Goal: Transaction & Acquisition: Purchase product/service

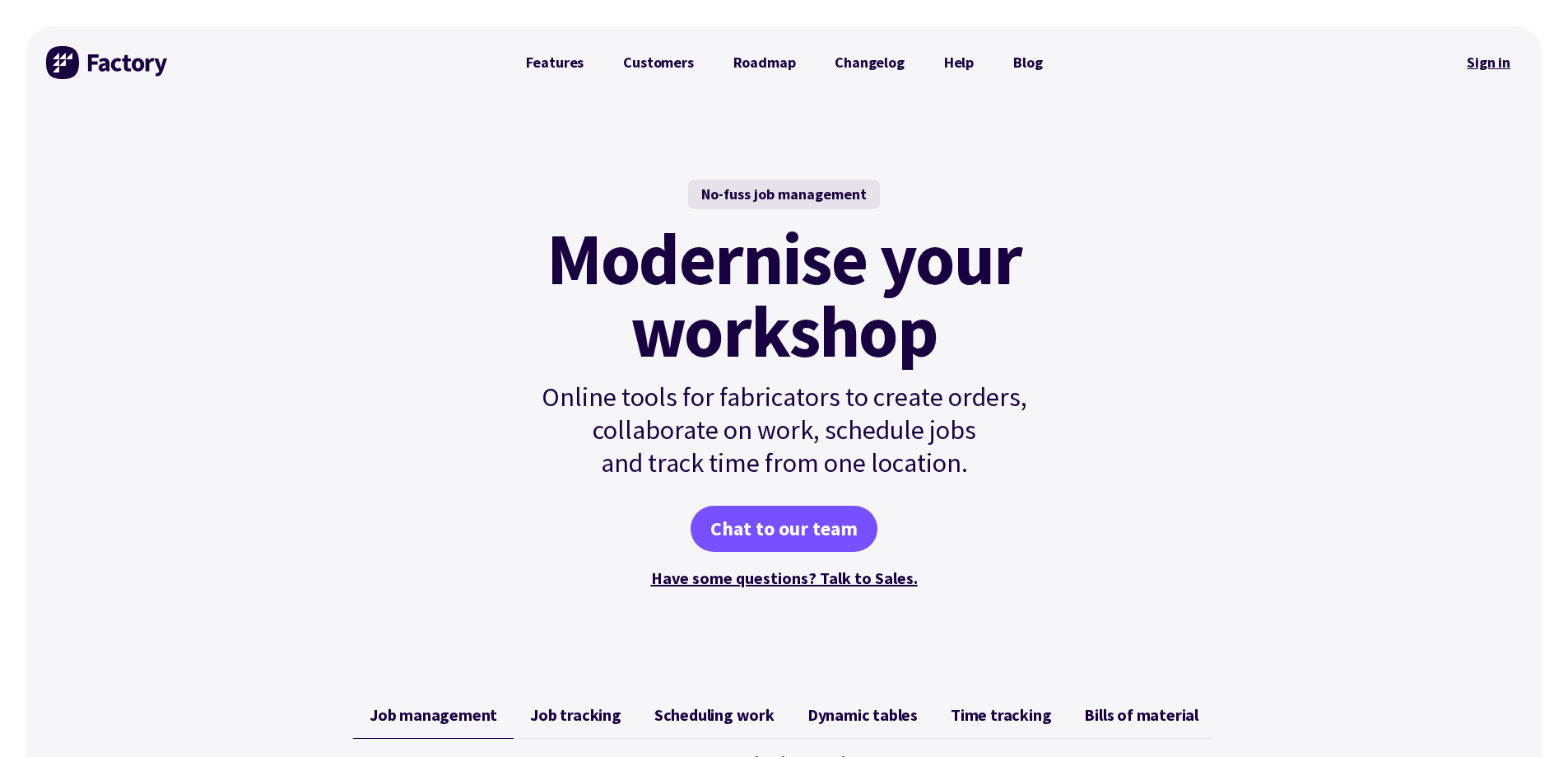
click at [1500, 67] on link "Sign in" at bounding box center [1489, 63] width 67 height 38
click at [1459, 60] on link "Sign in" at bounding box center [1489, 63] width 67 height 38
click at [1518, 57] on link "Sign in" at bounding box center [1489, 63] width 67 height 38
click at [1497, 58] on link "Sign in" at bounding box center [1489, 63] width 67 height 38
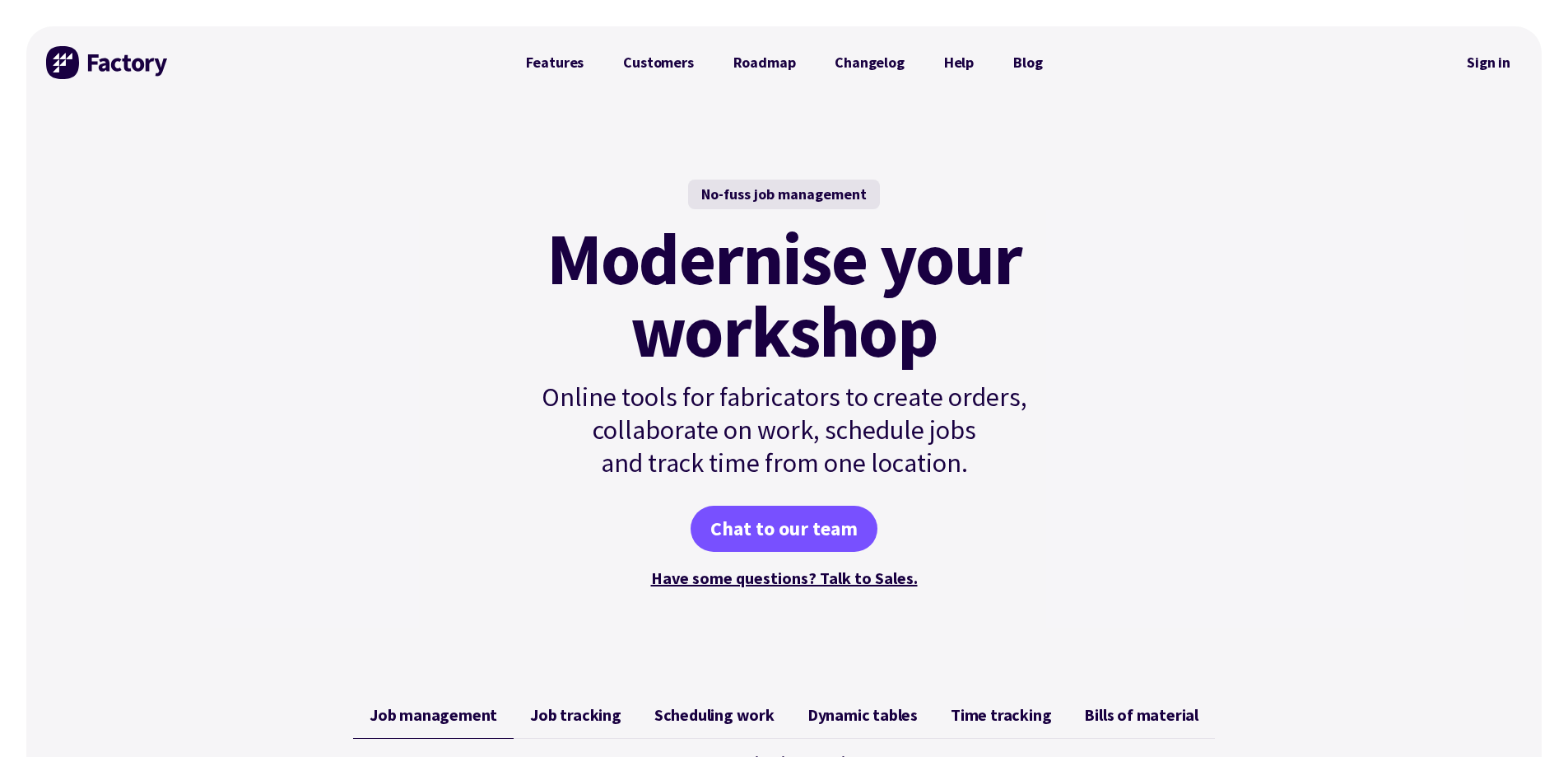
click at [1492, 62] on link "Sign in" at bounding box center [1489, 63] width 67 height 38
click at [1511, 65] on link "Sign in" at bounding box center [1489, 63] width 67 height 38
click at [1471, 64] on link "Sign in" at bounding box center [1489, 63] width 67 height 38
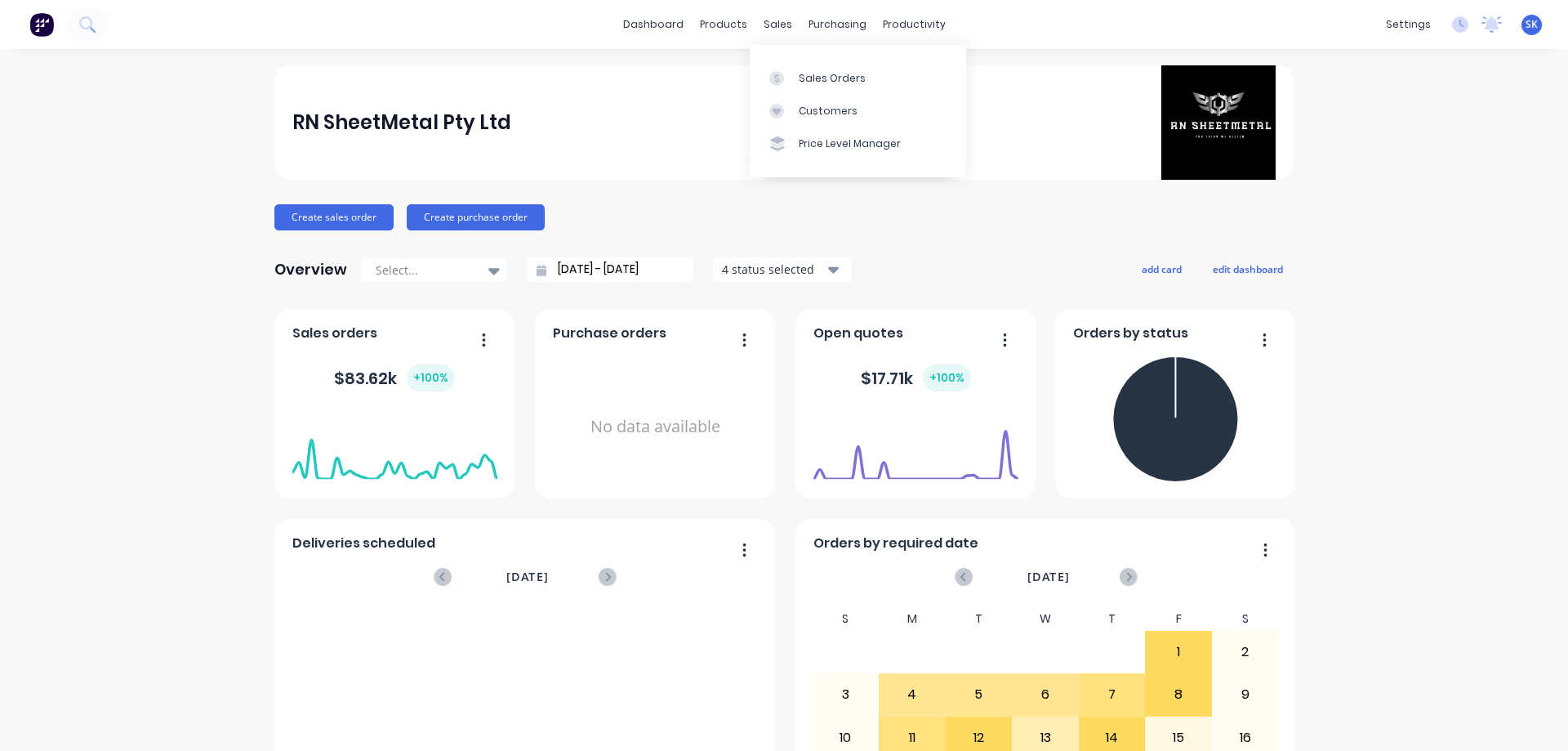
drag, startPoint x: 769, startPoint y: 14, endPoint x: 791, endPoint y: 46, distance: 38.8
click at [769, 14] on div "sales" at bounding box center [778, 25] width 45 height 25
click at [804, 63] on link "Sales Orders" at bounding box center [858, 77] width 216 height 33
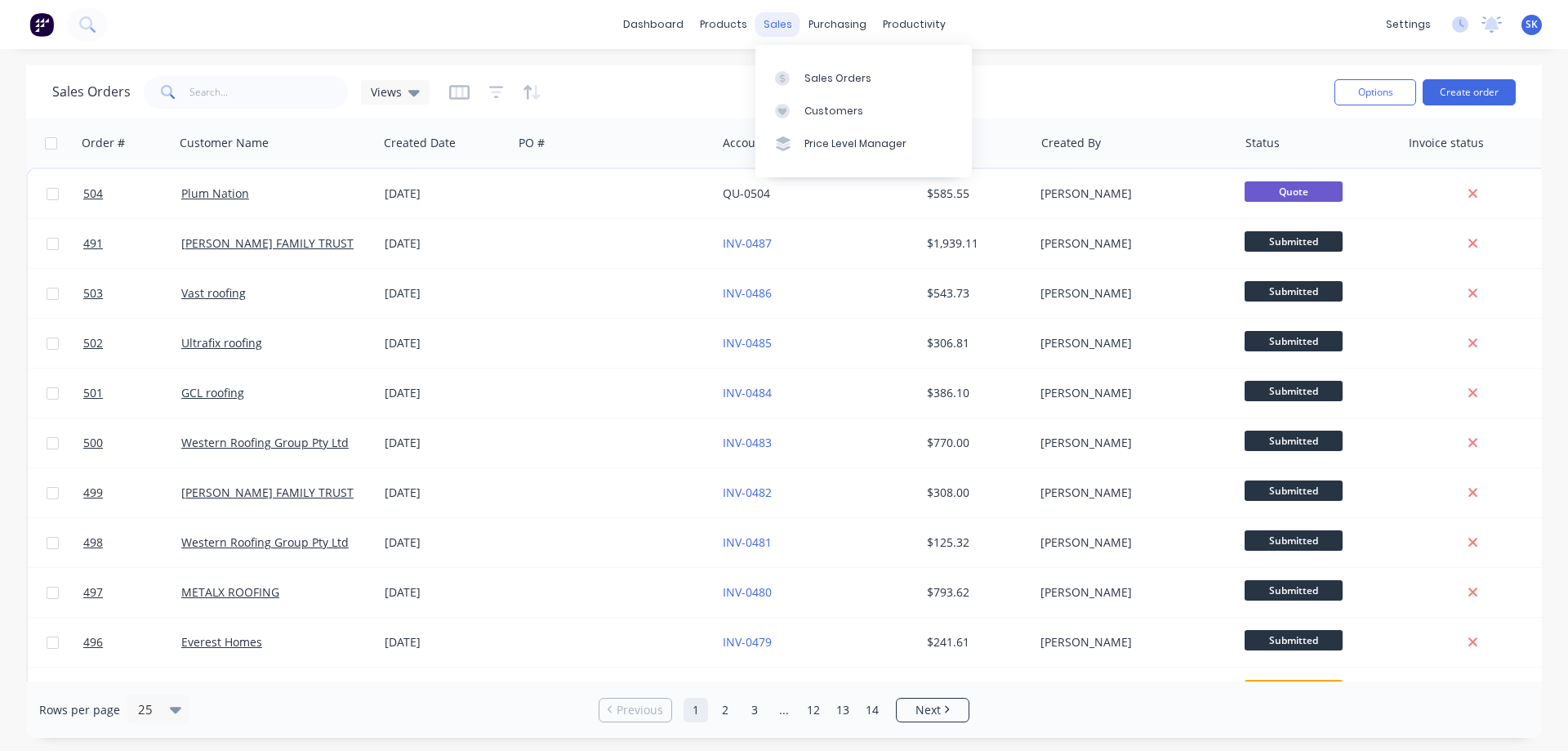
click at [764, 27] on div "sales" at bounding box center [778, 25] width 45 height 25
click at [849, 85] on div "Sales Orders" at bounding box center [838, 78] width 67 height 15
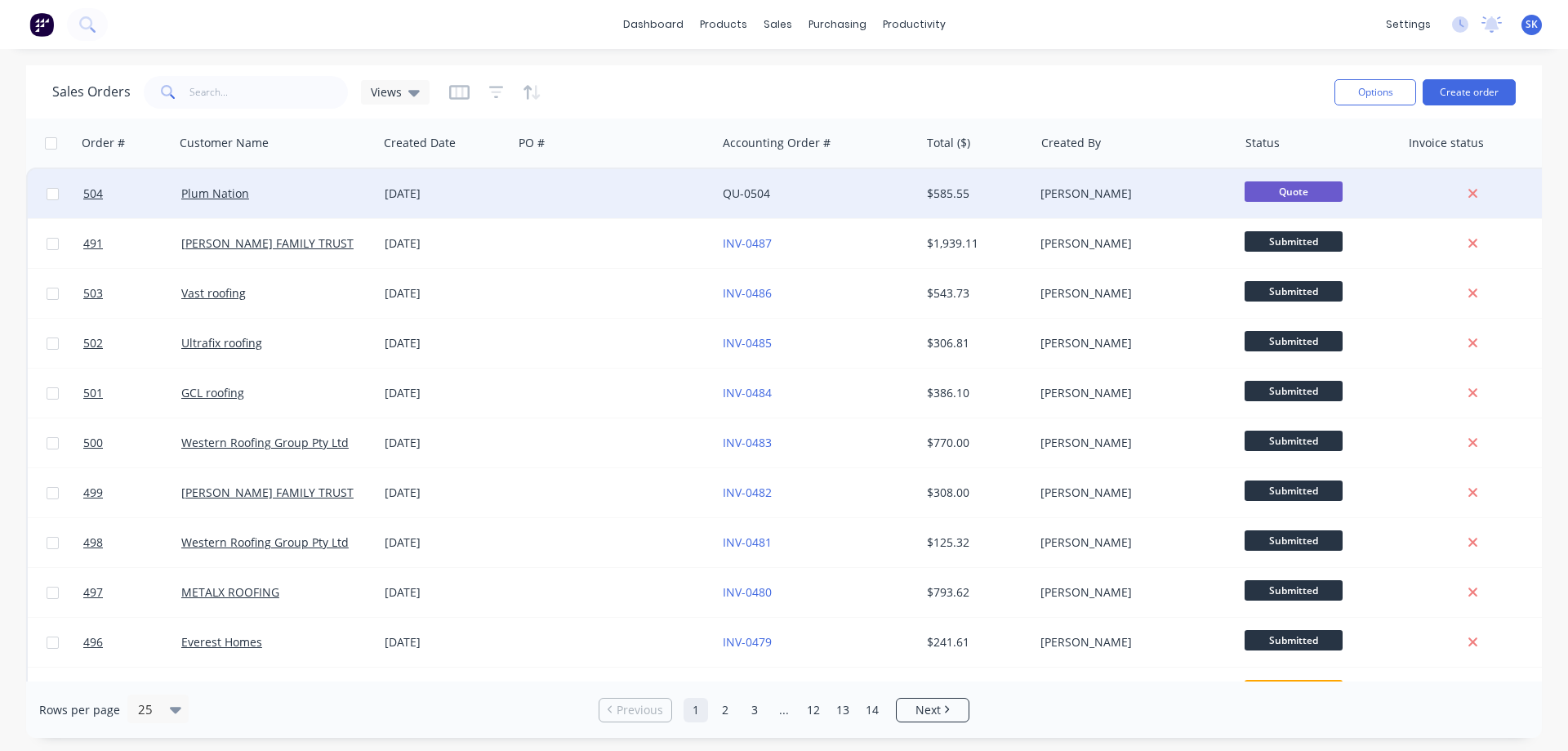
click at [689, 183] on div at bounding box center [614, 194] width 203 height 49
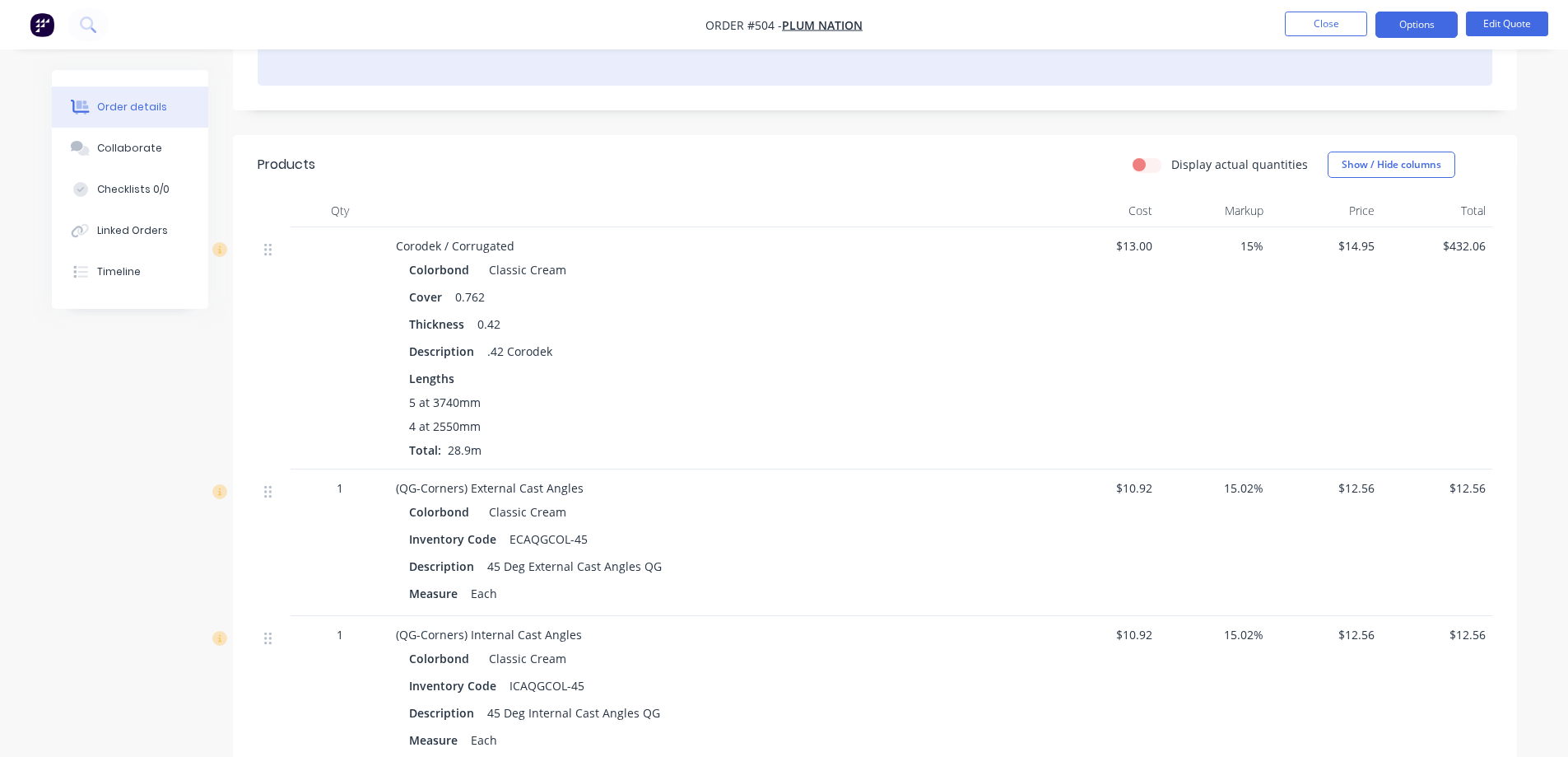
scroll to position [165, 0]
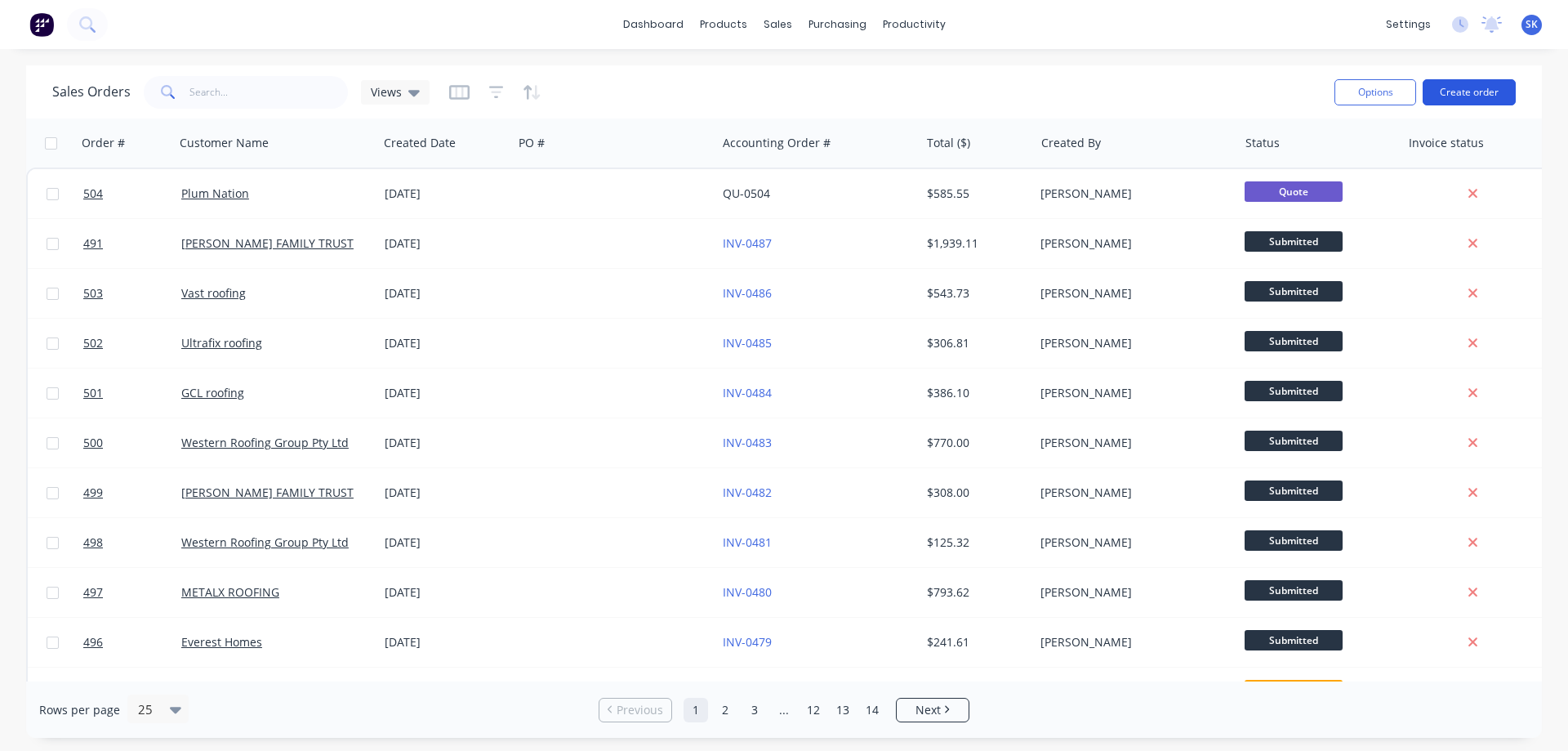
click at [1455, 100] on button "Create order" at bounding box center [1469, 93] width 94 height 26
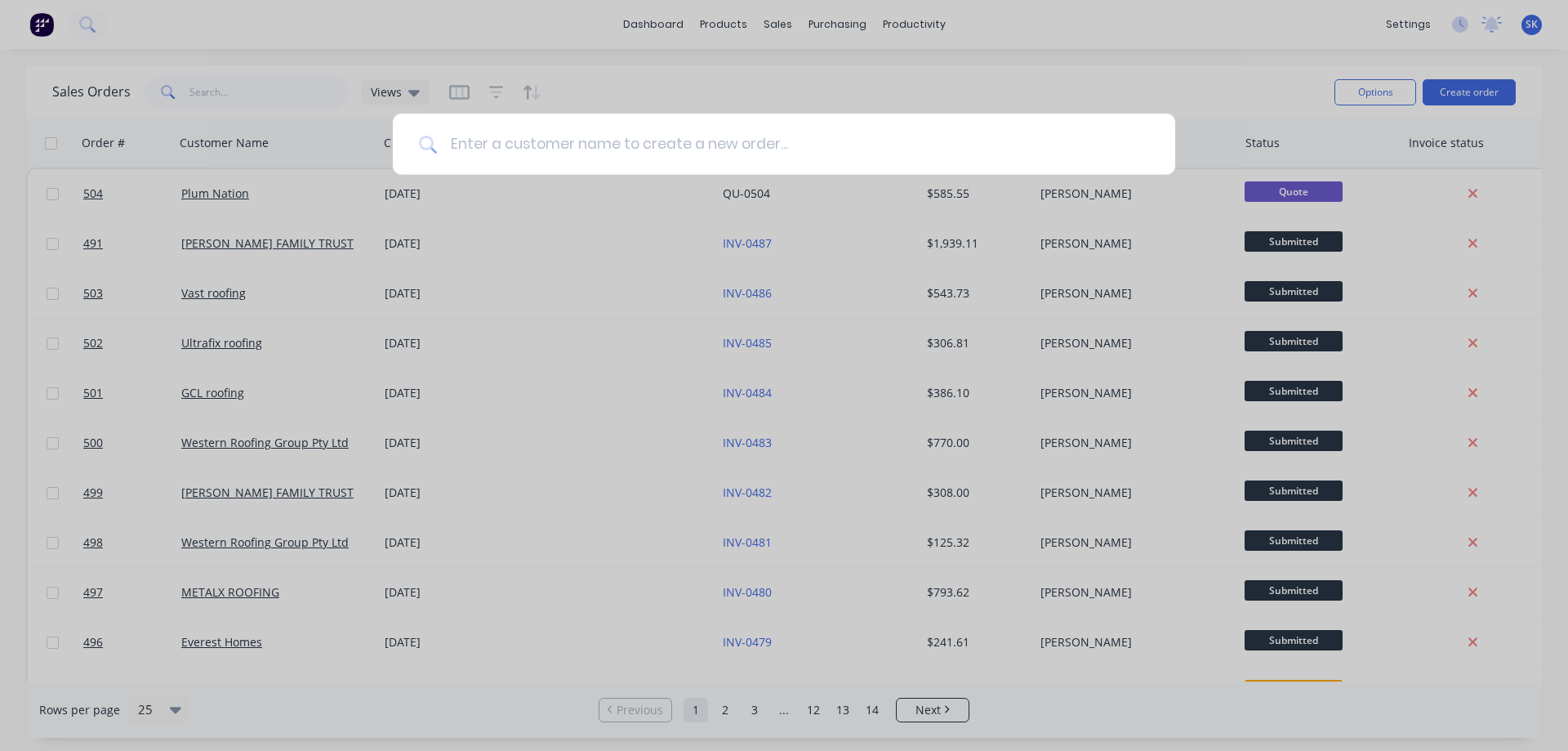
click at [830, 153] on input at bounding box center [793, 144] width 712 height 61
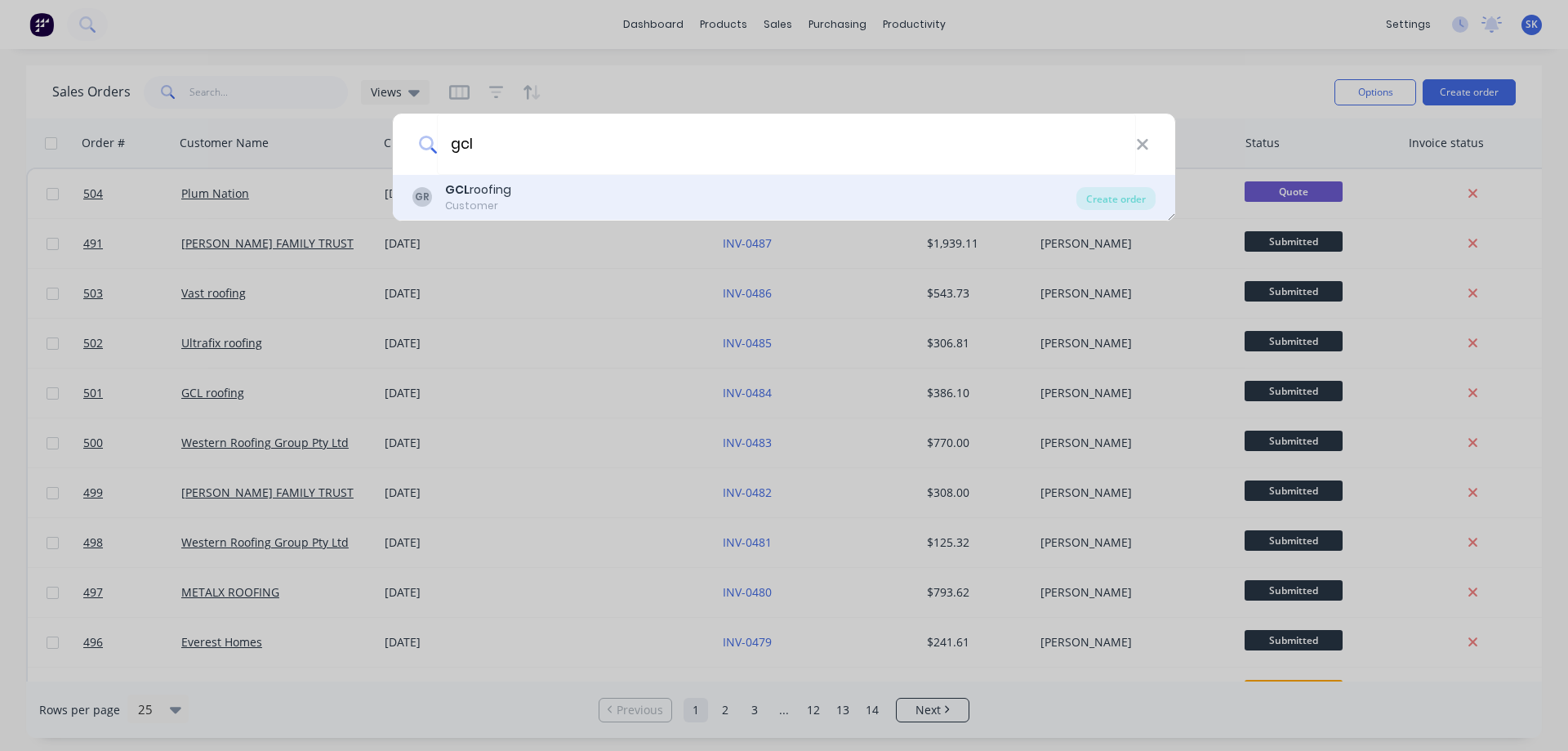
type input "gcl"
click at [725, 207] on div "GR GCL roofing Customer" at bounding box center [744, 197] width 664 height 32
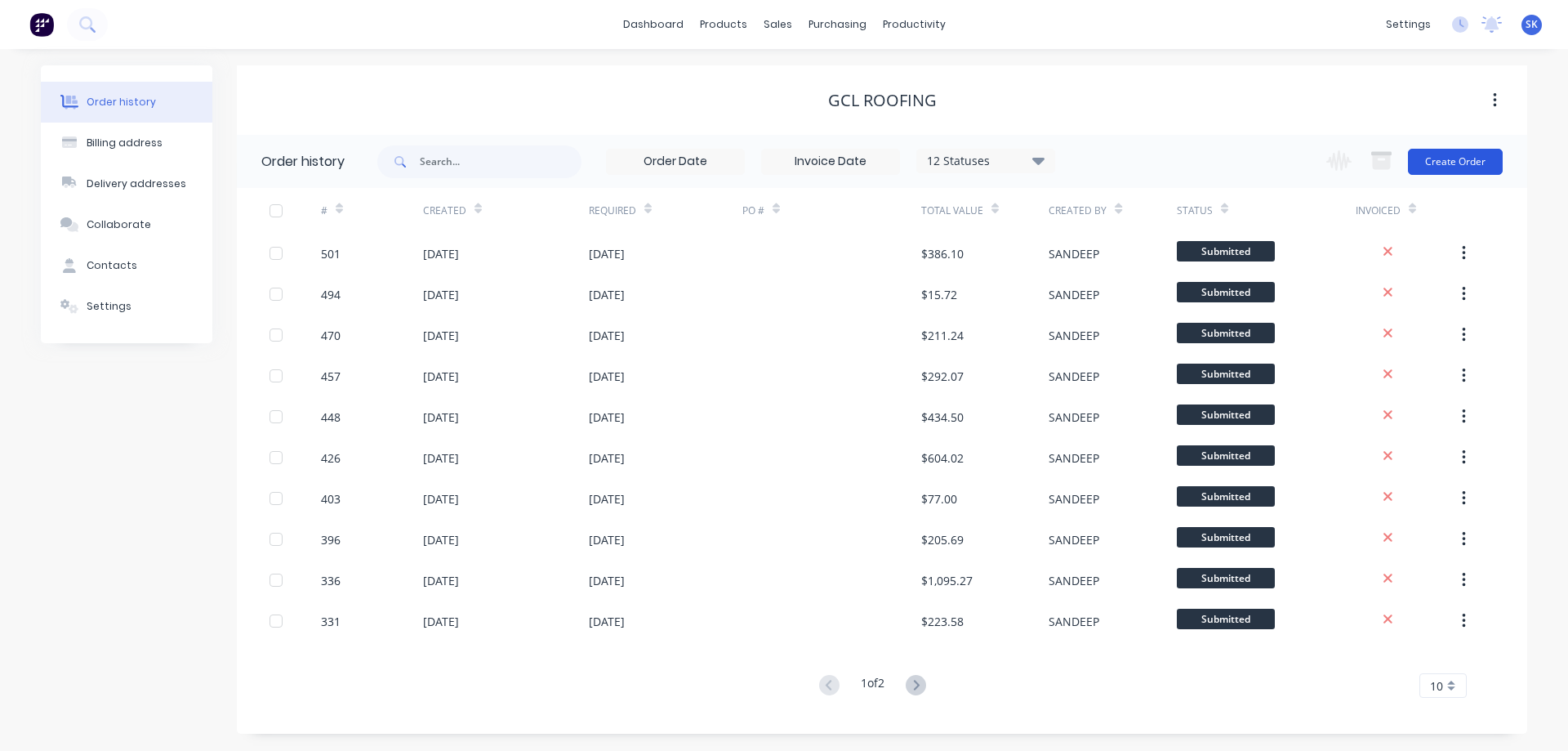
click at [1451, 166] on button "Create Order" at bounding box center [1456, 162] width 94 height 26
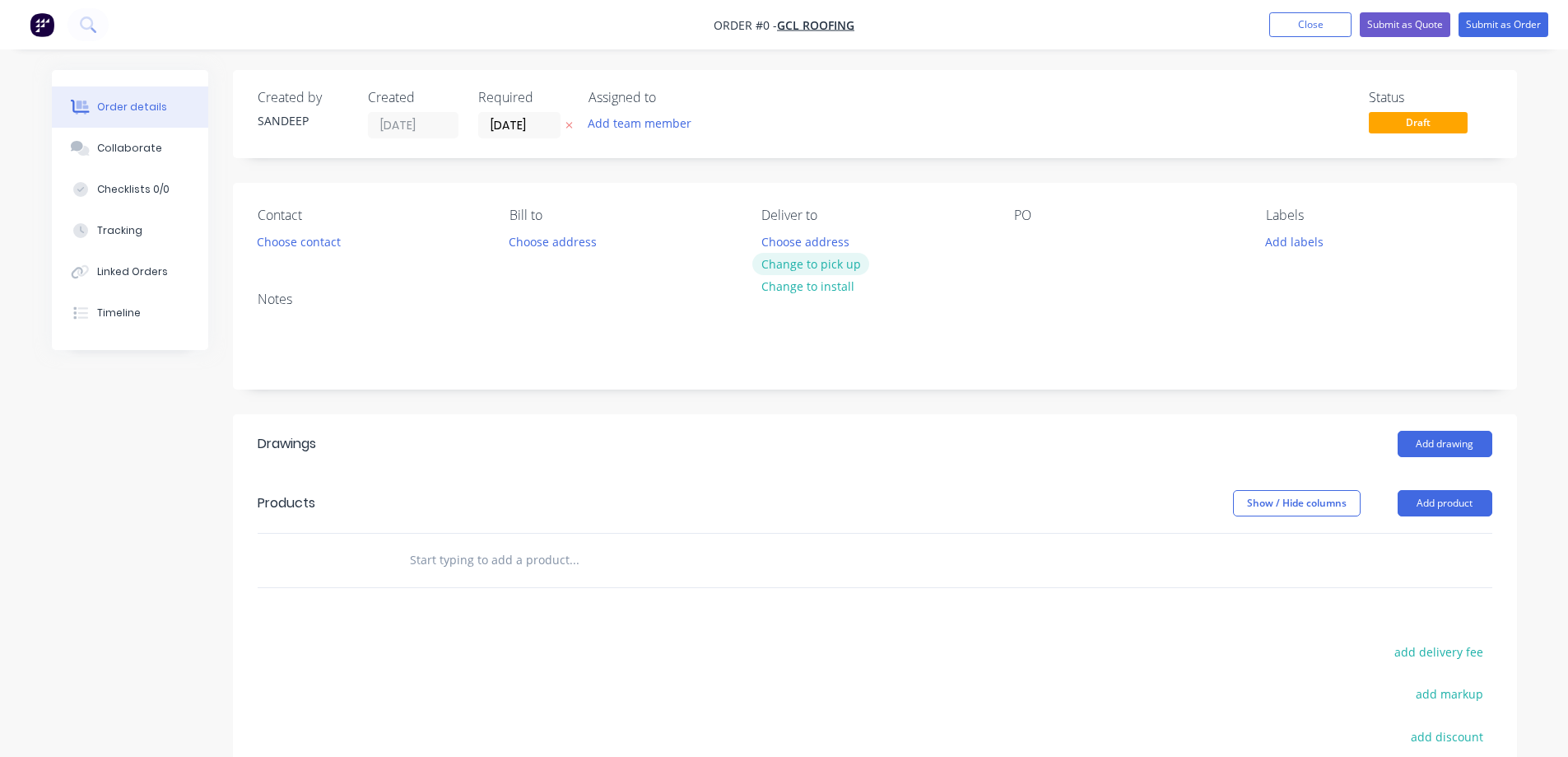
click at [788, 261] on button "Change to pick up" at bounding box center [810, 263] width 117 height 22
click at [458, 542] on div at bounding box center [685, 560] width 593 height 53
click at [458, 558] on input "text" at bounding box center [574, 560] width 329 height 33
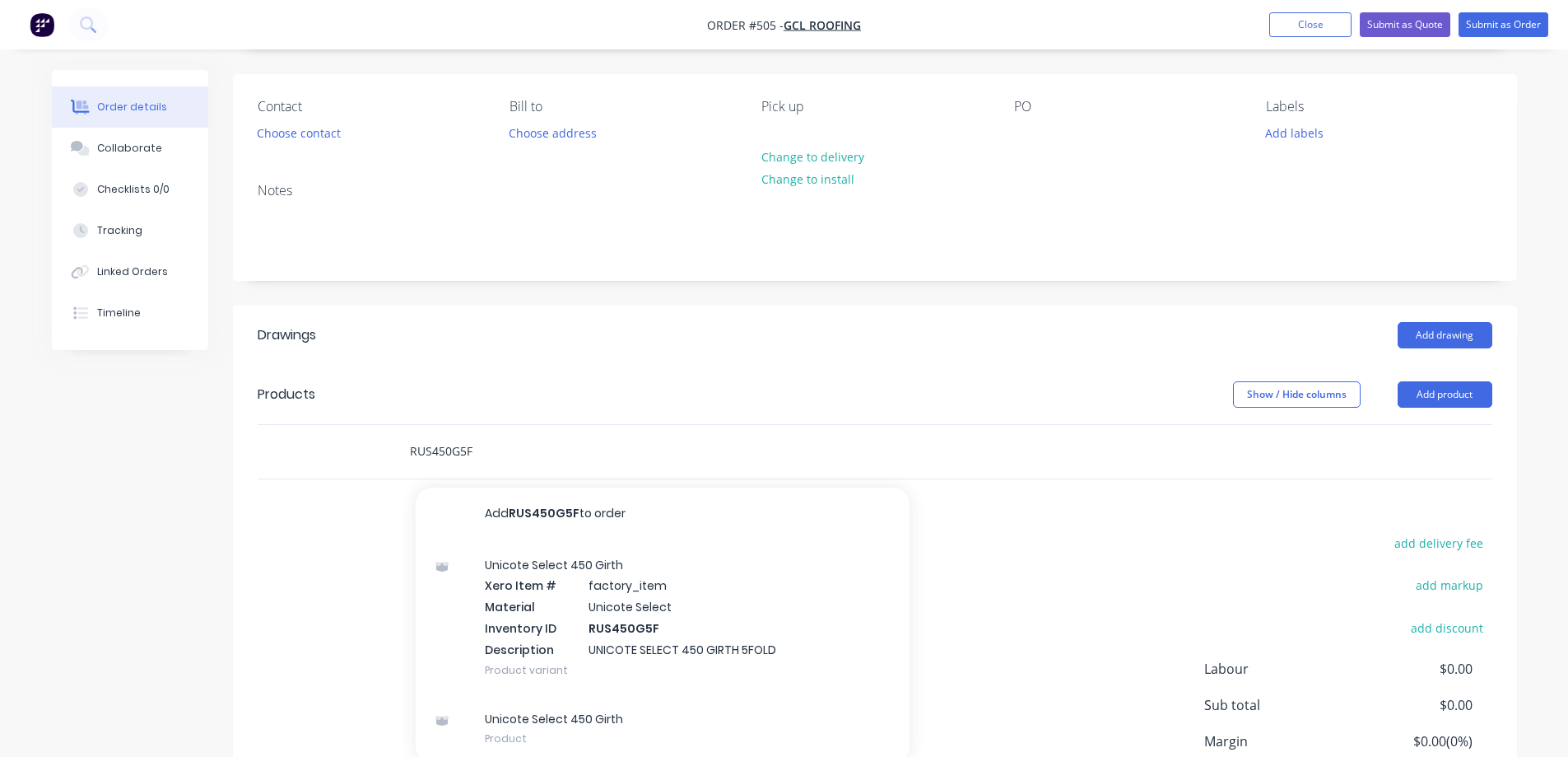
scroll to position [247, 0]
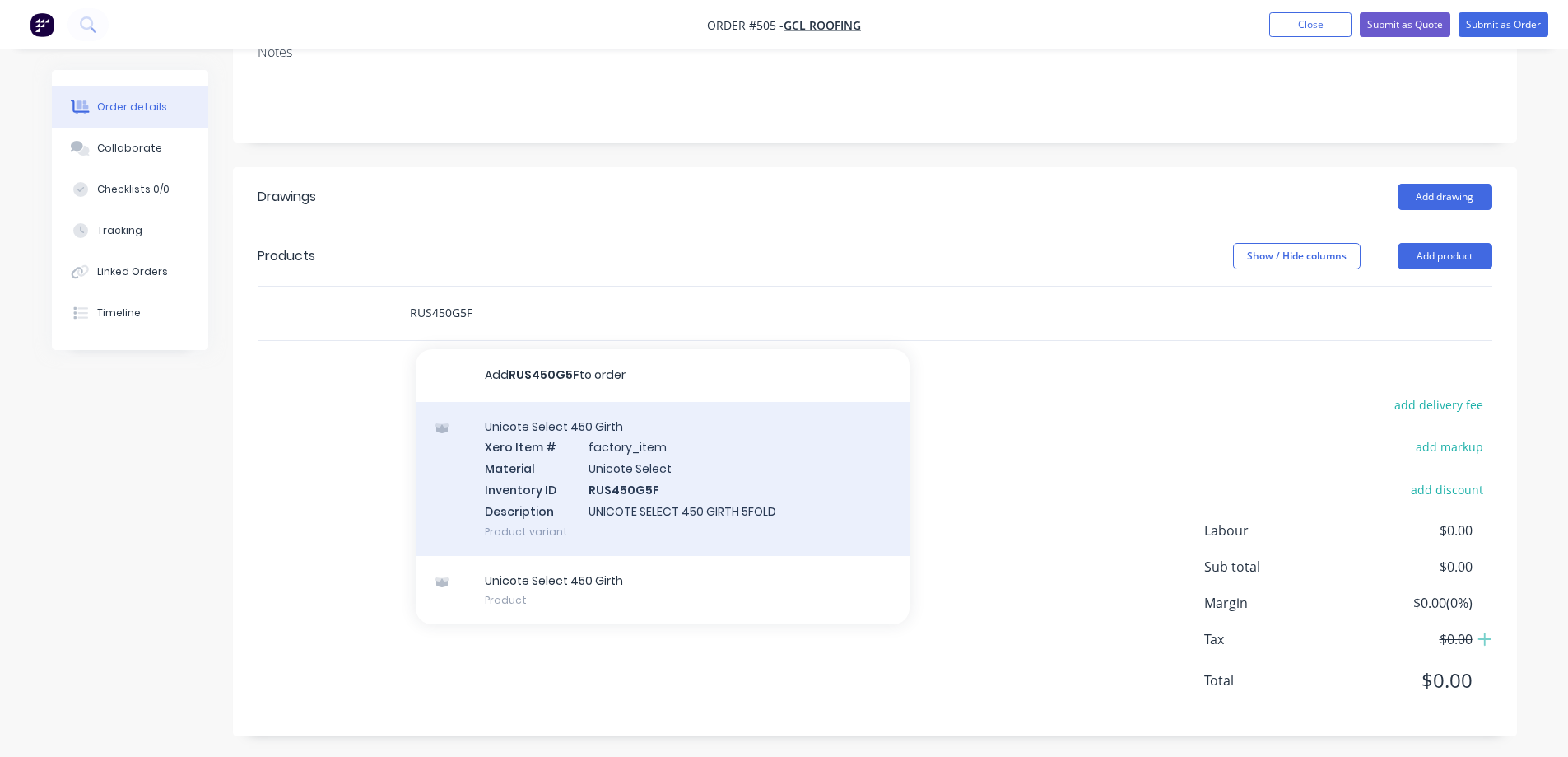
type input "RUS450G5F"
click at [557, 497] on div "Unicote Select 450 Girth Xero Item # factory_item Material Unicote Select Inven…" at bounding box center [663, 479] width 494 height 154
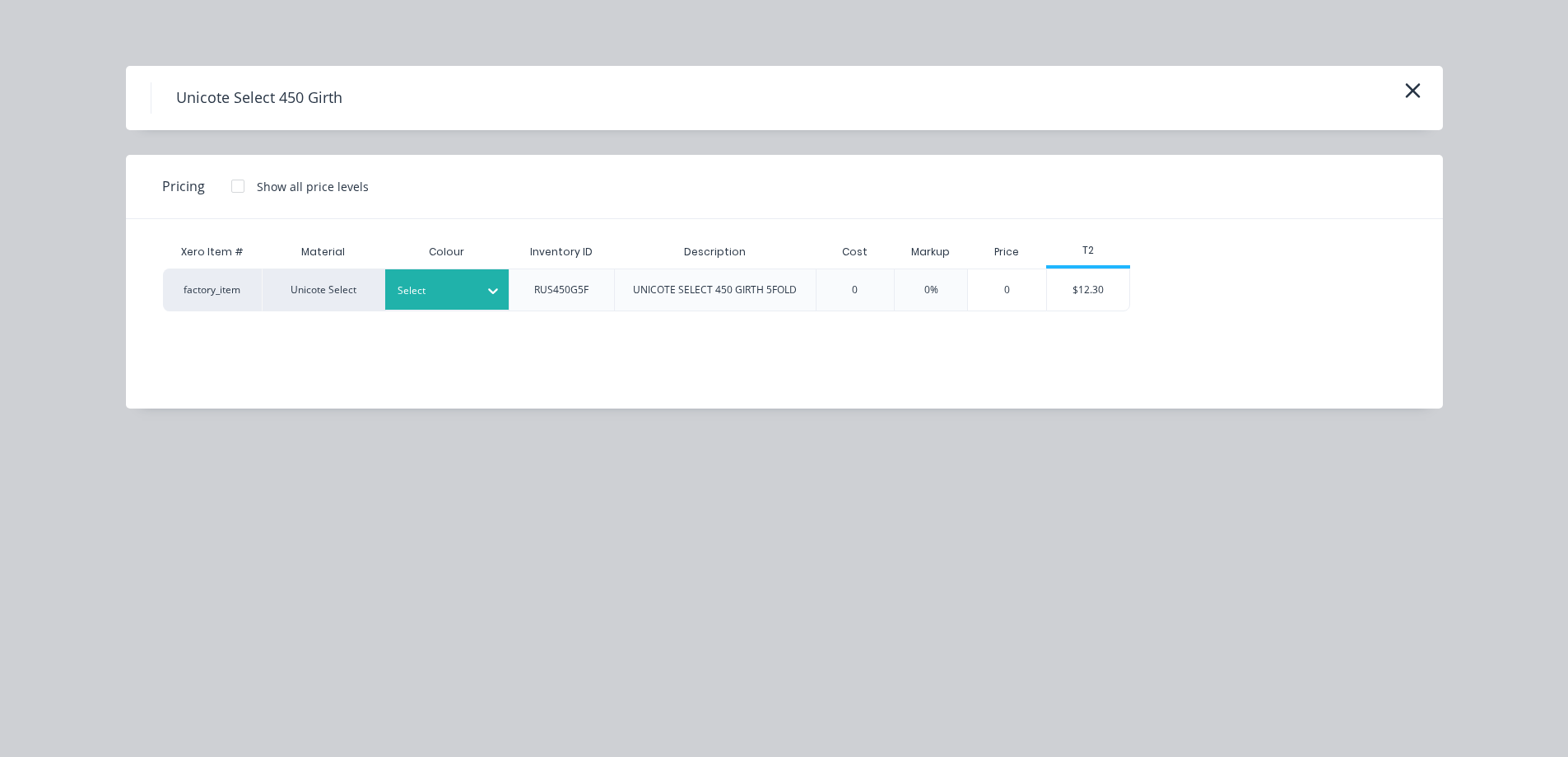
click at [463, 289] on div at bounding box center [435, 290] width 74 height 18
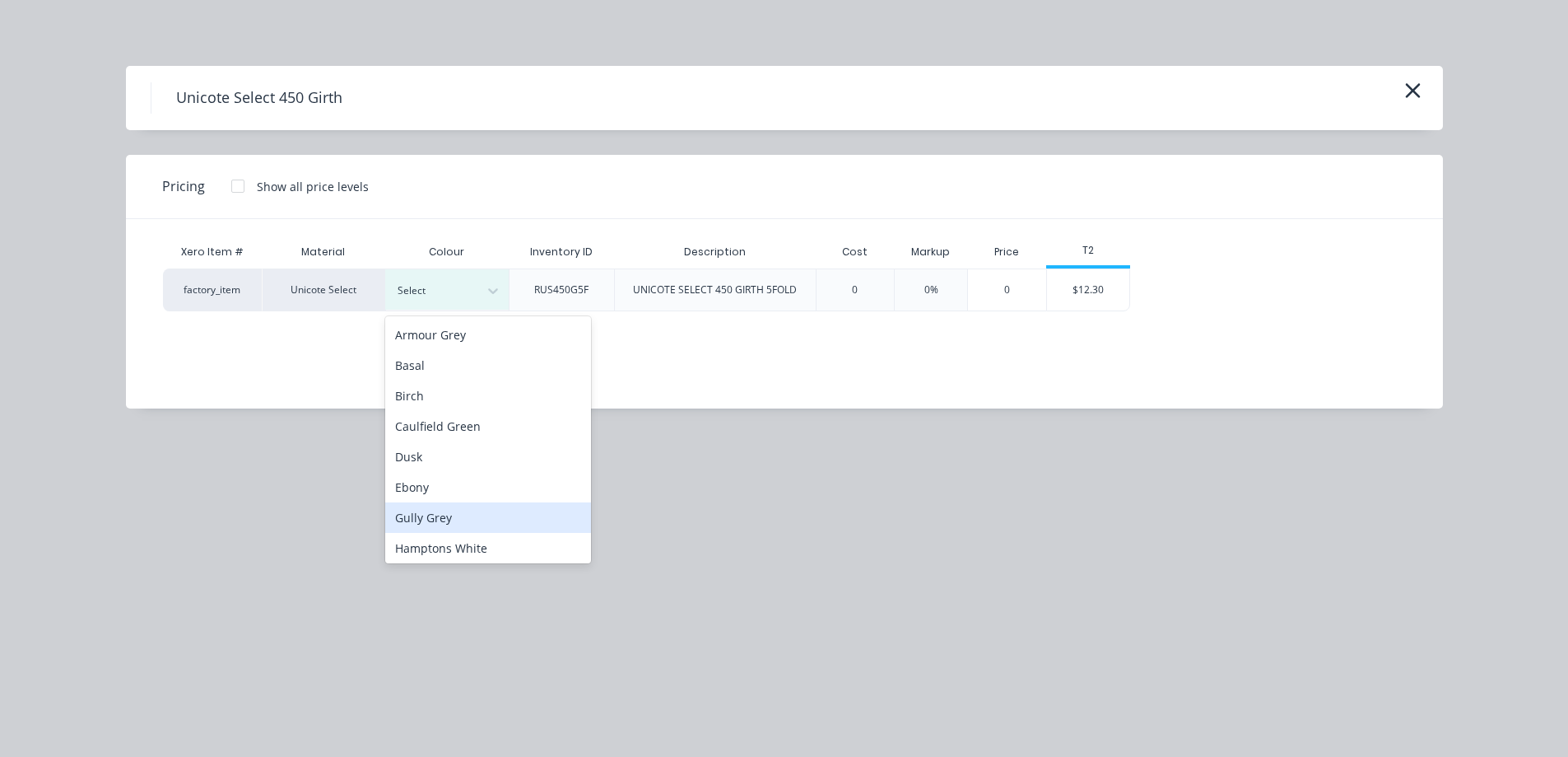
scroll to position [0, 0]
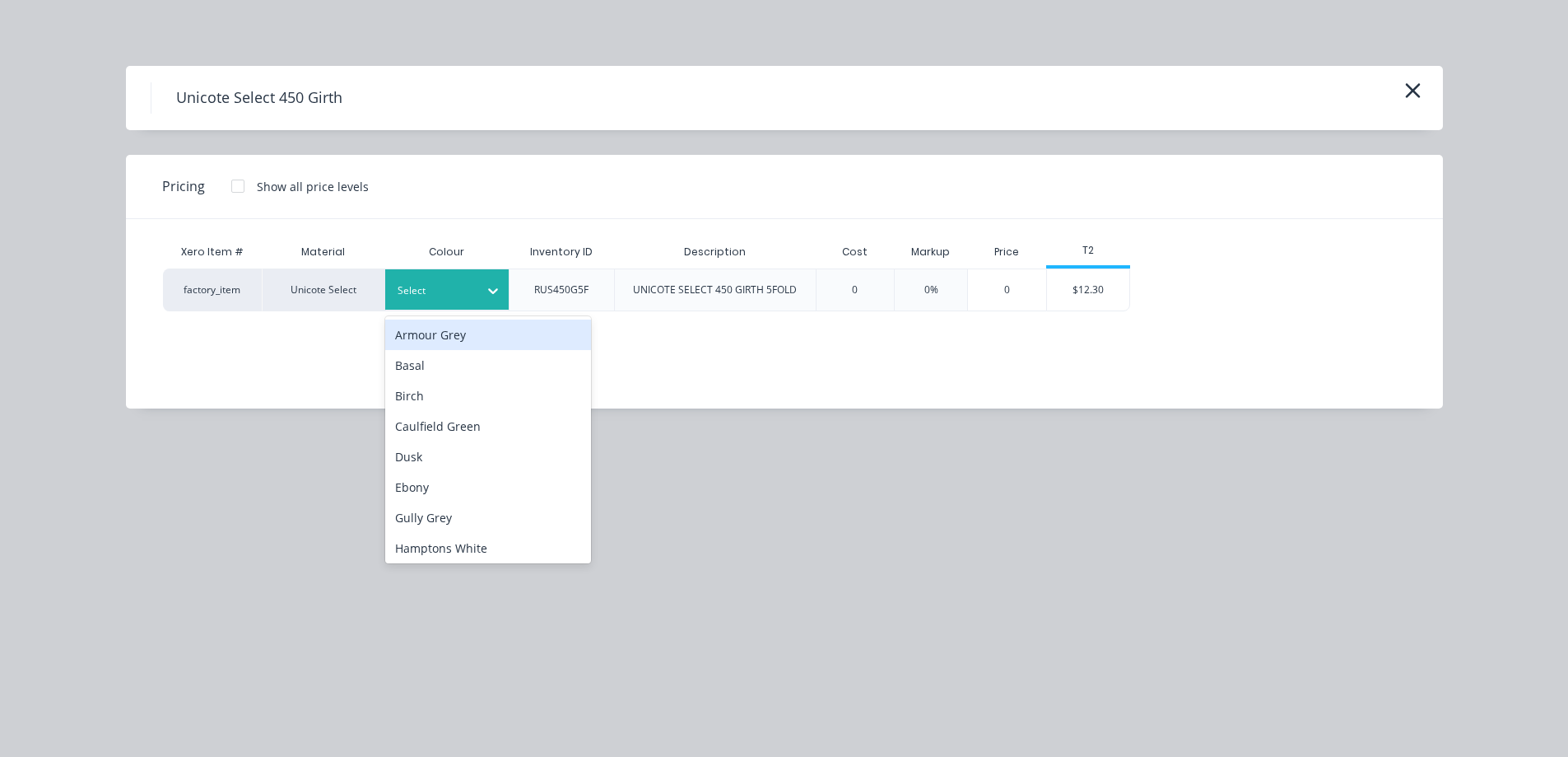
click at [490, 288] on icon at bounding box center [492, 290] width 16 height 16
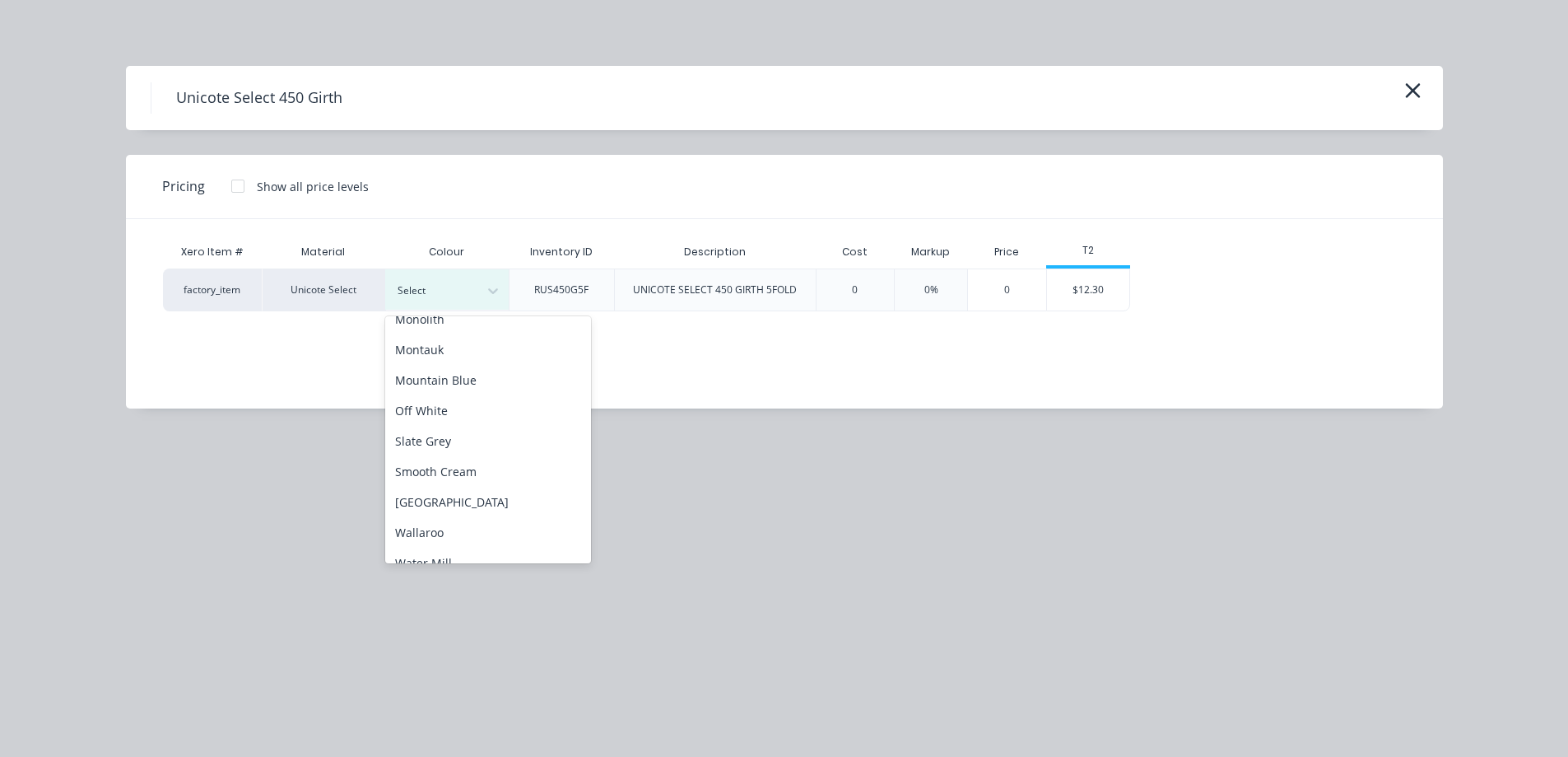
scroll to position [429, 0]
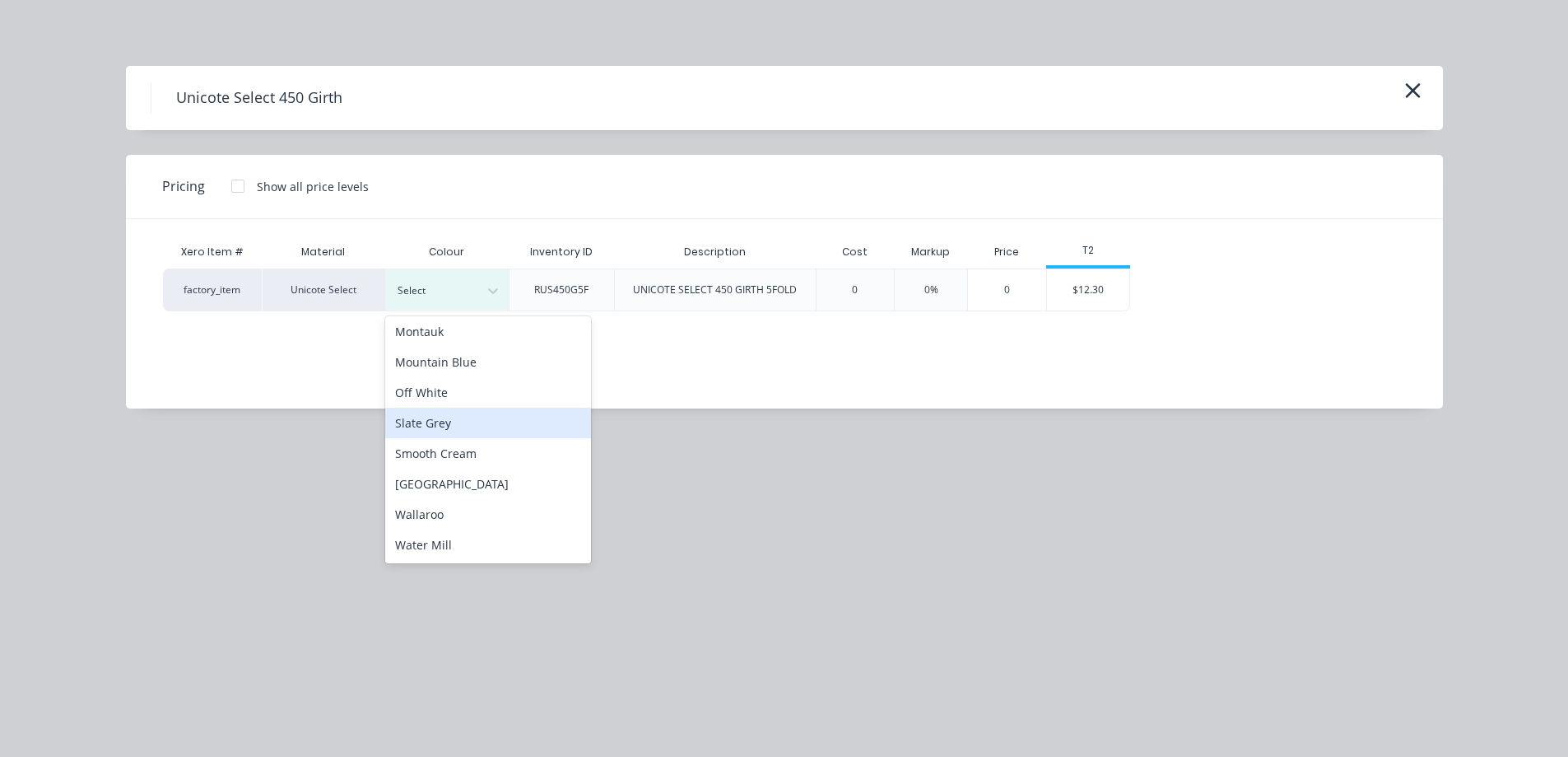
click at [460, 412] on div "Slate Grey" at bounding box center [488, 423] width 206 height 30
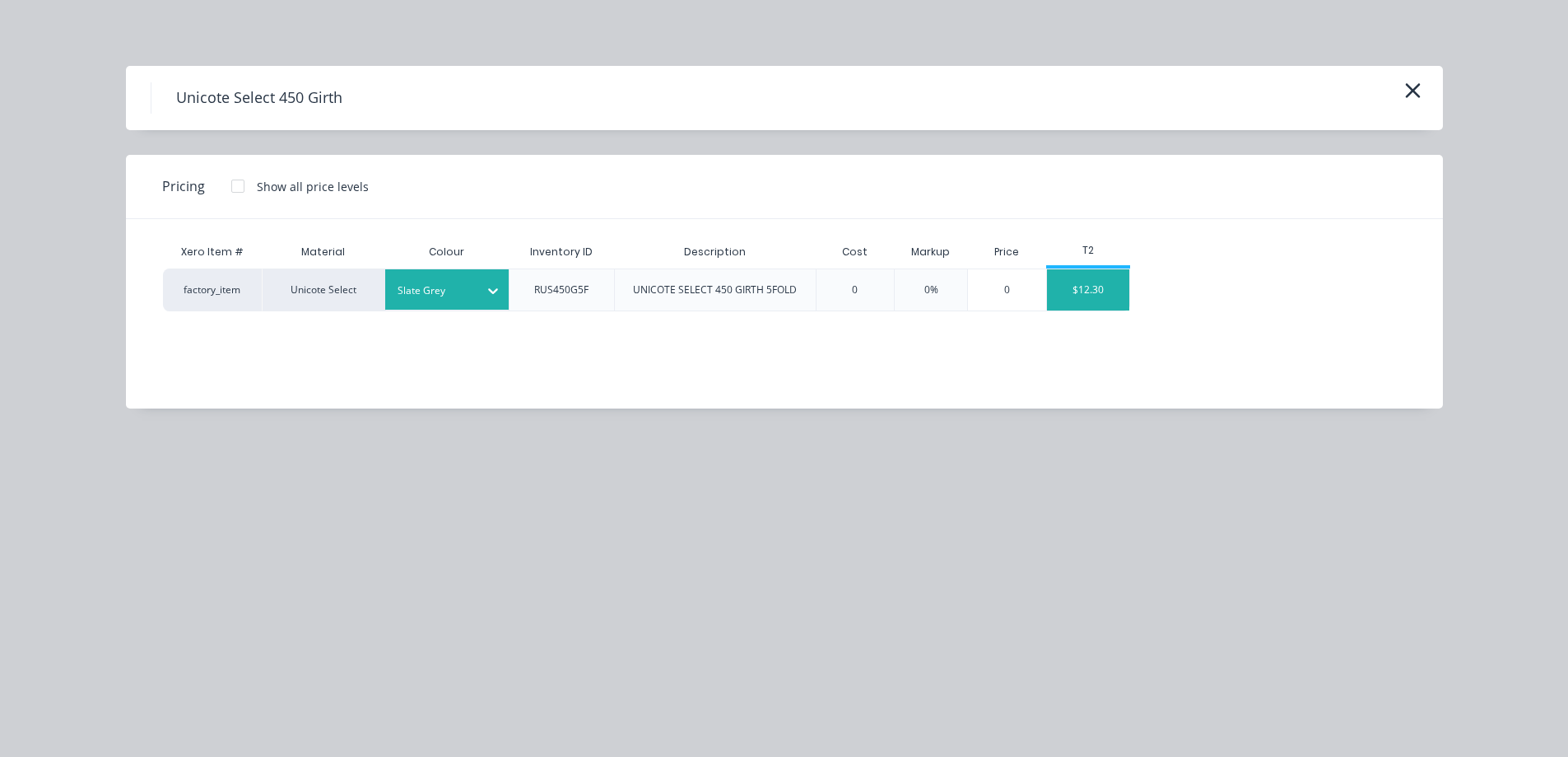
click at [1078, 304] on div "$12.30" at bounding box center [1088, 289] width 82 height 41
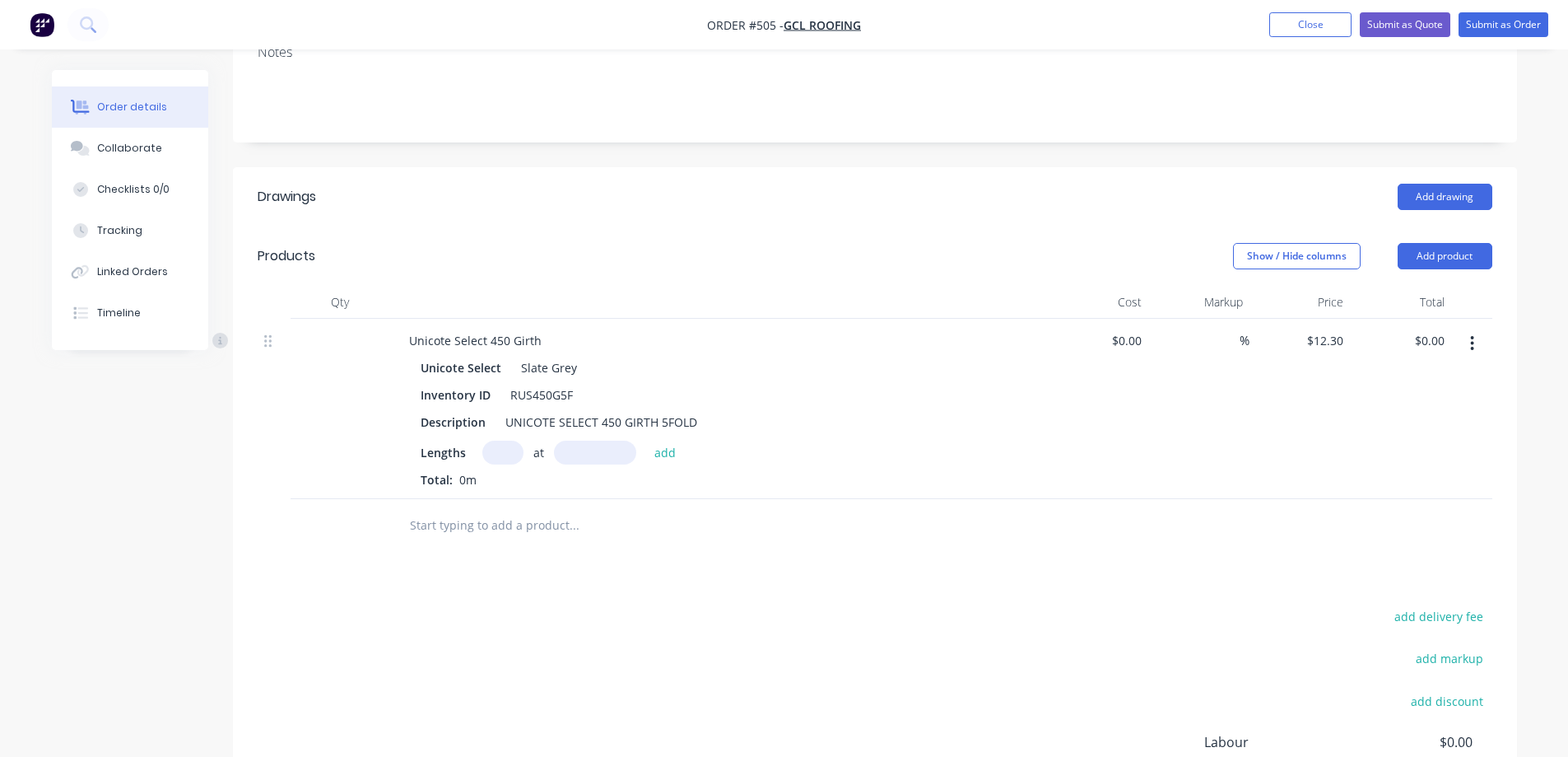
click at [494, 454] on input "text" at bounding box center [503, 452] width 41 height 24
type input "1"
type input "3500mm"
click at [675, 460] on button "add" at bounding box center [665, 451] width 39 height 22
type input "$43.05"
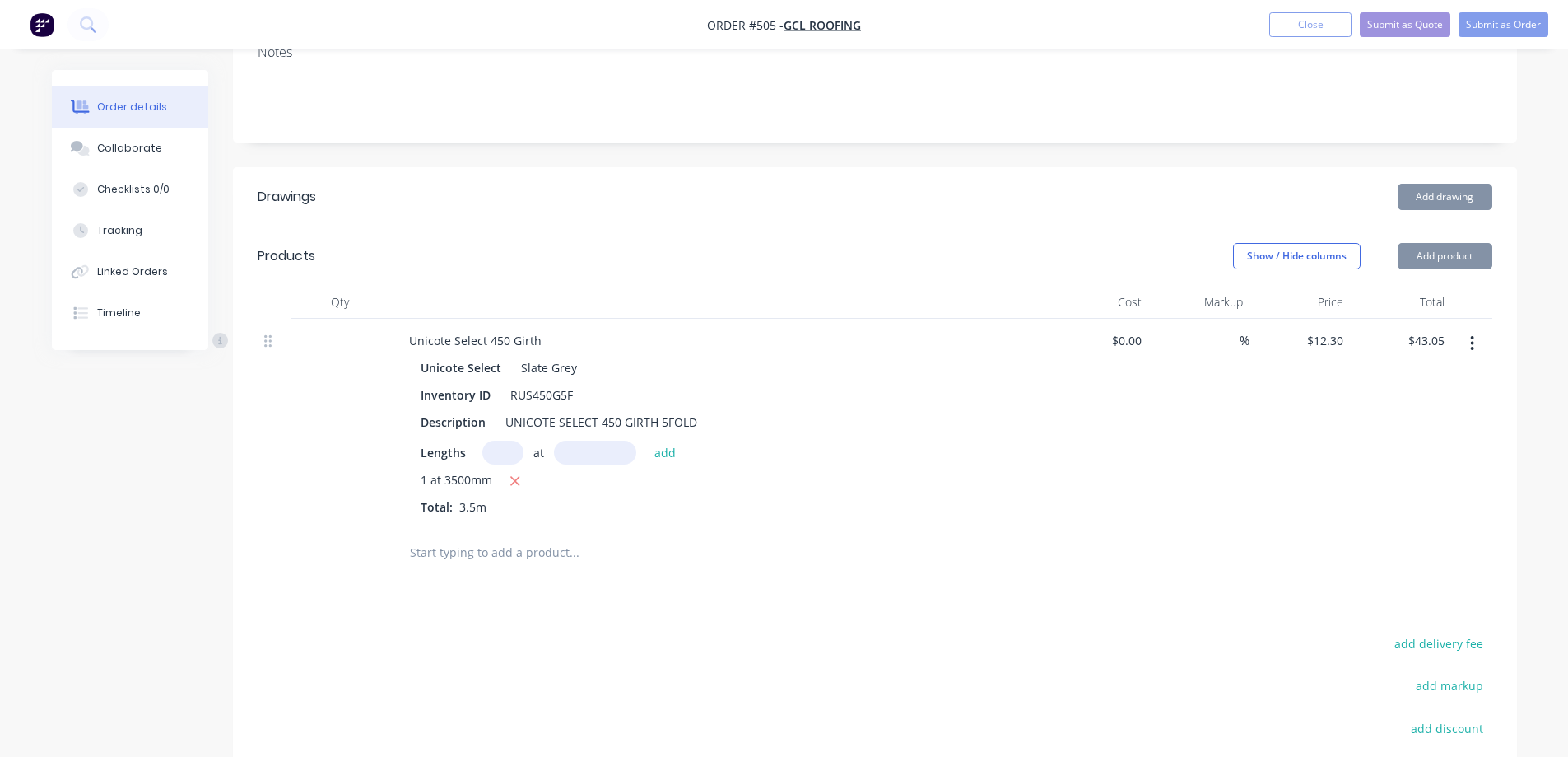
click at [518, 555] on input "text" at bounding box center [574, 552] width 329 height 33
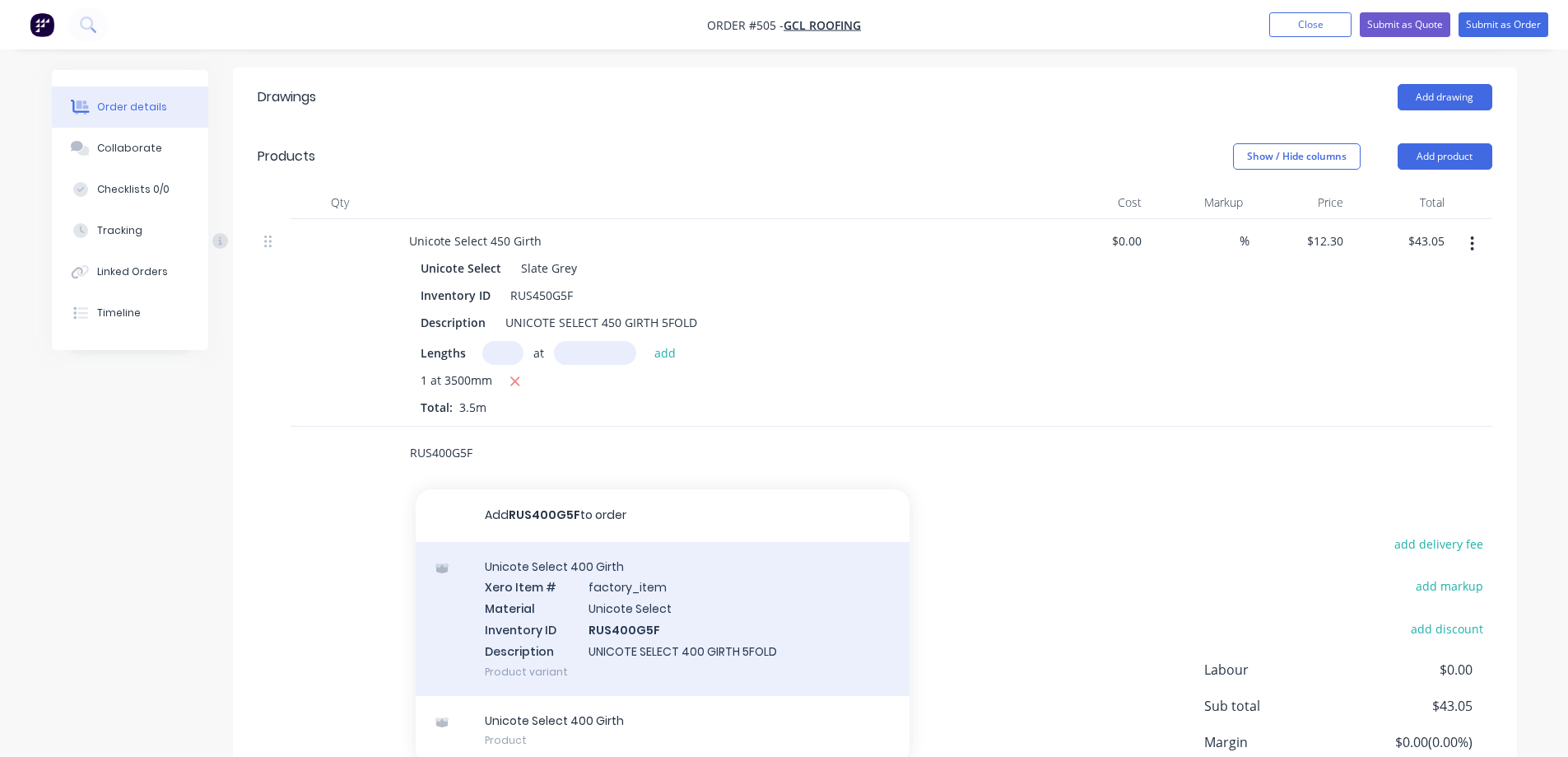
scroll to position [490, 0]
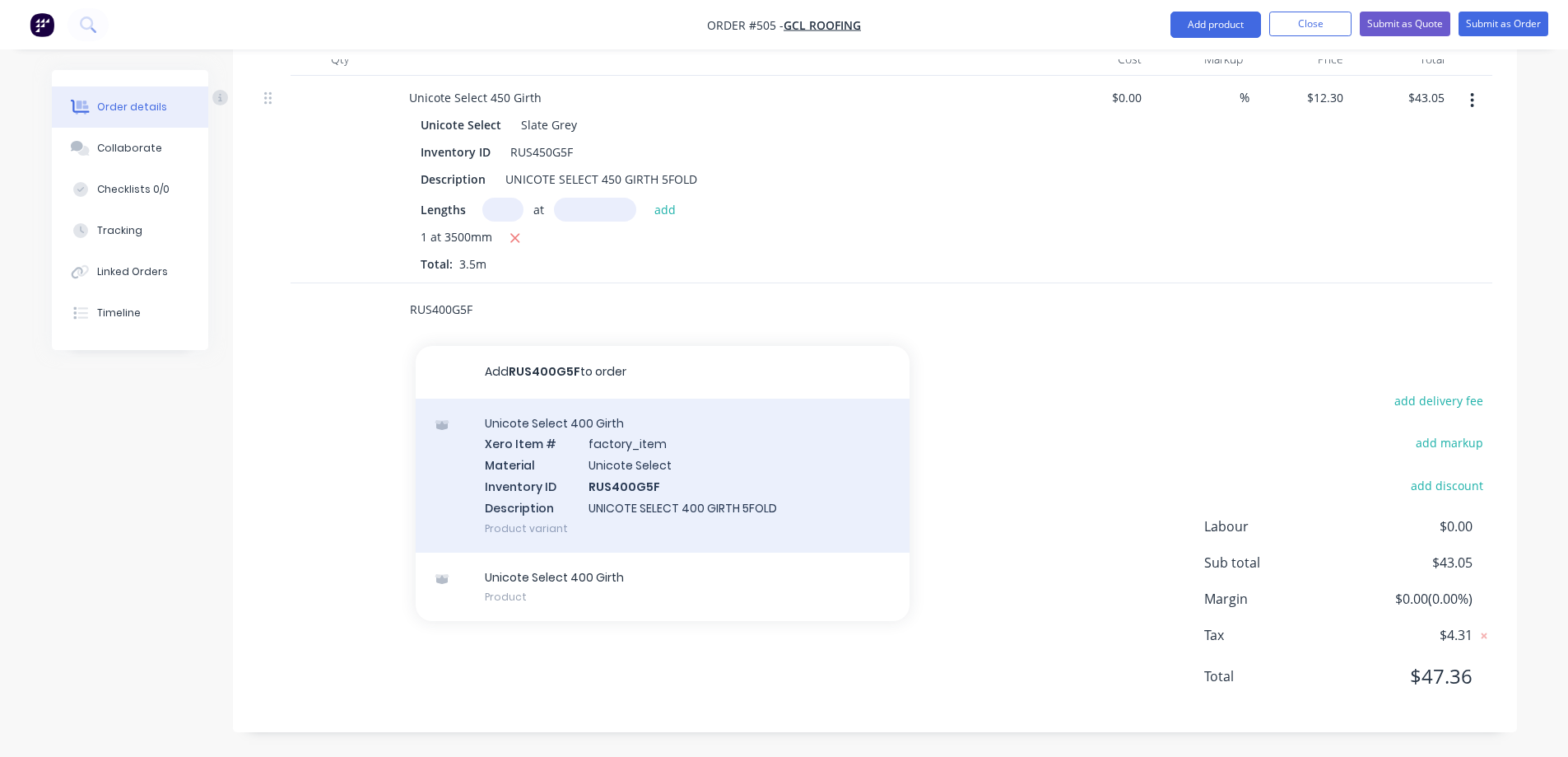
type input "RUS400G5F"
click at [578, 492] on div "Unicote Select 400 Girth Xero Item # factory_item Material Unicote Select Inven…" at bounding box center [663, 476] width 494 height 154
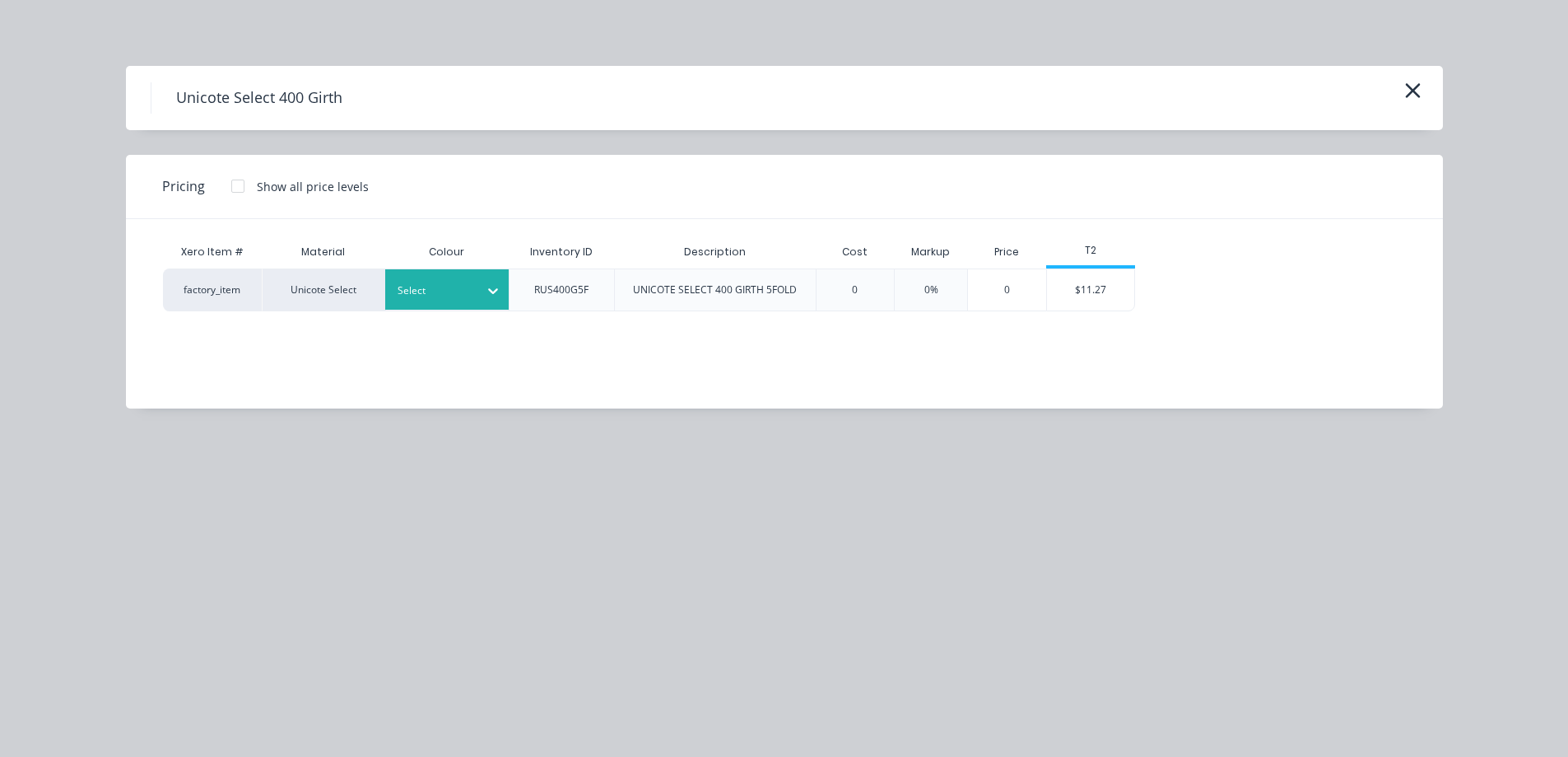
click at [487, 304] on div at bounding box center [492, 290] width 30 height 40
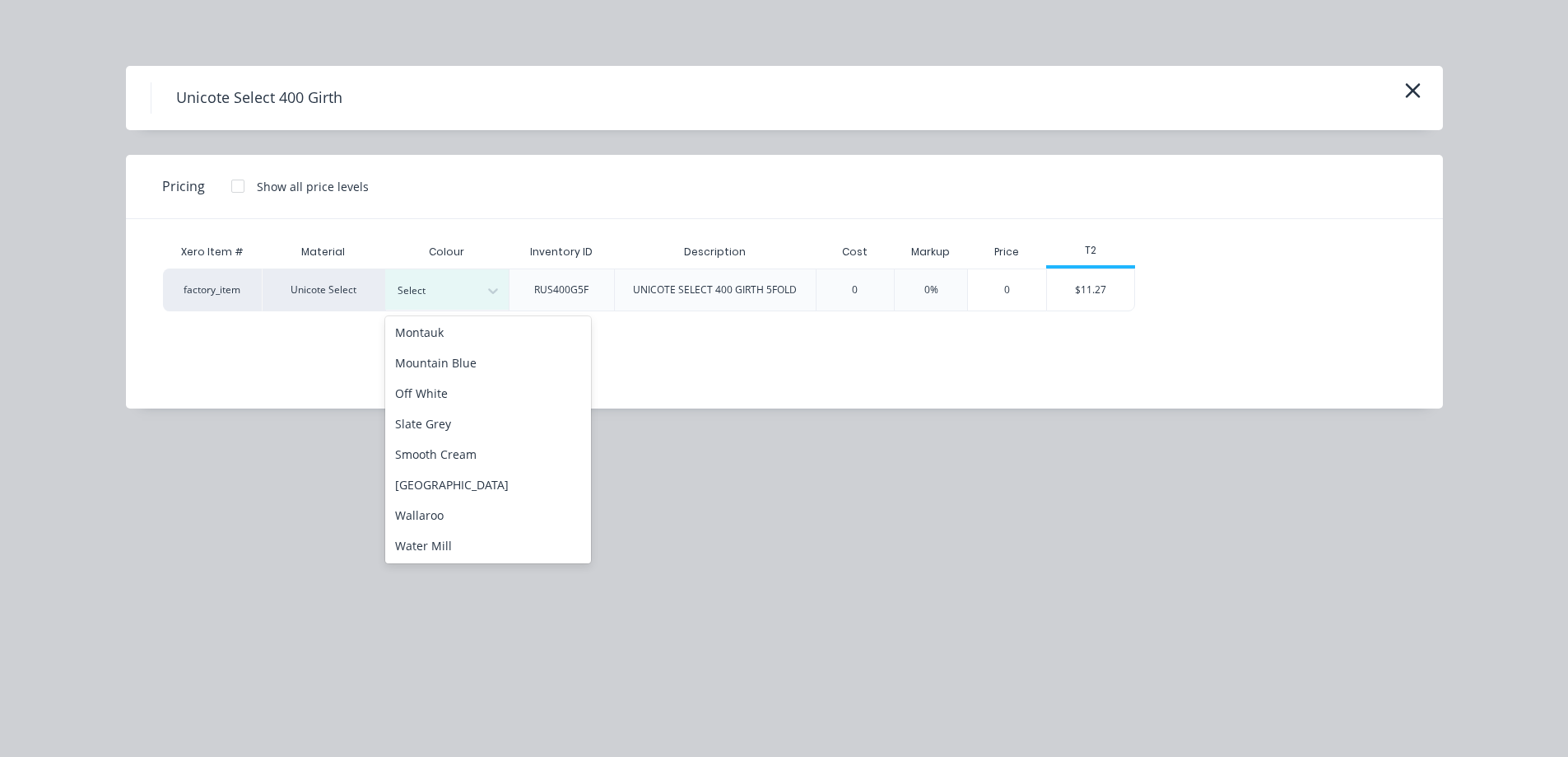
scroll to position [429, 0]
click at [446, 424] on div "Slate Grey" at bounding box center [488, 423] width 206 height 30
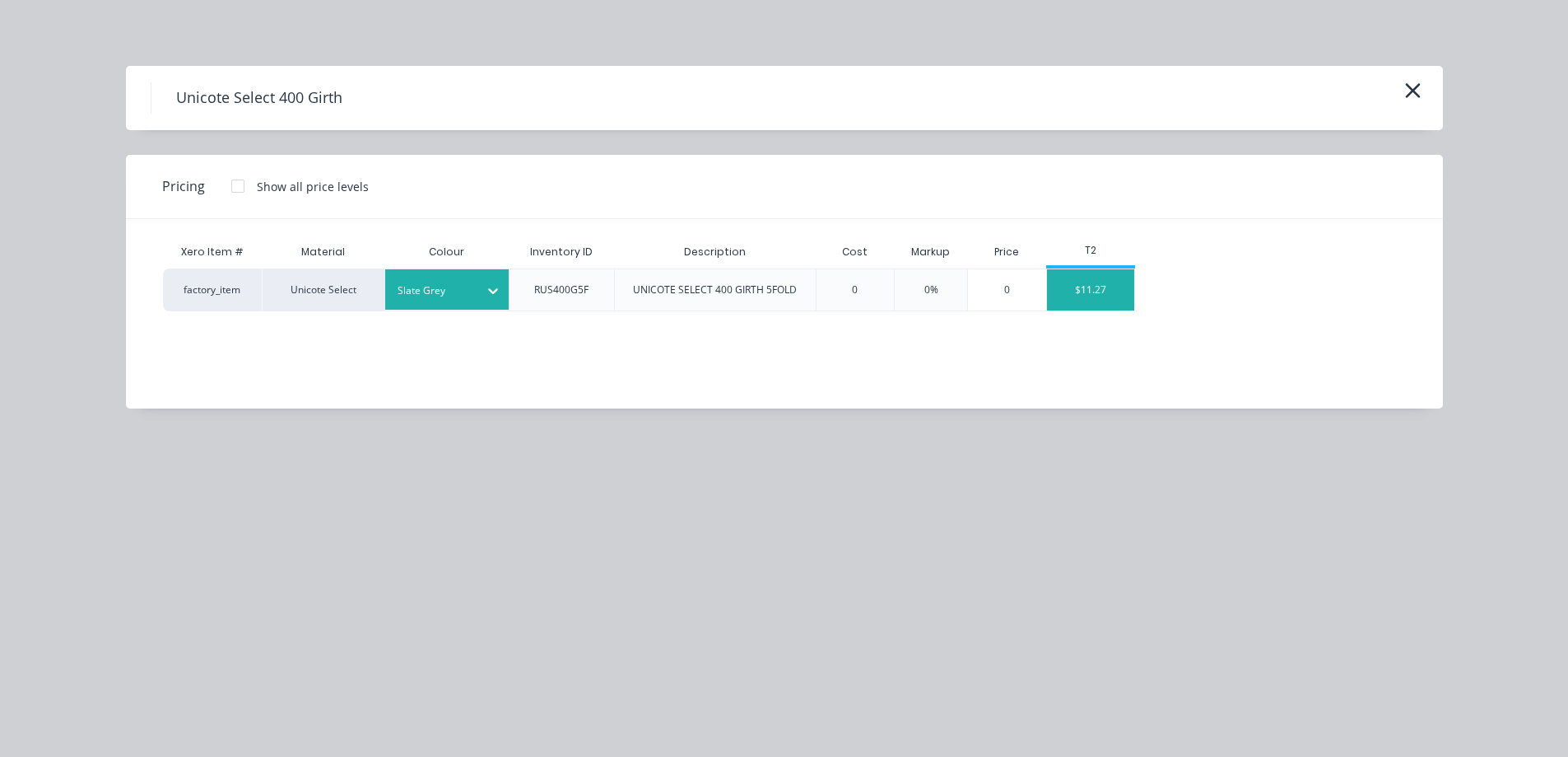
click at [1073, 293] on div "$11.27" at bounding box center [1091, 289] width 89 height 41
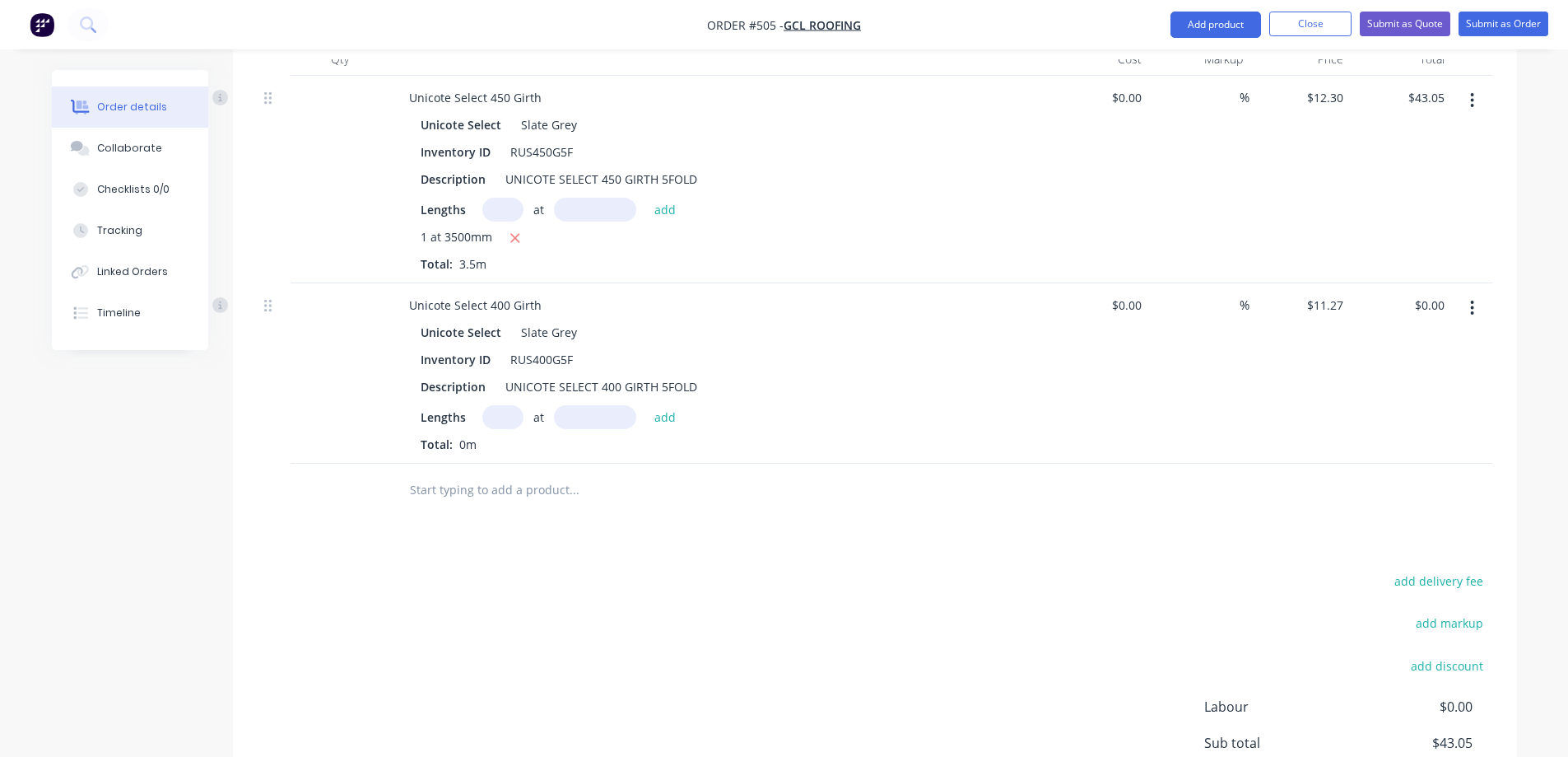
click at [503, 411] on input "text" at bounding box center [503, 416] width 41 height 24
type input "1"
type input "5200mm"
click at [651, 417] on button "add" at bounding box center [665, 415] width 39 height 22
type input "$58.60"
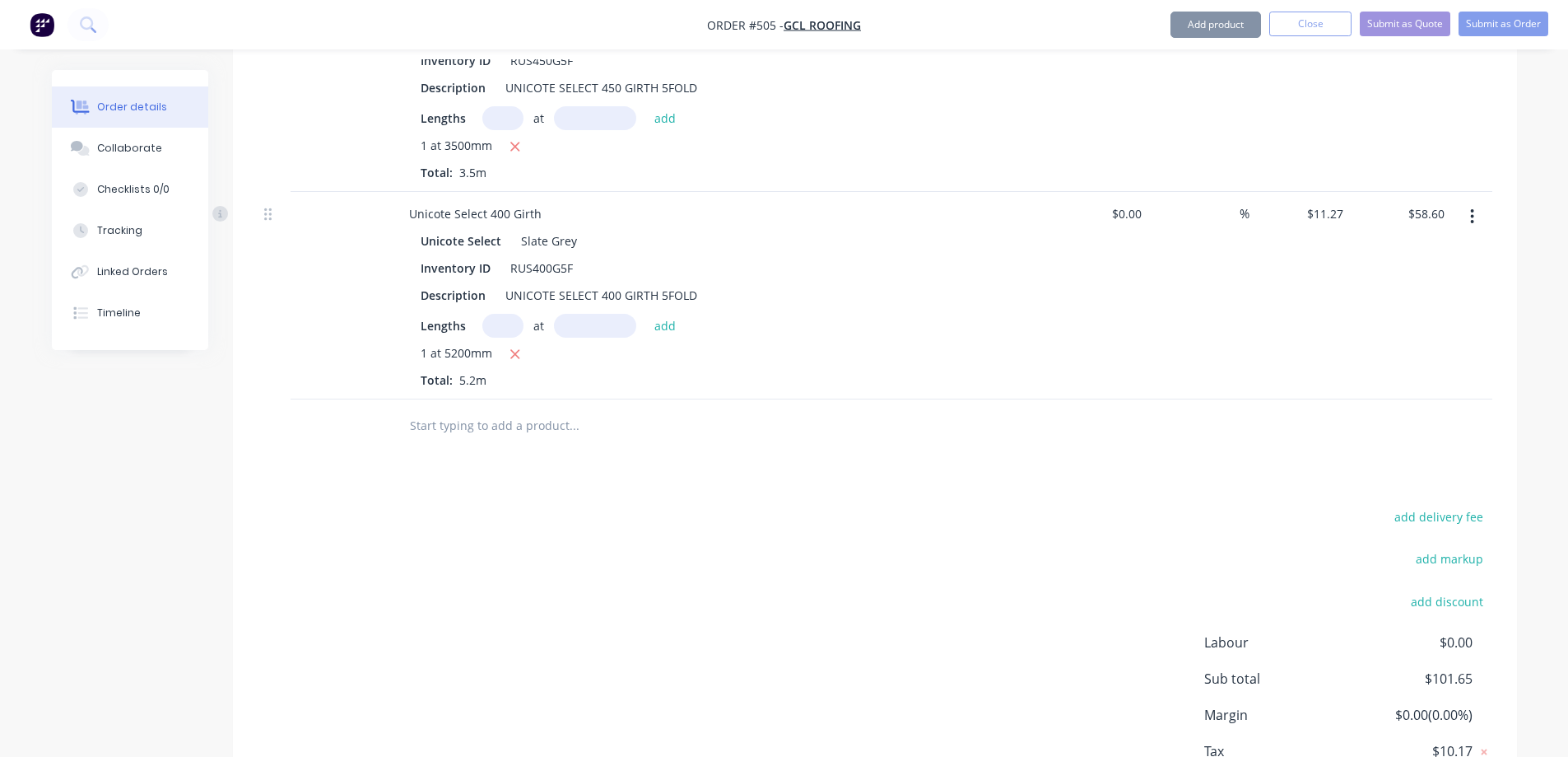
scroll to position [697, 0]
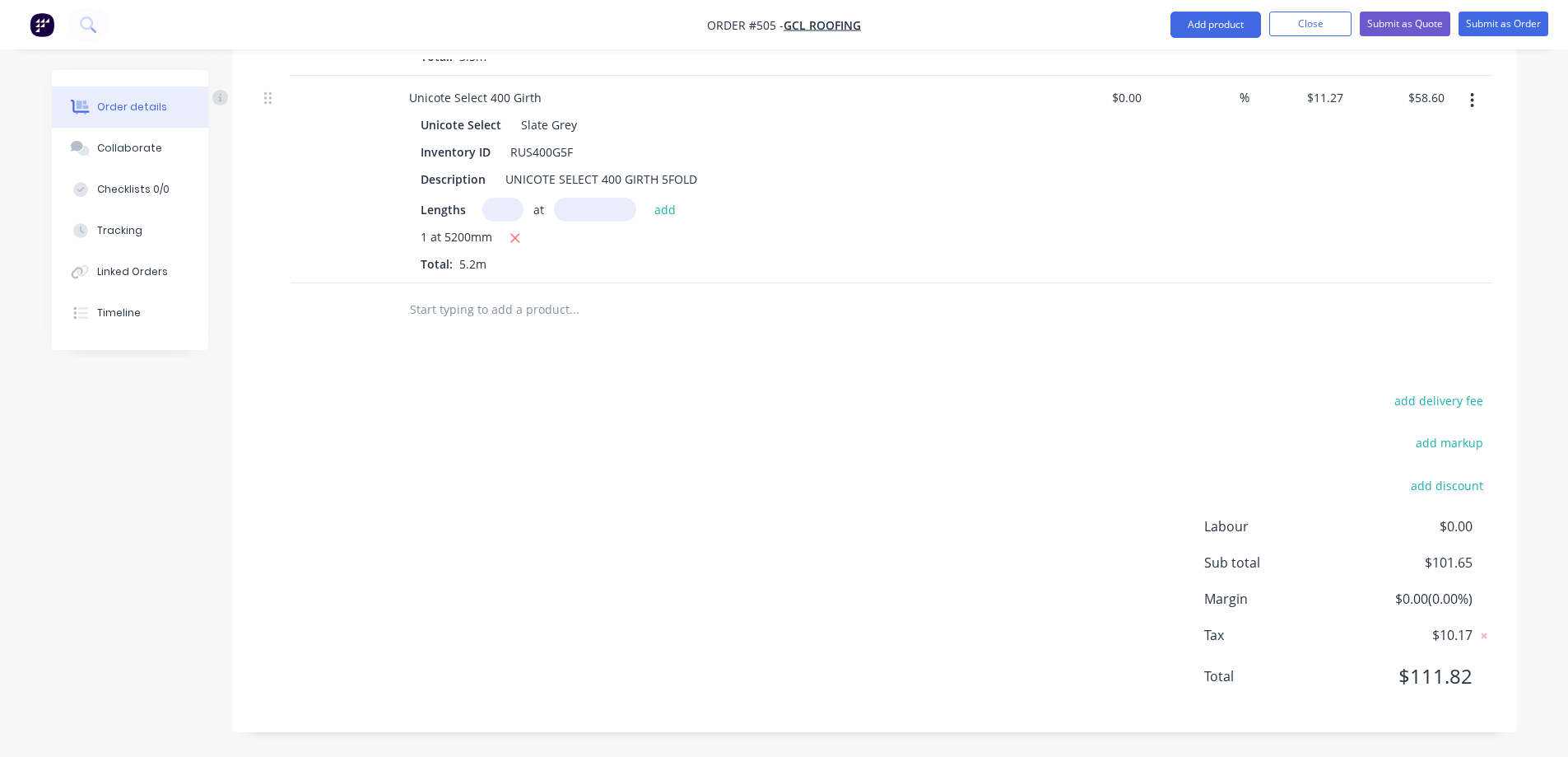
click at [472, 305] on input "text" at bounding box center [574, 309] width 329 height 33
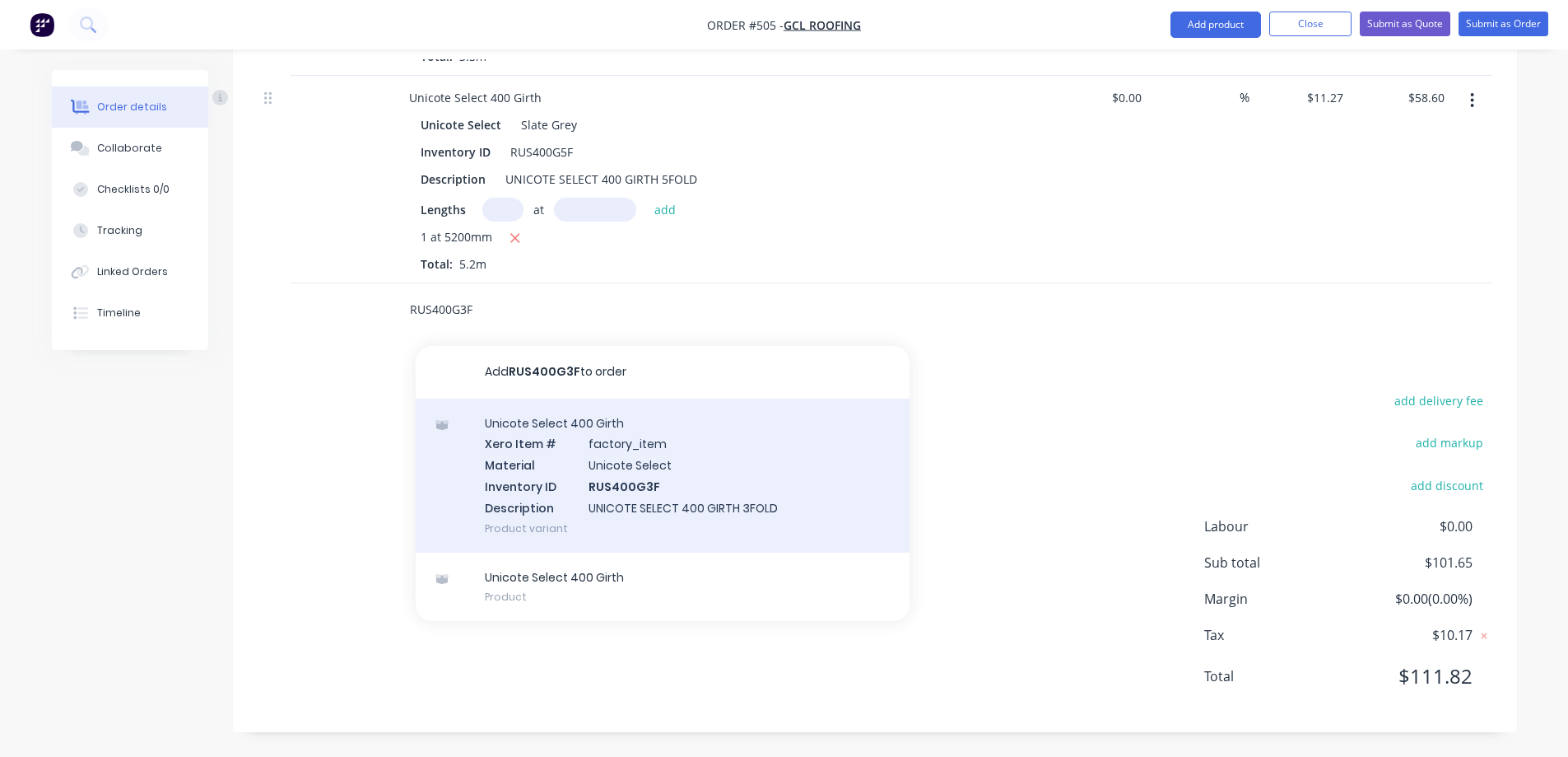
type input "RUS400G3F"
click at [557, 473] on div "Unicote Select 400 Girth Xero Item # factory_item Material Unicote Select Inven…" at bounding box center [663, 476] width 494 height 154
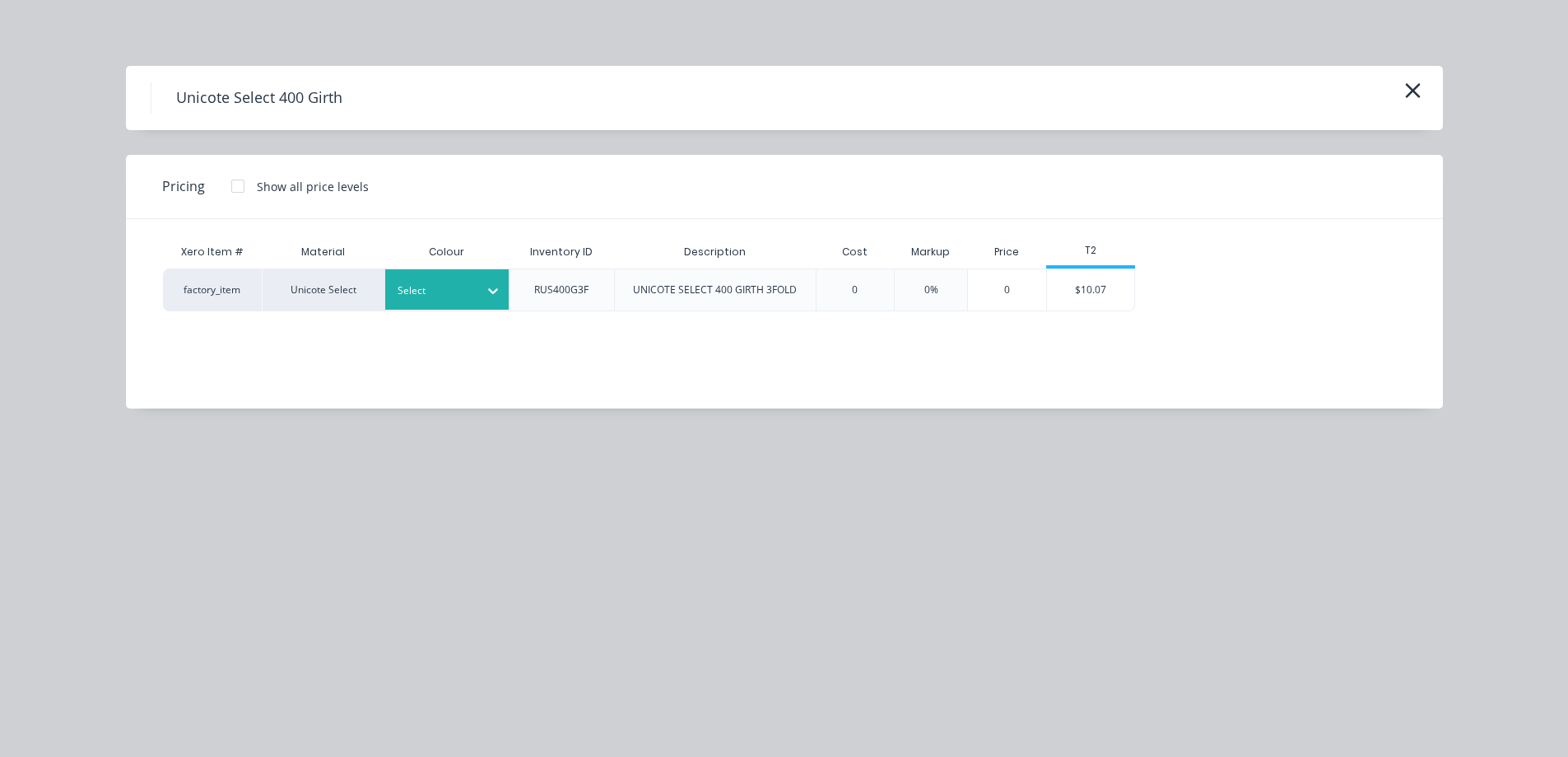
click at [440, 289] on div at bounding box center [435, 290] width 74 height 18
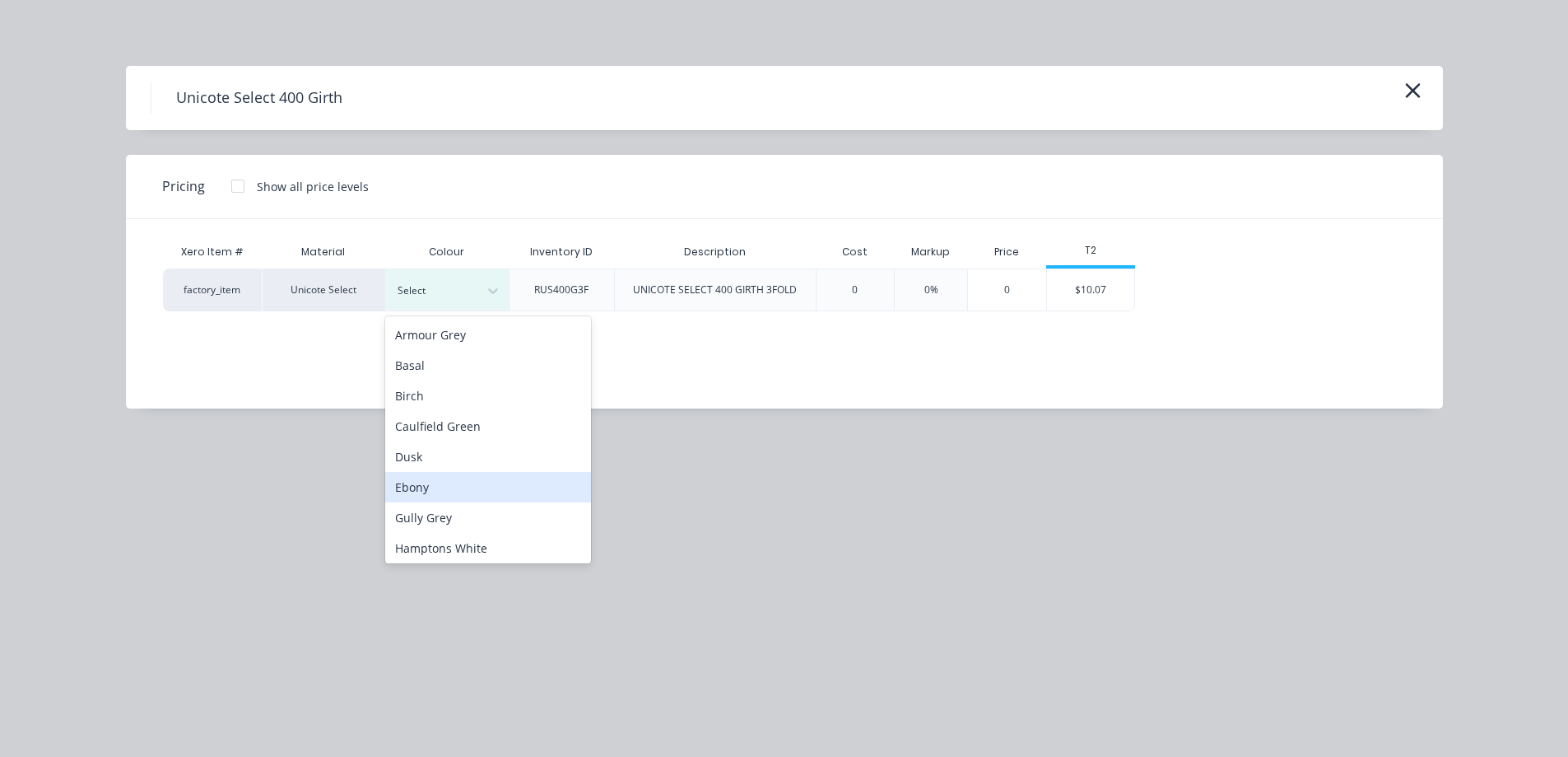
scroll to position [429, 0]
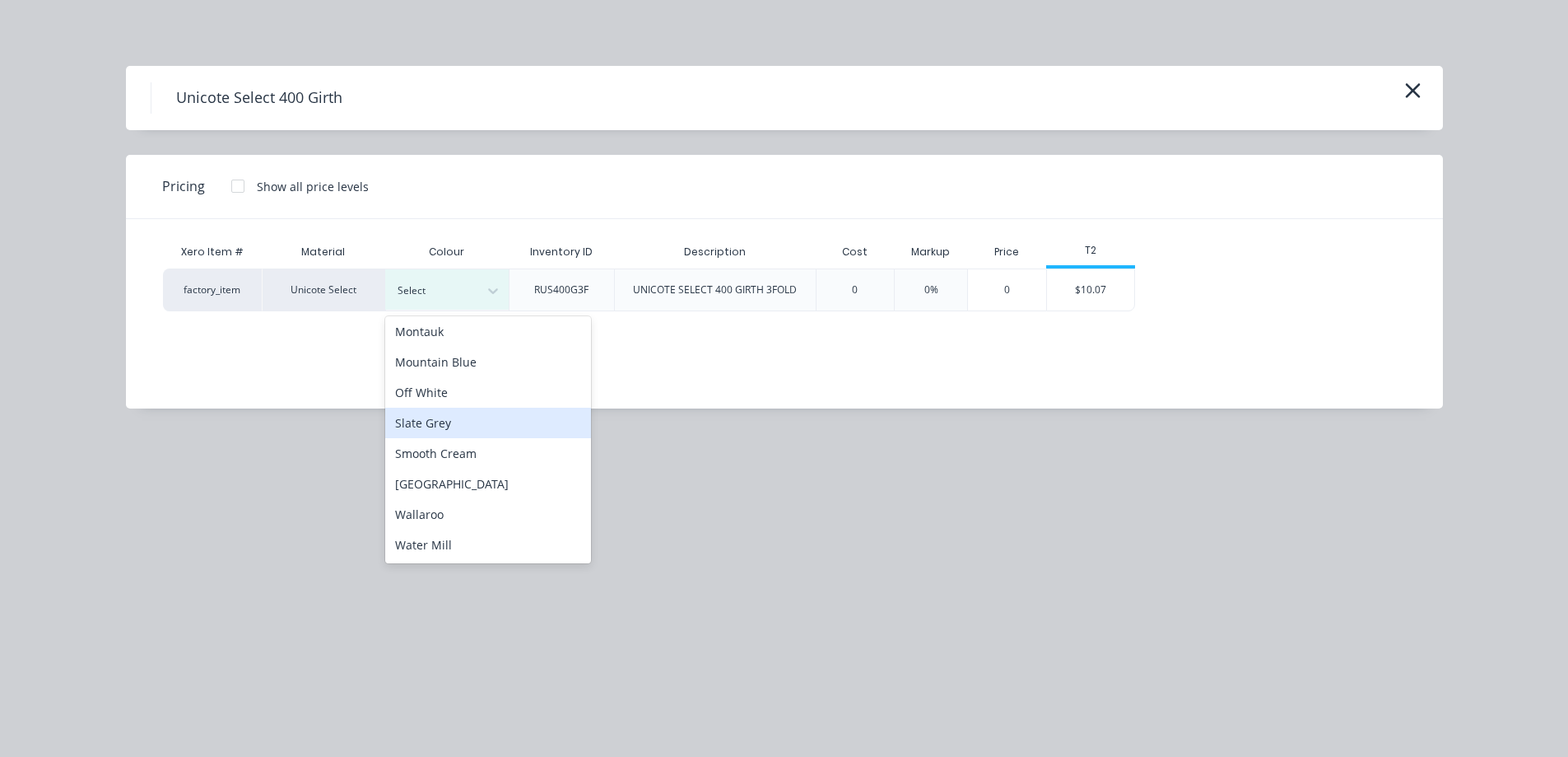
click at [453, 428] on div "Slate Grey" at bounding box center [488, 423] width 206 height 30
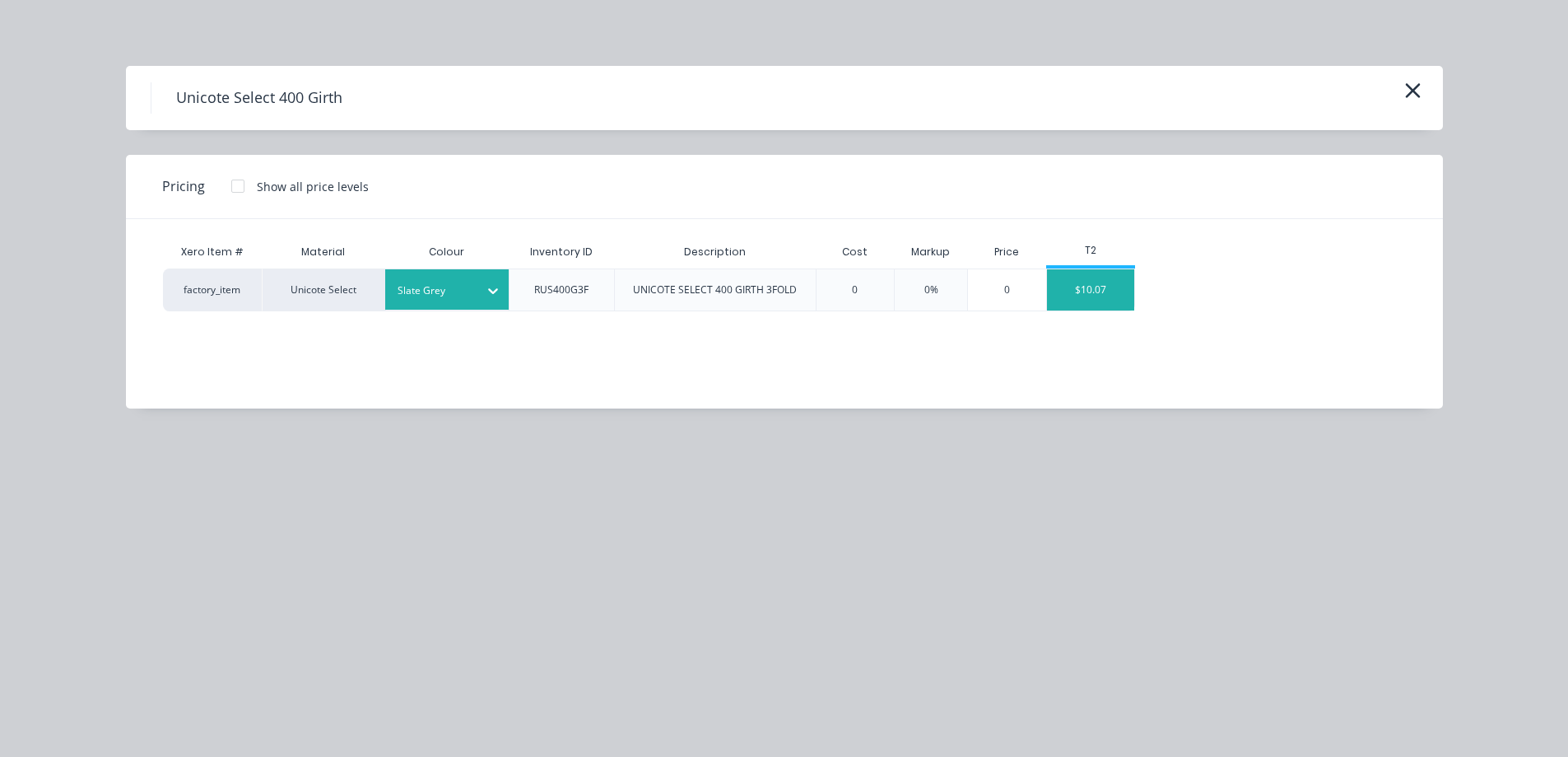
click at [1115, 301] on div "$10.07" at bounding box center [1091, 289] width 89 height 41
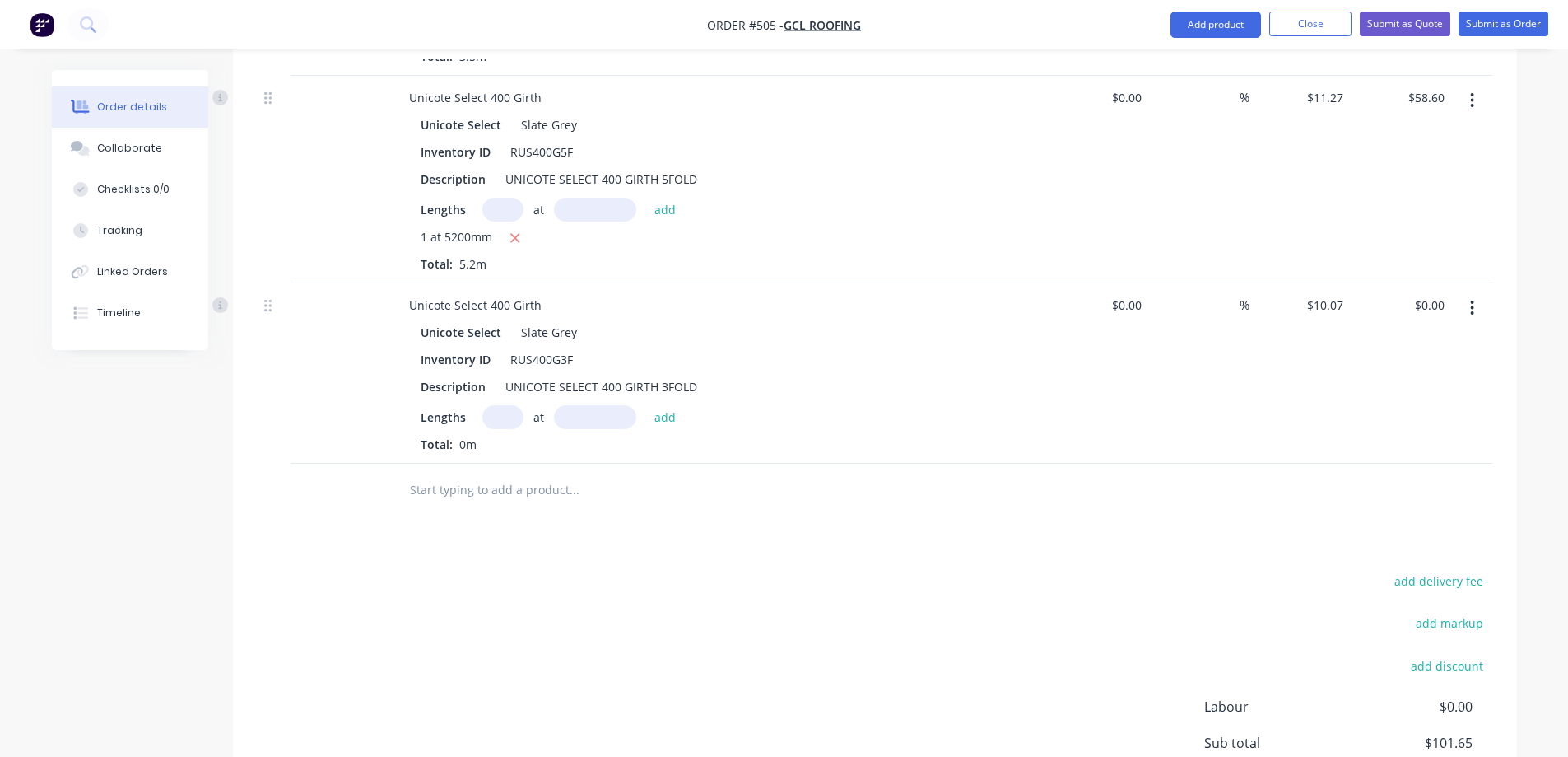
click at [503, 422] on input "text" at bounding box center [503, 416] width 41 height 24
type input "1"
type input "3"
type input "1300mm"
click at [661, 411] on button "add" at bounding box center [665, 415] width 39 height 22
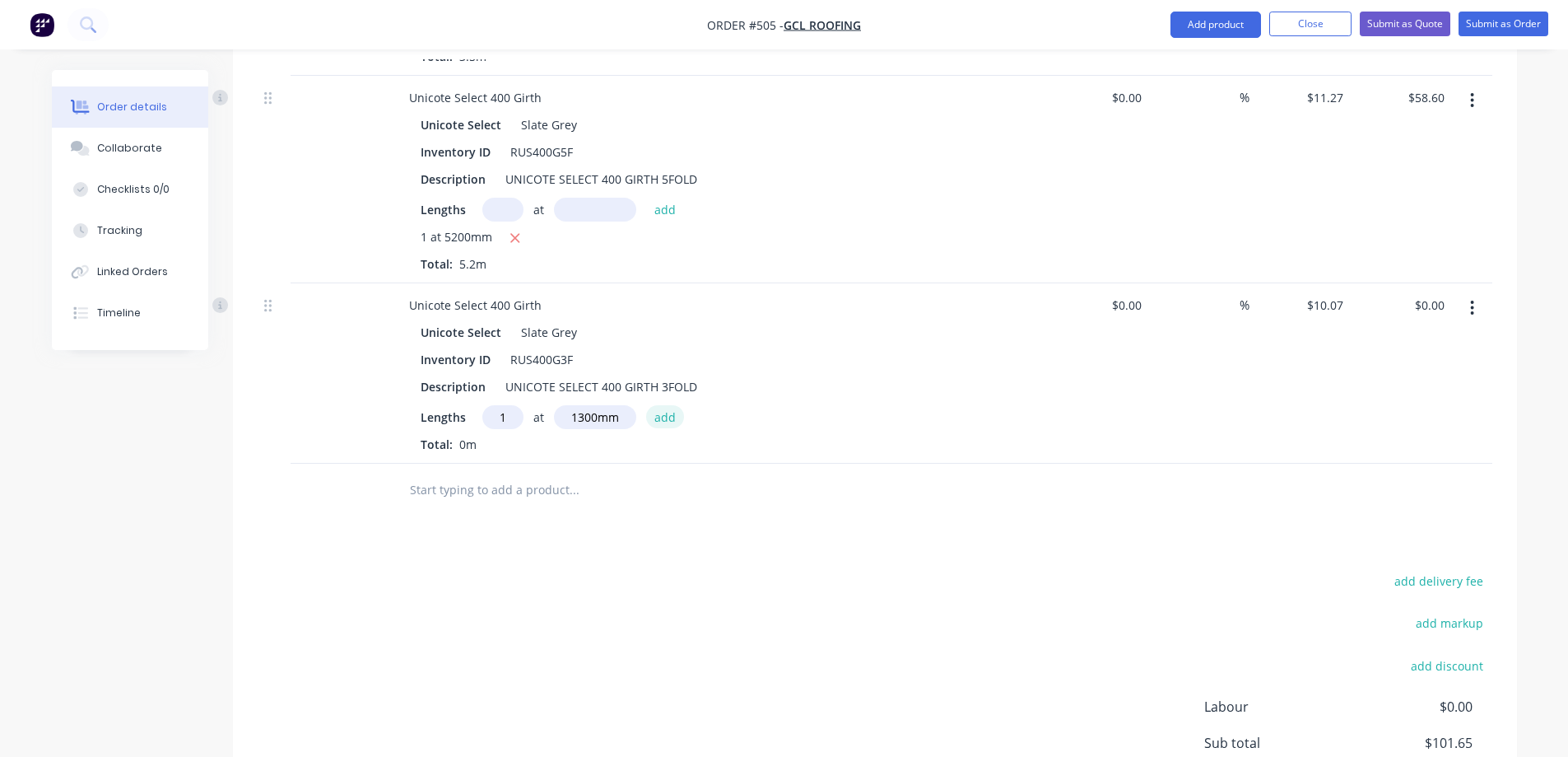
type input "$13.09"
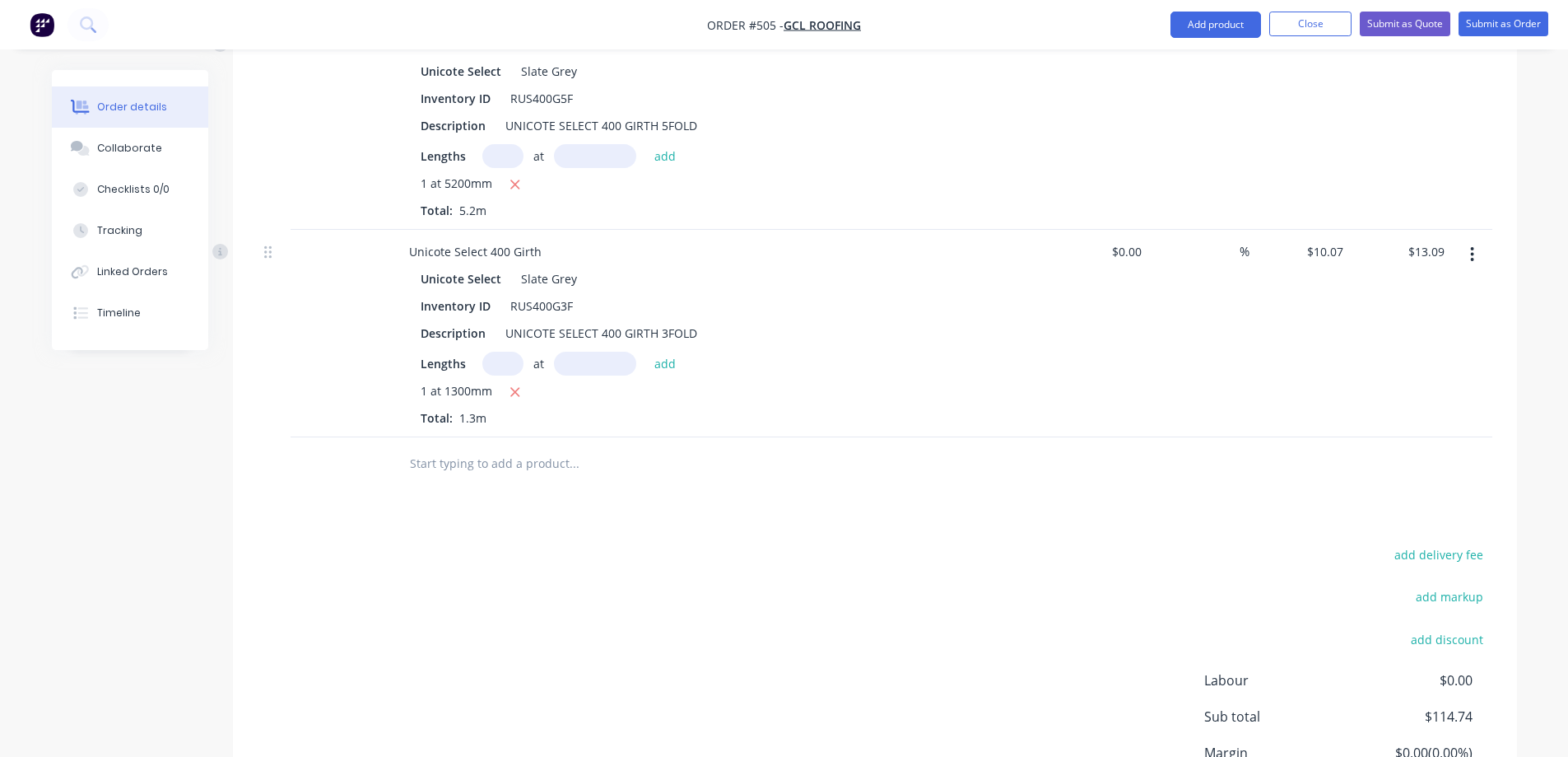
scroll to position [780, 0]
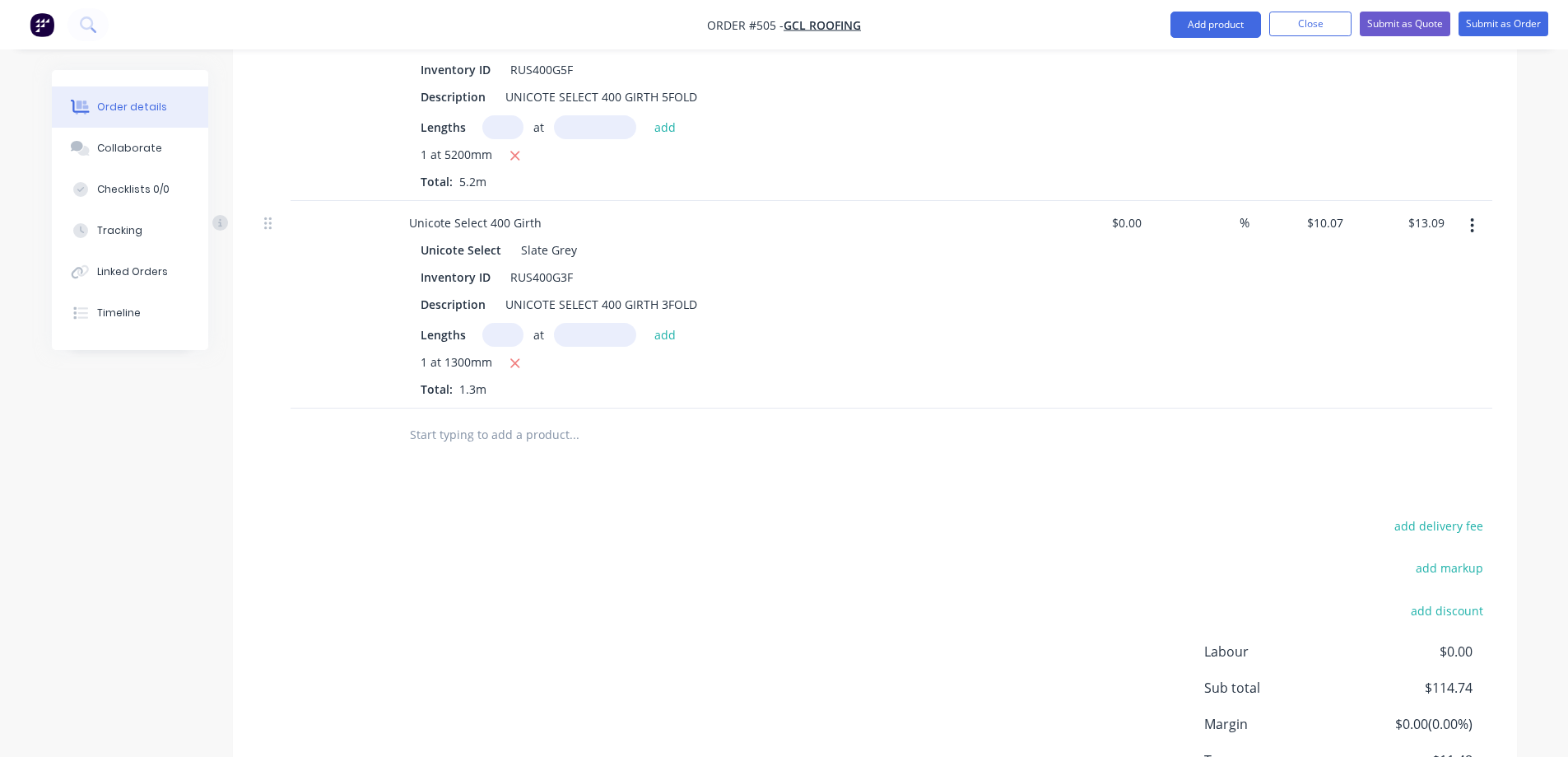
click at [519, 442] on input "text" at bounding box center [574, 434] width 329 height 33
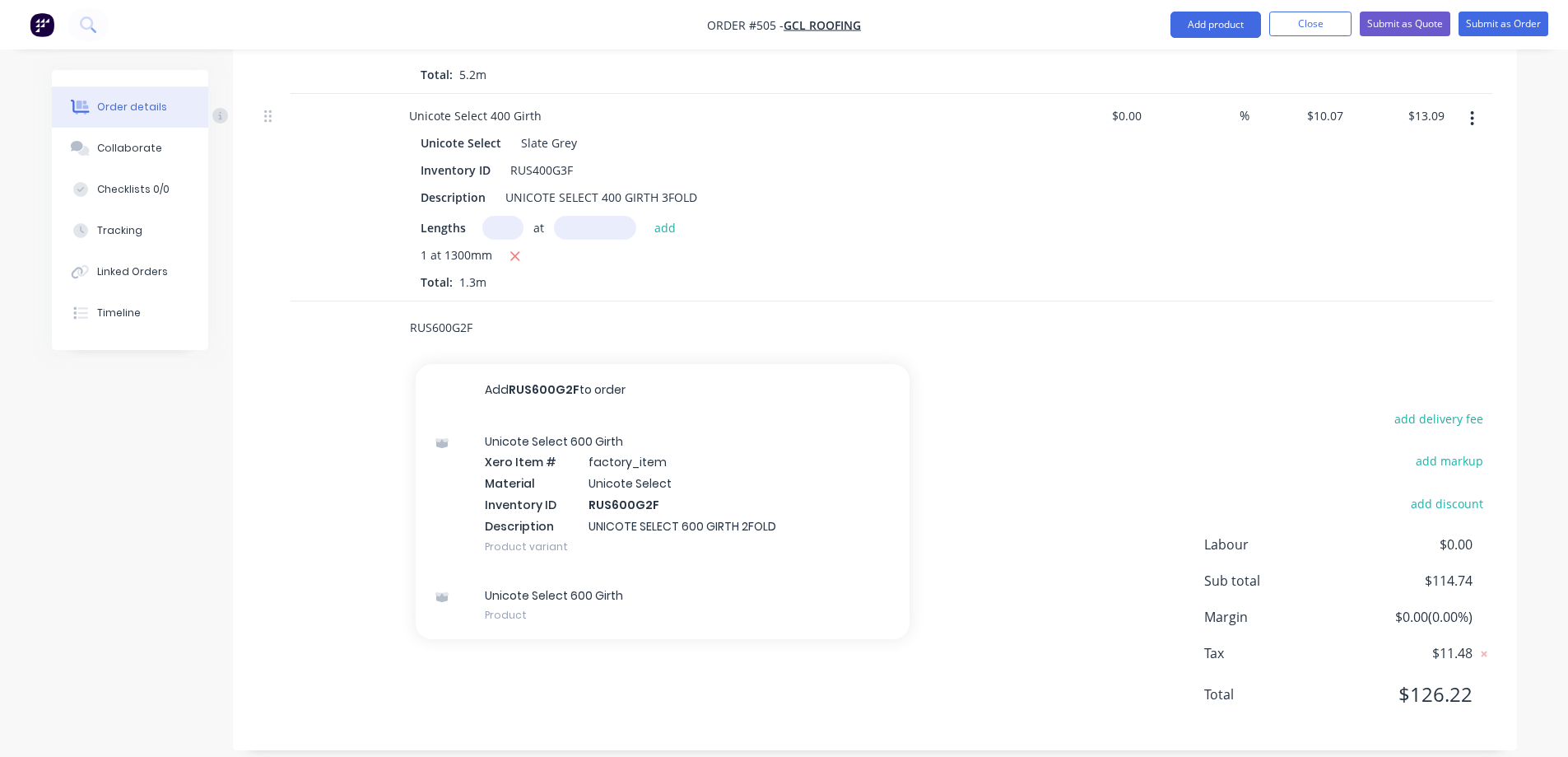
scroll to position [905, 0]
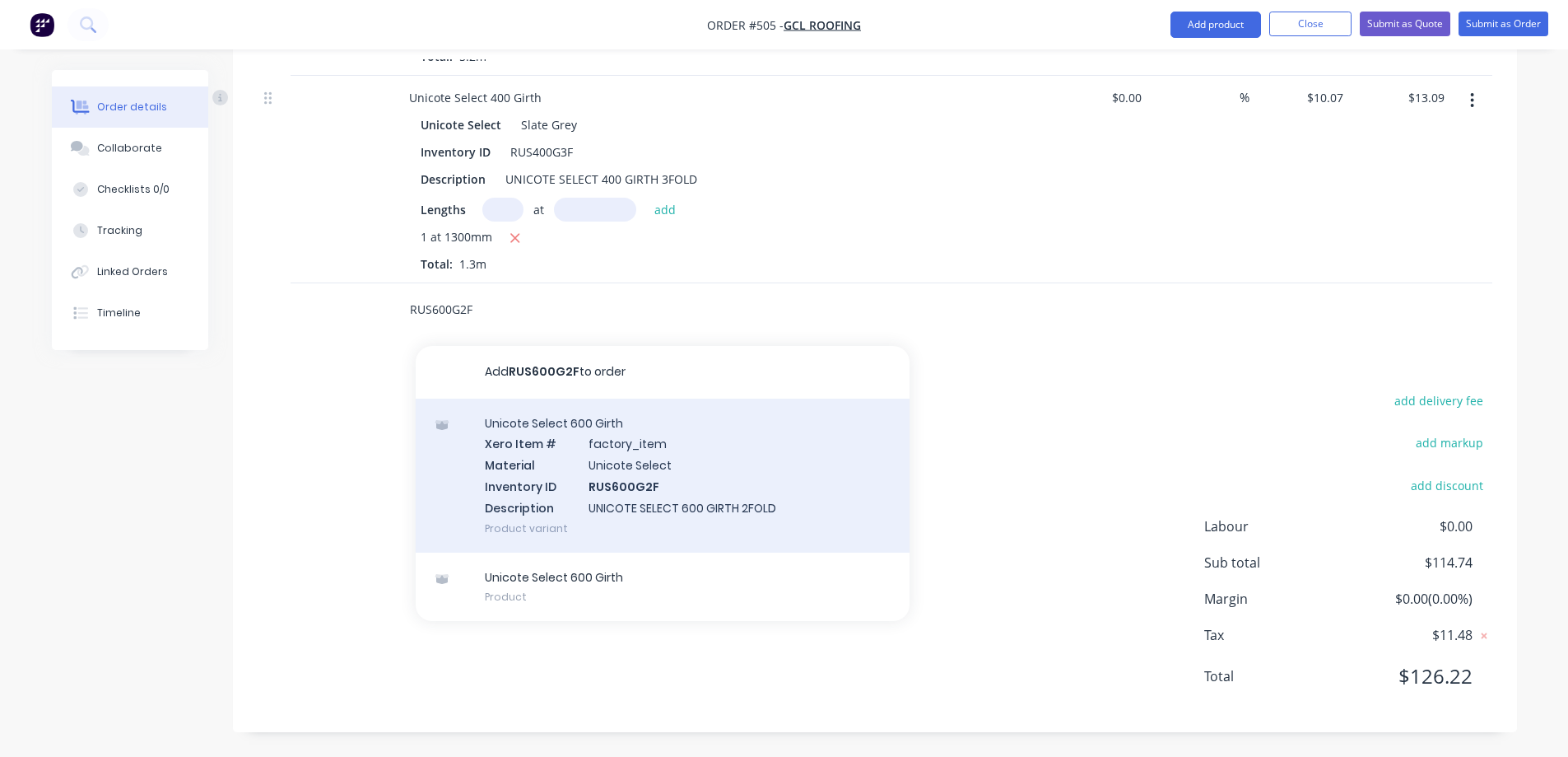
type input "RUS600G2F"
click at [569, 461] on div "Unicote Select 600 Girth Xero Item # factory_item Material Unicote Select Inven…" at bounding box center [663, 476] width 494 height 154
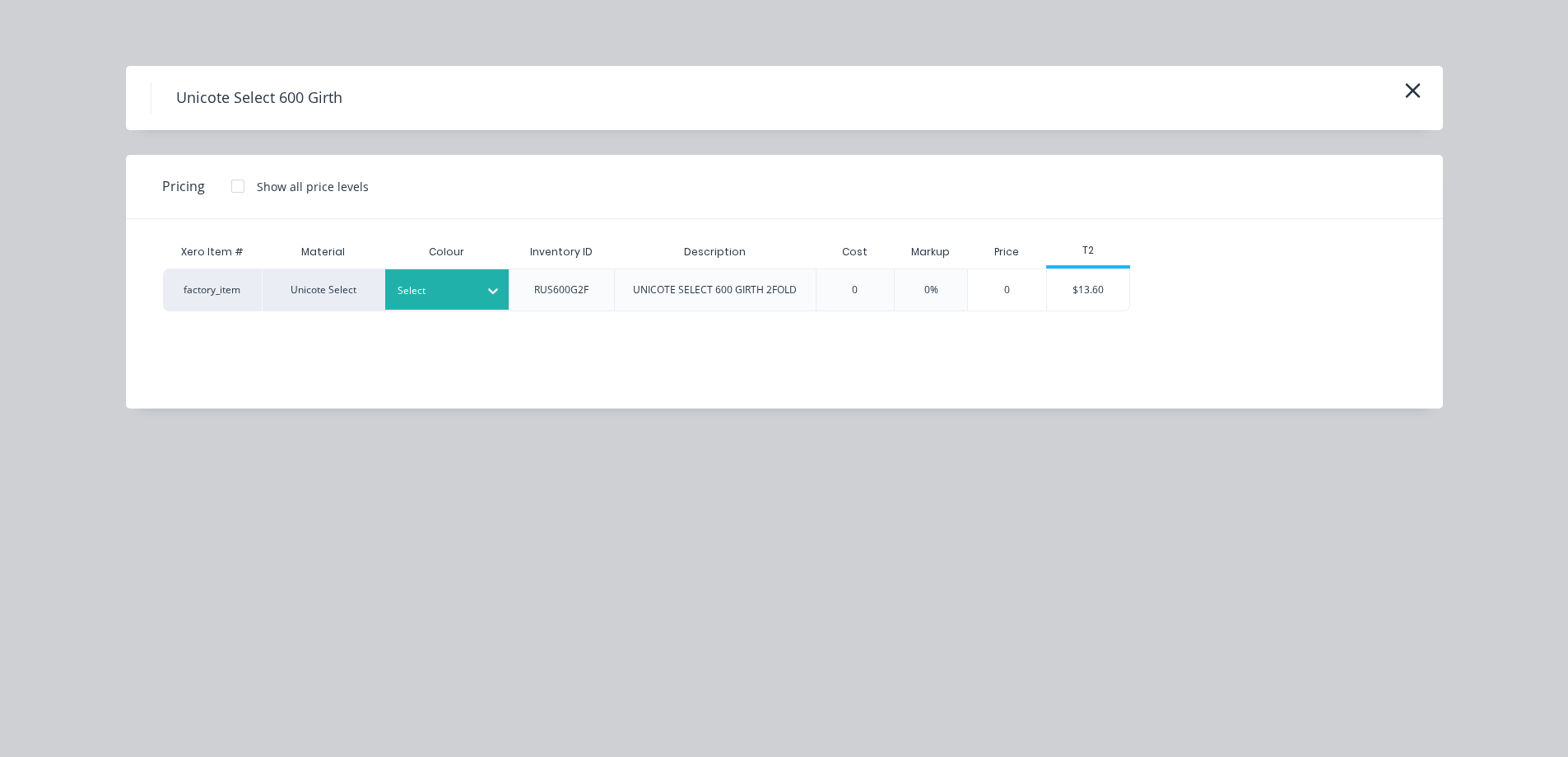
click at [499, 302] on div at bounding box center [492, 290] width 30 height 27
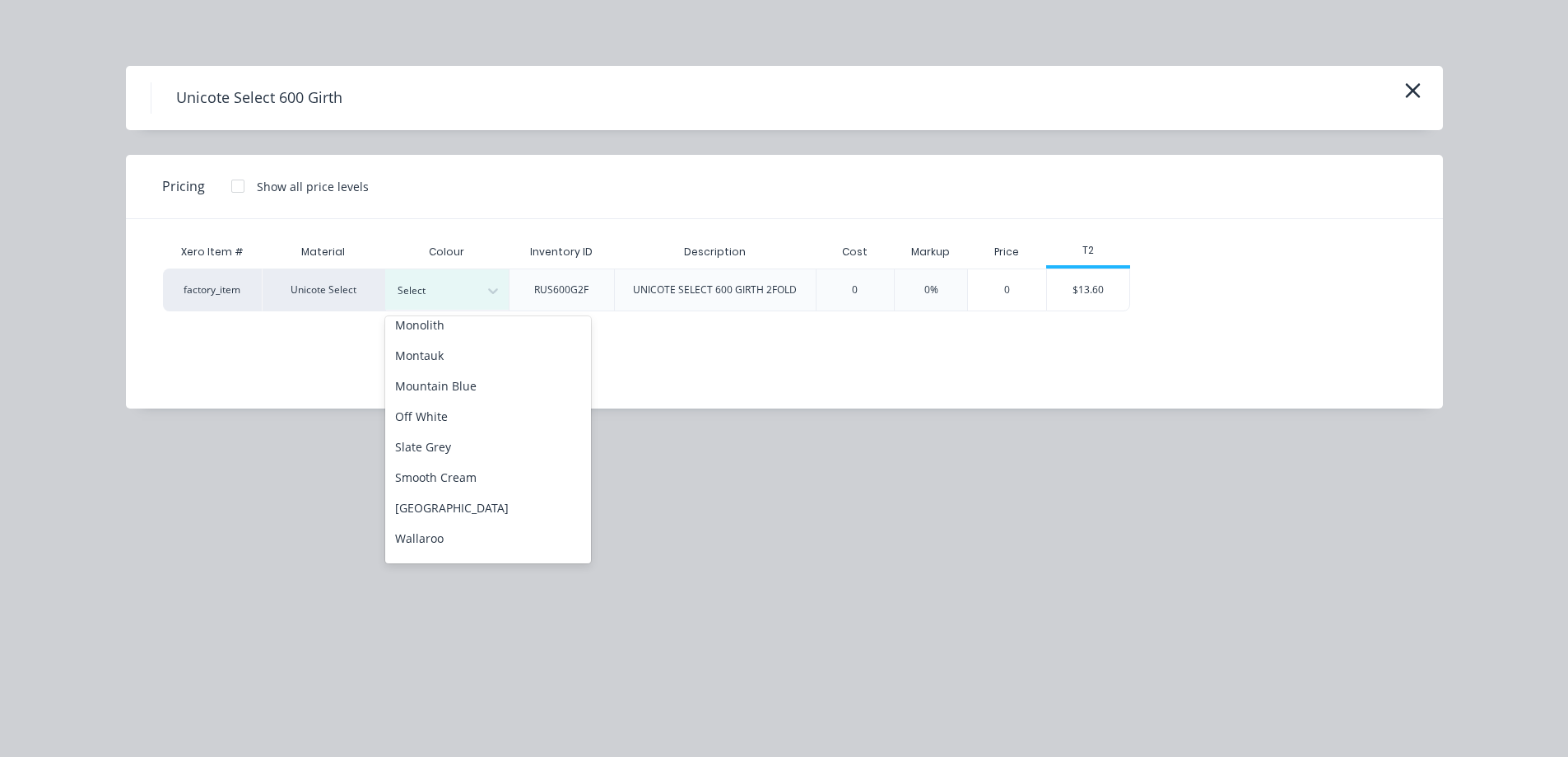
scroll to position [411, 0]
click at [480, 431] on div "Slate Grey" at bounding box center [488, 441] width 206 height 30
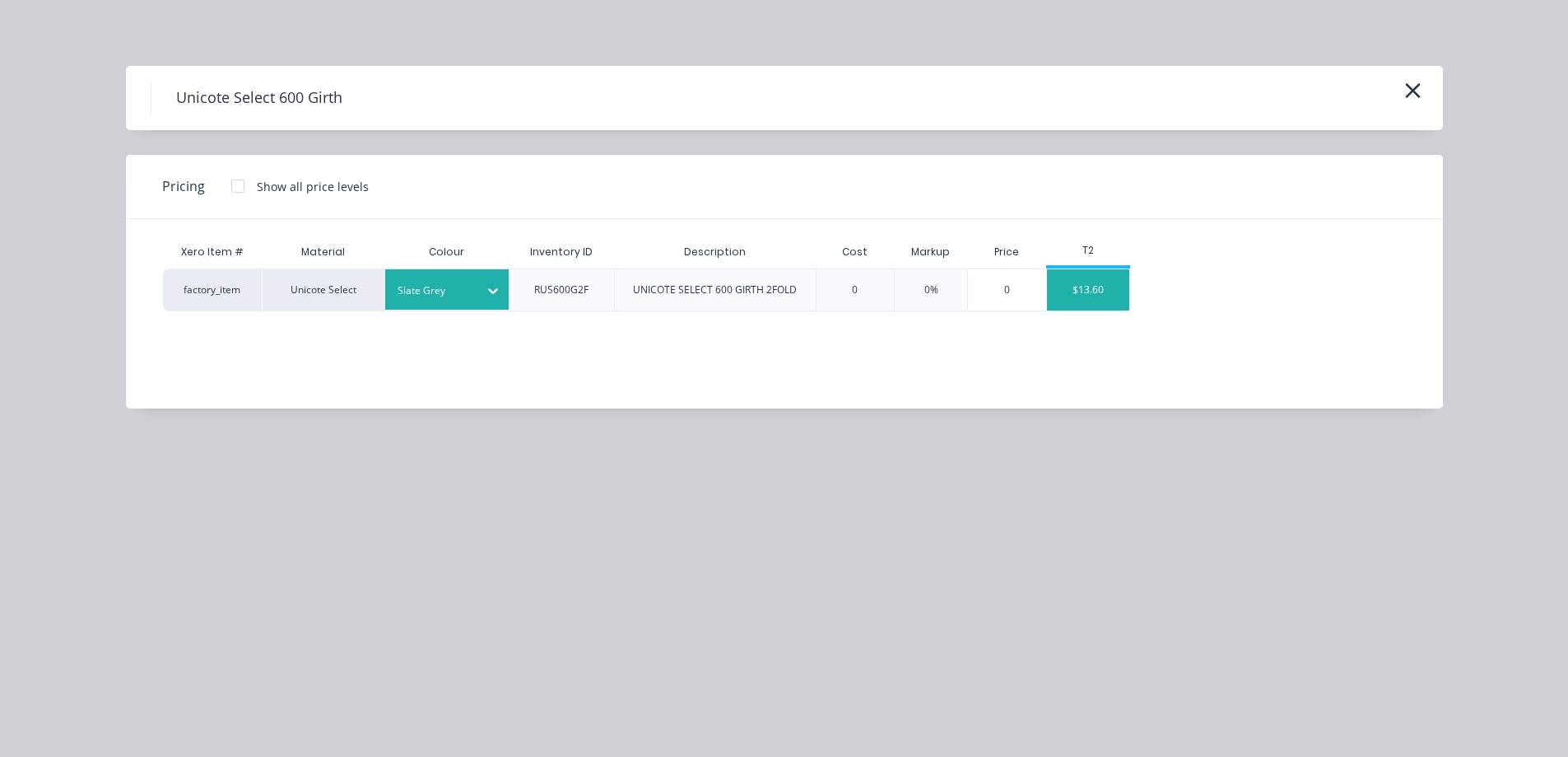
click at [1069, 287] on div "$13.60" at bounding box center [1088, 289] width 82 height 41
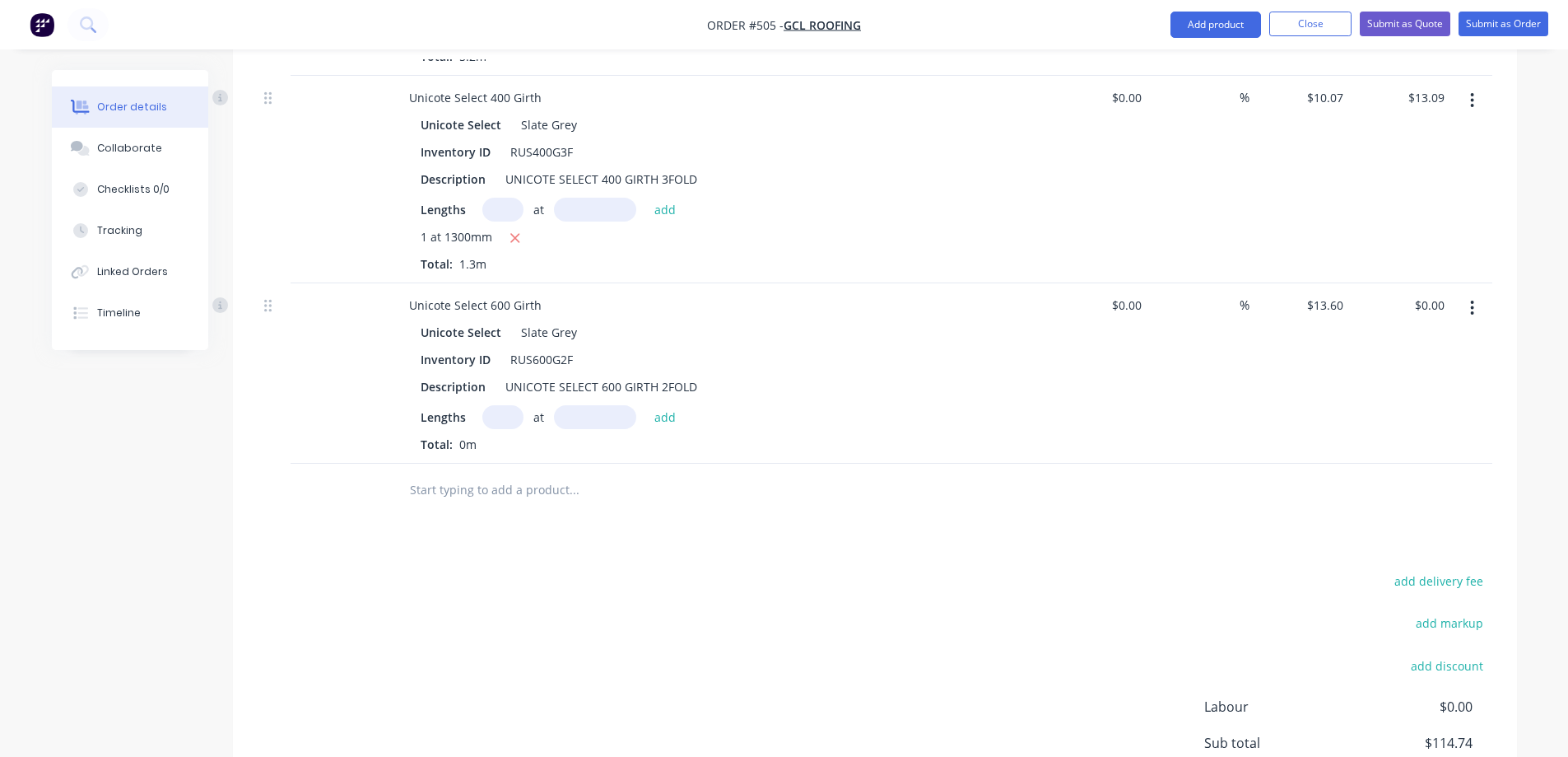
click at [493, 419] on input "text" at bounding box center [503, 416] width 41 height 24
type input "1"
type input "1200mm"
click at [663, 417] on button "add" at bounding box center [665, 415] width 39 height 22
type input "$16.32"
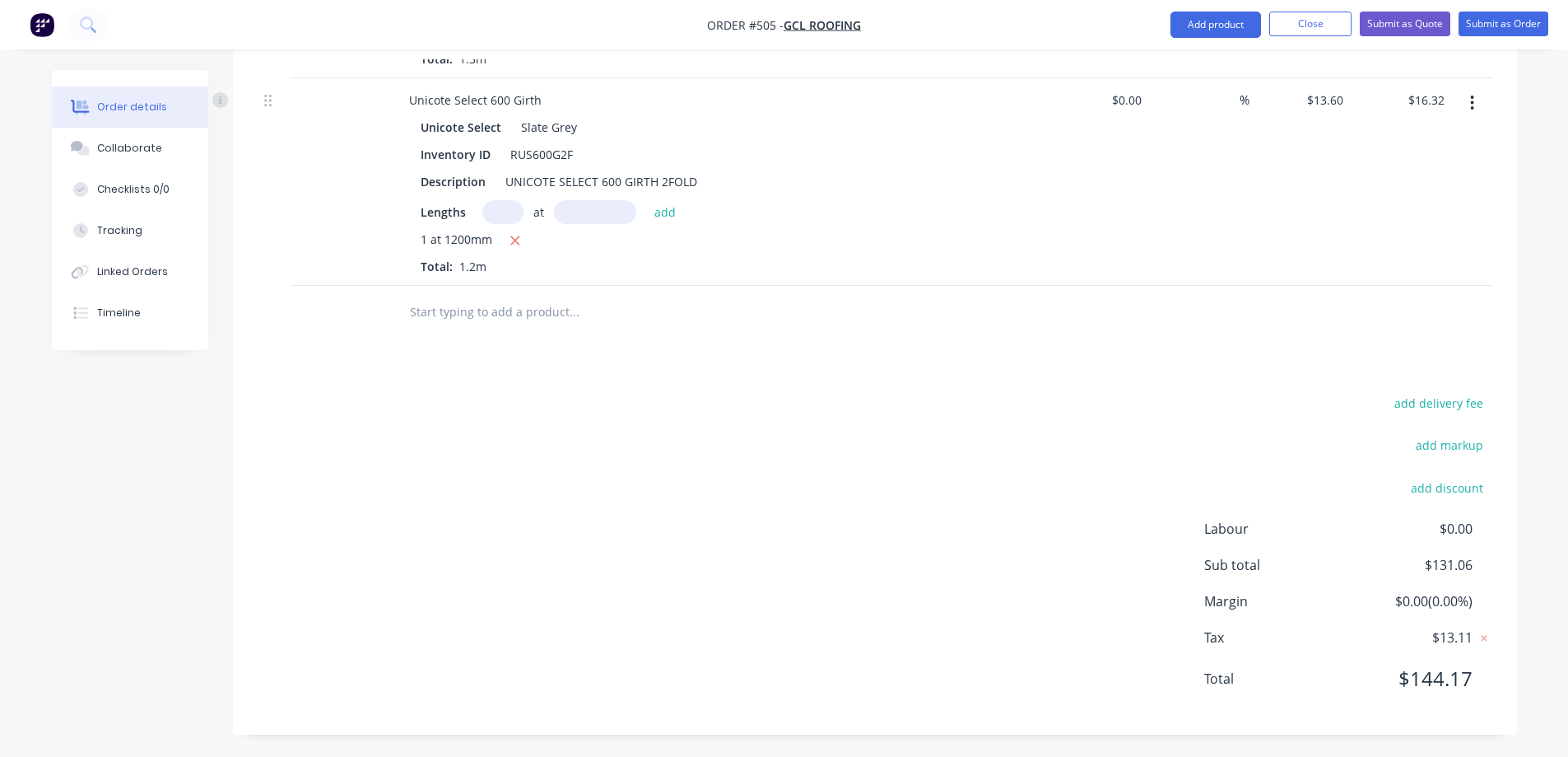
scroll to position [1112, 0]
click at [486, 319] on input "text" at bounding box center [574, 309] width 329 height 33
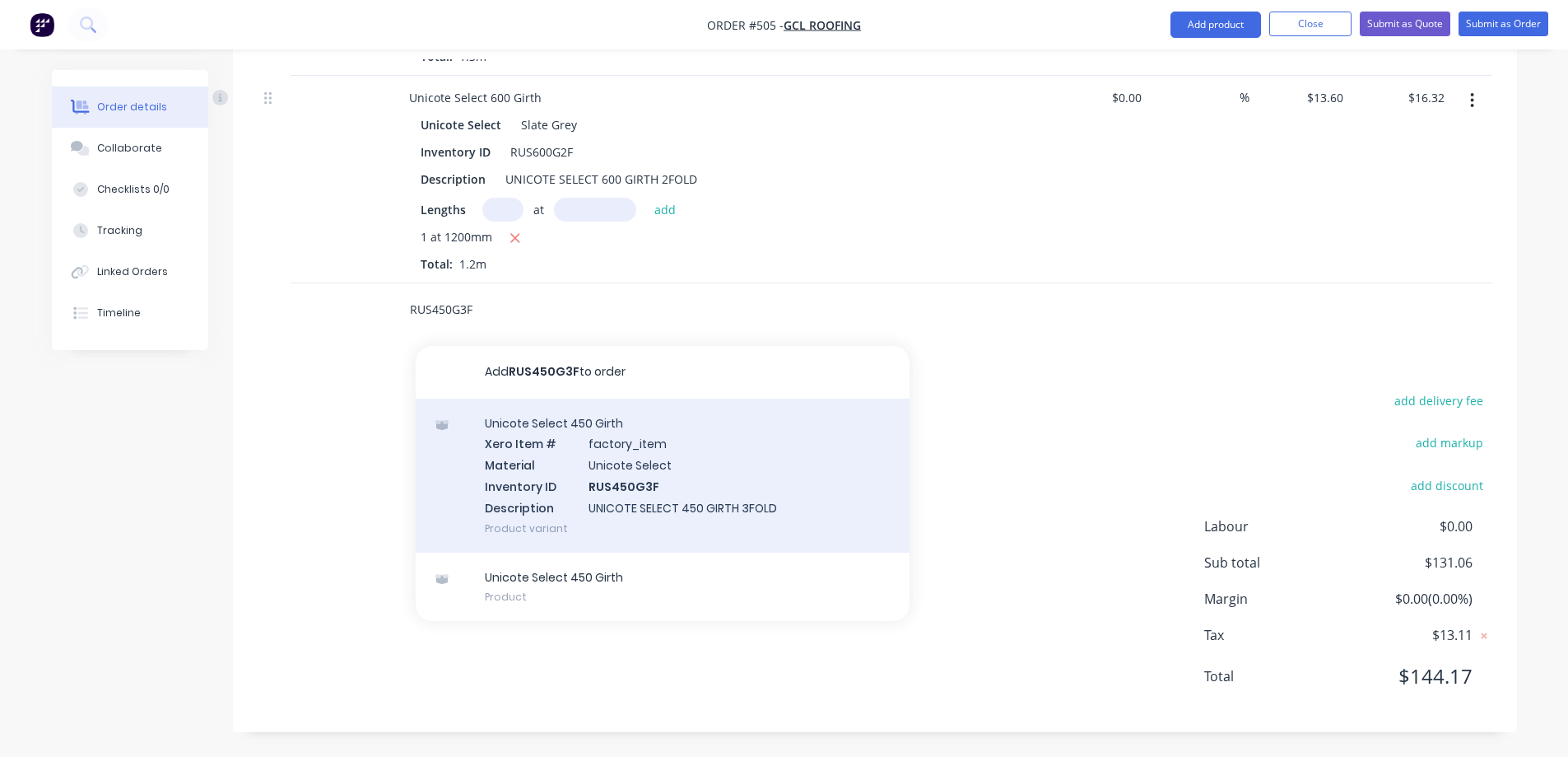
type input "RUS450G3F"
click at [545, 466] on div "Unicote Select 450 Girth Xero Item # factory_item Material Unicote Select Inven…" at bounding box center [663, 476] width 494 height 154
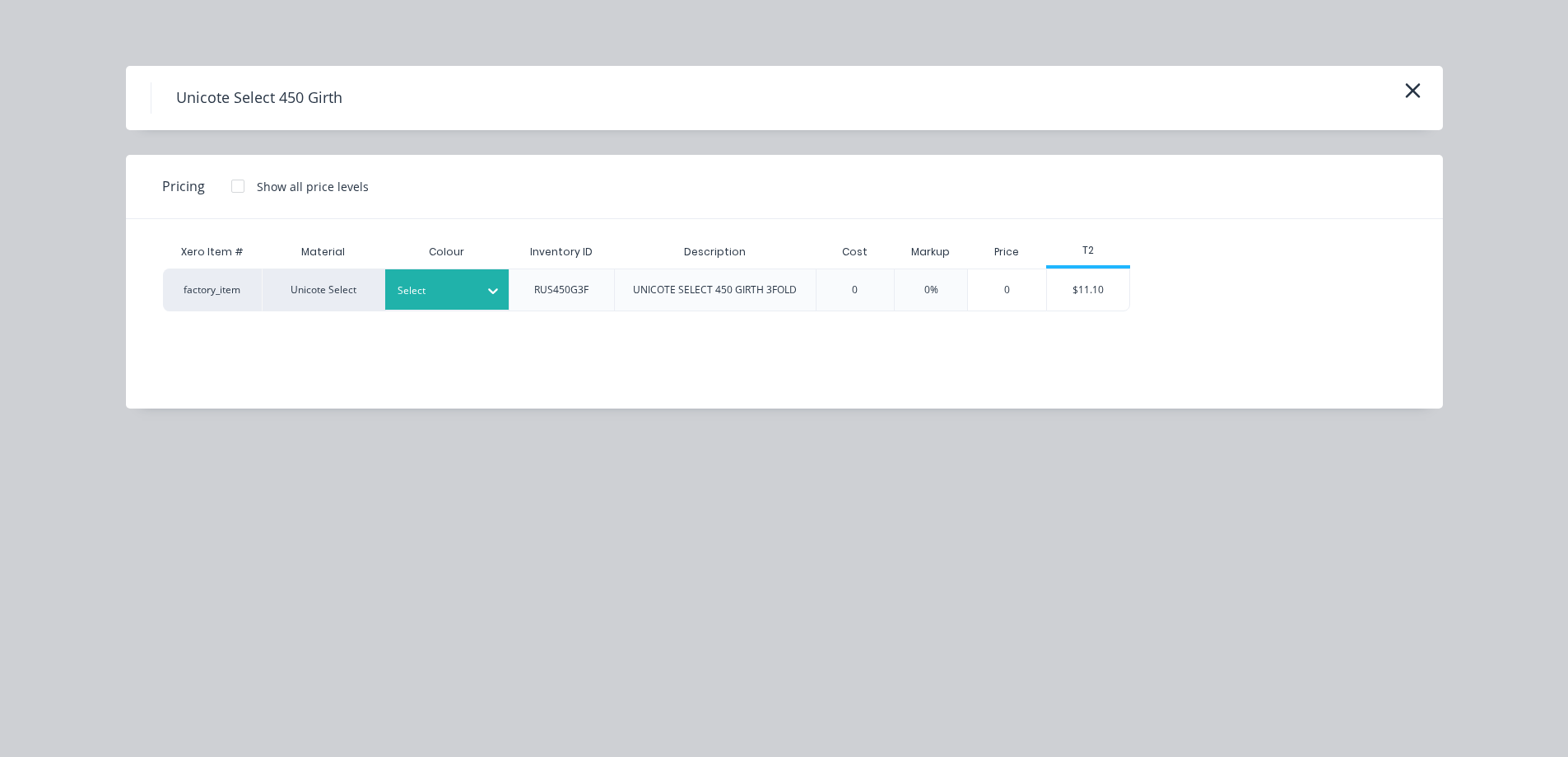
click at [458, 296] on div at bounding box center [435, 290] width 74 height 18
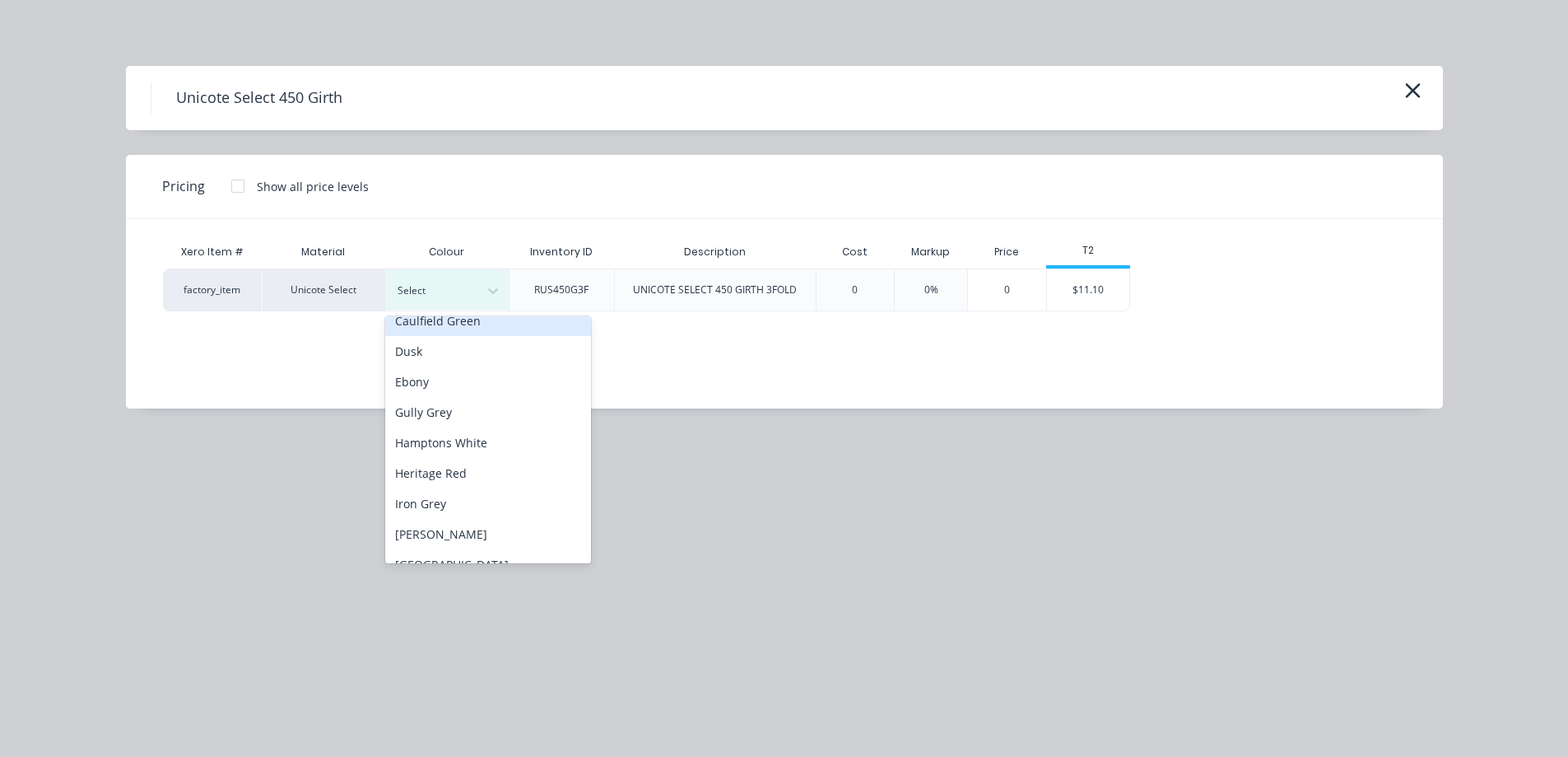
scroll to position [411, 0]
click at [469, 450] on div "Slate Grey" at bounding box center [488, 441] width 206 height 30
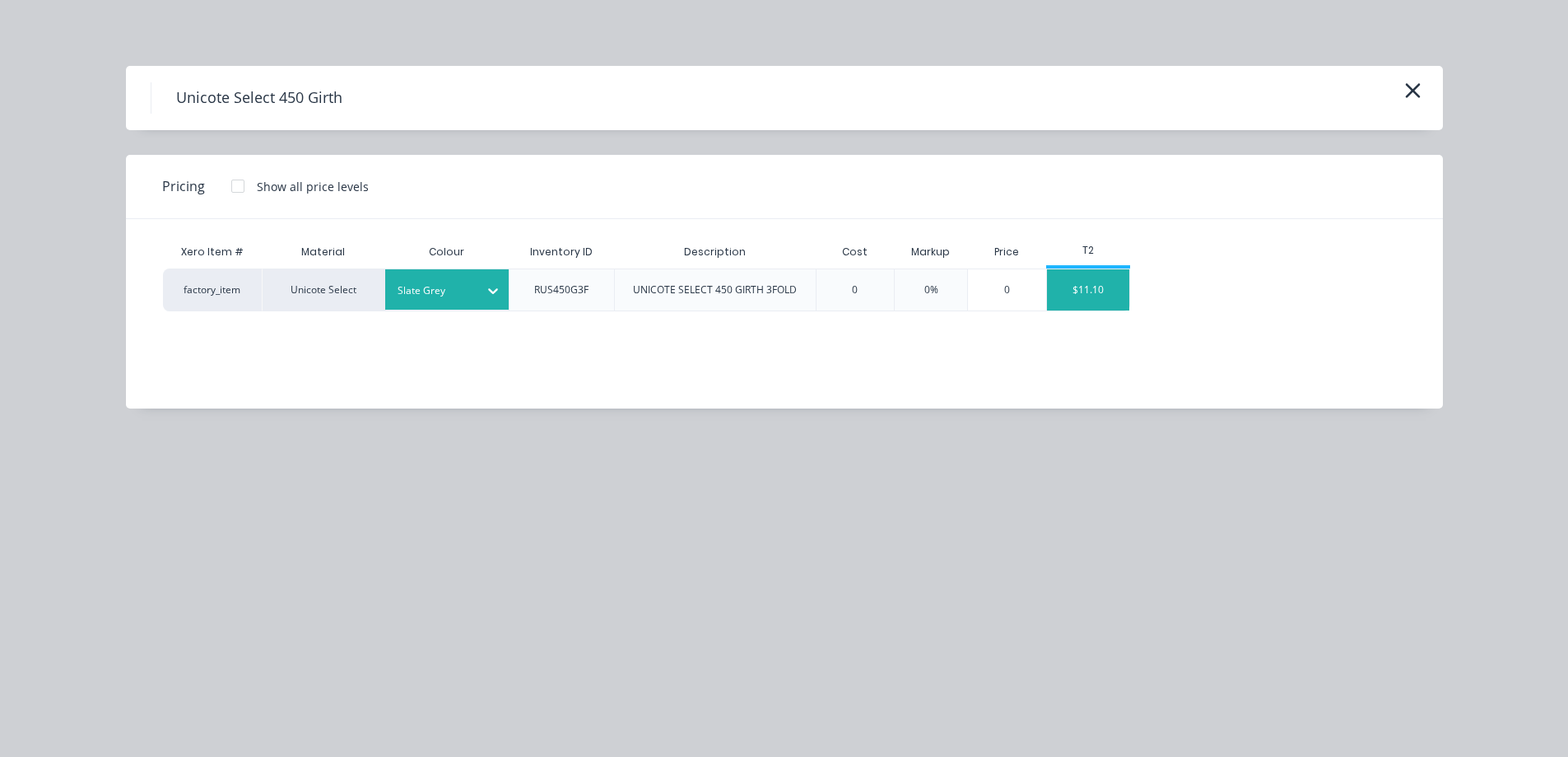
click at [1099, 305] on div "$11.10" at bounding box center [1088, 289] width 82 height 41
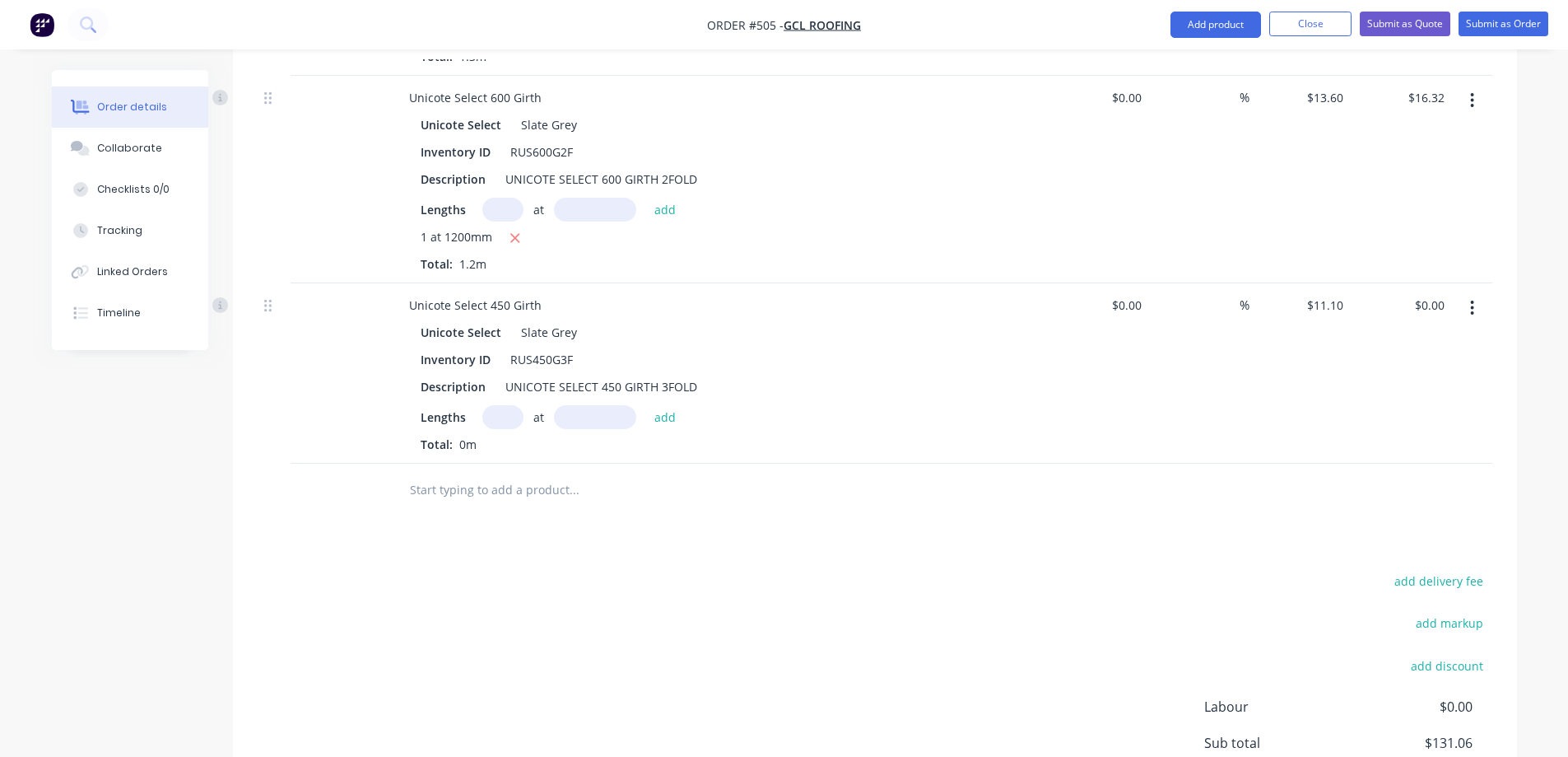
click at [492, 422] on input "text" at bounding box center [503, 416] width 41 height 24
type input "1"
type input "1900mm"
click at [670, 426] on button "add" at bounding box center [665, 415] width 39 height 22
type input "$21.09"
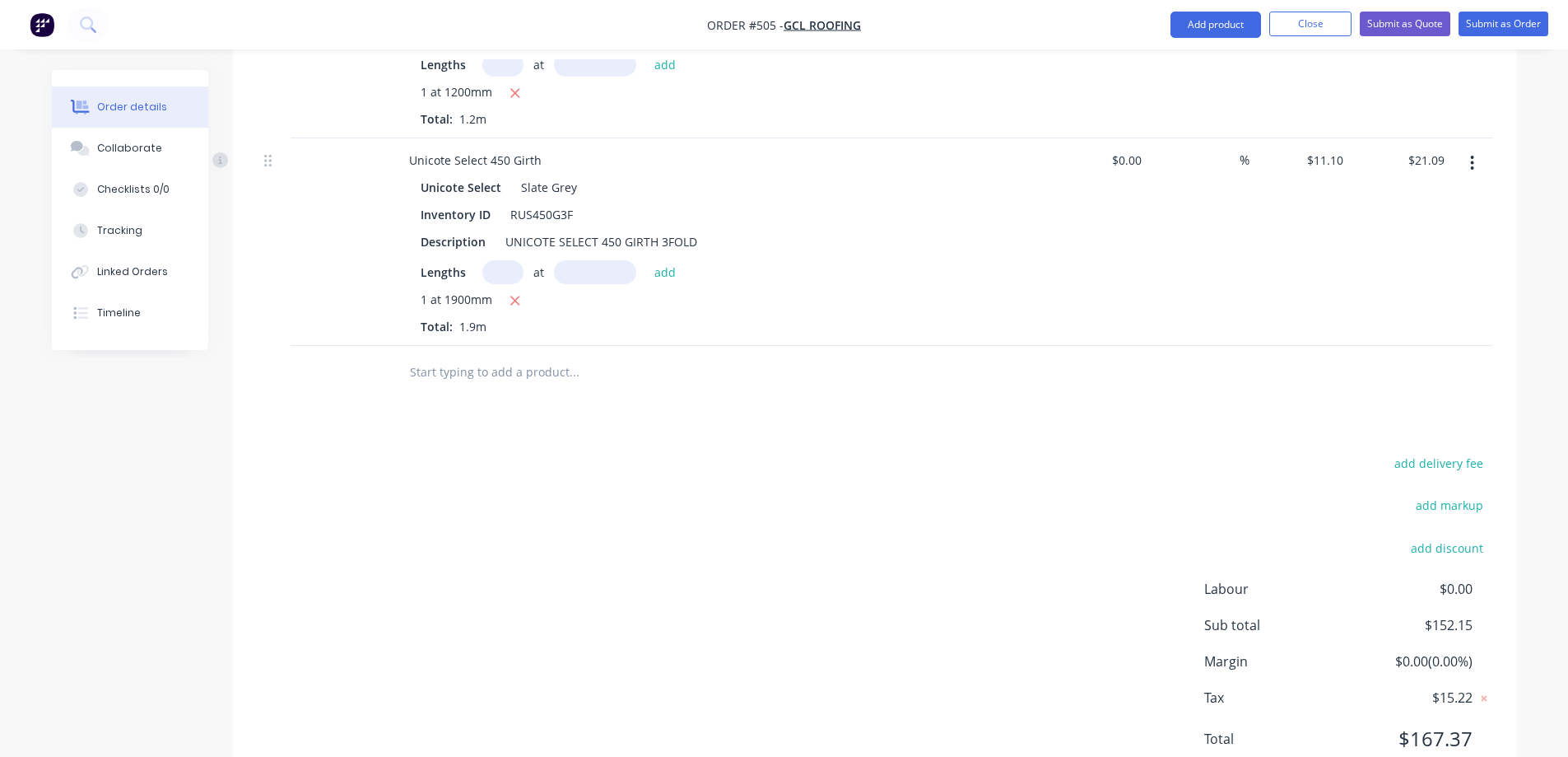
scroll to position [1155, 0]
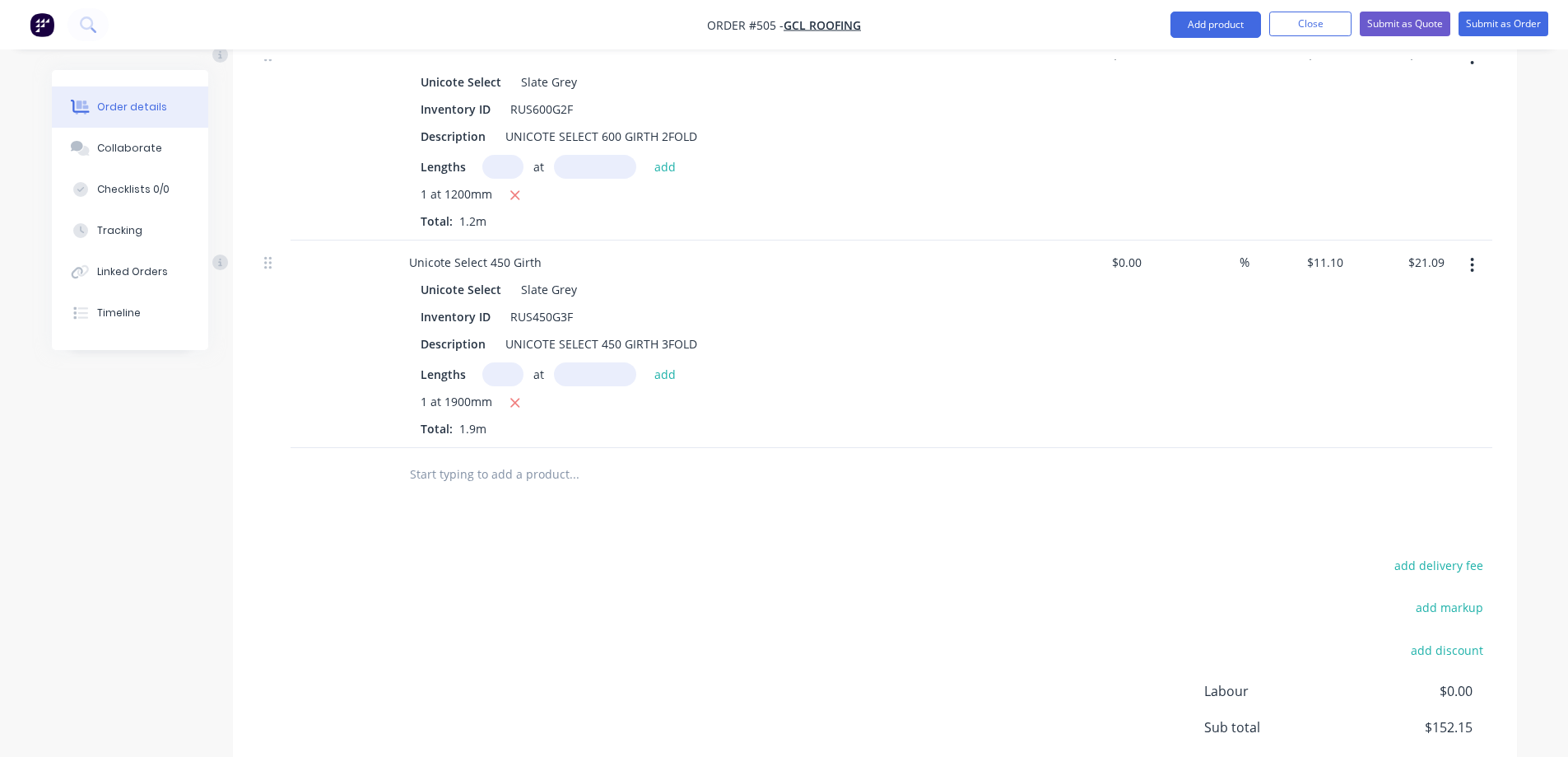
click at [455, 467] on input "text" at bounding box center [574, 474] width 329 height 33
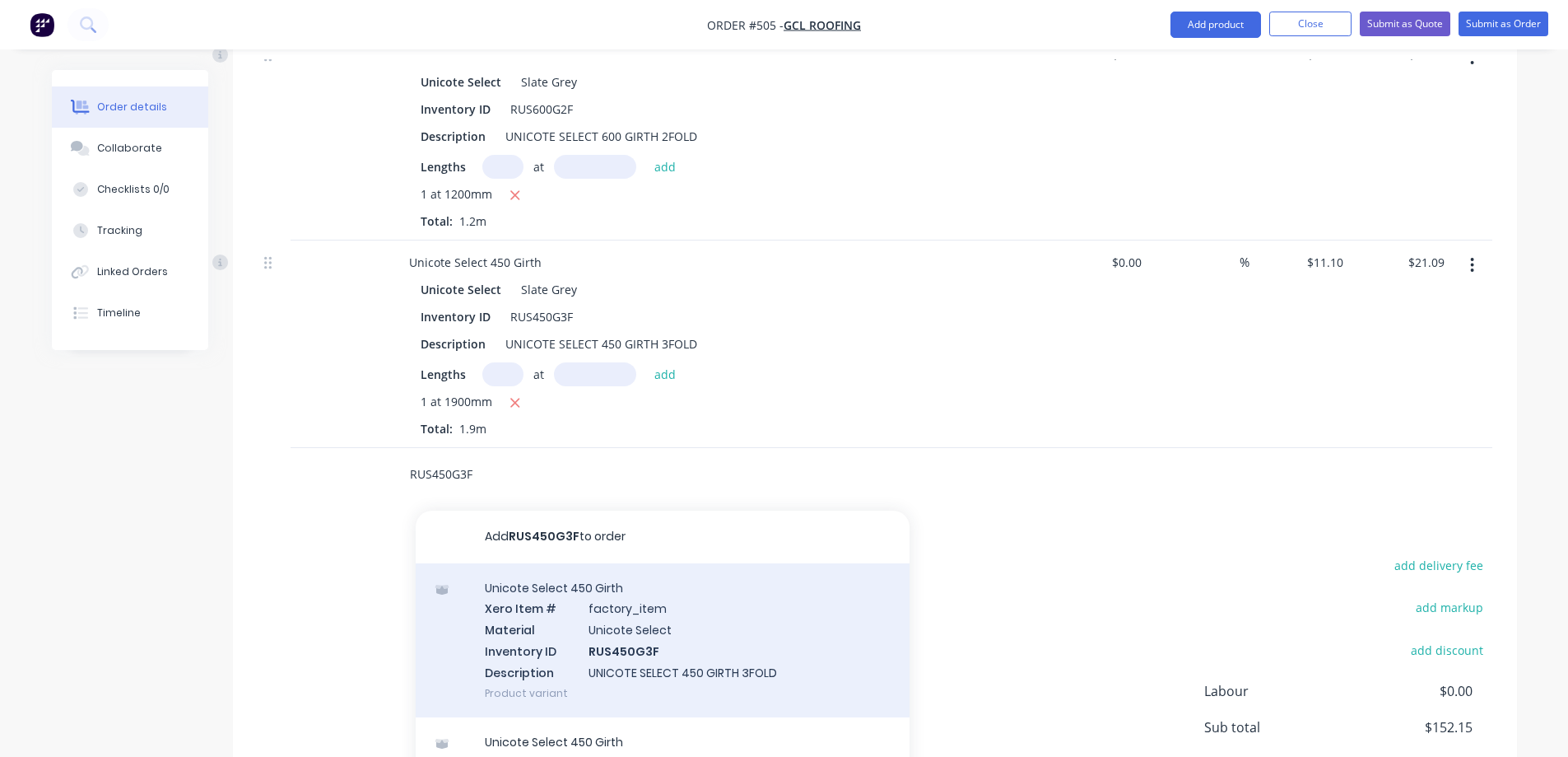
type input "RUS450G3F"
click at [580, 627] on div "Unicote Select 450 Girth Xero Item # factory_item Material Unicote Select Inven…" at bounding box center [663, 641] width 494 height 154
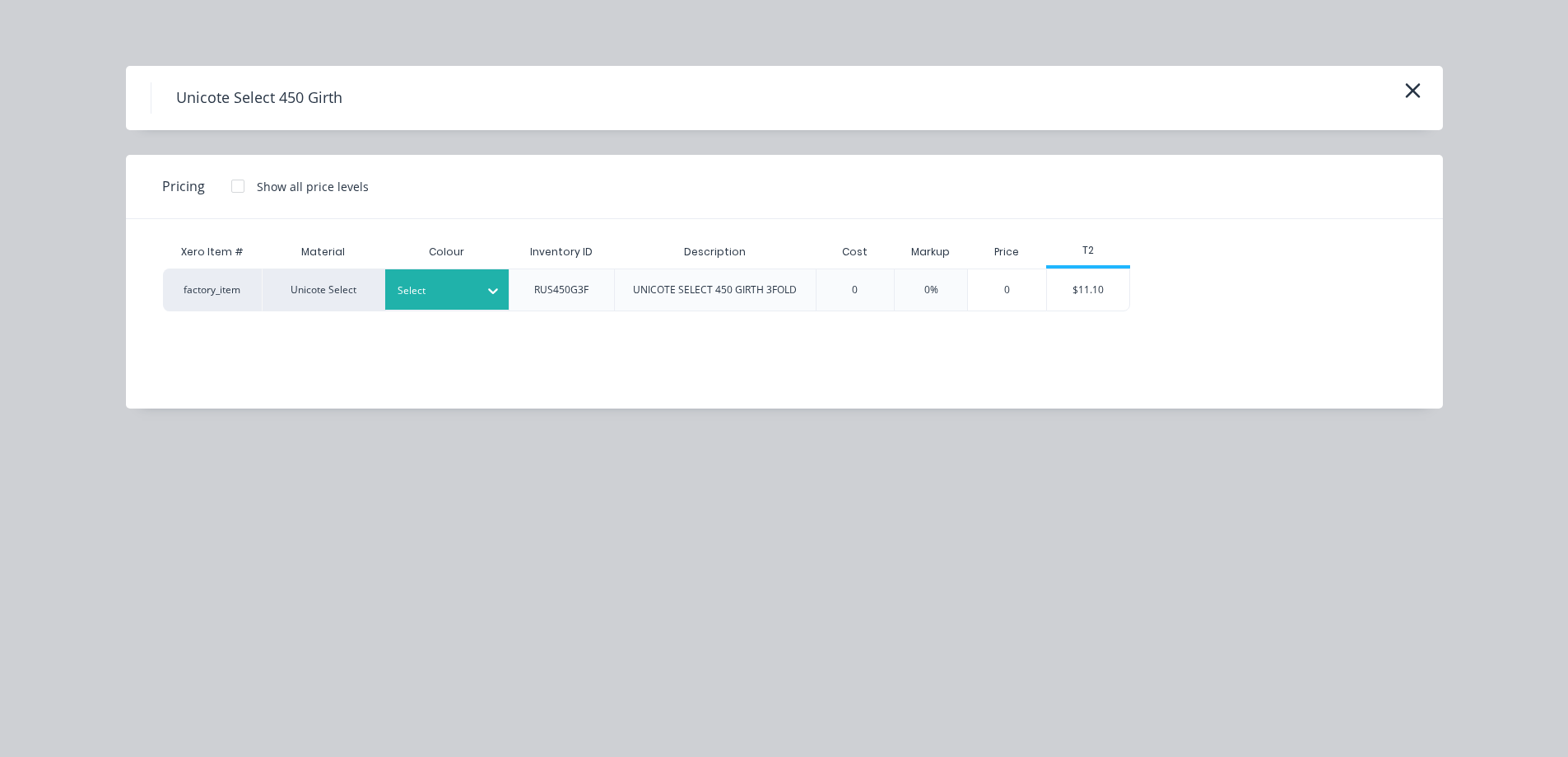
click at [471, 277] on div "Select" at bounding box center [447, 289] width 124 height 40
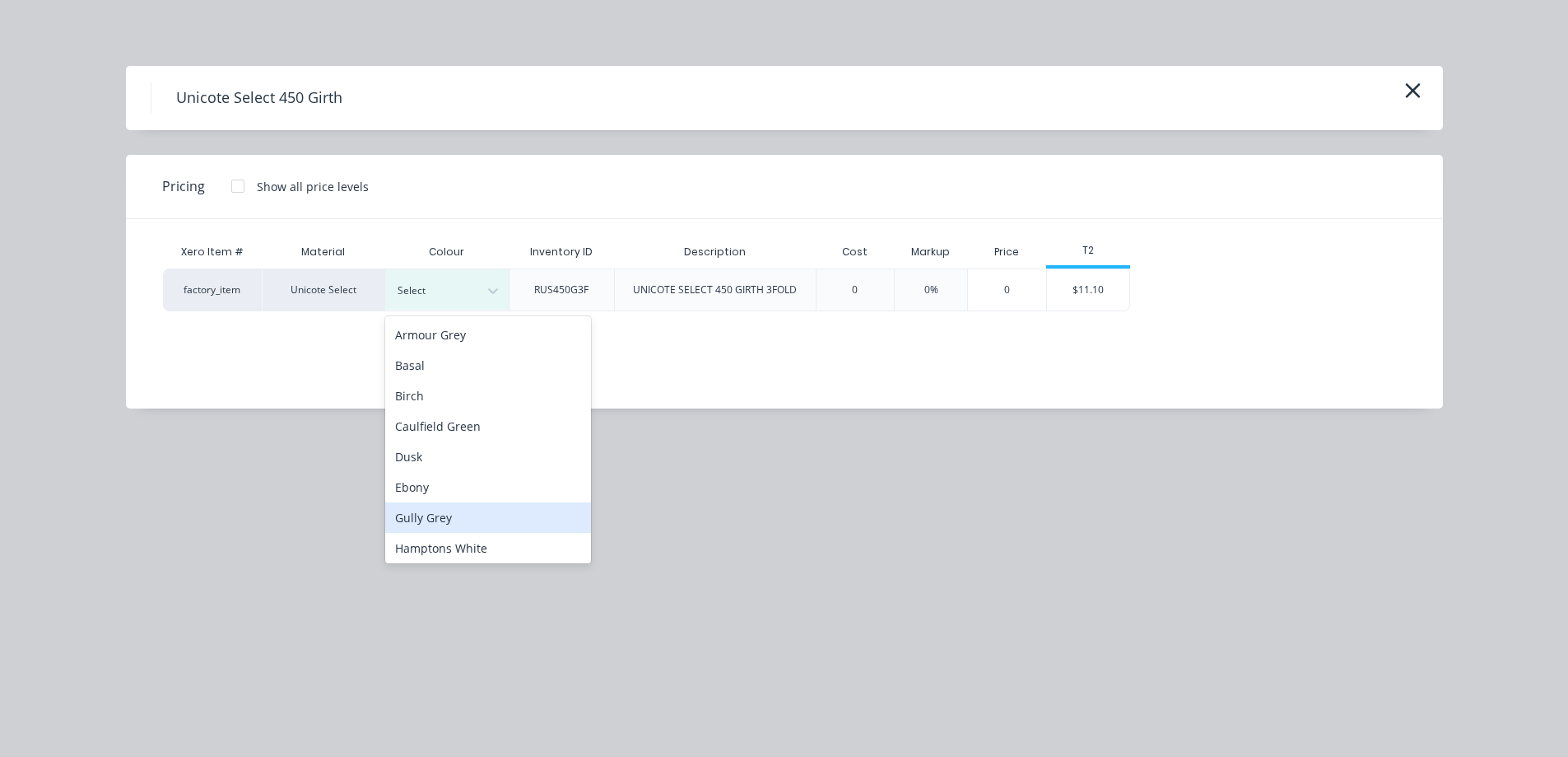
scroll to position [329, 0]
click at [490, 513] on div "Slate Grey" at bounding box center [488, 524] width 206 height 30
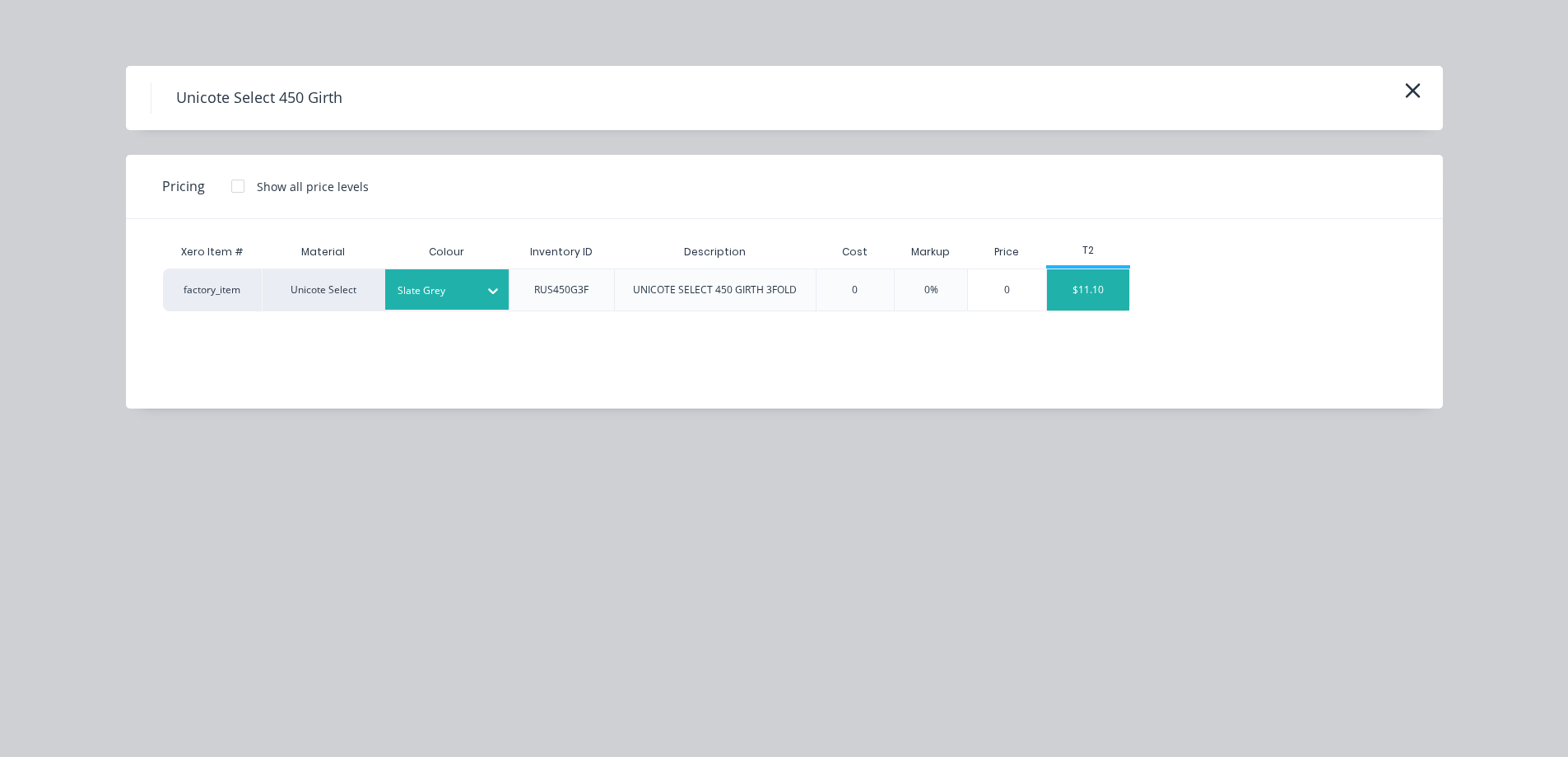
click at [1106, 283] on div "$11.10" at bounding box center [1088, 289] width 82 height 41
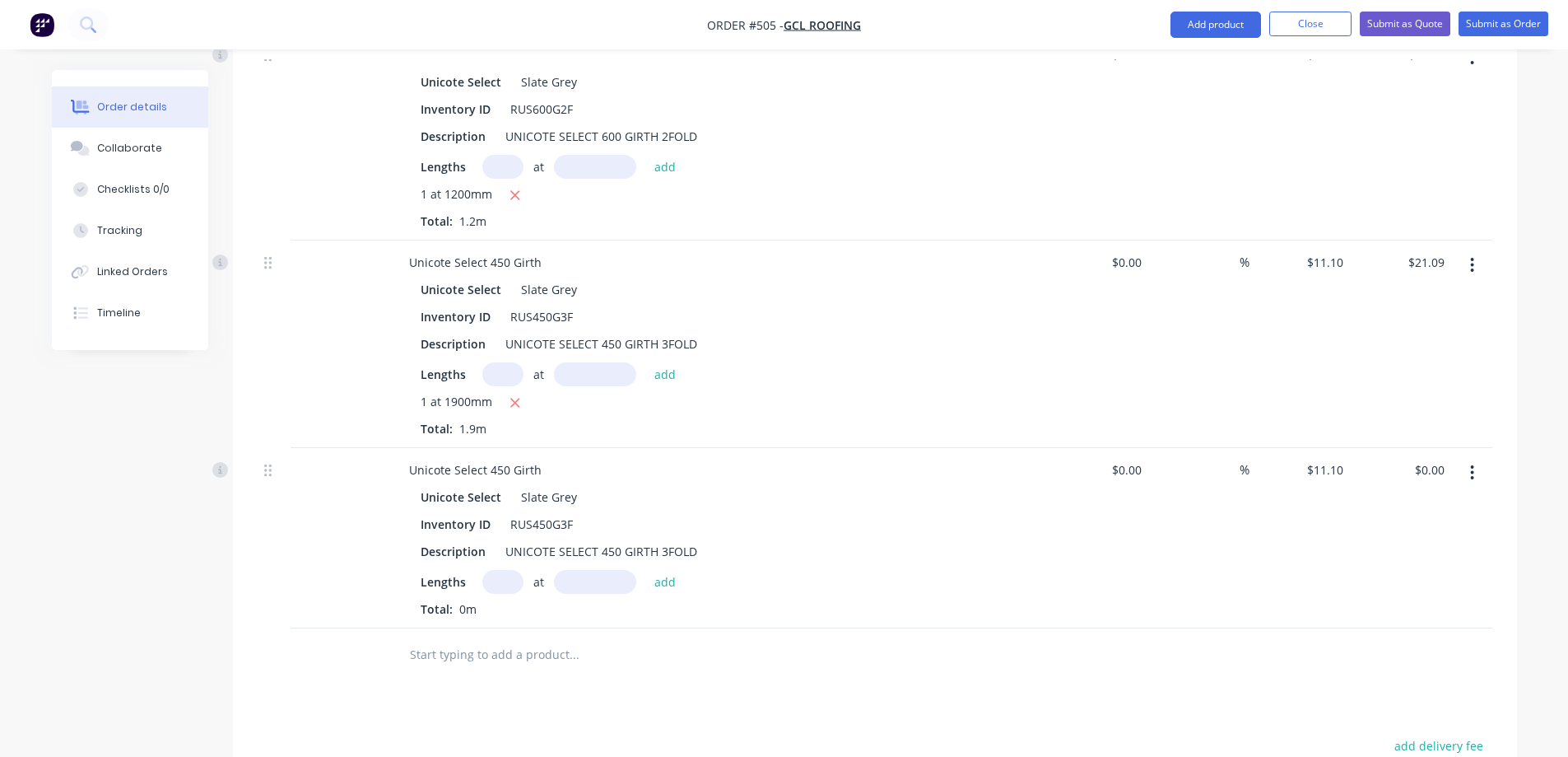
click at [495, 575] on input "text" at bounding box center [503, 581] width 41 height 24
type input "1"
type input "1000mm"
click at [665, 582] on button "add" at bounding box center [665, 580] width 39 height 22
type input "$11.10"
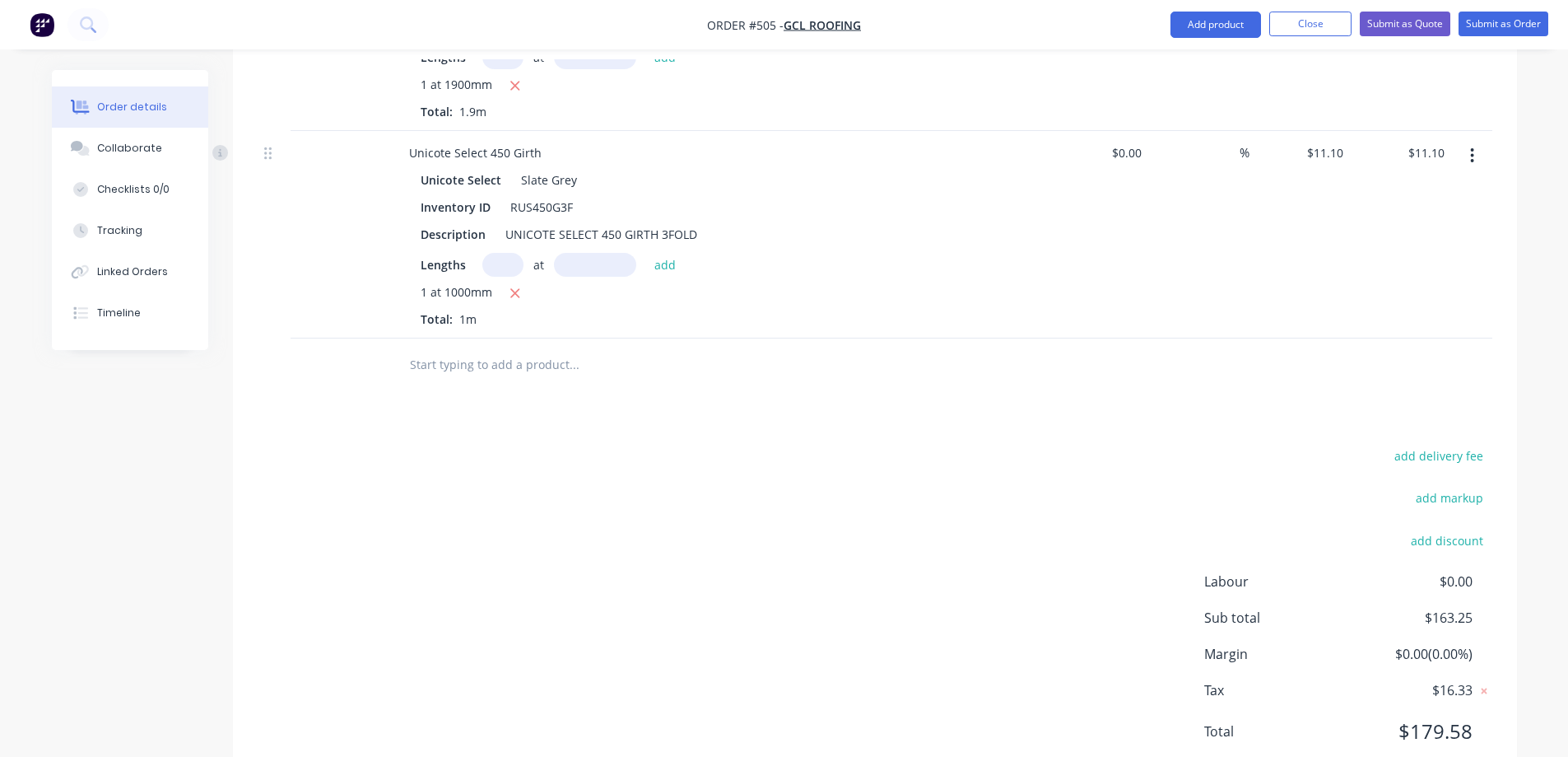
scroll to position [1484, 0]
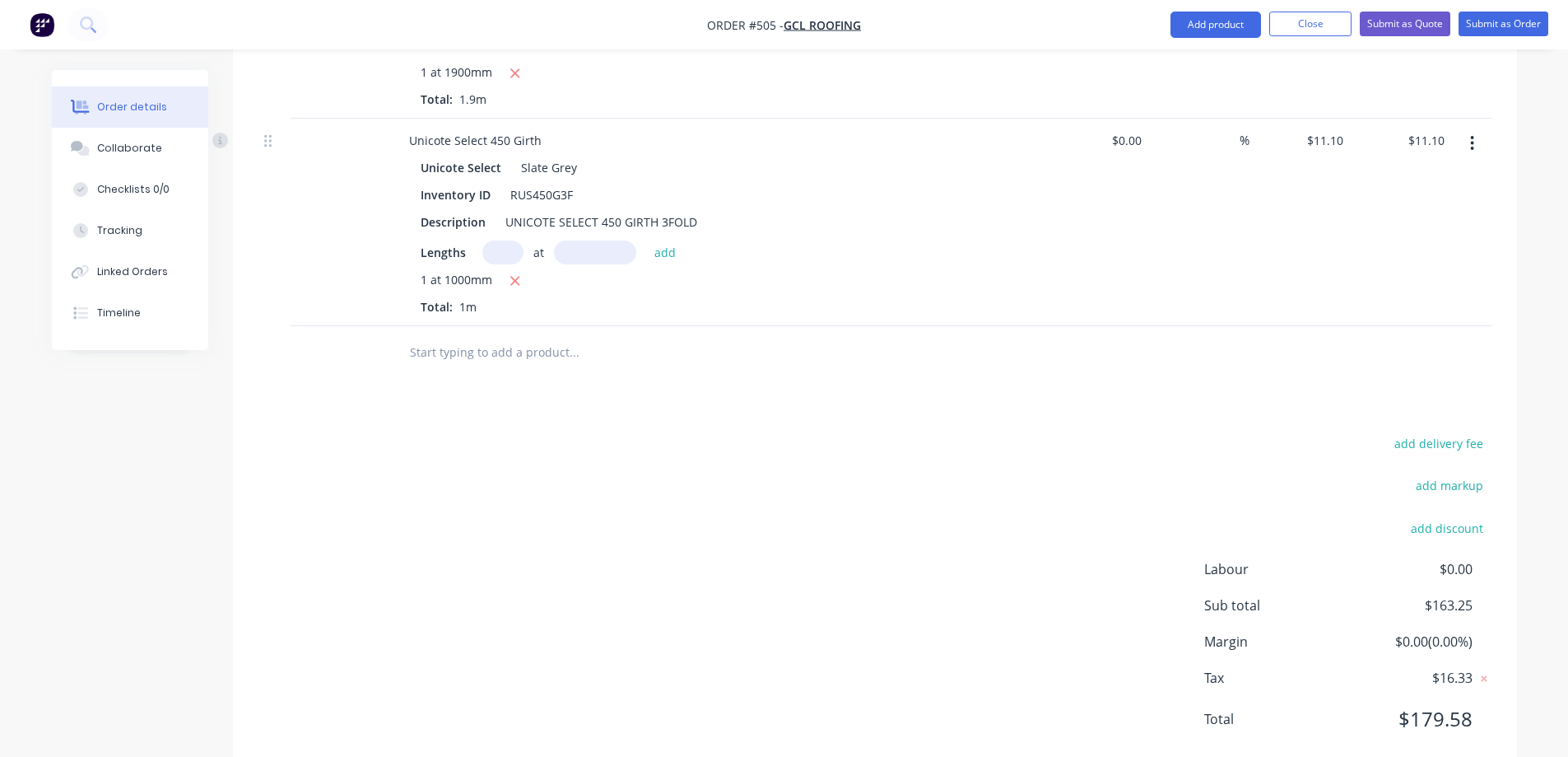
click at [524, 361] on input "text" at bounding box center [574, 352] width 329 height 33
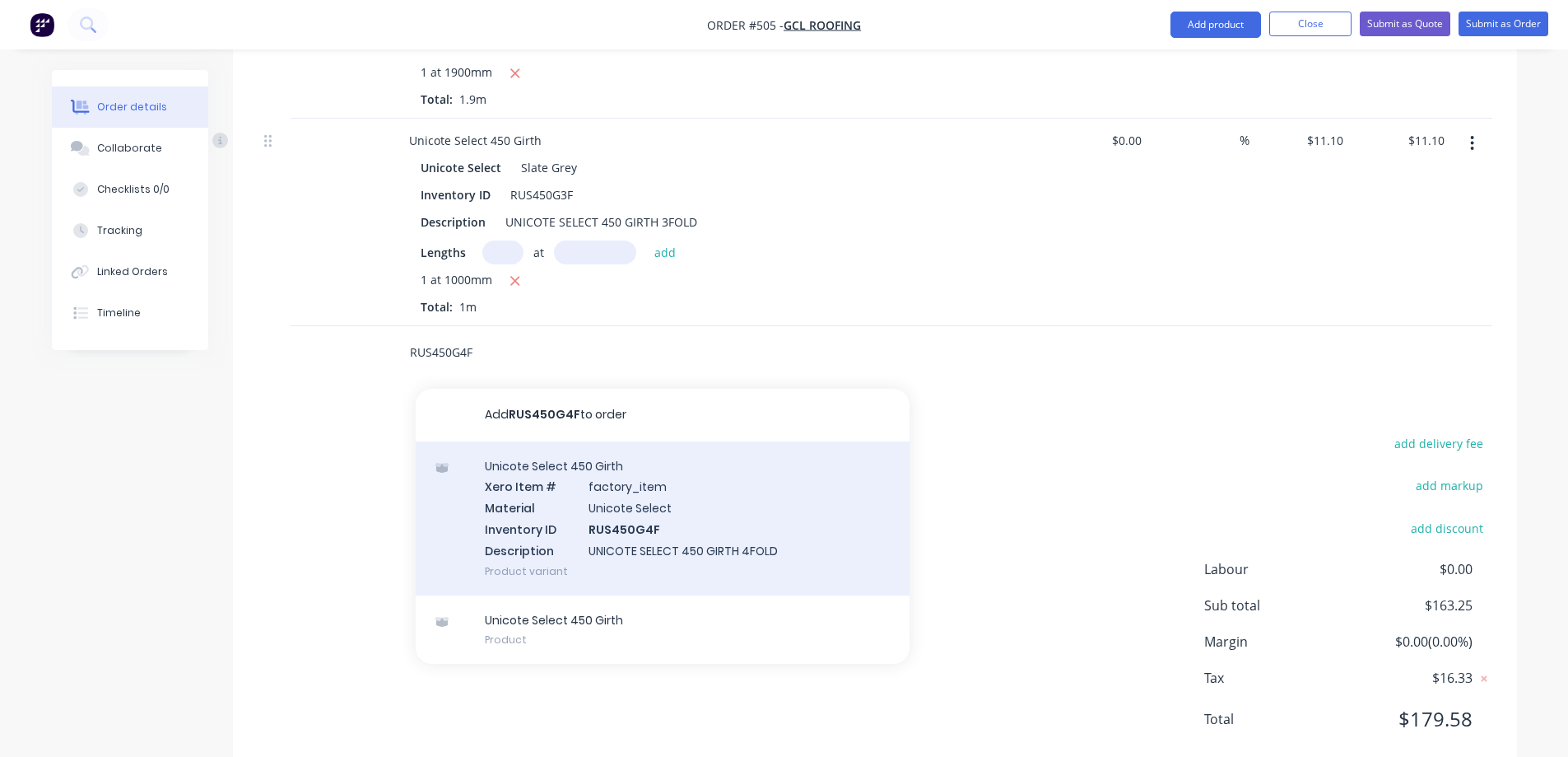
type input "RUS450G4F"
click at [539, 506] on div "Unicote Select 450 Girth Xero Item # factory_item Material Unicote Select Inven…" at bounding box center [663, 519] width 494 height 154
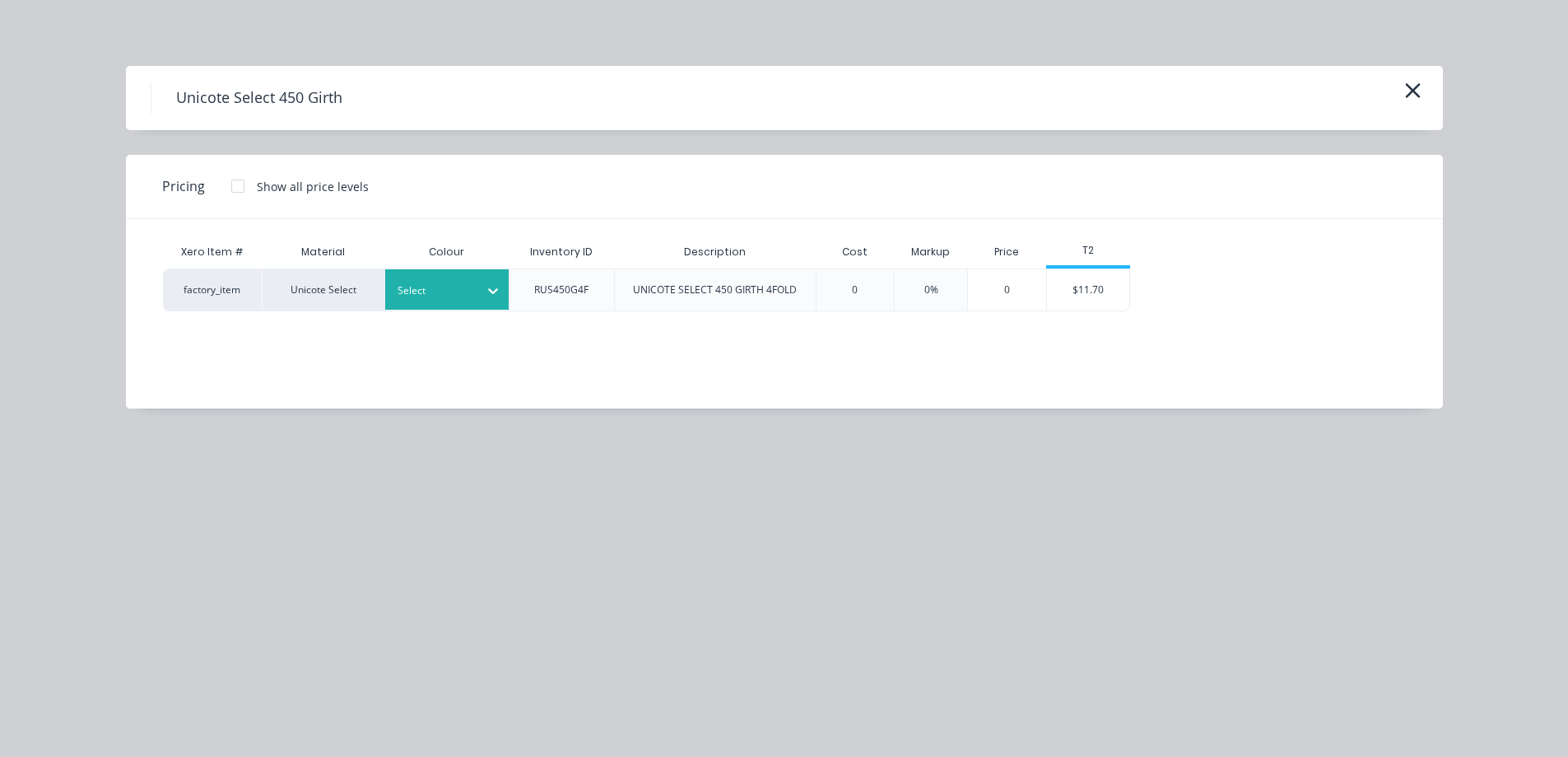
click at [506, 301] on div at bounding box center [492, 290] width 30 height 27
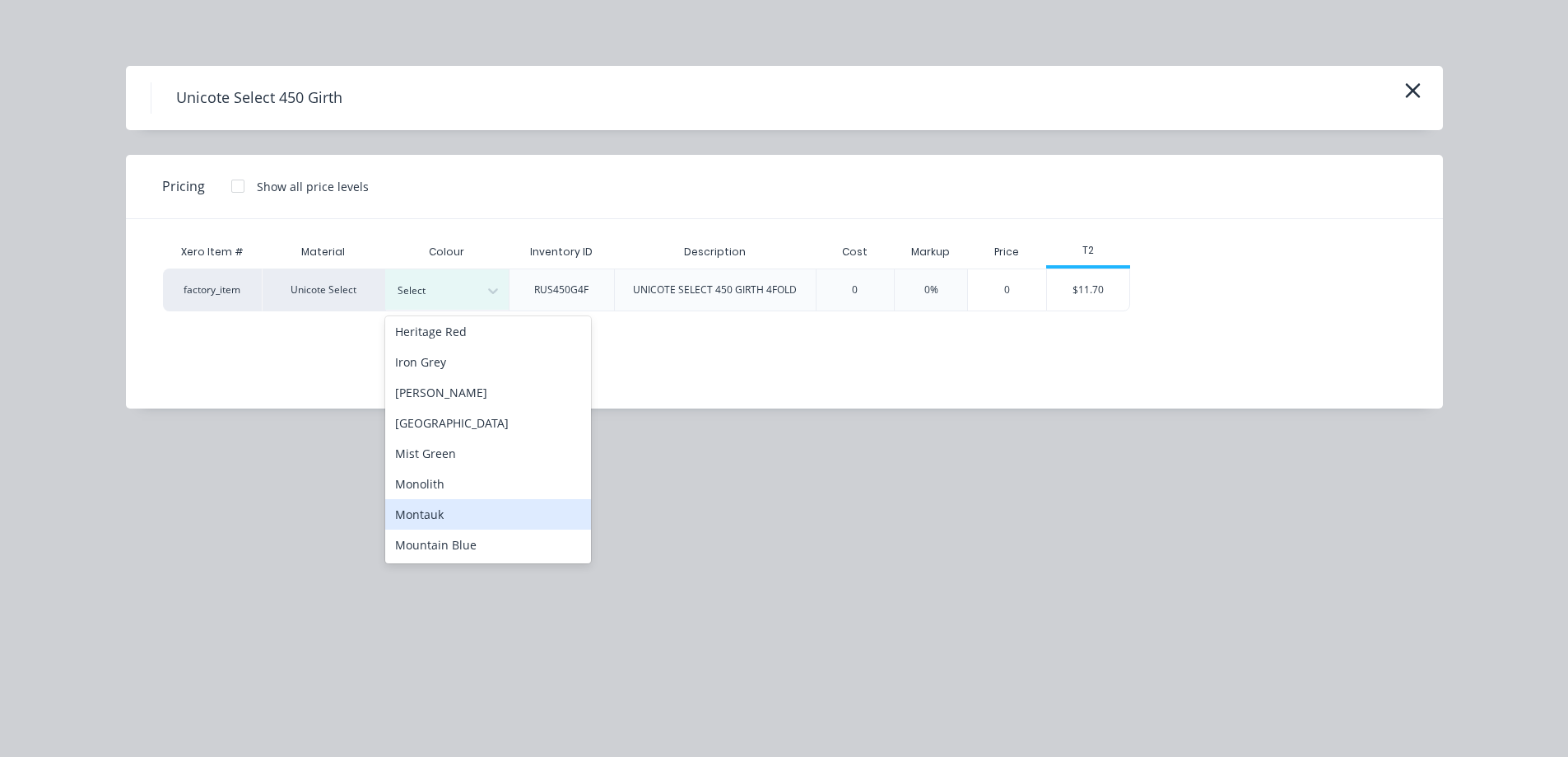
scroll to position [429, 0]
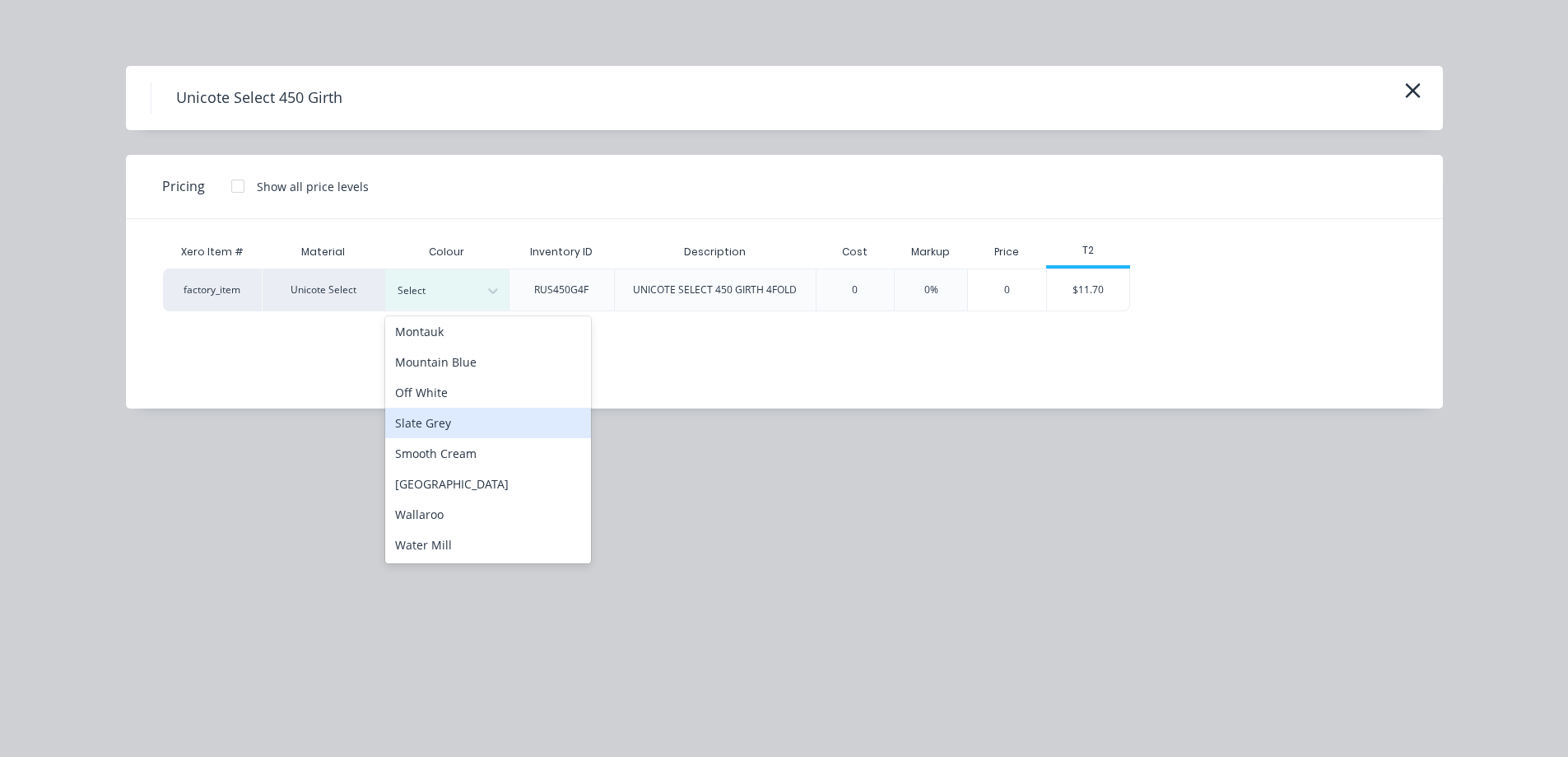
click at [478, 428] on div "Slate Grey" at bounding box center [488, 423] width 206 height 30
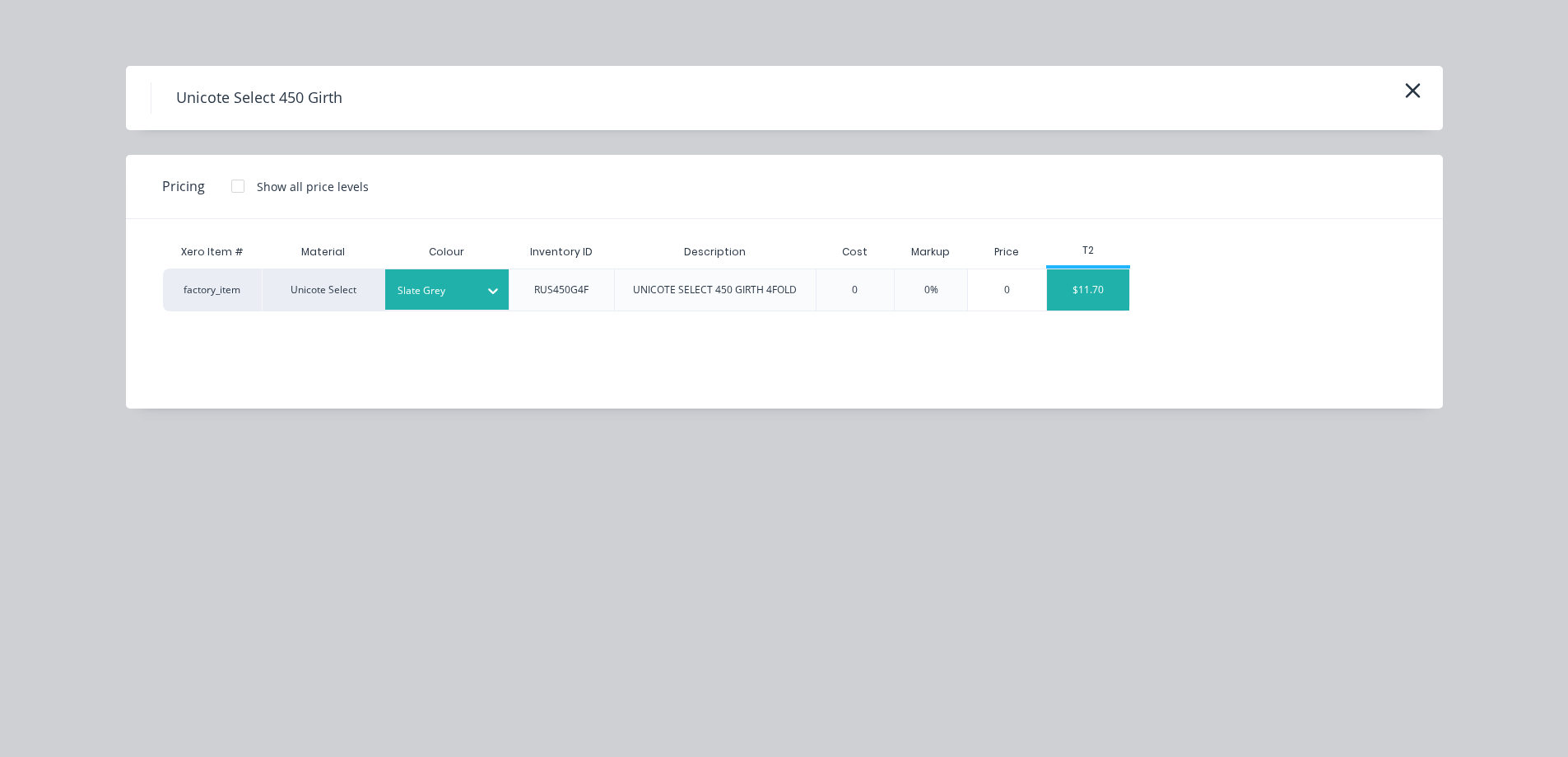
click at [1110, 299] on div "$11.70" at bounding box center [1088, 289] width 82 height 41
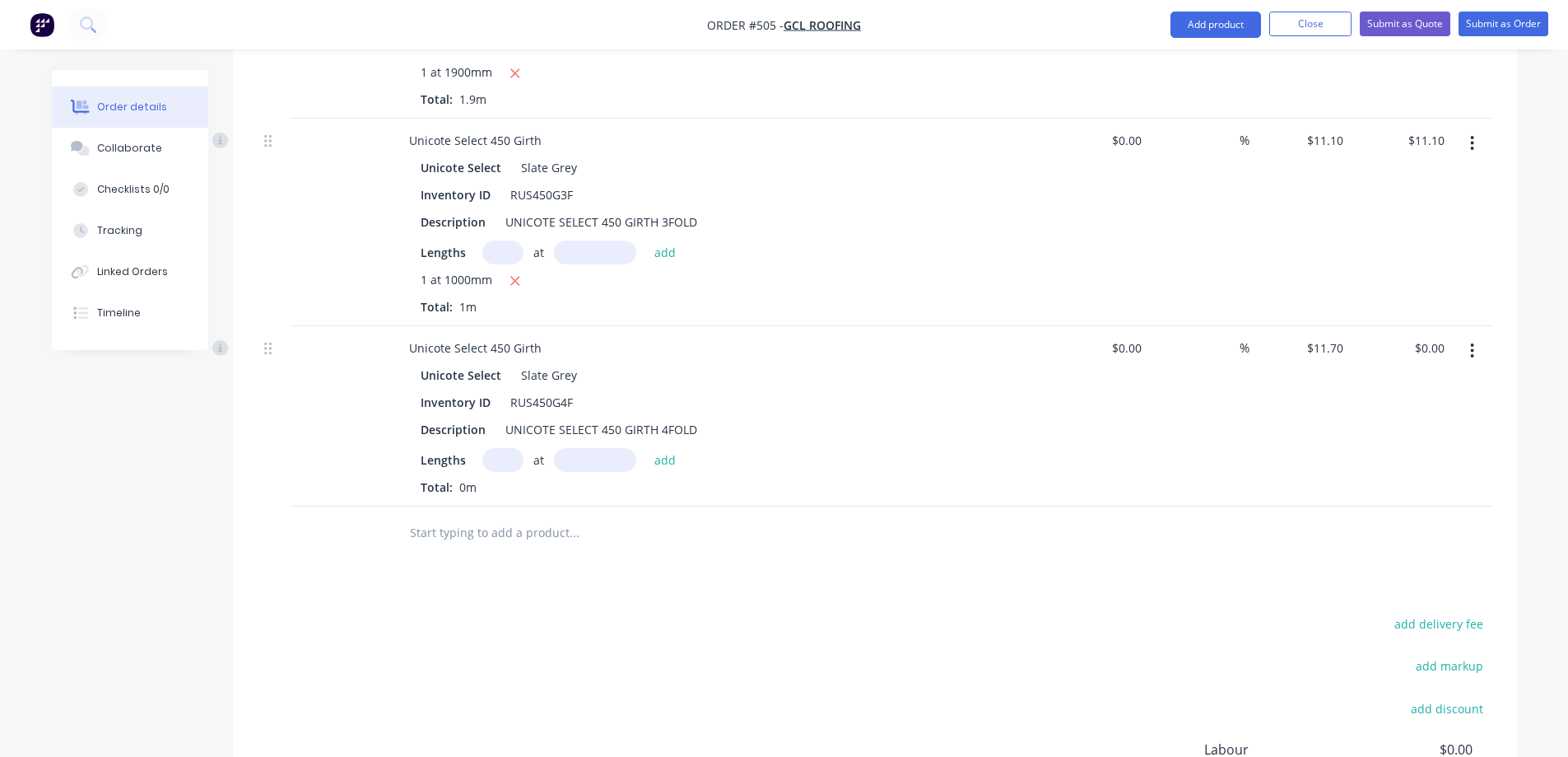
click at [506, 467] on input "text" at bounding box center [503, 459] width 41 height 24
type input "1"
type input "4500mm"
click at [675, 459] on button "add" at bounding box center [665, 458] width 39 height 22
type input "$52.65"
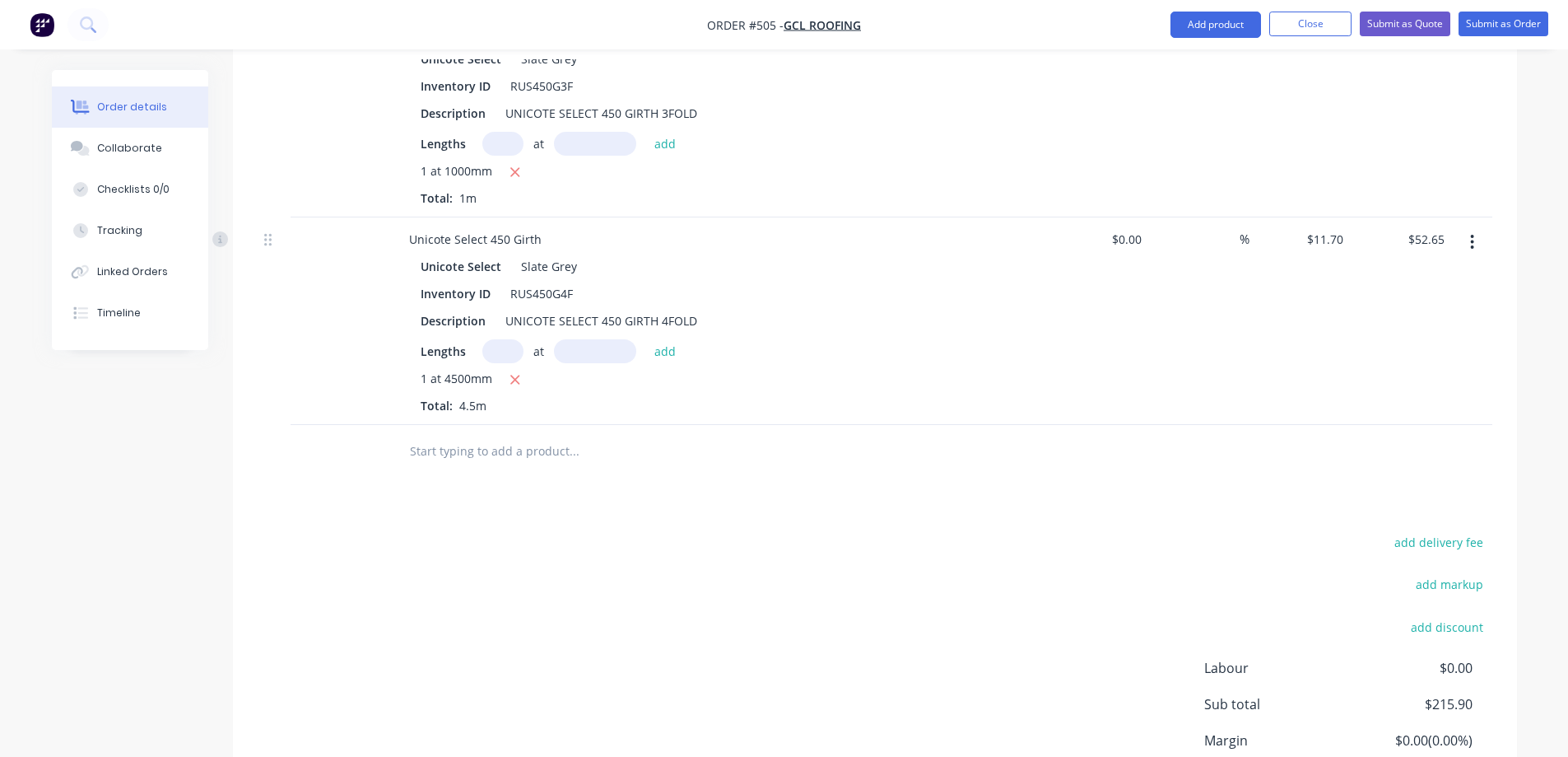
scroll to position [1735, 0]
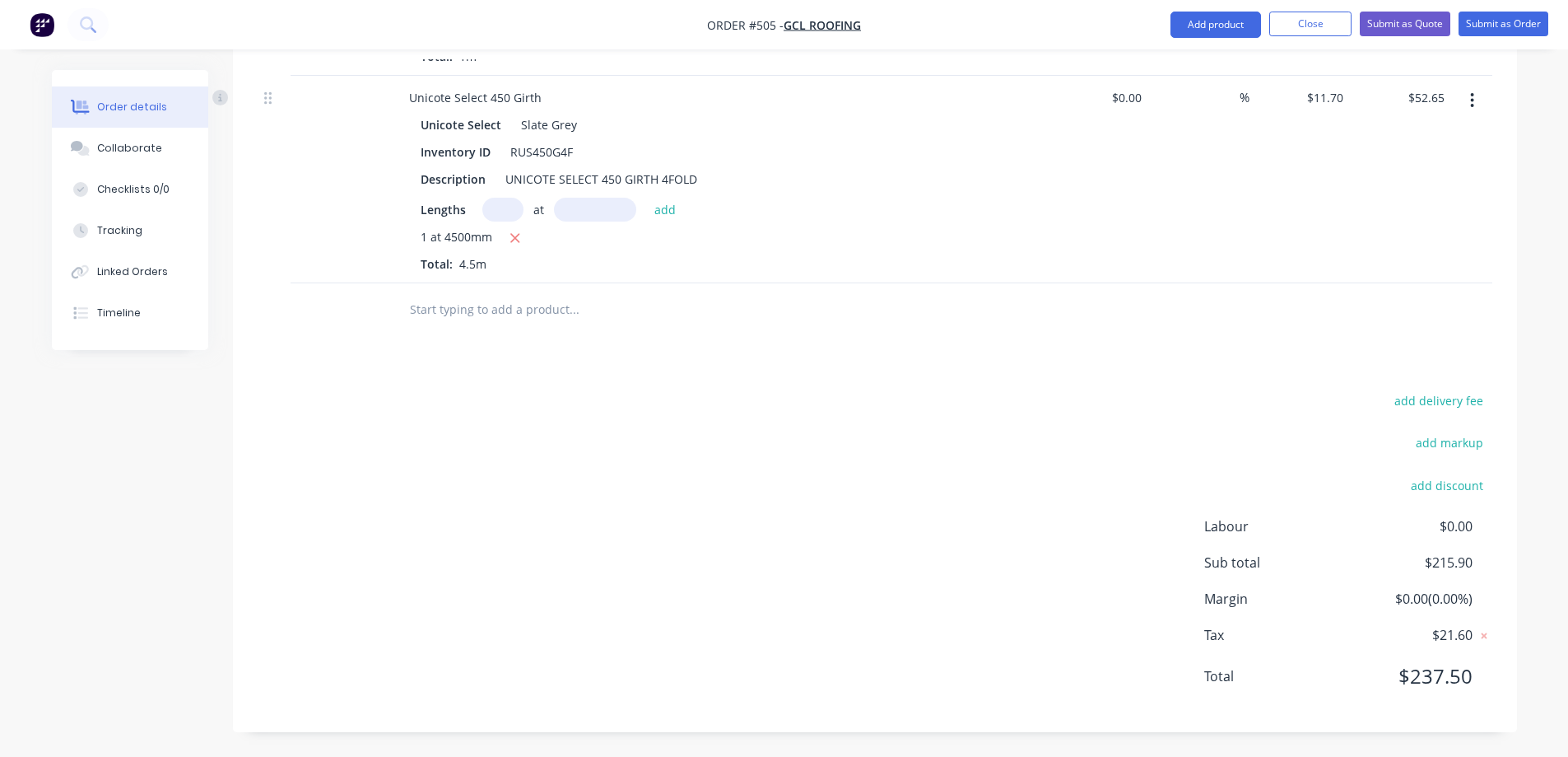
click at [427, 308] on input "text" at bounding box center [574, 309] width 329 height 33
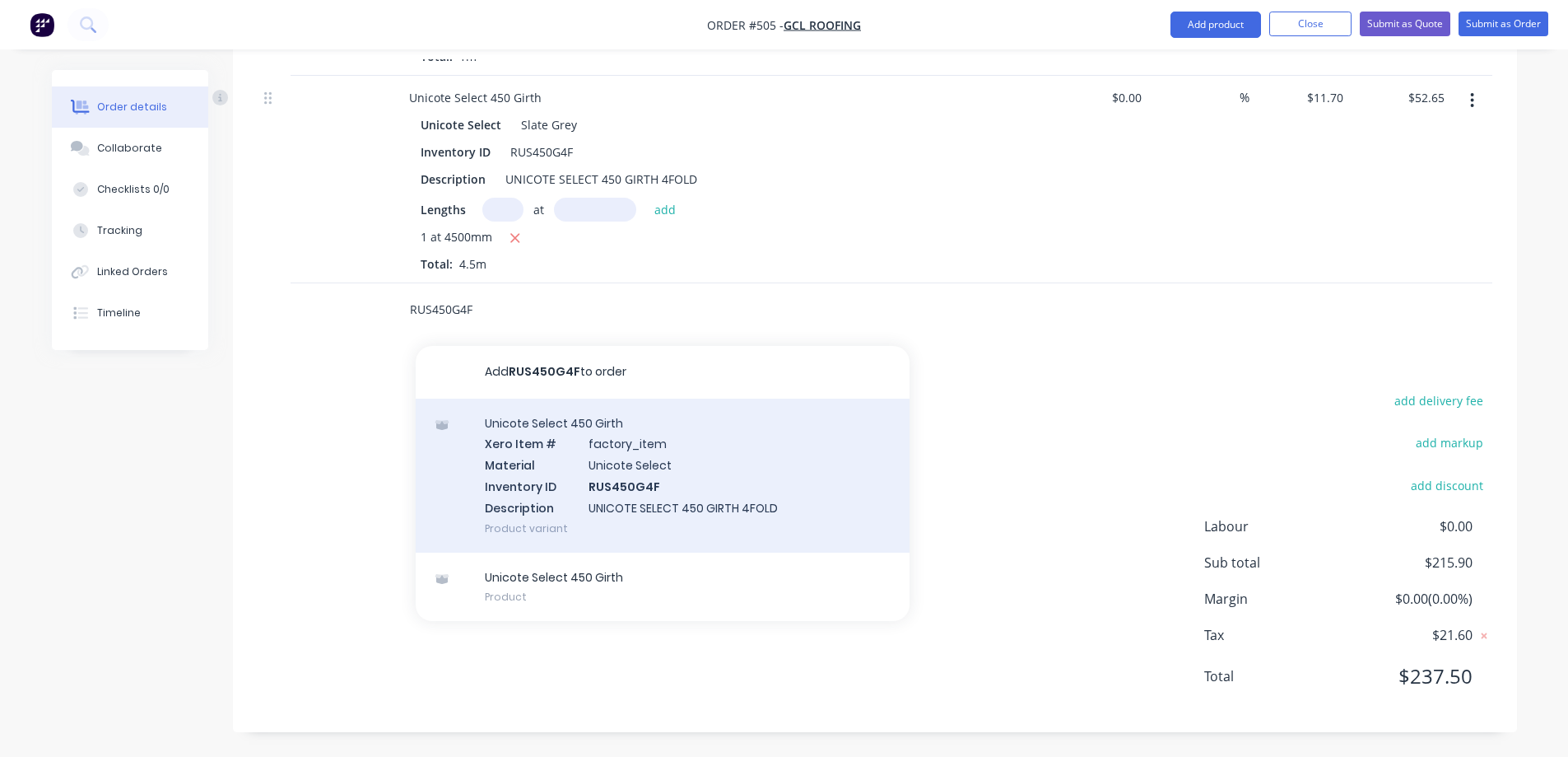
type input "RUS450G4F"
click at [511, 468] on div "Unicote Select 450 Girth Xero Item # factory_item Material Unicote Select Inven…" at bounding box center [663, 476] width 494 height 154
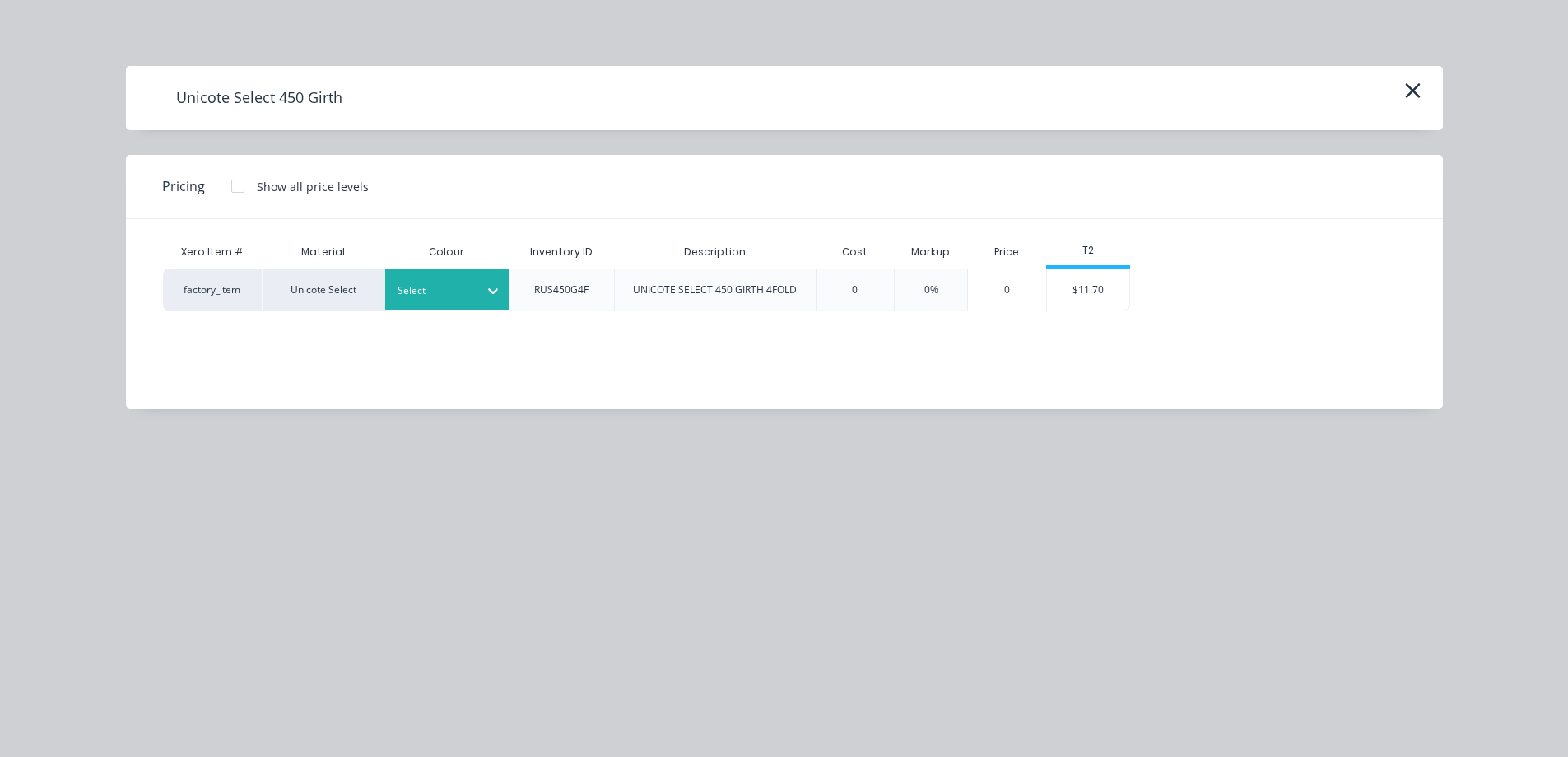
click at [454, 277] on div "Select" at bounding box center [447, 289] width 124 height 40
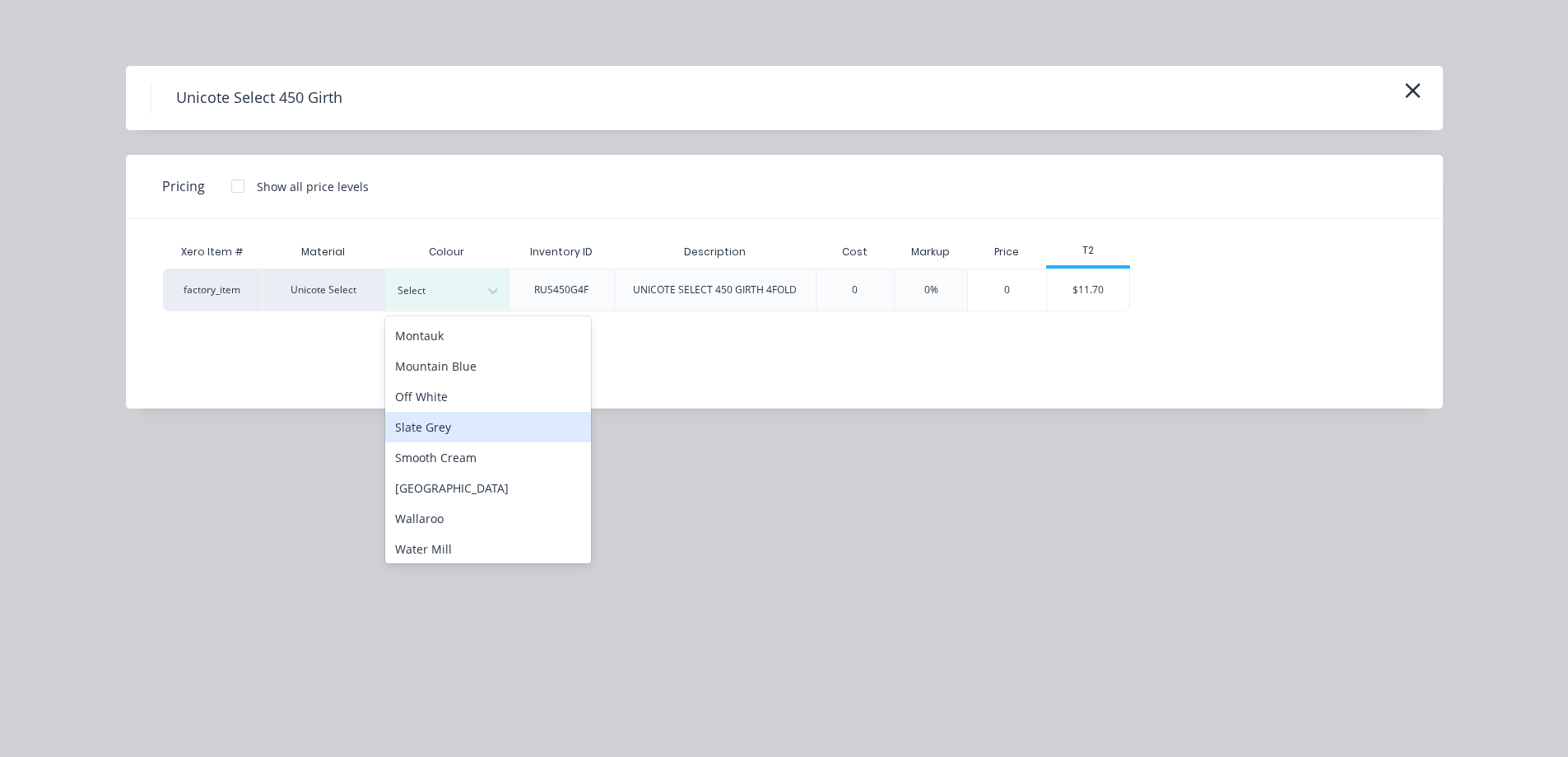
scroll to position [429, 0]
click at [476, 433] on div "Slate Grey" at bounding box center [488, 423] width 206 height 30
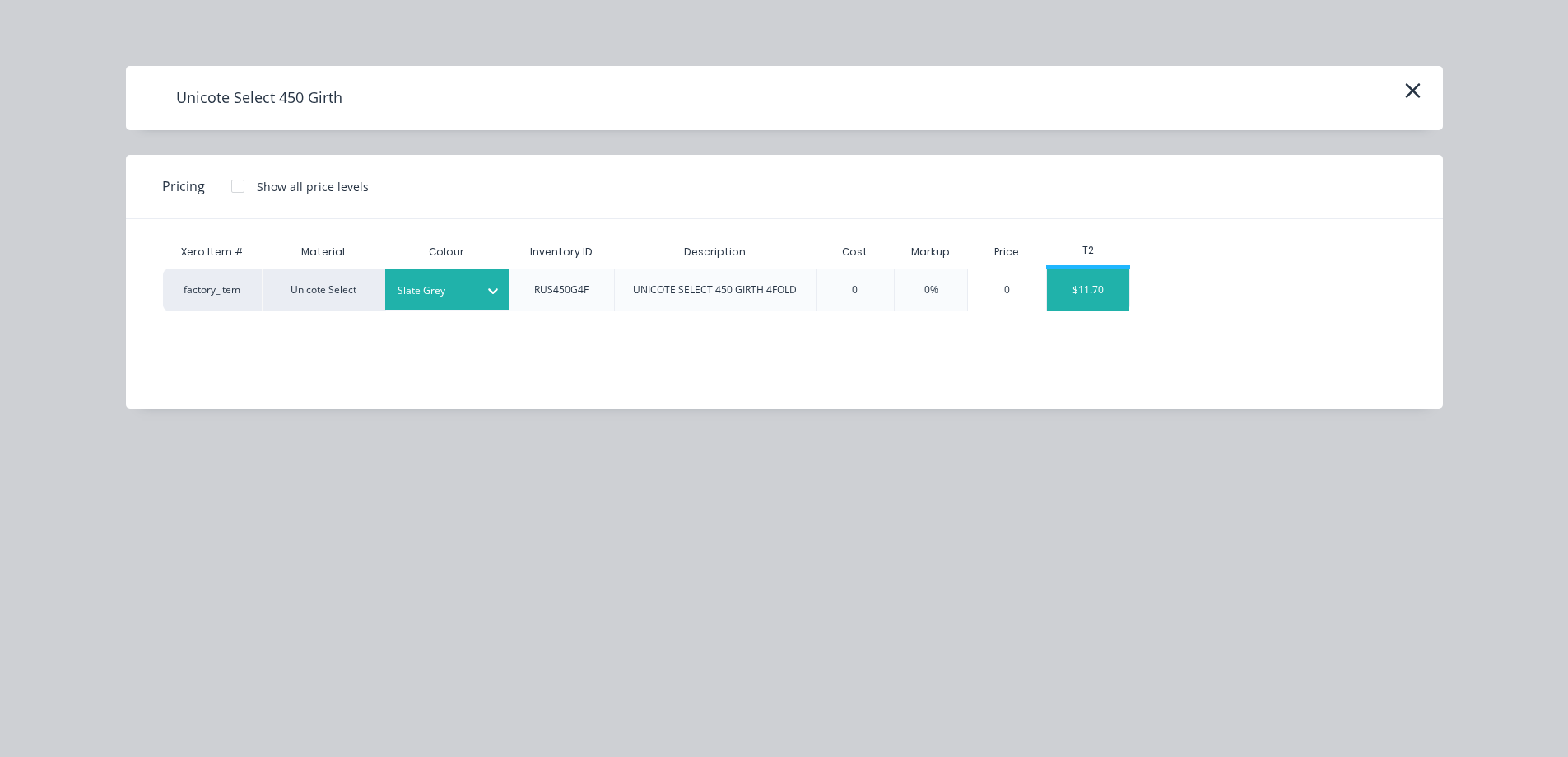
click at [1127, 283] on div "$11.70" at bounding box center [1088, 289] width 82 height 41
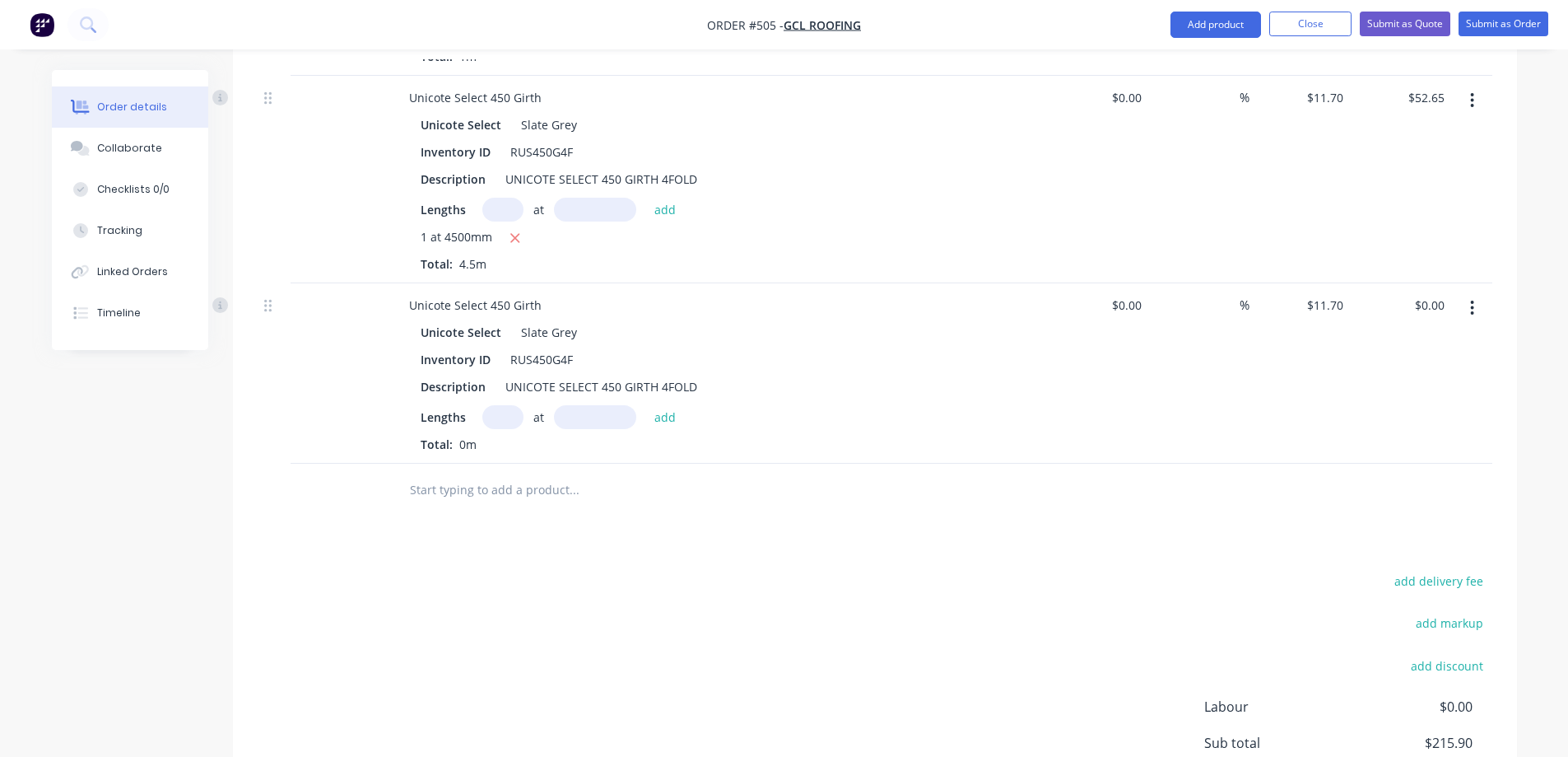
click at [509, 417] on input "text" at bounding box center [503, 416] width 41 height 24
type input "1"
type input "500mm"
click at [666, 417] on button "add" at bounding box center [665, 415] width 39 height 22
type input "$5.85"
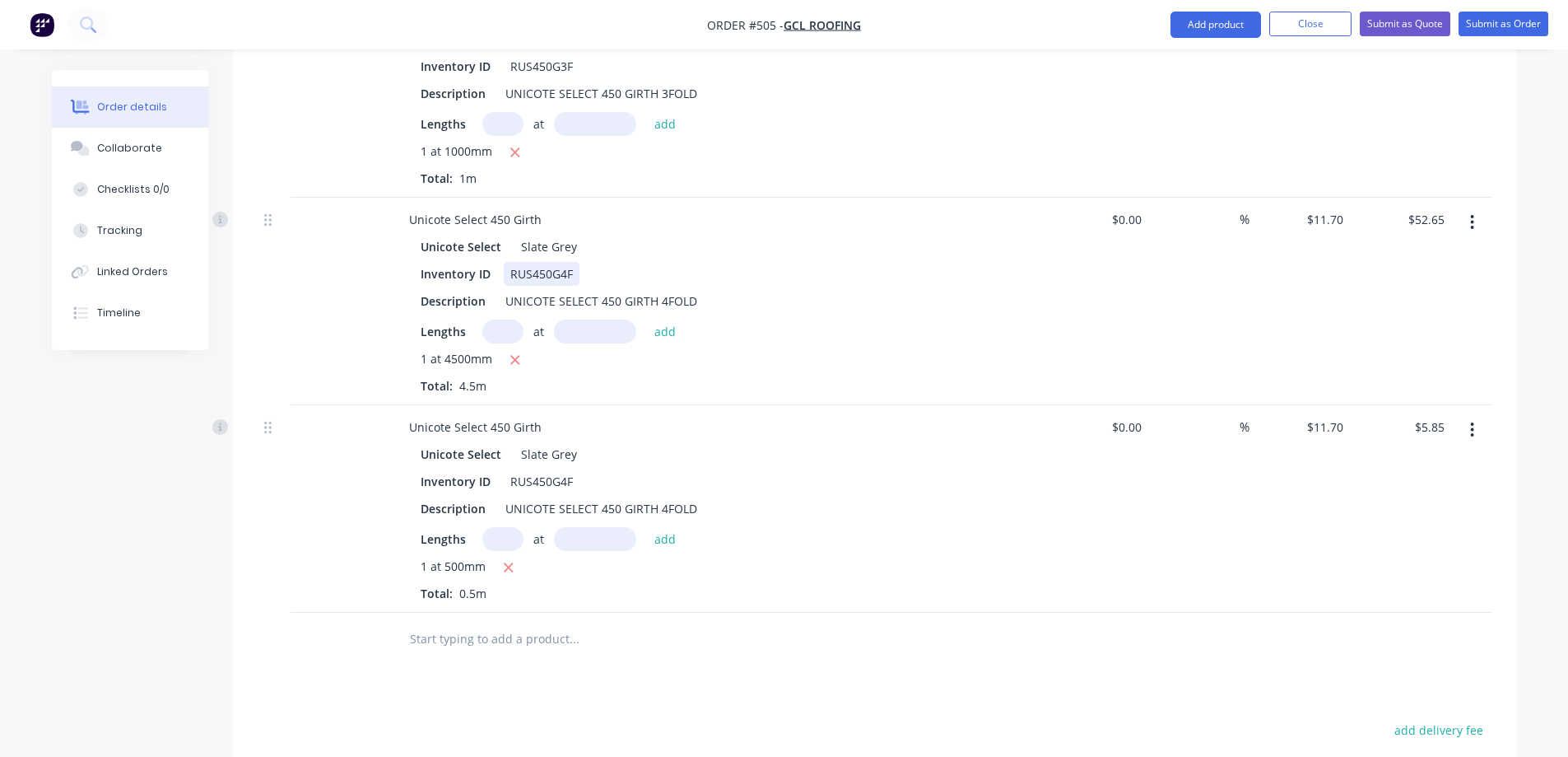
scroll to position [1942, 0]
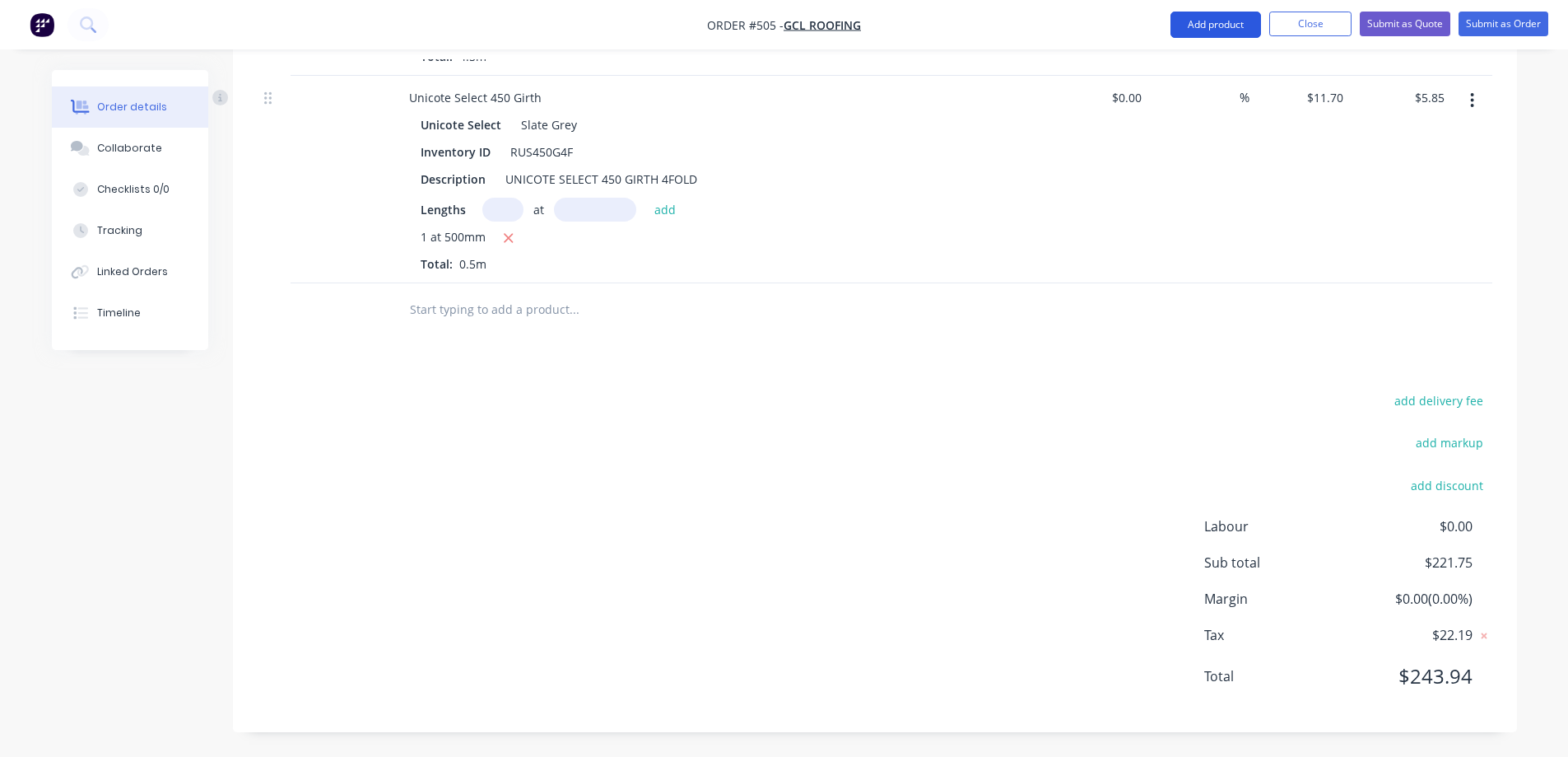
click at [1215, 27] on button "Add product" at bounding box center [1216, 25] width 90 height 27
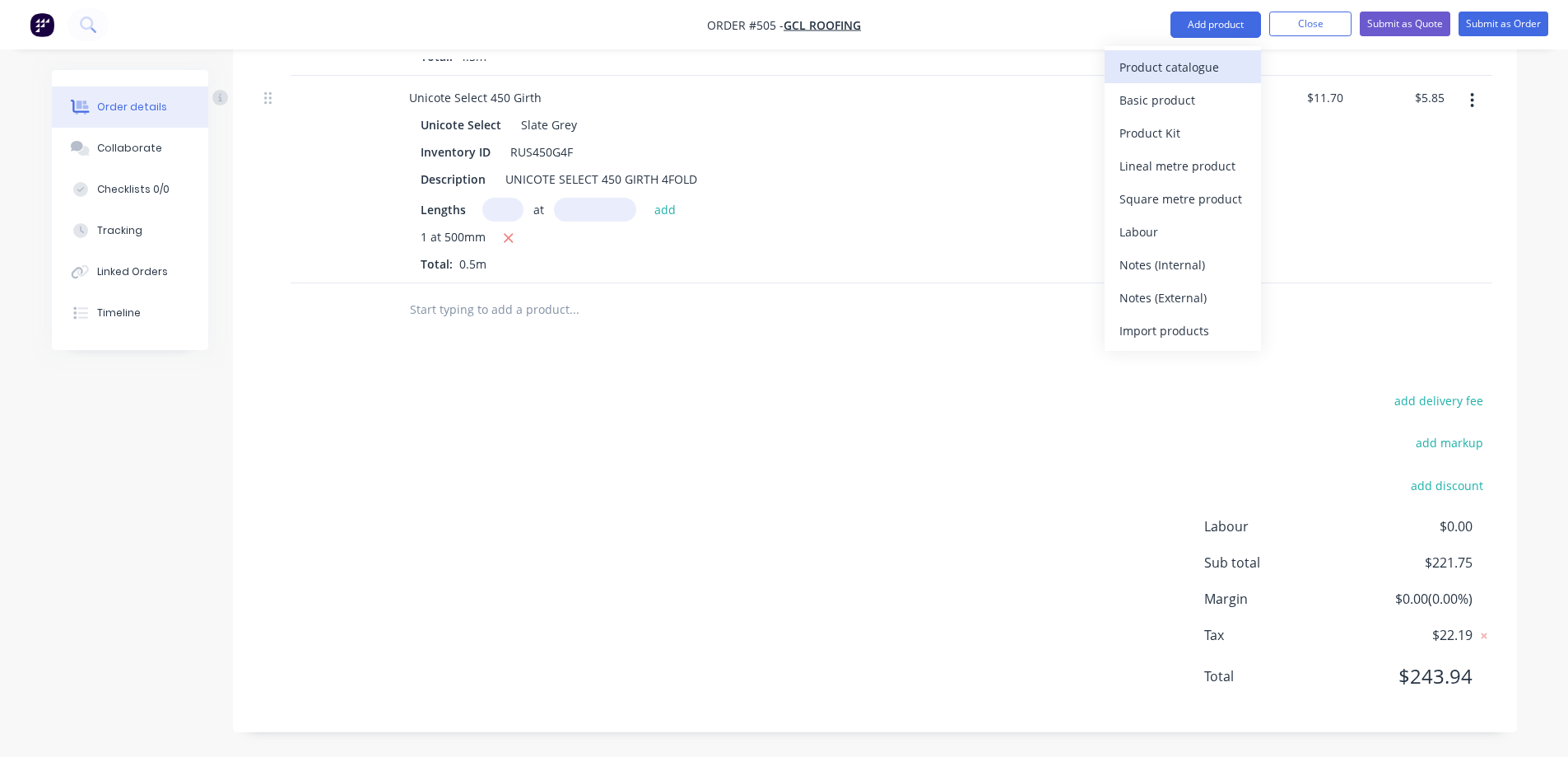
click at [1189, 70] on div "Product catalogue" at bounding box center [1182, 67] width 127 height 24
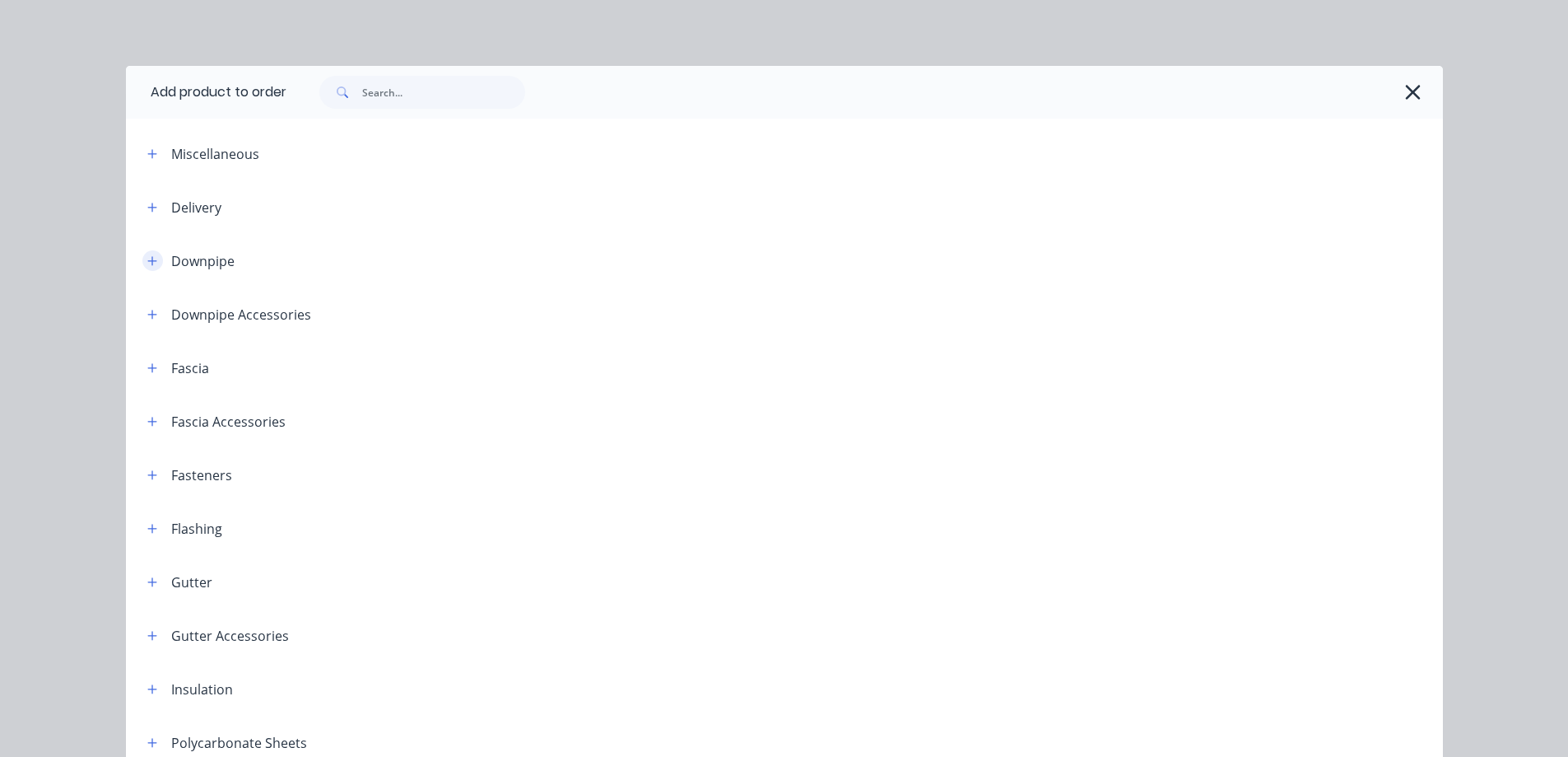
click at [148, 265] on icon "button" at bounding box center [152, 261] width 10 height 11
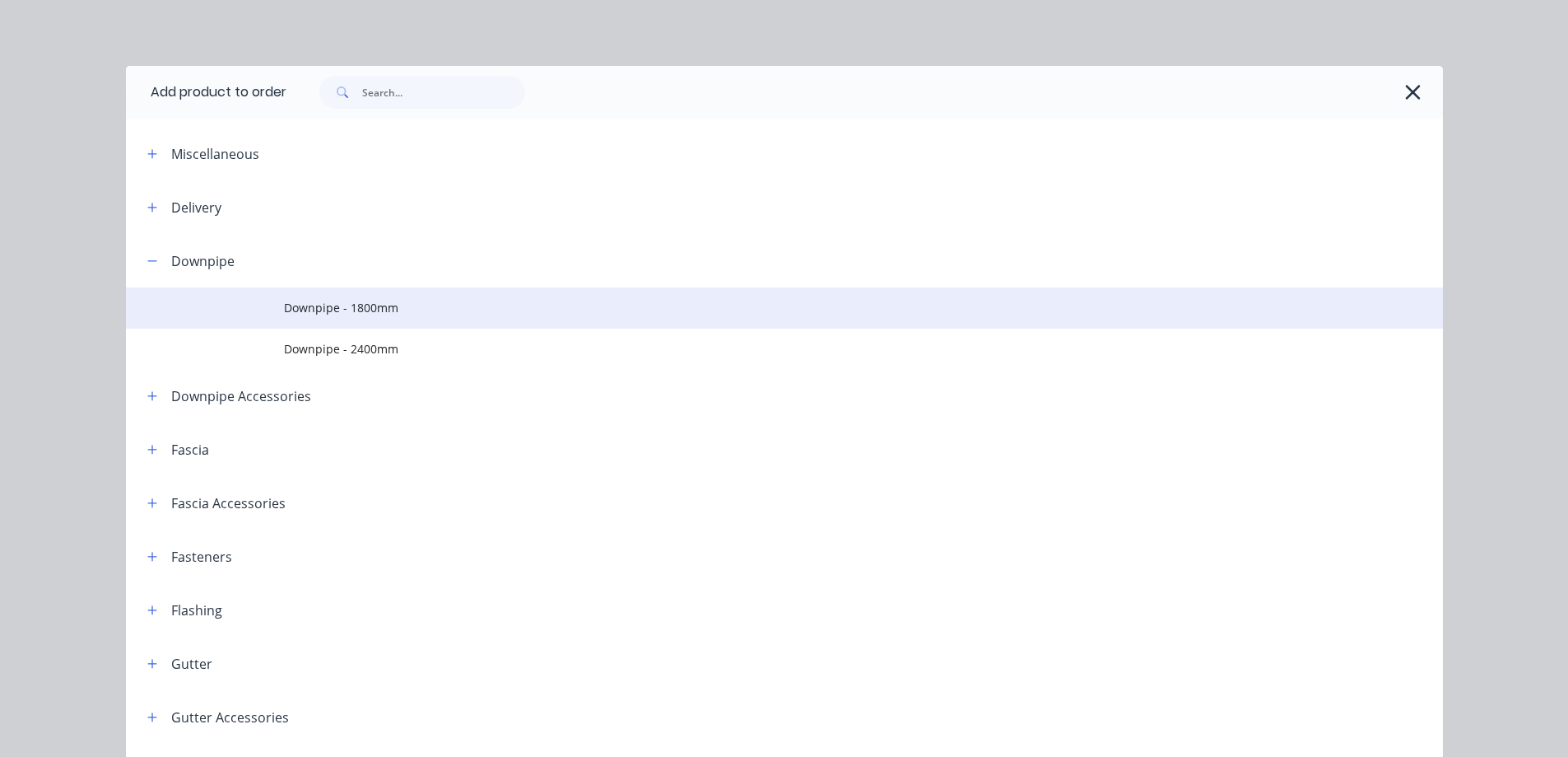
click at [326, 316] on span "Downpipe - 1800mm" at bounding box center [747, 308] width 927 height 17
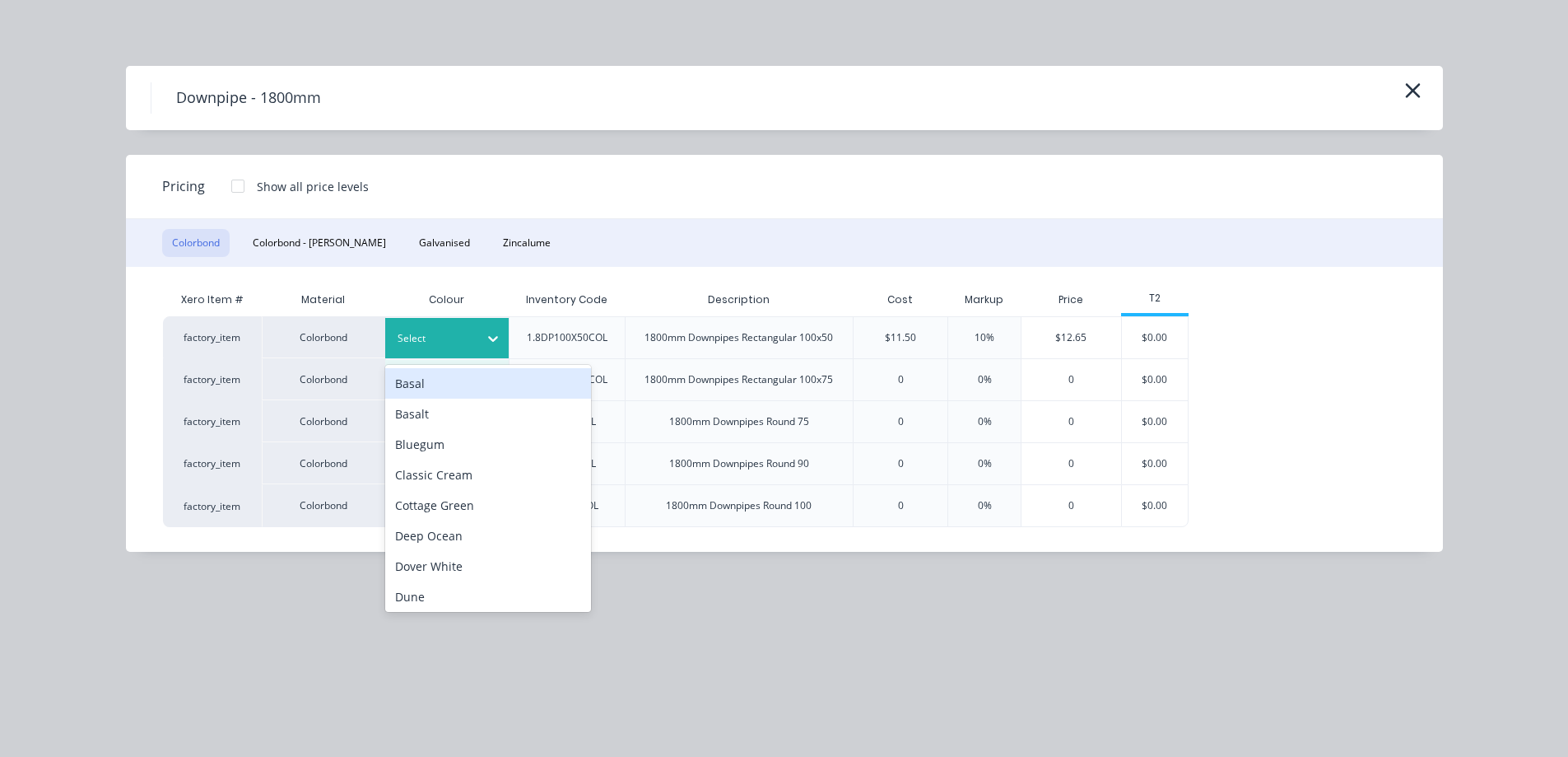
click at [441, 332] on div at bounding box center [435, 338] width 74 height 18
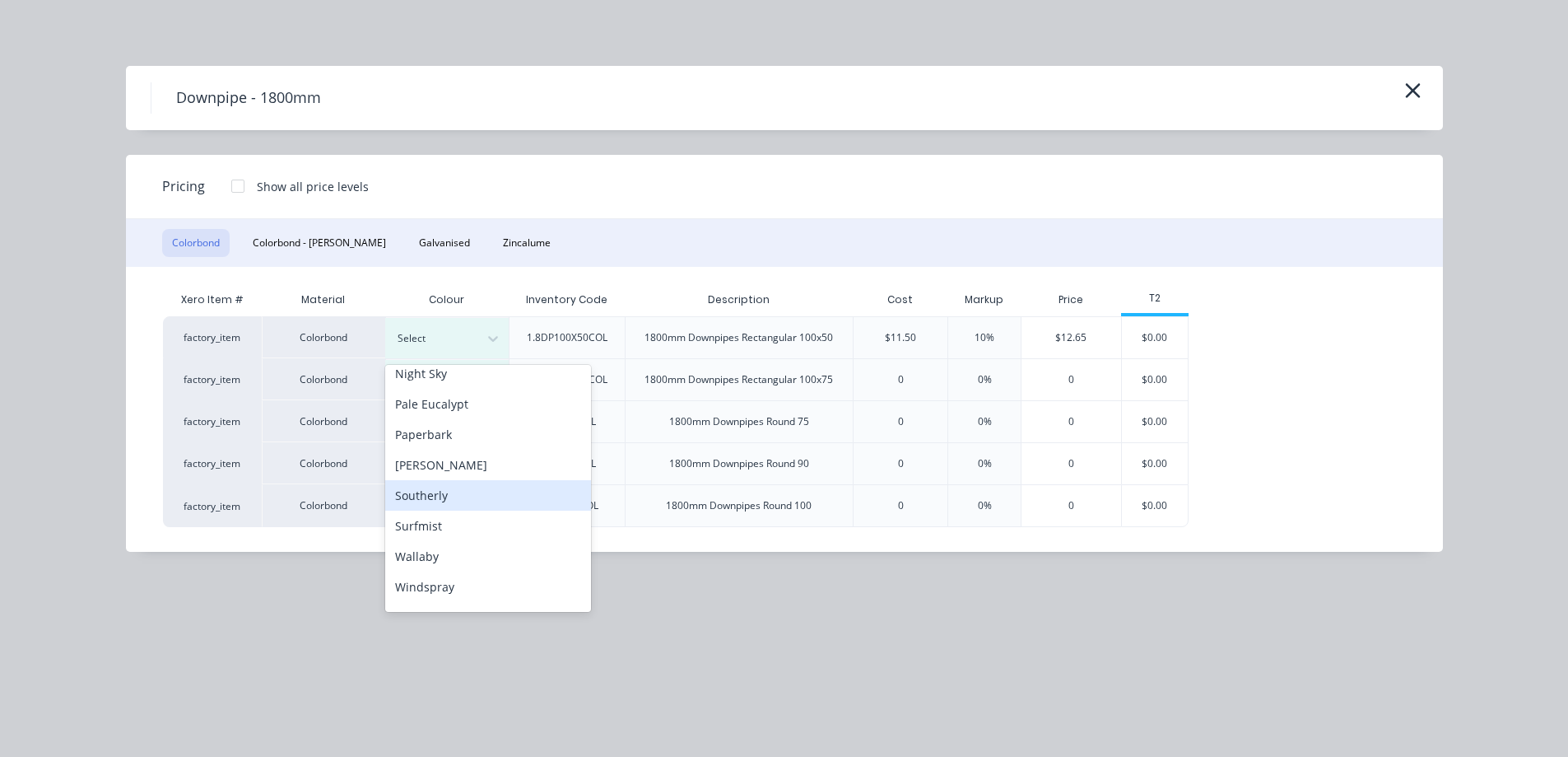
scroll to position [460, 0]
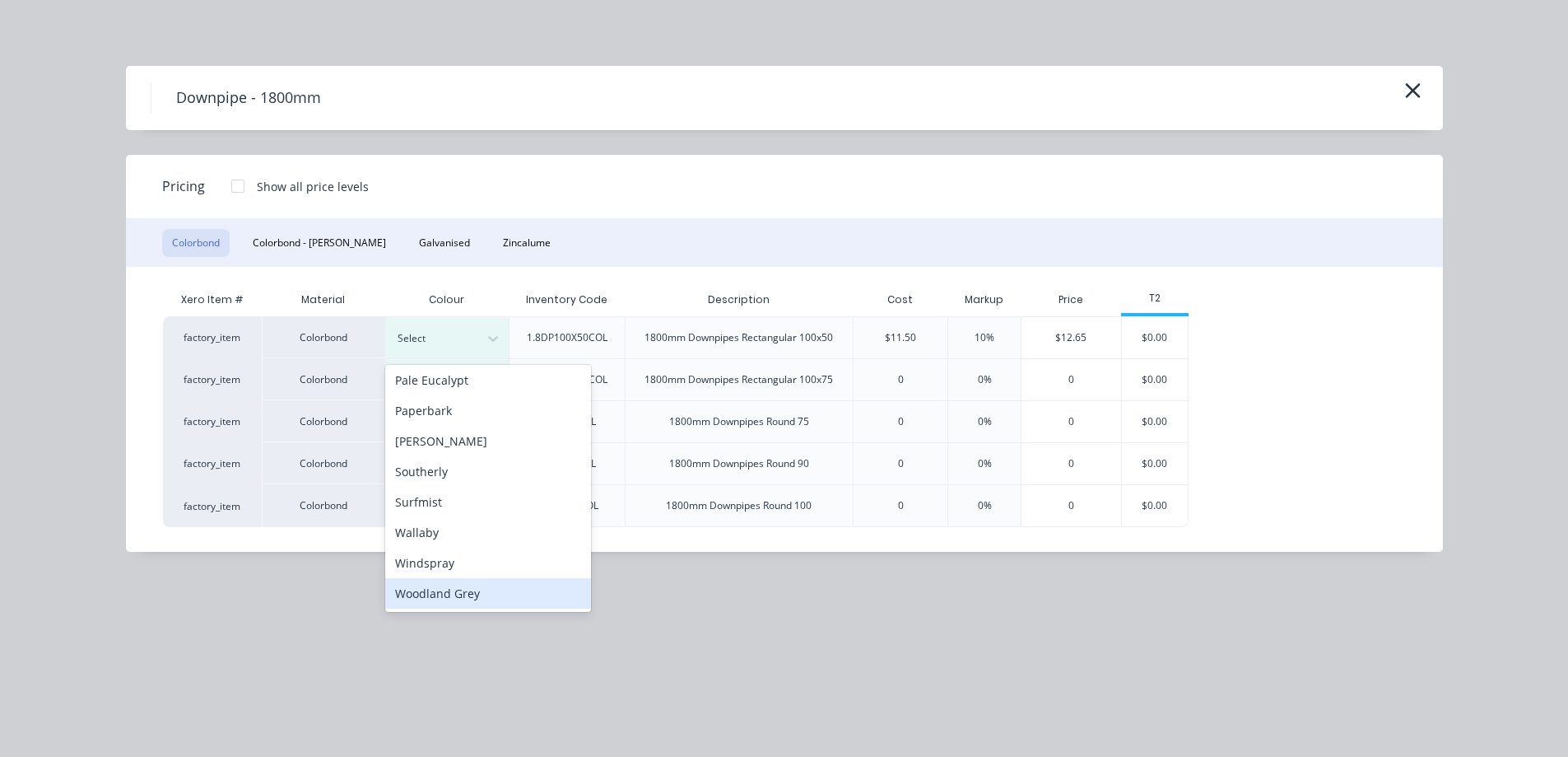
click at [444, 589] on div "Woodland Grey" at bounding box center [488, 593] width 206 height 30
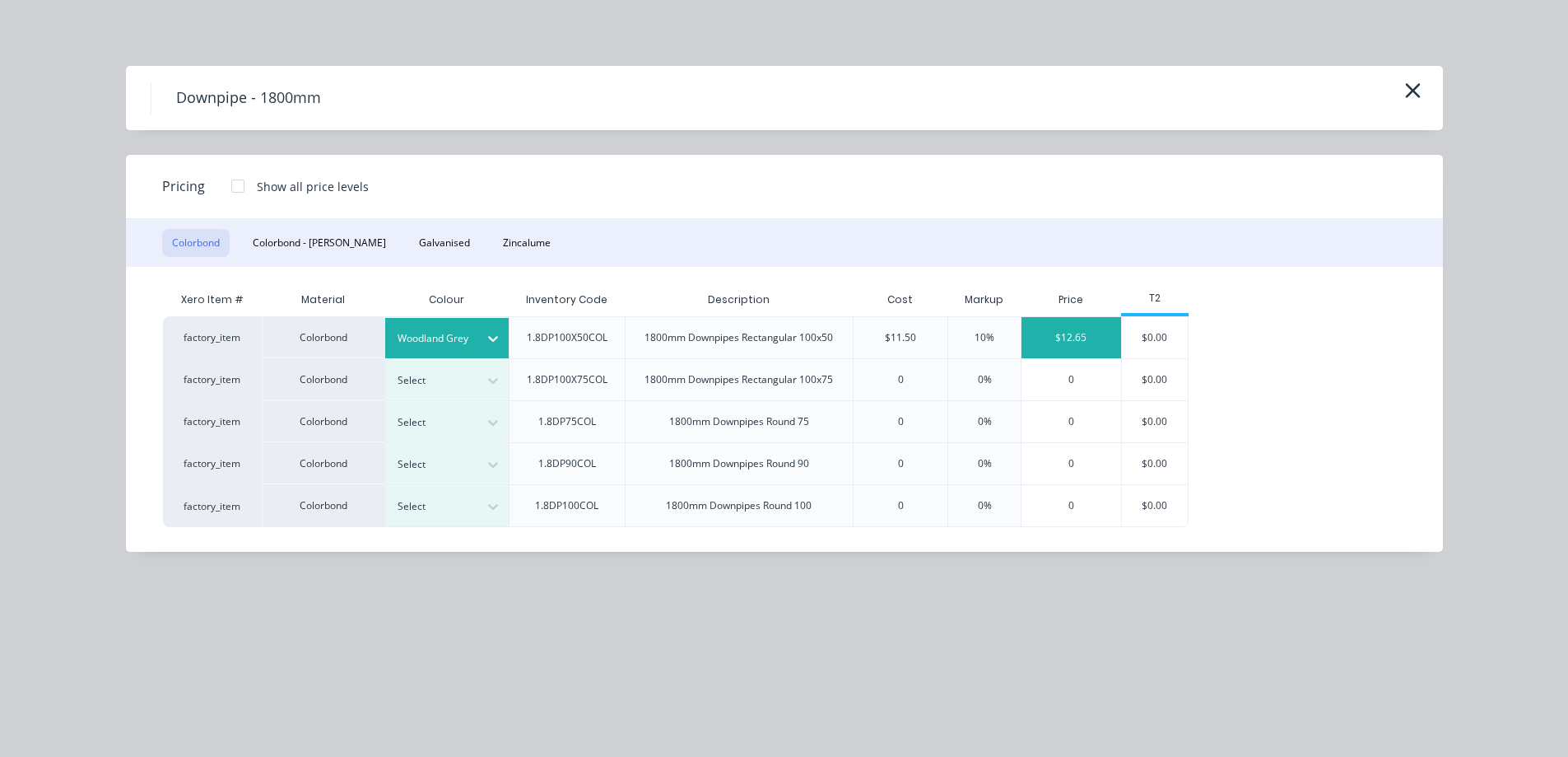
click at [1094, 335] on div "$12.65" at bounding box center [1071, 337] width 100 height 41
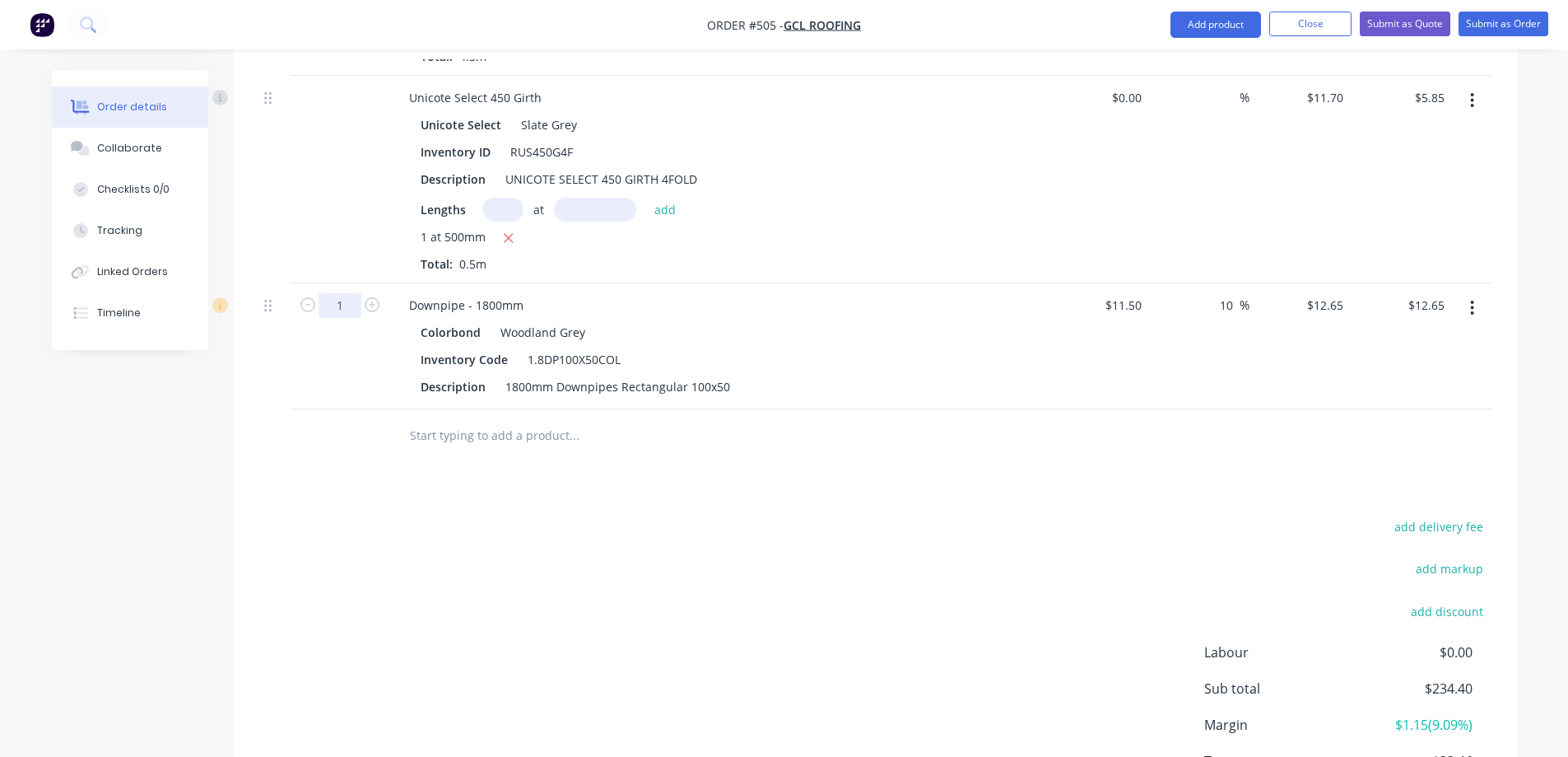
click at [352, 305] on input "1" at bounding box center [340, 306] width 43 height 25
type input "15"
type input "$189.75"
click at [419, 428] on input "text" at bounding box center [574, 435] width 329 height 33
click at [1184, 25] on button "Add product" at bounding box center [1216, 25] width 90 height 27
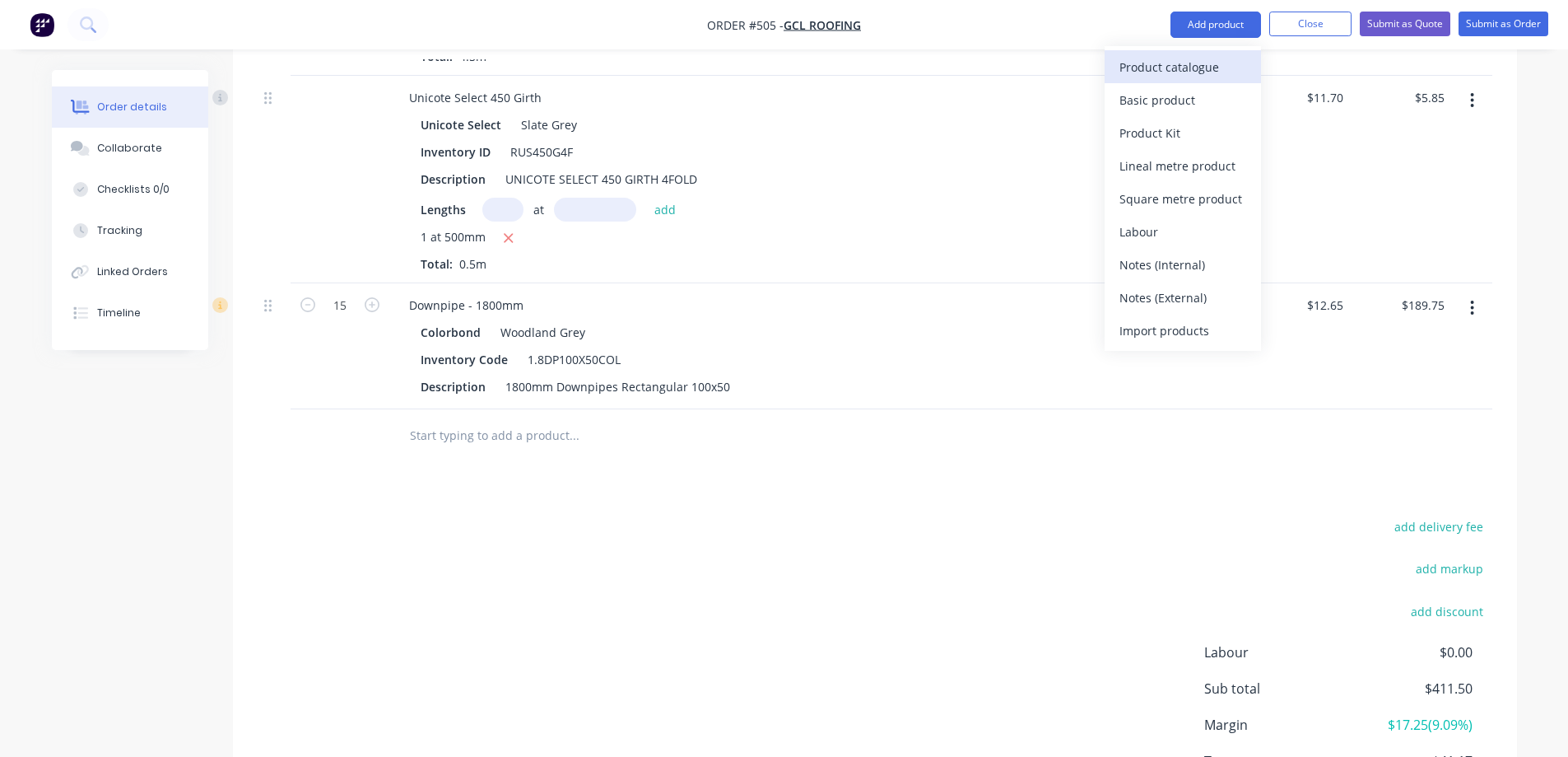
click at [1159, 55] on div "Product catalogue" at bounding box center [1182, 67] width 127 height 24
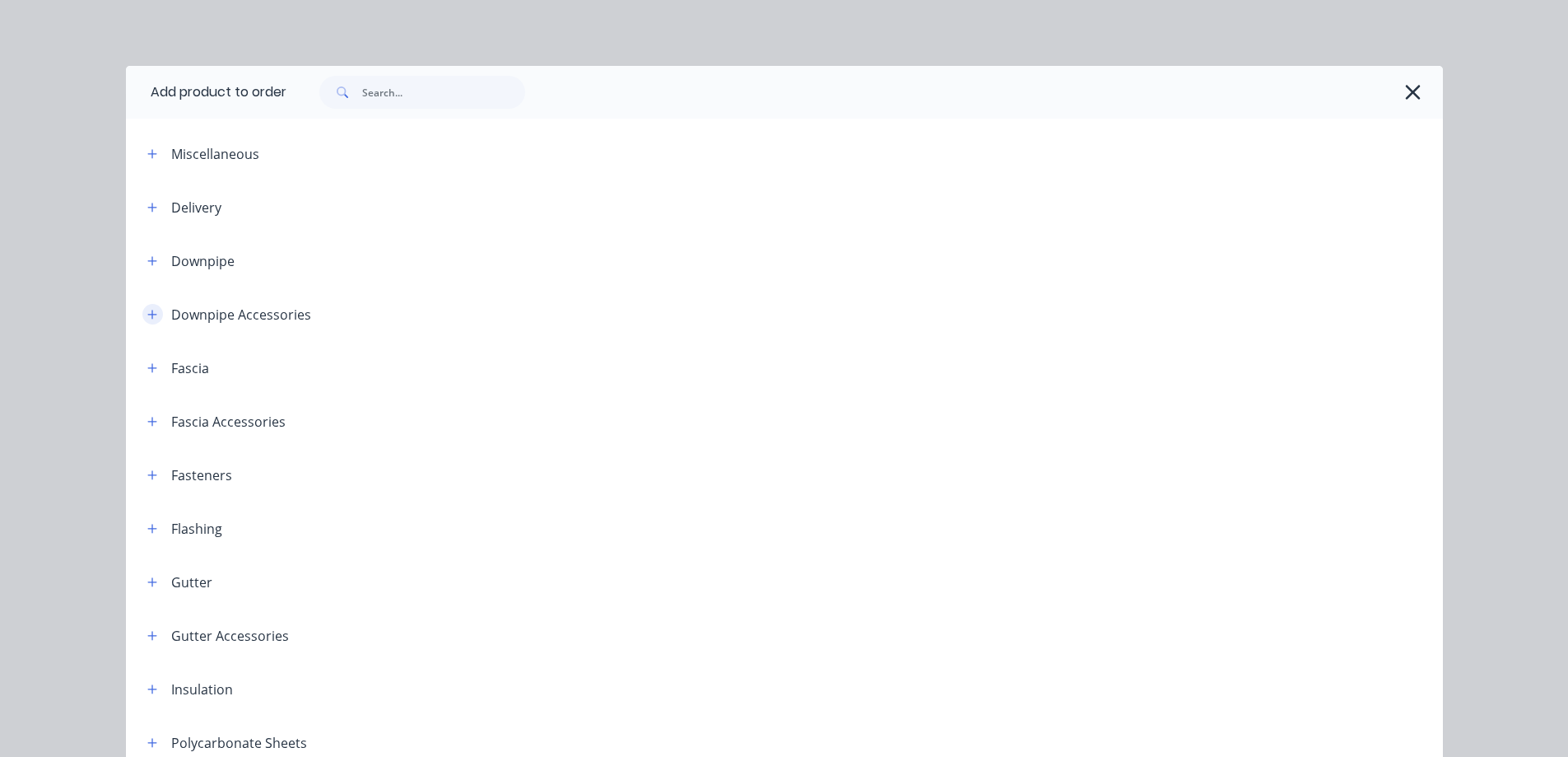
click at [148, 309] on icon "button" at bounding box center [152, 314] width 10 height 11
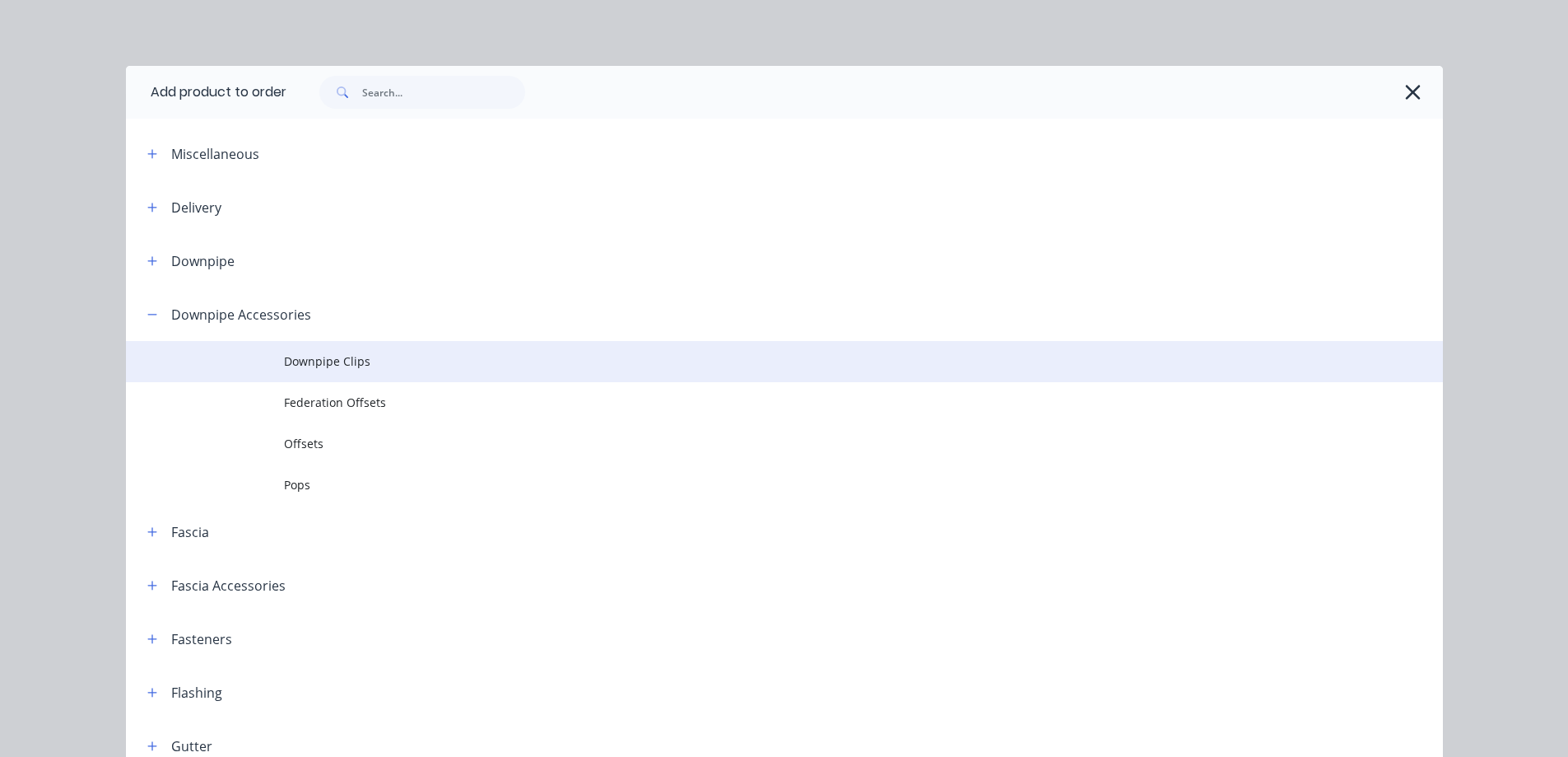
click at [329, 369] on span "Downpipe Clips" at bounding box center [747, 361] width 927 height 17
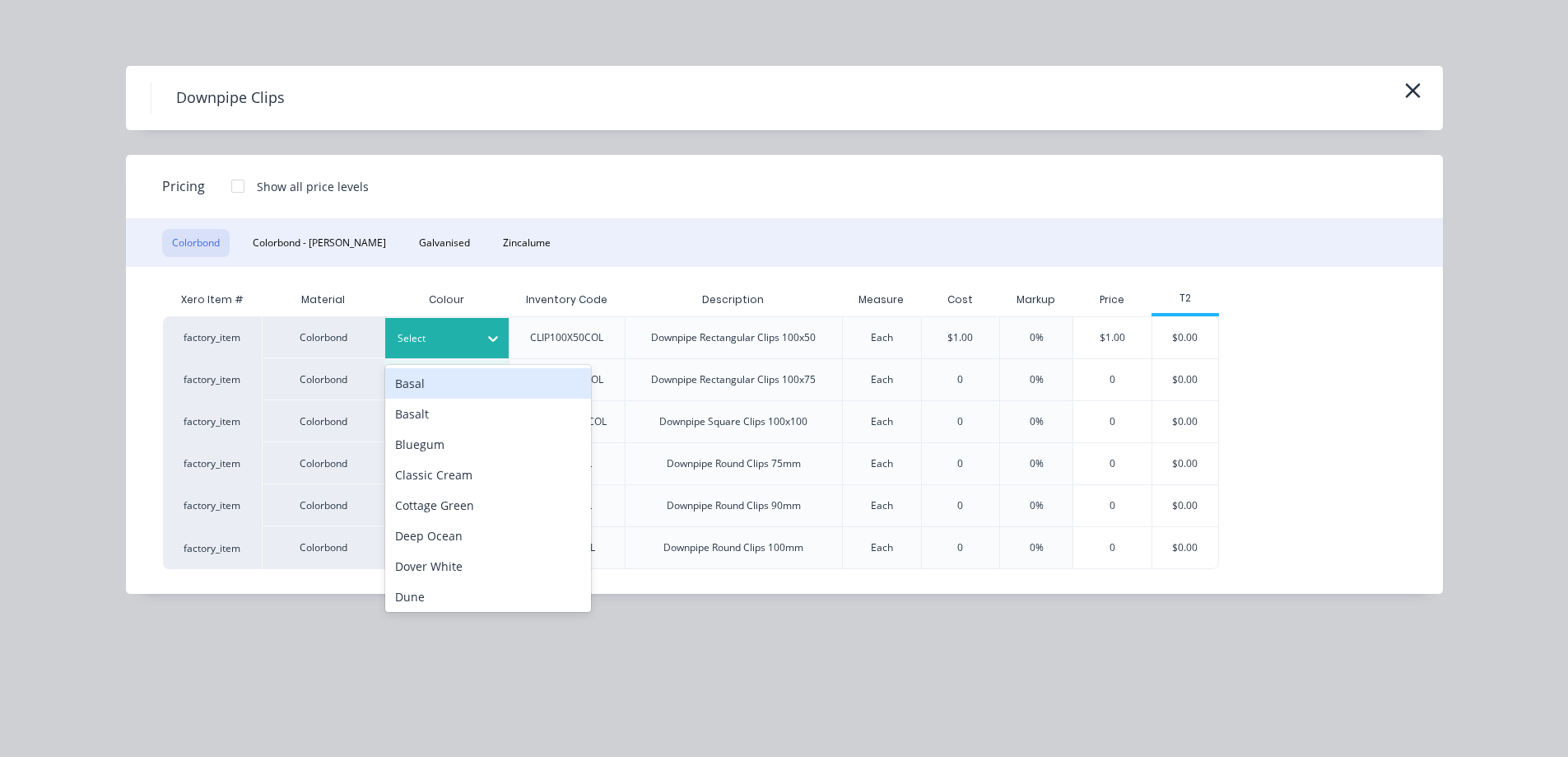
click at [475, 329] on div "Select" at bounding box center [432, 338] width 92 height 21
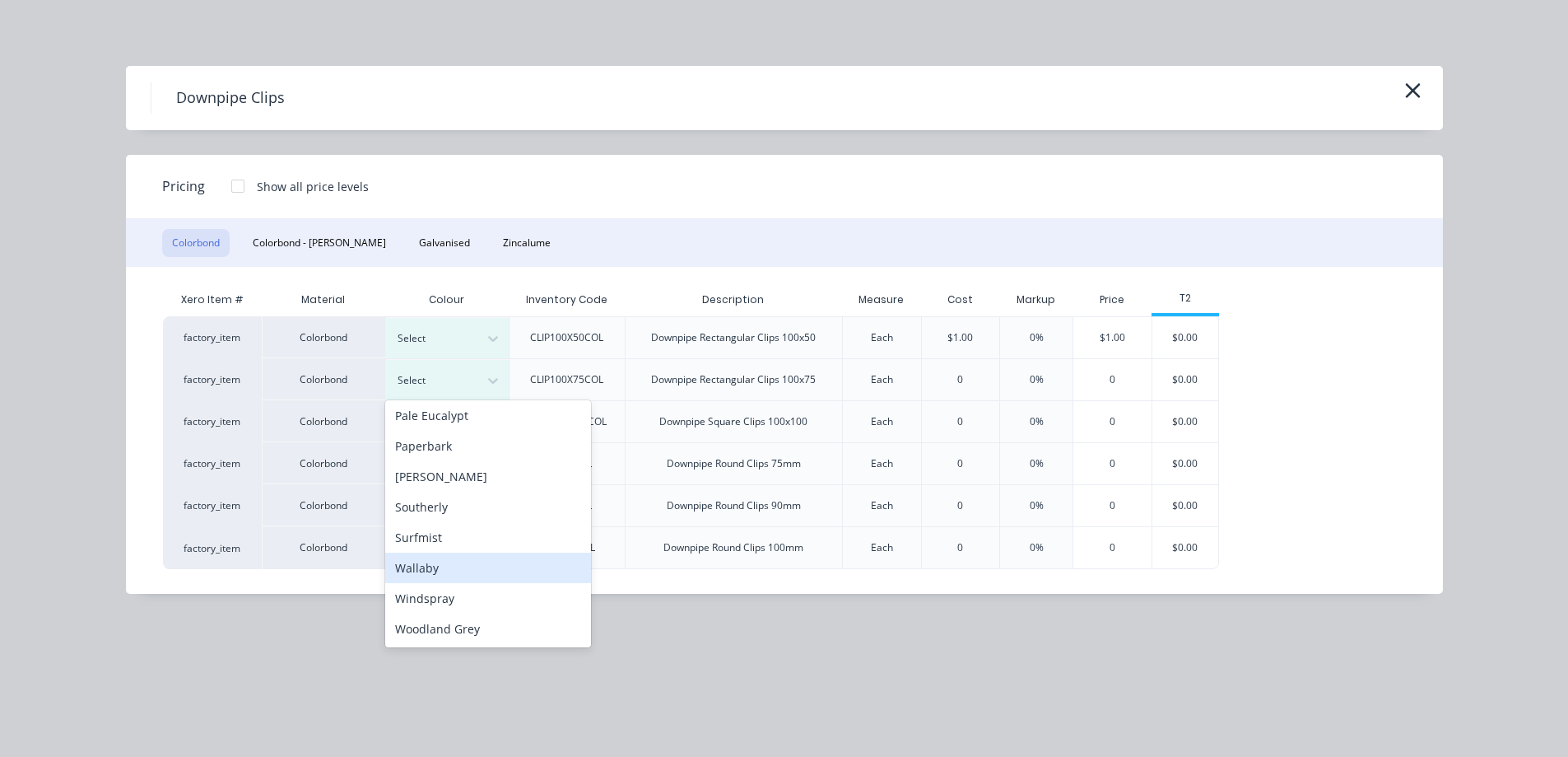
scroll to position [2025, 0]
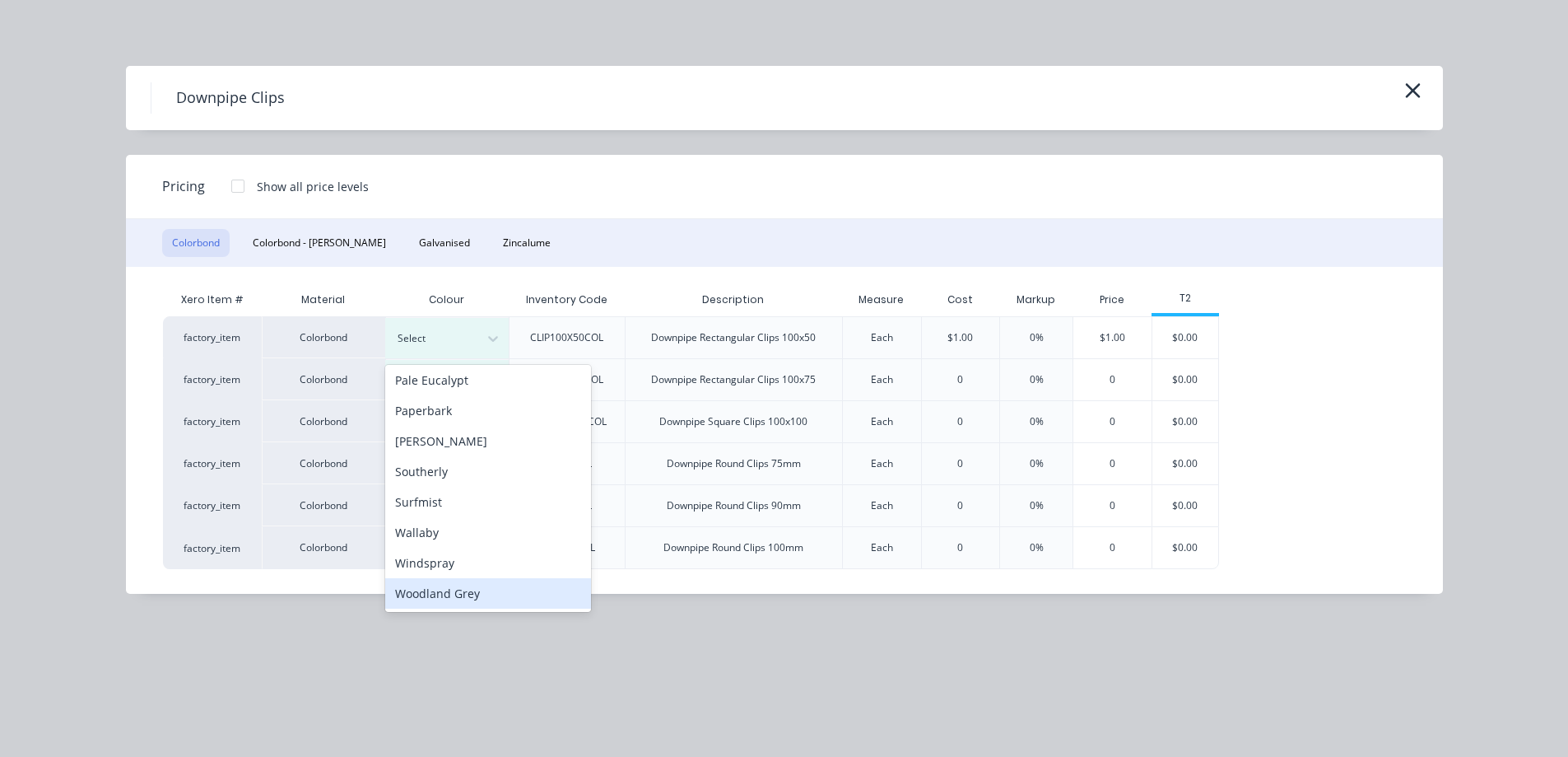
click at [446, 586] on div "Woodland Grey" at bounding box center [488, 593] width 206 height 30
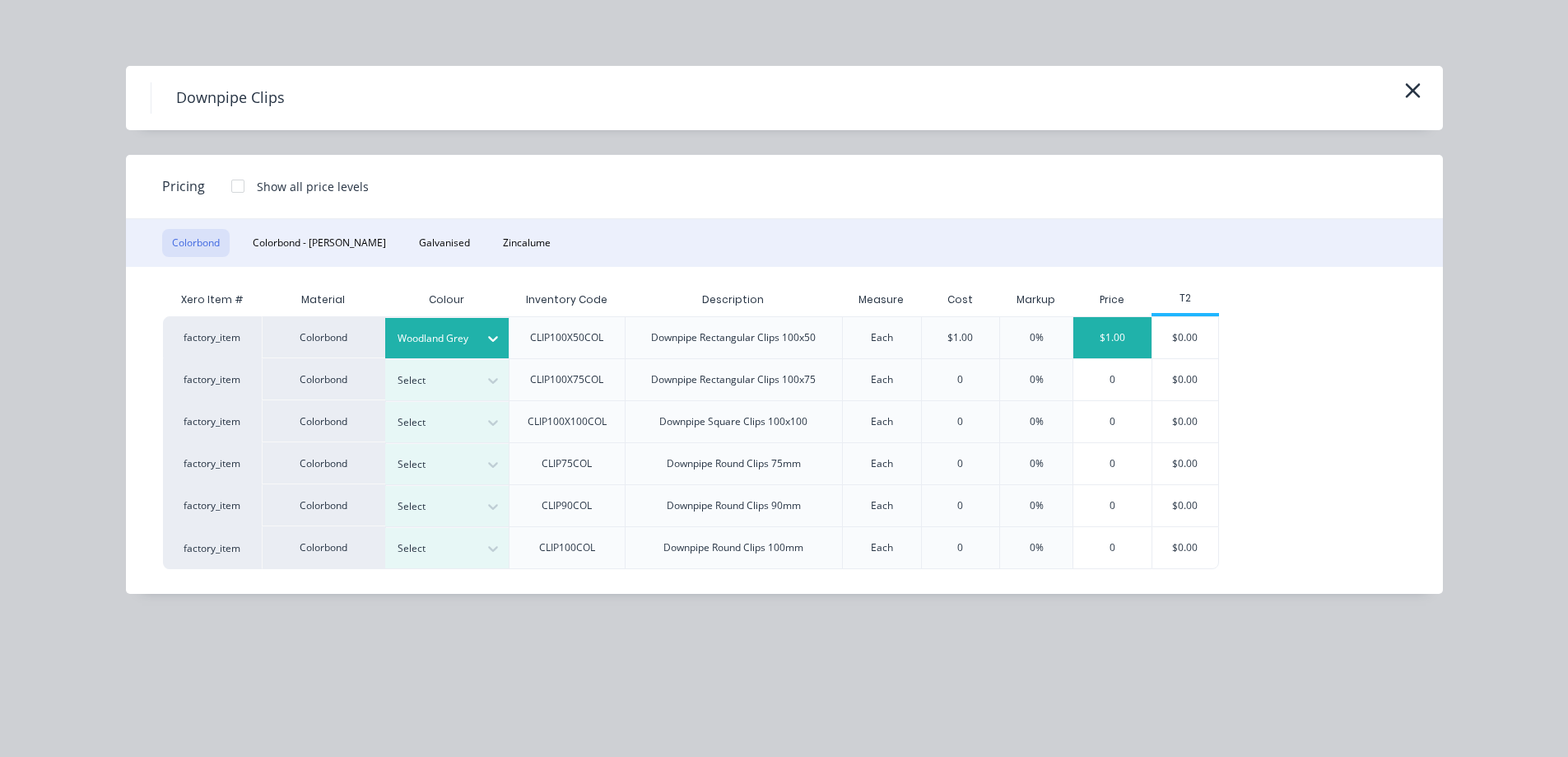
click at [1119, 338] on div "$1.00" at bounding box center [1113, 337] width 78 height 41
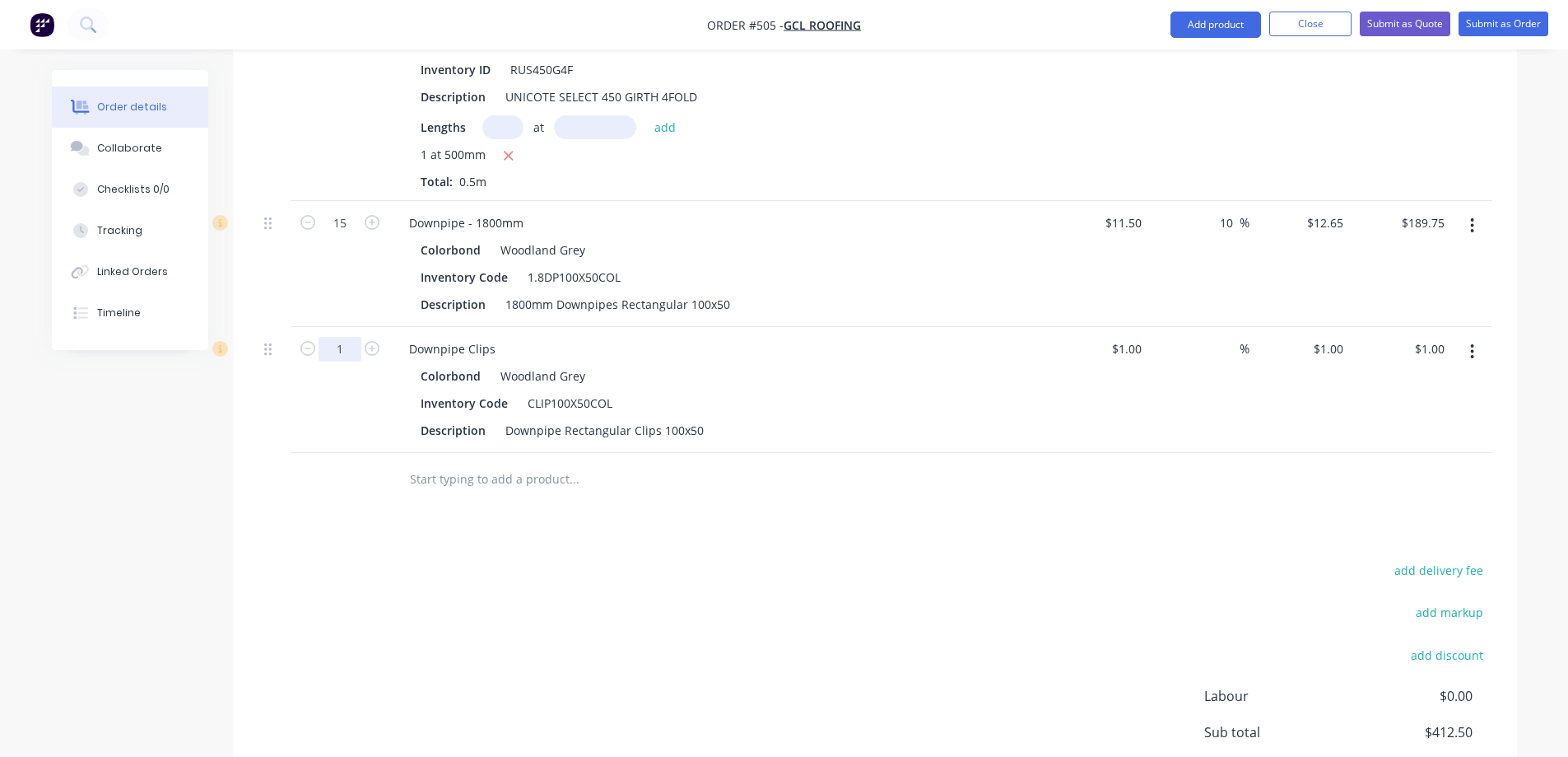
click at [345, 235] on input "1" at bounding box center [340, 223] width 43 height 25
type input "1.5"
type input "$1.50"
click at [1317, 223] on input "12.65" at bounding box center [1332, 222] width 38 height 24
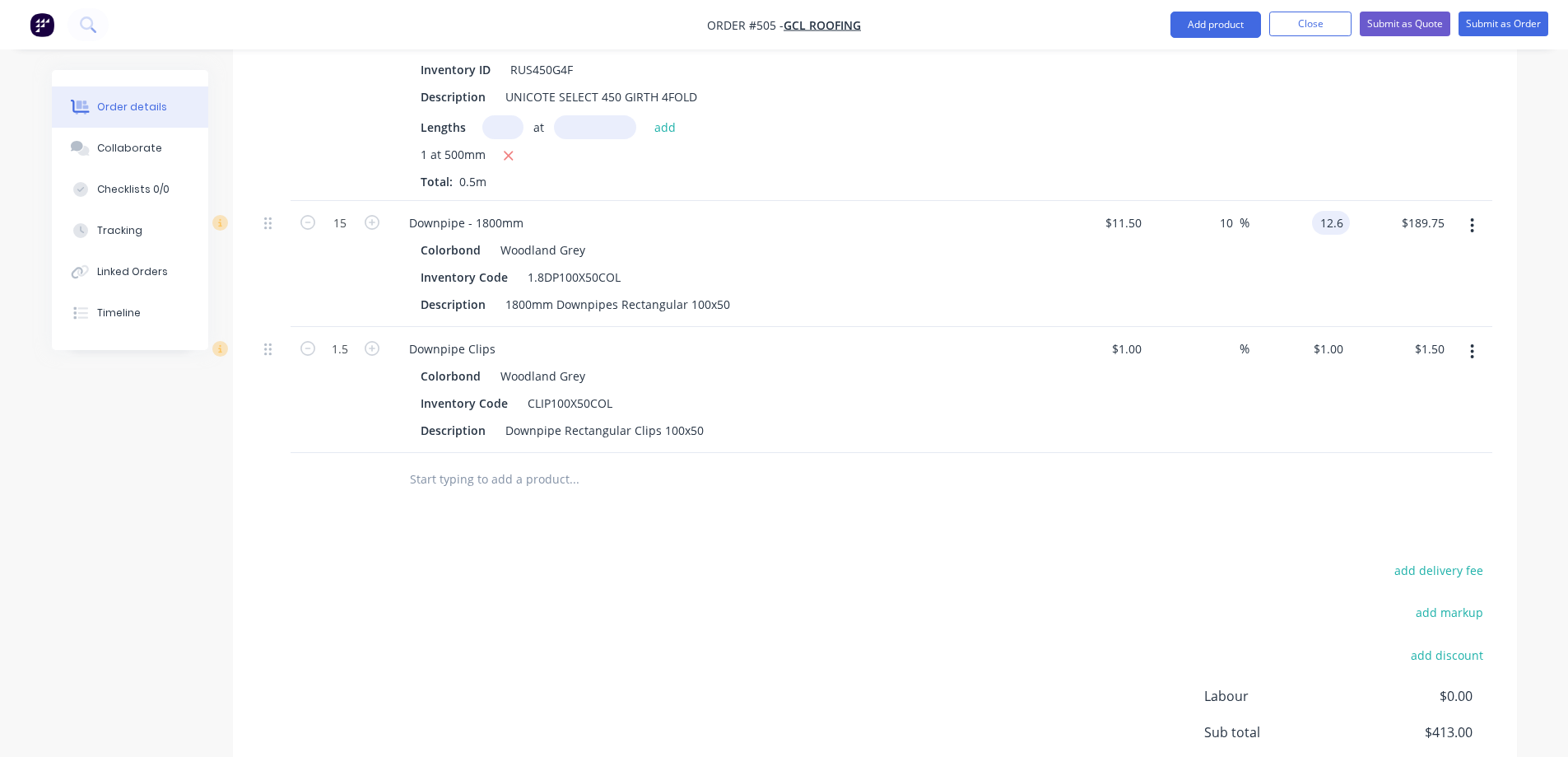
type input "12.6"
type input "9.57"
type input "$12.60"
type input "$189.00"
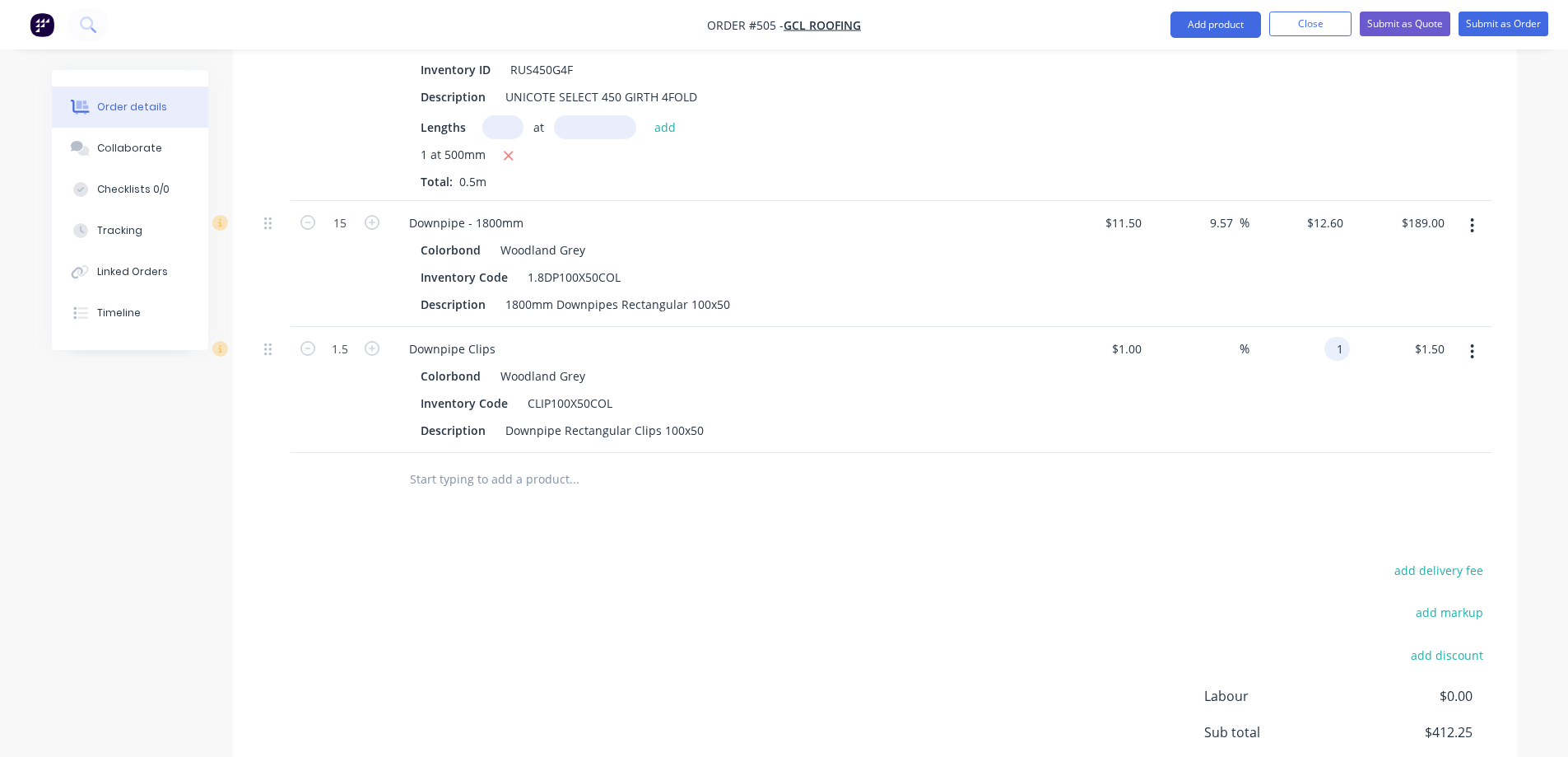
click at [1317, 345] on div "1 1" at bounding box center [1300, 389] width 101 height 126
type input "1.5"
type input "50"
type input "$1.50"
type input "$2.25"
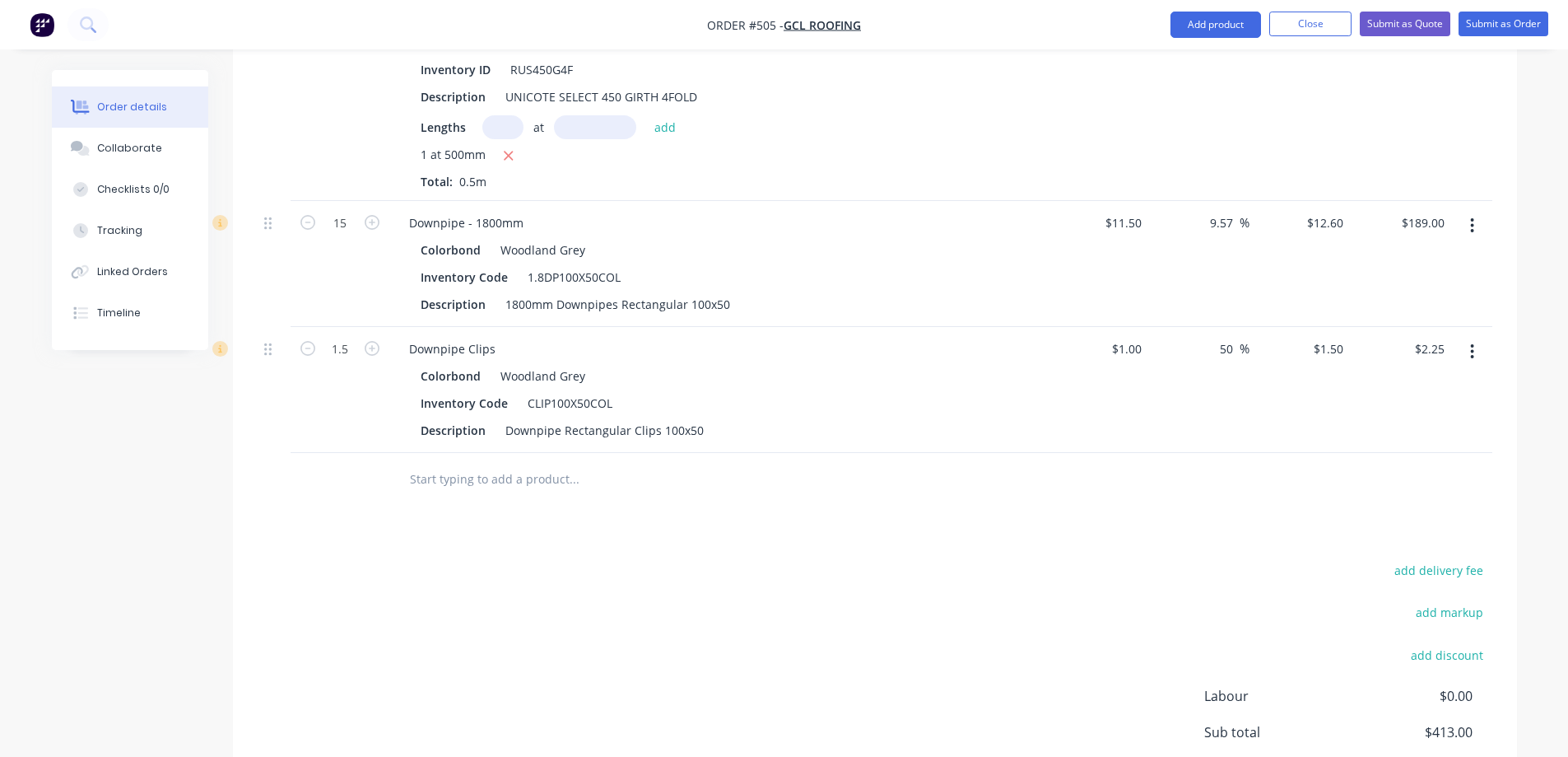
click at [351, 235] on input "1.5" at bounding box center [340, 223] width 43 height 25
type input "15"
type input "$22.50"
click at [564, 574] on div "add delivery fee add markup add discount Labour $0.00 Sub total $413.00 Margin …" at bounding box center [875, 718] width 1235 height 318
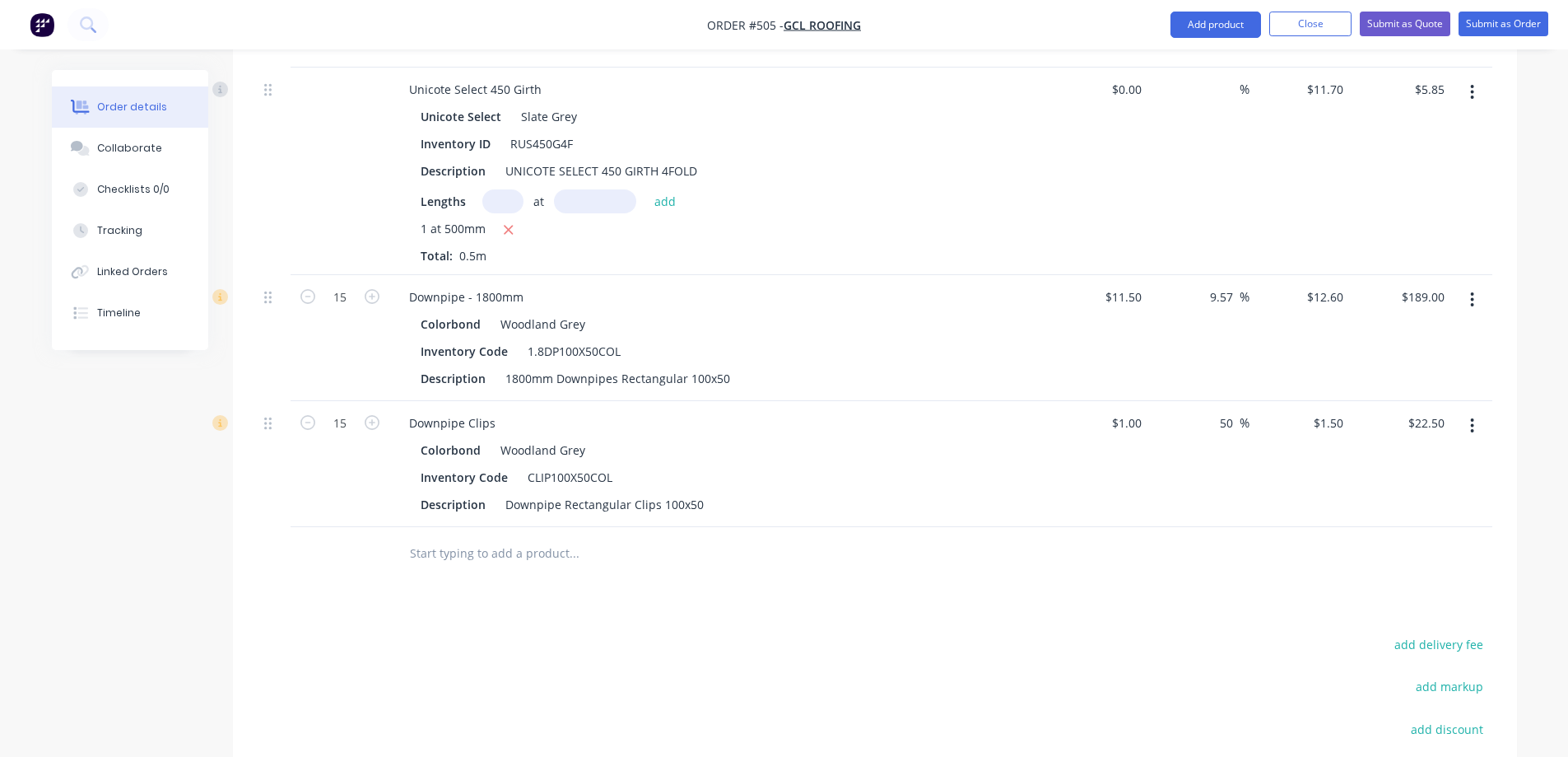
scroll to position [1947, 0]
click at [1383, 21] on button "Submit as Quote" at bounding box center [1405, 24] width 90 height 25
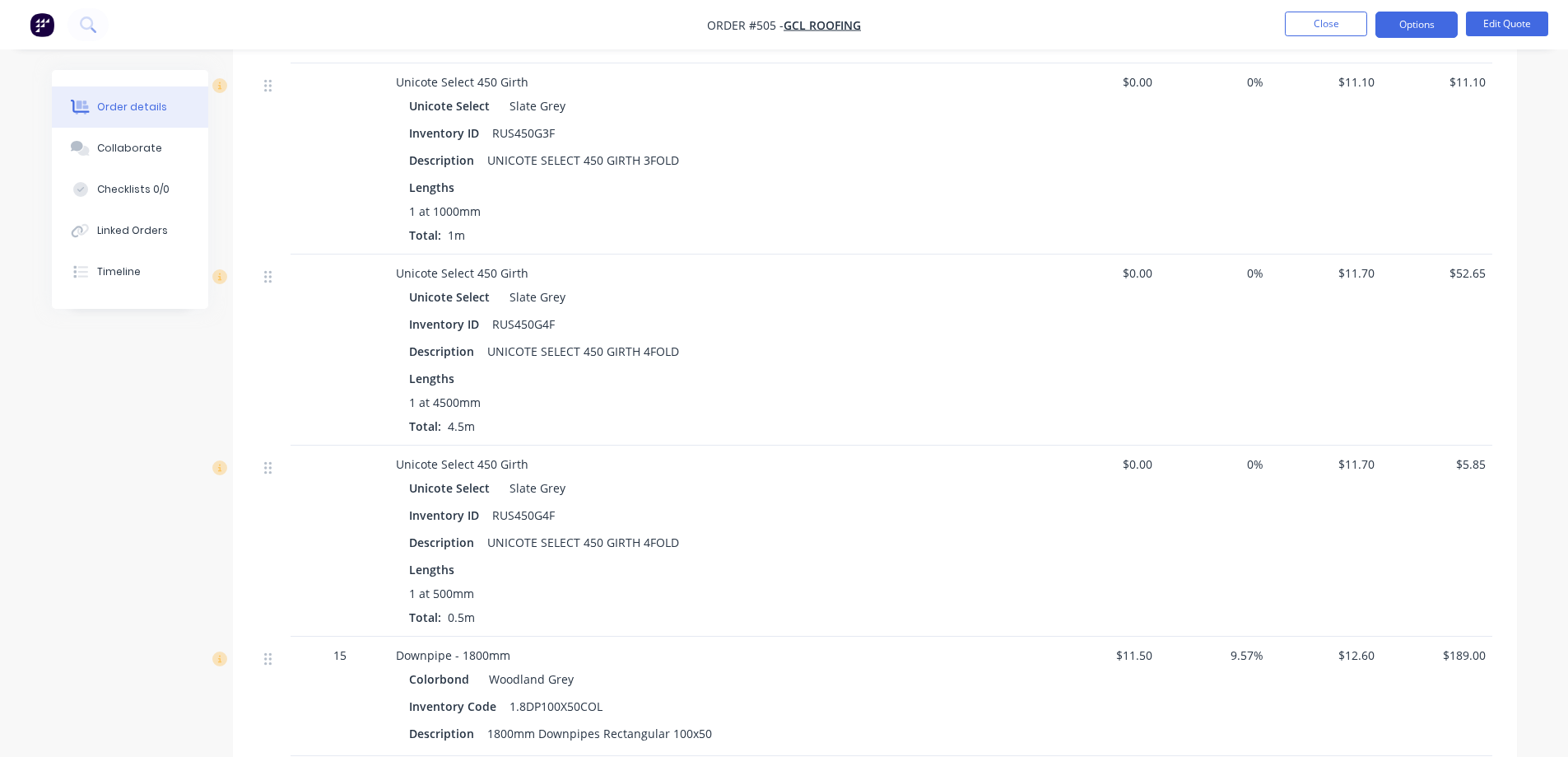
scroll to position [1807, 0]
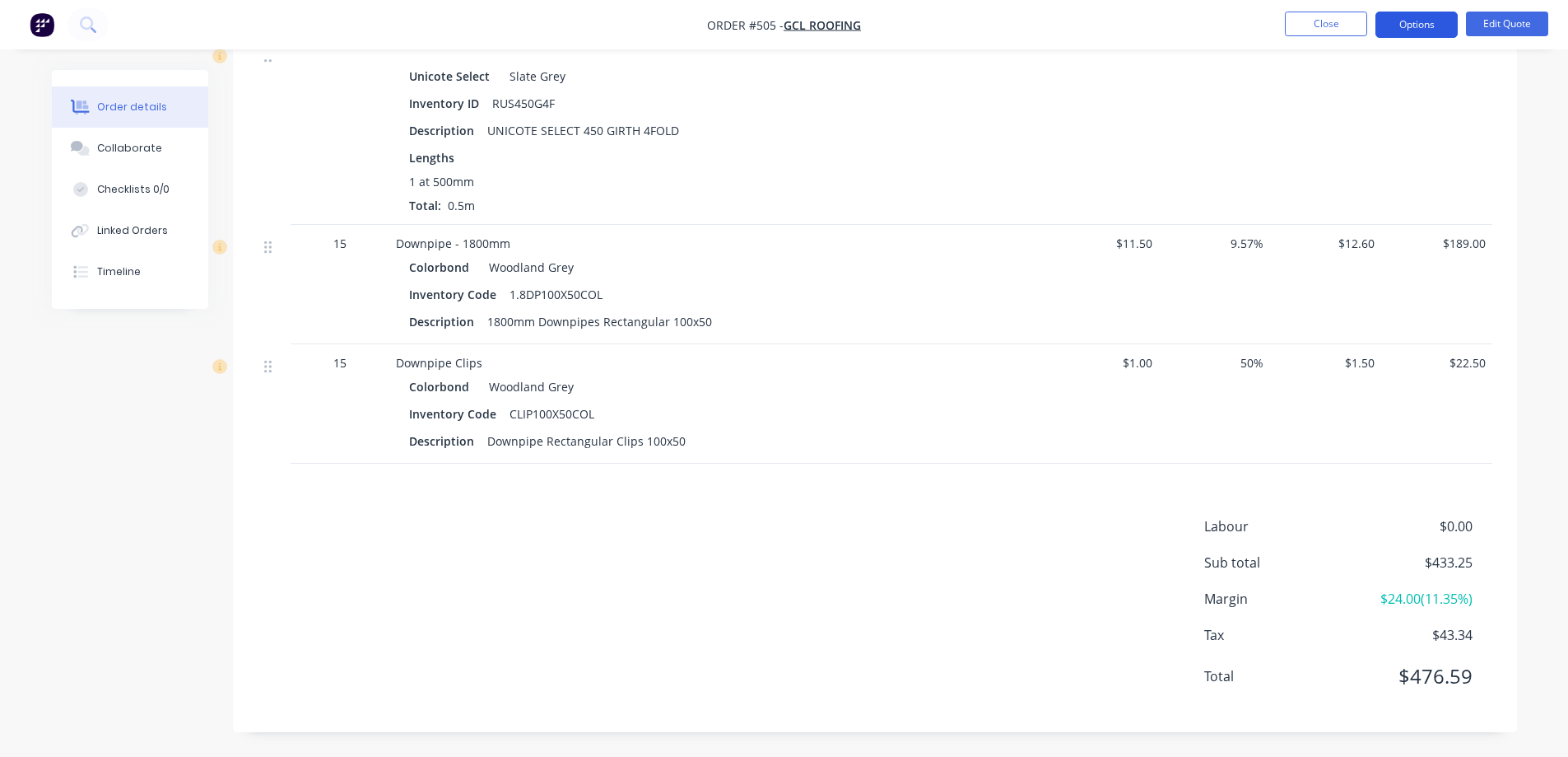
click at [1398, 31] on button "Options" at bounding box center [1417, 25] width 82 height 27
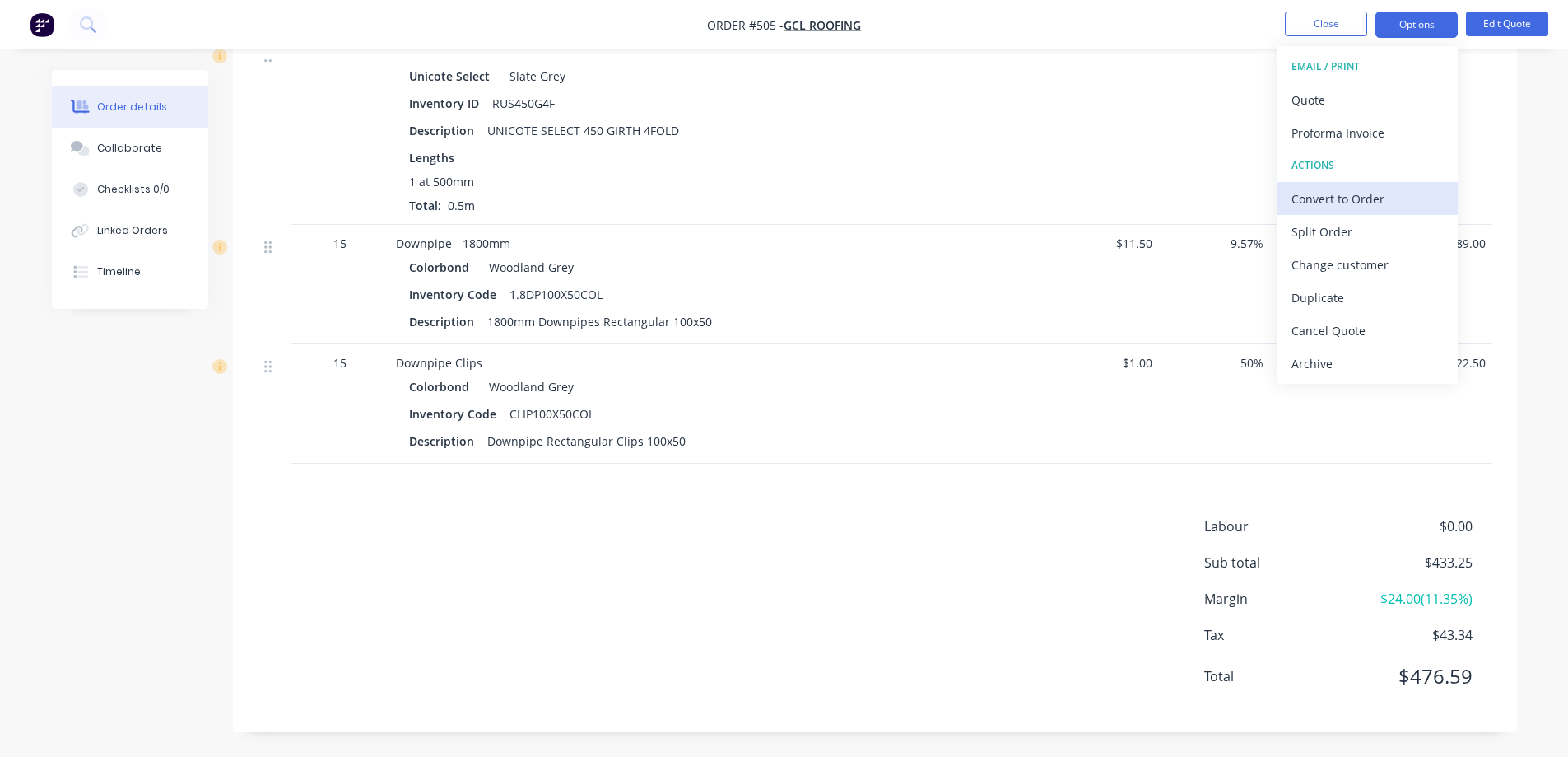
click at [1348, 185] on button "Convert to Order" at bounding box center [1367, 198] width 181 height 33
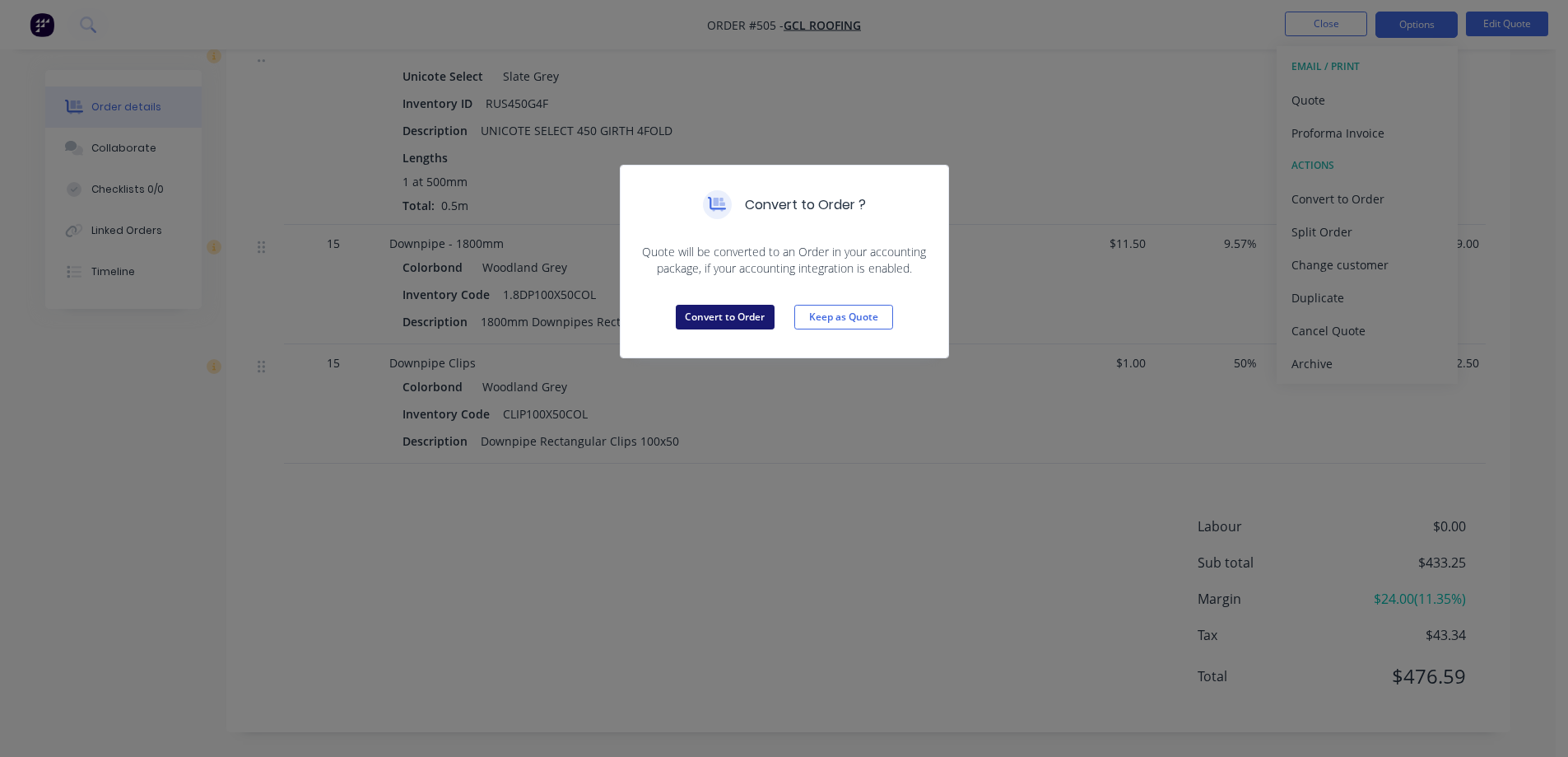
click at [744, 312] on button "Convert to Order" at bounding box center [725, 317] width 99 height 25
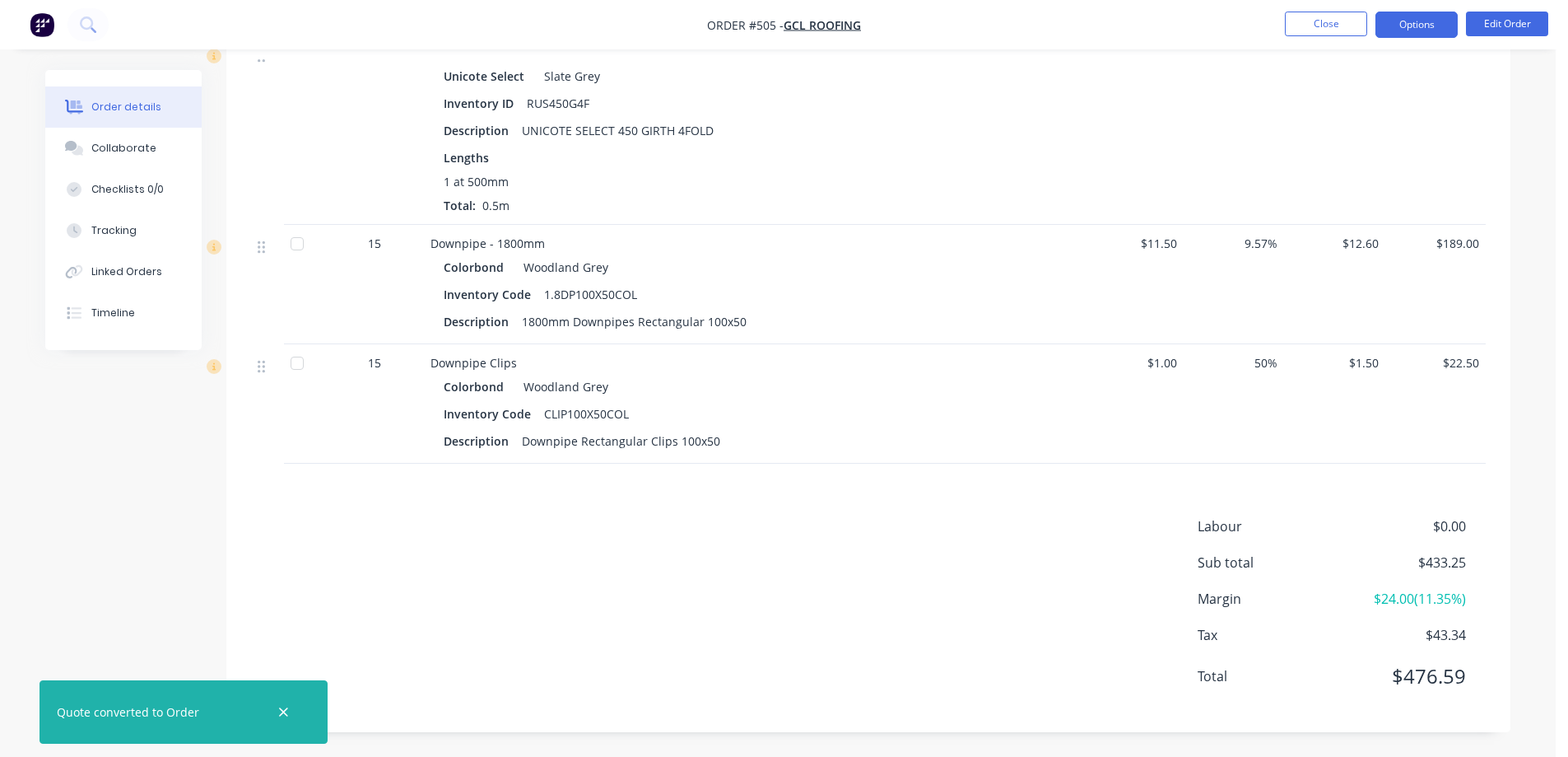
click at [1434, 24] on button "Options" at bounding box center [1417, 25] width 82 height 27
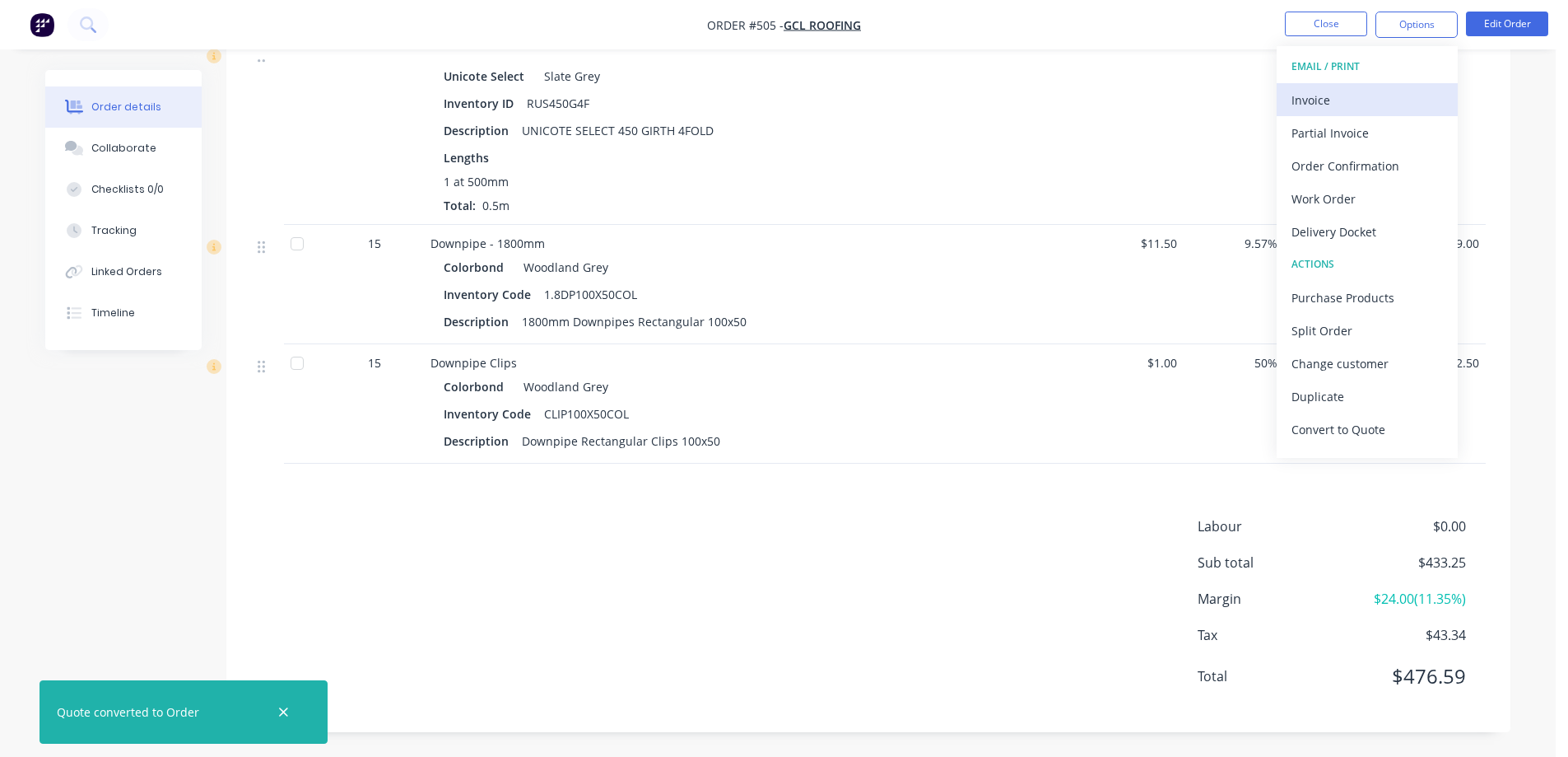
click at [1371, 90] on div "Invoice" at bounding box center [1367, 100] width 151 height 24
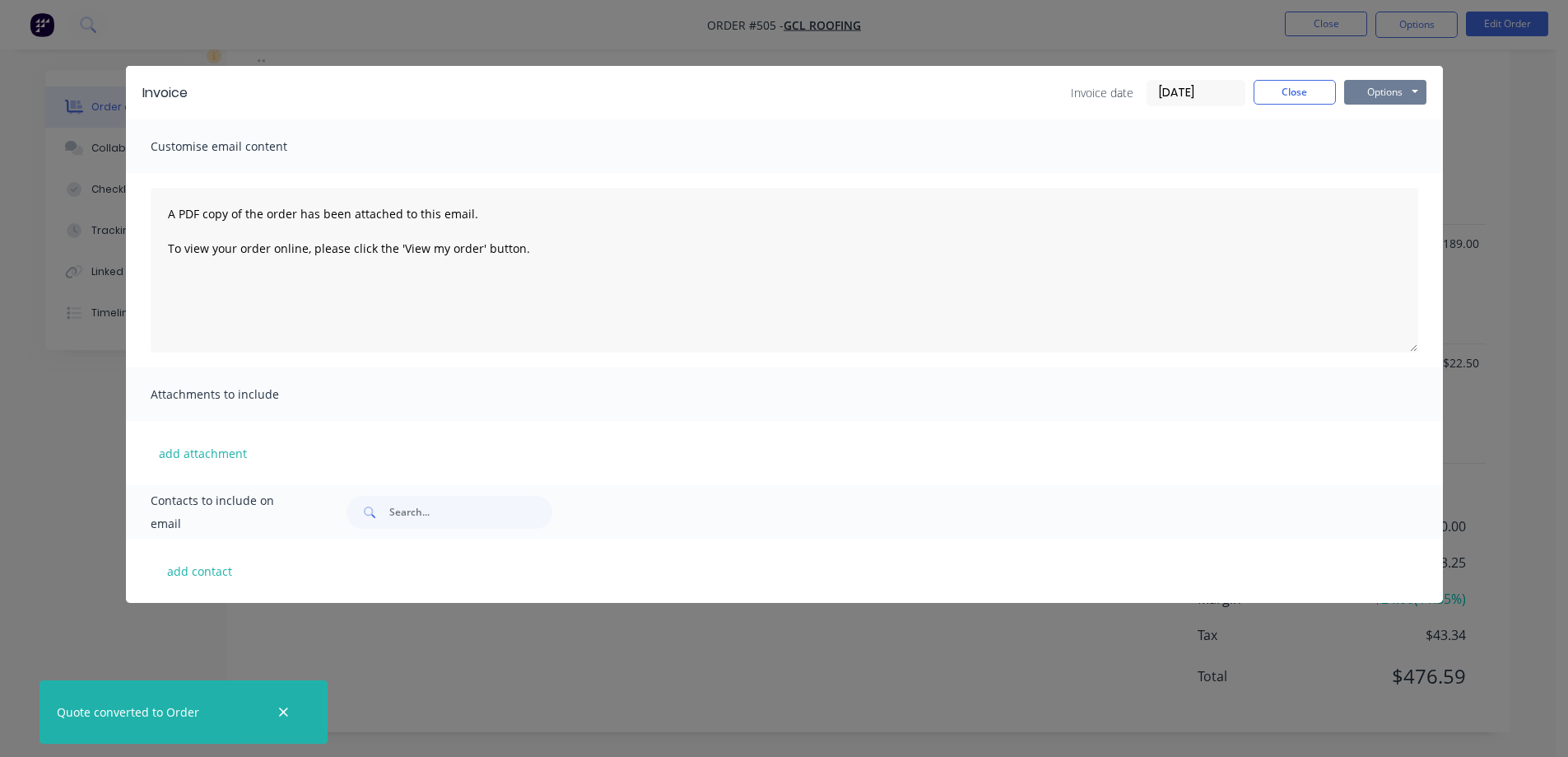
click at [1407, 90] on button "Options" at bounding box center [1385, 92] width 82 height 25
click at [1396, 122] on button "Preview" at bounding box center [1397, 121] width 106 height 28
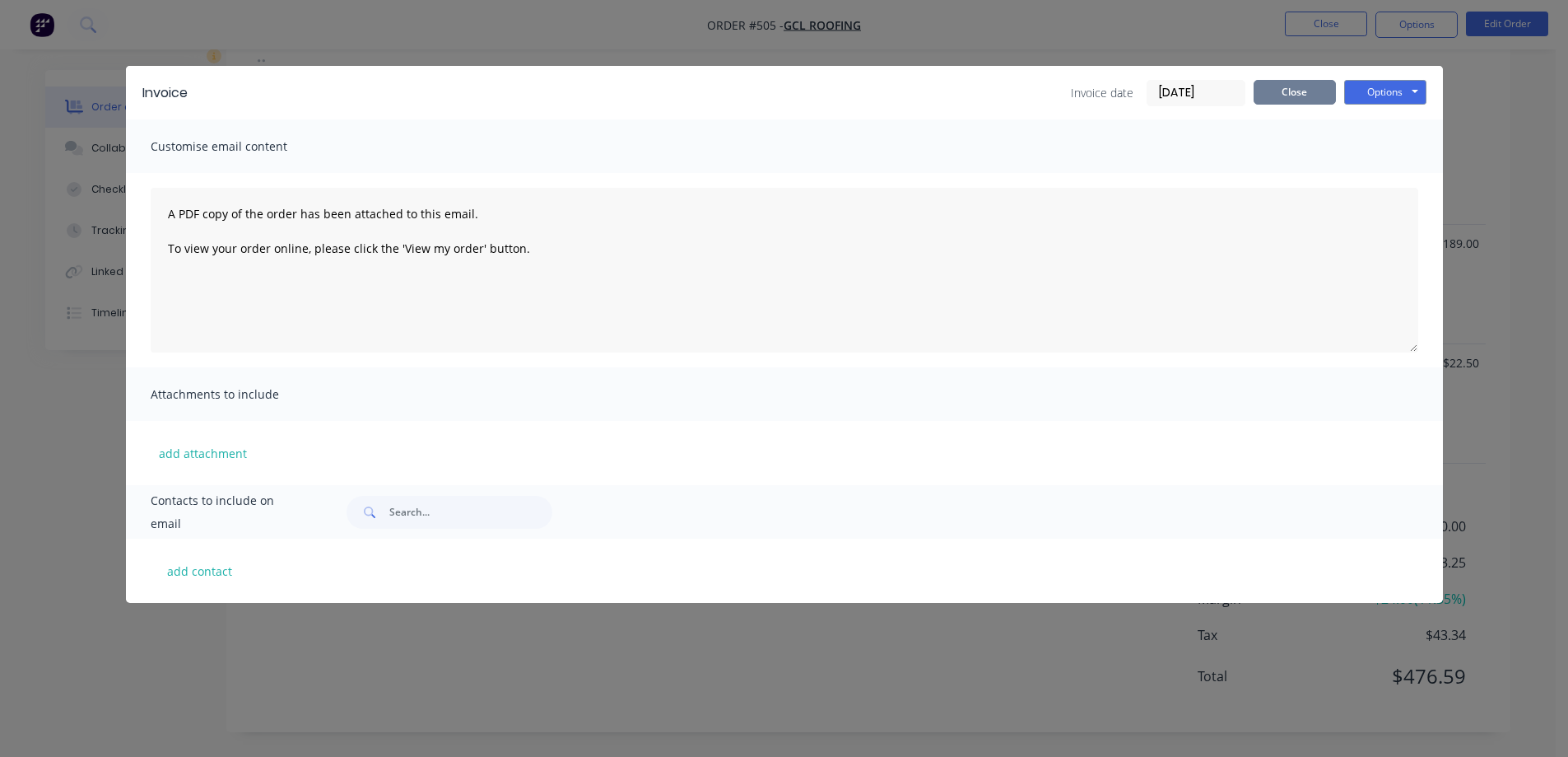
click at [1267, 89] on button "Close" at bounding box center [1295, 92] width 82 height 25
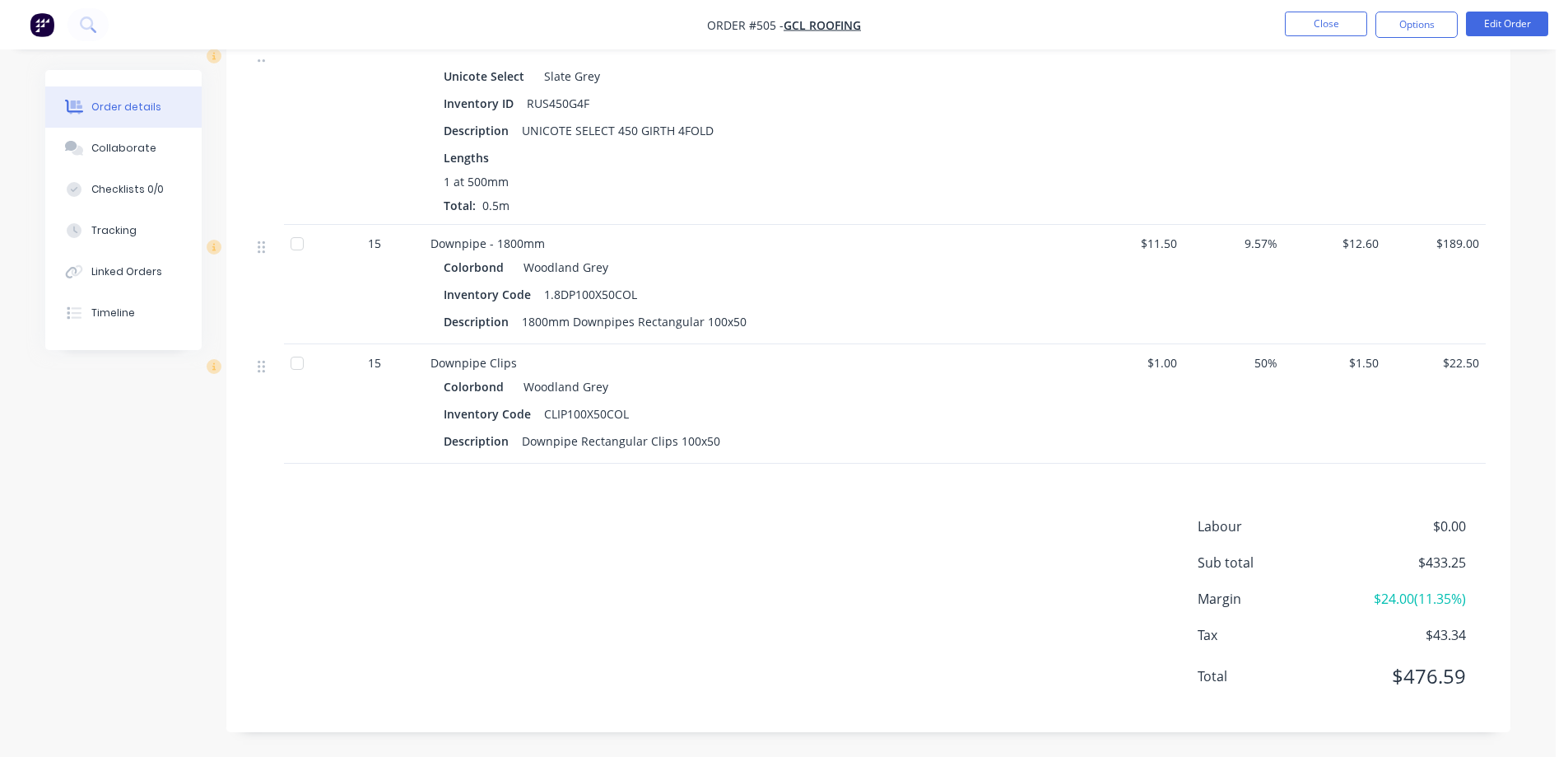
click at [51, 28] on img "button" at bounding box center [42, 25] width 25 height 25
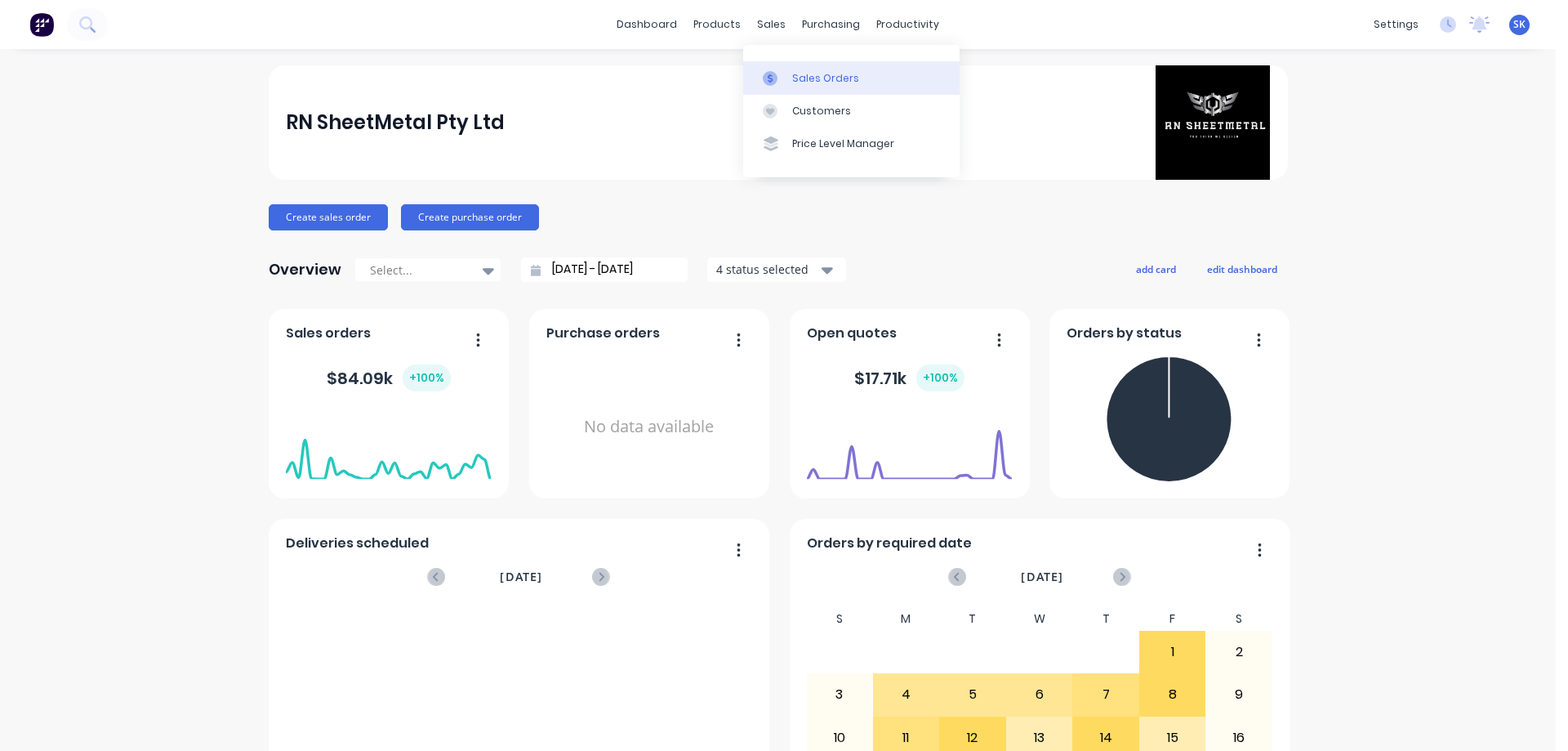
click at [815, 77] on div "Sales Orders" at bounding box center [826, 78] width 67 height 15
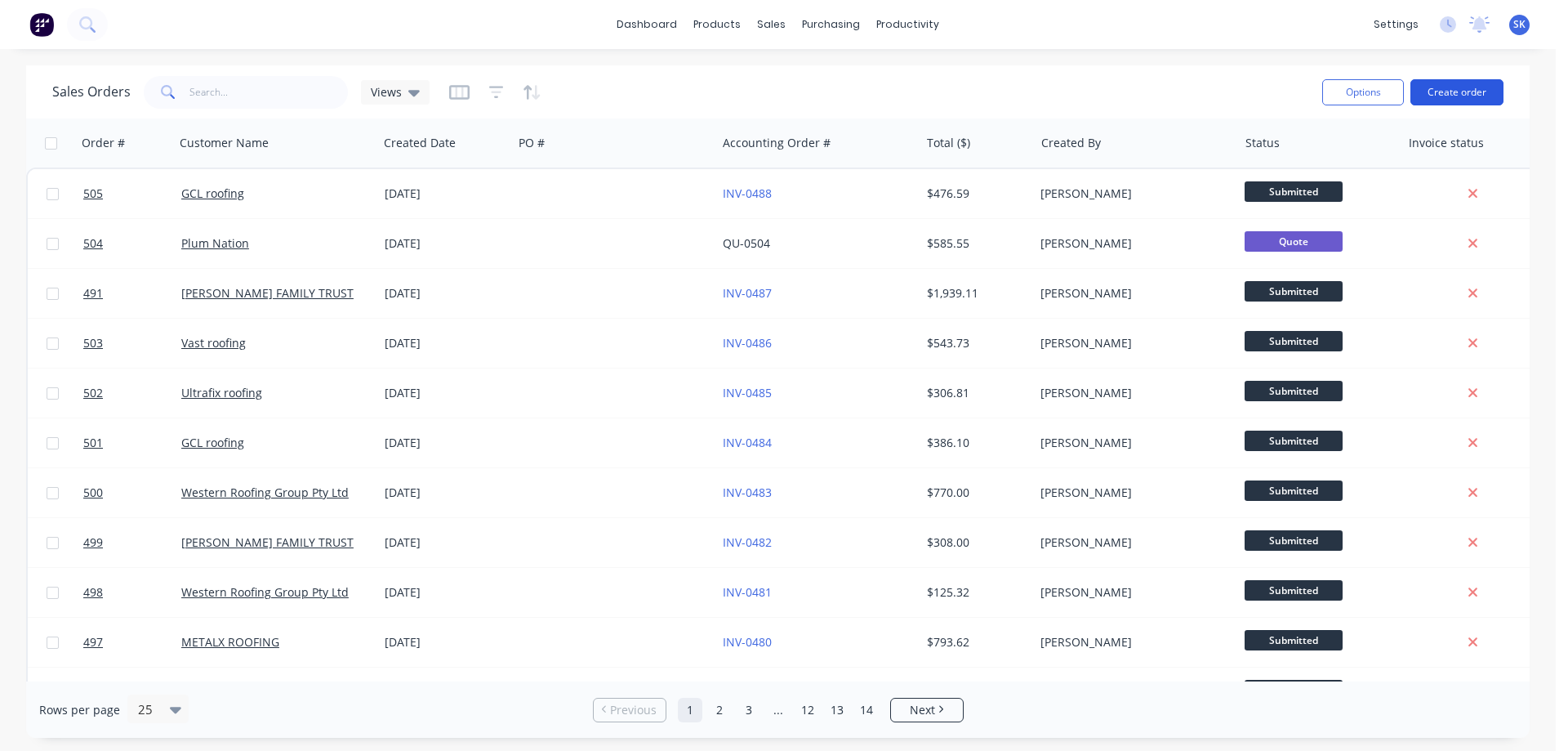
click at [1430, 104] on button "Create order" at bounding box center [1457, 93] width 94 height 26
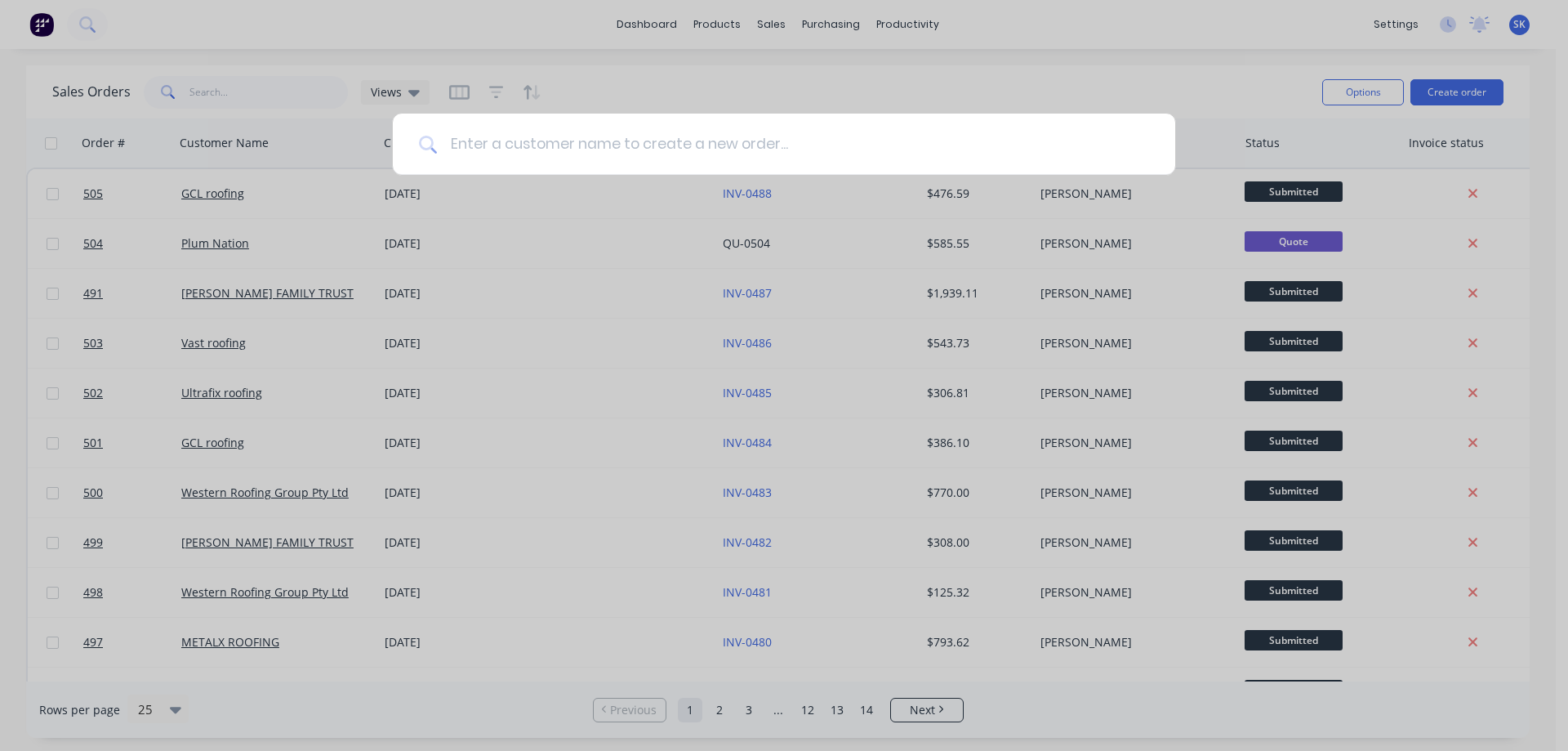
click at [610, 150] on input at bounding box center [793, 144] width 712 height 61
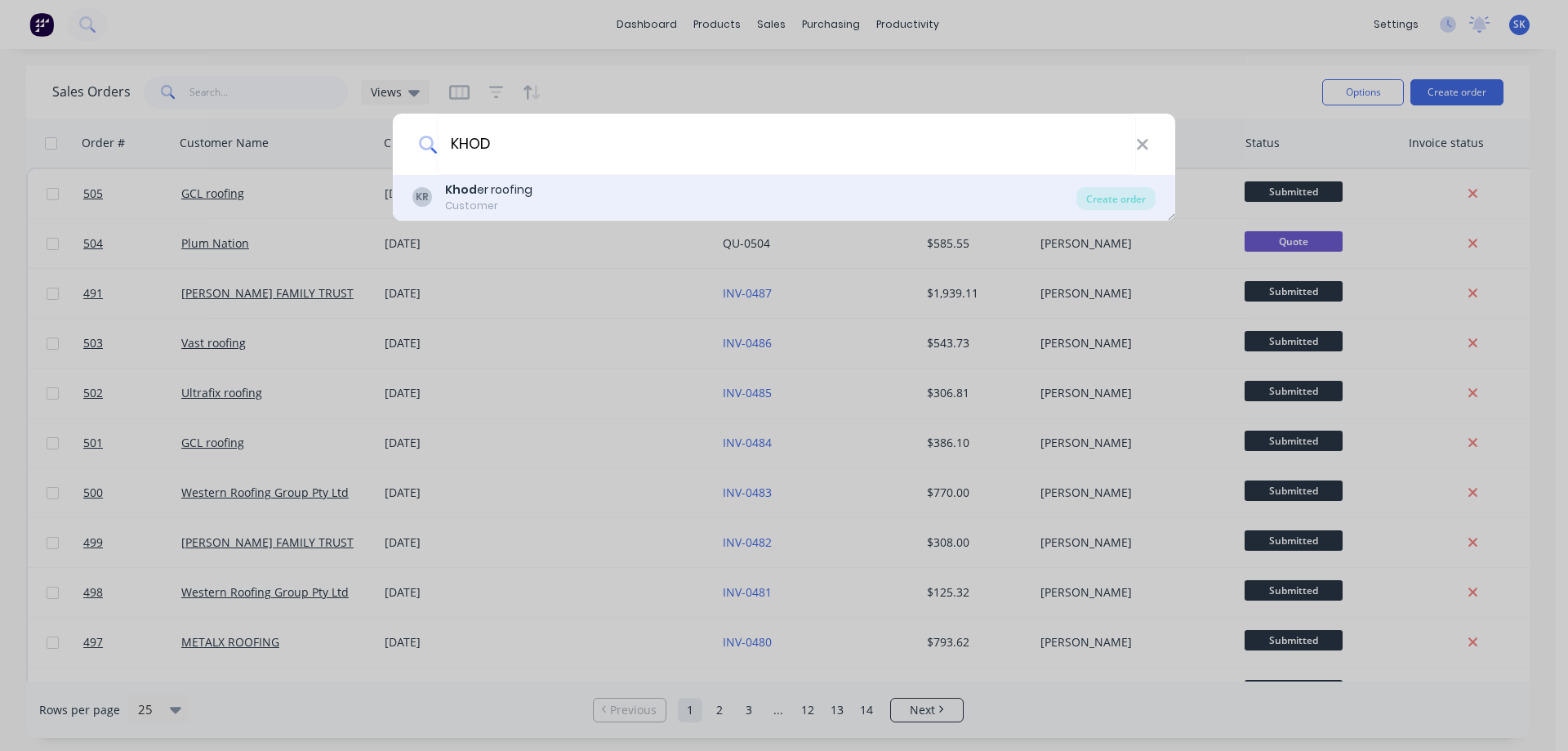
type input "KHOD"
click at [587, 184] on div "KR Khod er roofing Customer" at bounding box center [744, 197] width 664 height 32
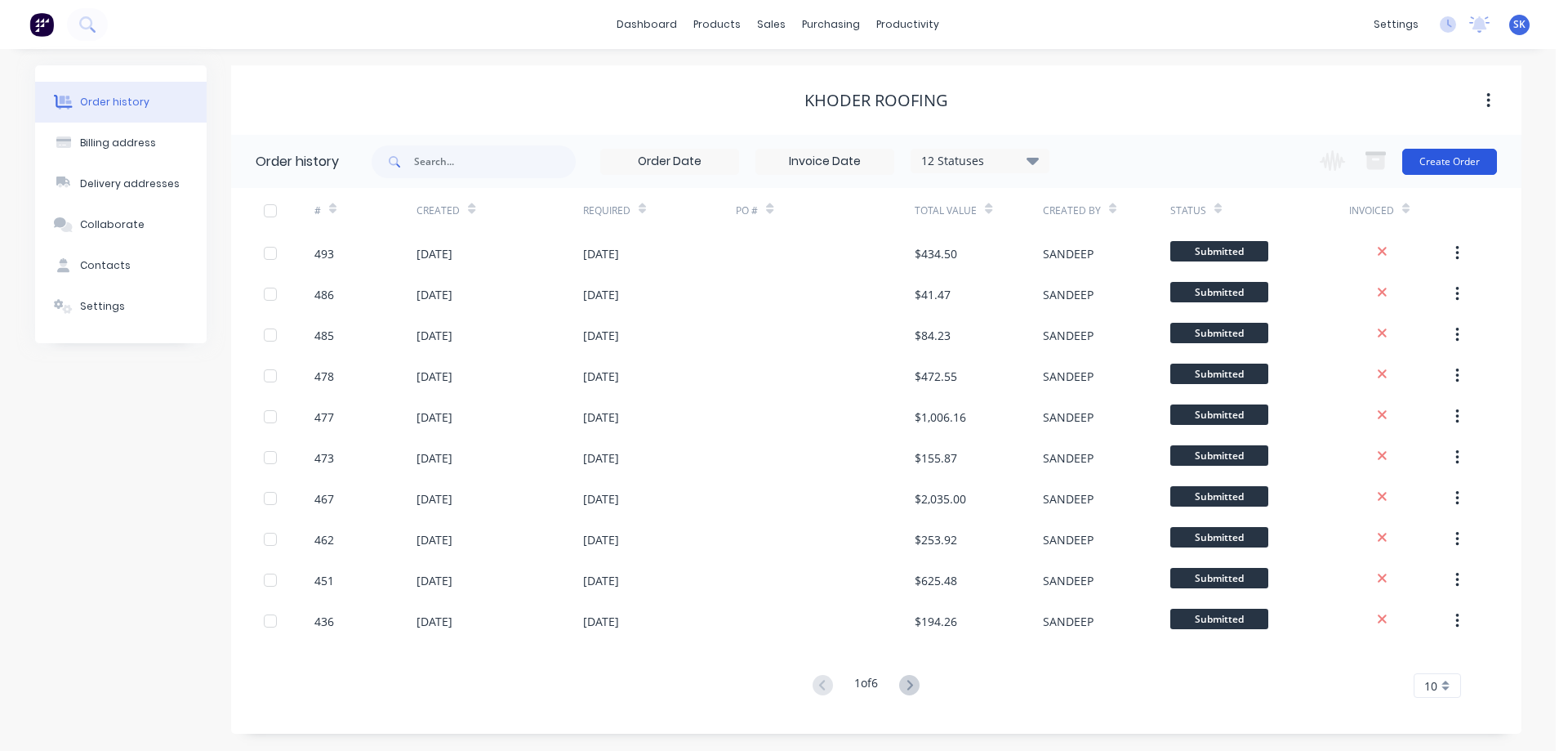
click at [1444, 161] on button "Create Order" at bounding box center [1450, 162] width 94 height 26
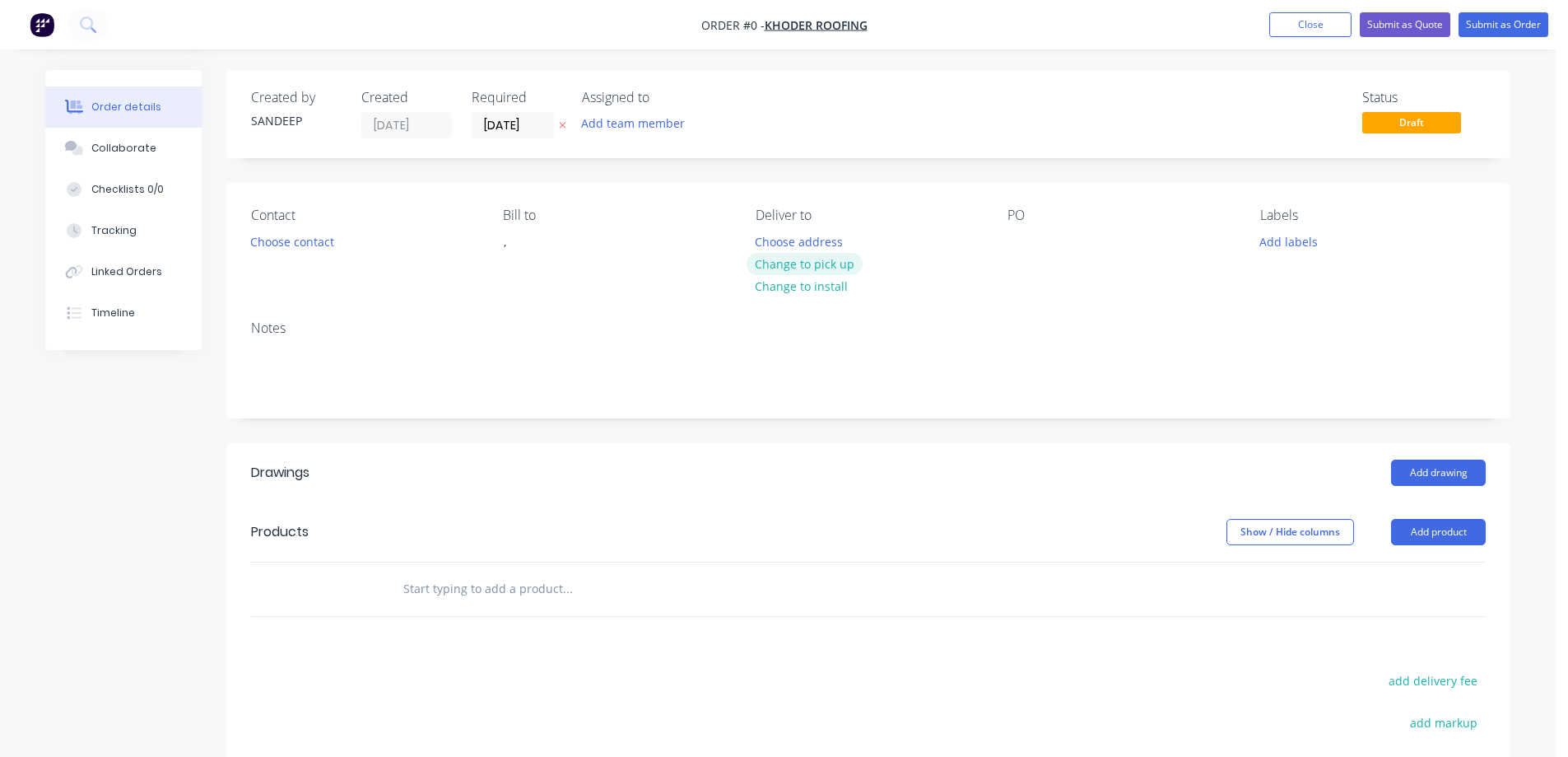
click at [800, 267] on button "Change to pick up" at bounding box center [804, 263] width 117 height 22
click at [474, 590] on input "text" at bounding box center [567, 588] width 329 height 33
click at [468, 592] on input "text" at bounding box center [567, 588] width 329 height 33
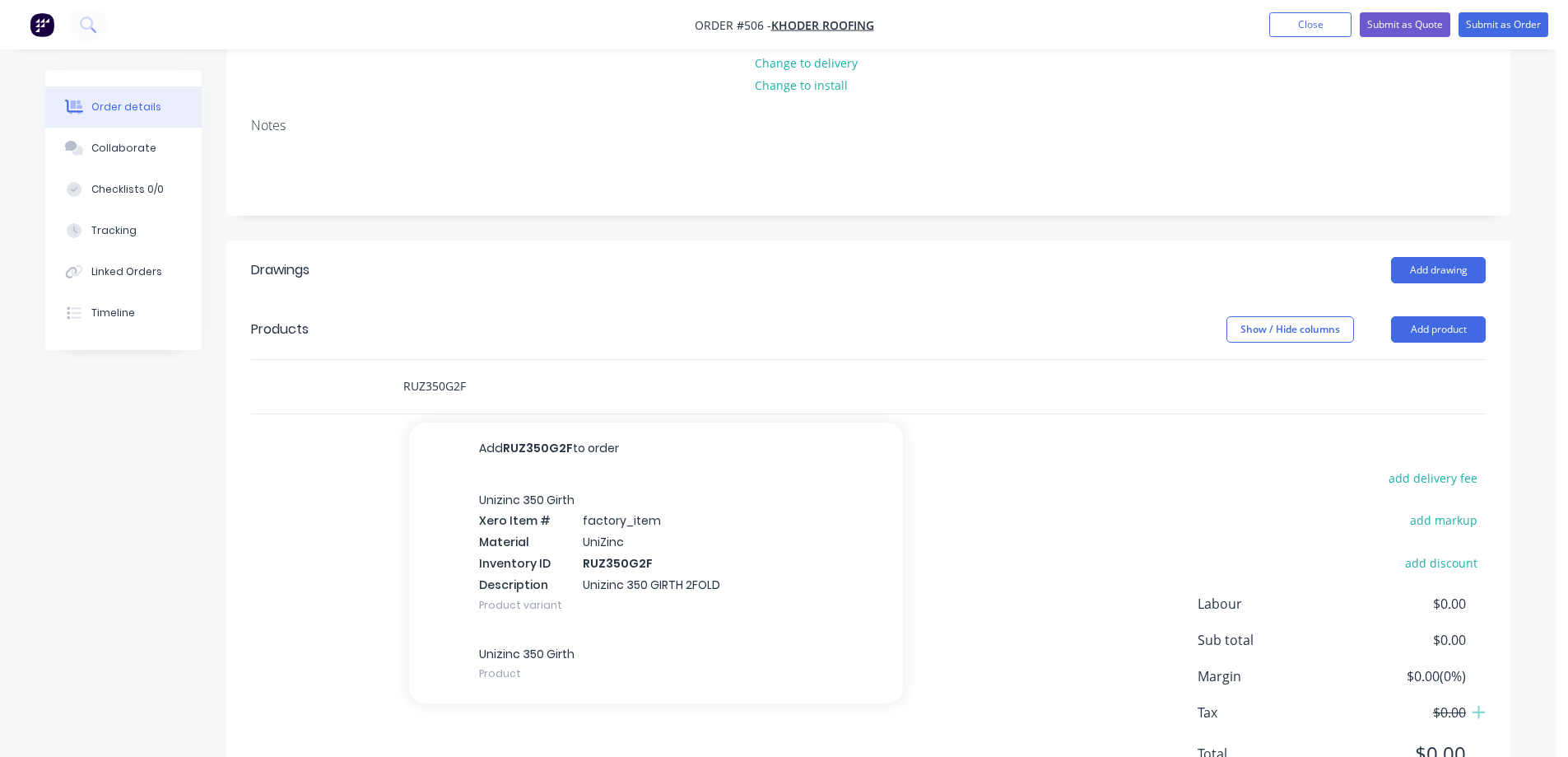
scroll to position [280, 0]
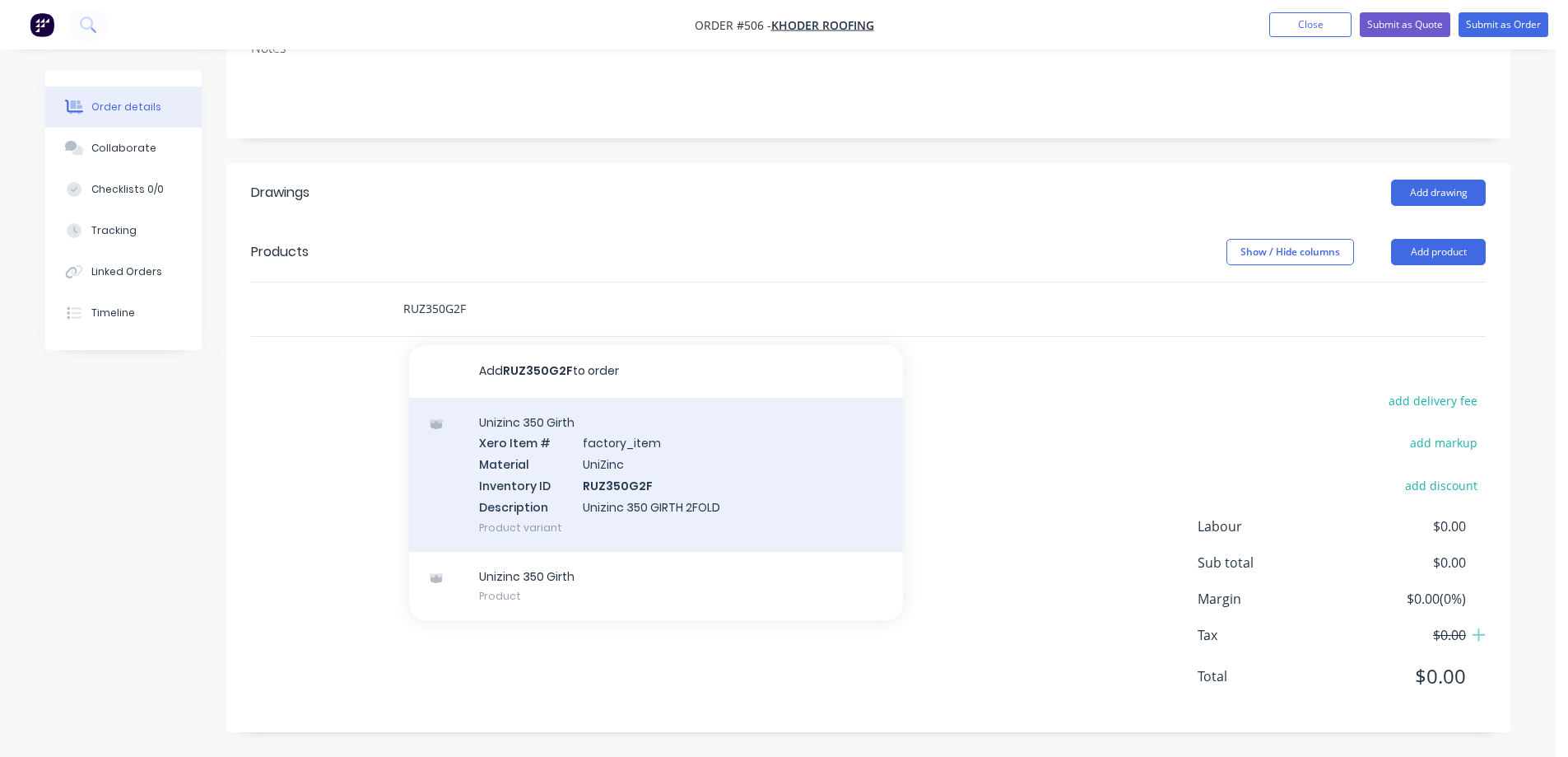
type input "RUZ350G2F"
click at [522, 496] on div "Unizinc 350 Girth Xero Item # factory_item Material UniZinc Inventory ID RUZ350…" at bounding box center [656, 475] width 494 height 154
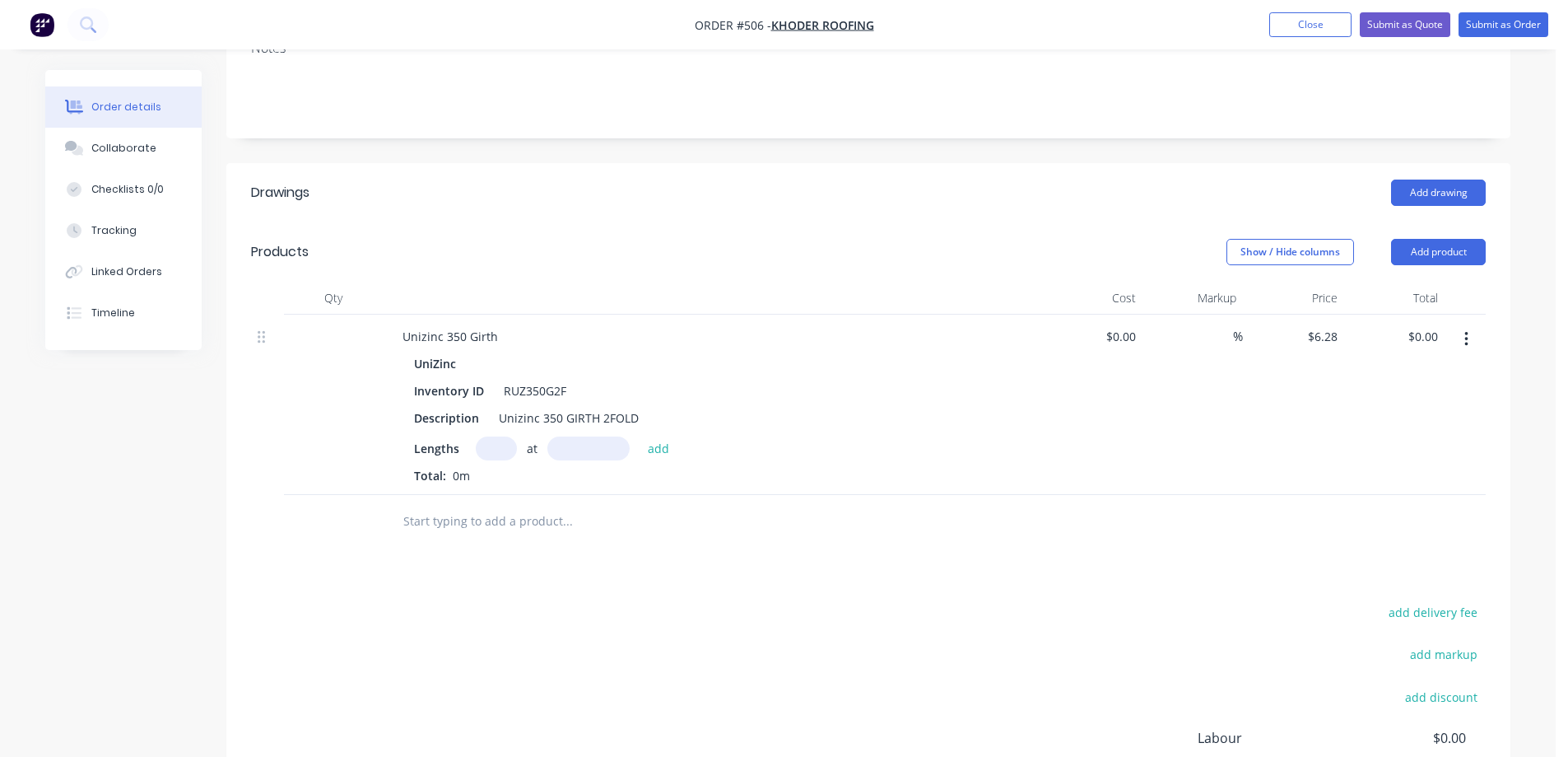
click at [495, 446] on input "text" at bounding box center [496, 448] width 41 height 24
type input "1"
type input "2000mm"
click at [636, 447] on div "1 at 2000mm add" at bounding box center [577, 448] width 203 height 24
click at [661, 448] on button "add" at bounding box center [659, 447] width 39 height 22
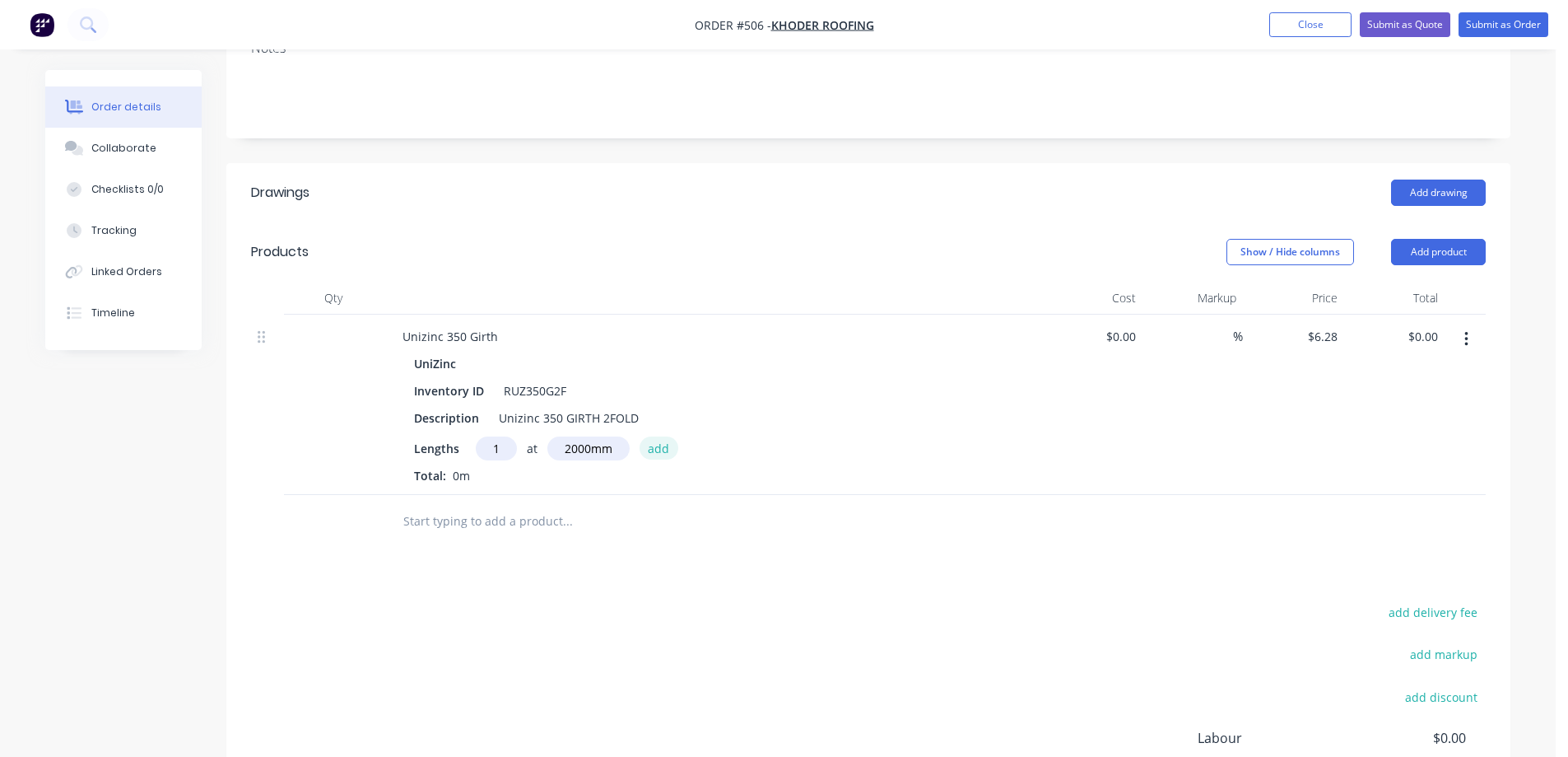
type input "$12.56"
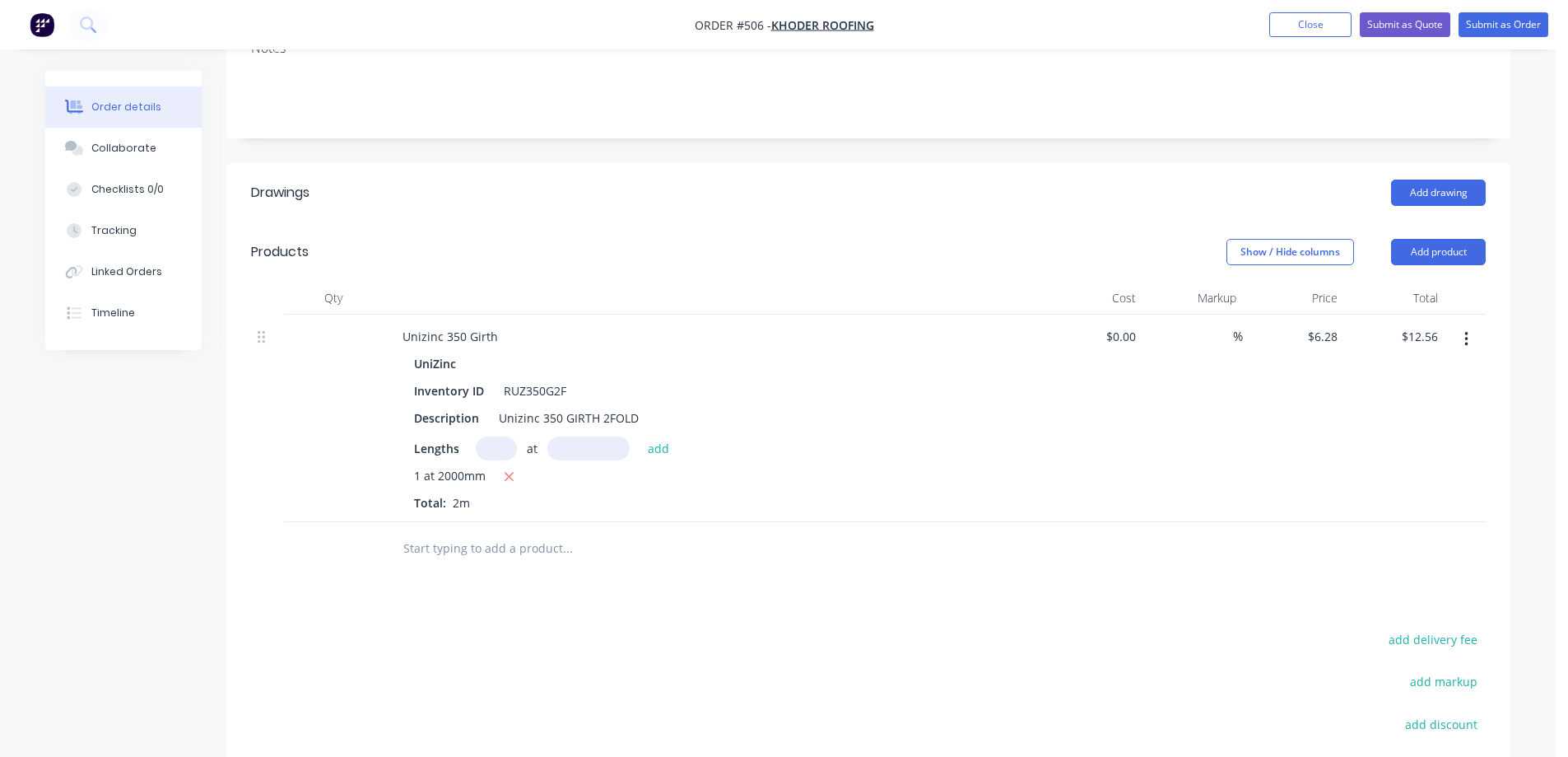
click at [506, 550] on input "text" at bounding box center [567, 548] width 329 height 33
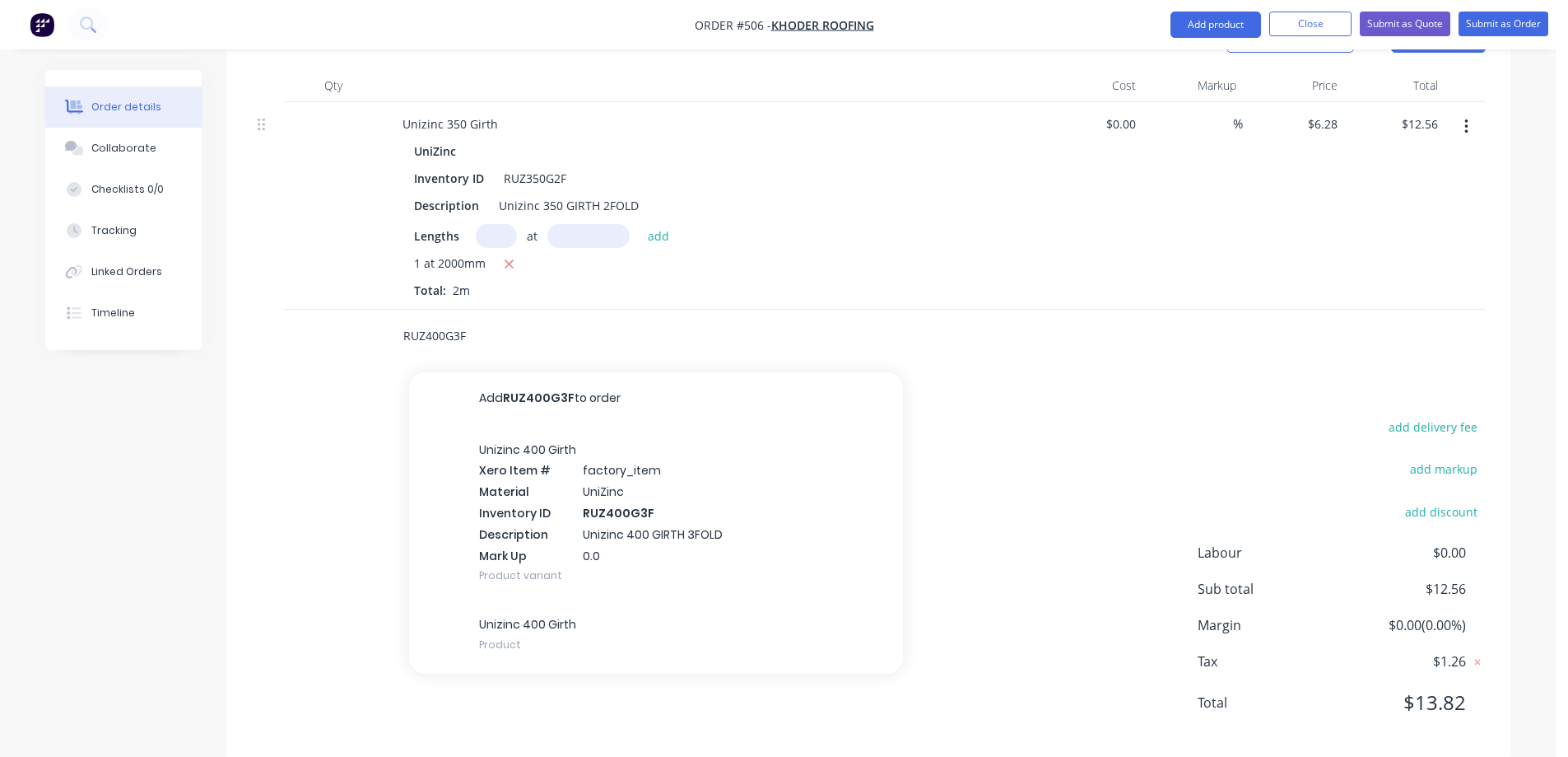
scroll to position [519, 0]
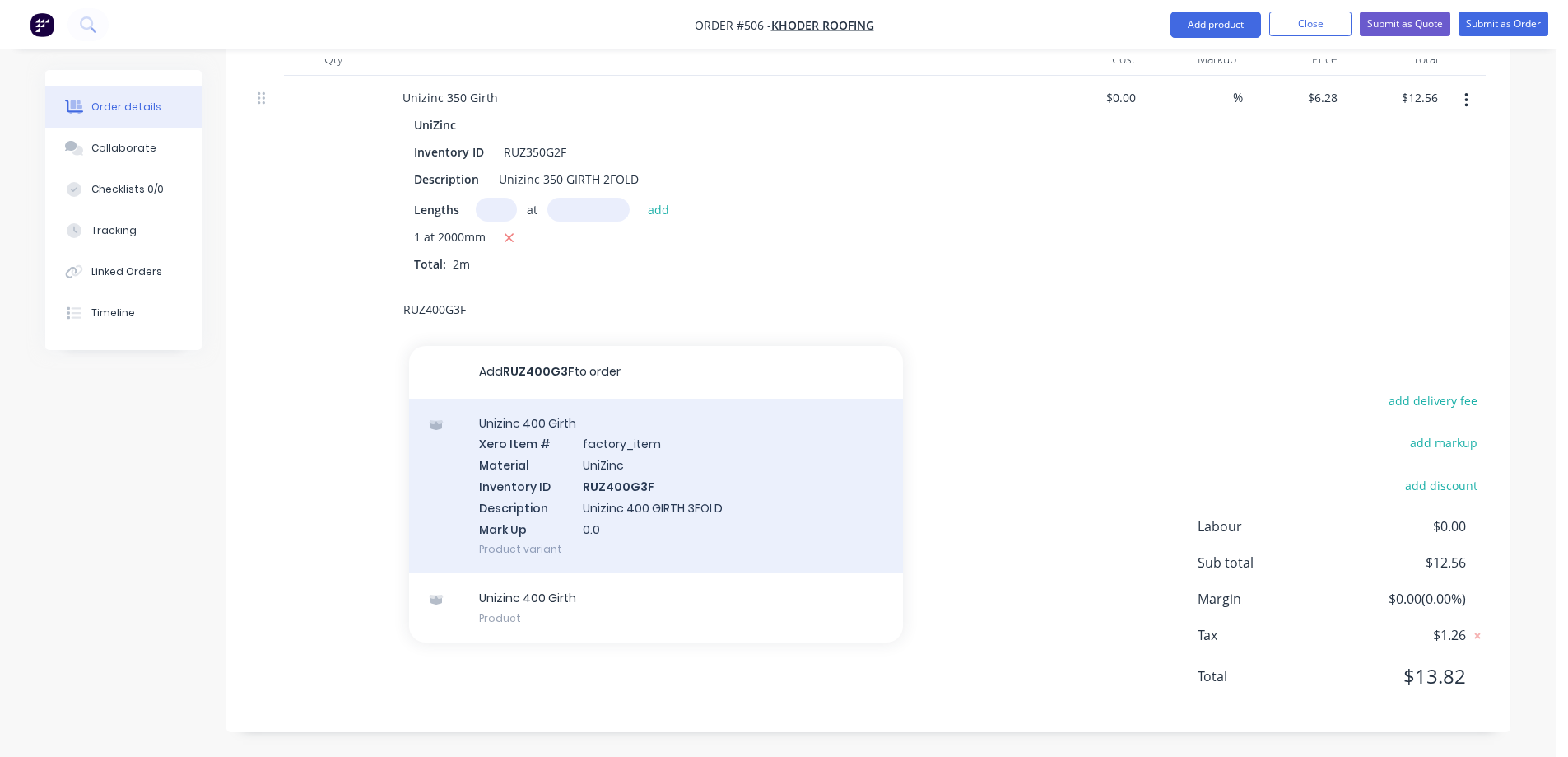
type input "RUZ400G3F"
click at [526, 478] on div "Unizinc 400 Girth Xero Item # factory_item Material UniZinc Inventory ID RUZ400…" at bounding box center [656, 487] width 494 height 175
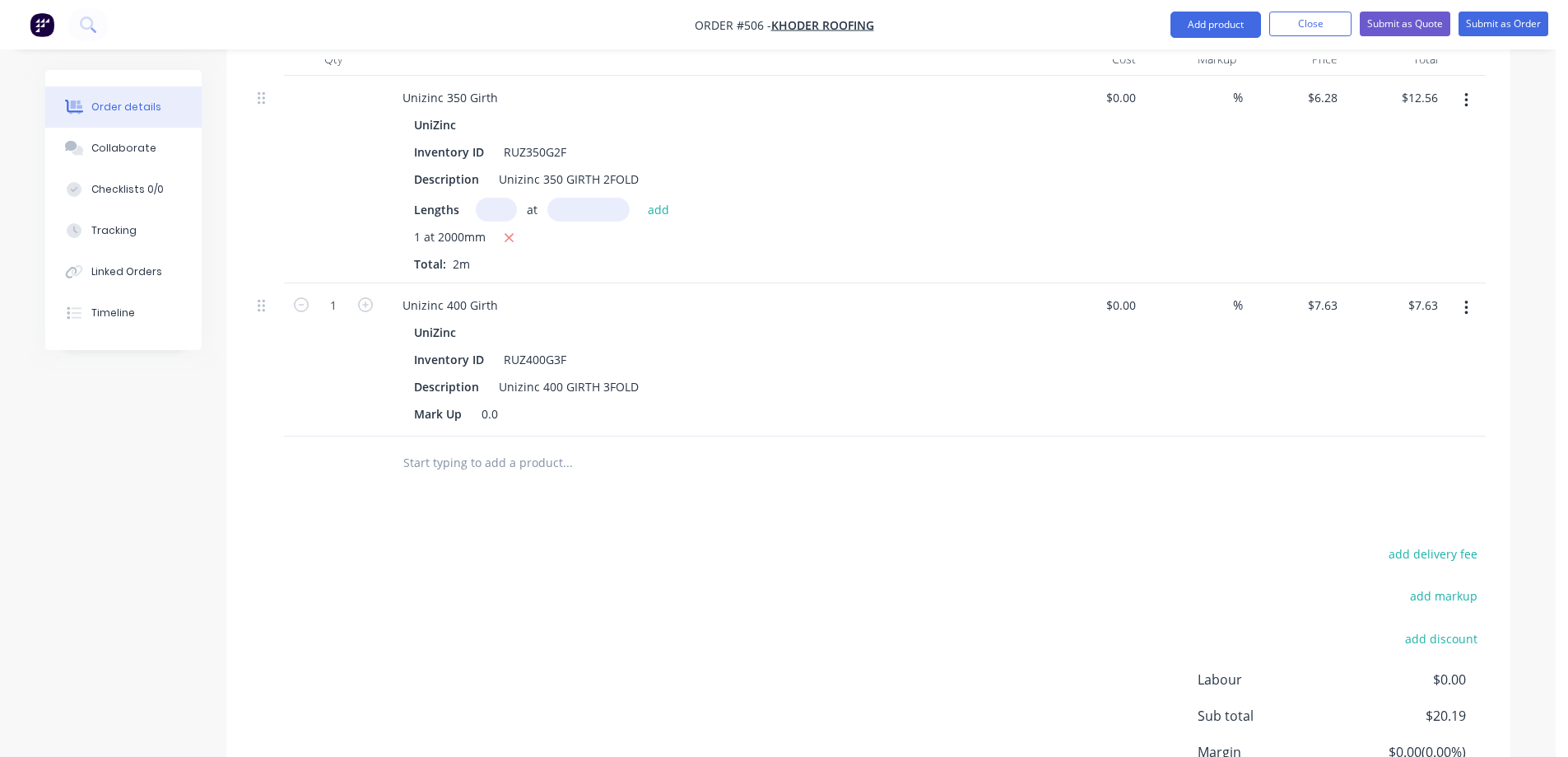
click at [479, 474] on input "text" at bounding box center [567, 463] width 329 height 33
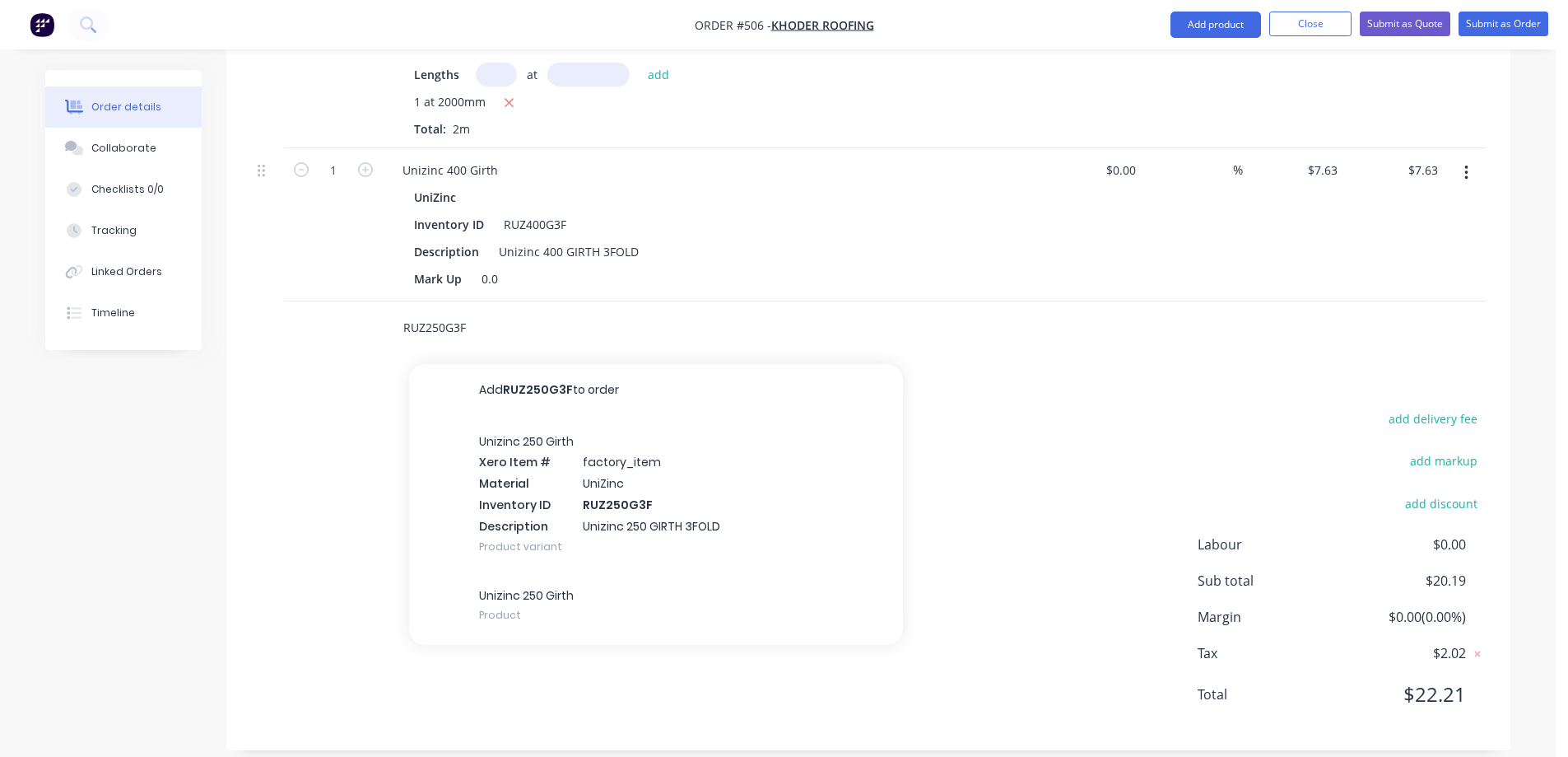
scroll to position [672, 0]
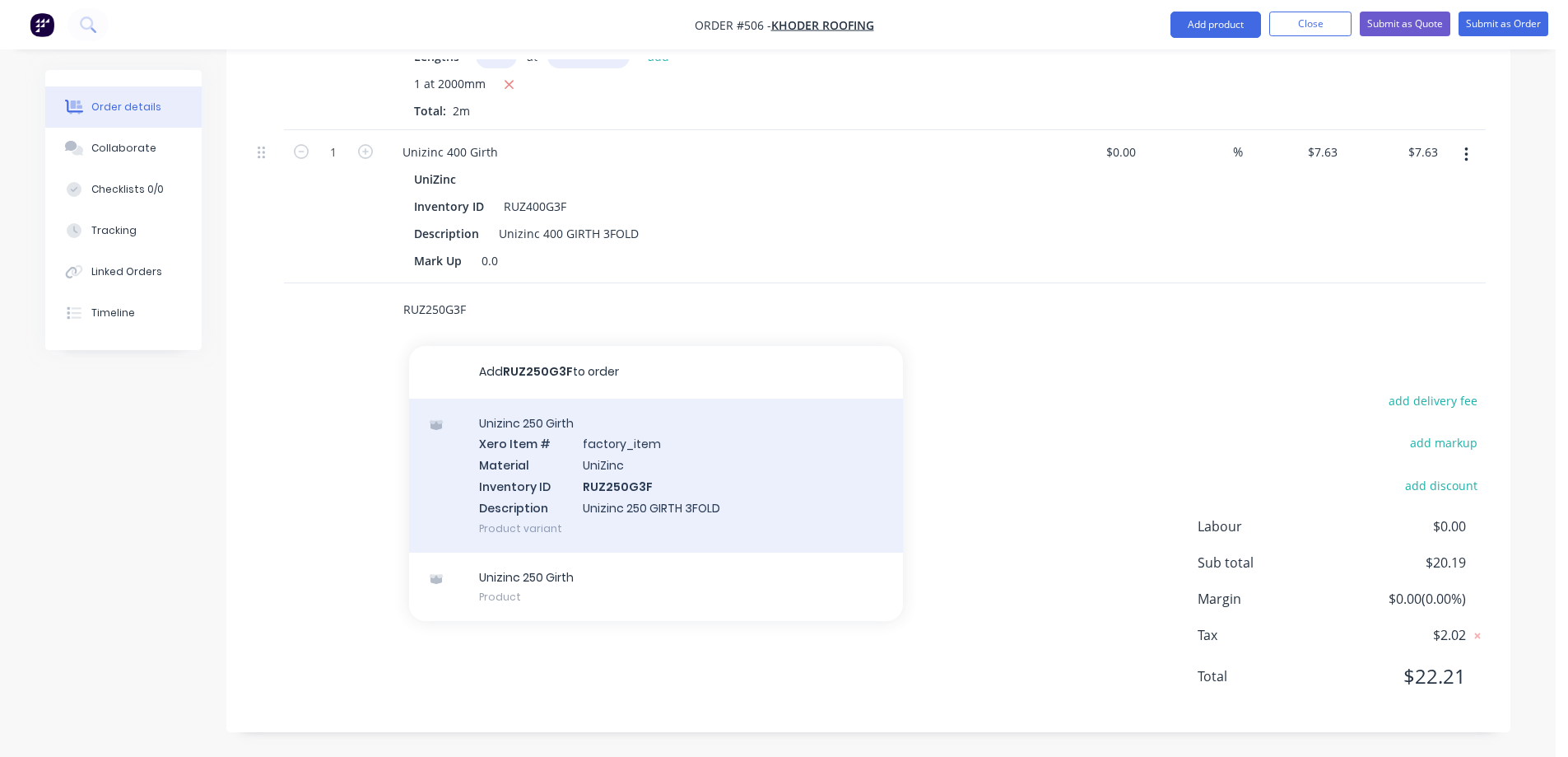
type input "RUZ250G3F"
click at [539, 477] on div "Unizinc 250 Girth Xero Item # factory_item Material UniZinc Inventory ID RUZ250…" at bounding box center [656, 476] width 494 height 154
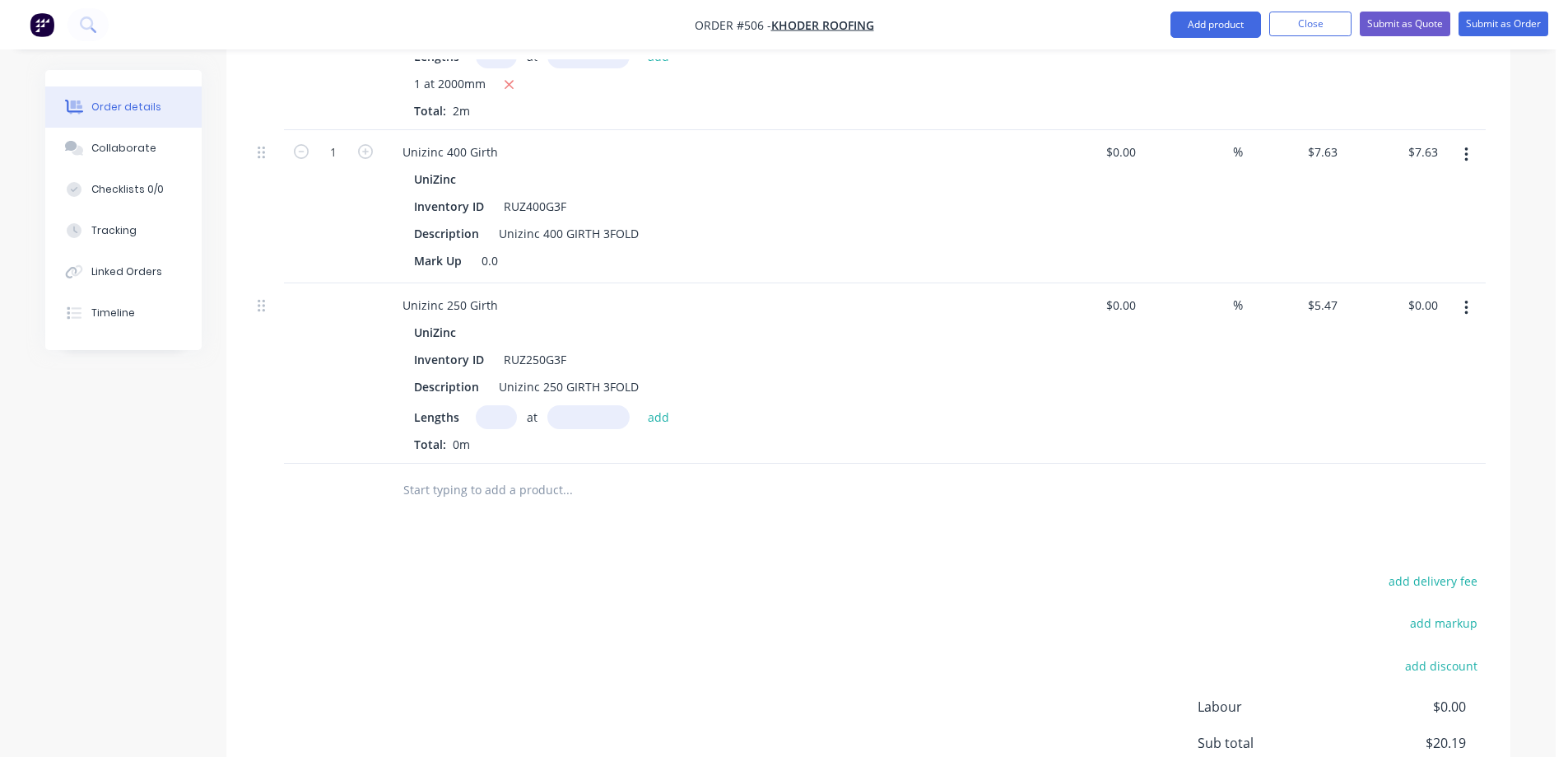
click at [490, 426] on input "text" at bounding box center [496, 416] width 41 height 24
type input "1"
type input "2000mm"
click at [643, 415] on button "add" at bounding box center [659, 415] width 39 height 22
type input "$10.94"
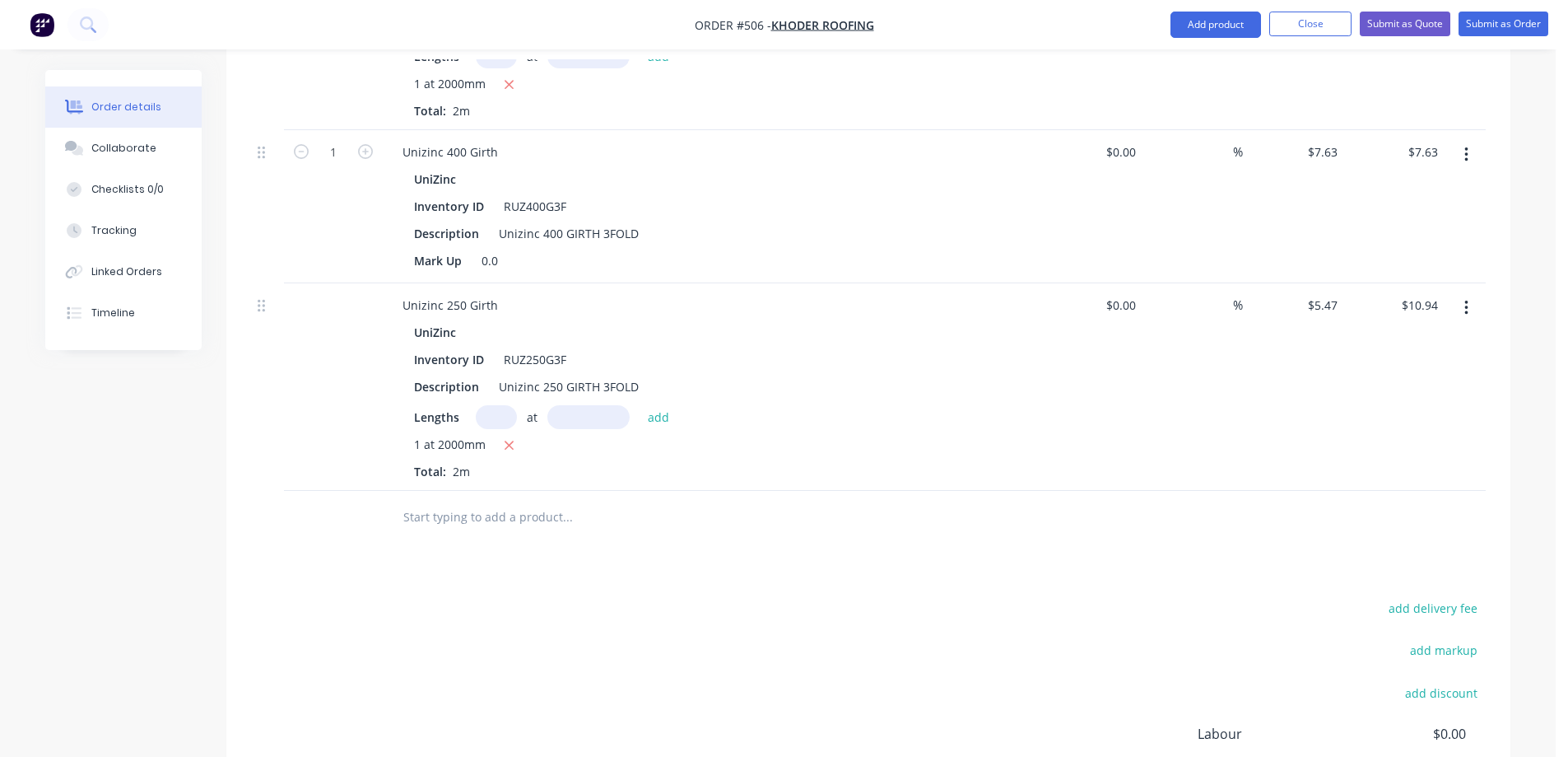
scroll to position [589, 0]
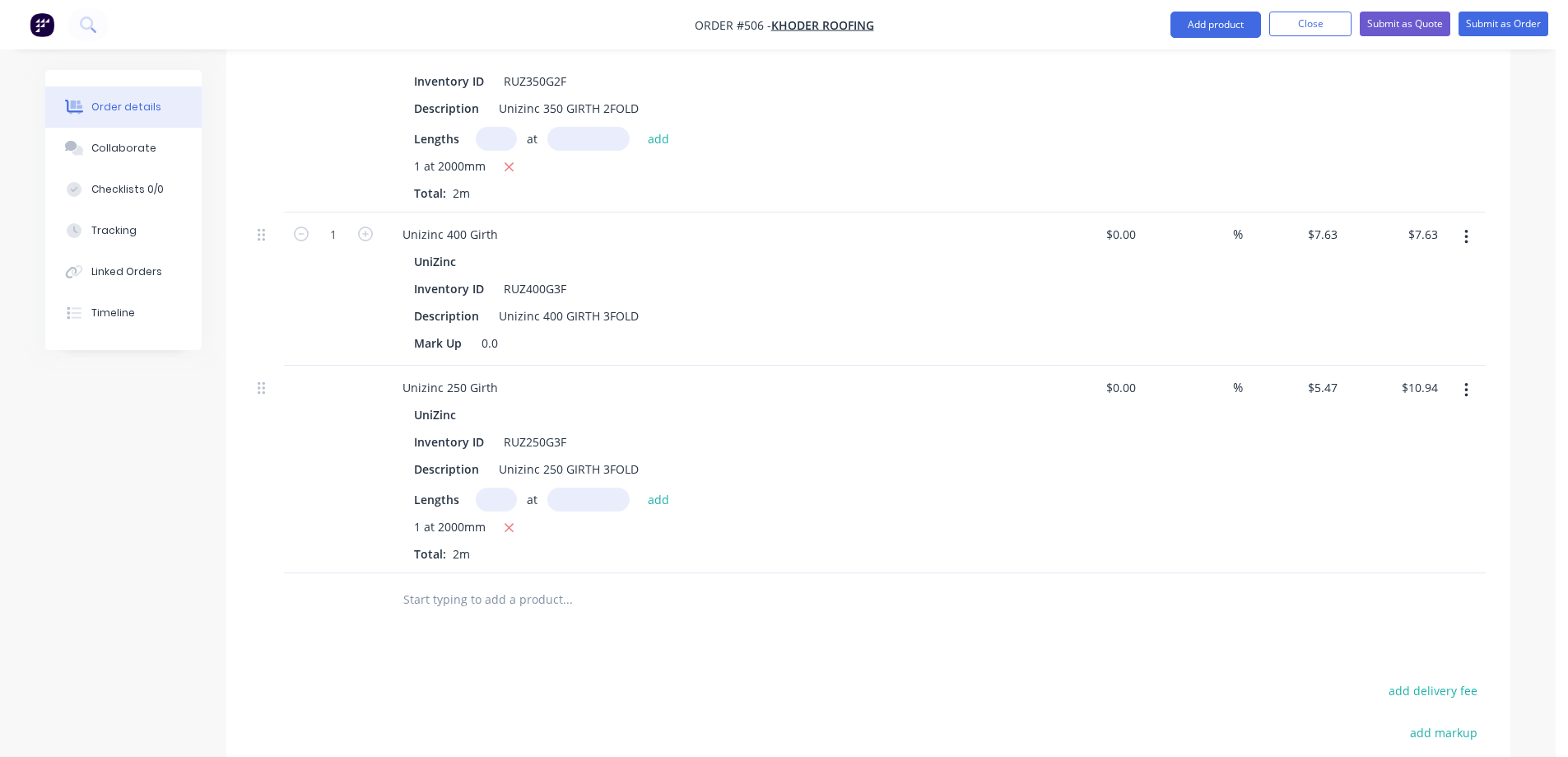
click at [477, 619] on div at bounding box center [679, 600] width 593 height 53
click at [473, 609] on input "text" at bounding box center [567, 599] width 329 height 33
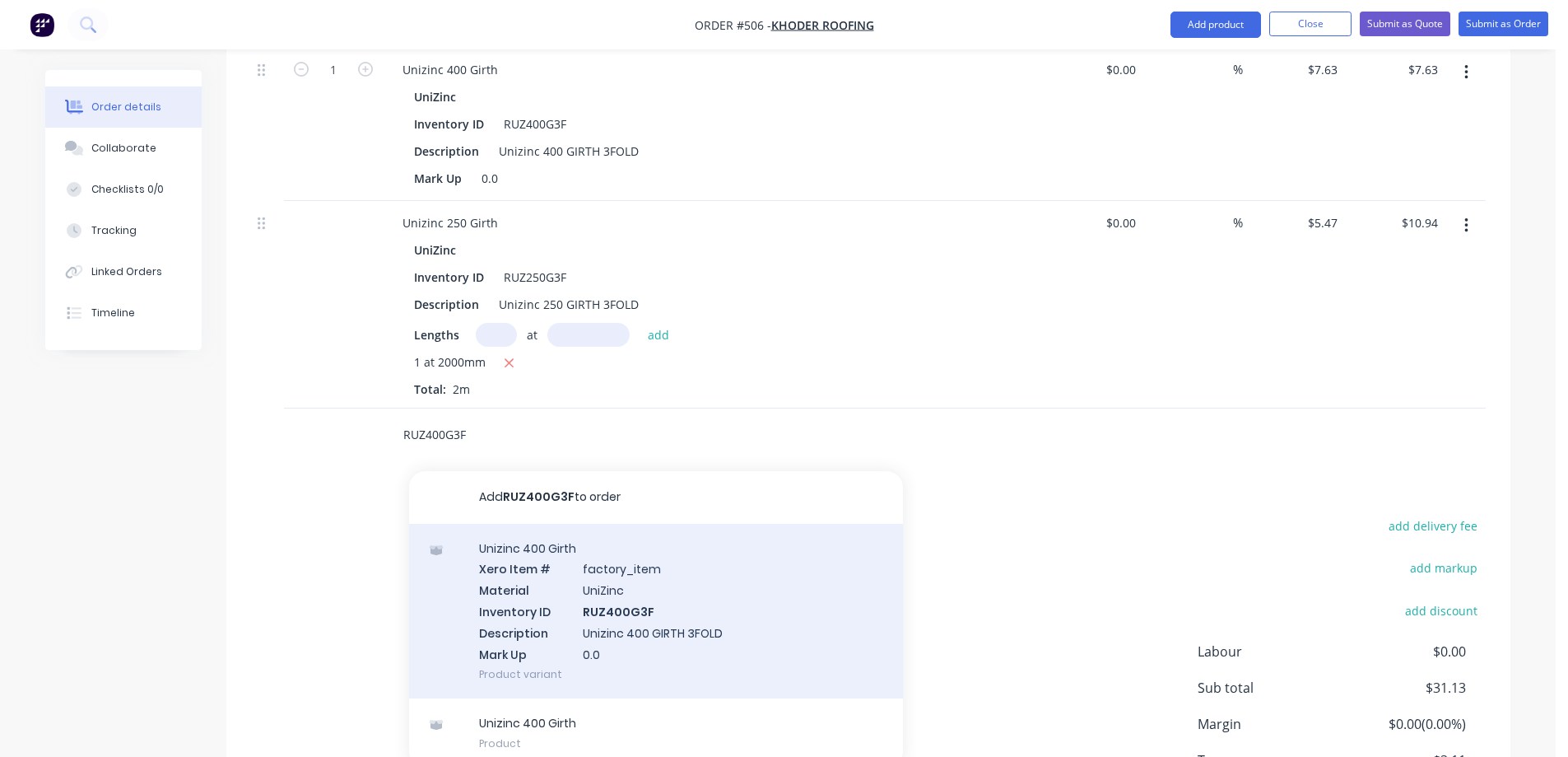
type input "RUZ400G3F"
click at [561, 569] on div "Unizinc 400 Girth Xero Item # factory_item Material UniZinc Inventory ID RUZ400…" at bounding box center [656, 611] width 494 height 175
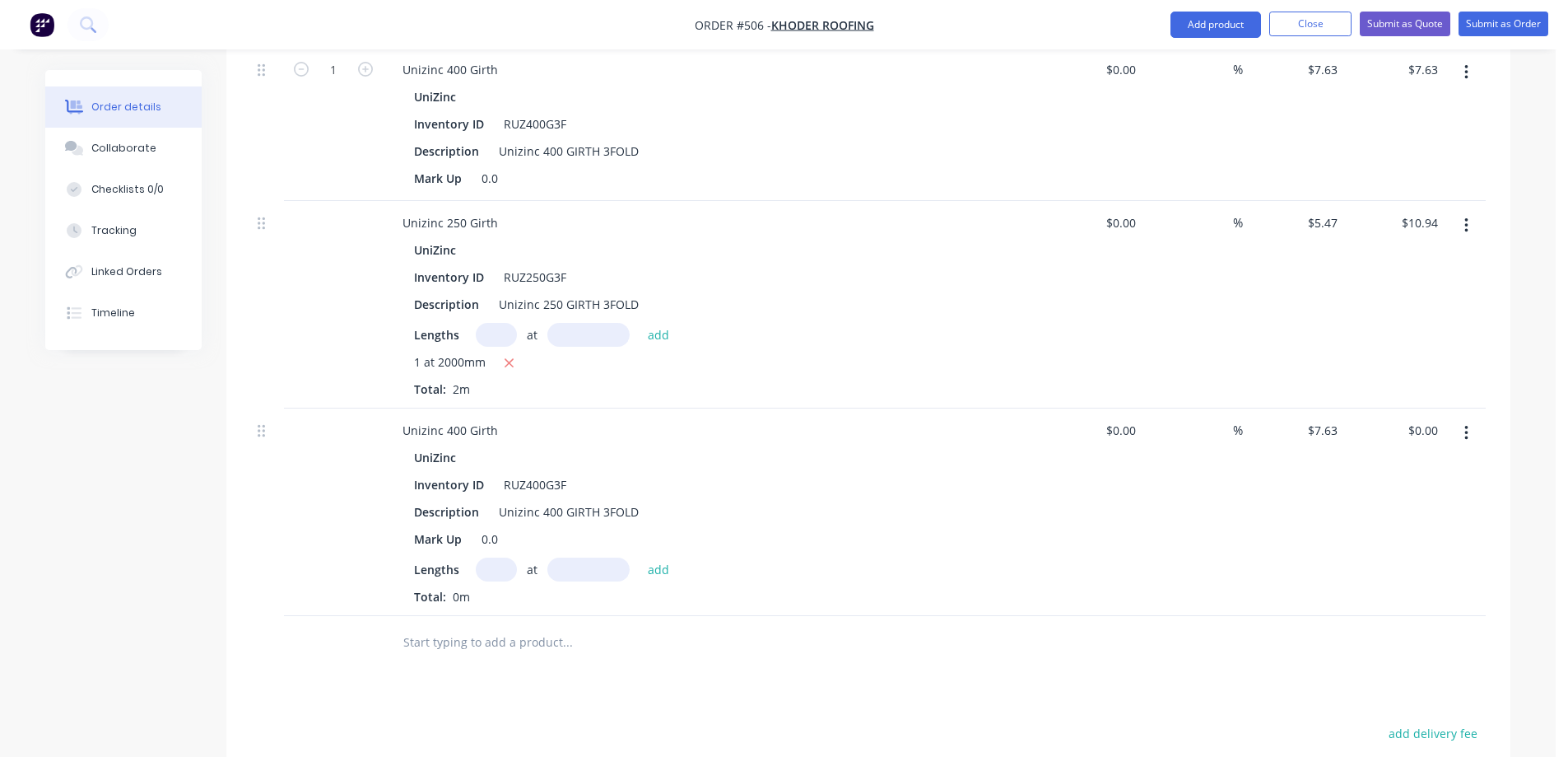
click at [484, 579] on input "text" at bounding box center [496, 568] width 41 height 24
type input "1"
type input "1100mm"
click at [645, 568] on button "add" at bounding box center [659, 568] width 39 height 22
type input "$8.39"
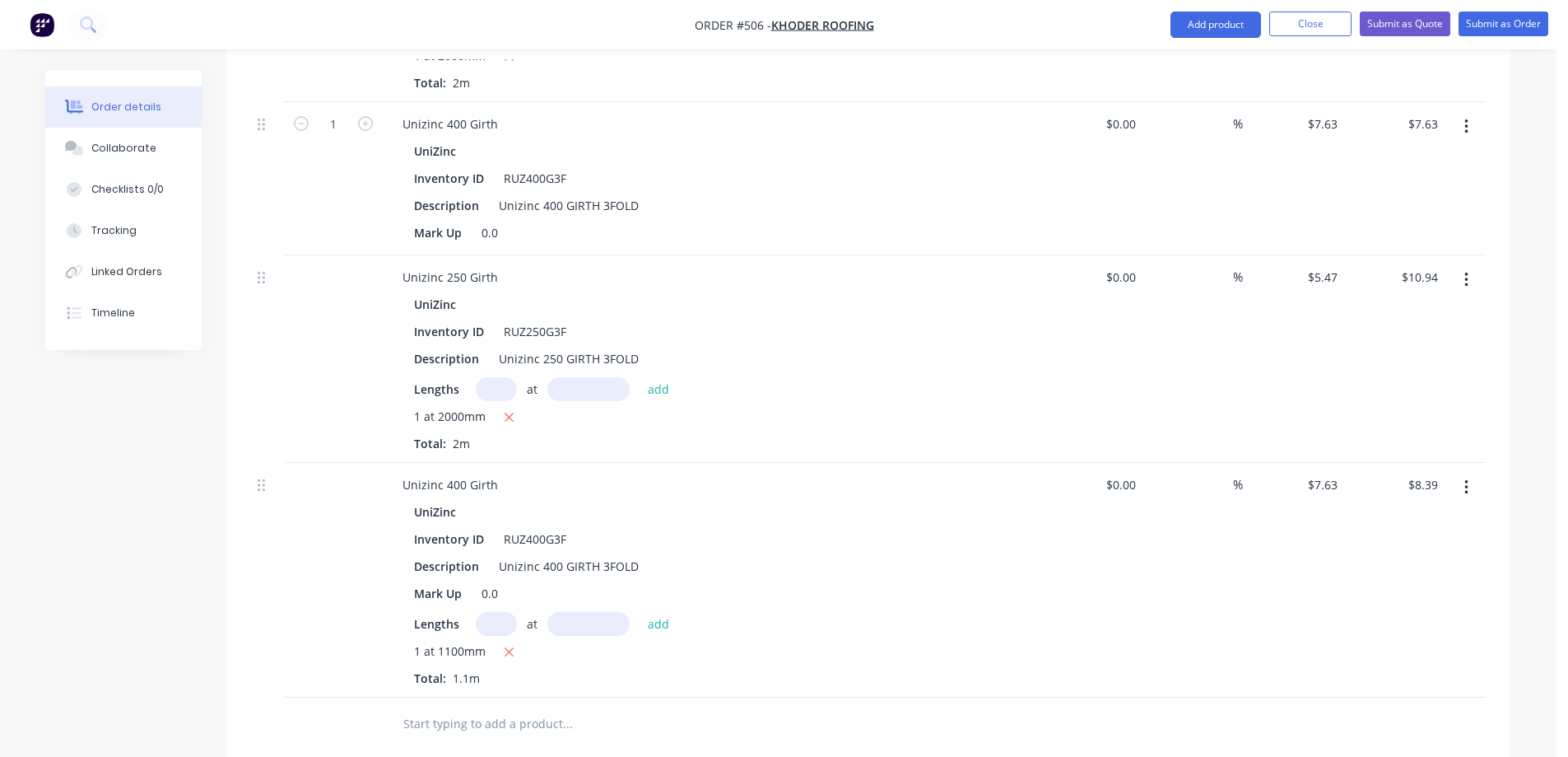
scroll to position [672, 0]
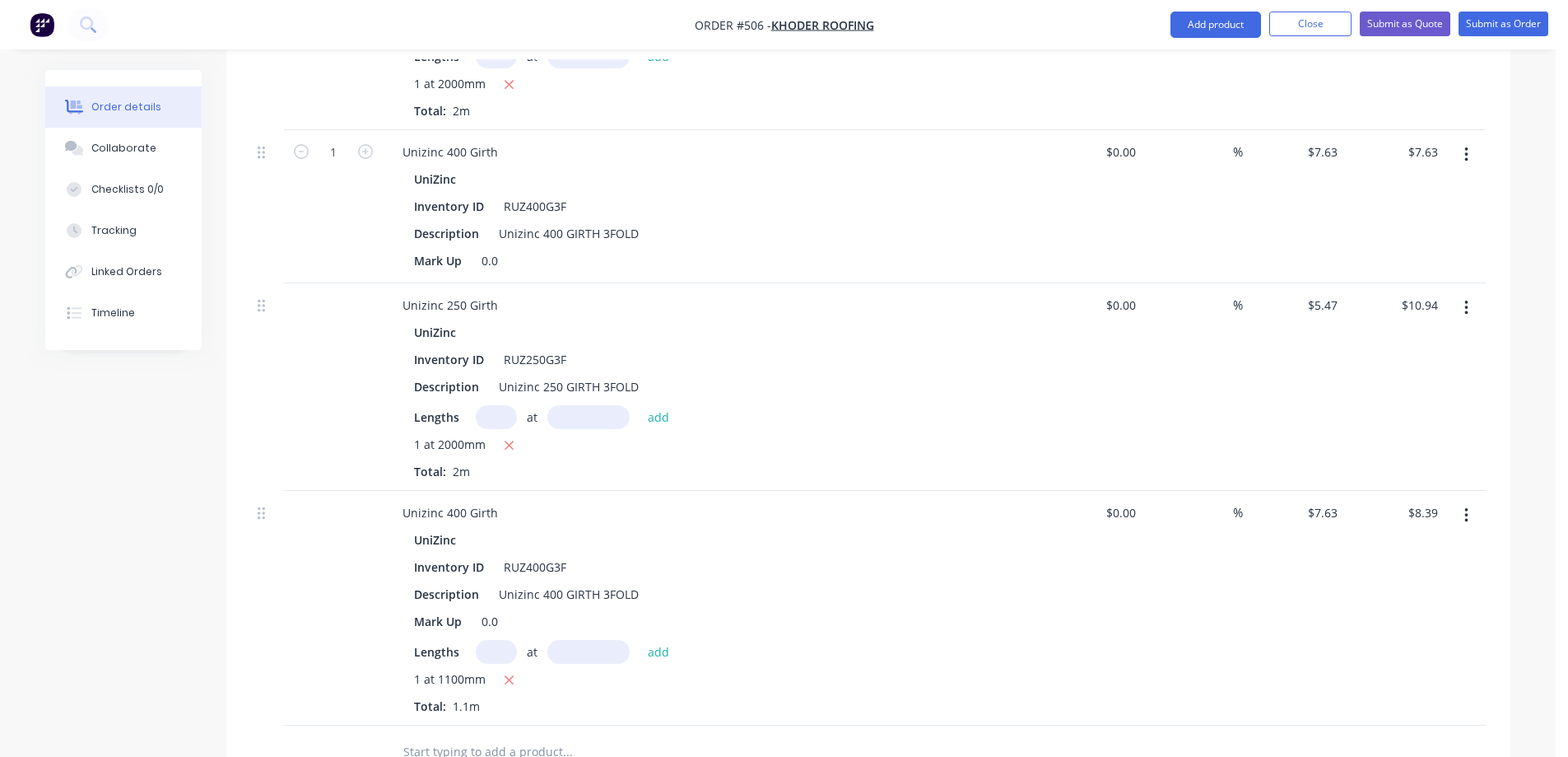
click at [1466, 155] on icon "button" at bounding box center [1465, 155] width 3 height 15
click at [1384, 292] on div "Delete" at bounding box center [1407, 296] width 127 height 24
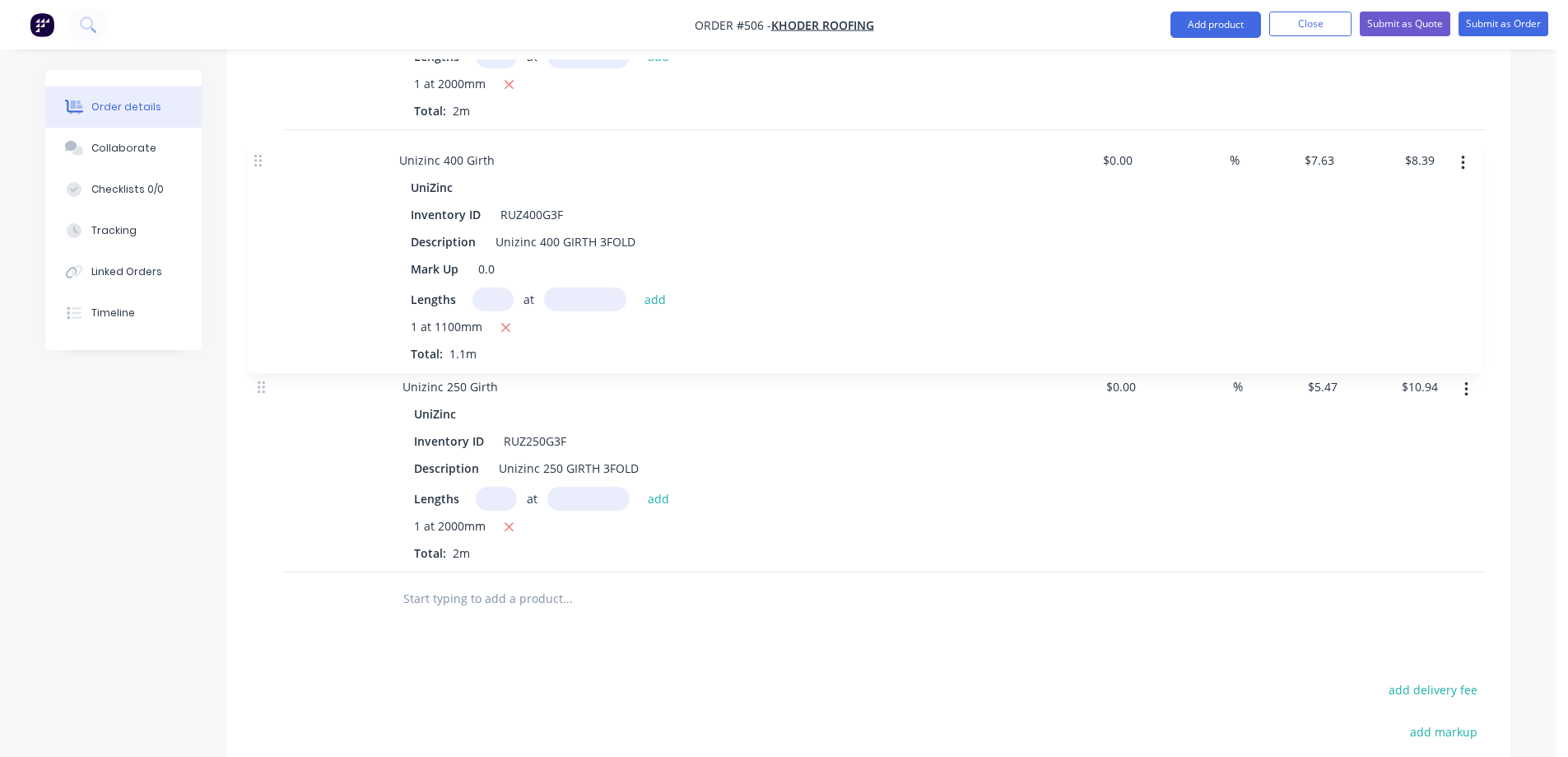
drag, startPoint x: 267, startPoint y: 363, endPoint x: 262, endPoint y: 152, distance: 211.1
click at [262, 152] on div "Unizinc 350 Girth UniZinc Inventory ID RUZ350G2F Description Unizinc 350 GIRTH …" at bounding box center [868, 248] width 1235 height 649
click at [1470, 162] on button "button" at bounding box center [1466, 154] width 39 height 30
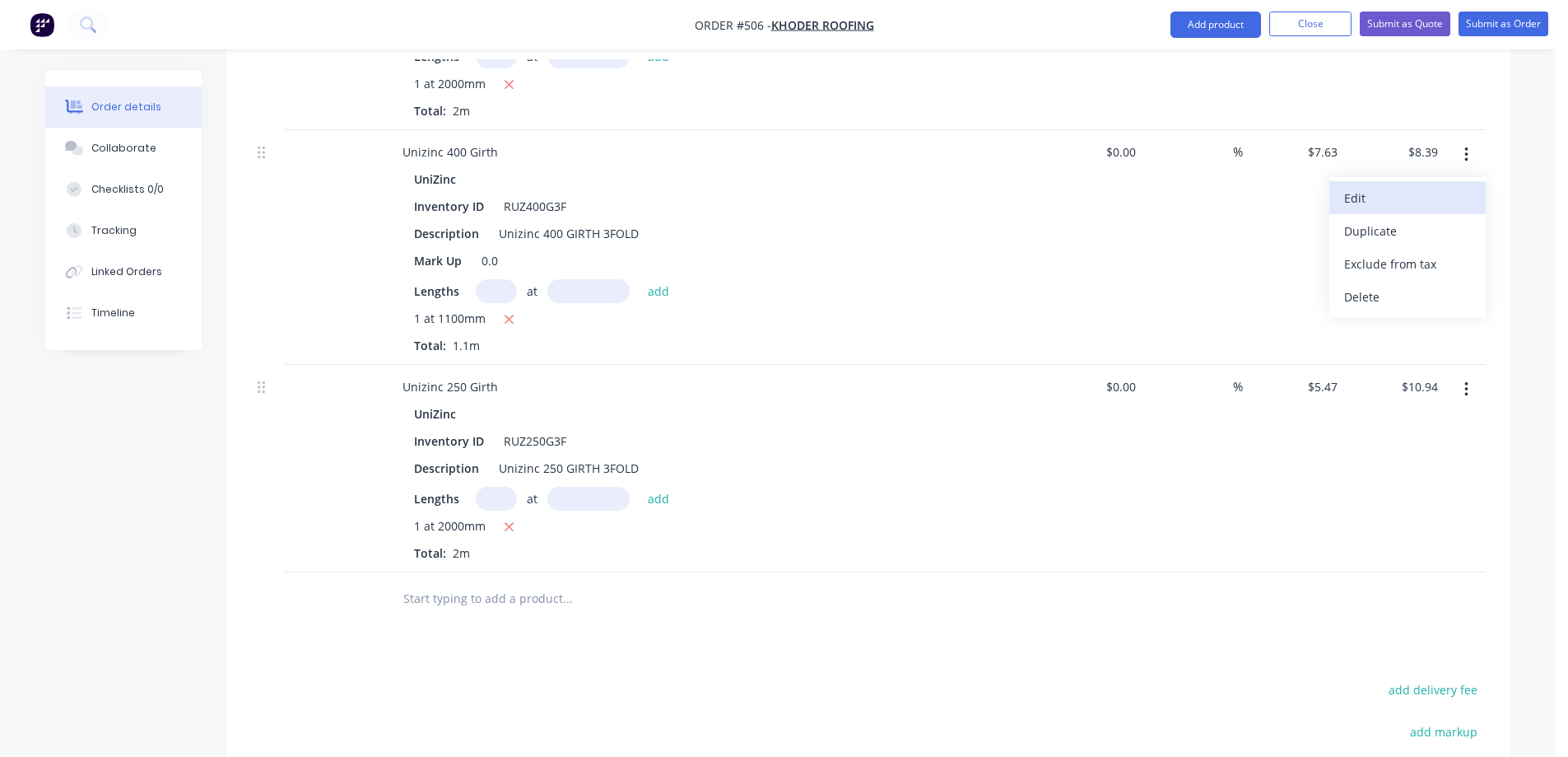
click at [1427, 188] on div "Edit" at bounding box center [1407, 197] width 127 height 24
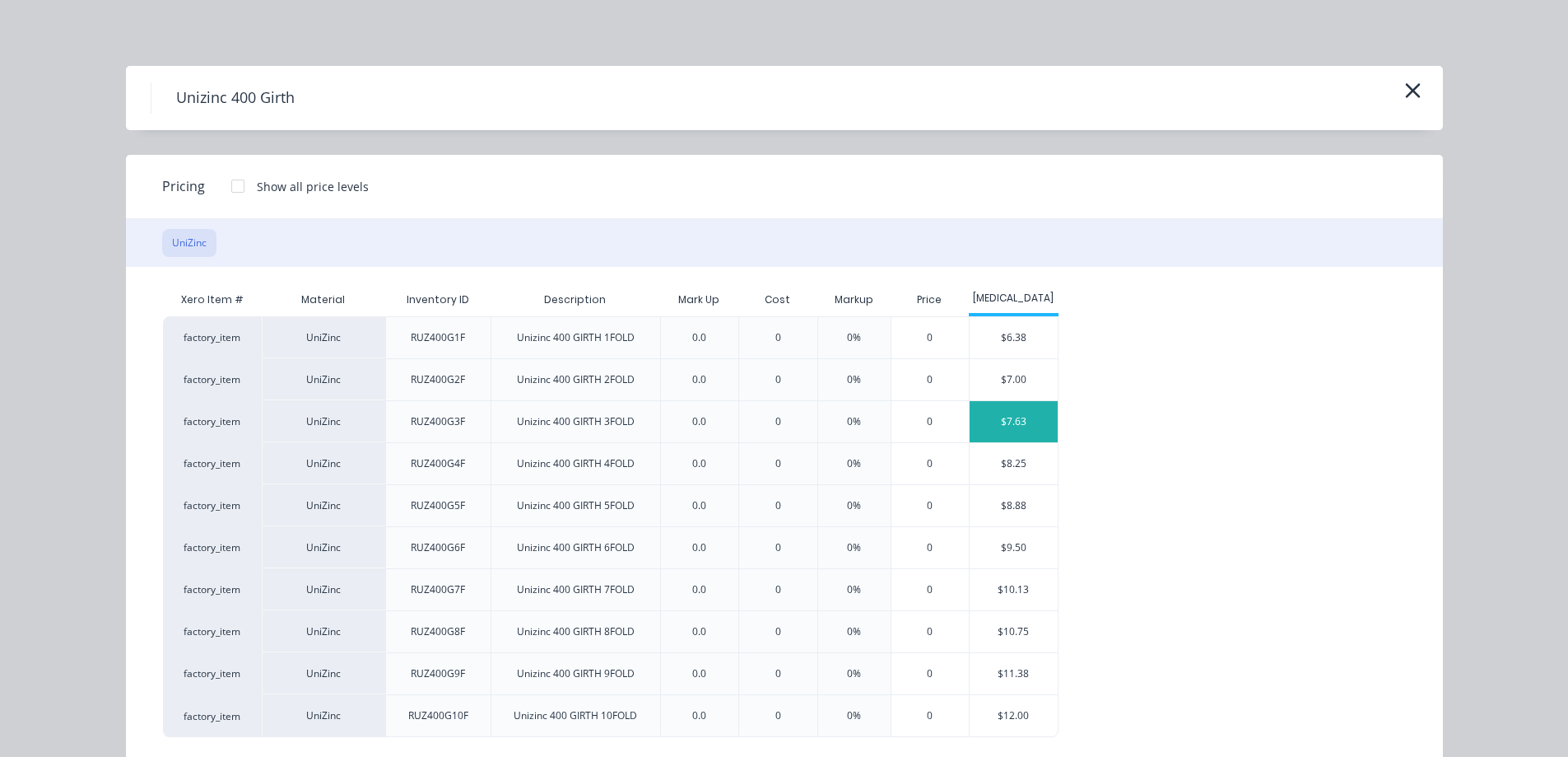
click at [1010, 429] on div "$7.63" at bounding box center [1014, 421] width 89 height 41
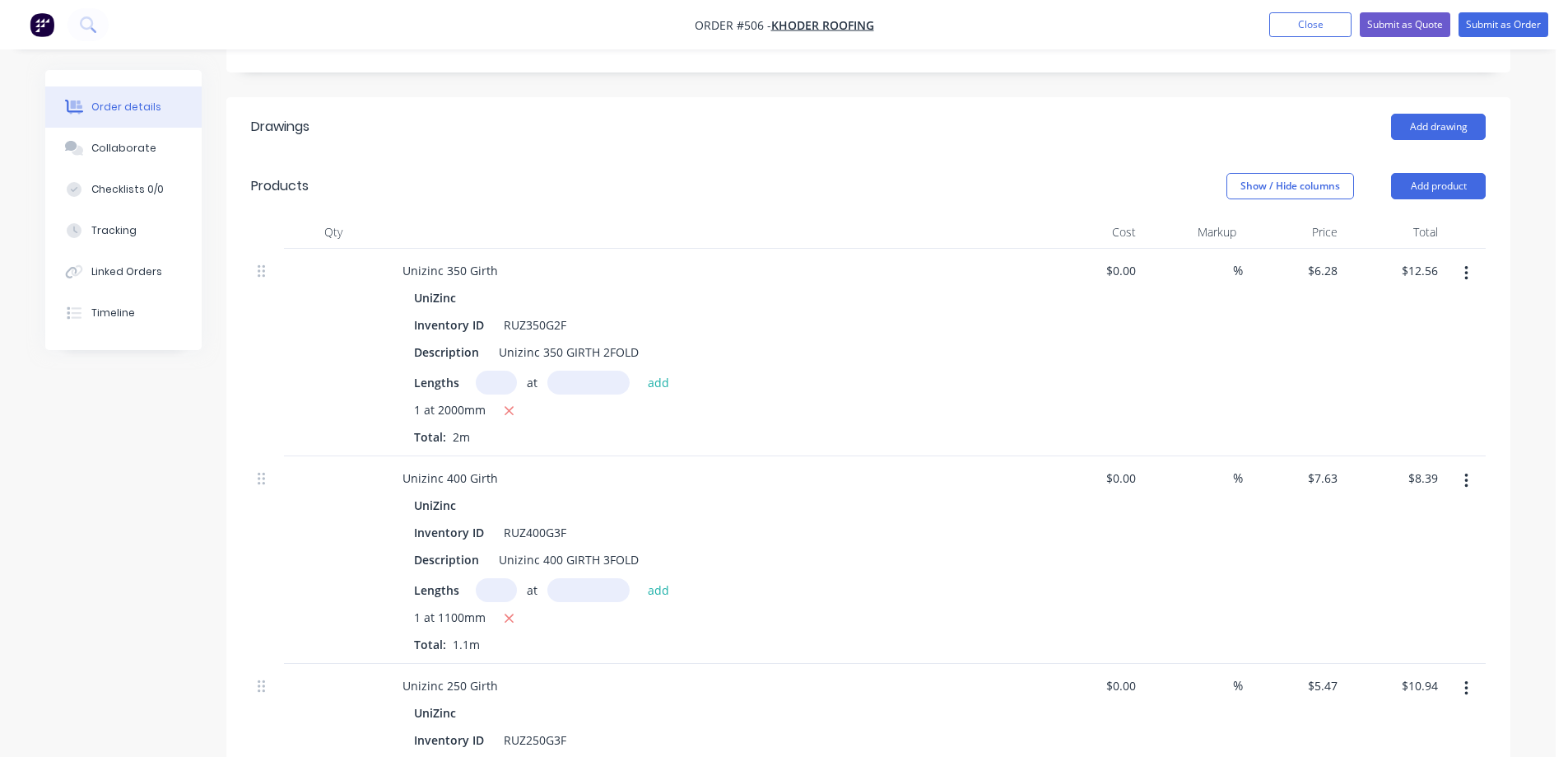
scroll to position [343, 0]
click at [1405, 21] on button "Submit as Quote" at bounding box center [1405, 25] width 90 height 25
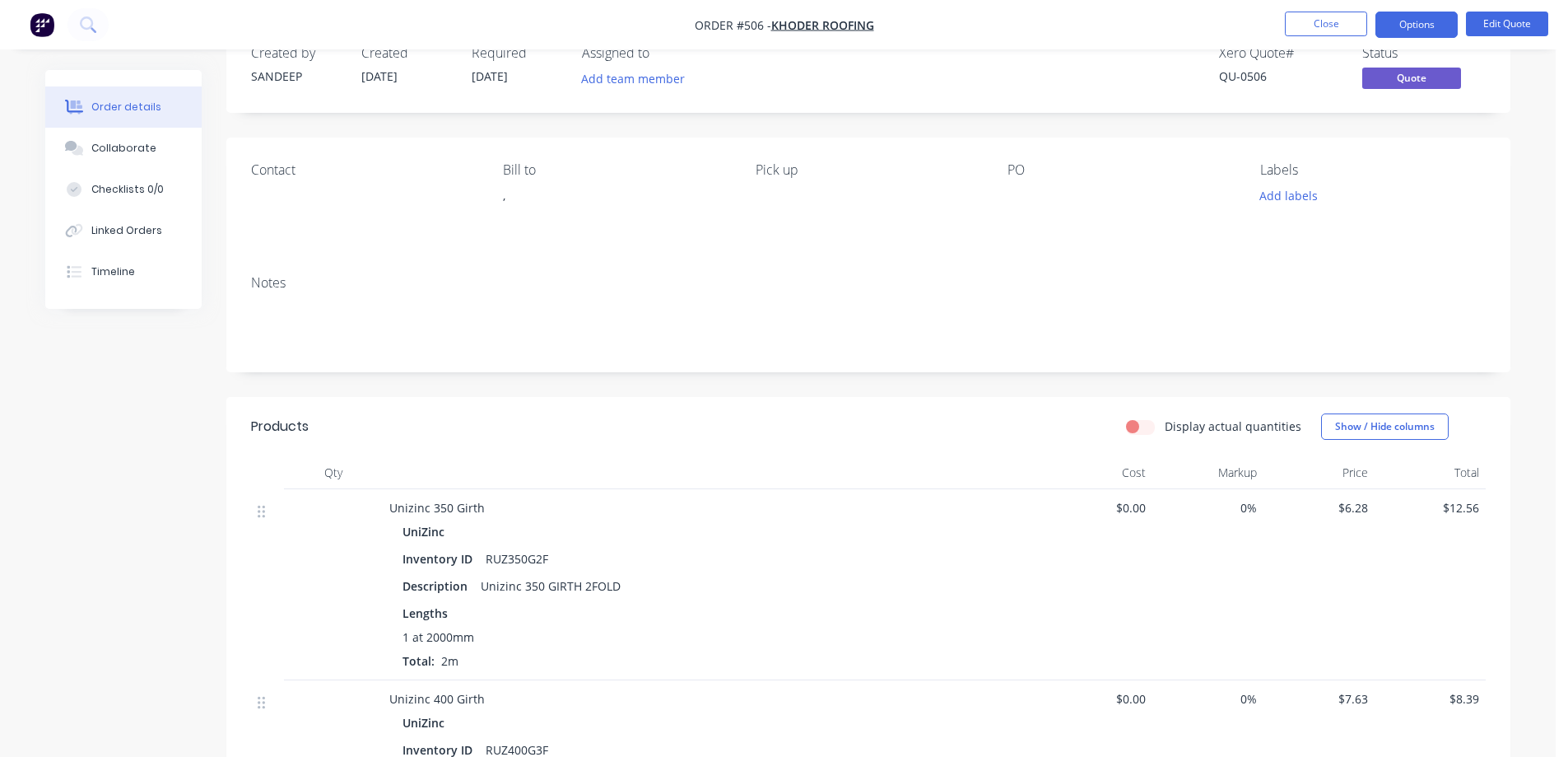
scroll to position [82, 0]
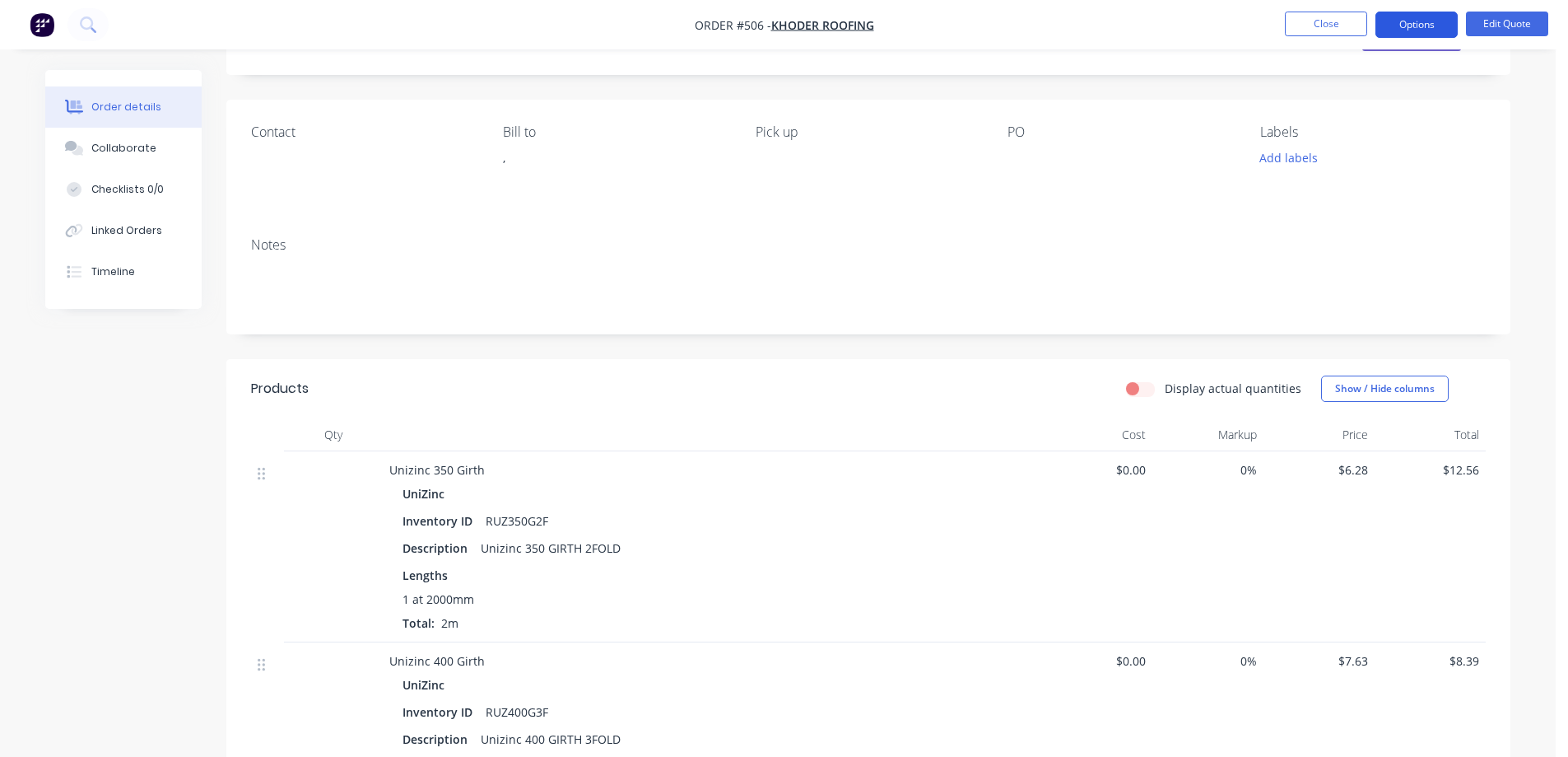
click at [1393, 20] on button "Options" at bounding box center [1417, 25] width 82 height 27
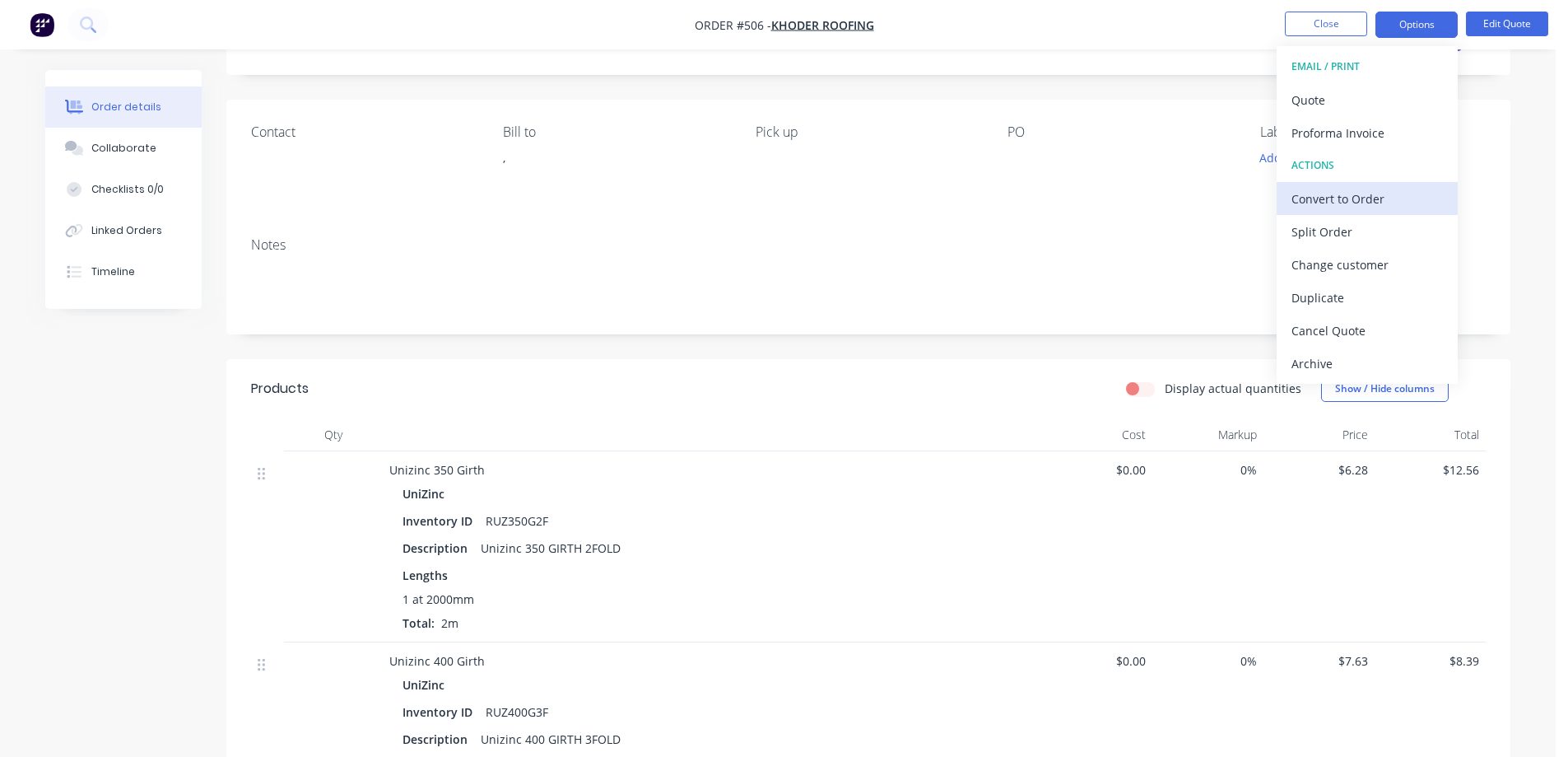
click at [1332, 192] on div "Convert to Order" at bounding box center [1367, 198] width 151 height 24
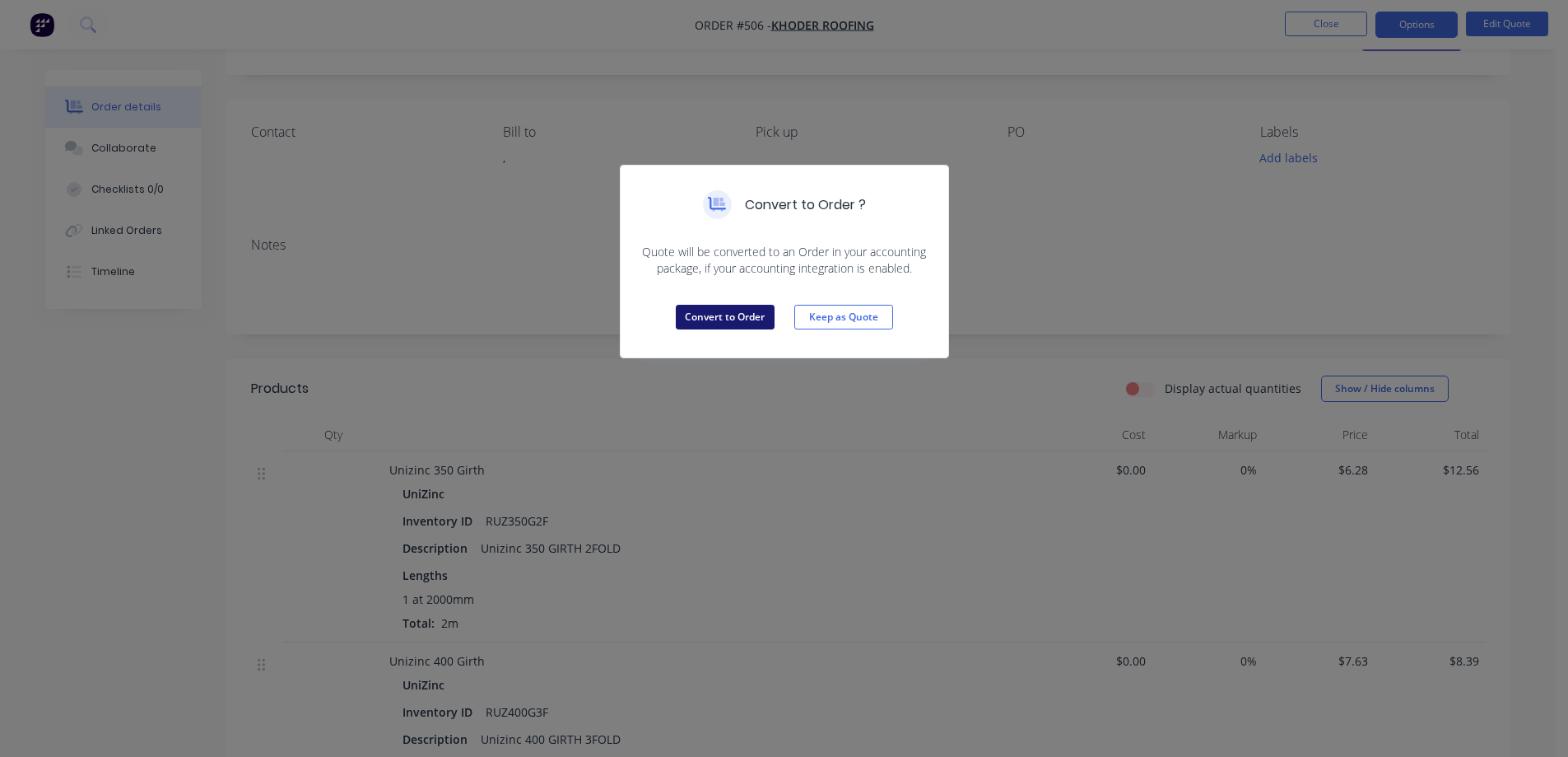
click at [697, 324] on button "Convert to Order" at bounding box center [725, 317] width 99 height 25
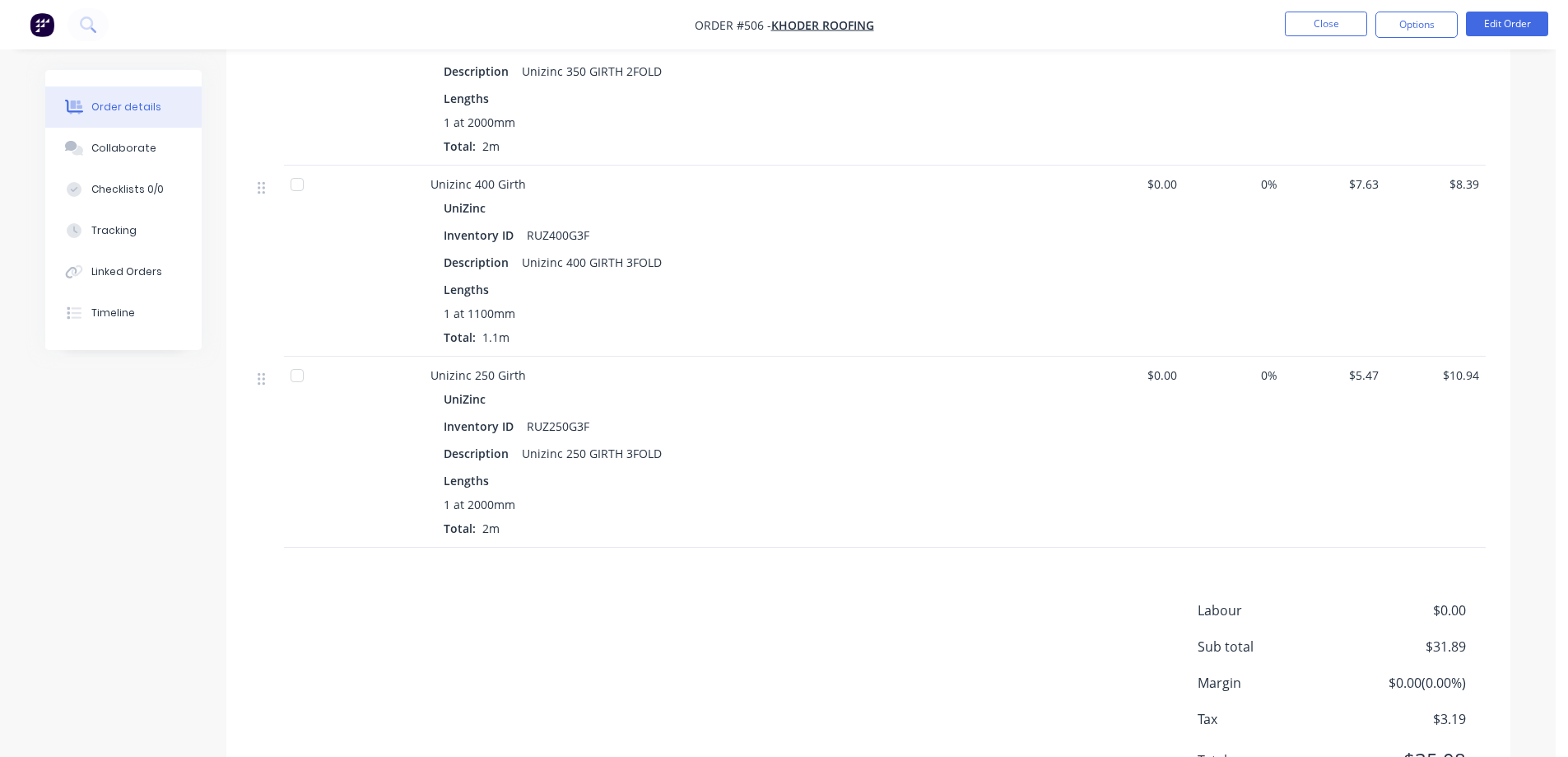
scroll to position [561, 0]
click at [1395, 28] on button "Options" at bounding box center [1417, 25] width 82 height 27
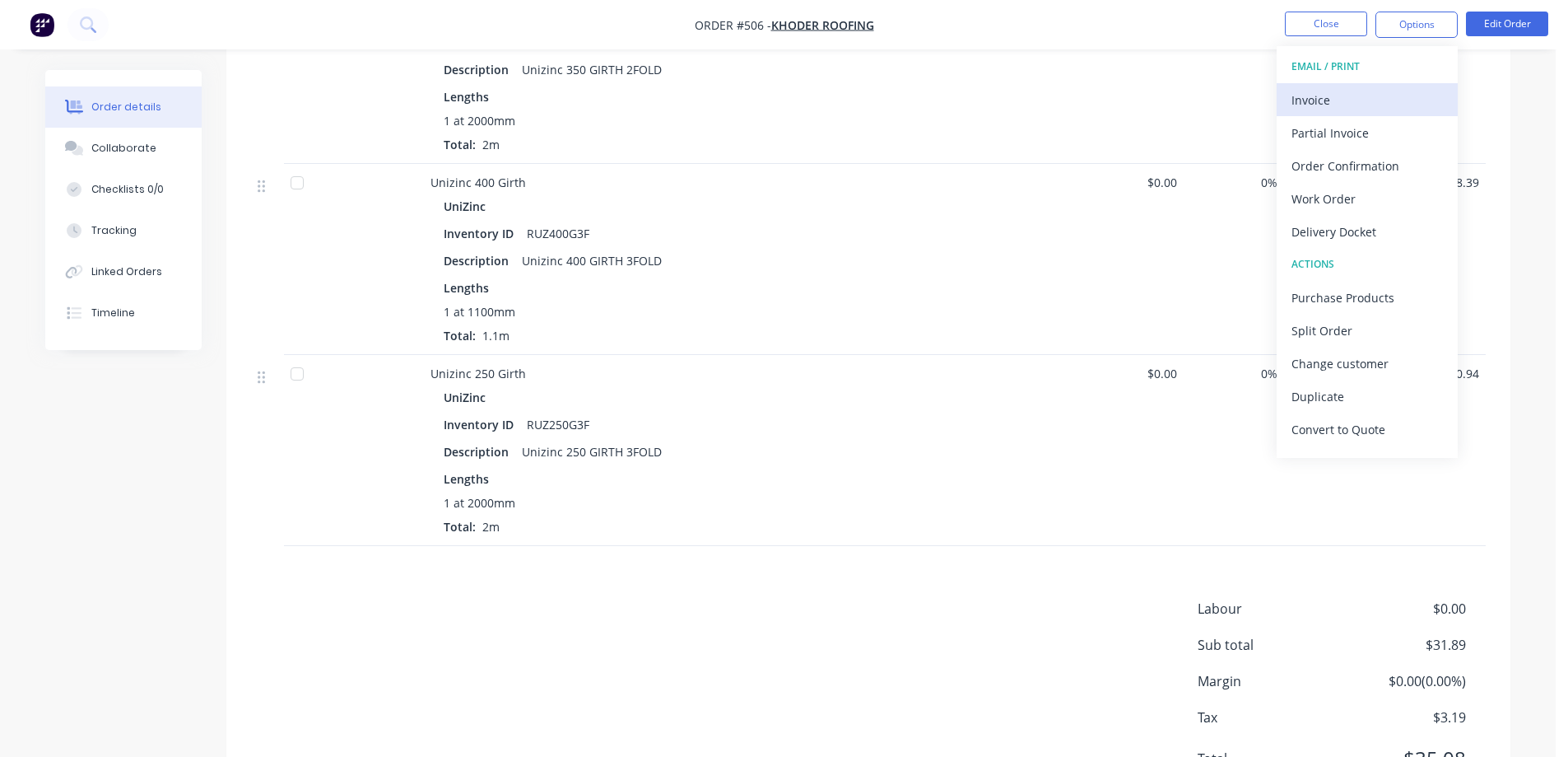
click at [1355, 92] on div "Invoice" at bounding box center [1367, 100] width 151 height 24
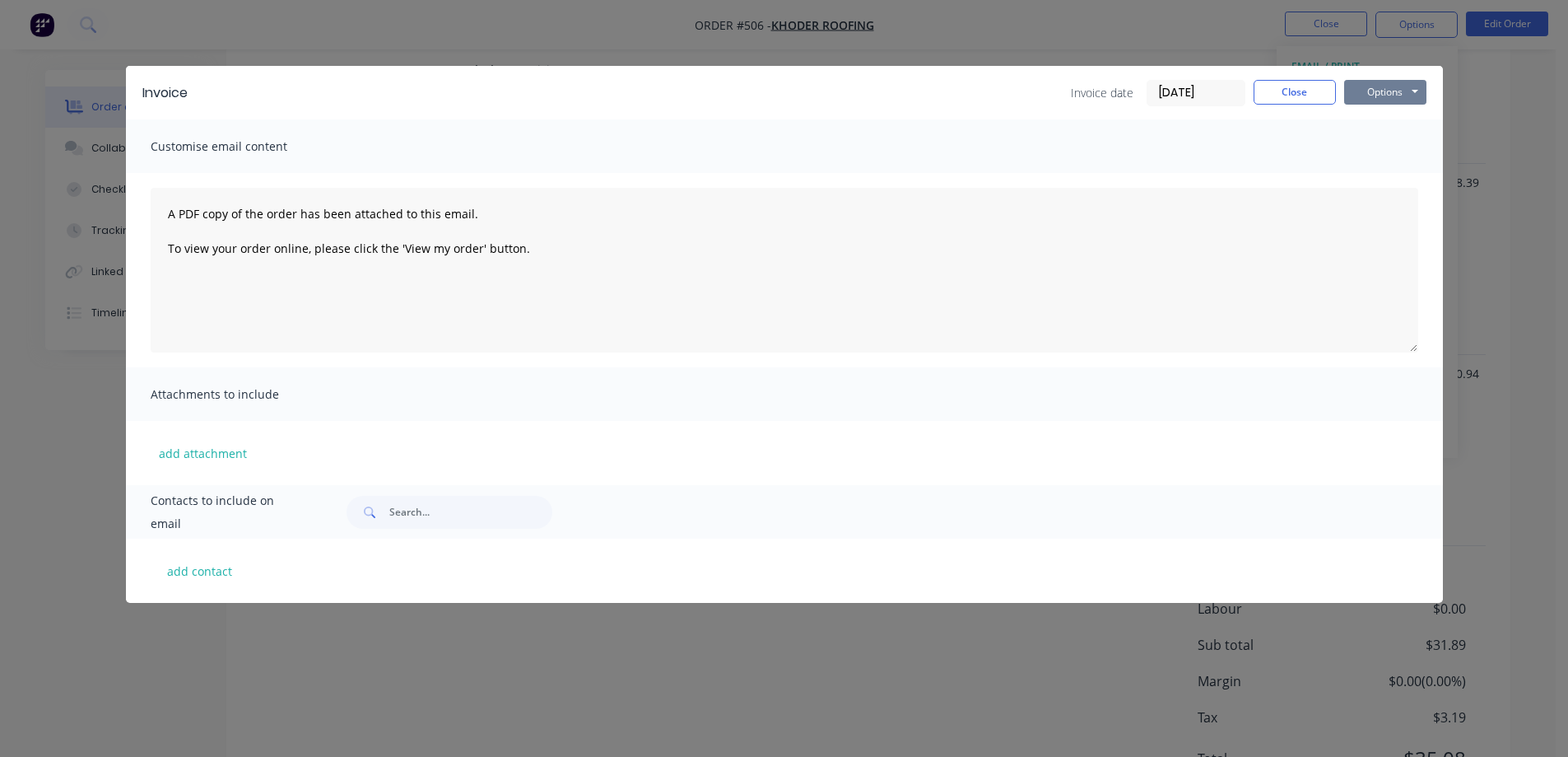
click at [1372, 91] on button "Options" at bounding box center [1385, 92] width 82 height 25
click at [1371, 114] on button "Preview" at bounding box center [1397, 121] width 106 height 28
click at [1294, 100] on button "Close" at bounding box center [1295, 92] width 82 height 25
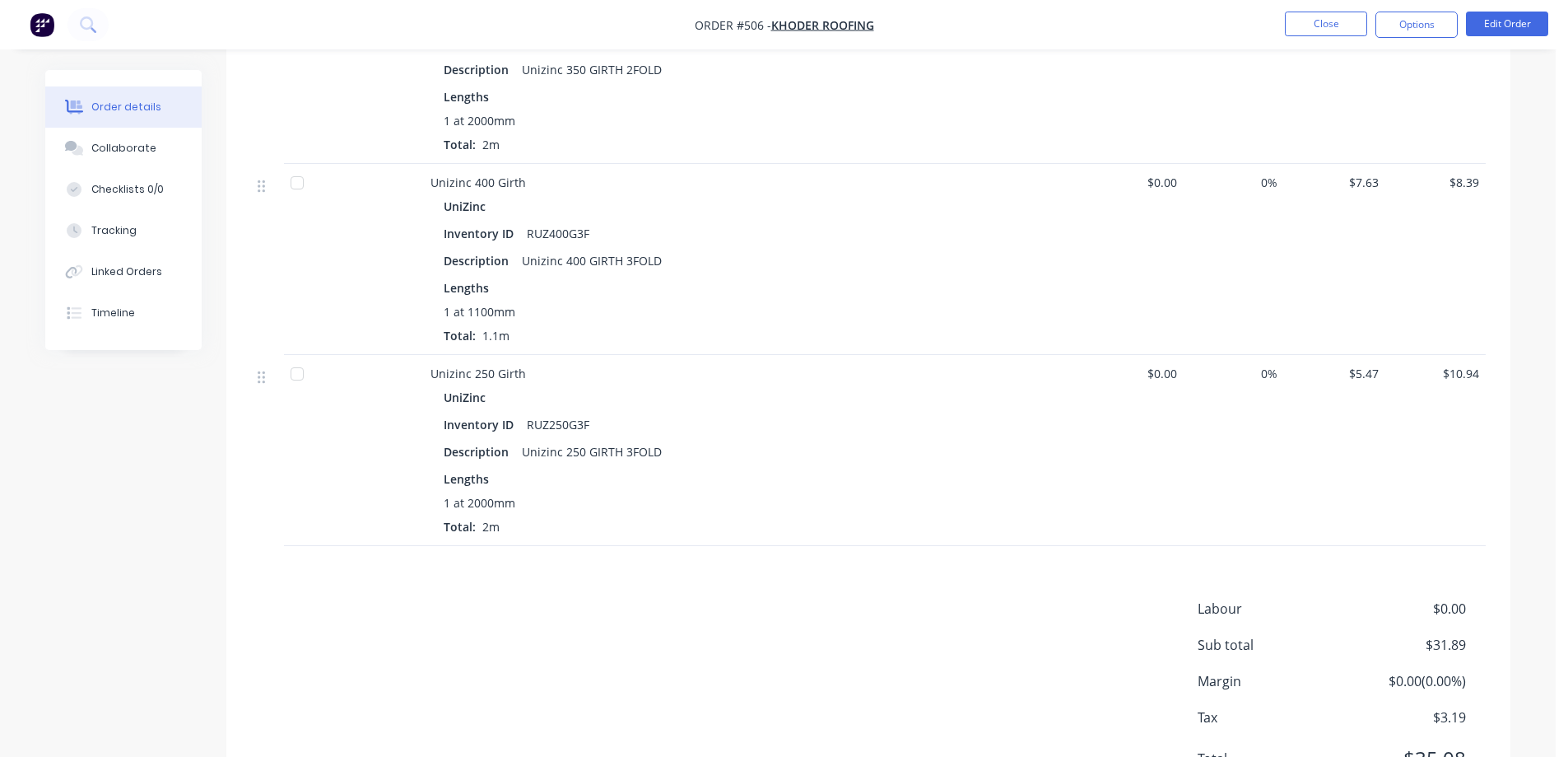
click at [48, 29] on img "button" at bounding box center [42, 25] width 25 height 25
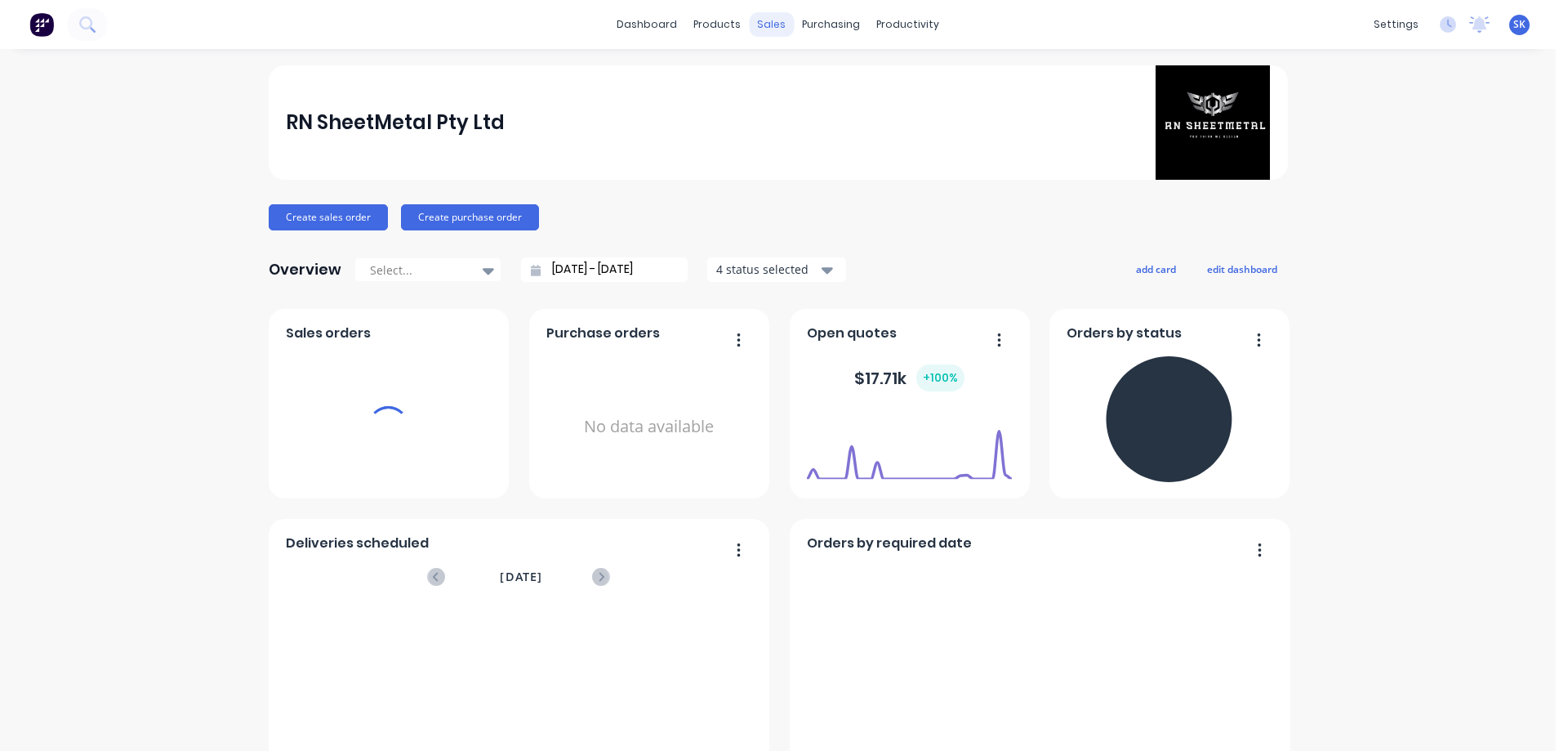
click at [753, 17] on div "sales" at bounding box center [772, 25] width 45 height 25
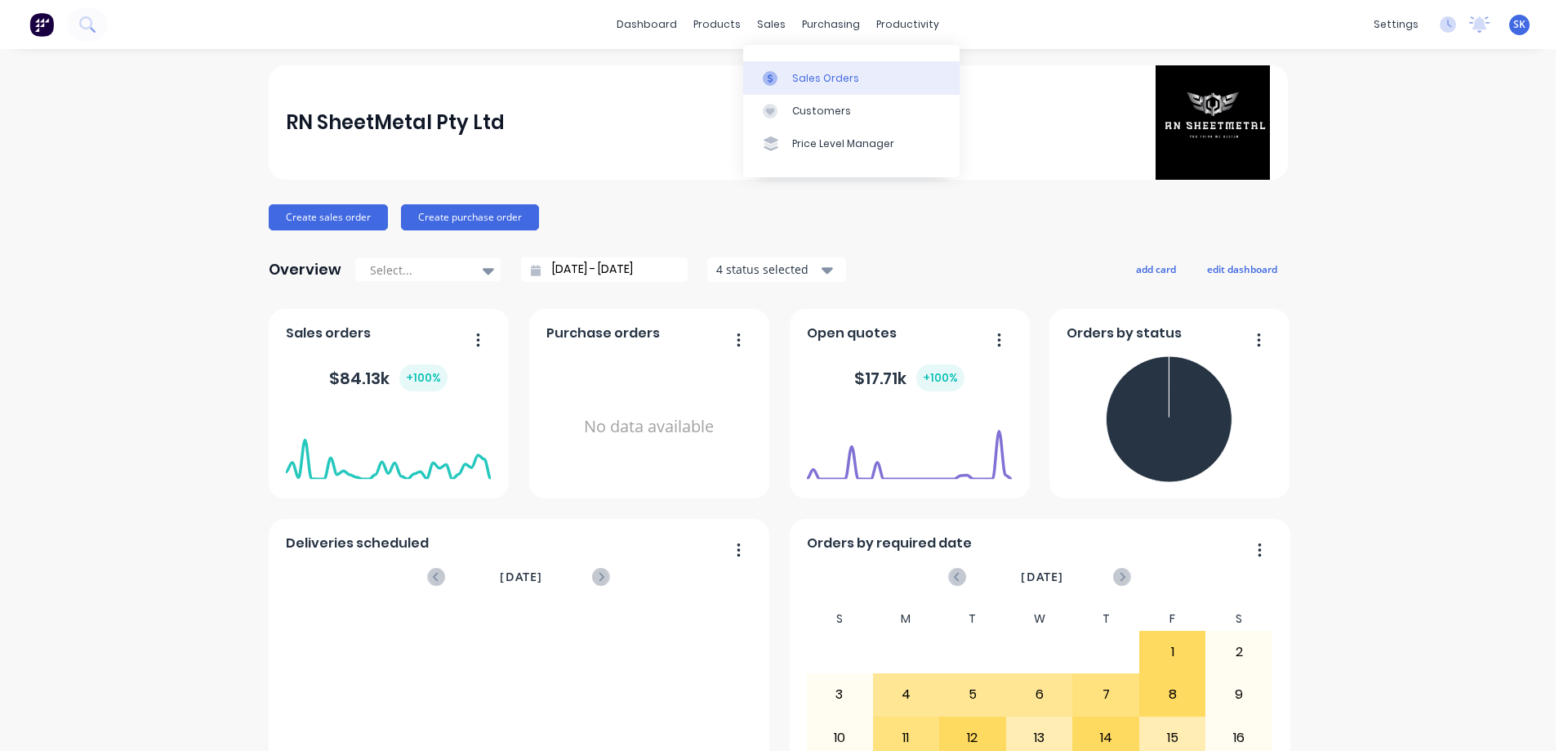
click at [787, 76] on div at bounding box center [775, 78] width 25 height 15
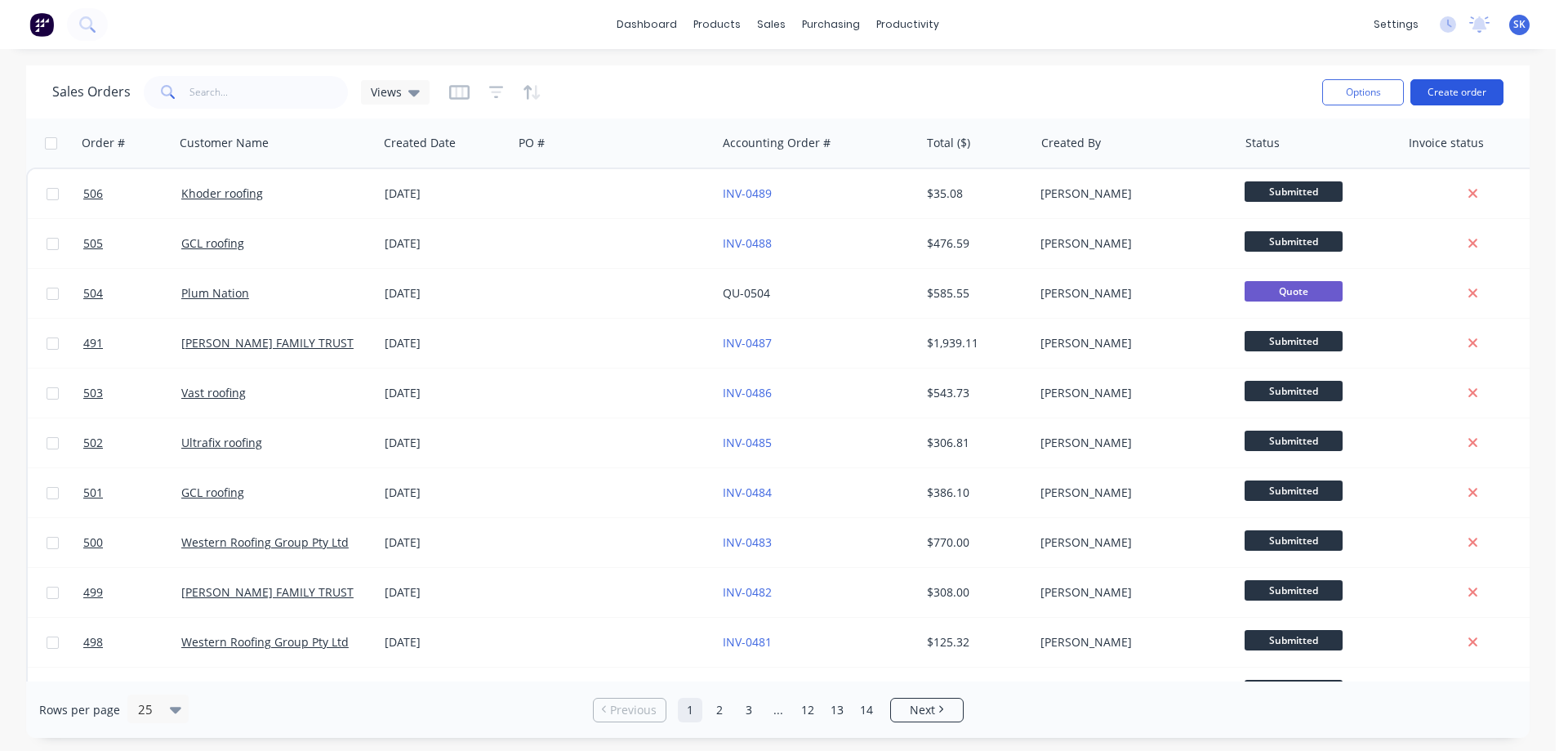
click at [1460, 93] on button "Create order" at bounding box center [1457, 93] width 94 height 26
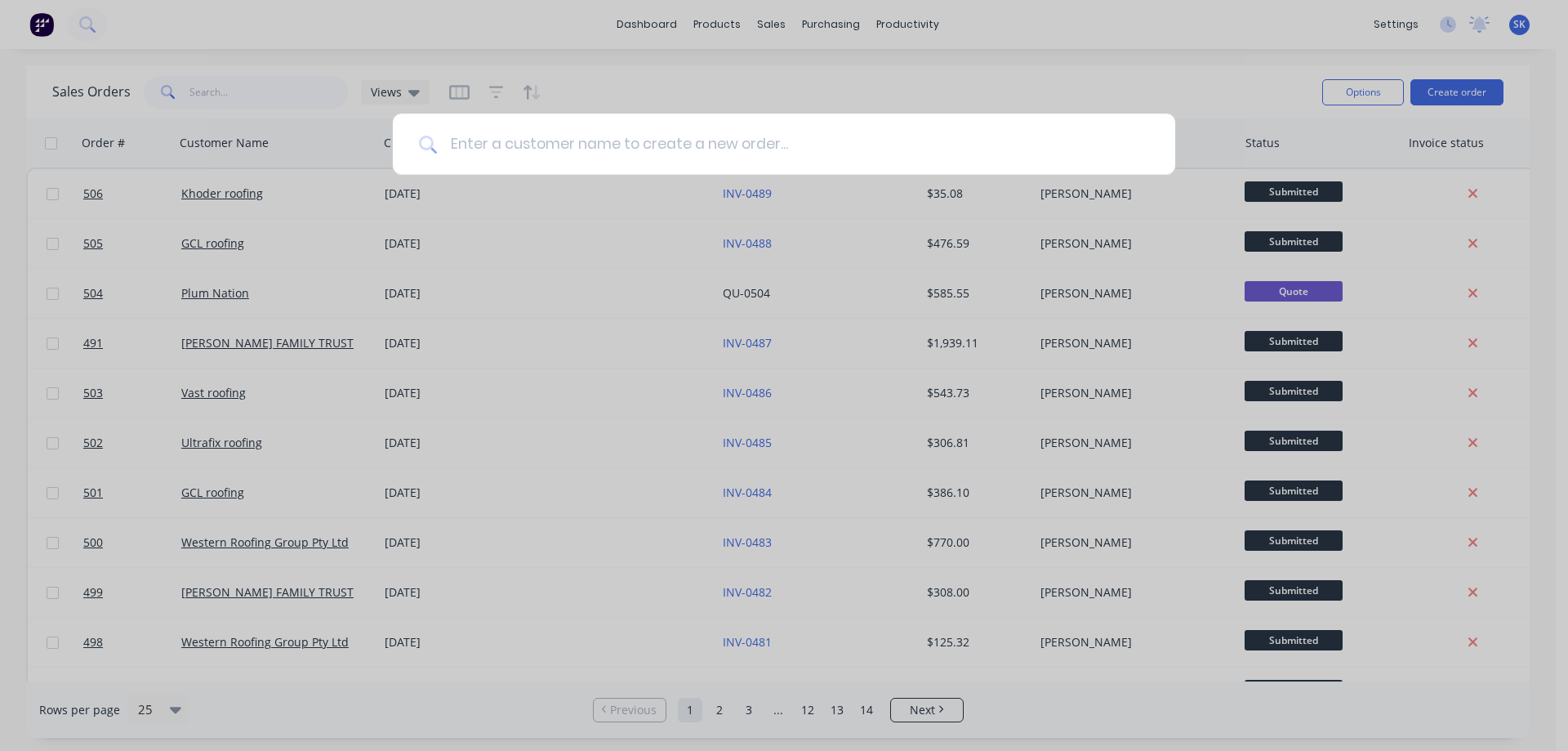
click at [606, 148] on input at bounding box center [793, 144] width 712 height 61
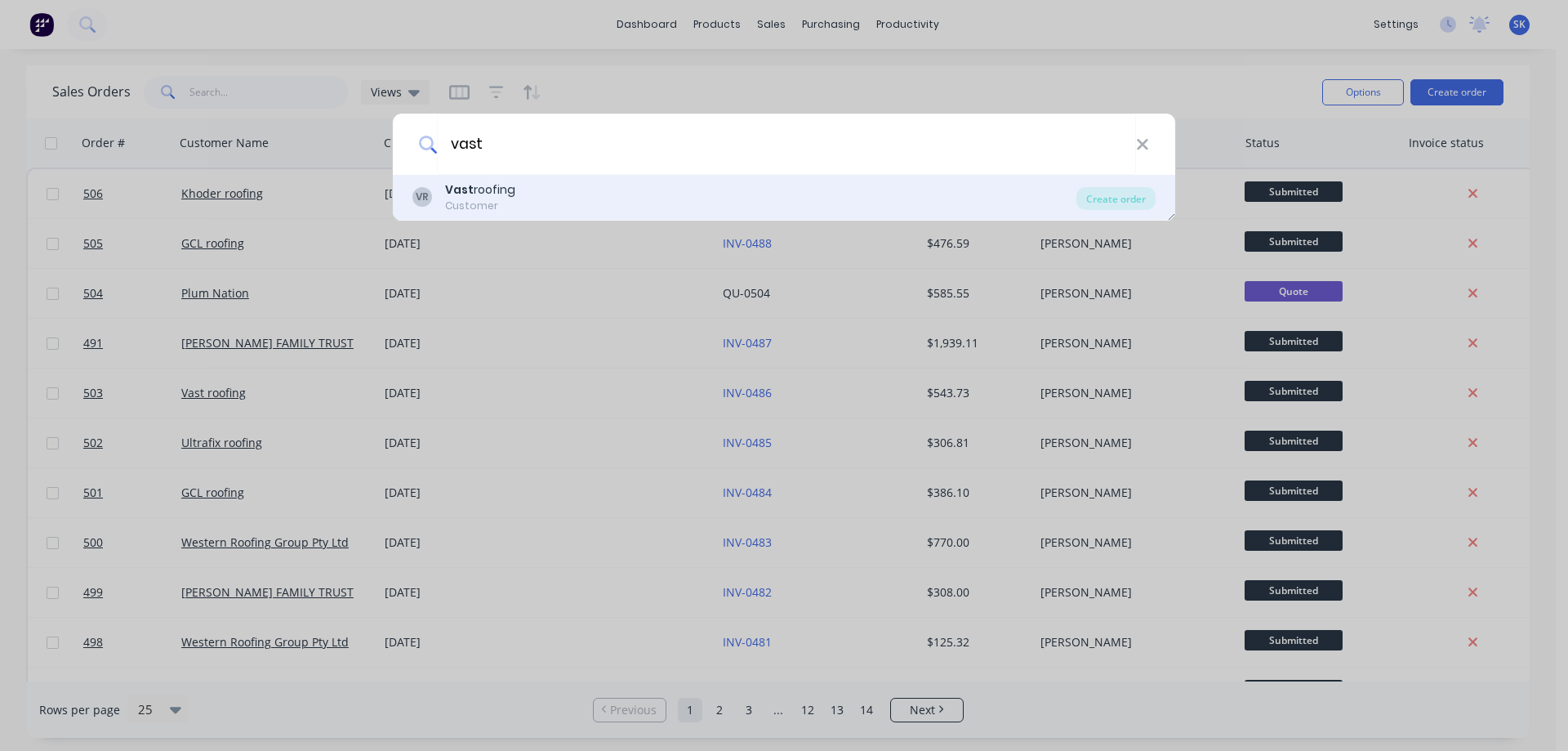
type input "vast"
click at [596, 196] on div "VR Vast roofing Customer" at bounding box center [744, 197] width 664 height 32
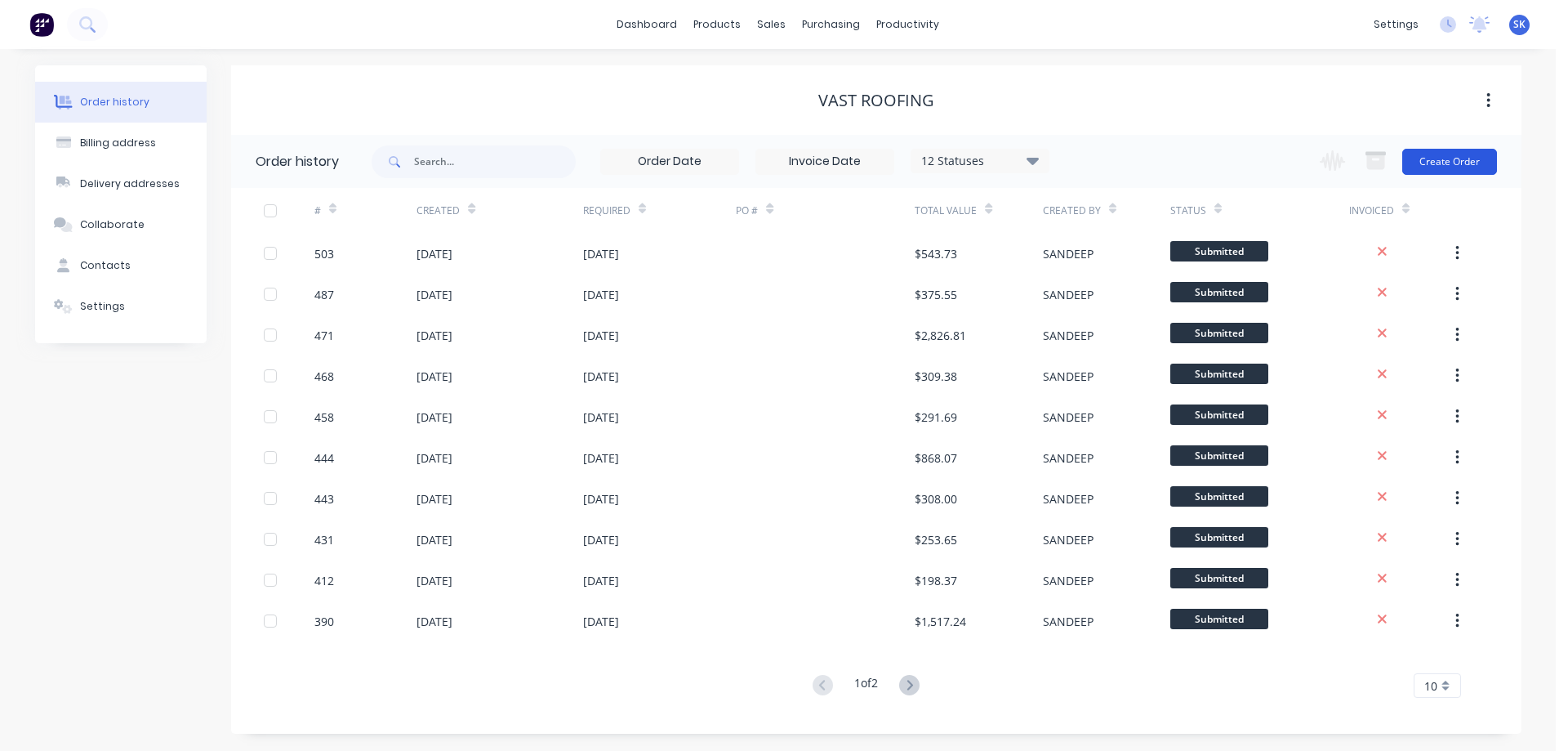
click at [1447, 172] on button "Create Order" at bounding box center [1450, 162] width 94 height 26
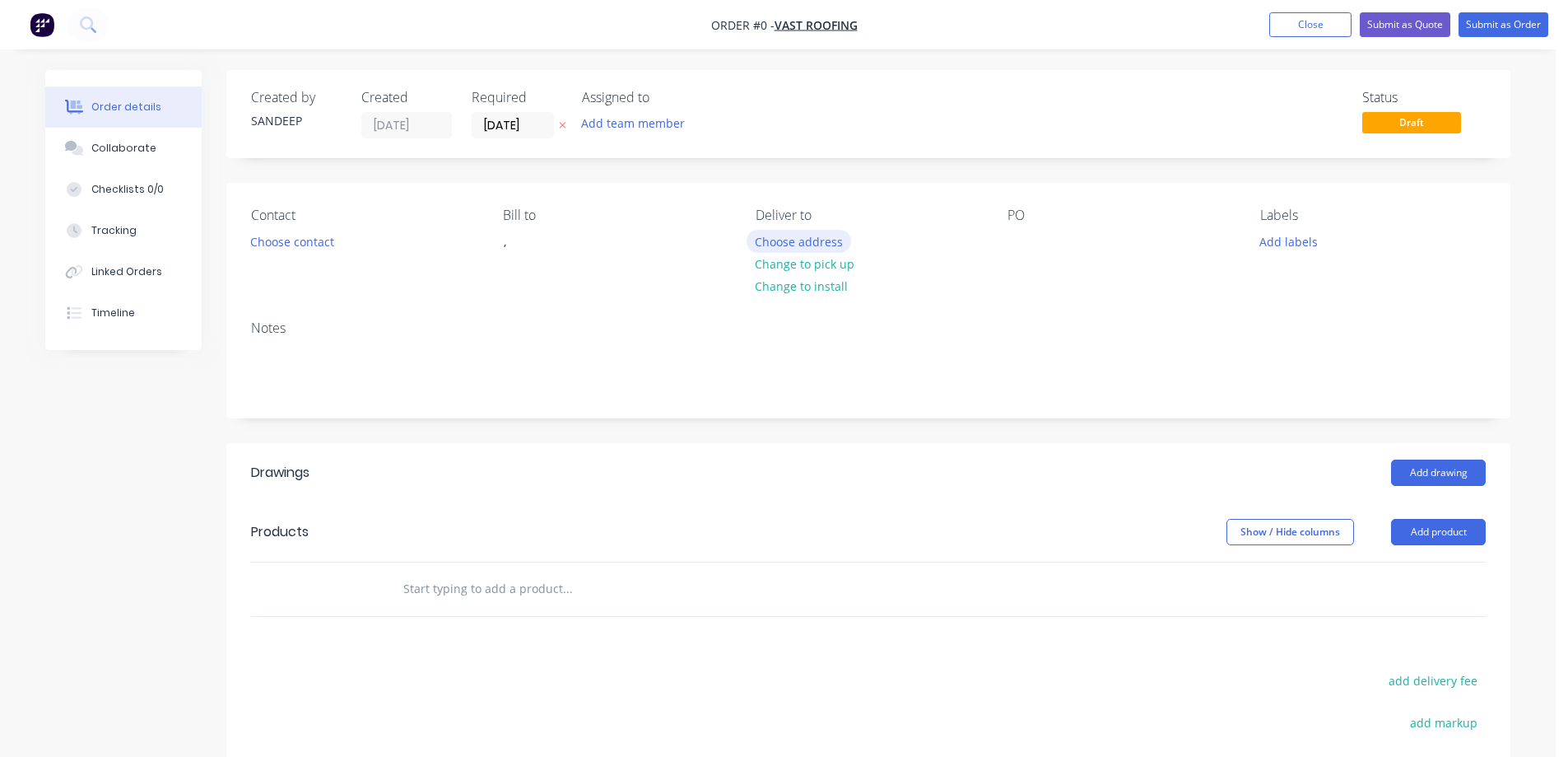
click at [784, 245] on button "Choose address" at bounding box center [799, 240] width 106 height 22
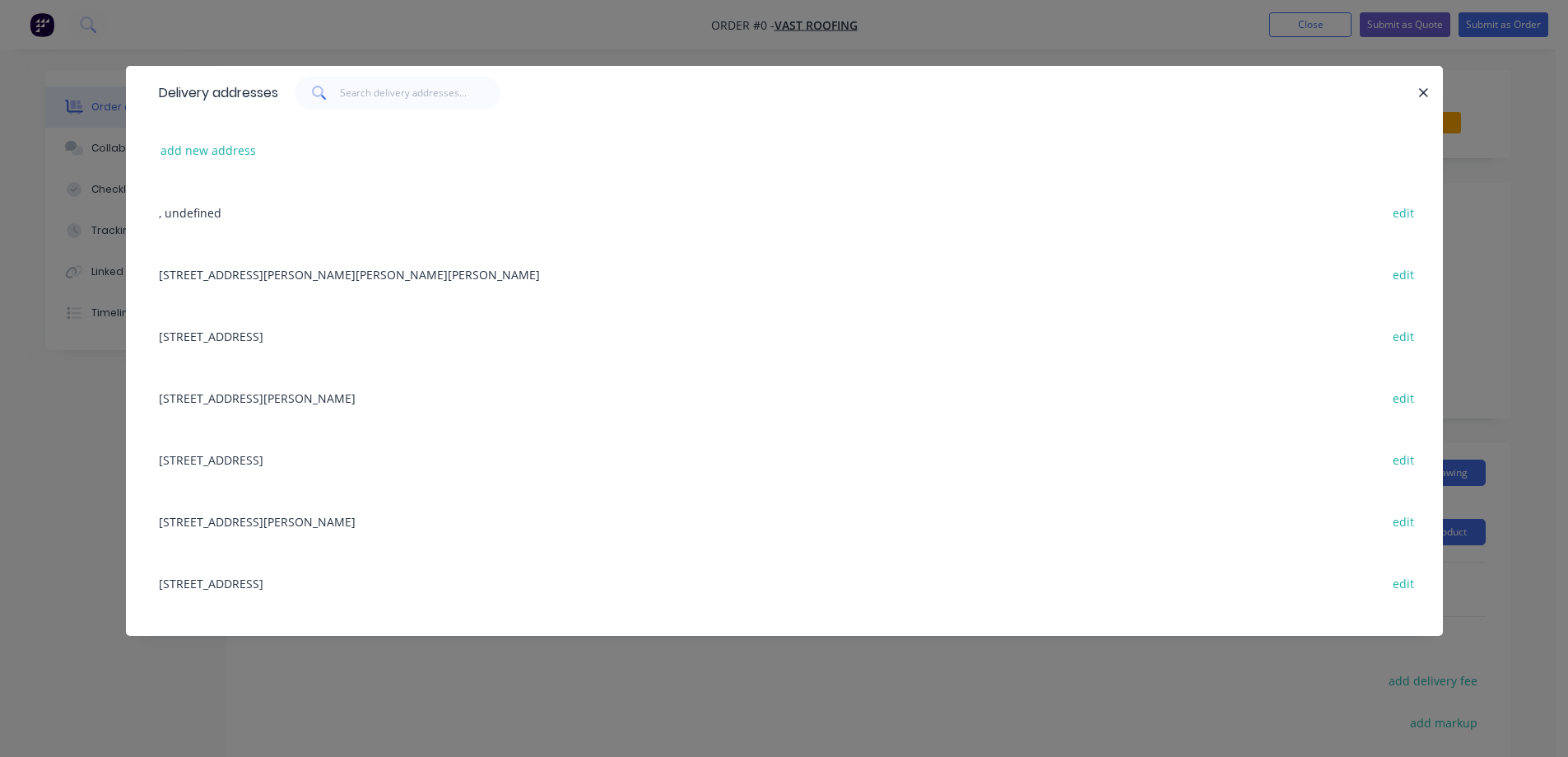
click at [320, 463] on div "9 Tambo Ct, KEILOR, Victoria, Australia, 3036 edit" at bounding box center [784, 459] width 1268 height 62
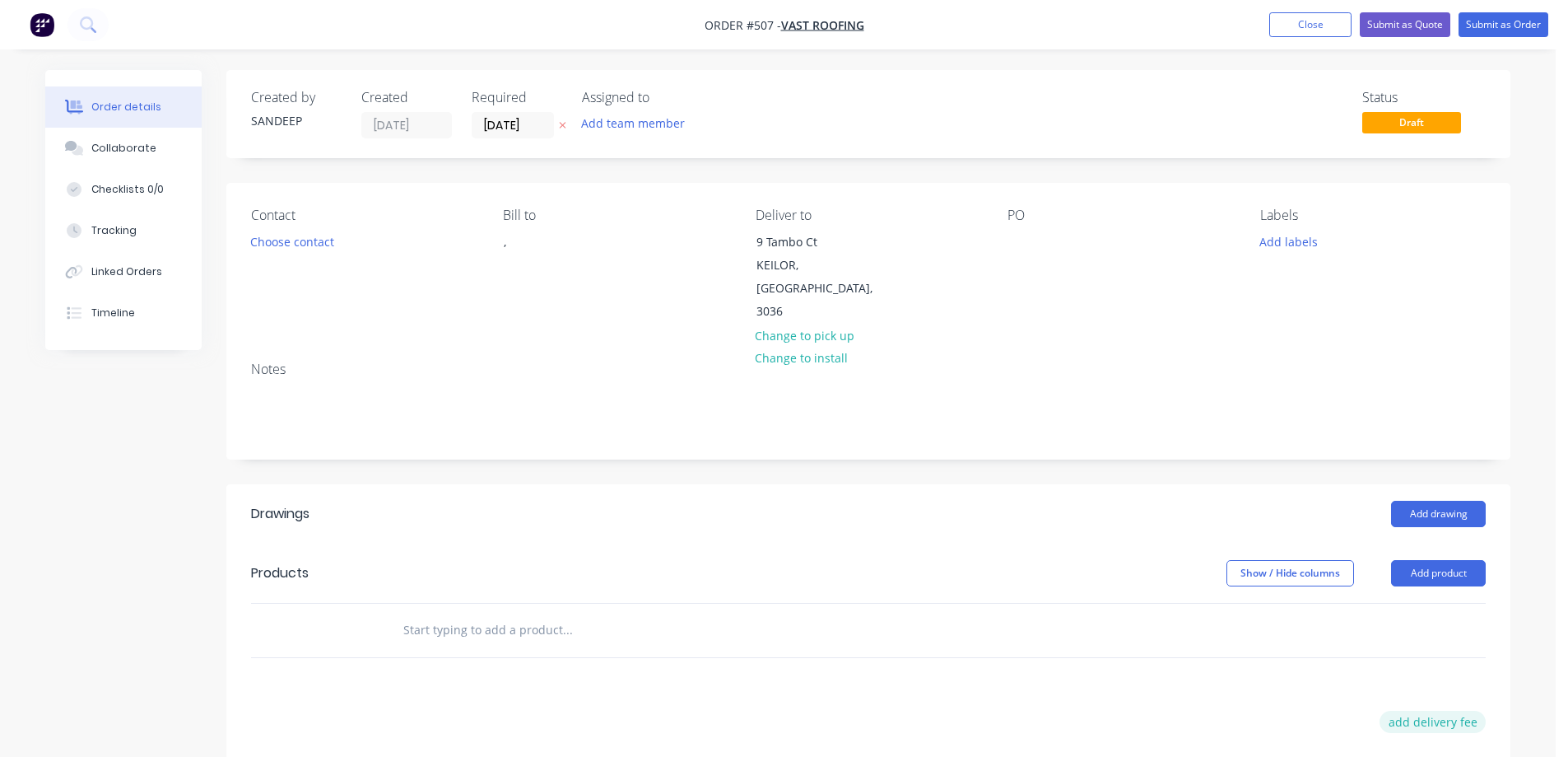
click at [1418, 710] on button "add delivery fee" at bounding box center [1433, 721] width 107 height 22
type input "50"
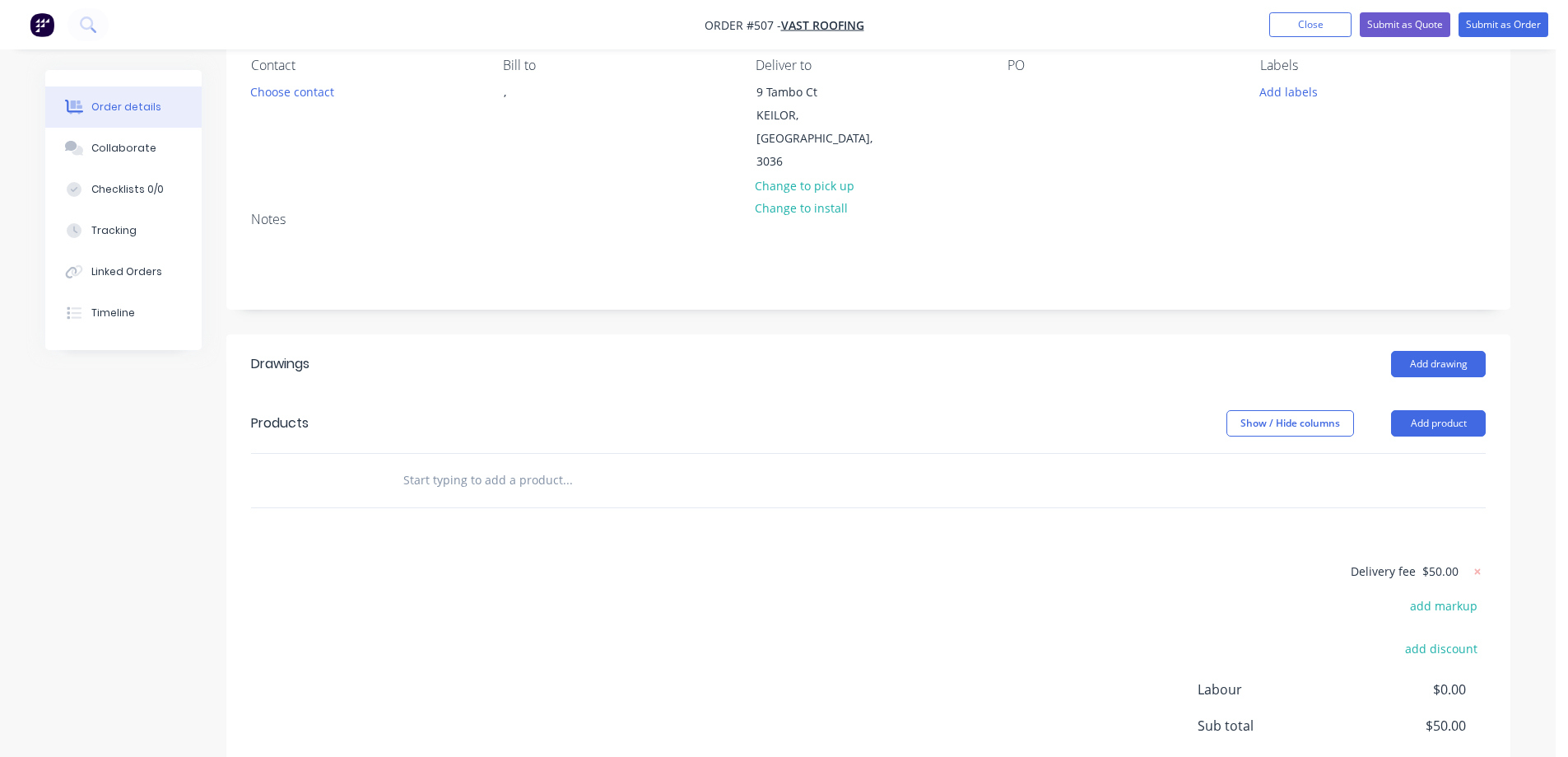
scroll to position [247, 0]
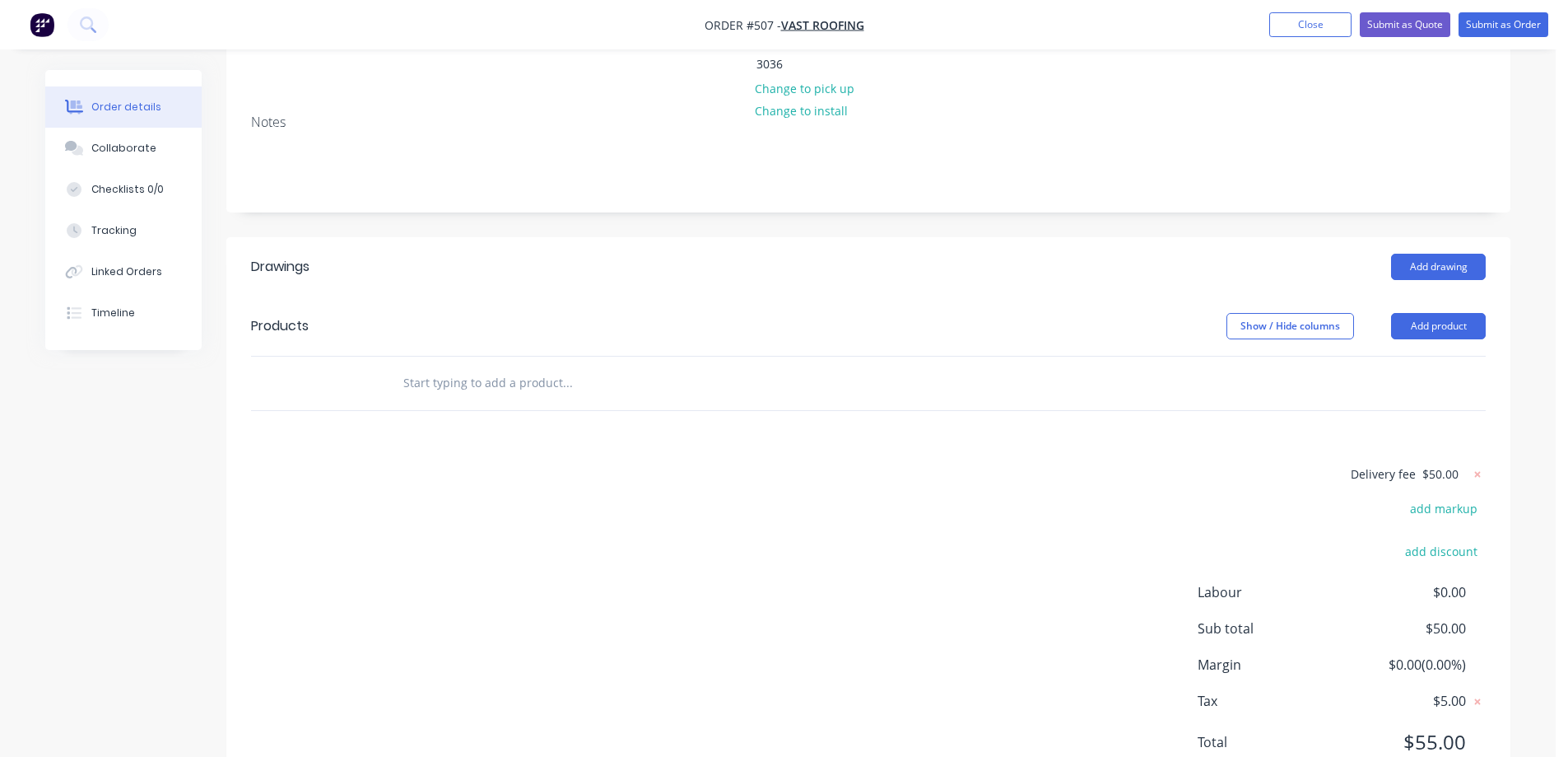
click at [483, 367] on input "text" at bounding box center [567, 383] width 329 height 33
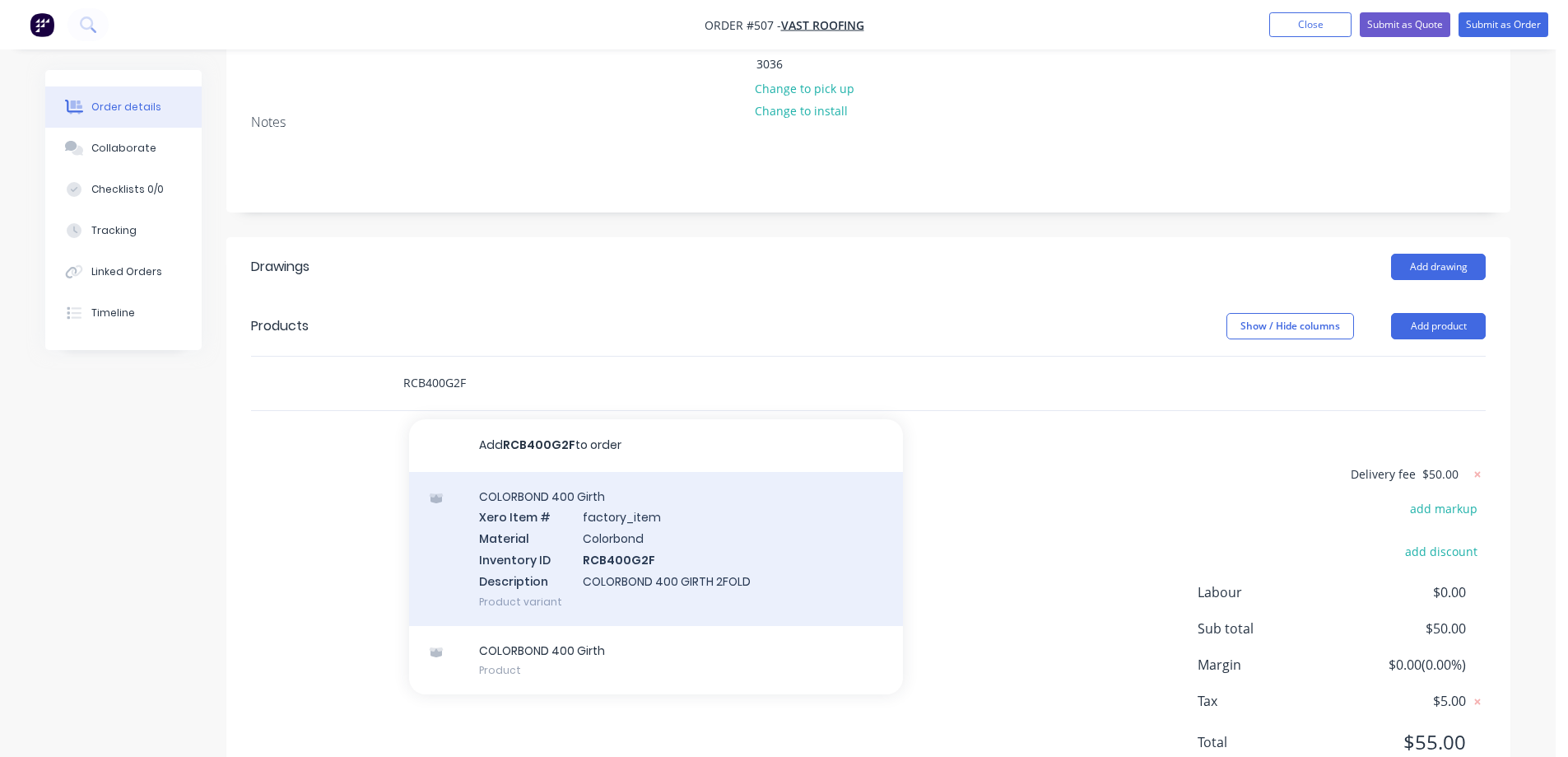
type input "RCB400G2F"
click at [561, 532] on div "COLORBOND 400 Girth Xero Item # factory_item Material Colorbond Inventory ID RC…" at bounding box center [656, 549] width 494 height 154
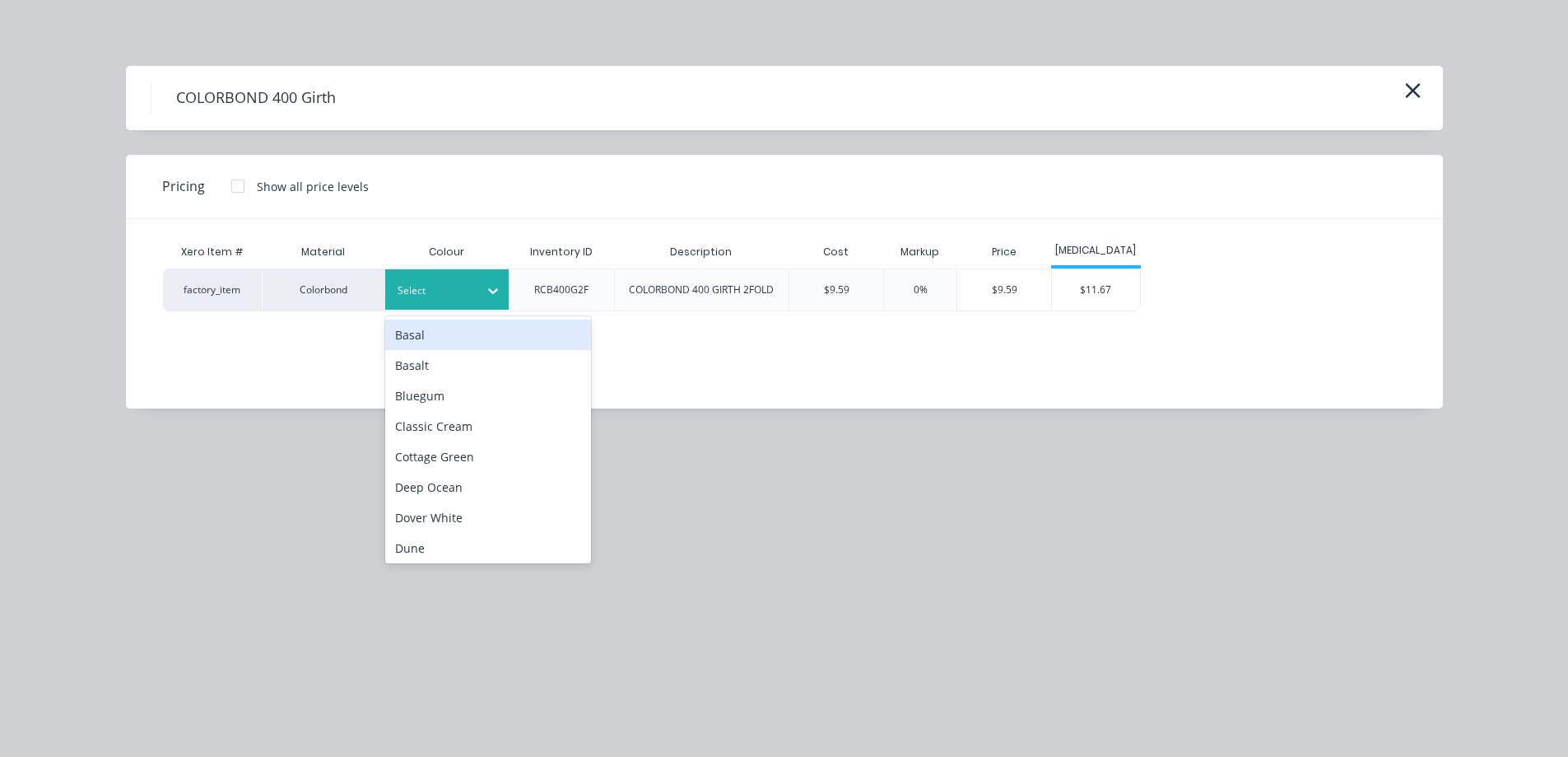
click at [465, 297] on div at bounding box center [435, 290] width 74 height 18
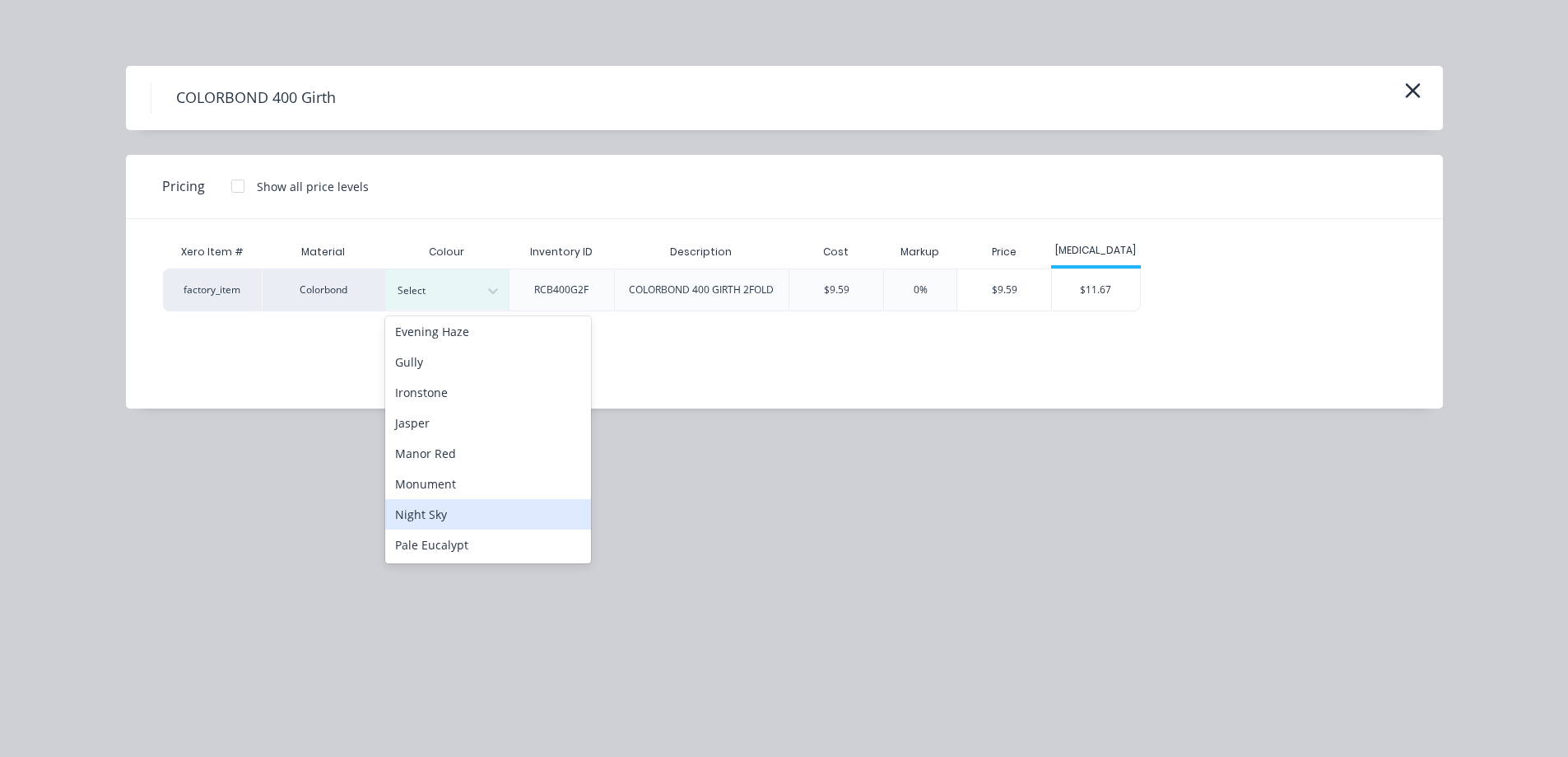
click at [447, 512] on div "Night Sky" at bounding box center [488, 514] width 206 height 30
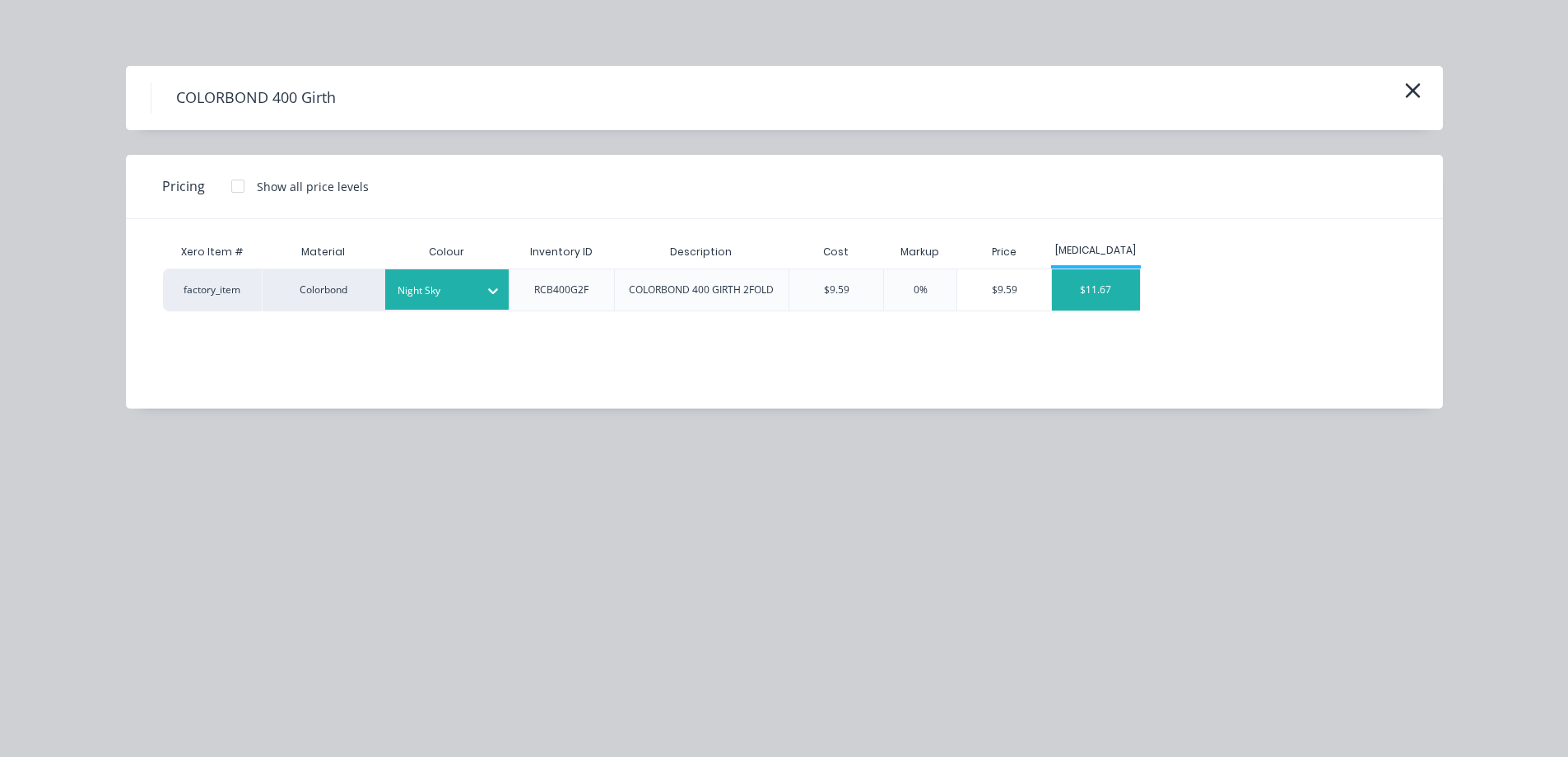
click at [1118, 275] on div "$11.67" at bounding box center [1096, 289] width 89 height 41
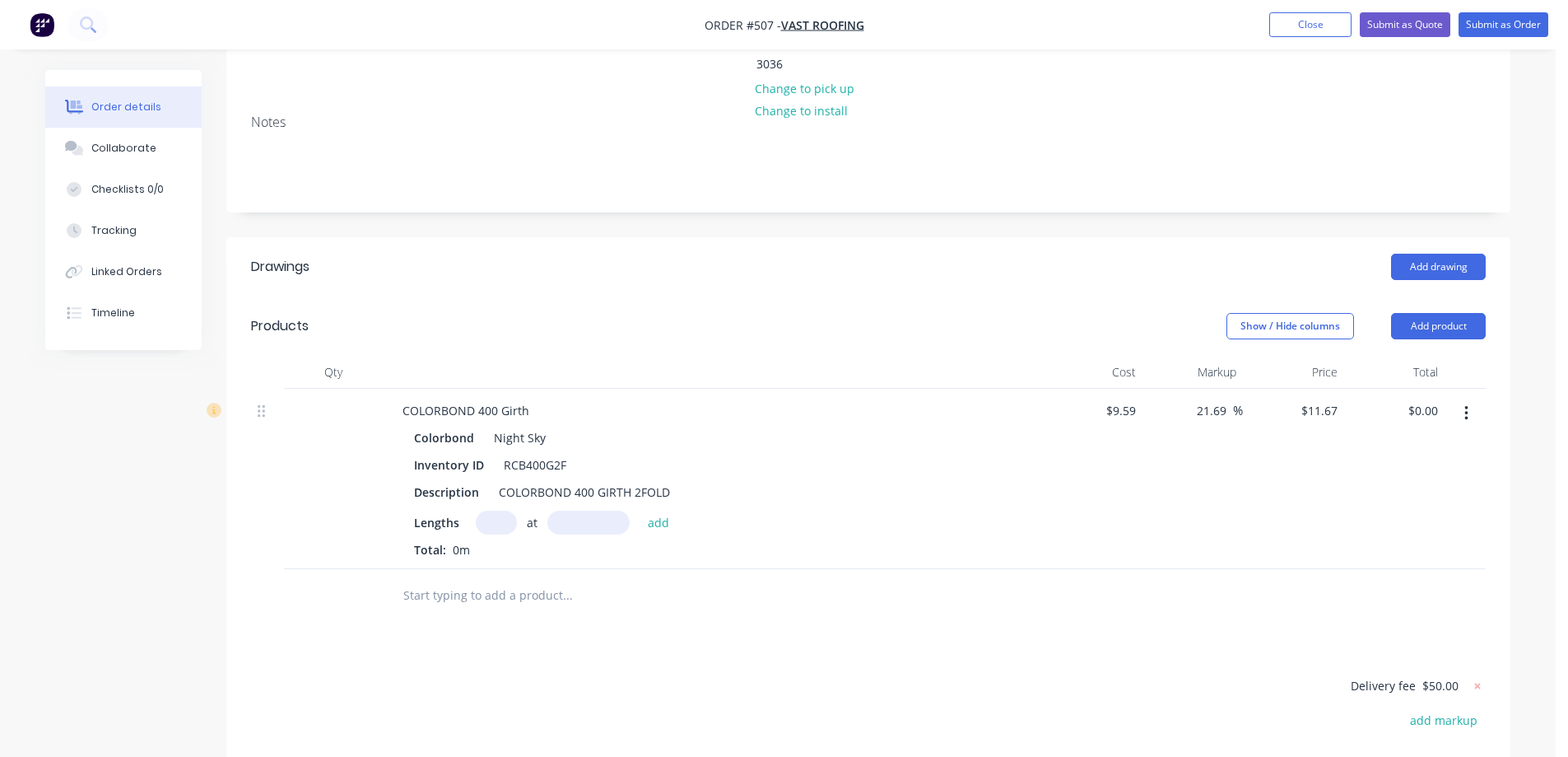
click at [498, 510] on input "text" at bounding box center [496, 522] width 41 height 24
type input "1"
type input "4400mm"
click at [652, 510] on button "add" at bounding box center [659, 521] width 39 height 22
type input "$51.35"
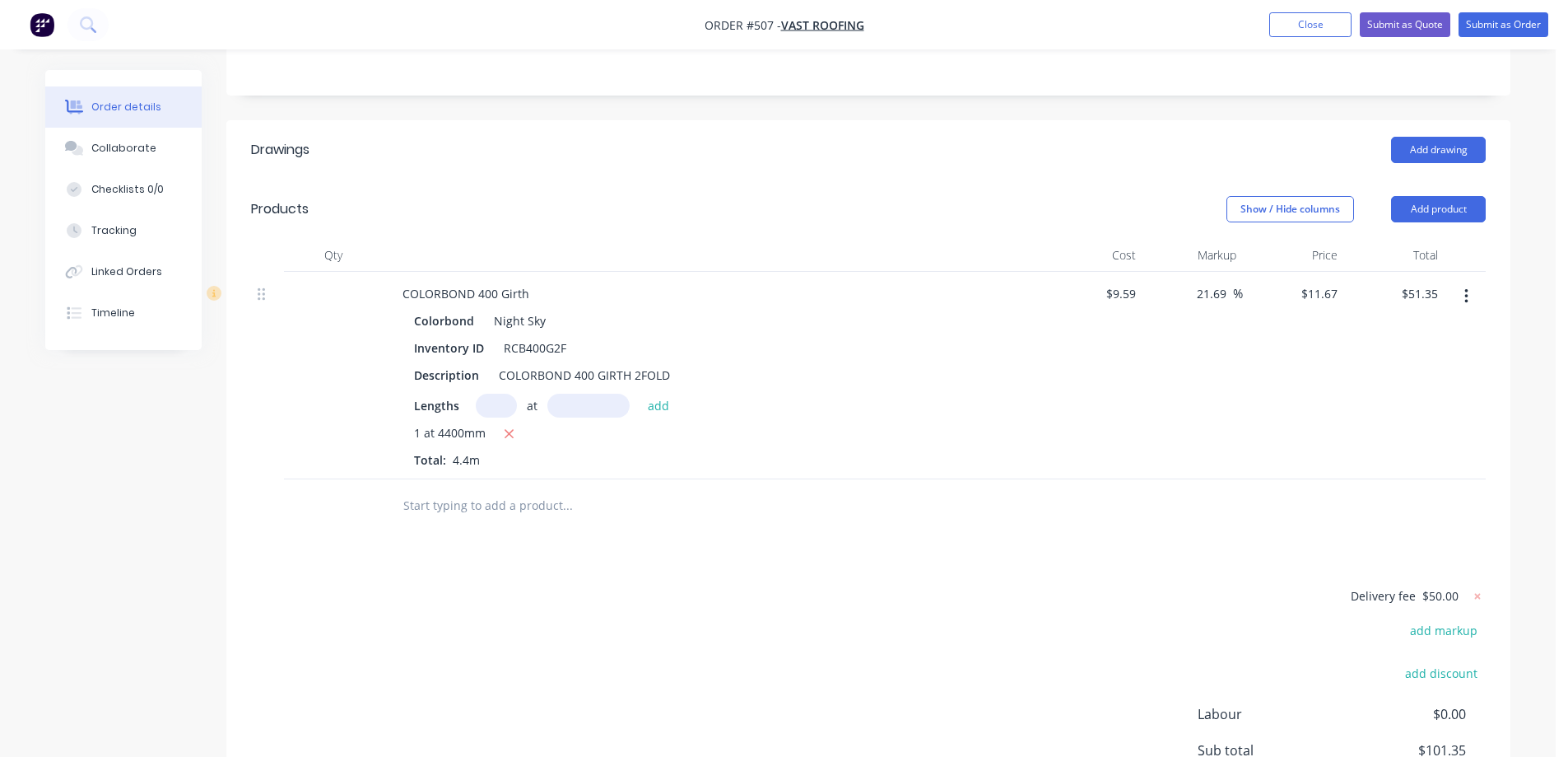
scroll to position [411, 0]
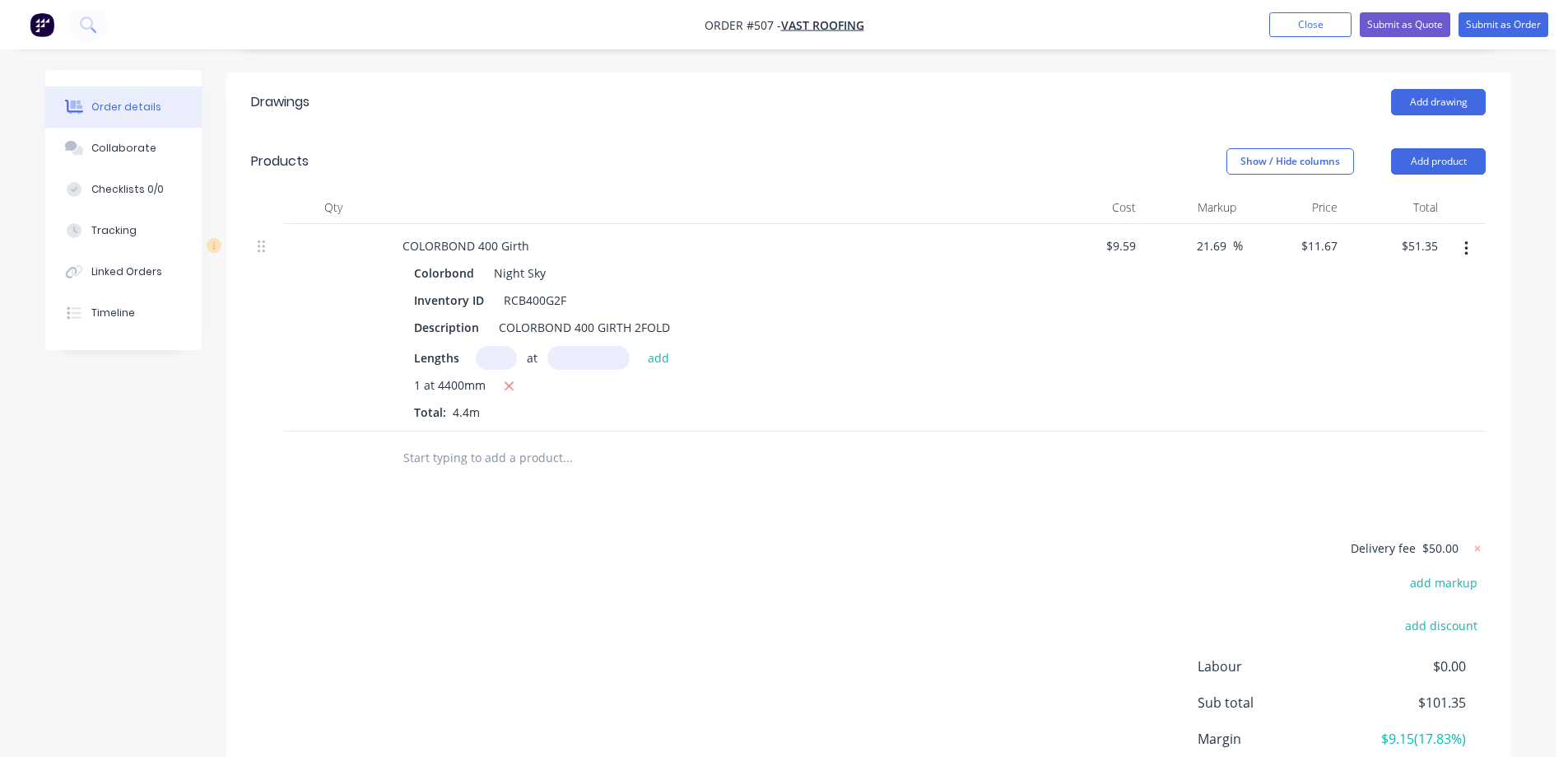
click at [433, 442] on input "text" at bounding box center [567, 458] width 329 height 33
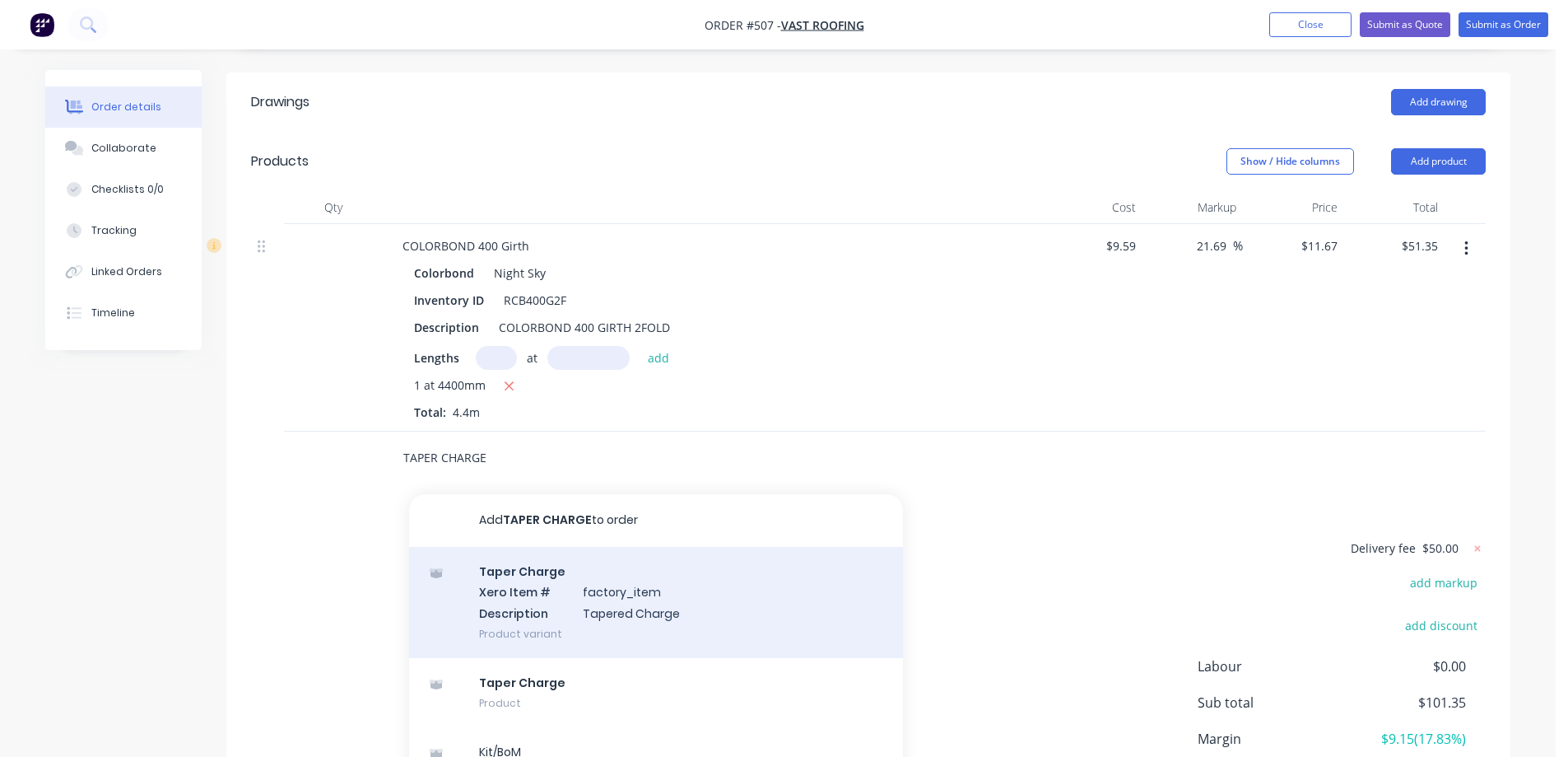
type input "TAPER CHARGE"
click at [498, 547] on div "Taper Charge Xero Item # factory_item Description Tapered Charge Product variant" at bounding box center [656, 602] width 494 height 111
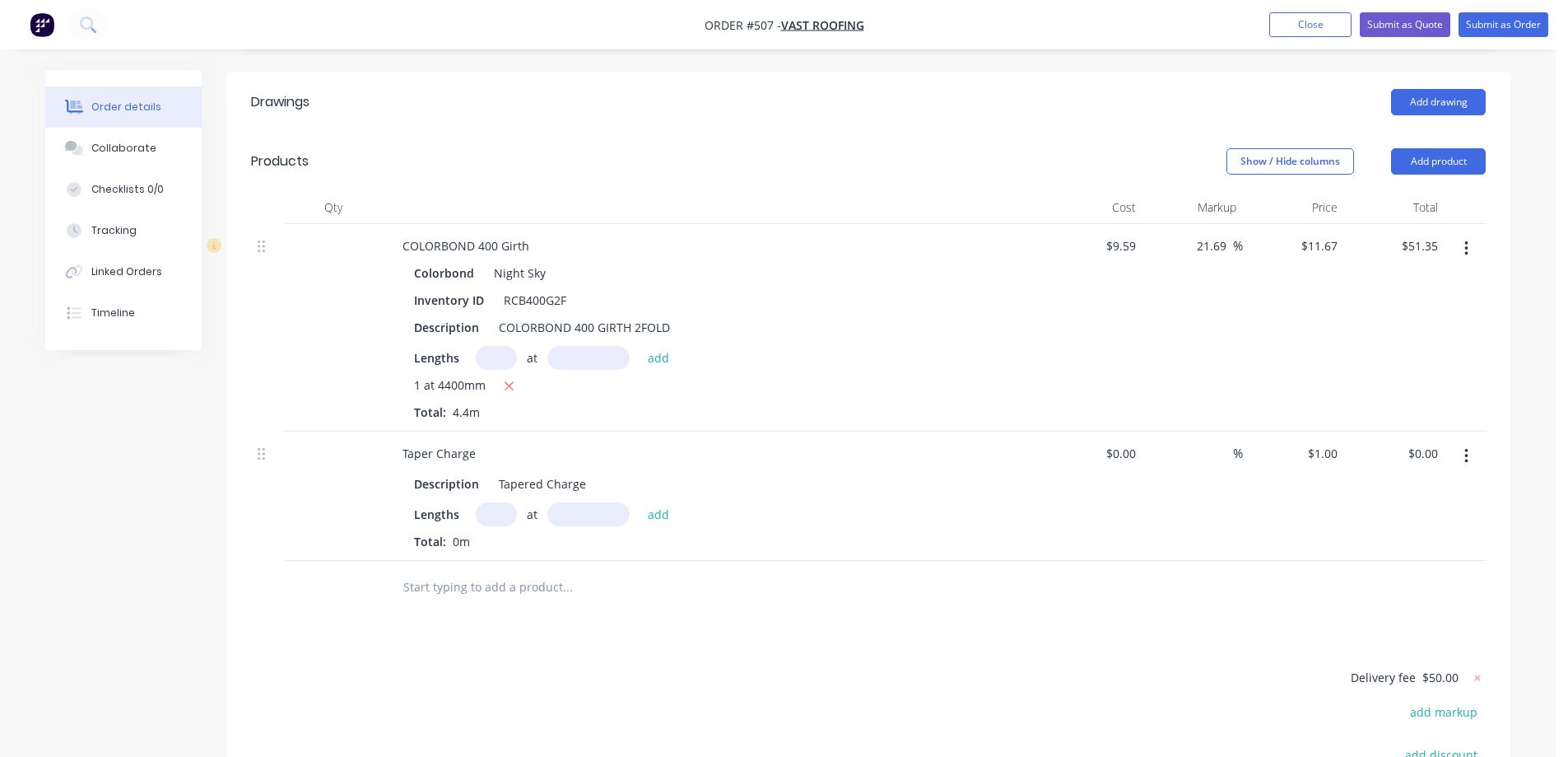
click at [498, 503] on input "text" at bounding box center [496, 514] width 41 height 24
type input "1"
type input "4400mm"
click at [673, 503] on button "add" at bounding box center [659, 513] width 39 height 22
type input "$4.40"
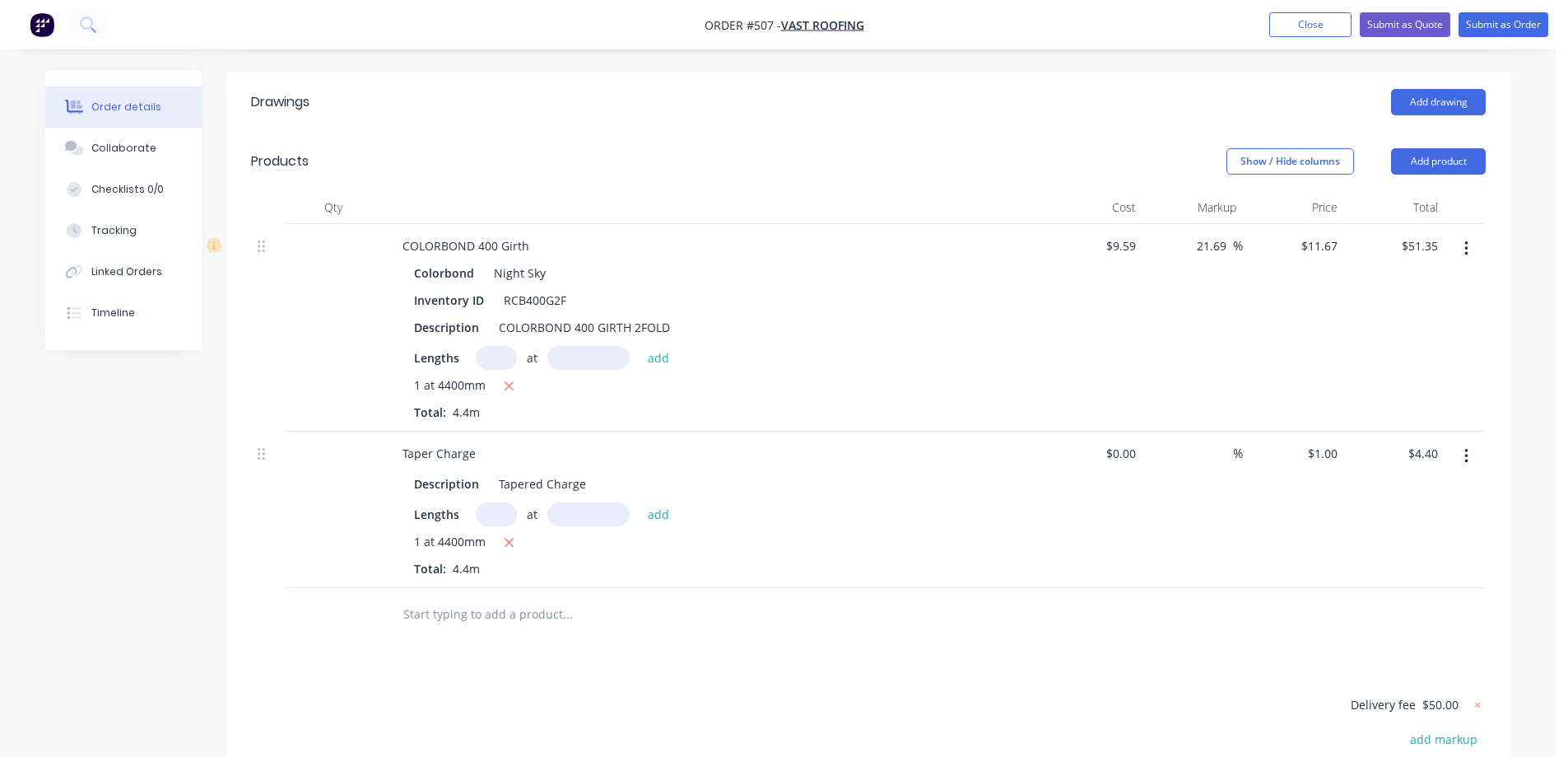
scroll to position [659, 0]
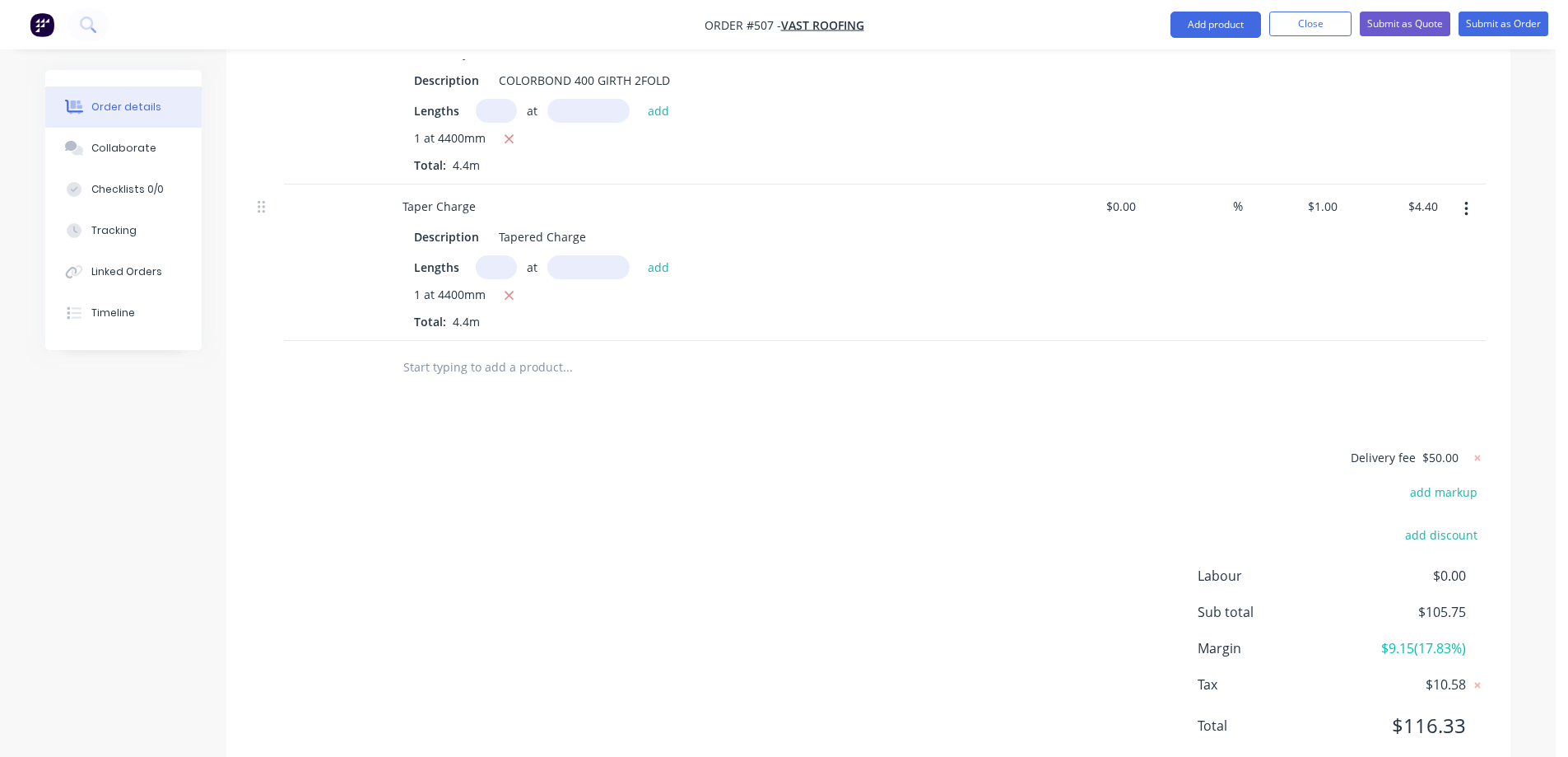
click at [443, 350] on input "text" at bounding box center [567, 367] width 329 height 33
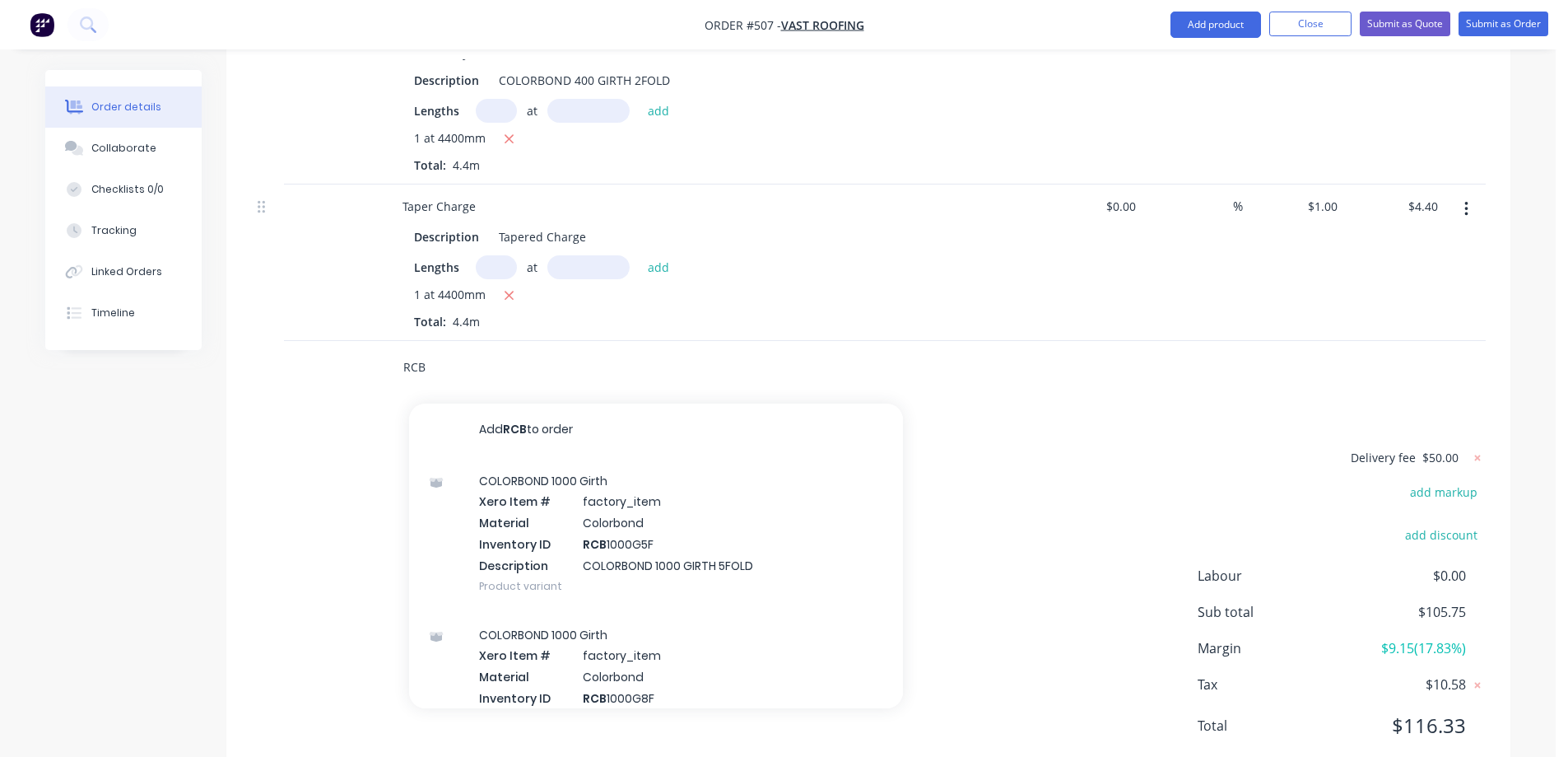
click at [437, 350] on input "RCB" at bounding box center [567, 367] width 329 height 33
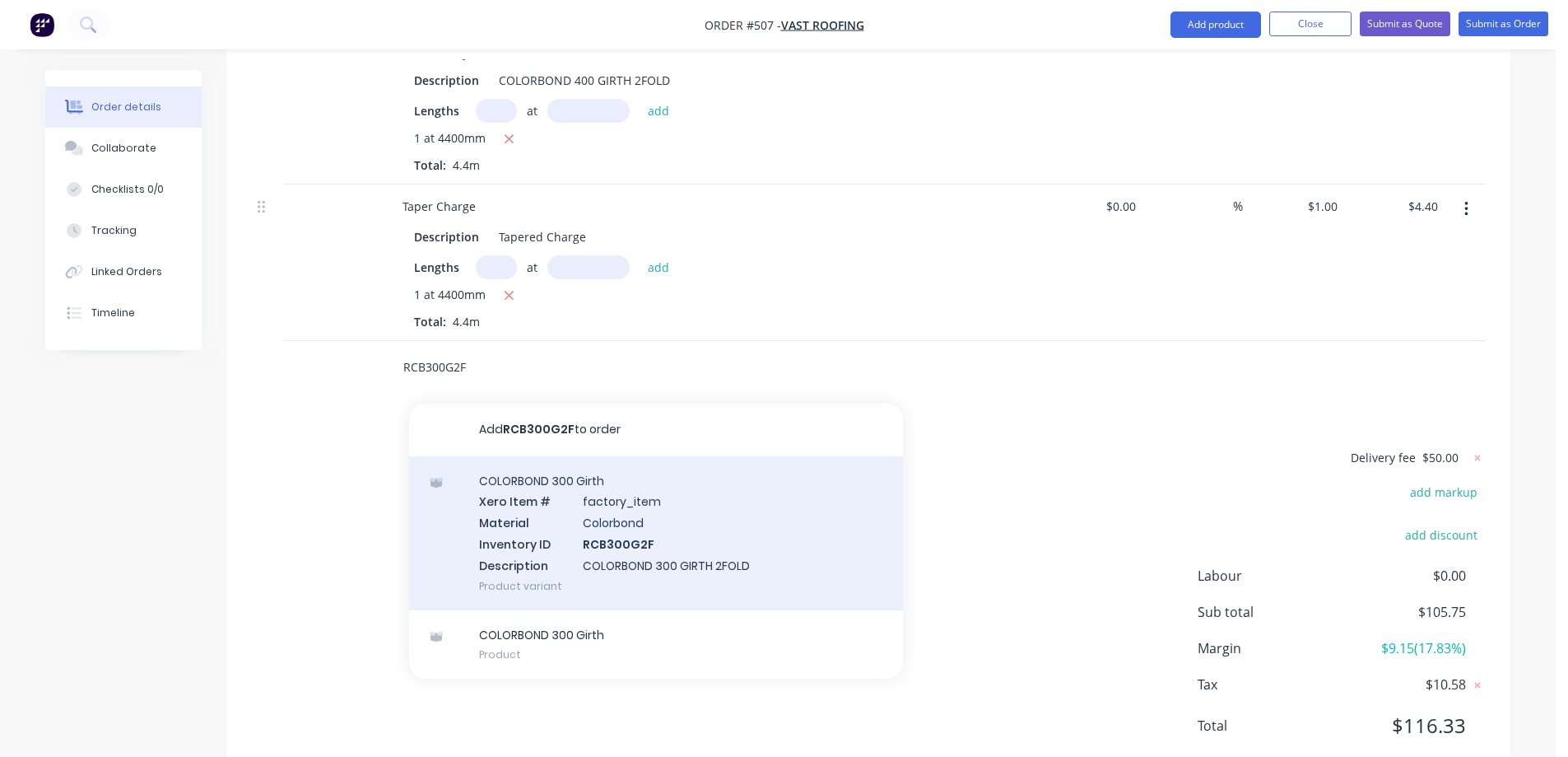
type input "RCB300G2F"
click at [541, 508] on div "COLORBOND 300 Girth Xero Item # factory_item Material Colorbond Inventory ID RC…" at bounding box center [656, 533] width 494 height 154
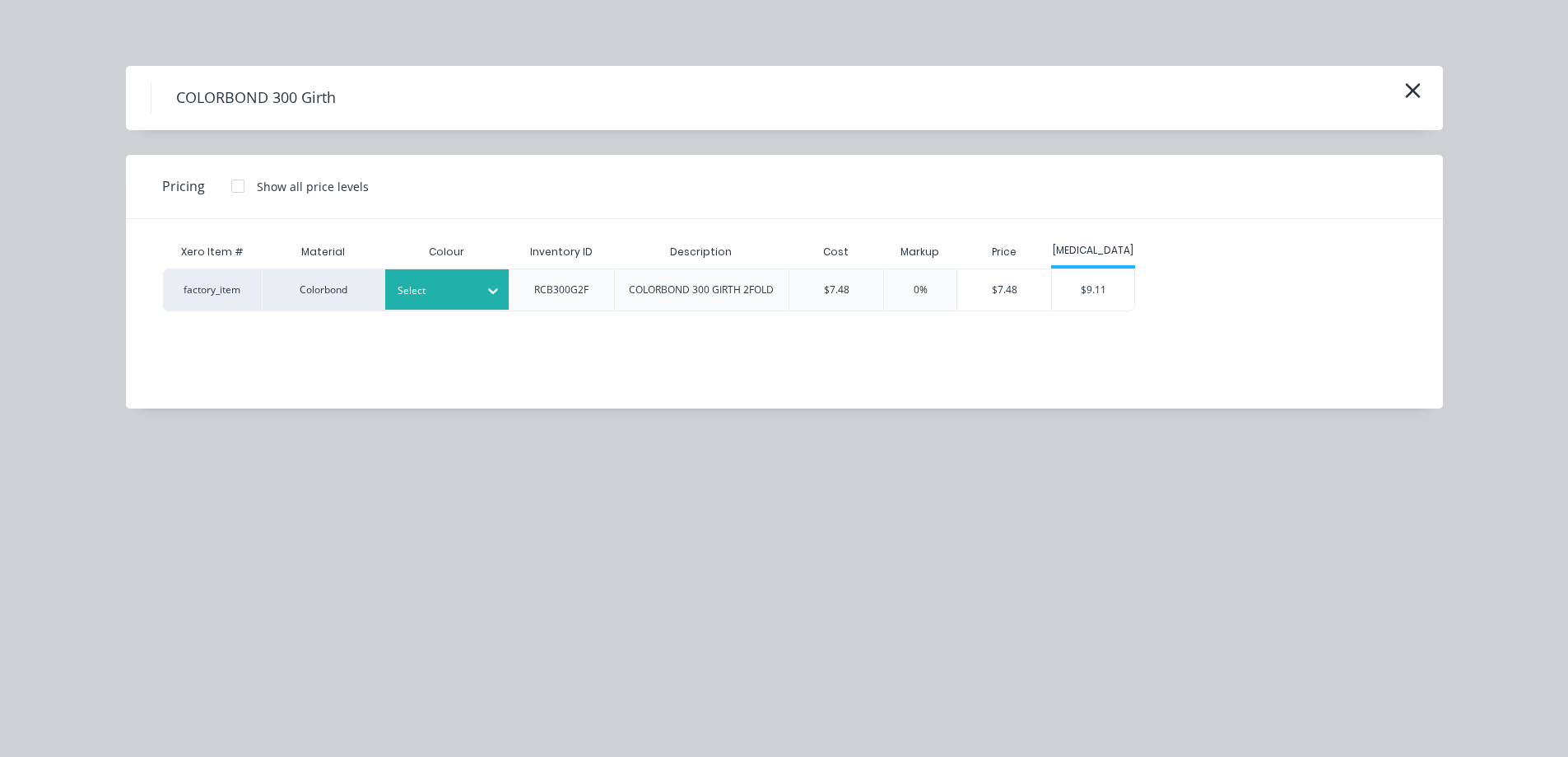
click at [429, 288] on div at bounding box center [435, 290] width 74 height 18
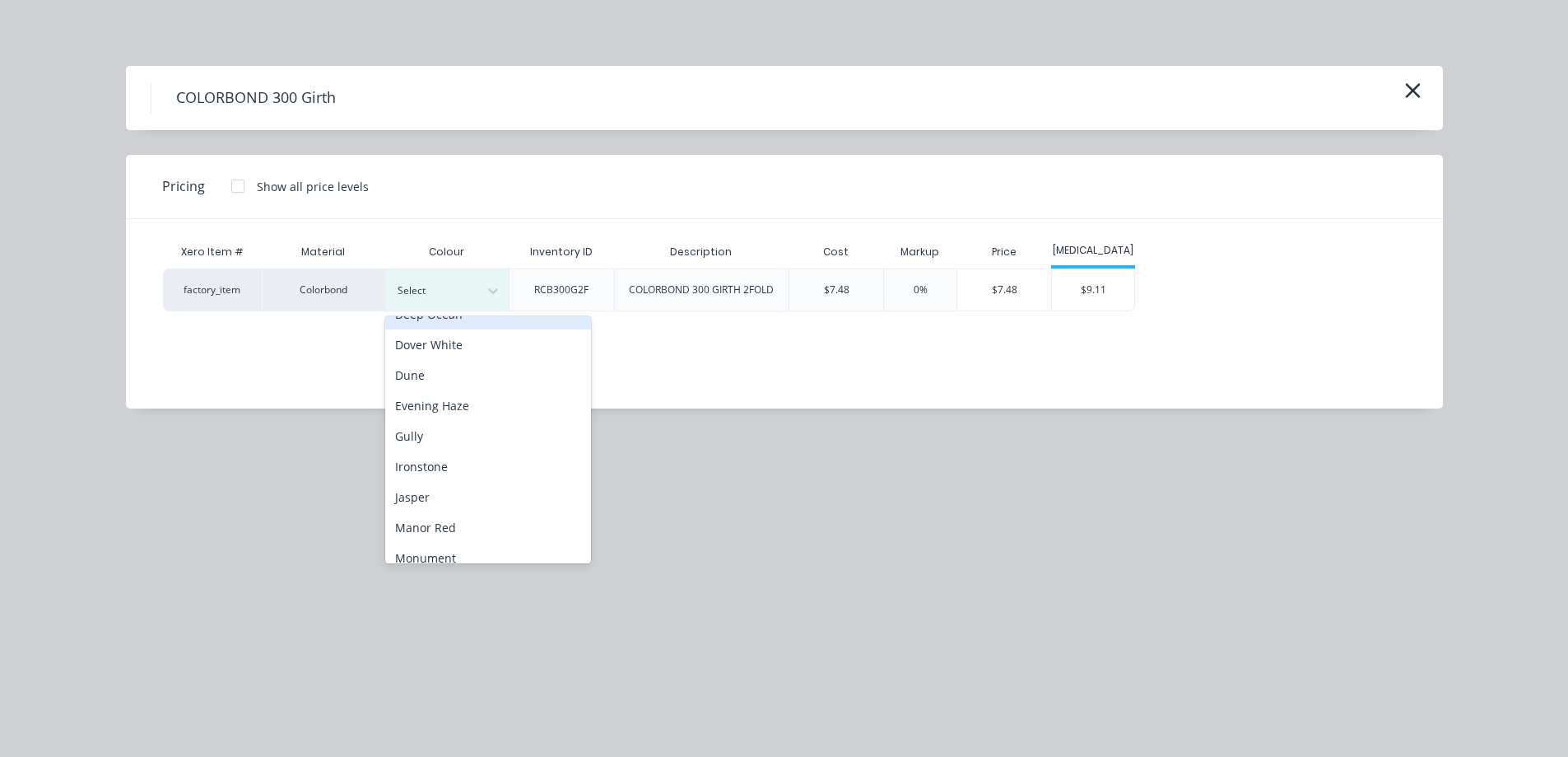
scroll to position [247, 0]
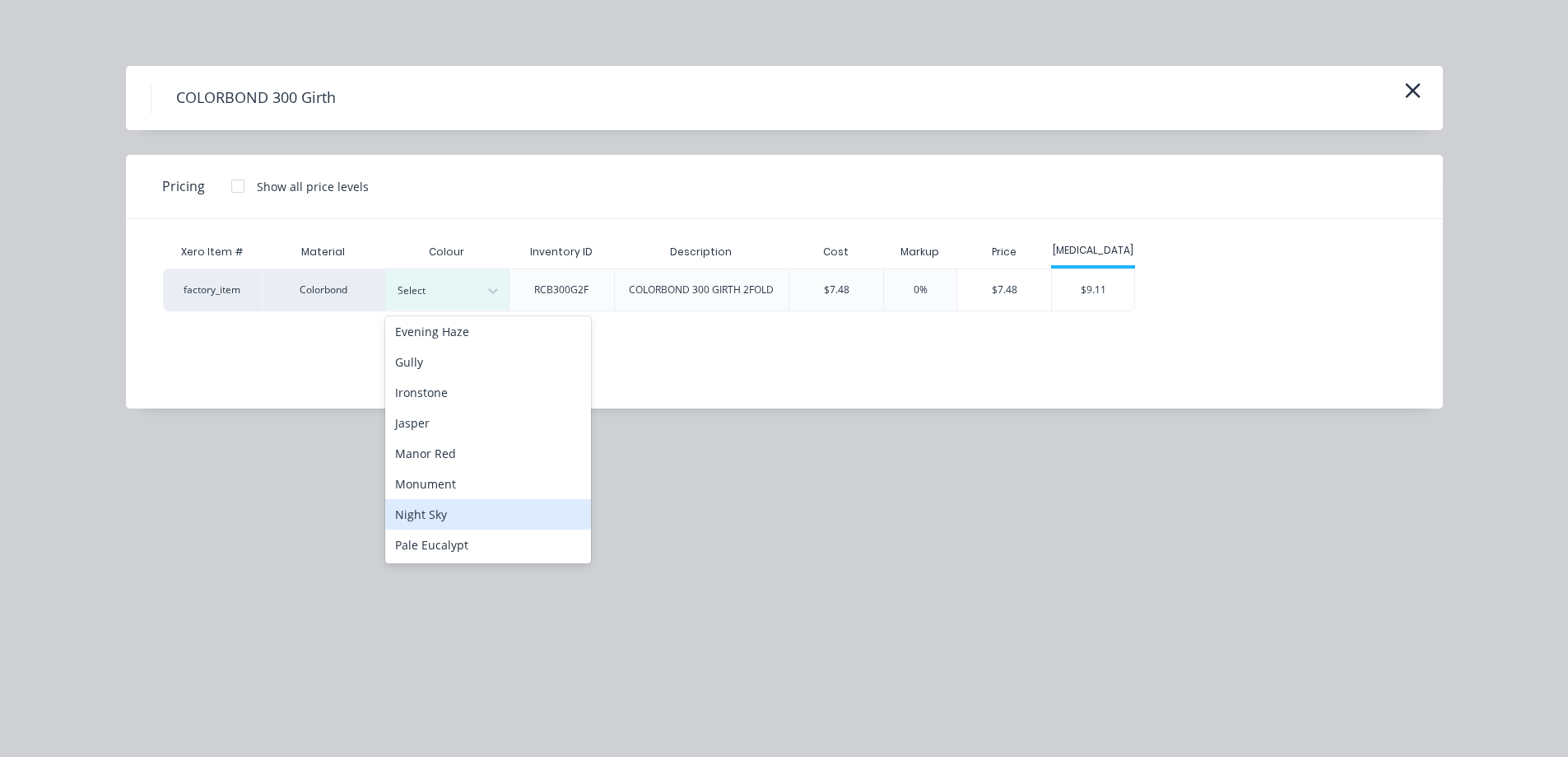
click at [462, 513] on div "Night Sky" at bounding box center [488, 514] width 206 height 30
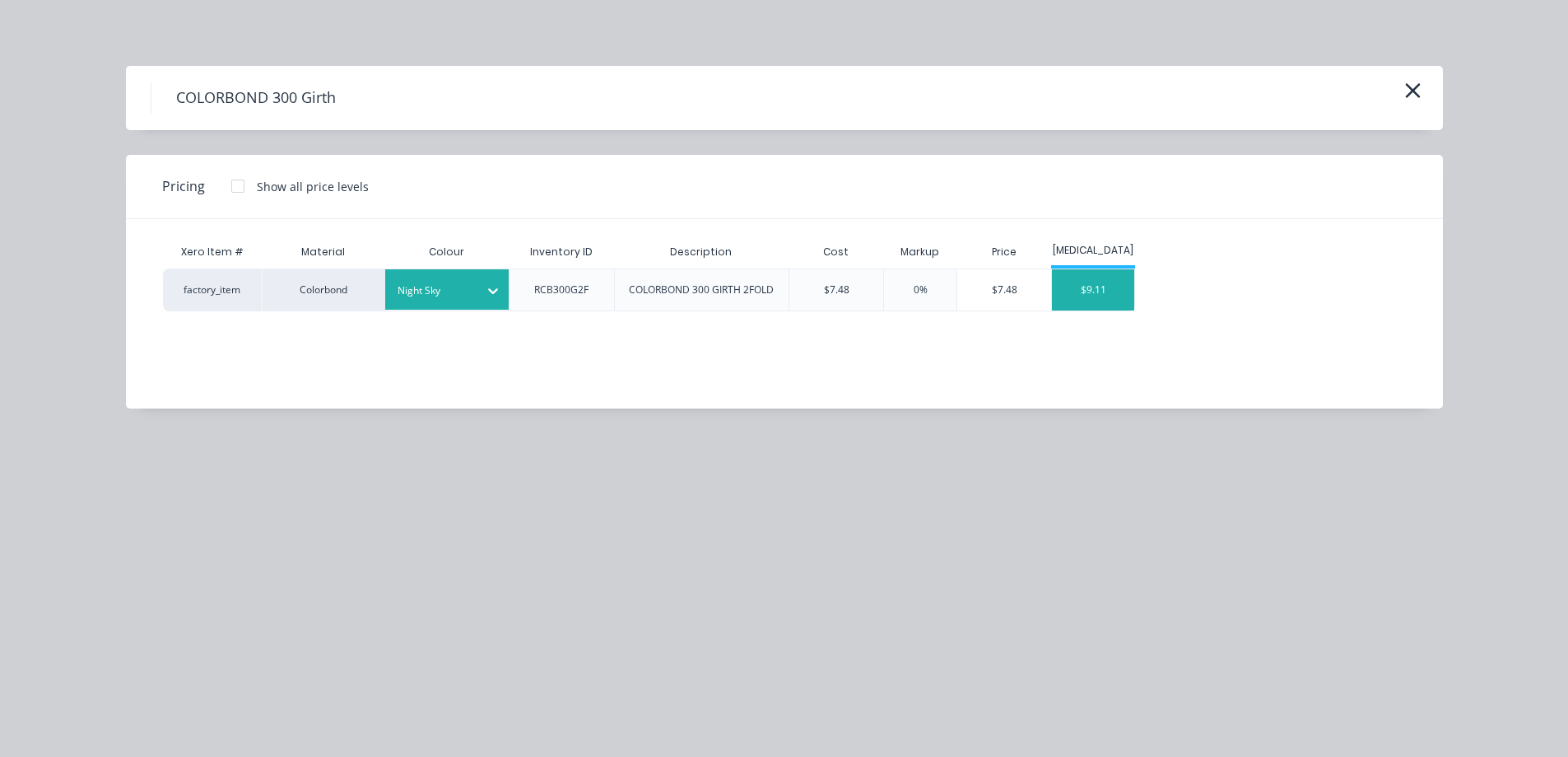
click at [1113, 300] on div "$9.11" at bounding box center [1093, 289] width 82 height 41
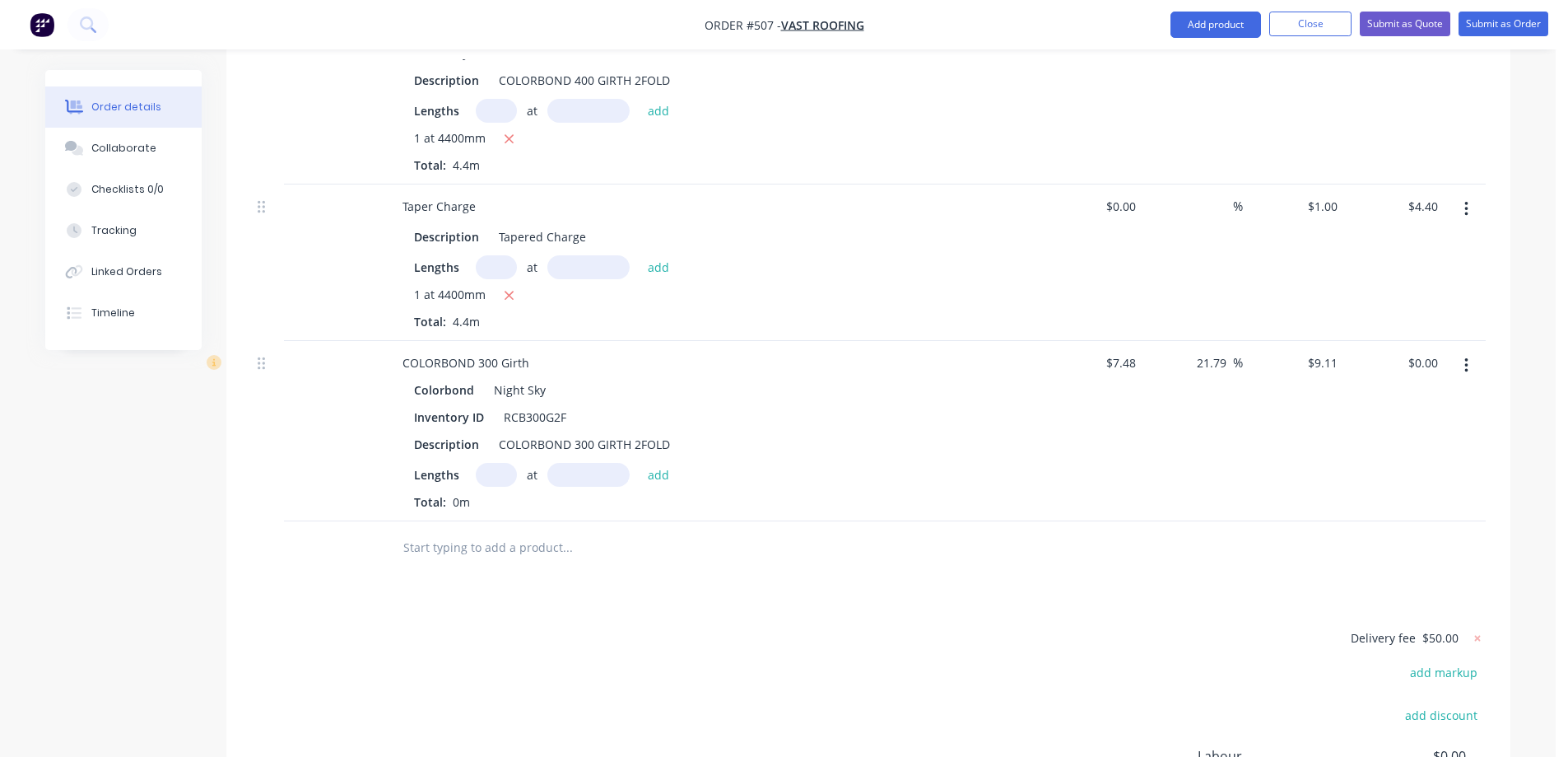
click at [492, 463] on input "text" at bounding box center [496, 474] width 41 height 24
type input "1"
type input "1400mm"
click at [662, 463] on button "add" at bounding box center [659, 473] width 39 height 22
type input "$12.75"
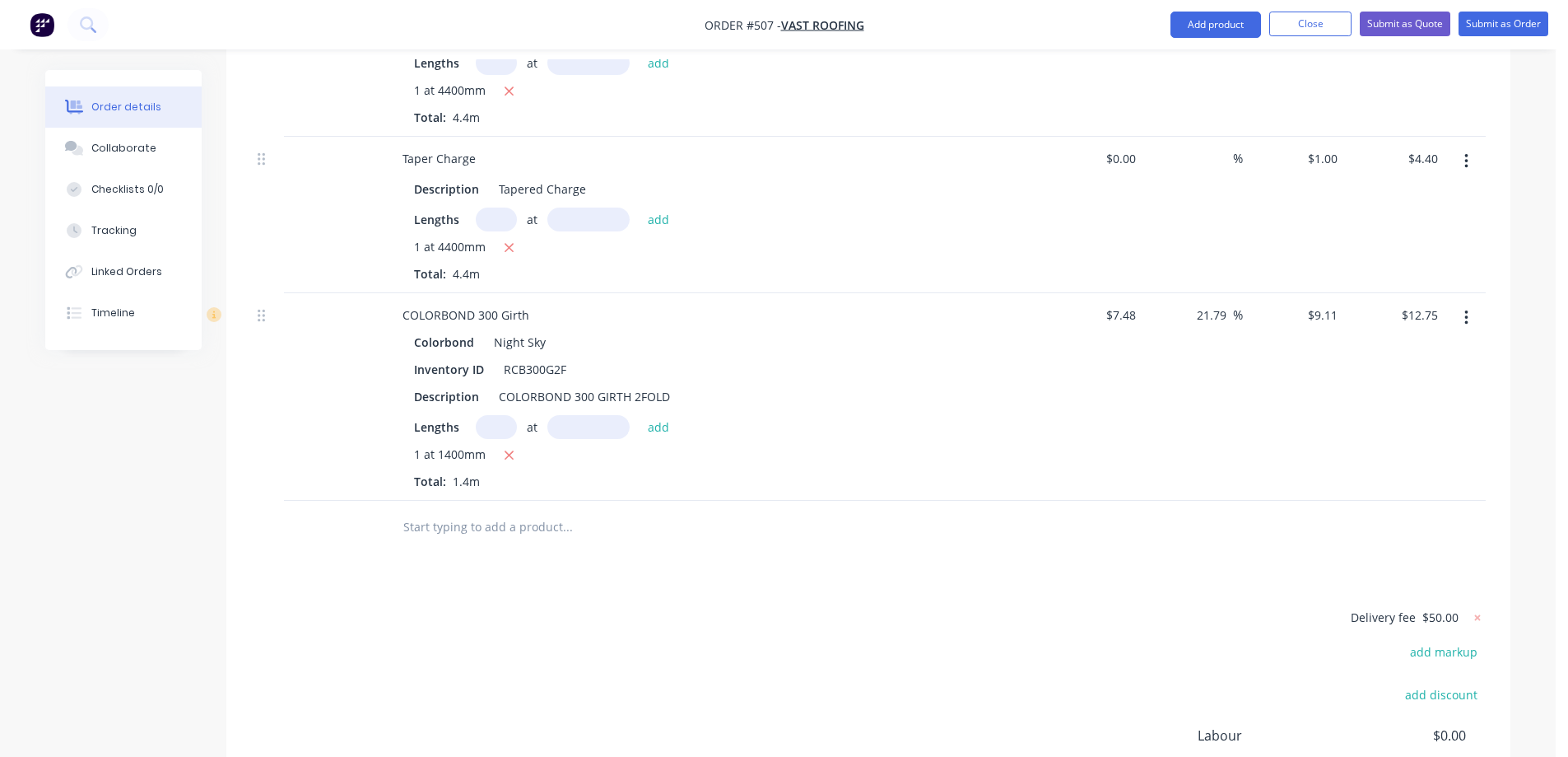
scroll to position [709, 0]
click at [467, 508] on input "text" at bounding box center [567, 524] width 329 height 33
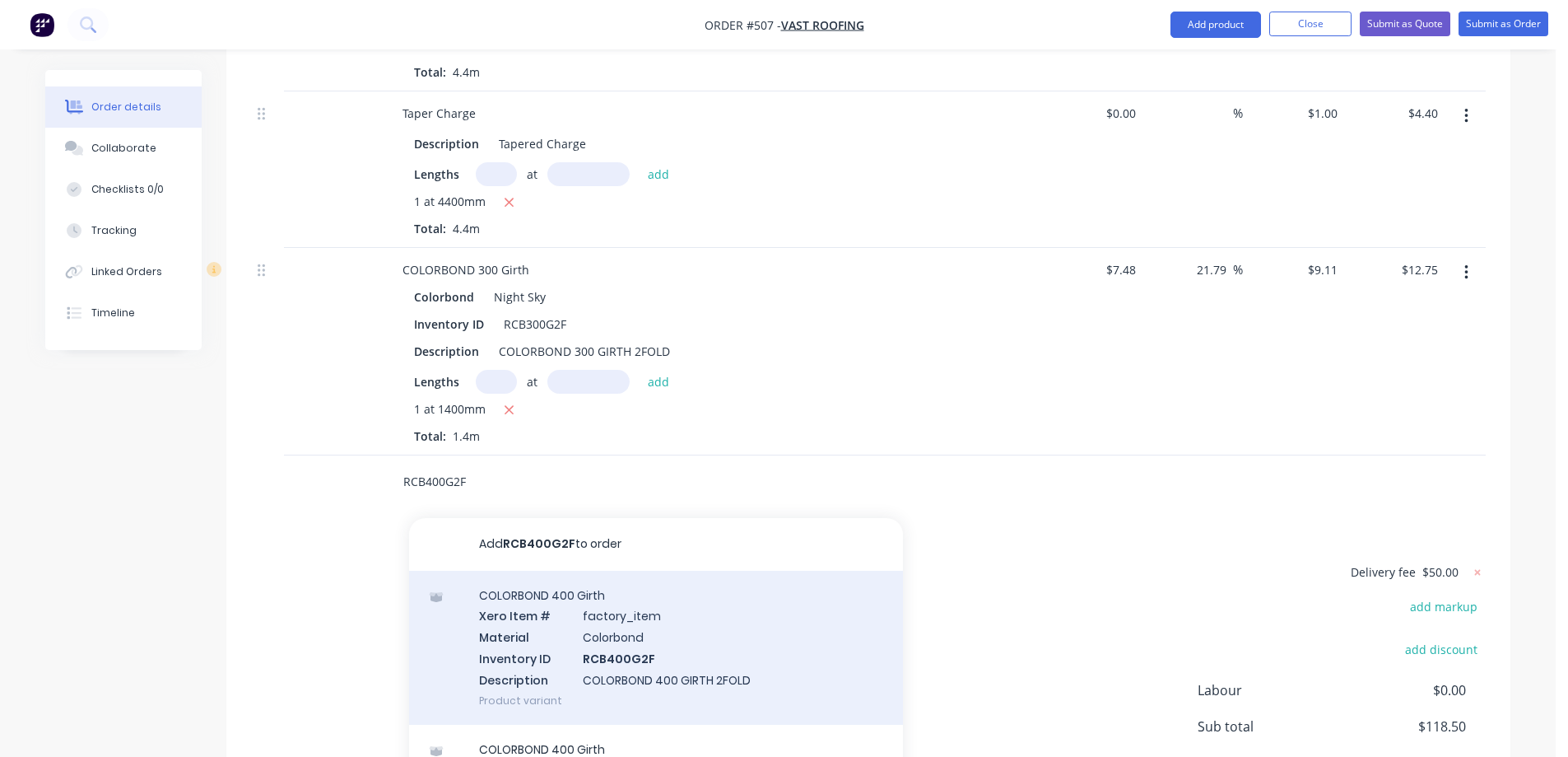
scroll to position [792, 0]
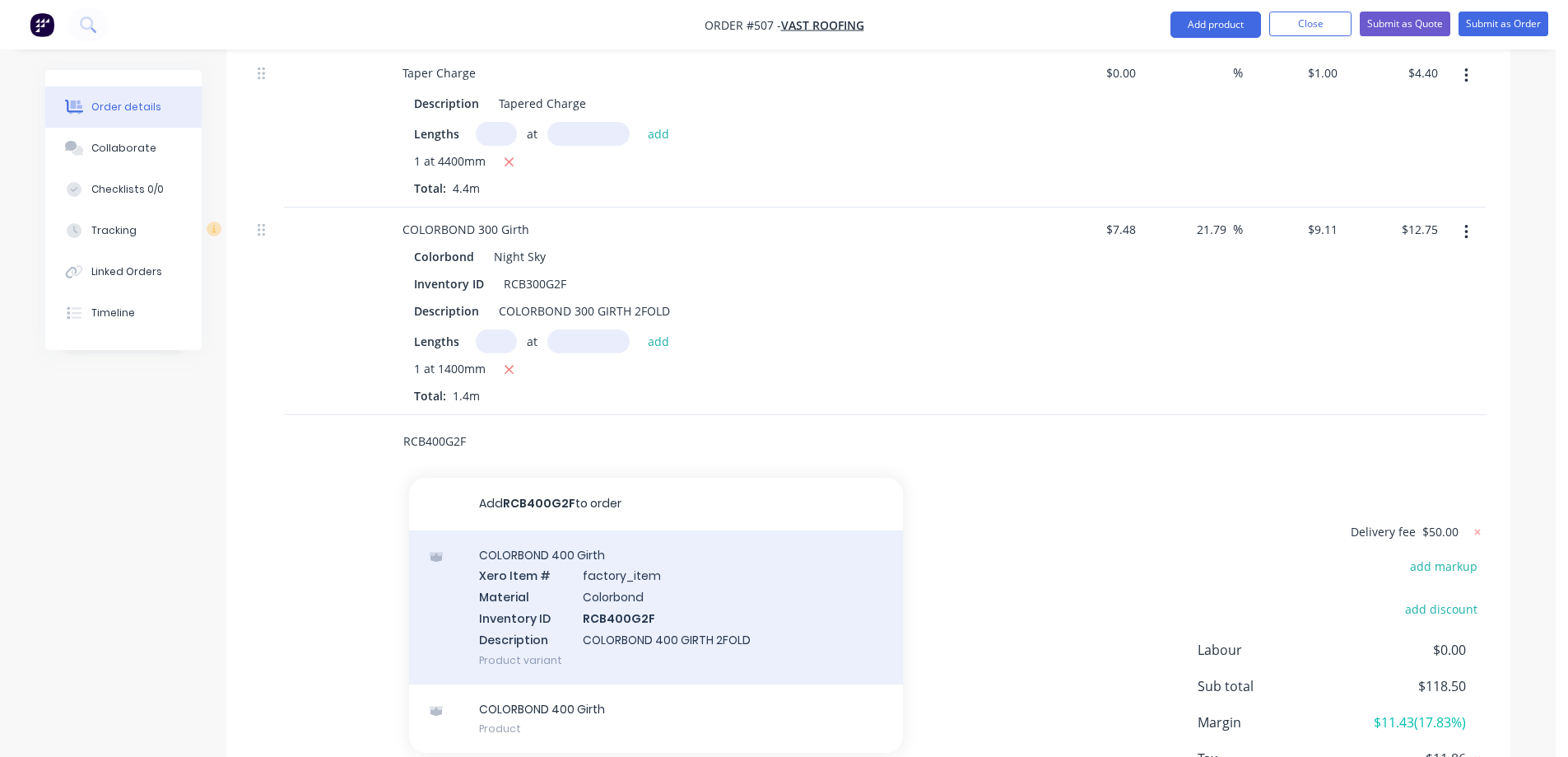
type input "RCB400G2F"
click at [568, 576] on div "COLORBOND 400 Girth Xero Item # factory_item Material Colorbond Inventory ID RC…" at bounding box center [656, 608] width 494 height 154
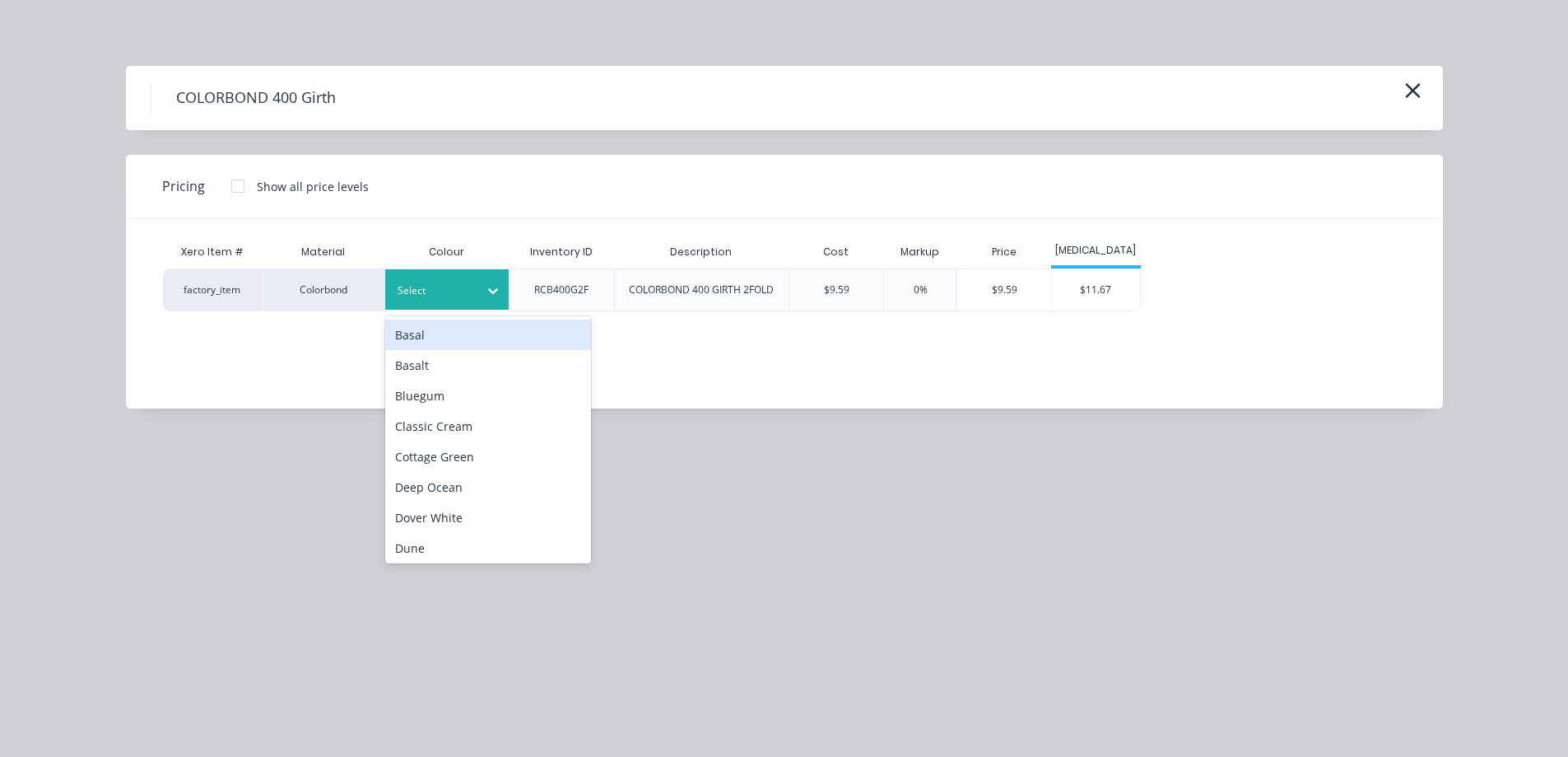
click at [469, 301] on div "Select" at bounding box center [432, 290] width 92 height 21
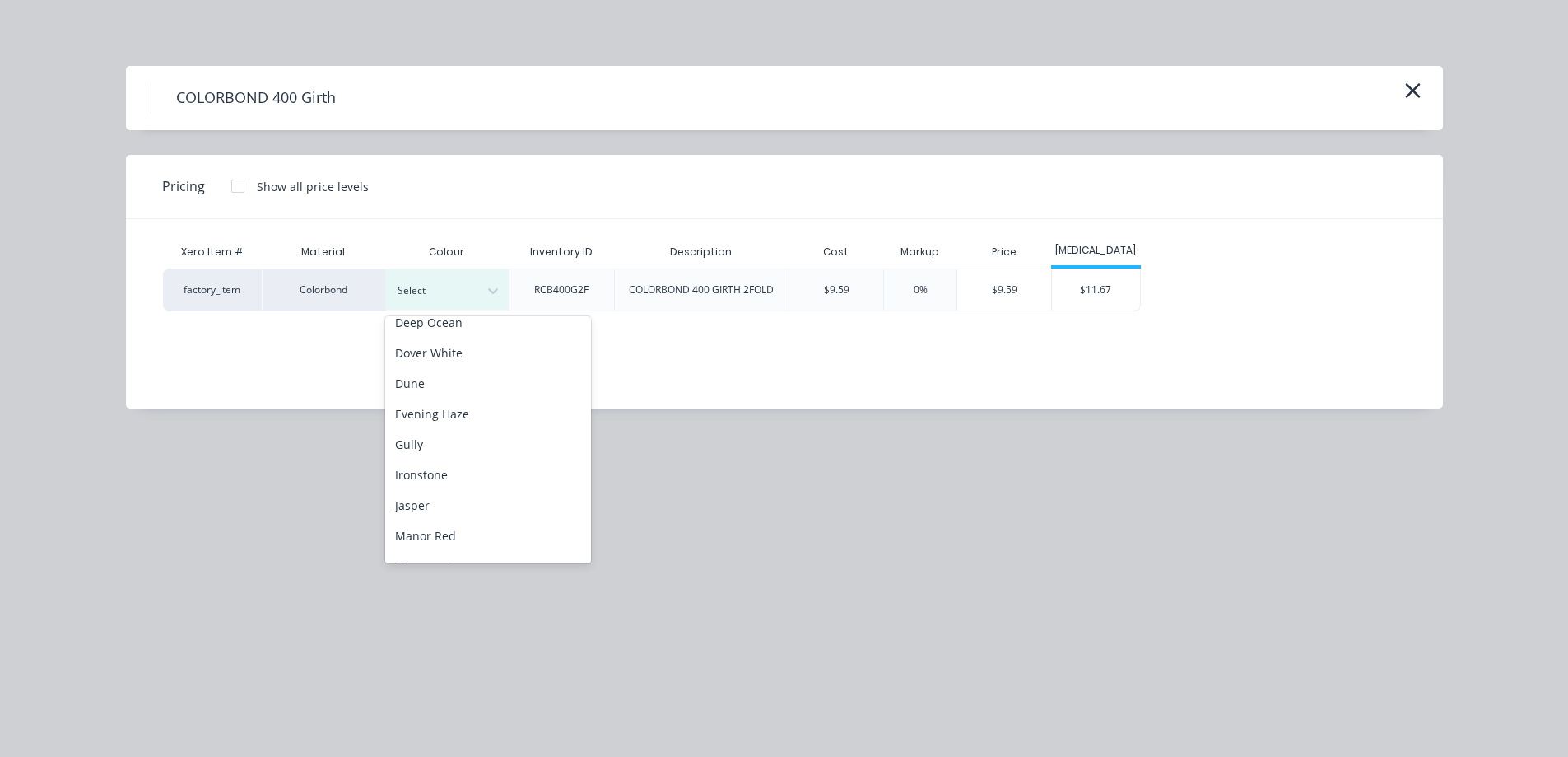
scroll to position [247, 0]
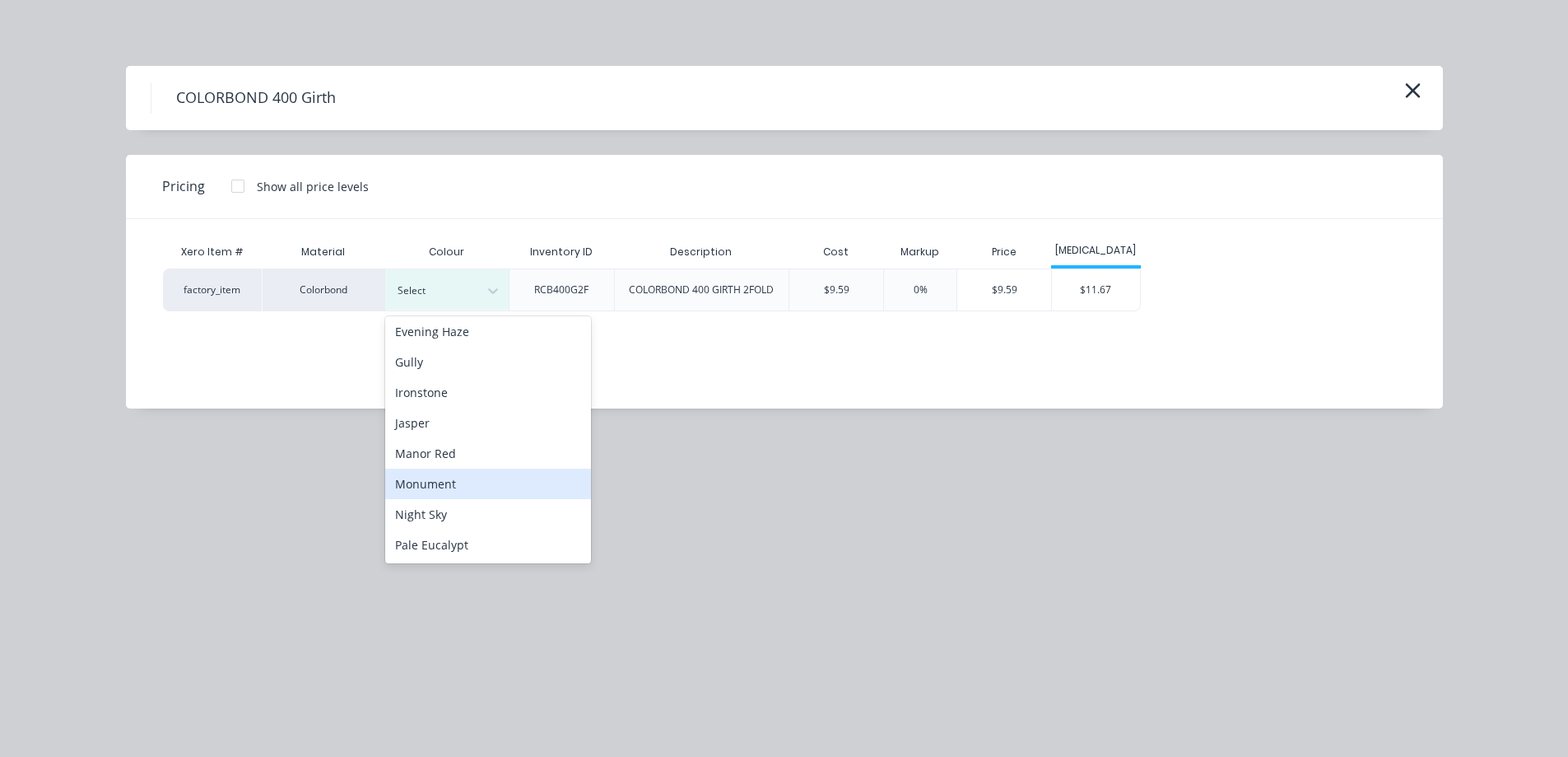
click at [466, 484] on div "Monument" at bounding box center [488, 484] width 206 height 30
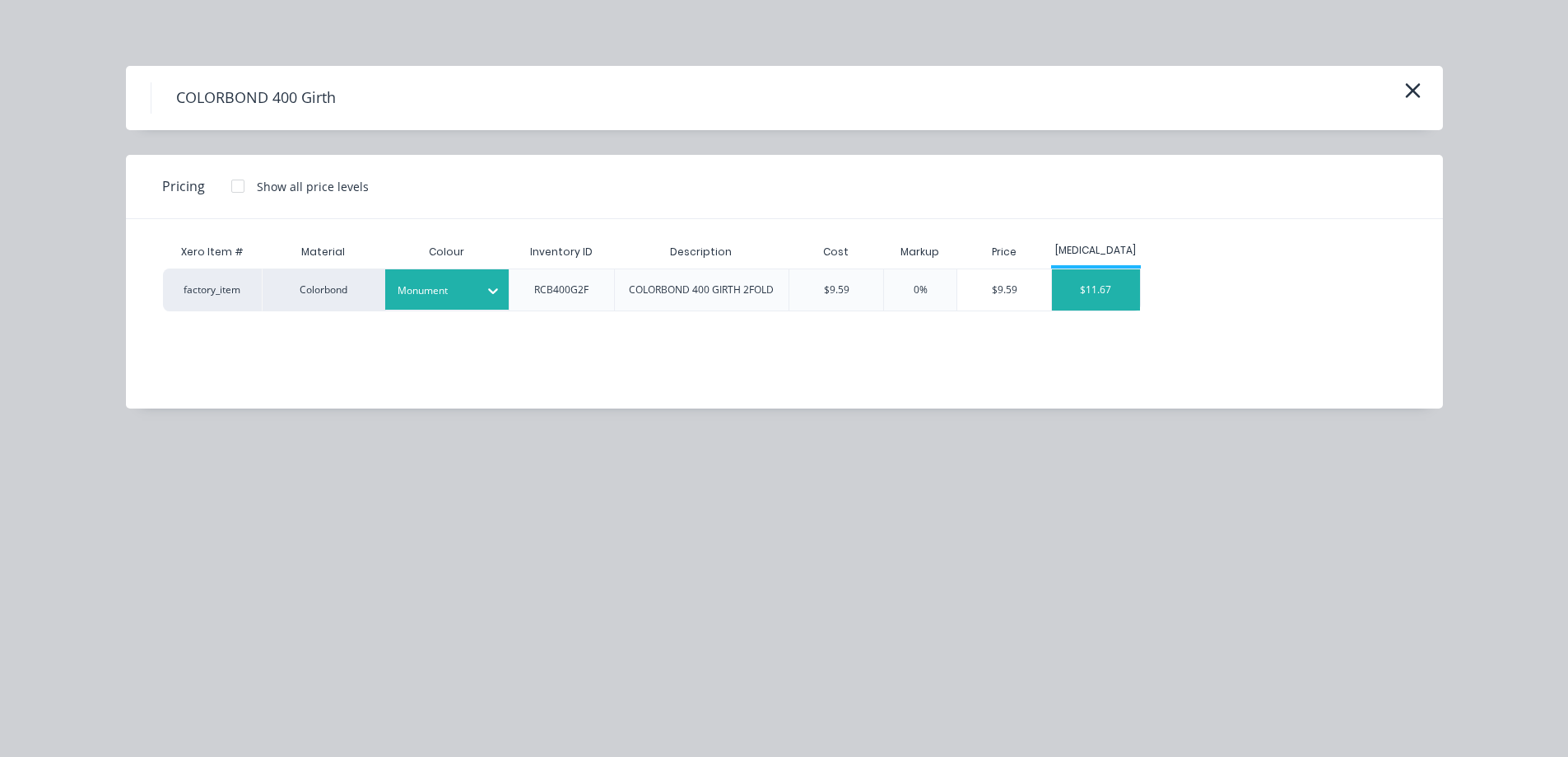
click at [1067, 297] on div "$11.67" at bounding box center [1096, 289] width 89 height 41
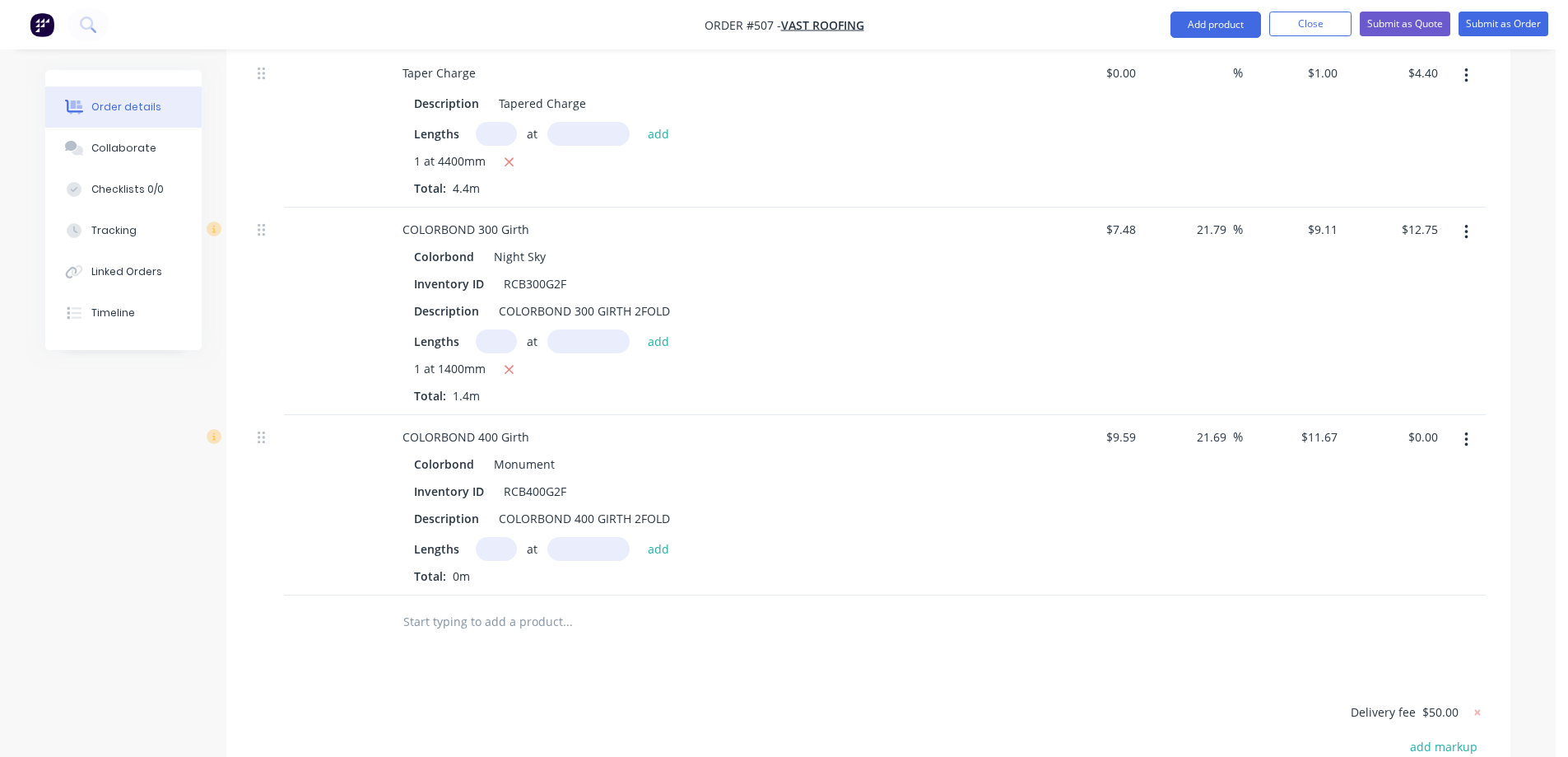
click at [501, 537] on input "text" at bounding box center [496, 548] width 41 height 24
type input "1"
type input "900mm"
click at [661, 537] on button "add" at bounding box center [659, 548] width 39 height 22
type input "$10.50"
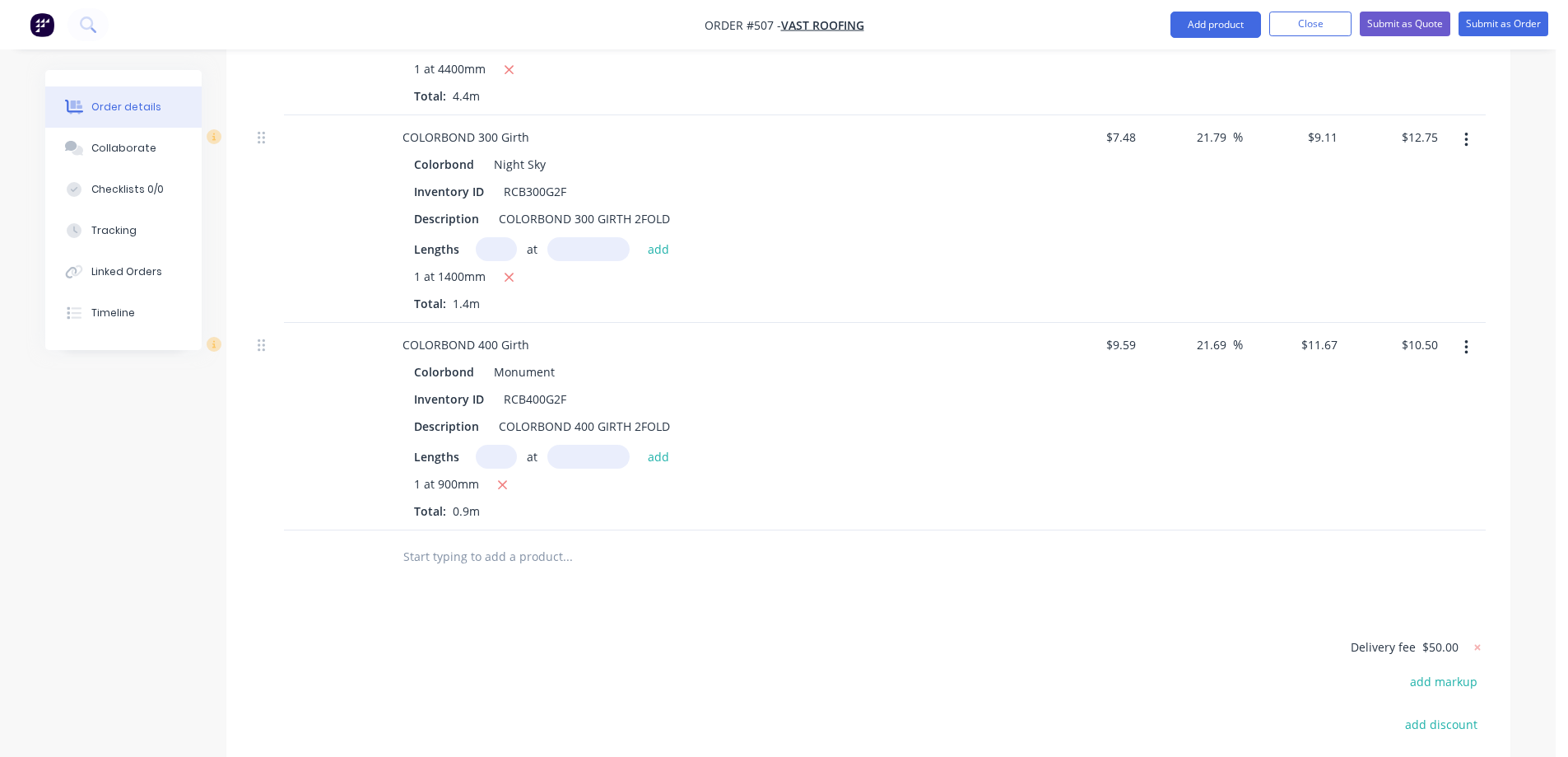
scroll to position [957, 0]
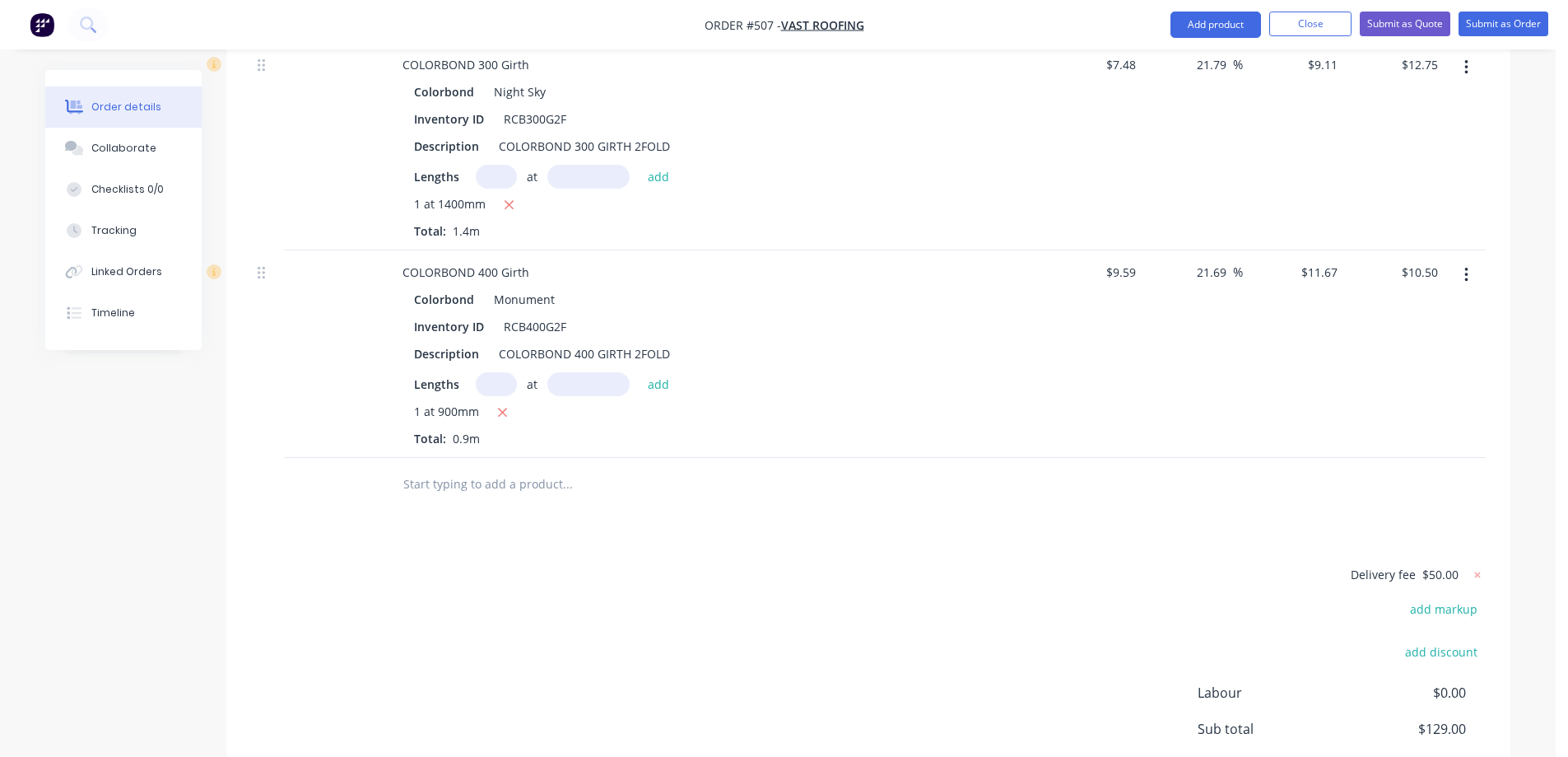
click at [507, 468] on input "text" at bounding box center [567, 484] width 329 height 33
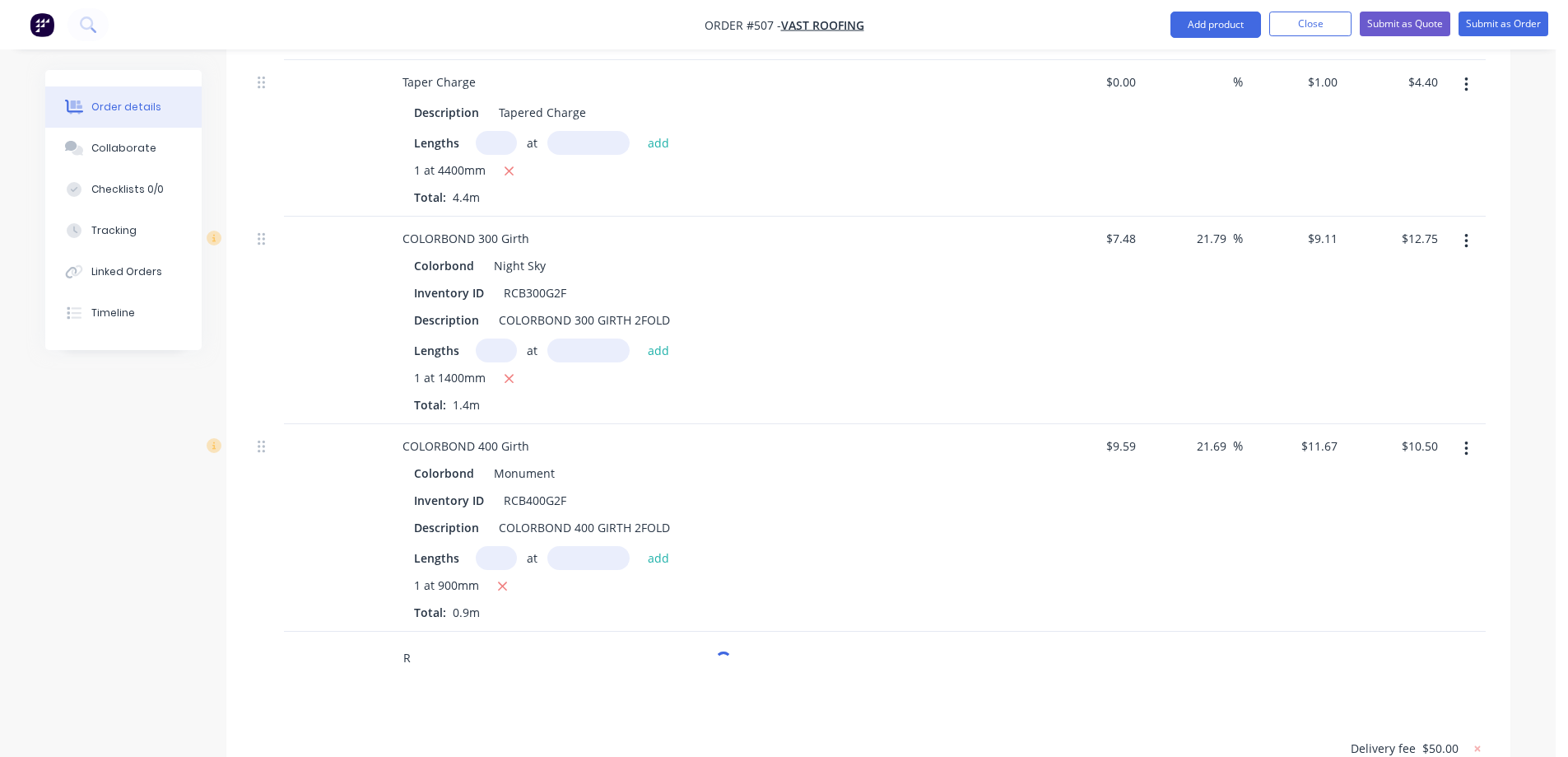
scroll to position [874, 0]
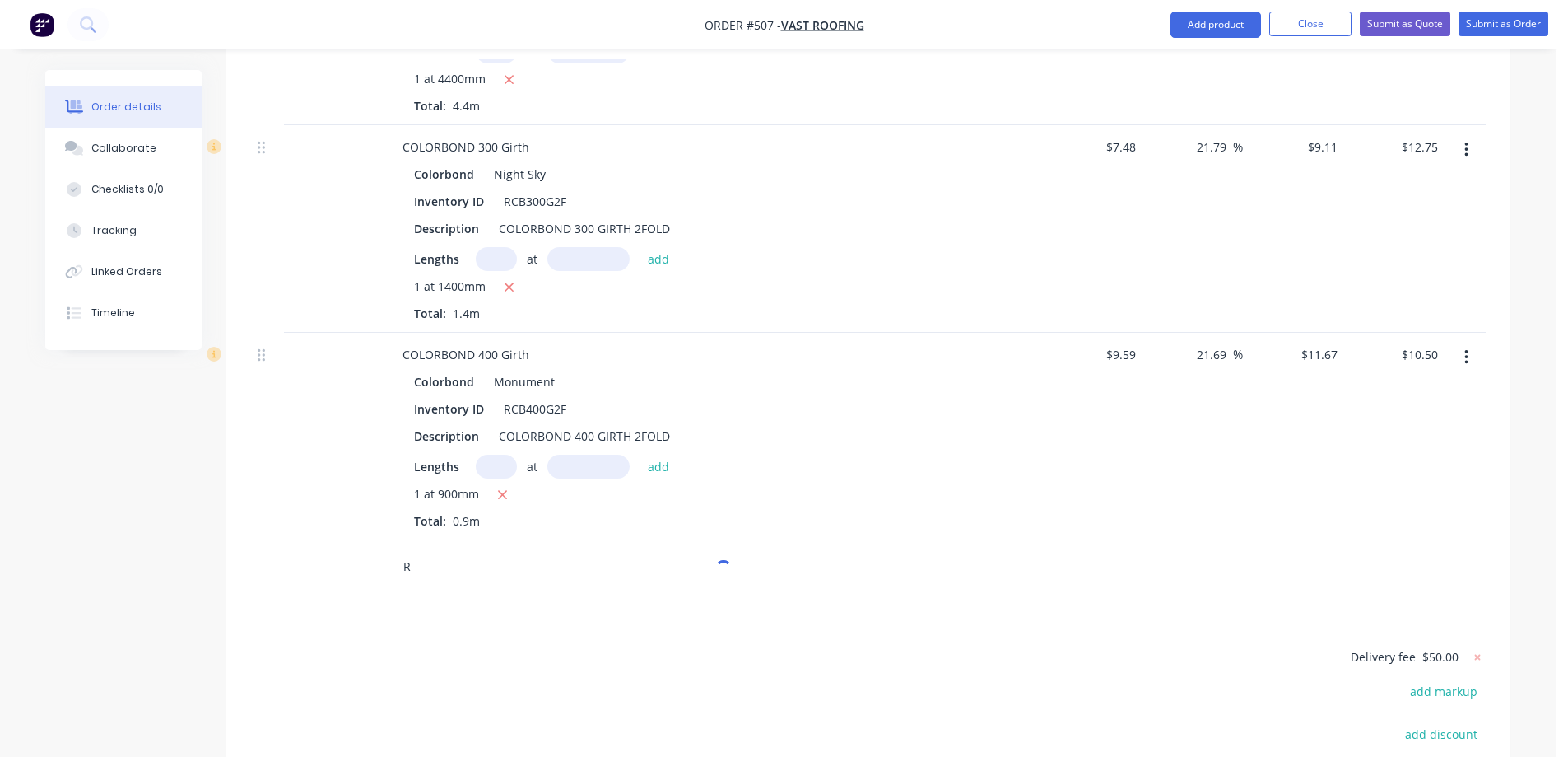
type input "R"
click at [1464, 349] on icon "button" at bounding box center [1466, 357] width 4 height 18
click at [1370, 488] on div "Delete" at bounding box center [1407, 499] width 127 height 24
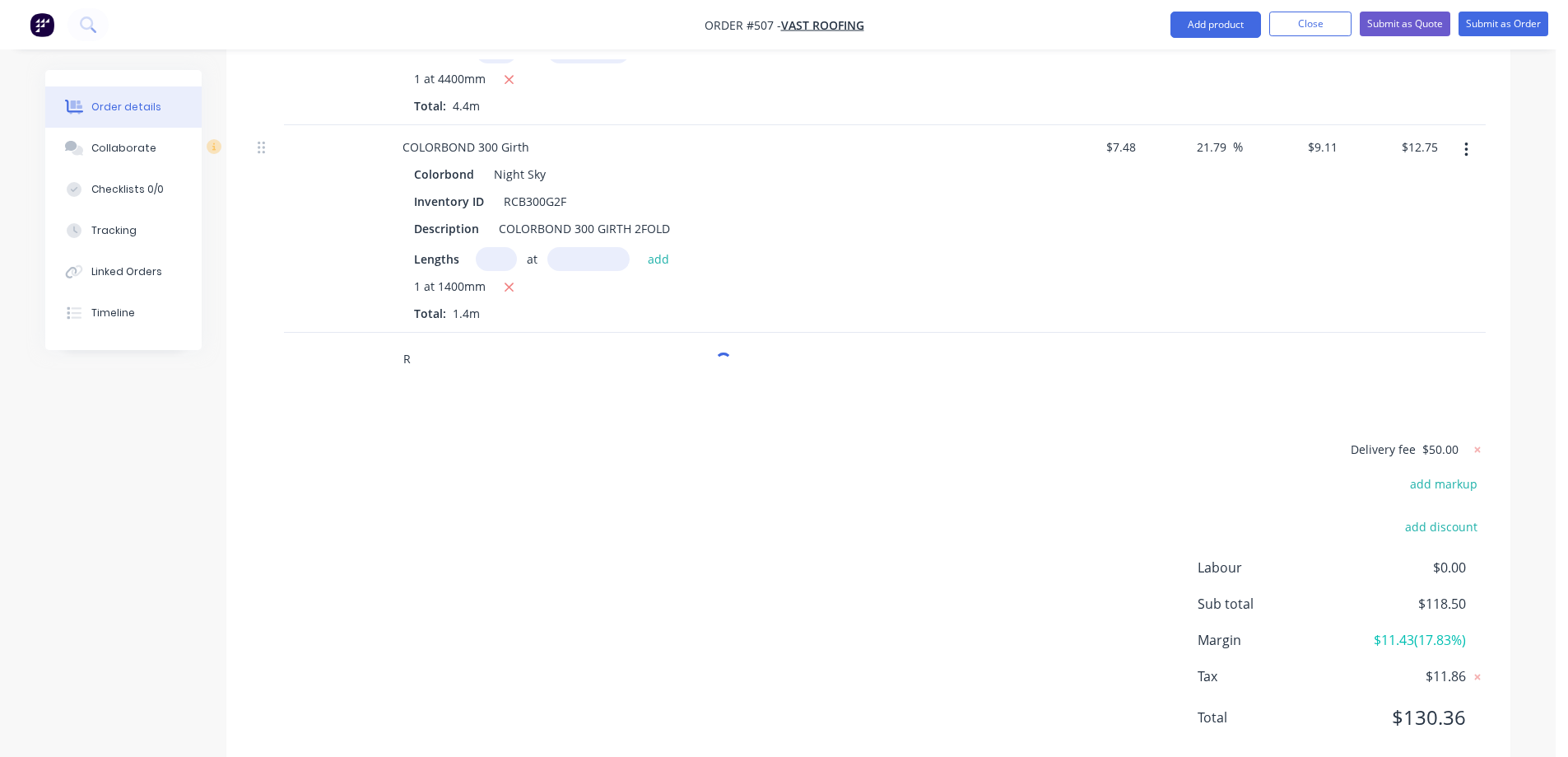
click at [490, 343] on input "R" at bounding box center [567, 359] width 329 height 33
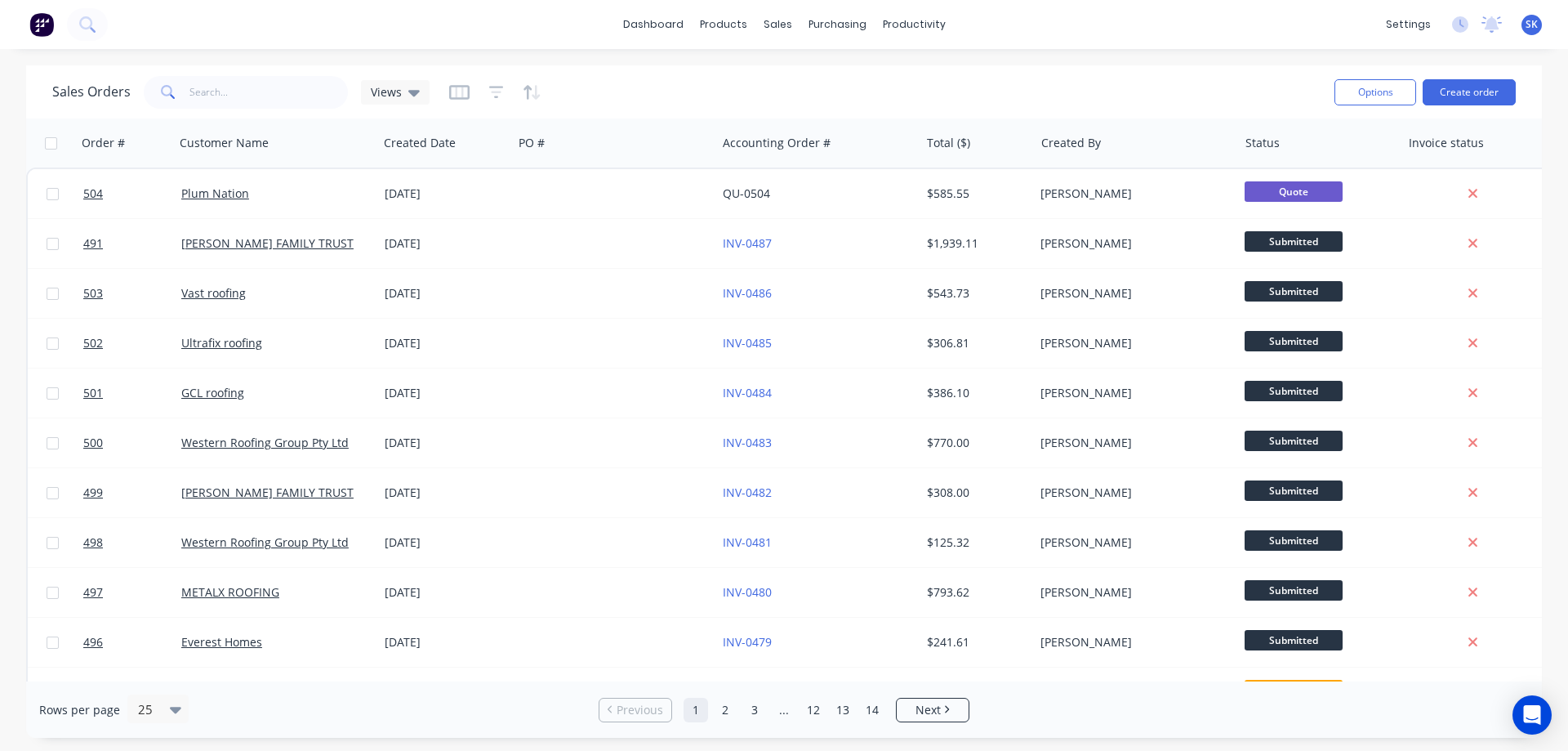
click at [45, 24] on img at bounding box center [42, 25] width 25 height 25
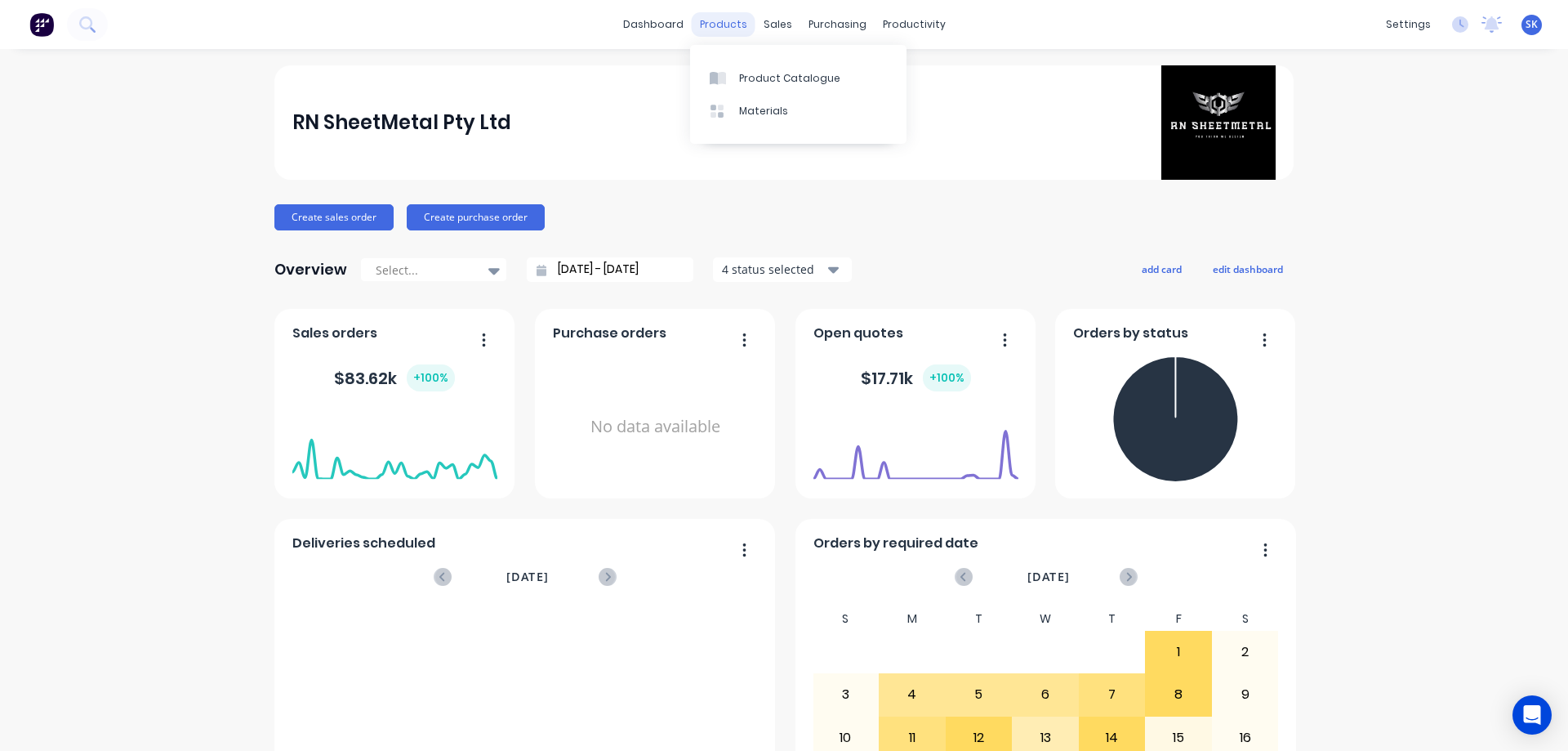
click at [728, 21] on div "products" at bounding box center [723, 25] width 63 height 25
click at [741, 81] on div "Product Catalogue" at bounding box center [790, 78] width 101 height 15
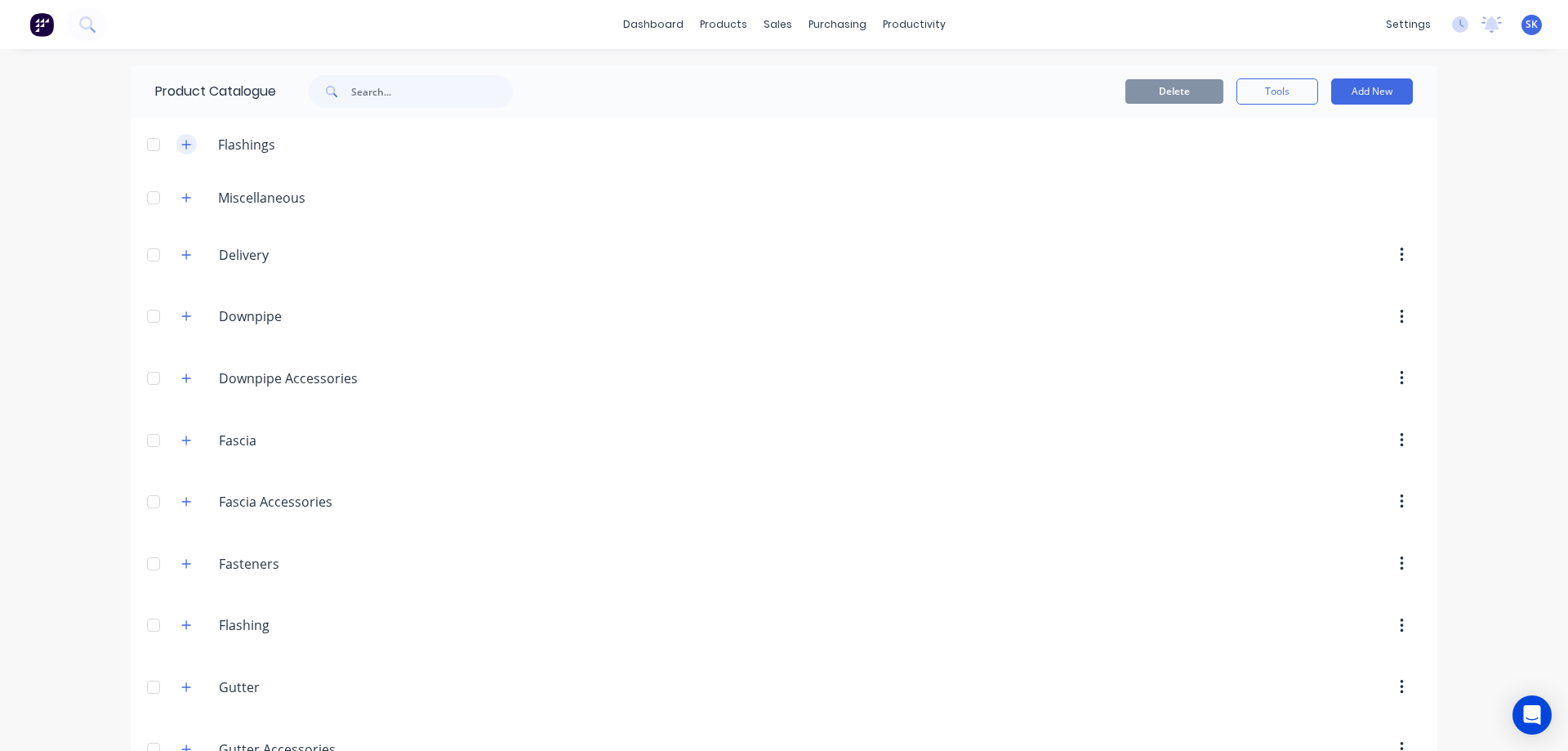
click at [182, 144] on icon "button" at bounding box center [187, 145] width 9 height 9
click at [182, 145] on icon "button" at bounding box center [187, 144] width 9 height 1
click at [194, 625] on div "Flashing Flashing" at bounding box center [297, 625] width 257 height 29
click at [178, 631] on button "button" at bounding box center [187, 625] width 21 height 21
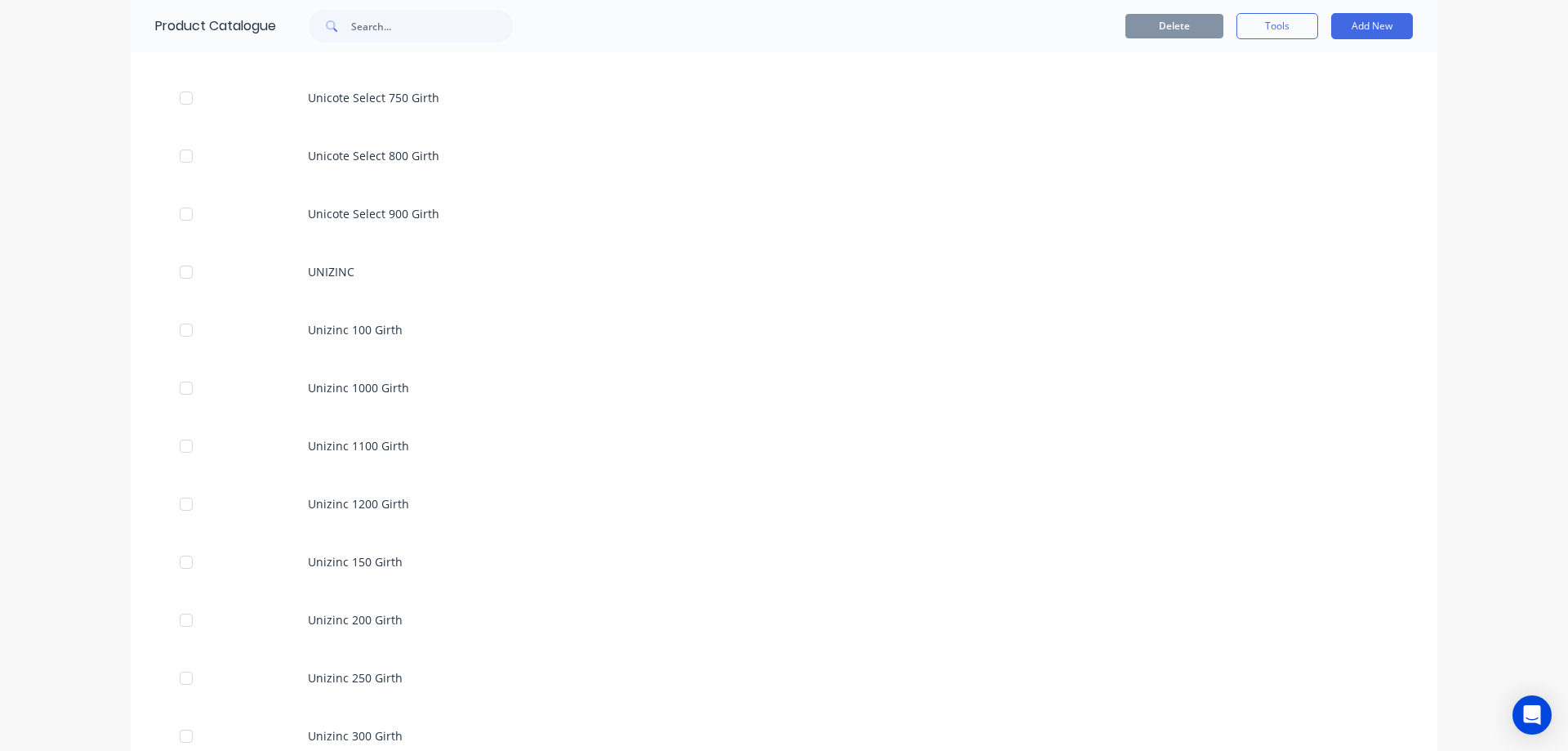
scroll to position [2941, 0]
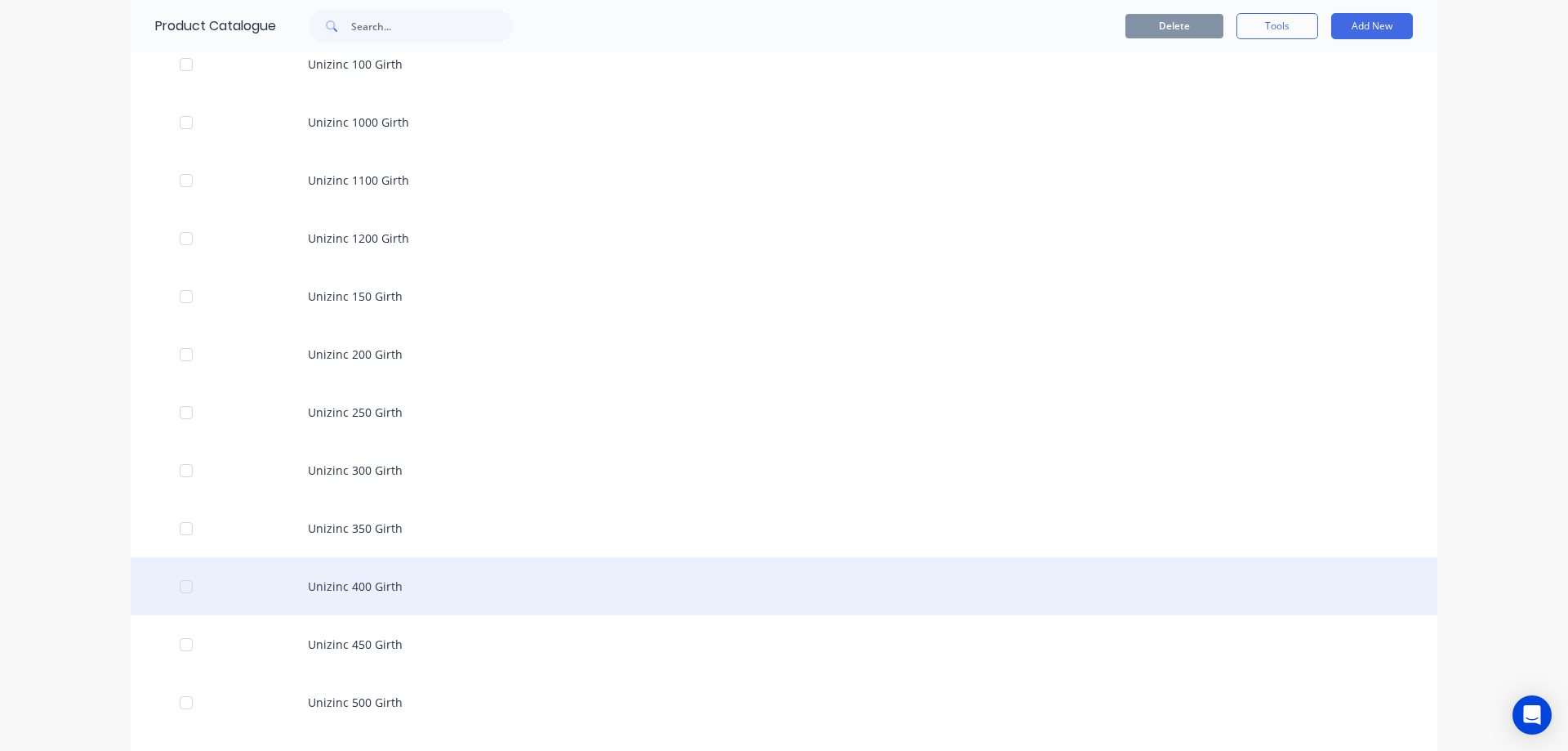
click at [319, 584] on div "Unizinc 400 Girth" at bounding box center [784, 586] width 1307 height 58
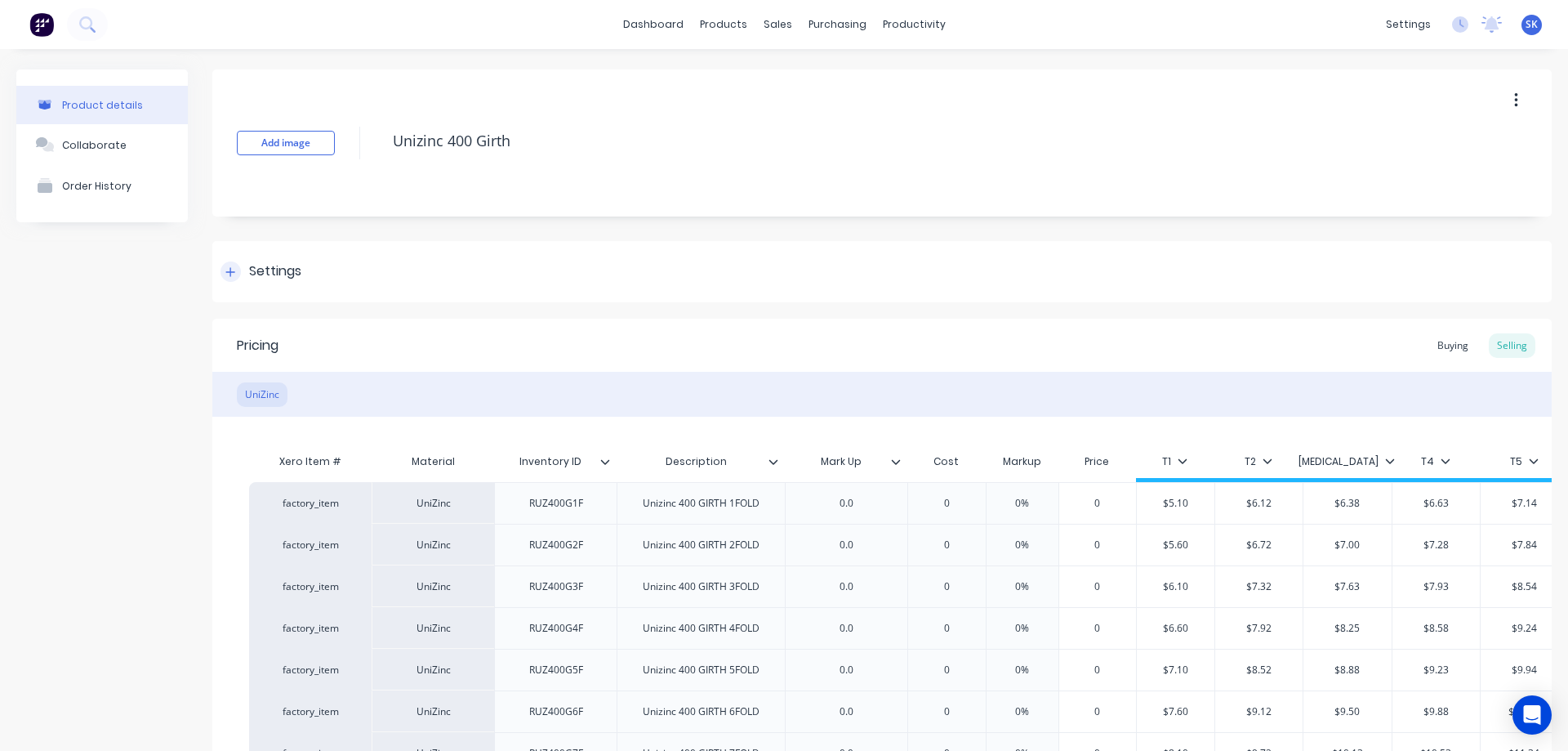
click at [232, 280] on div at bounding box center [230, 272] width 21 height 21
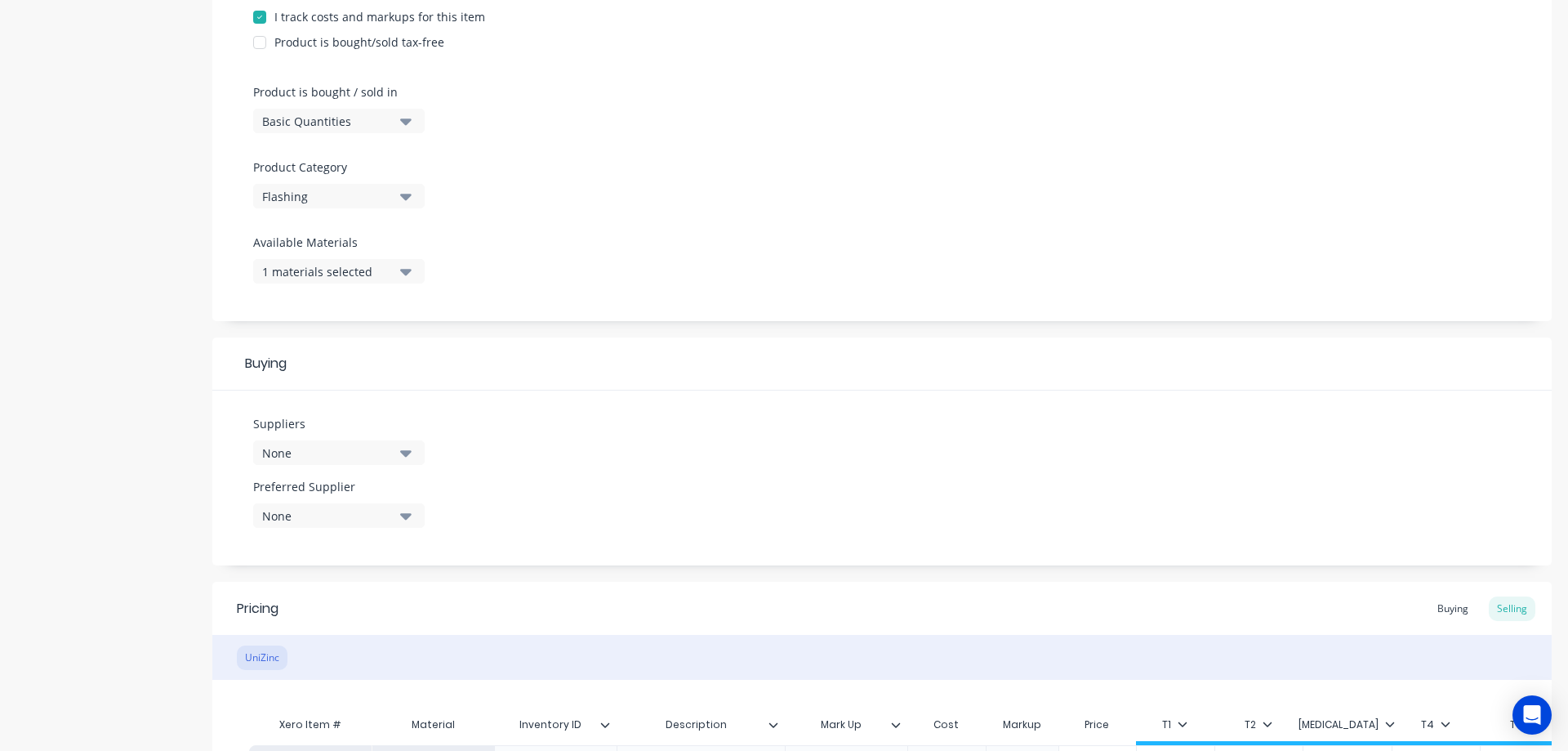
scroll to position [408, 0]
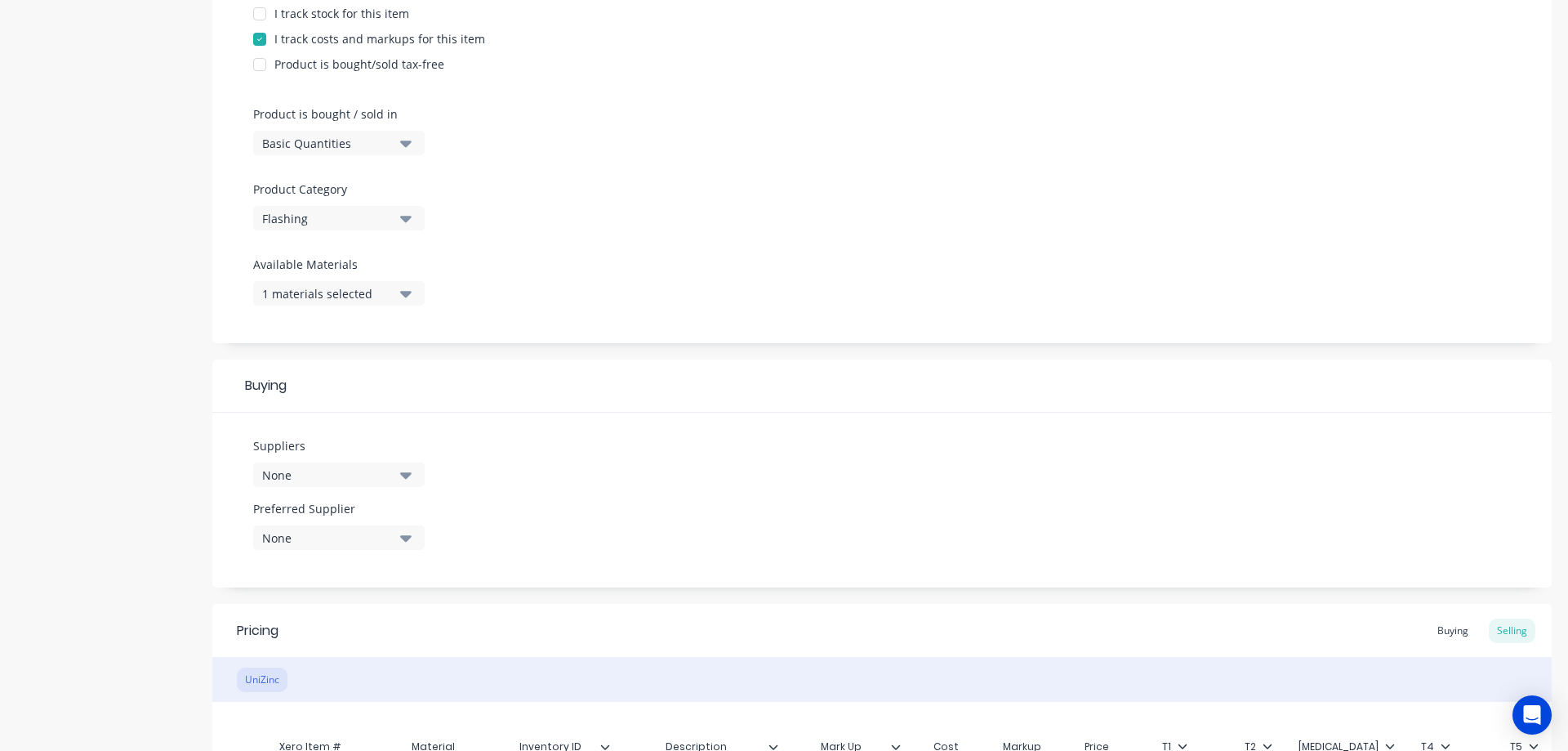
click at [359, 150] on div "Basic Quantities" at bounding box center [328, 144] width 130 height 17
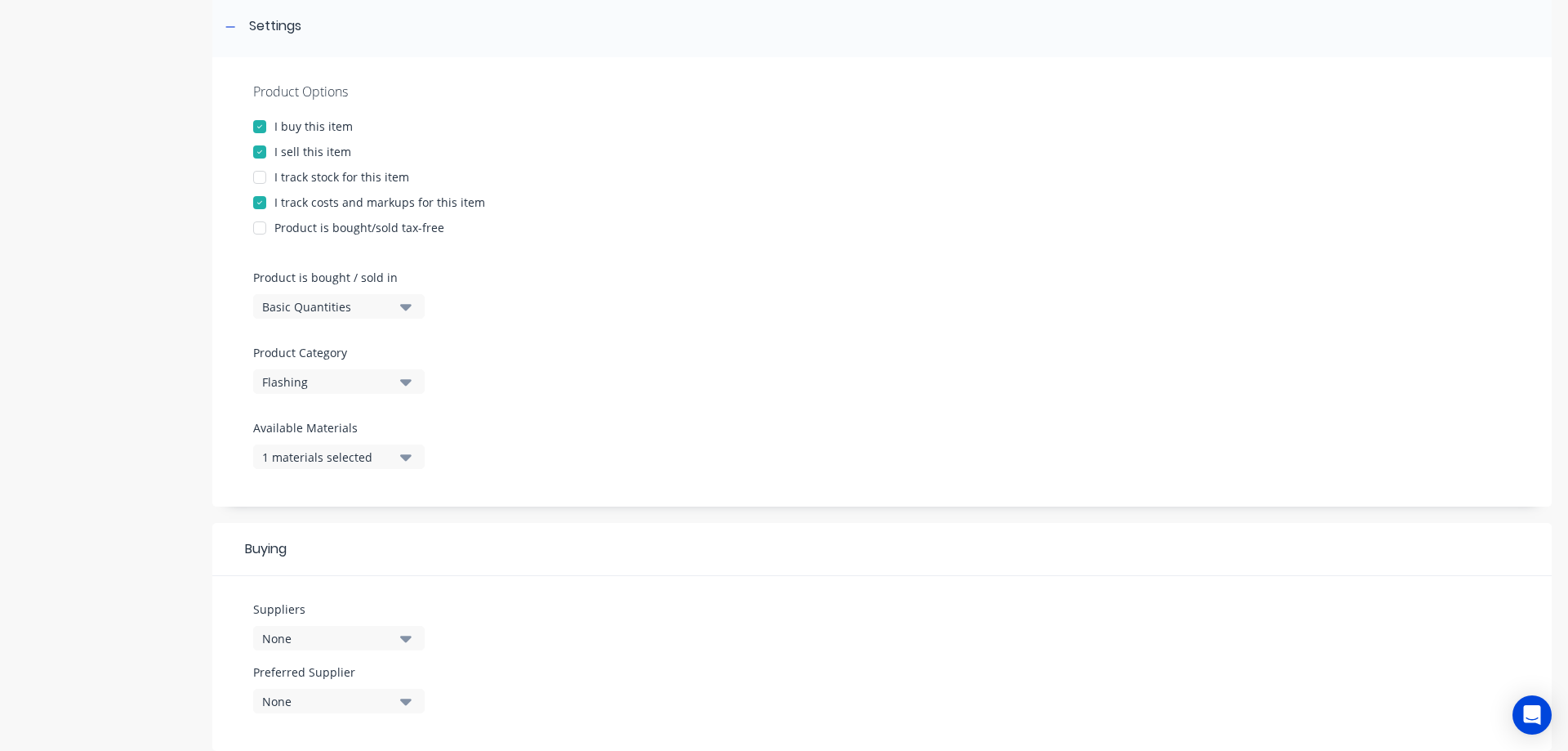
scroll to position [163, 0]
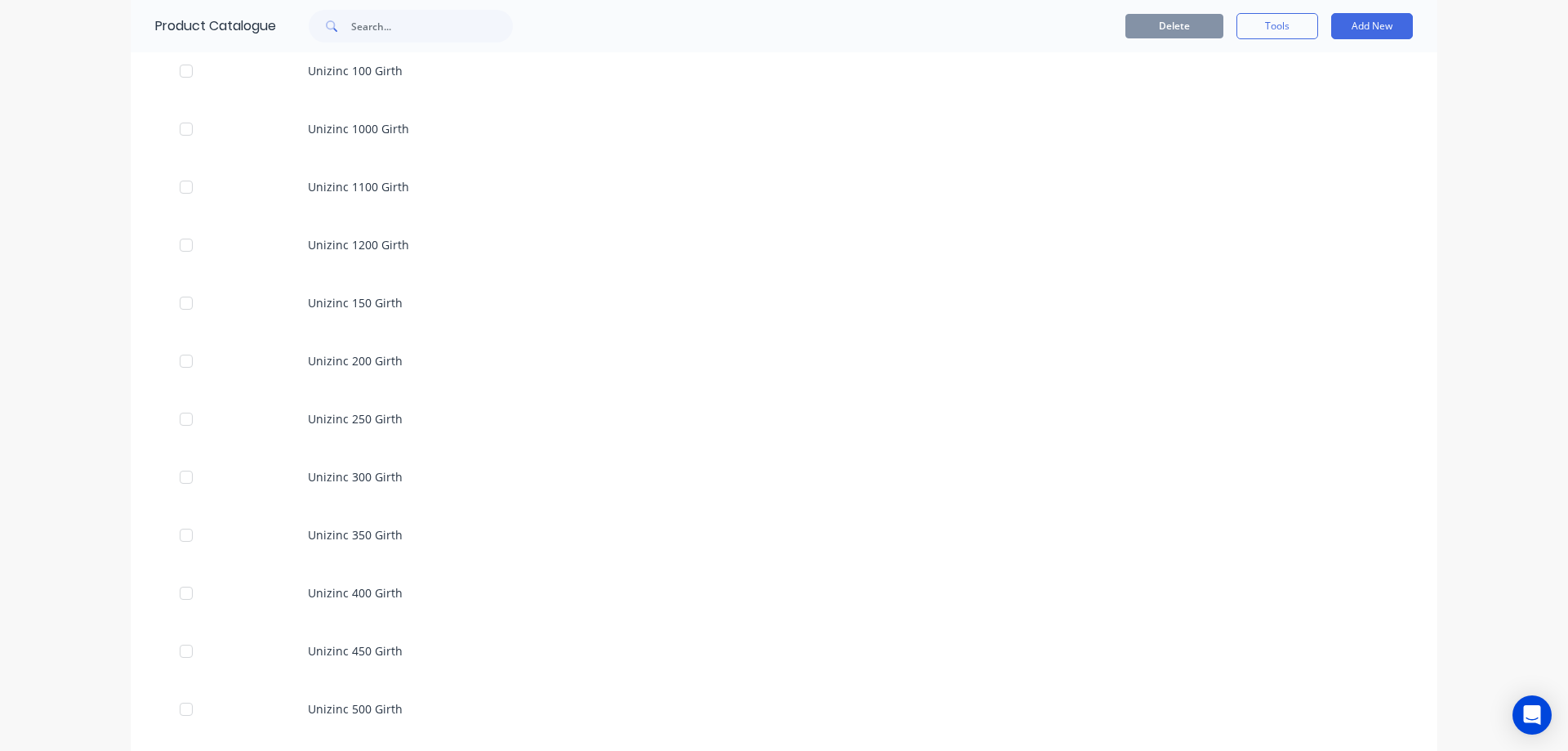
scroll to position [2941, 0]
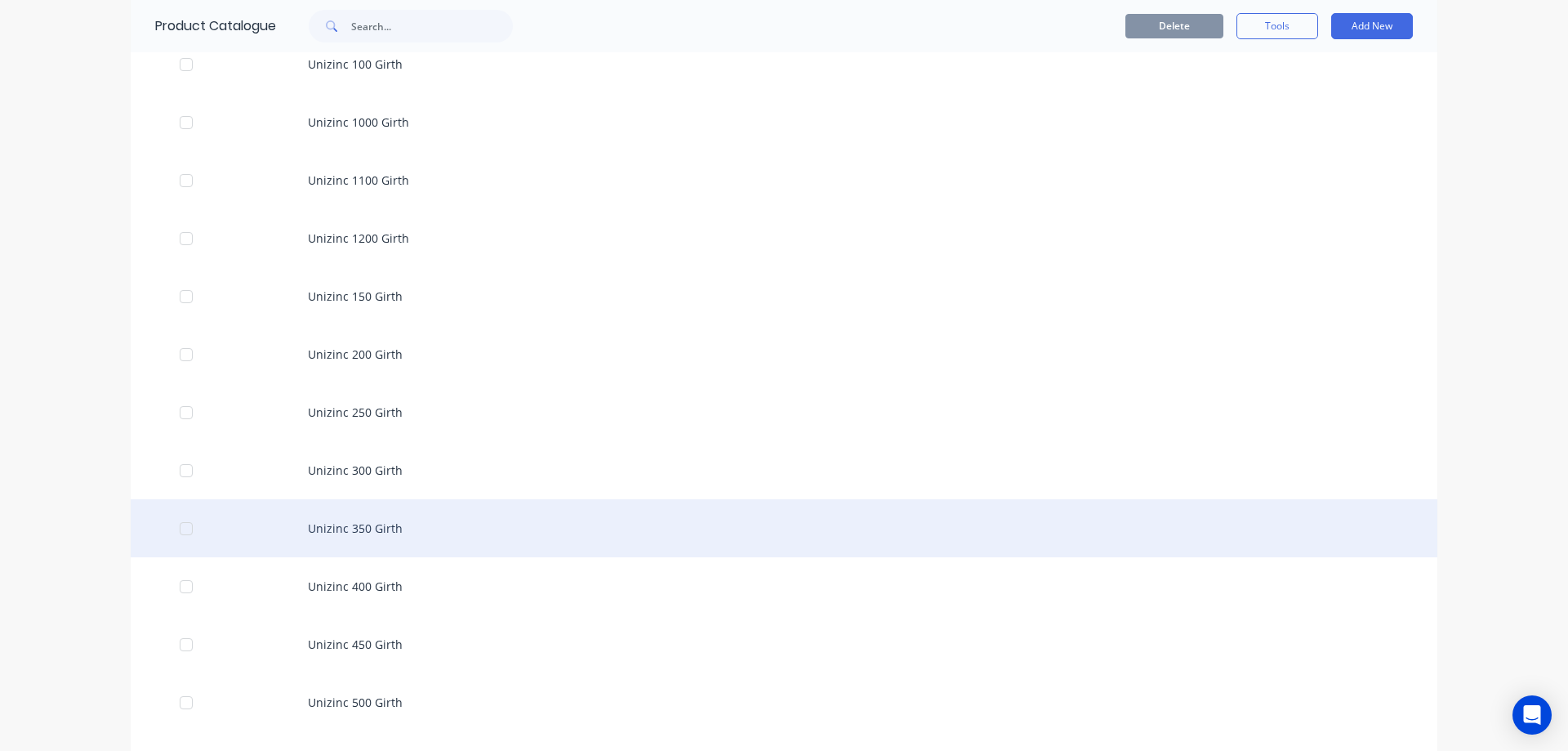
click at [312, 527] on div "Unizinc 350 Girth" at bounding box center [784, 527] width 1307 height 58
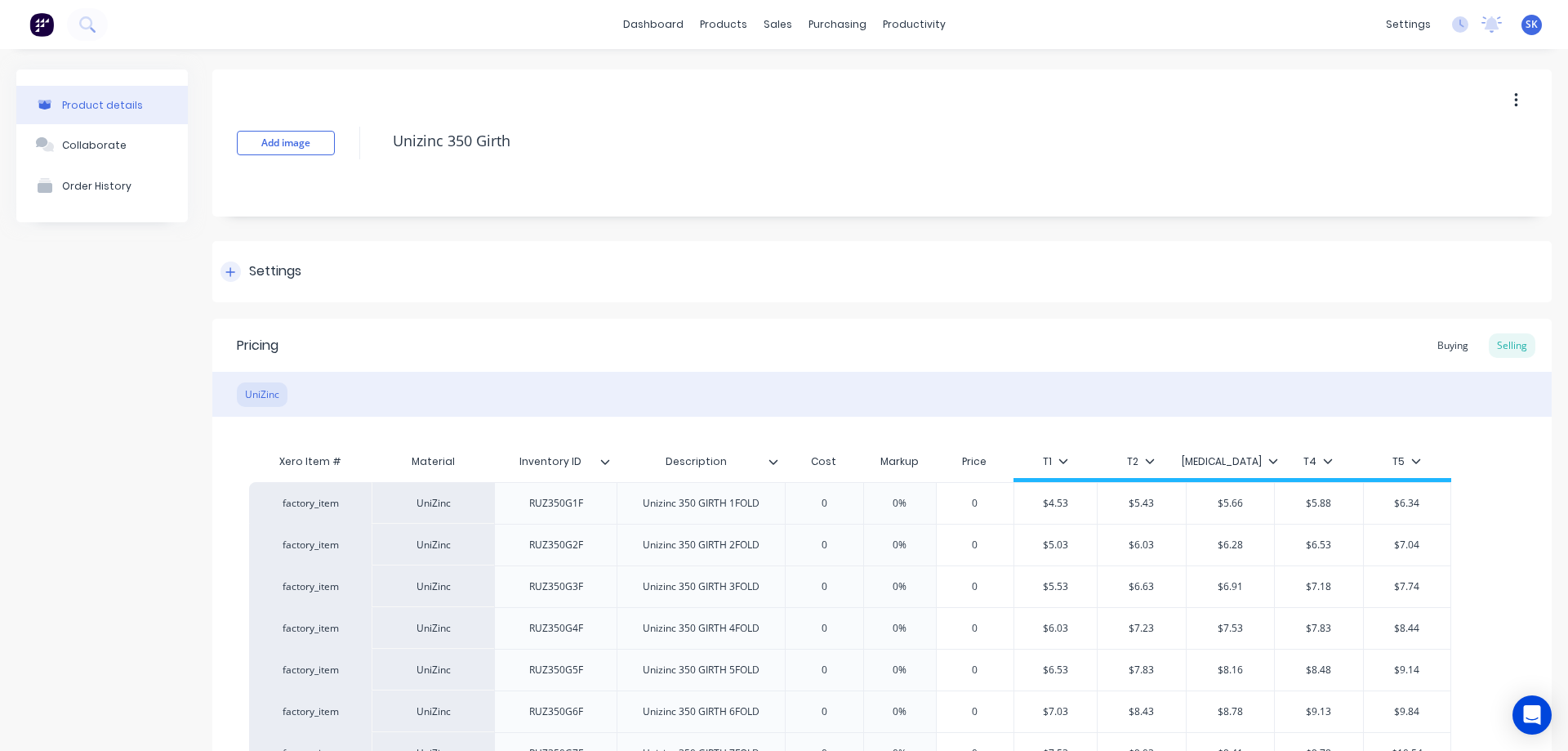
click at [229, 277] on icon at bounding box center [230, 272] width 9 height 11
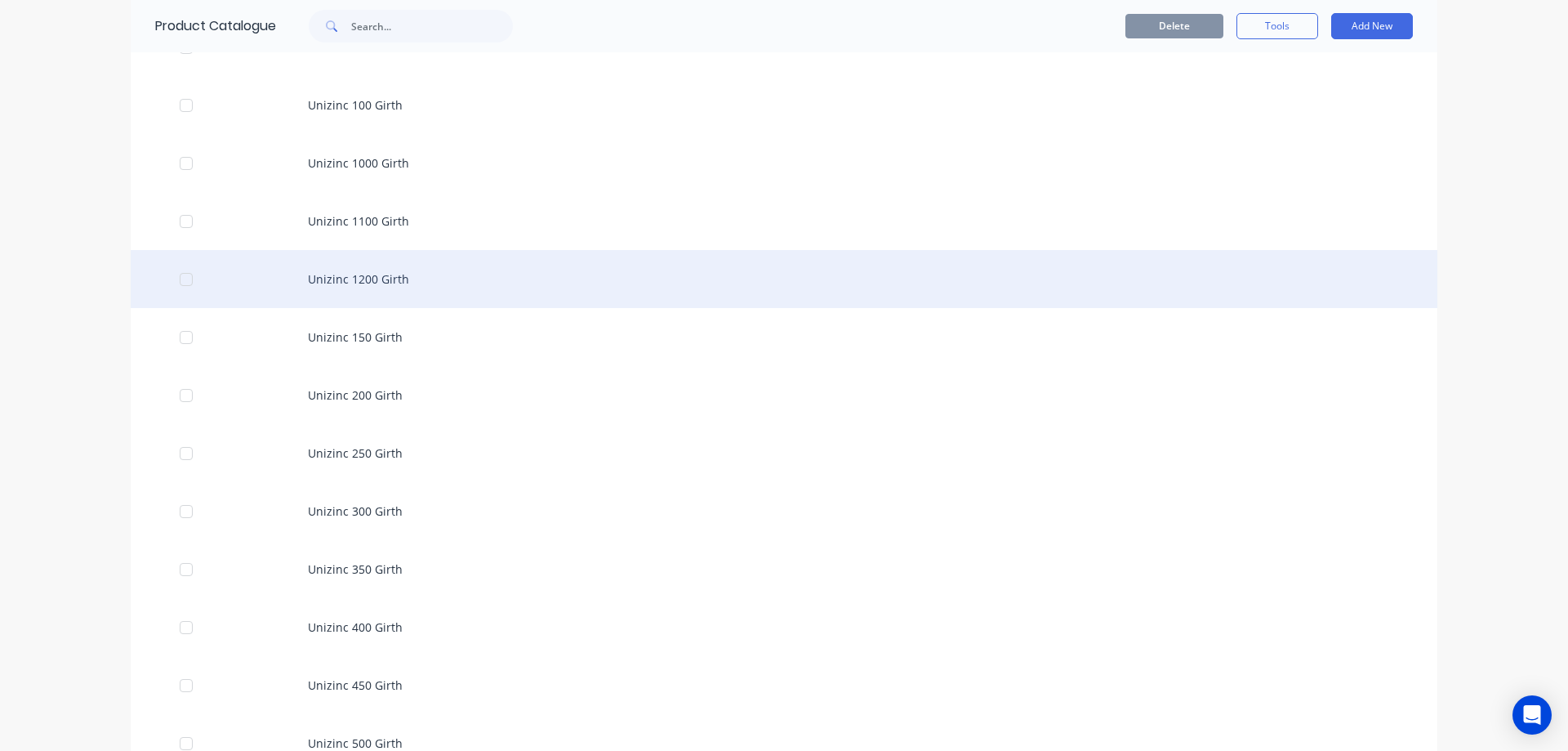
scroll to position [3104, 0]
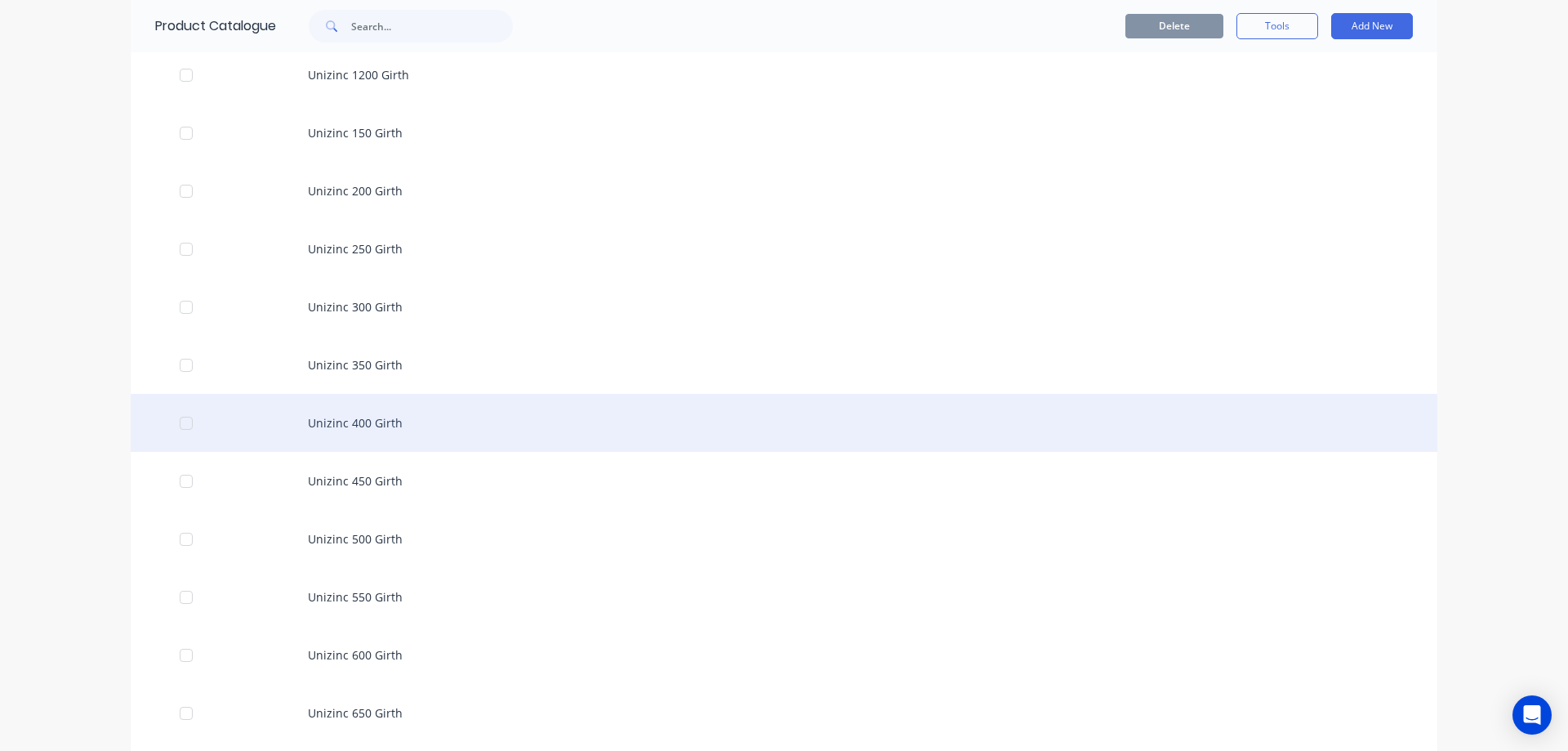
click at [304, 424] on div "Unizinc 400 Girth" at bounding box center [784, 422] width 1307 height 58
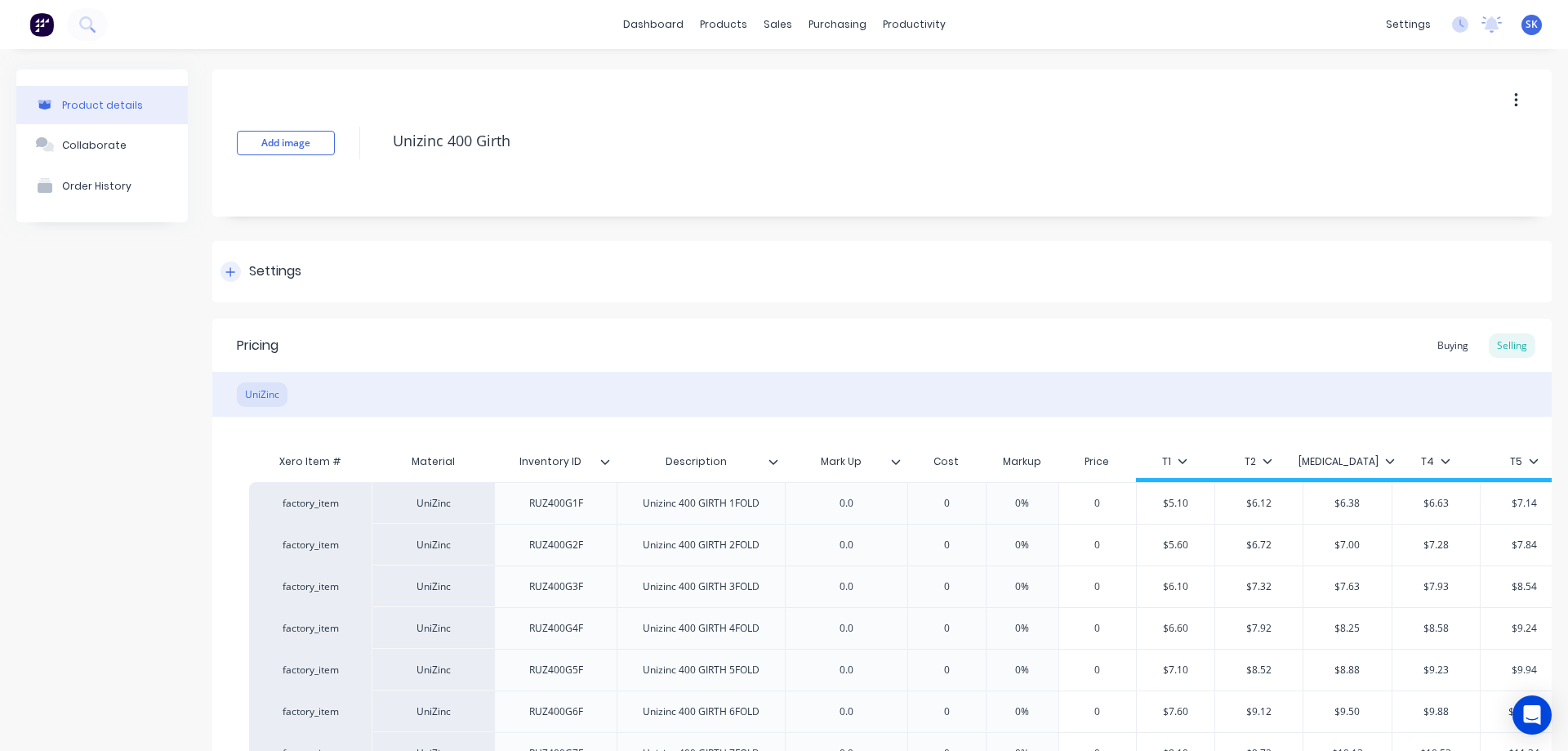
click at [236, 268] on div at bounding box center [230, 272] width 21 height 21
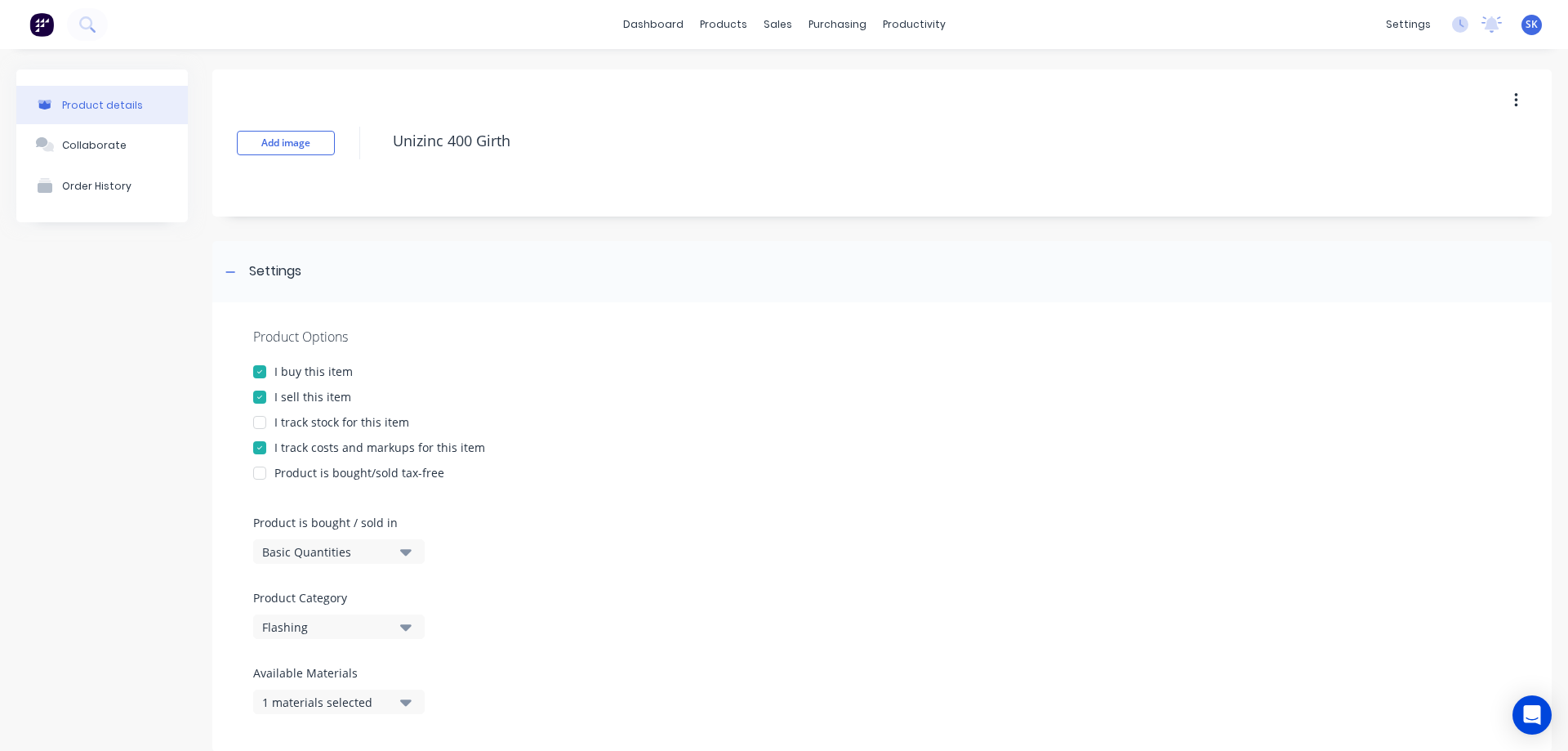
click at [332, 545] on div "Basic Quantities" at bounding box center [328, 552] width 130 height 17
click at [335, 625] on div "Lineal Metres" at bounding box center [375, 624] width 245 height 33
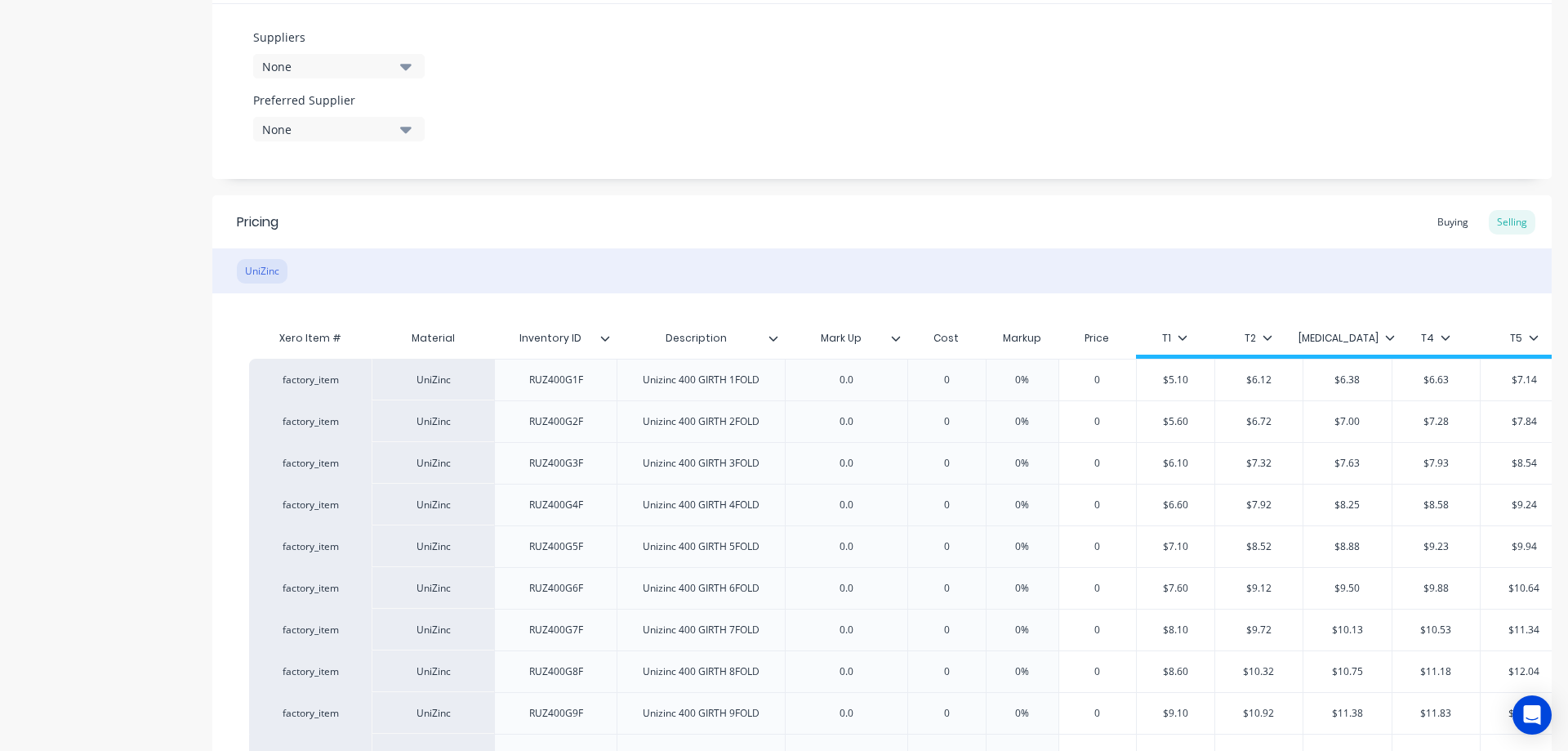
scroll to position [1016, 0]
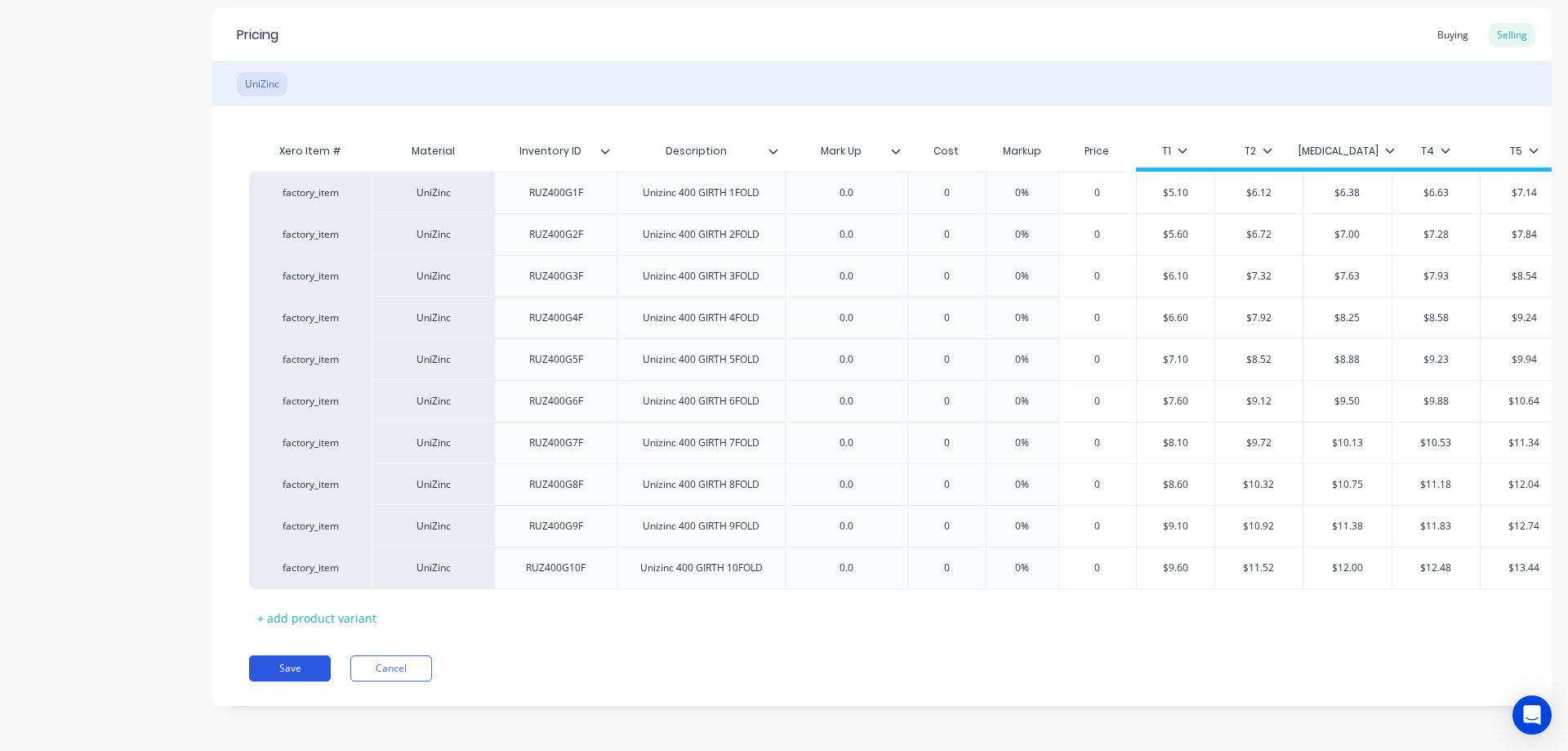
click at [297, 662] on button "Save" at bounding box center [290, 669] width 81 height 26
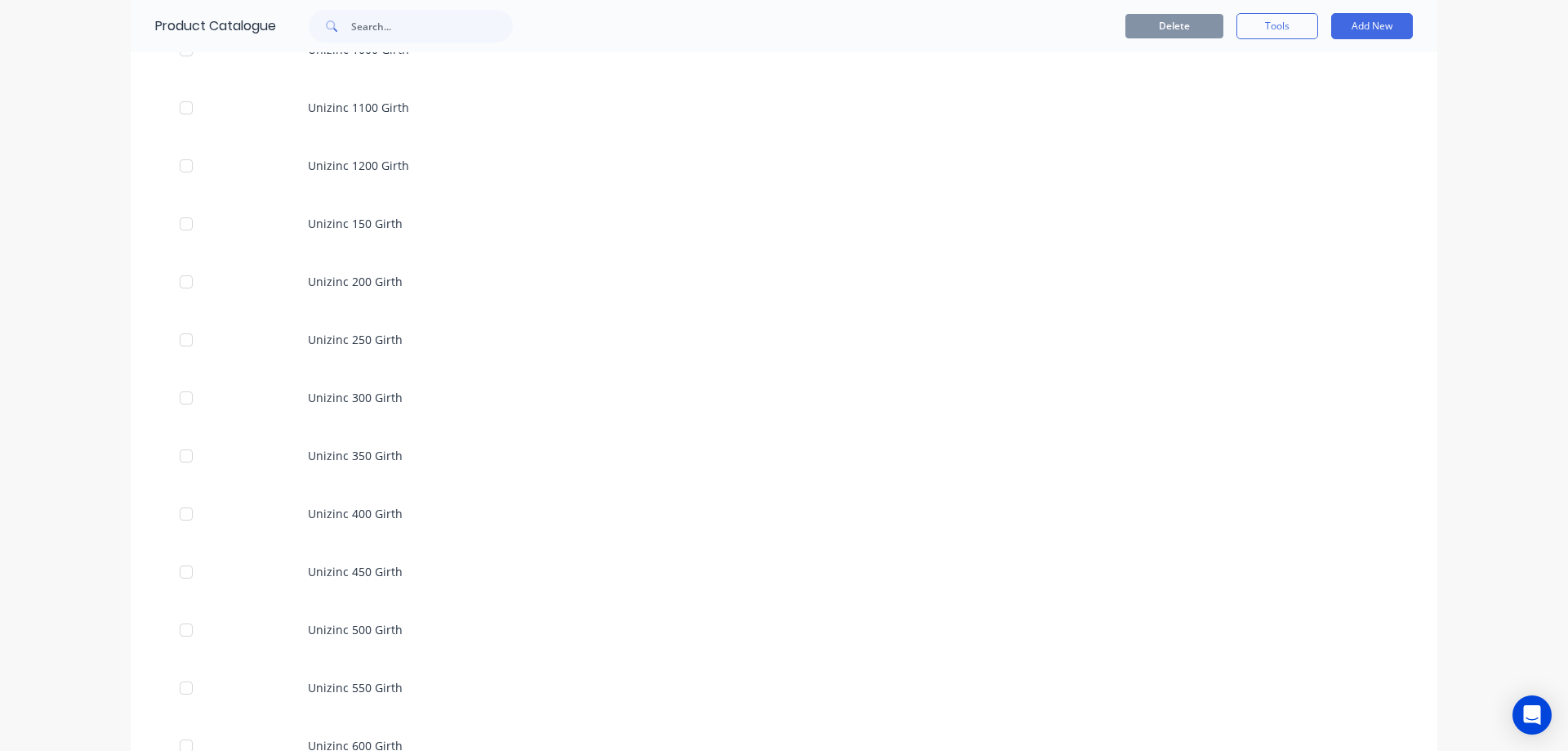
scroll to position [3023, 0]
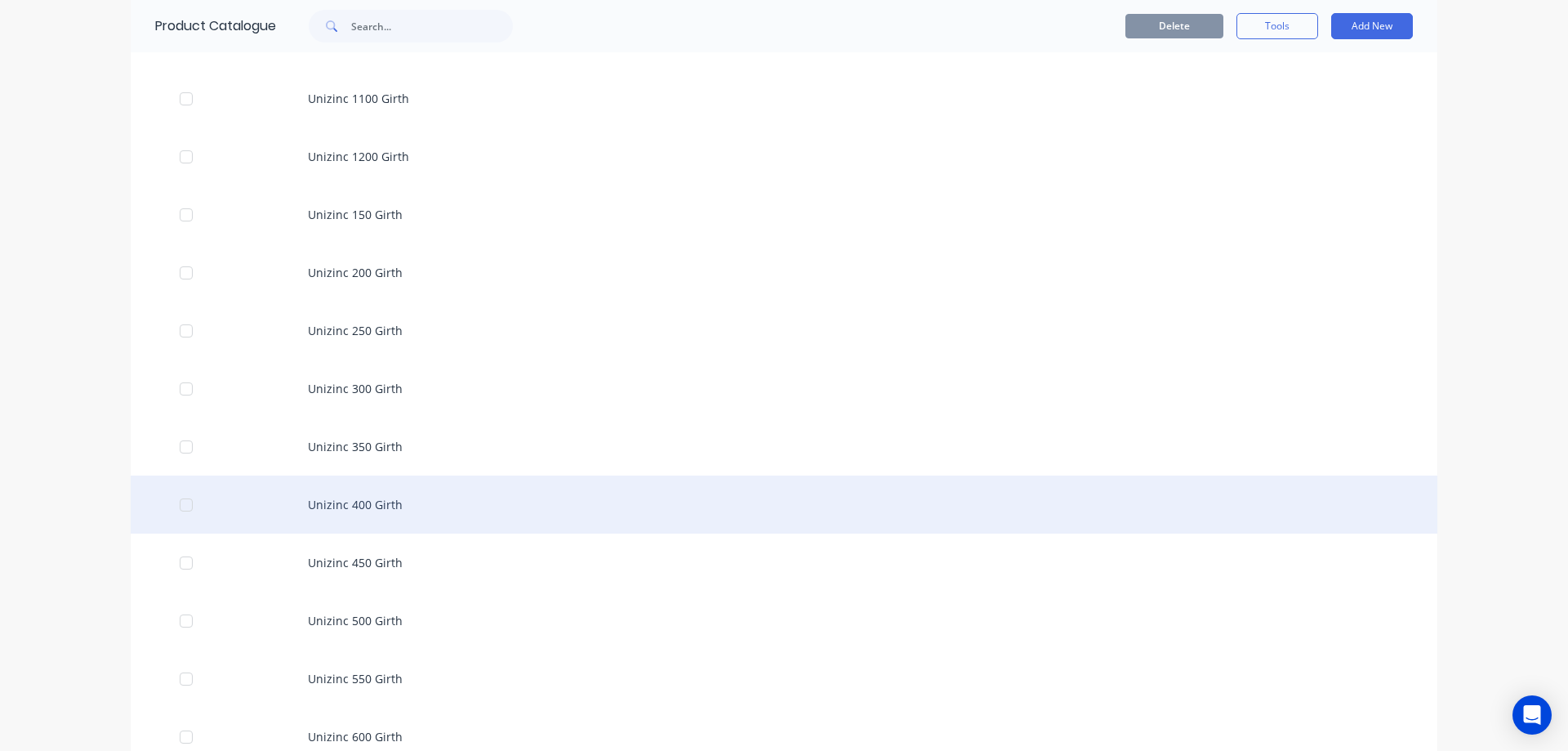
click at [418, 521] on div "Unizinc 400 Girth" at bounding box center [784, 504] width 1307 height 58
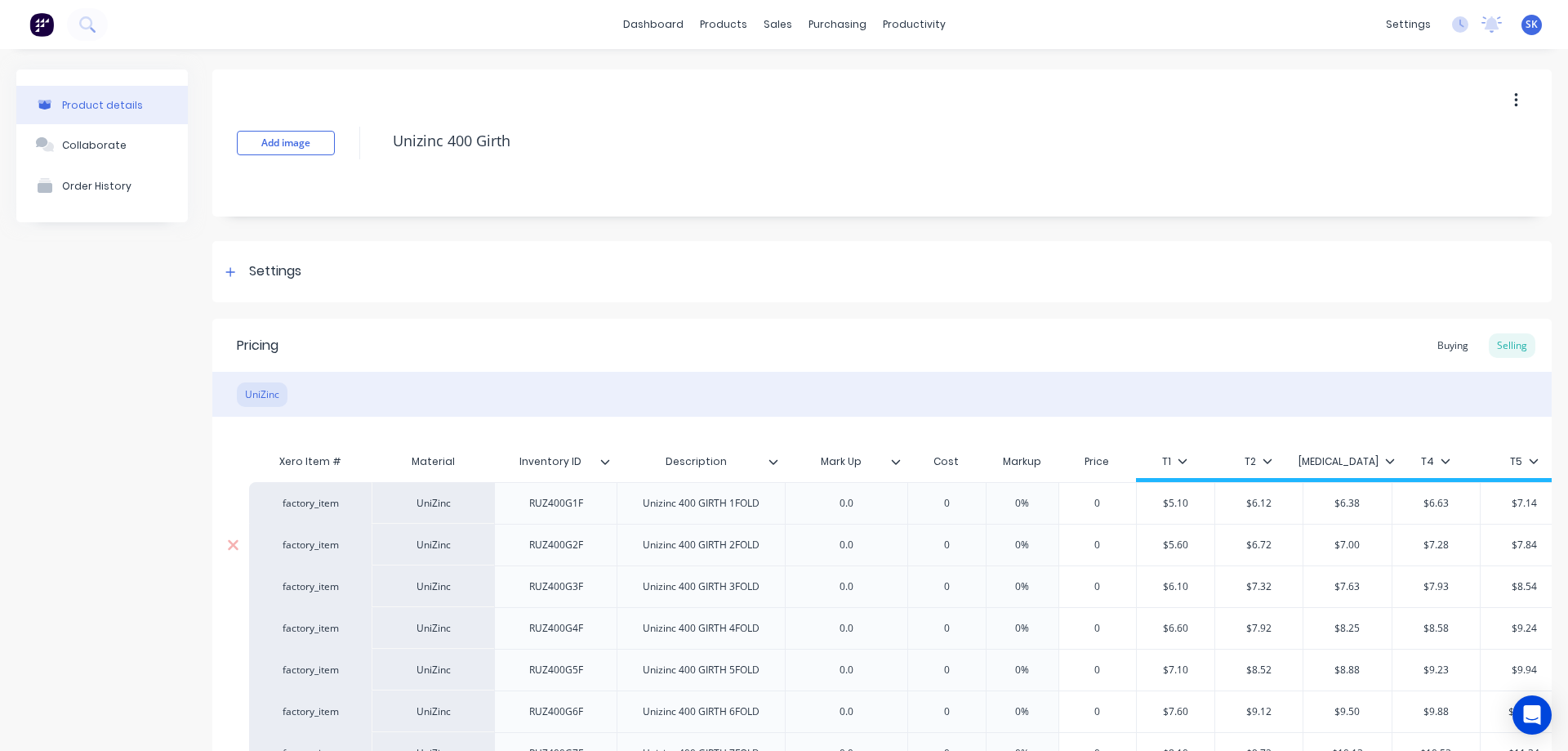
type textarea "x"
click at [1014, 461] on div "Markup" at bounding box center [1022, 461] width 73 height 33
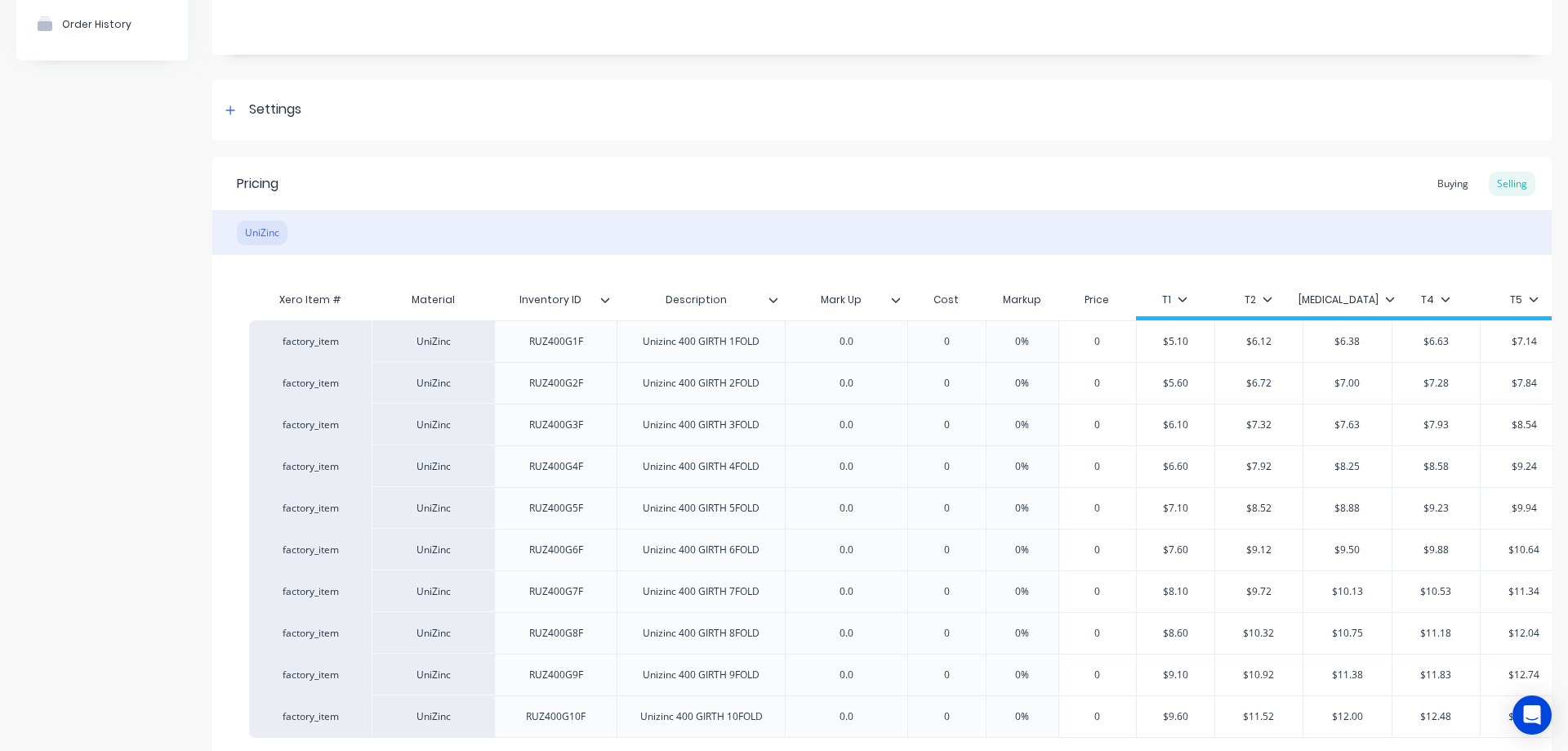
scroll to position [163, 0]
drag, startPoint x: 1024, startPoint y: 299, endPoint x: 1010, endPoint y: 299, distance: 14.0
click at [1010, 299] on div "Markup" at bounding box center [1022, 298] width 73 height 33
click at [1018, 294] on div "Markup" at bounding box center [1022, 298] width 73 height 33
type input "Mark Up"
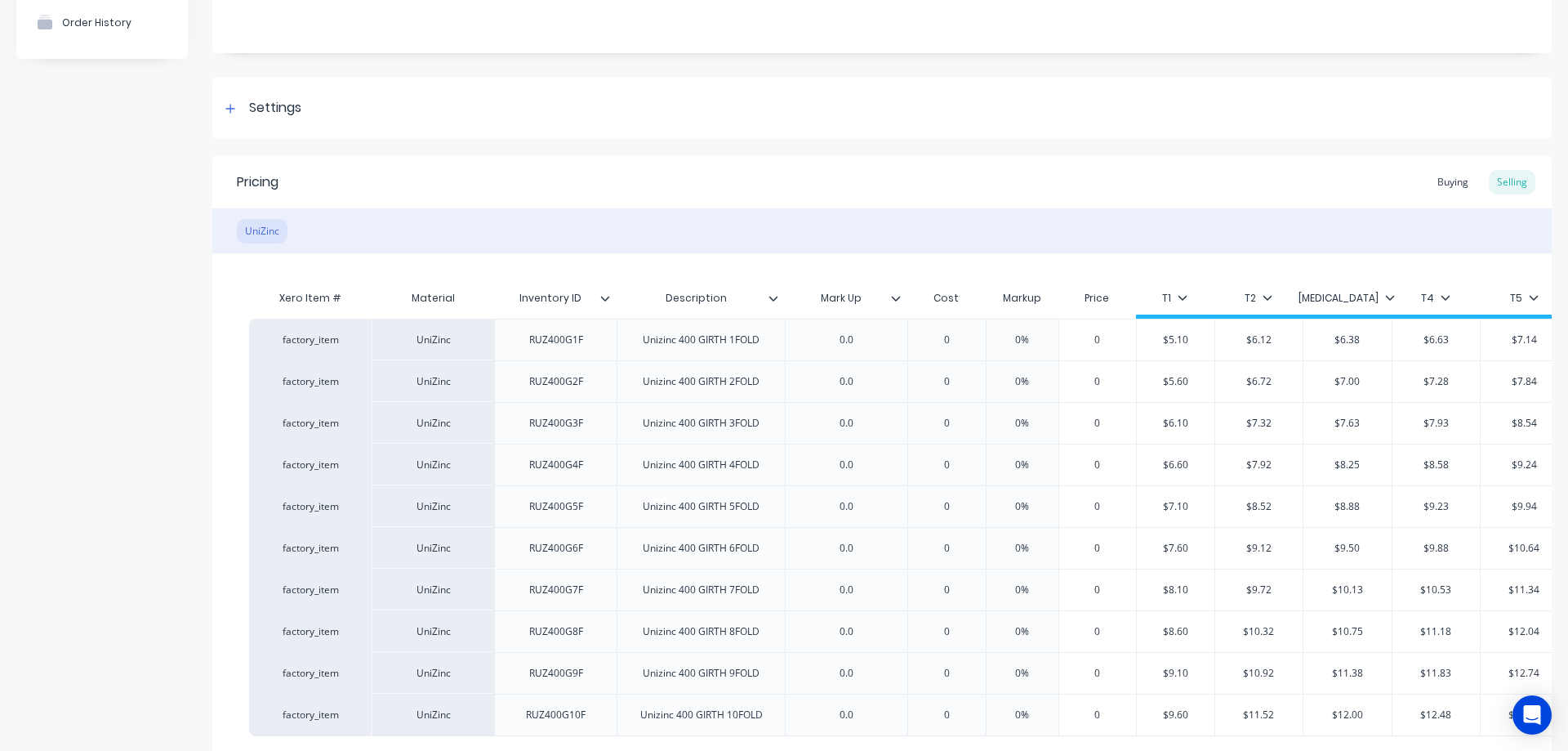
click at [889, 299] on input "Mark Up" at bounding box center [841, 299] width 112 height 15
click at [892, 299] on icon at bounding box center [896, 298] width 9 height 9
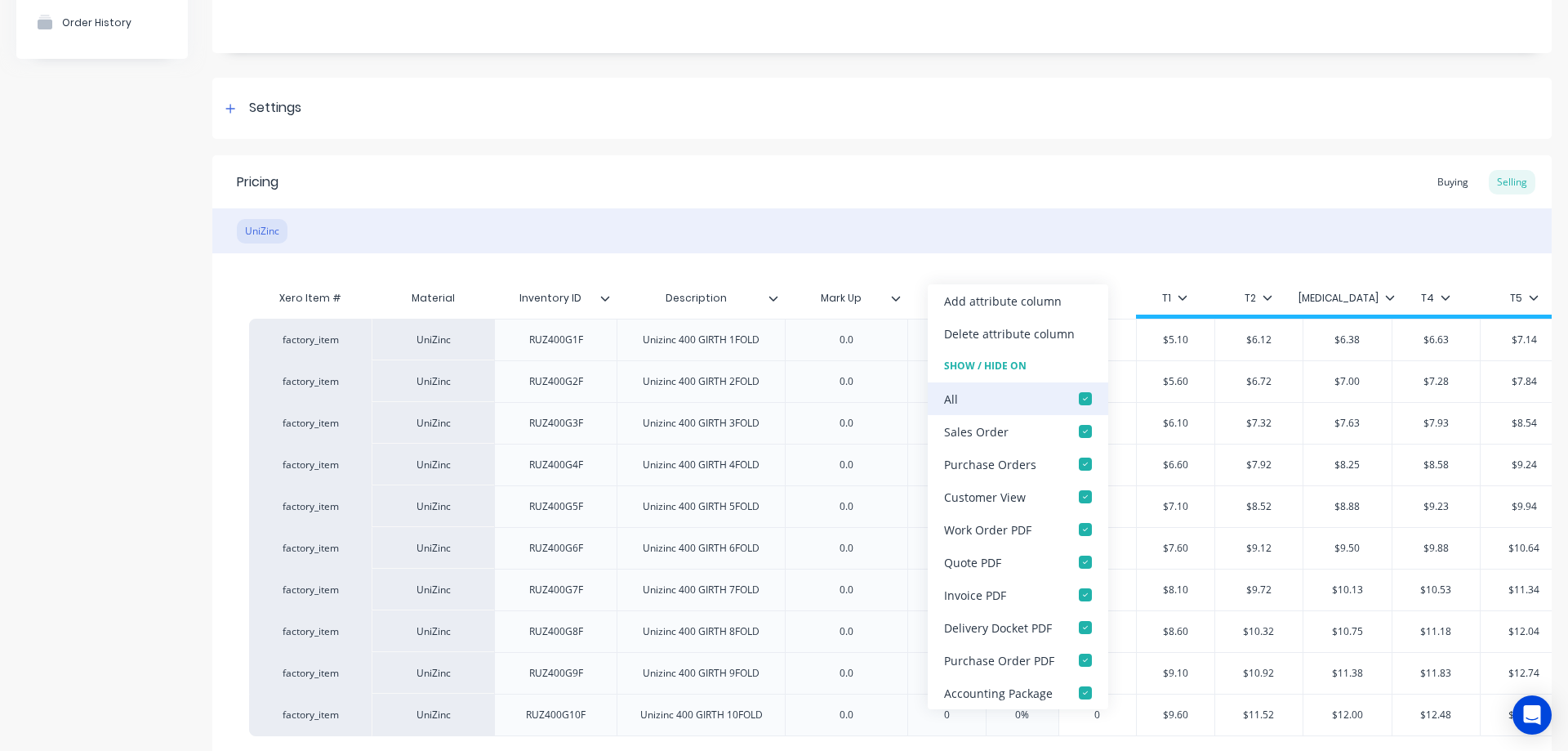
click at [1079, 398] on div at bounding box center [1085, 399] width 33 height 33
click at [912, 273] on div "Xero Item # Material Inventory ID Description Mark Up Mark Up Cost Markup Price…" at bounding box center [882, 515] width 1339 height 524
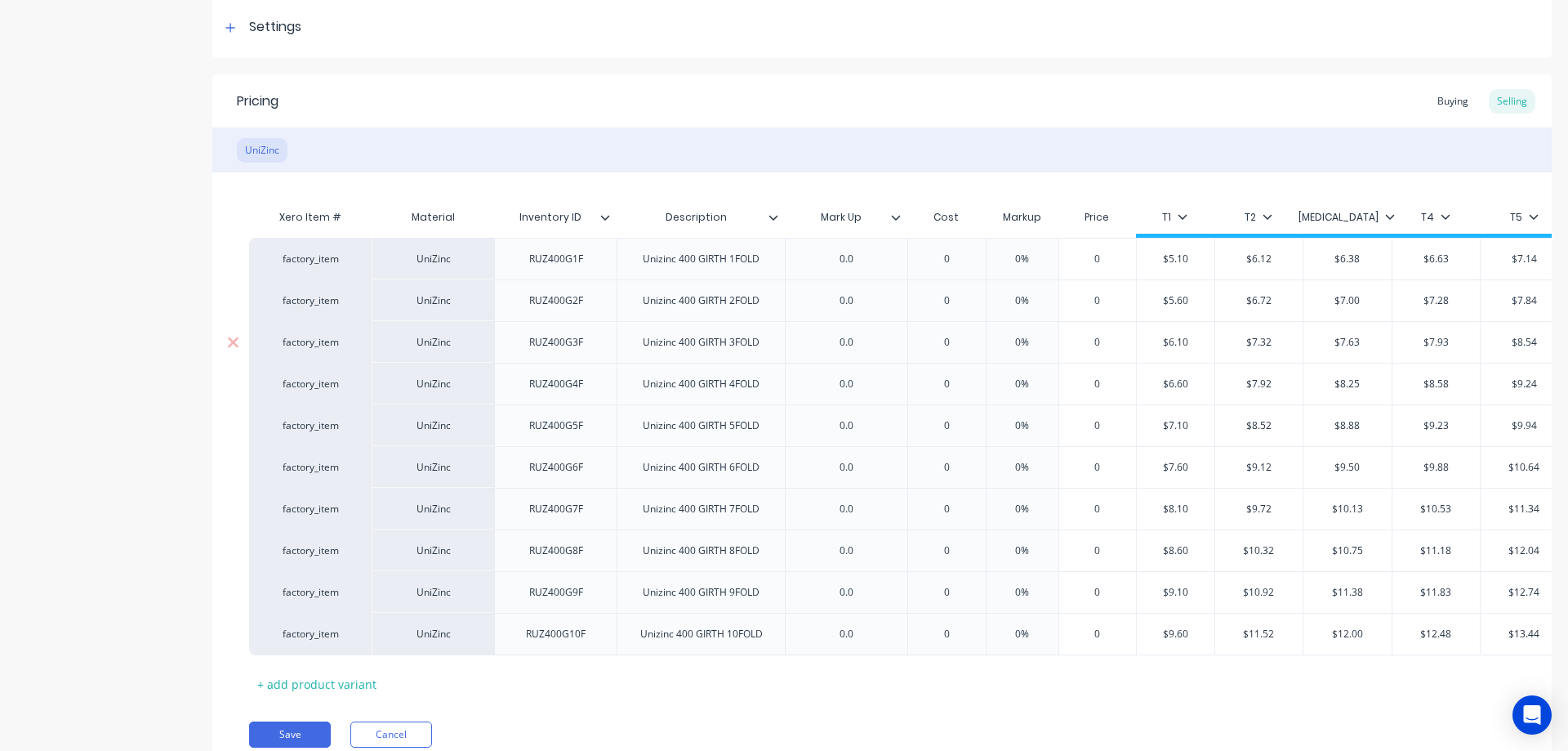
scroll to position [323, 0]
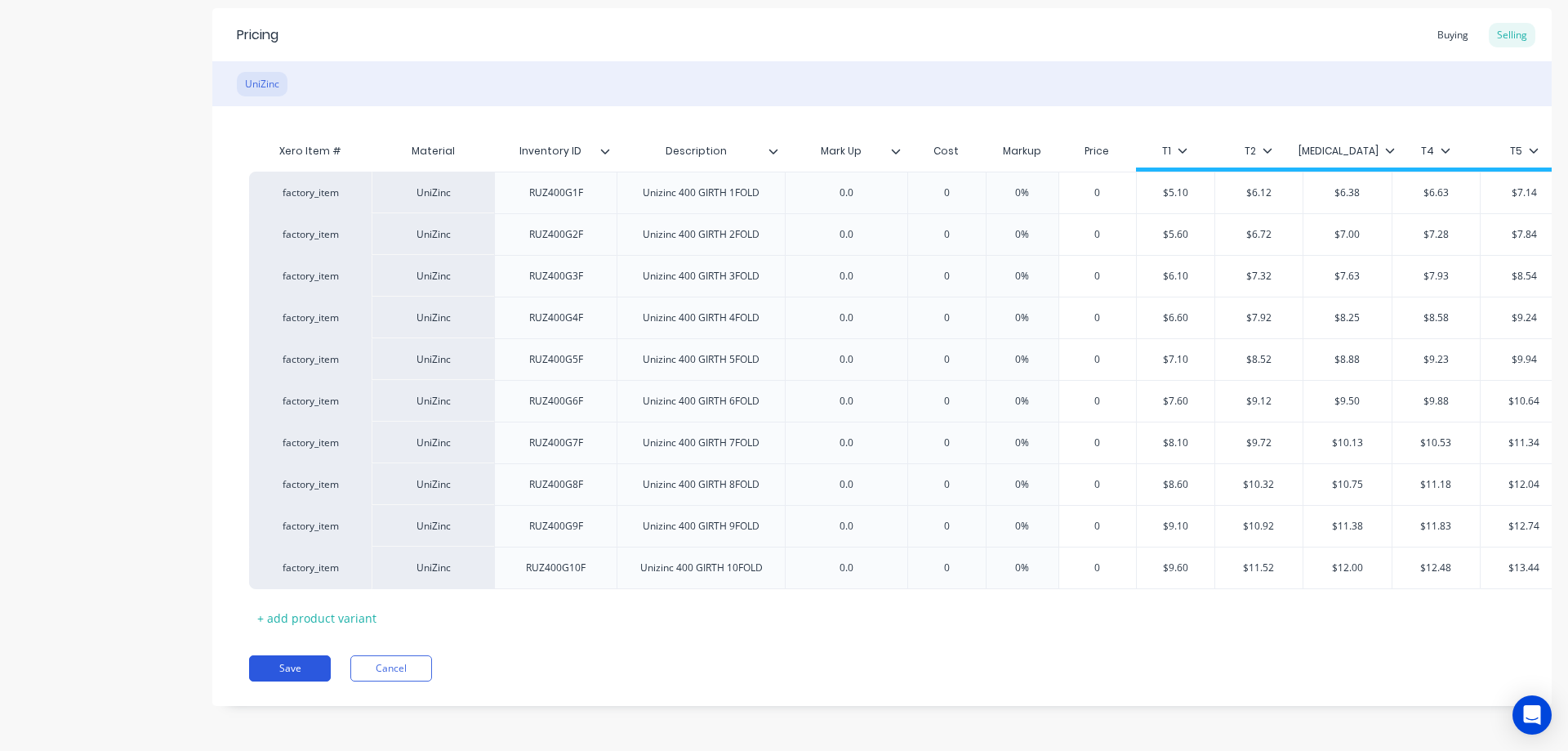
click at [321, 663] on button "Save" at bounding box center [290, 669] width 81 height 26
type textarea "x"
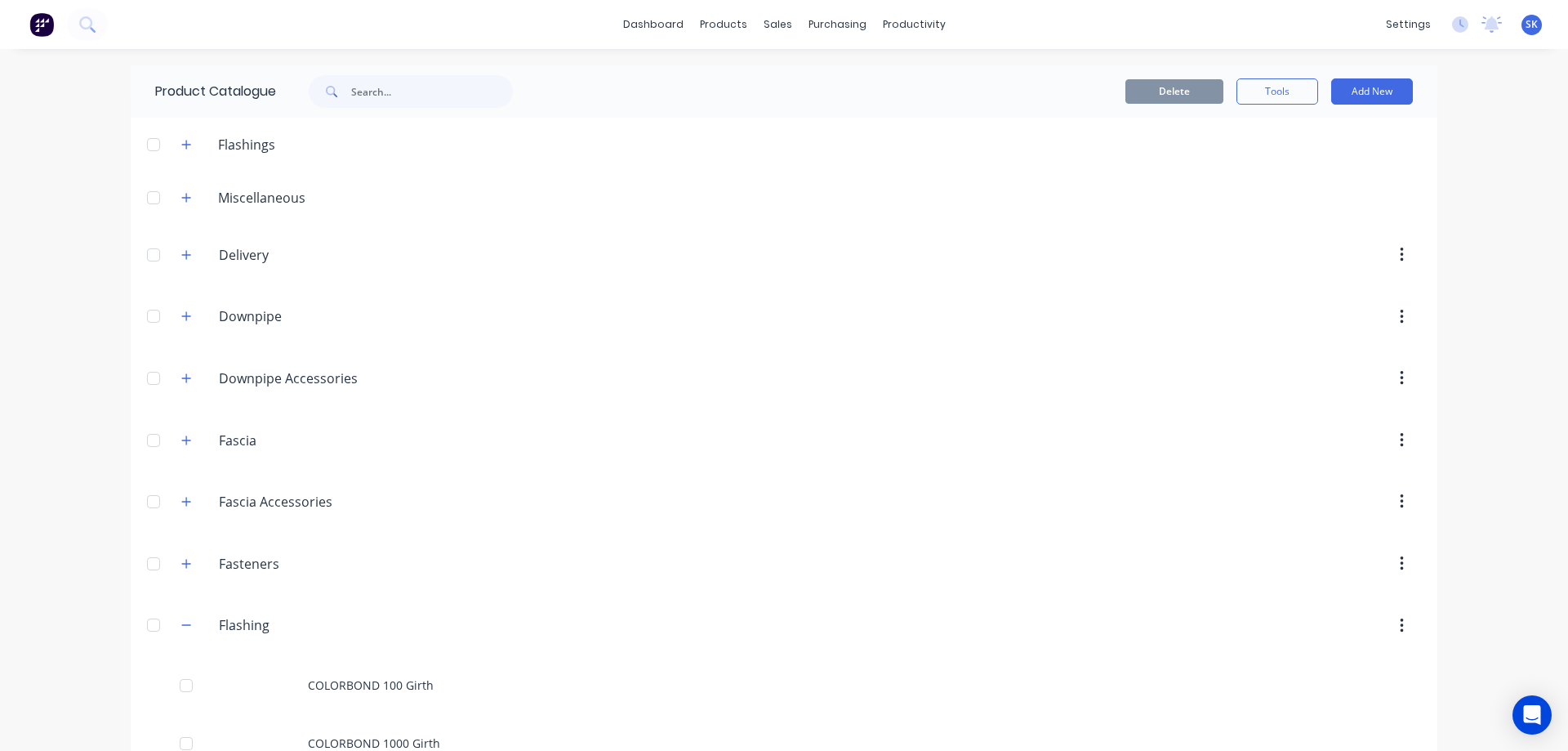
click at [41, 24] on img at bounding box center [42, 25] width 25 height 25
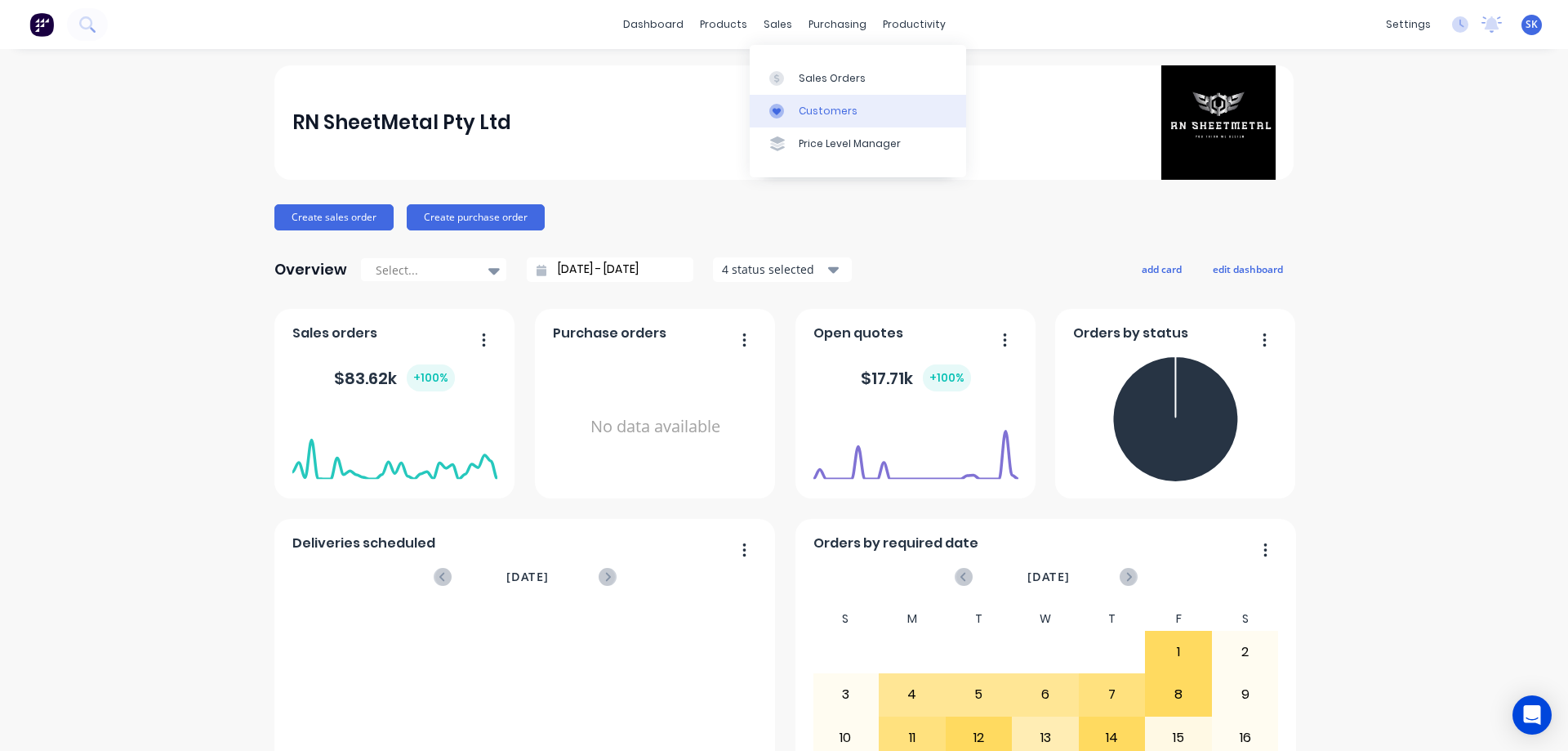
click at [816, 112] on div "Customers" at bounding box center [828, 111] width 59 height 15
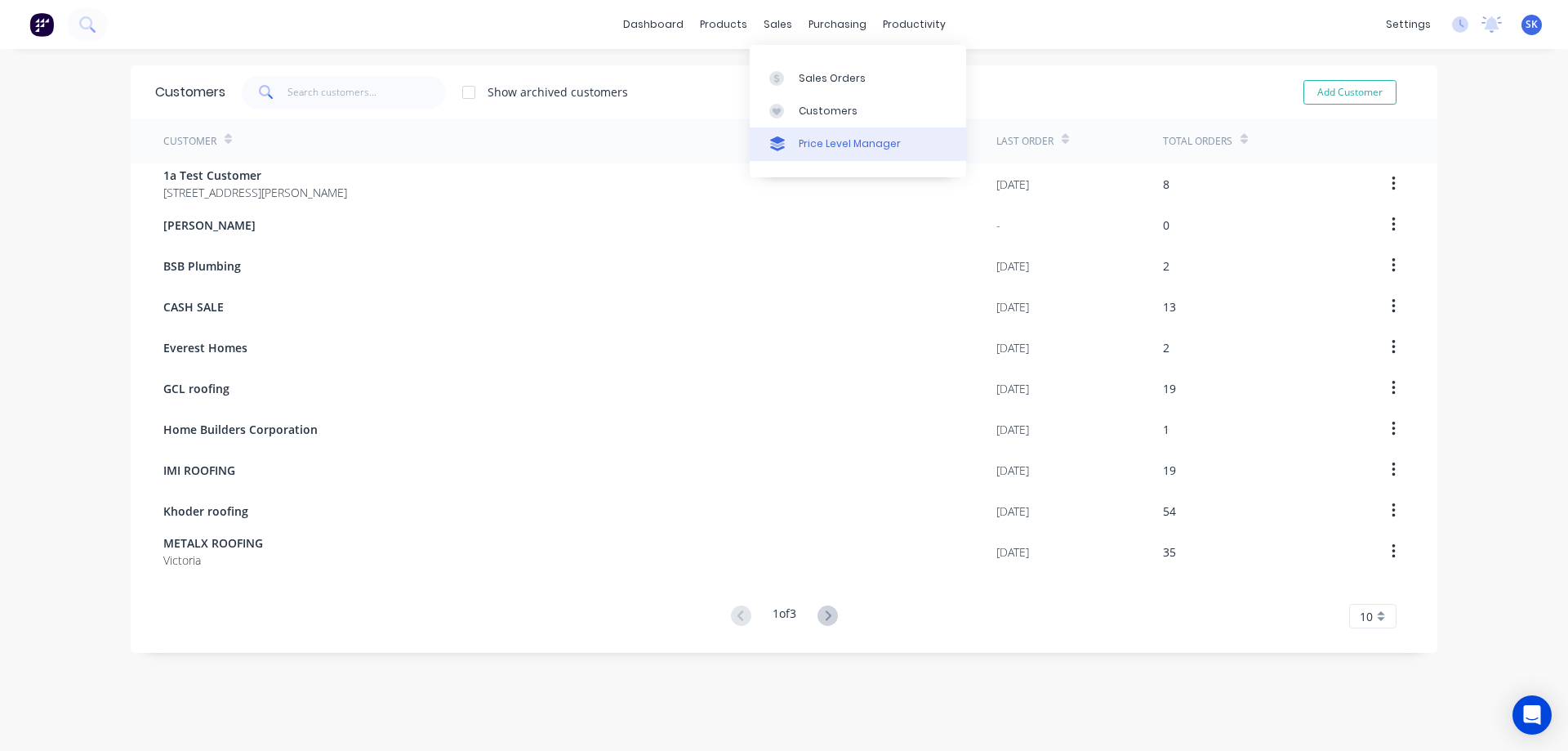
click at [801, 132] on link "Price Level Manager" at bounding box center [858, 144] width 216 height 33
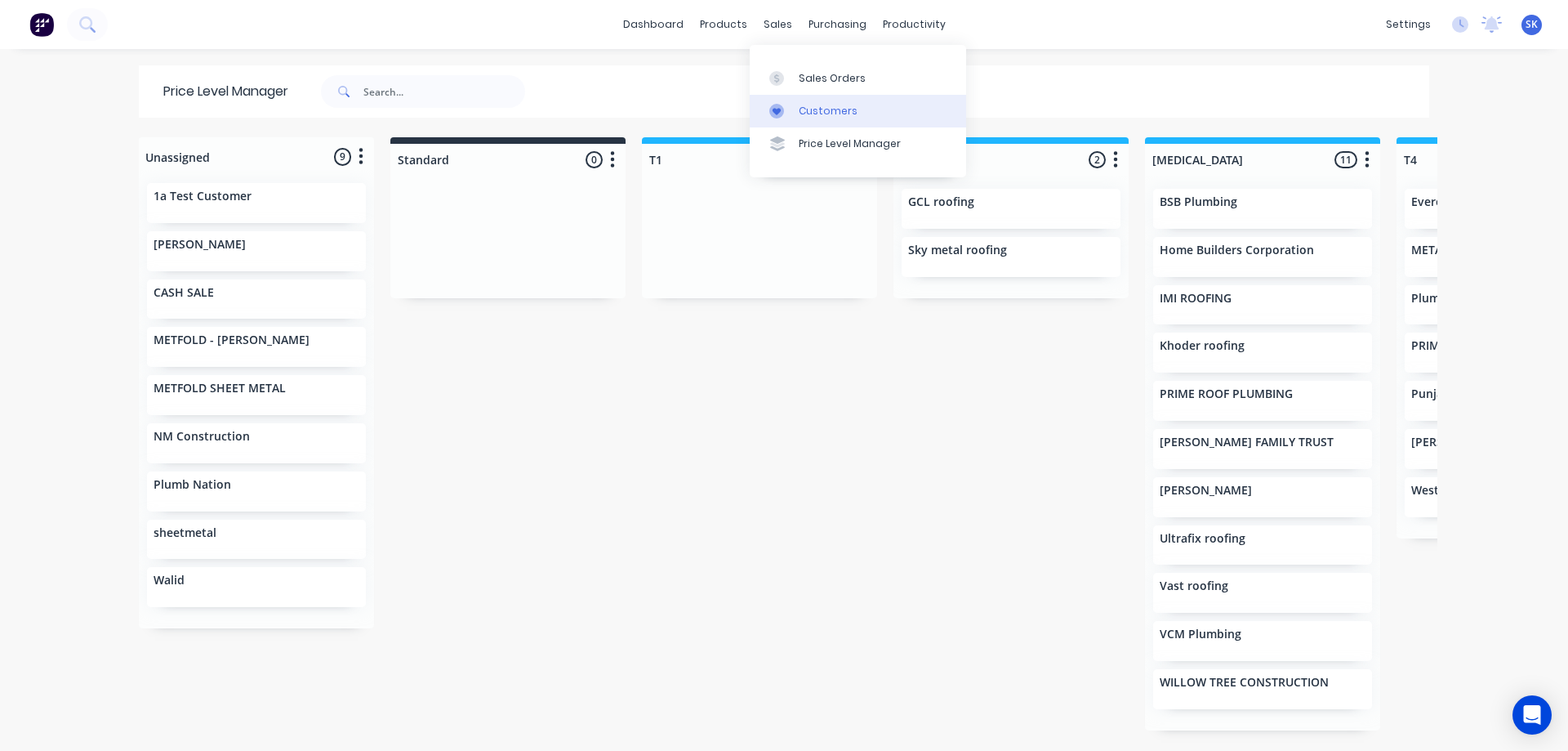
click at [813, 107] on div "Customers" at bounding box center [828, 111] width 59 height 15
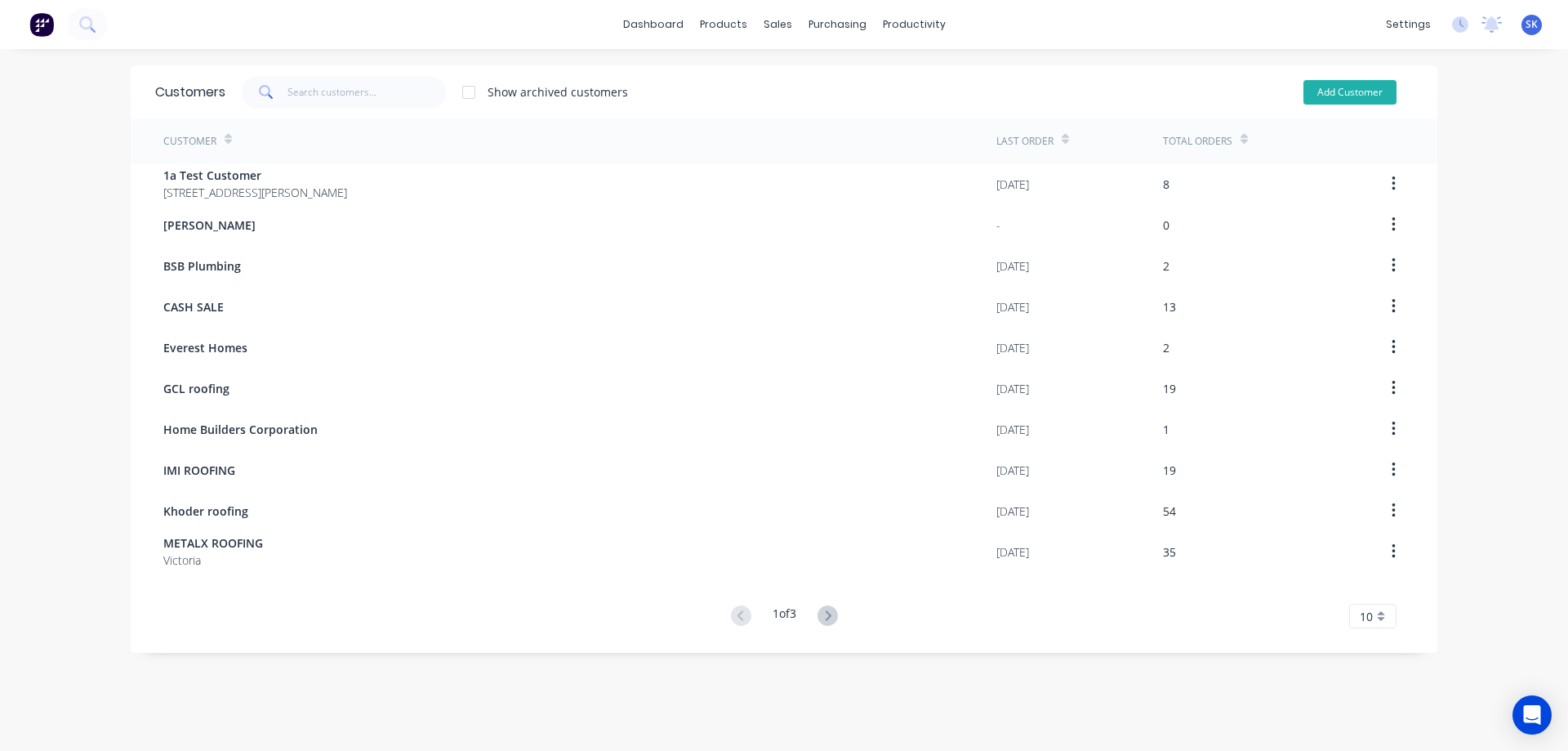
click at [1369, 87] on button "Add Customer" at bounding box center [1350, 93] width 94 height 25
select select "AU"
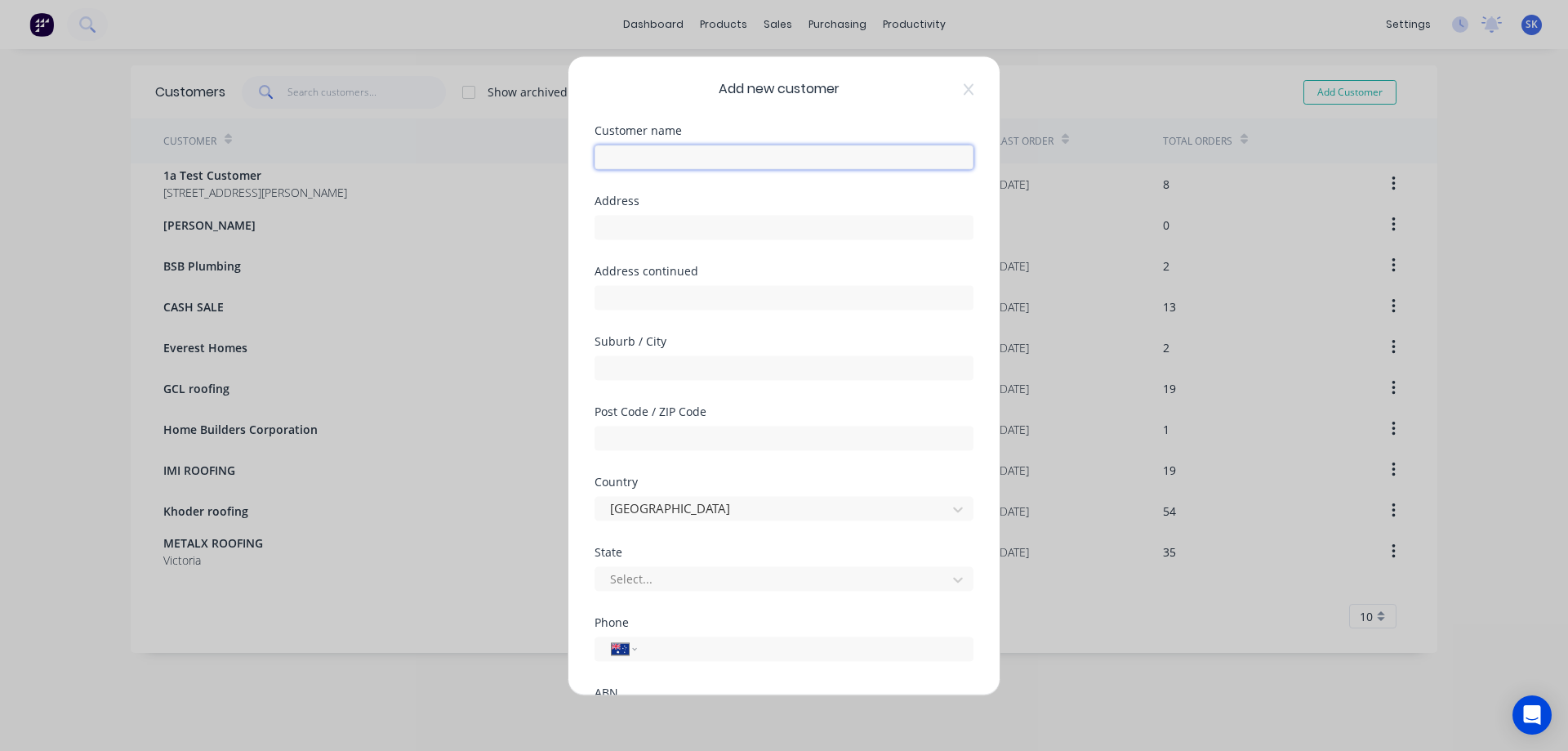
click at [758, 153] on input "text" at bounding box center [784, 157] width 379 height 25
type input "a"
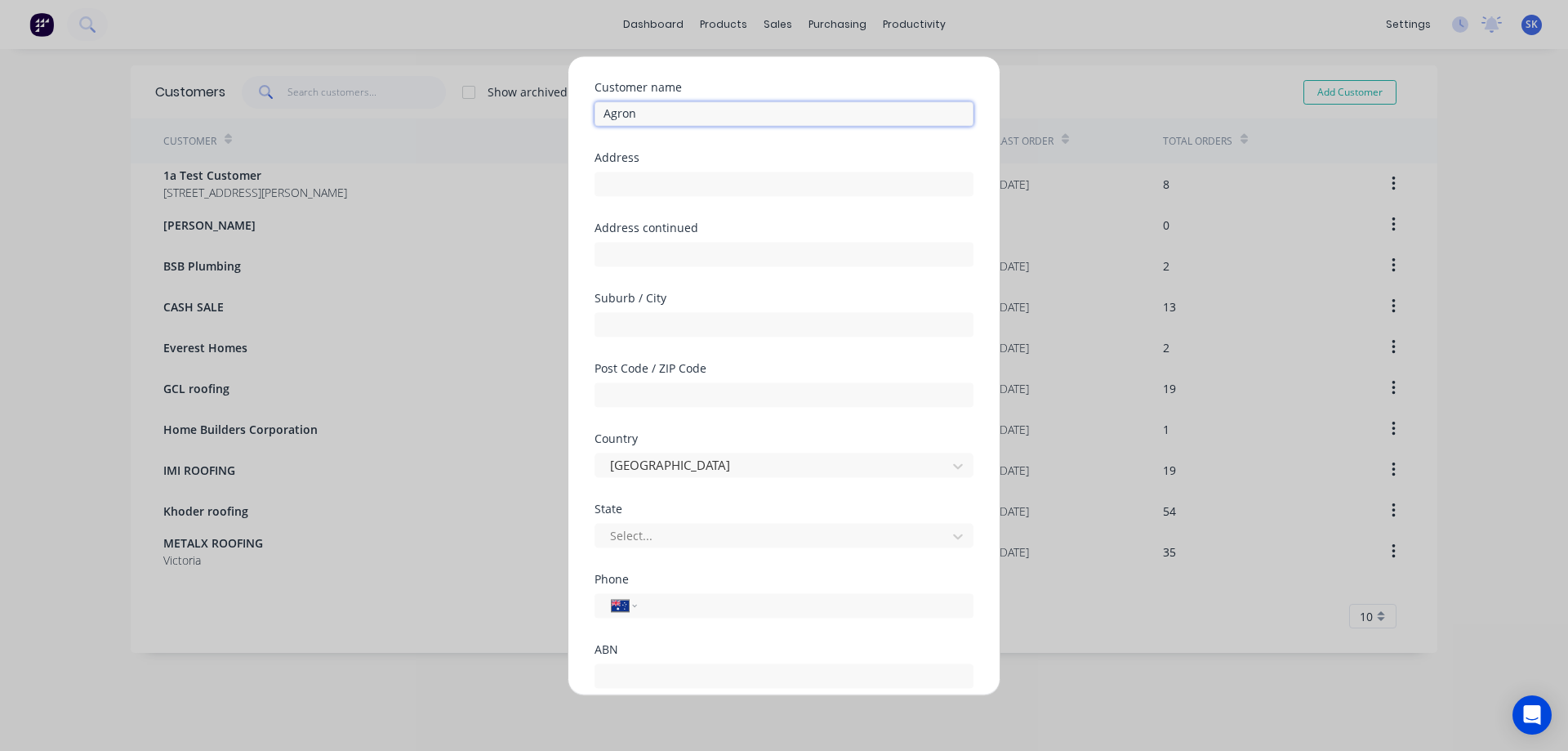
scroll to position [160, 0]
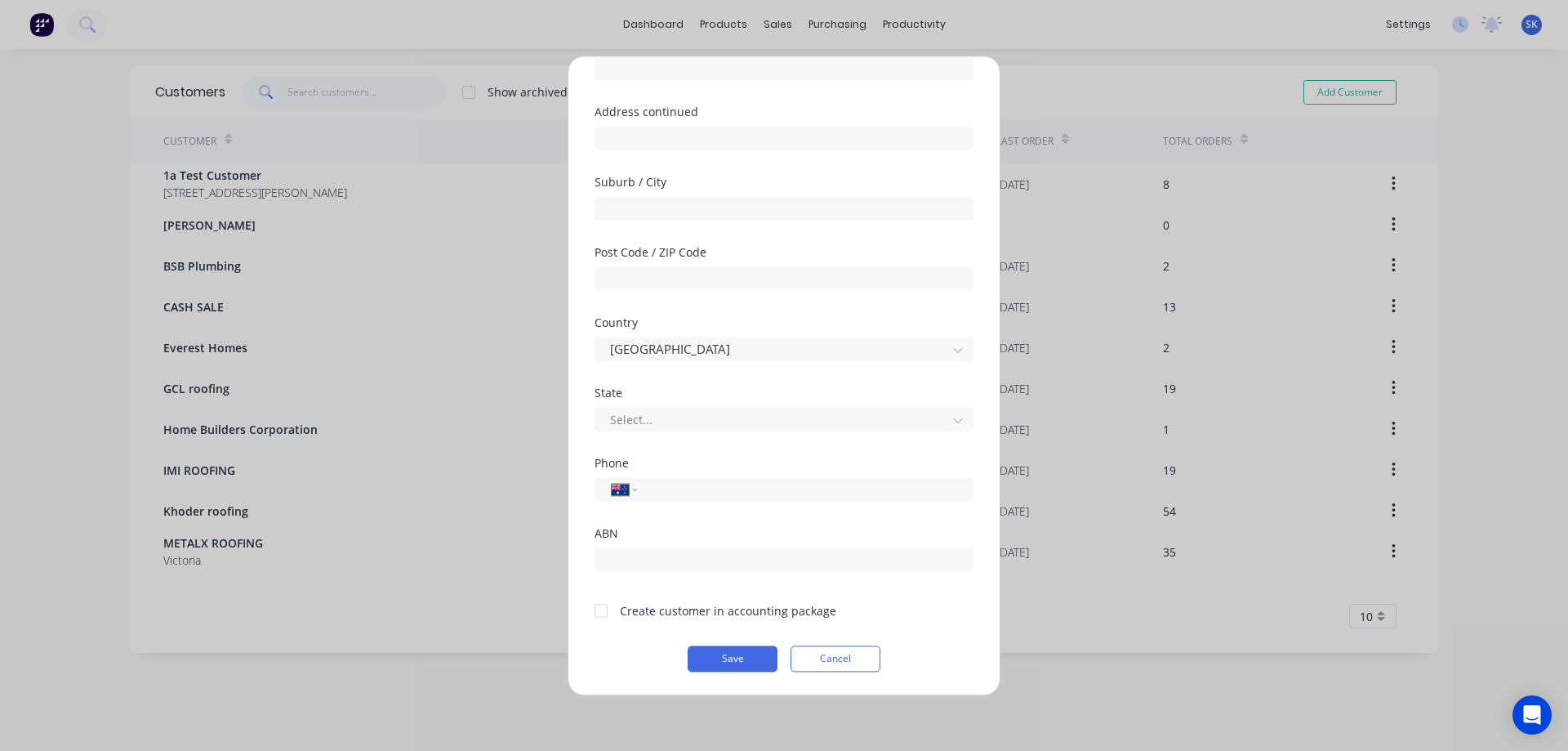
type input "Agron"
click at [598, 613] on div at bounding box center [601, 610] width 33 height 33
click at [727, 651] on button "Save" at bounding box center [732, 658] width 90 height 26
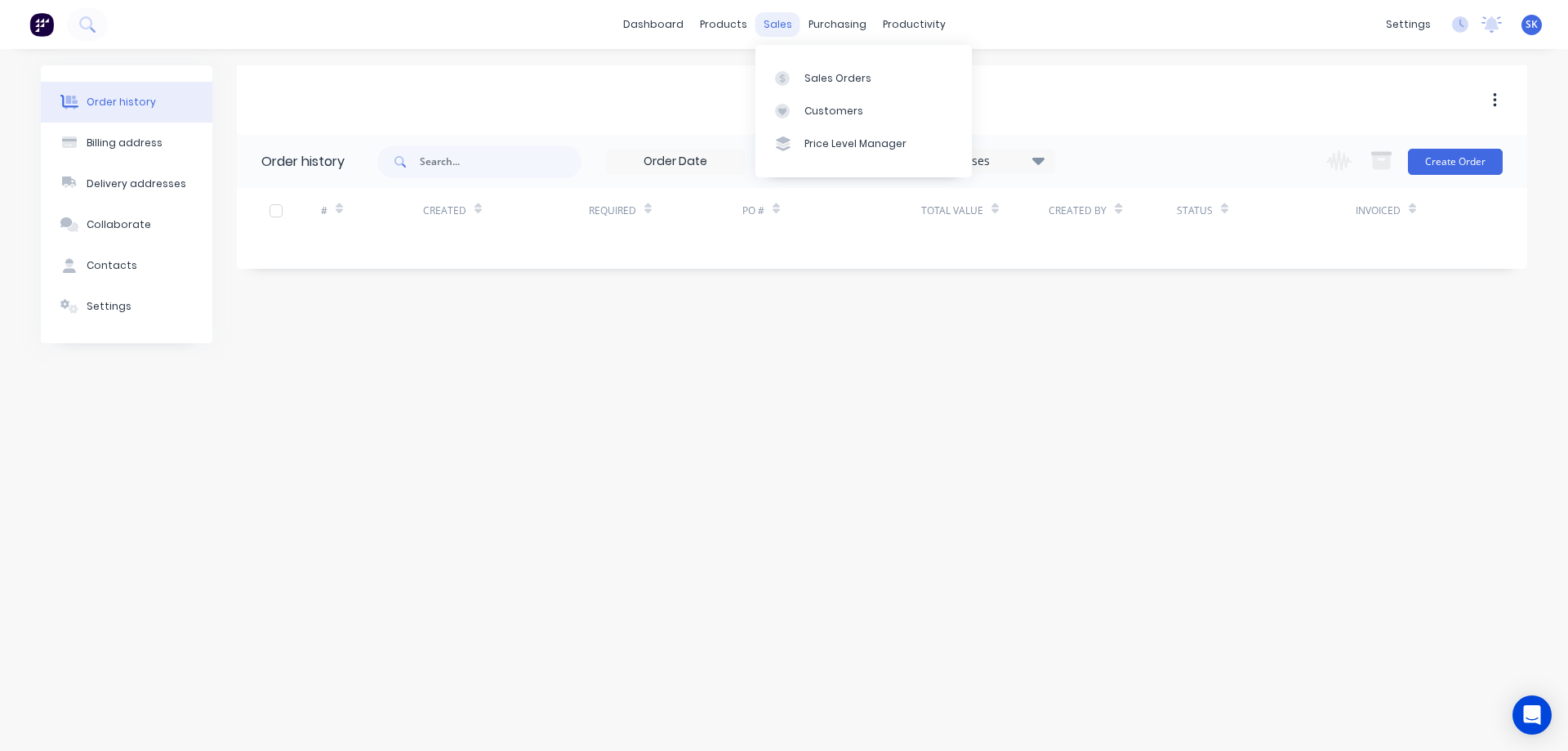
click at [780, 21] on div "sales" at bounding box center [778, 25] width 45 height 25
click at [828, 148] on div "Price Level Manager" at bounding box center [856, 144] width 102 height 15
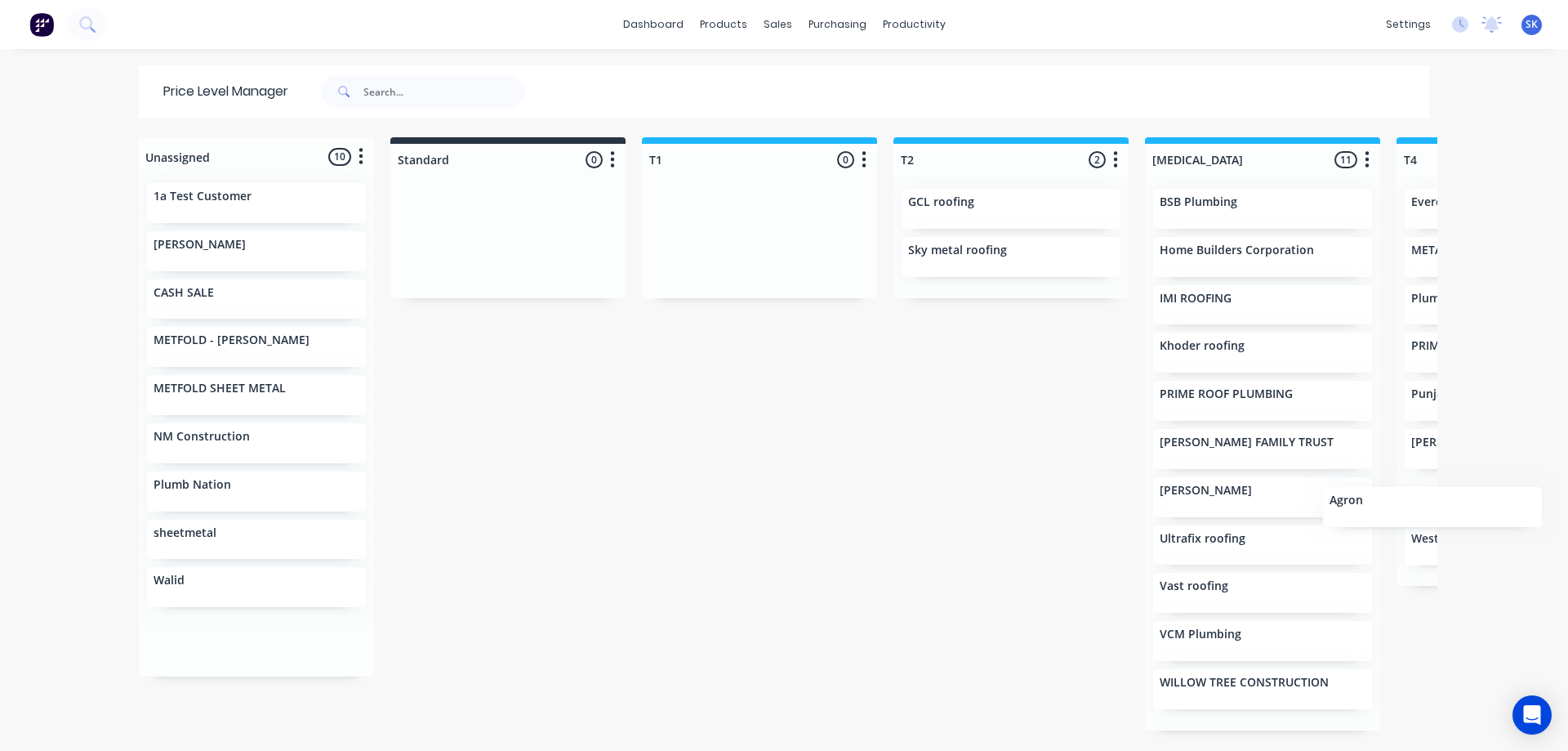
drag, startPoint x: 179, startPoint y: 255, endPoint x: 1543, endPoint y: 569, distance: 1399.7
click at [1543, 569] on div "dashboard products sales purchasing productivity dashboard products Product Cat…" at bounding box center [784, 375] width 1568 height 751
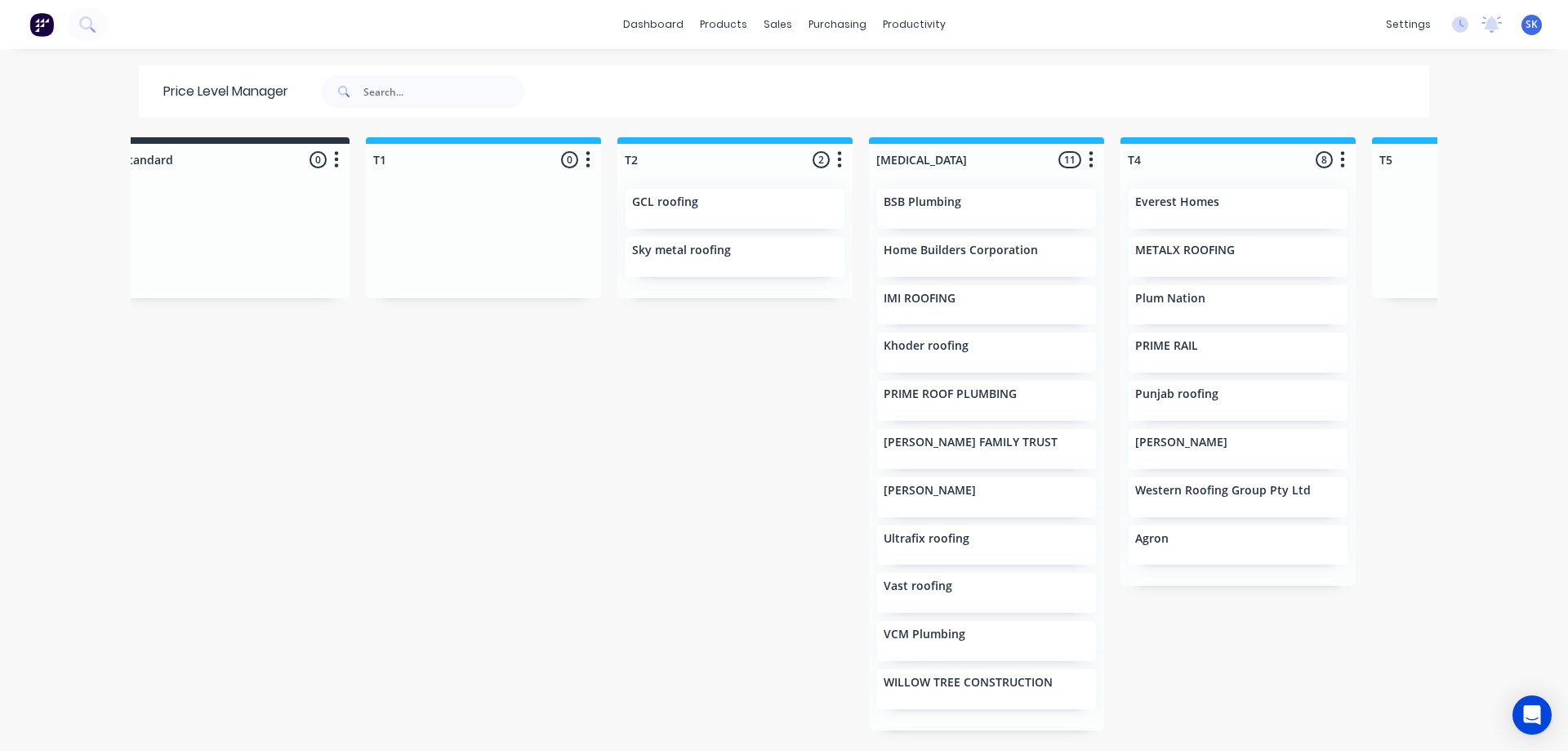
scroll to position [0, 310]
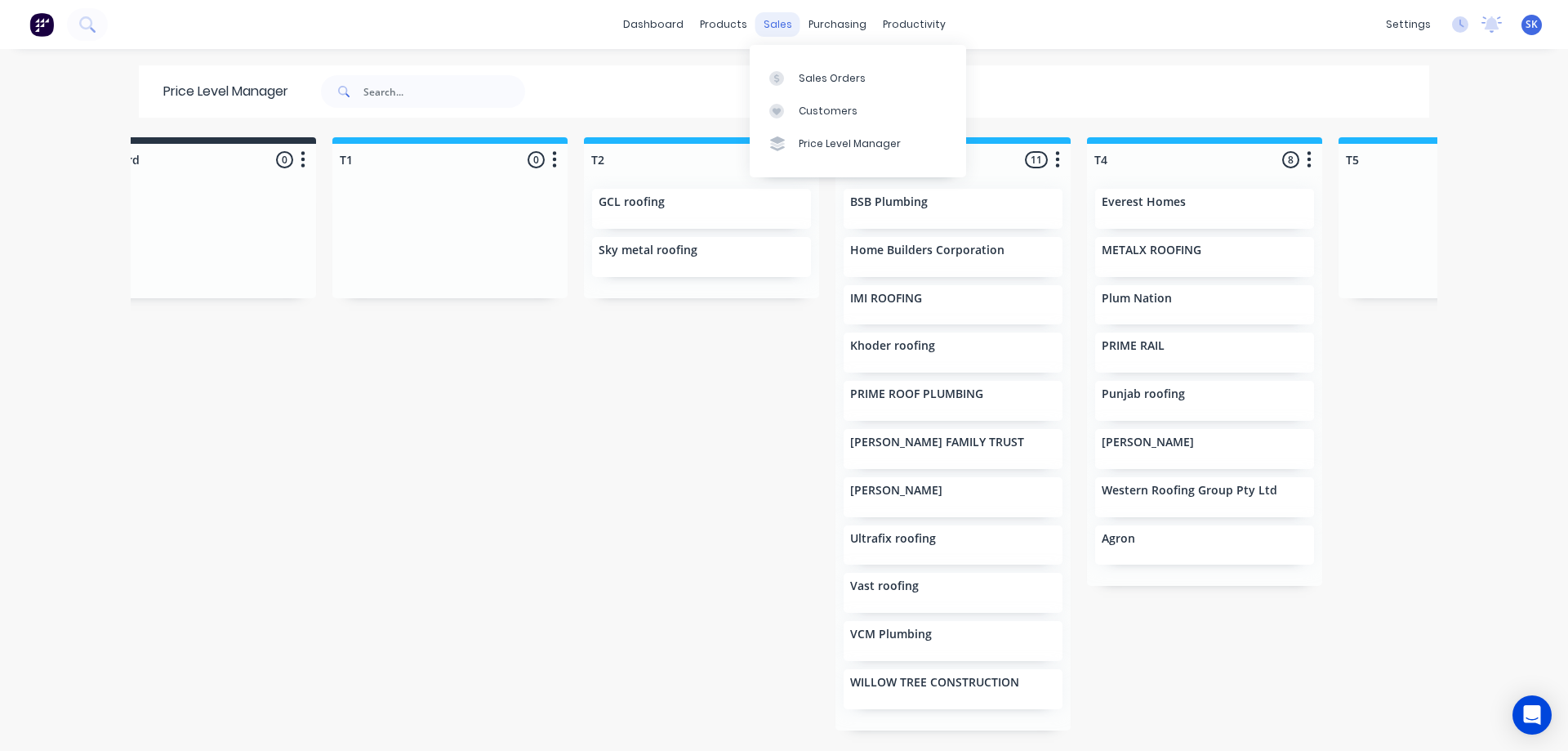
click at [756, 34] on div "sales" at bounding box center [778, 25] width 45 height 25
click at [810, 145] on div "Price Level Manager" at bounding box center [850, 144] width 102 height 15
click at [781, 30] on div "sales" at bounding box center [778, 25] width 45 height 25
click at [809, 104] on div "Customers" at bounding box center [828, 111] width 59 height 15
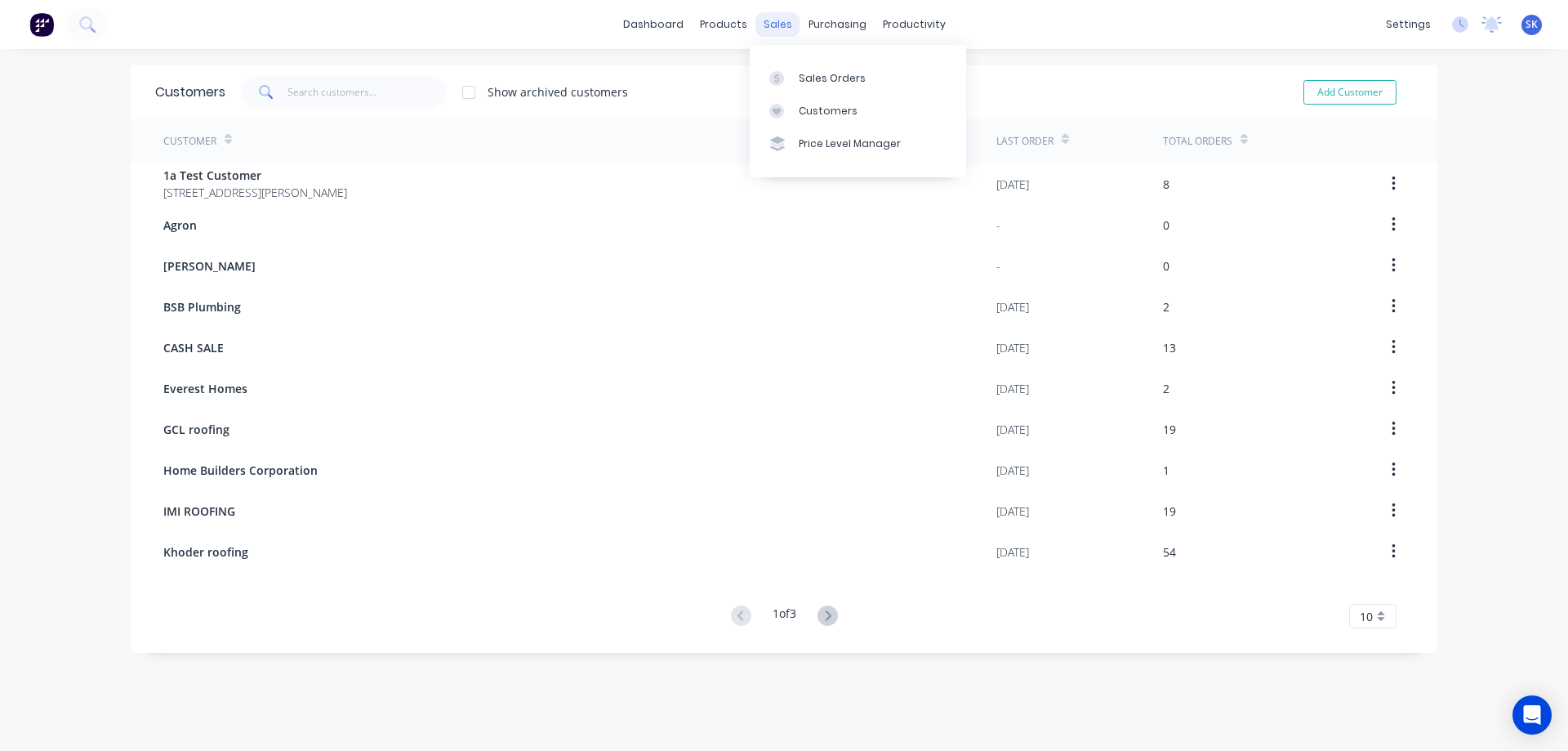
click at [776, 25] on div "sales" at bounding box center [778, 25] width 45 height 25
click at [800, 136] on link "Price Level Manager" at bounding box center [858, 144] width 216 height 33
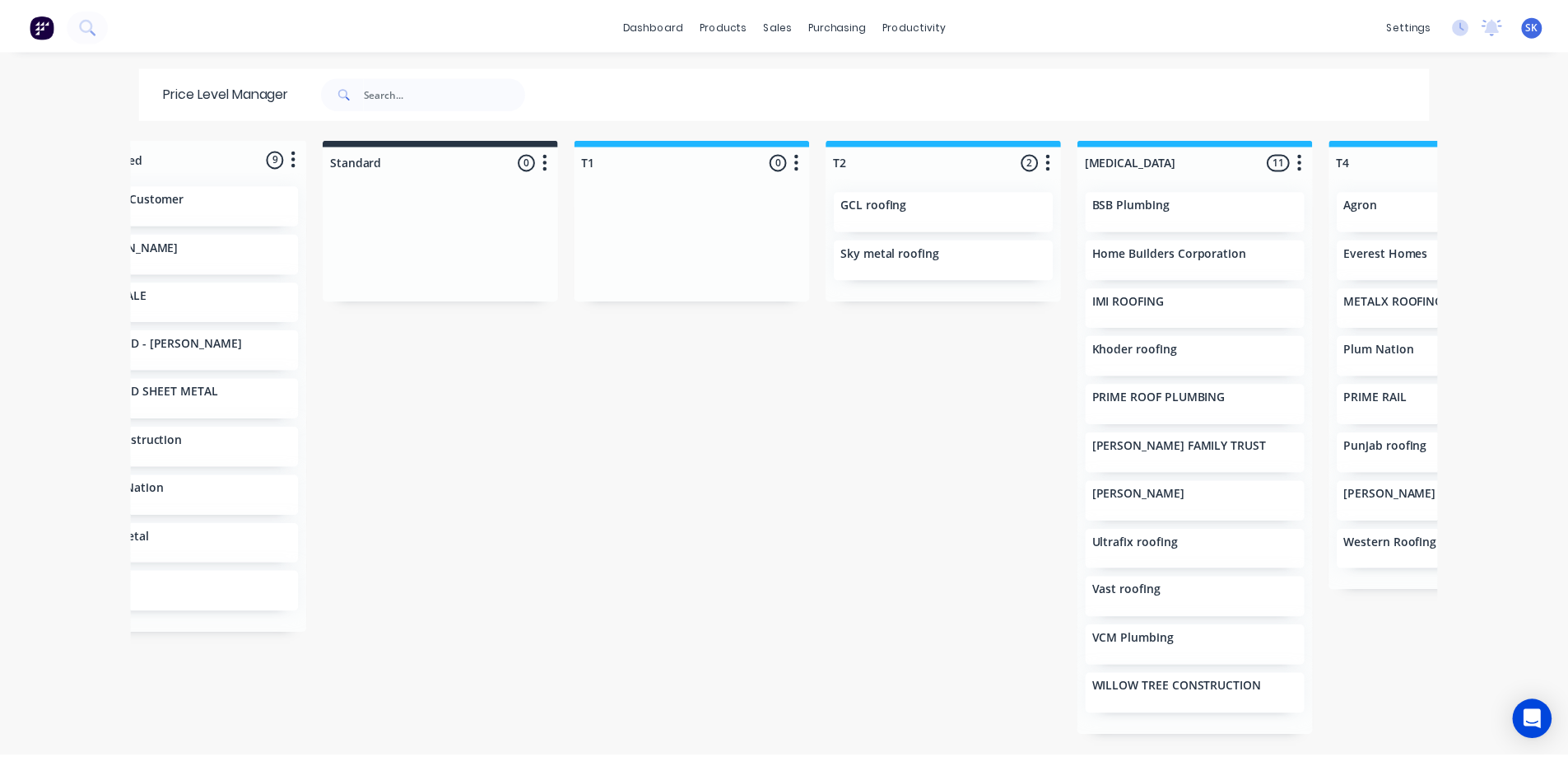
scroll to position [0, 74]
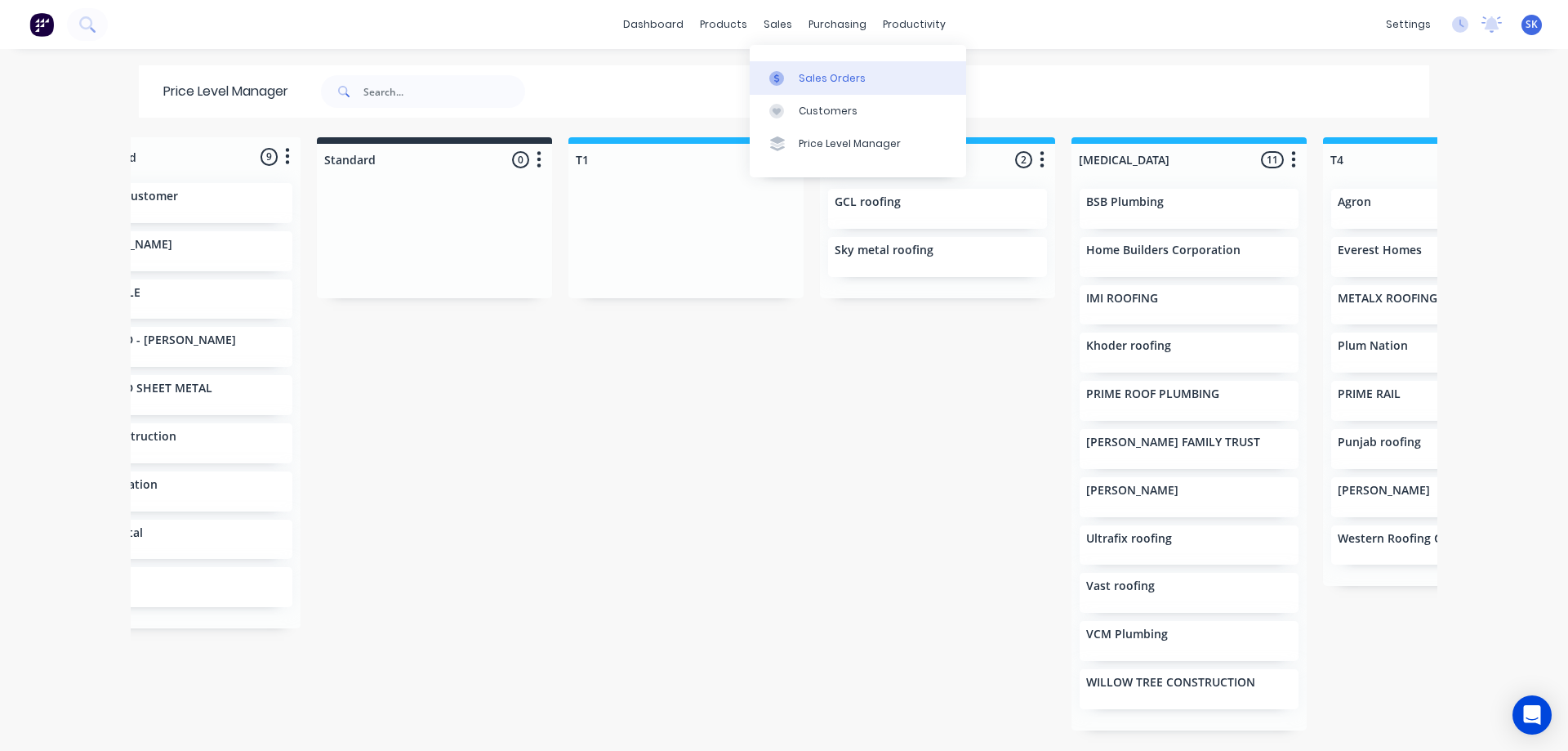
click at [803, 74] on div "Sales Orders" at bounding box center [832, 78] width 67 height 15
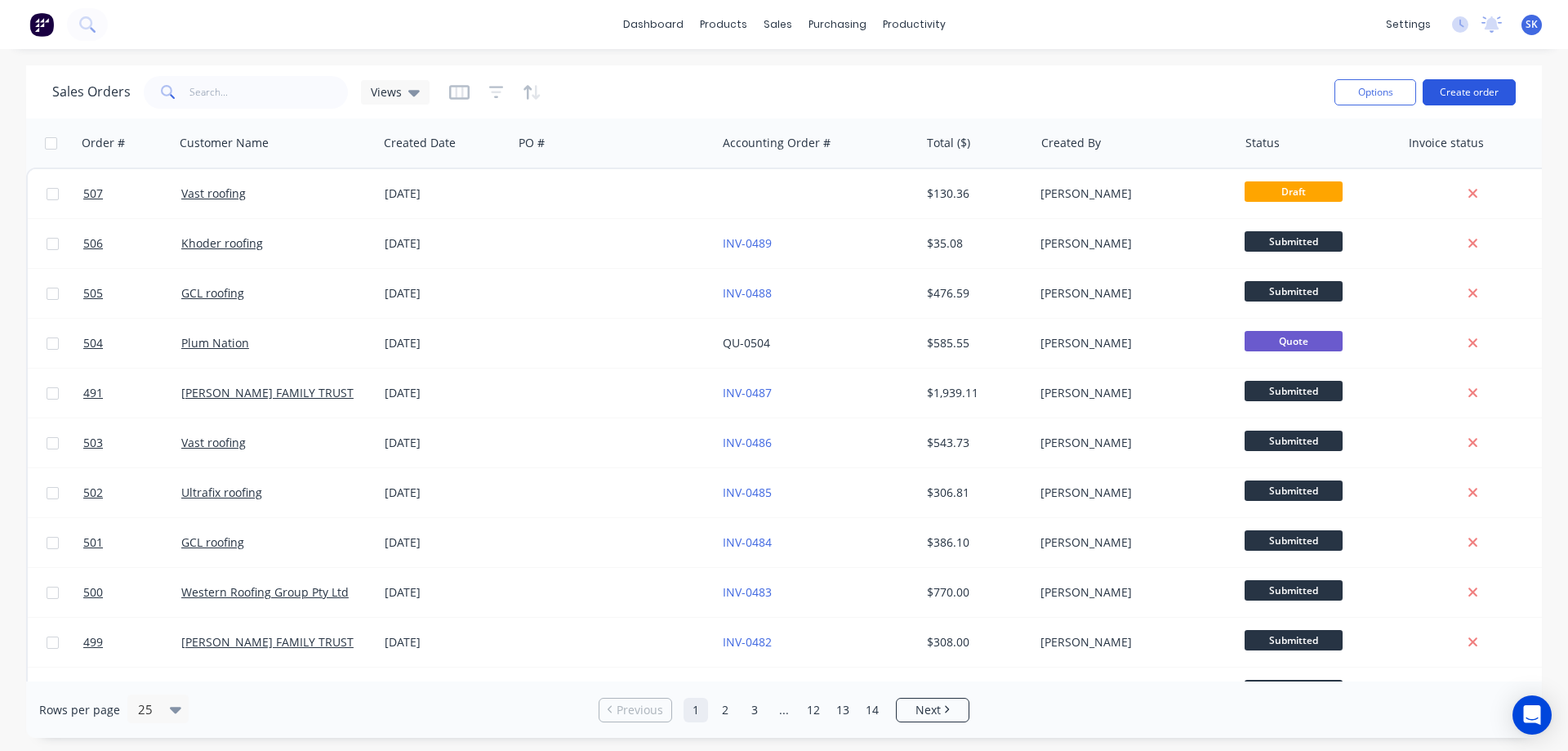
click at [1460, 94] on button "Create order" at bounding box center [1469, 93] width 94 height 26
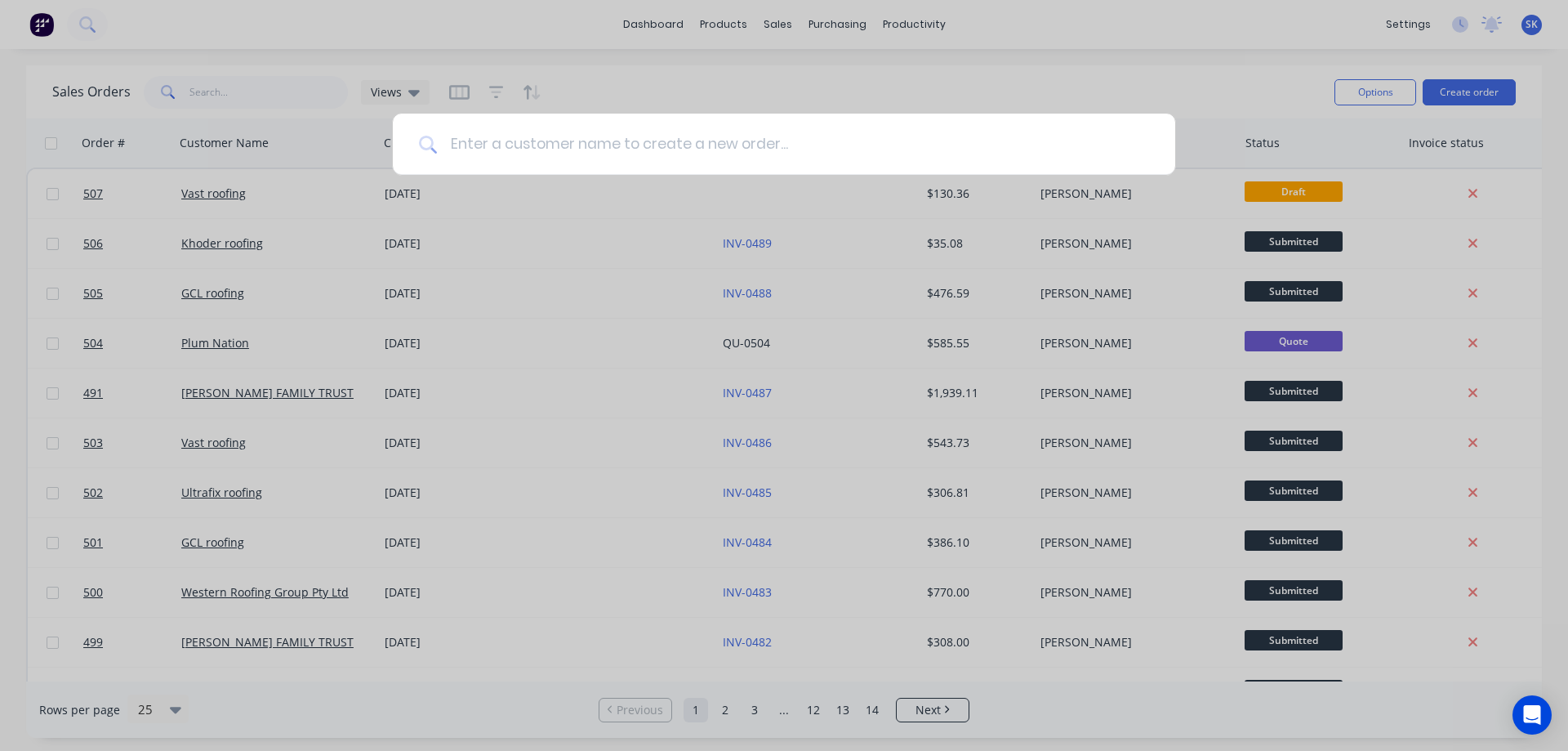
click at [718, 132] on input at bounding box center [793, 144] width 712 height 61
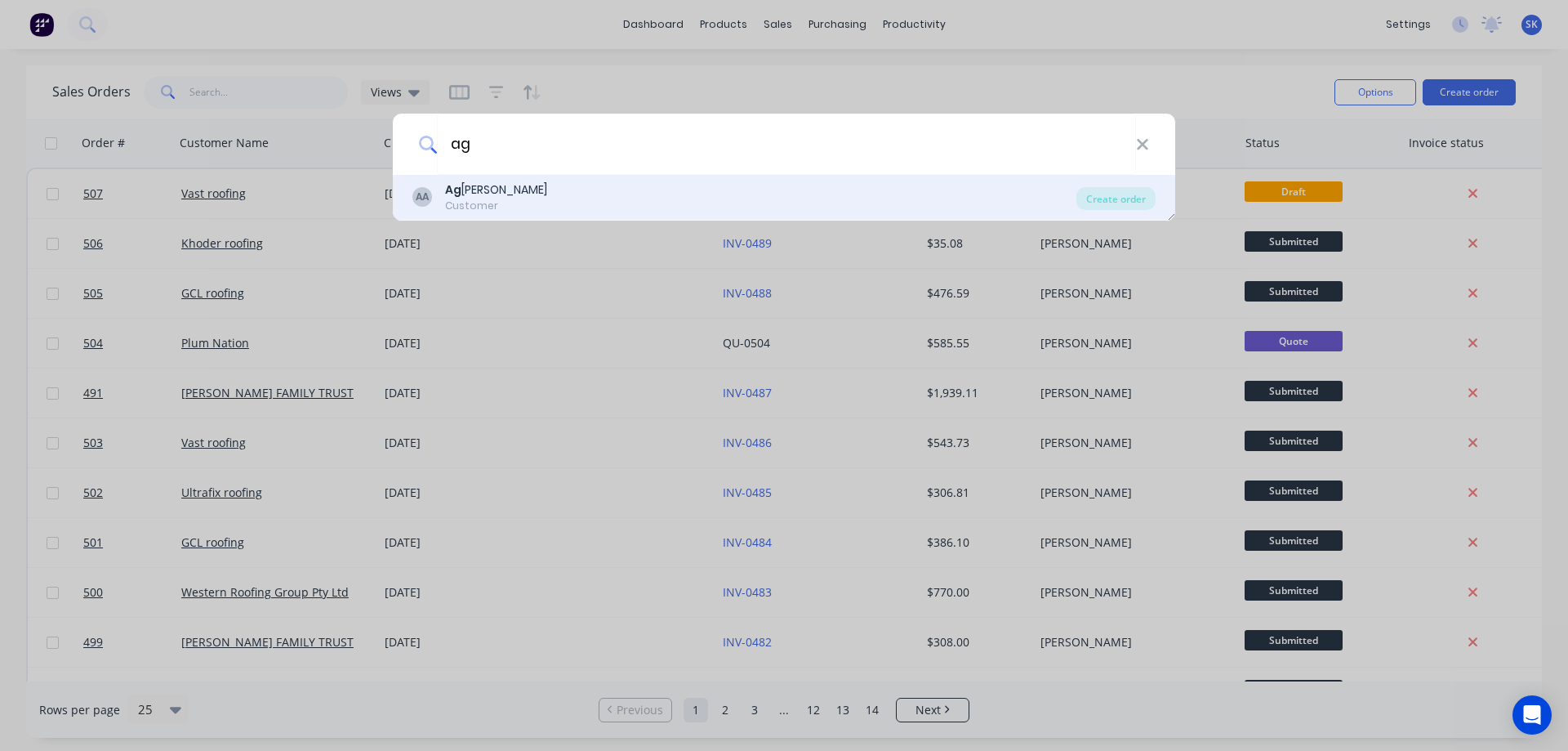
type input "ag"
click at [567, 197] on div "AA Ag ron Customer" at bounding box center [744, 197] width 664 height 32
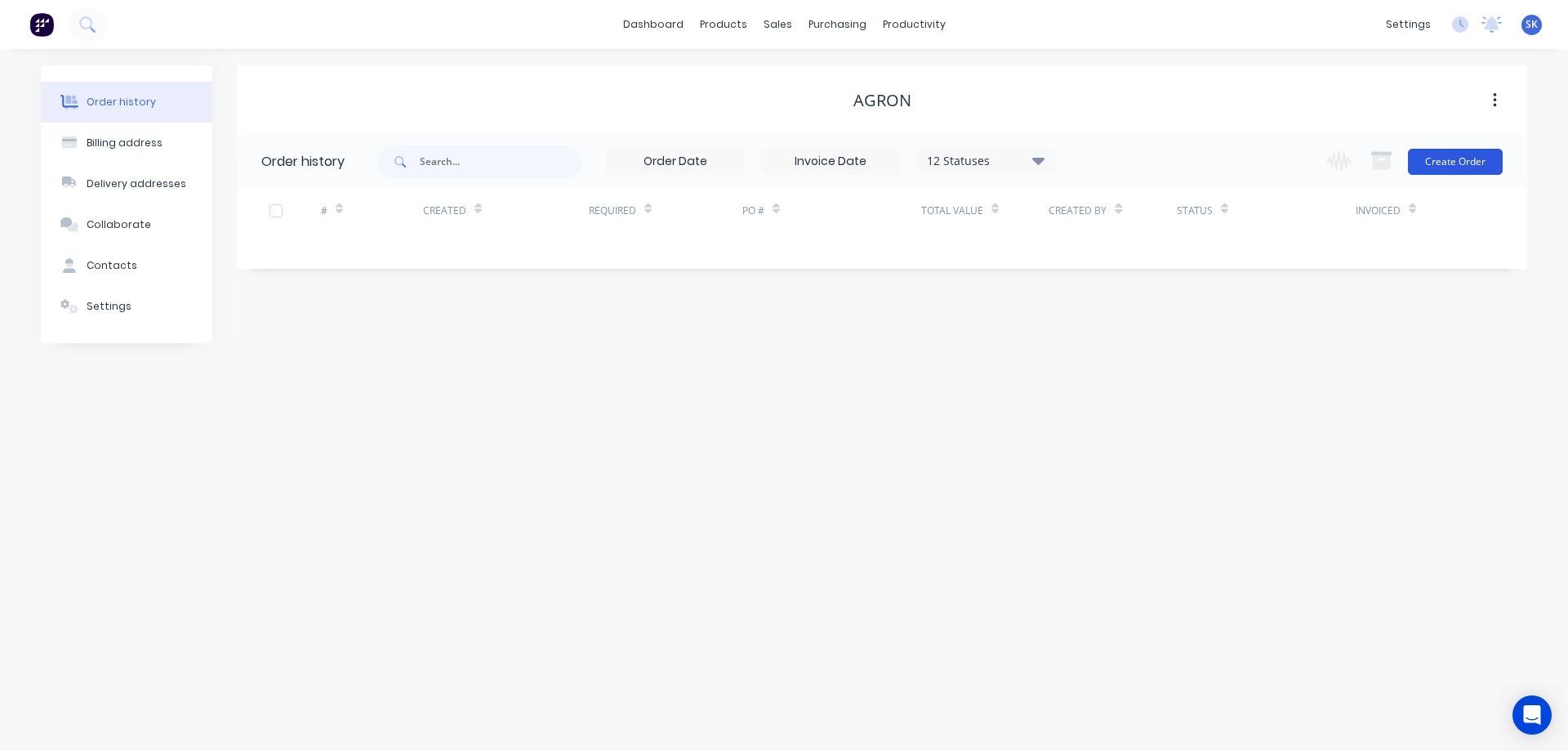
click at [1423, 155] on button "Create Order" at bounding box center [1456, 162] width 94 height 26
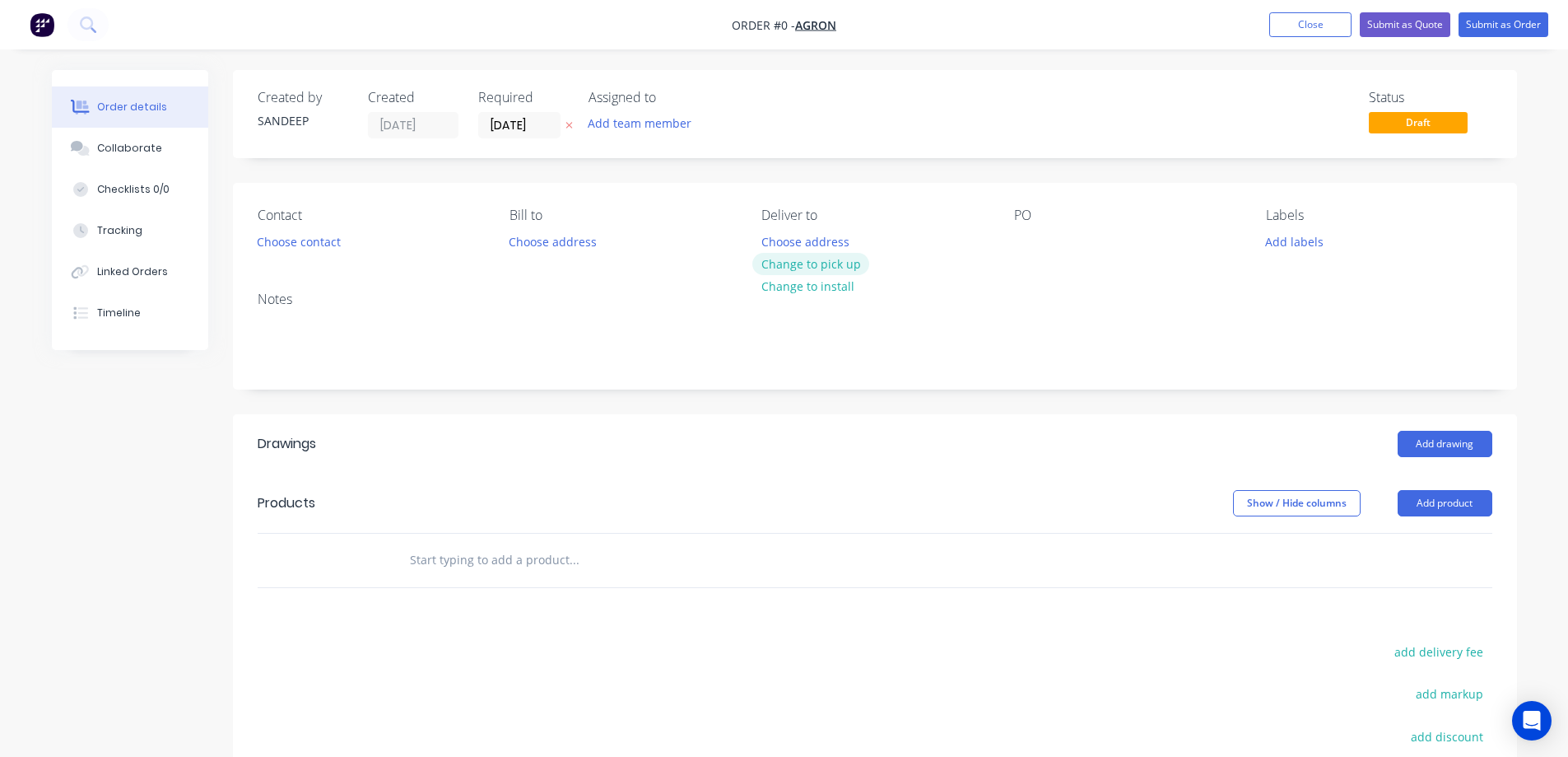
click at [838, 261] on button "Change to pick up" at bounding box center [810, 263] width 117 height 22
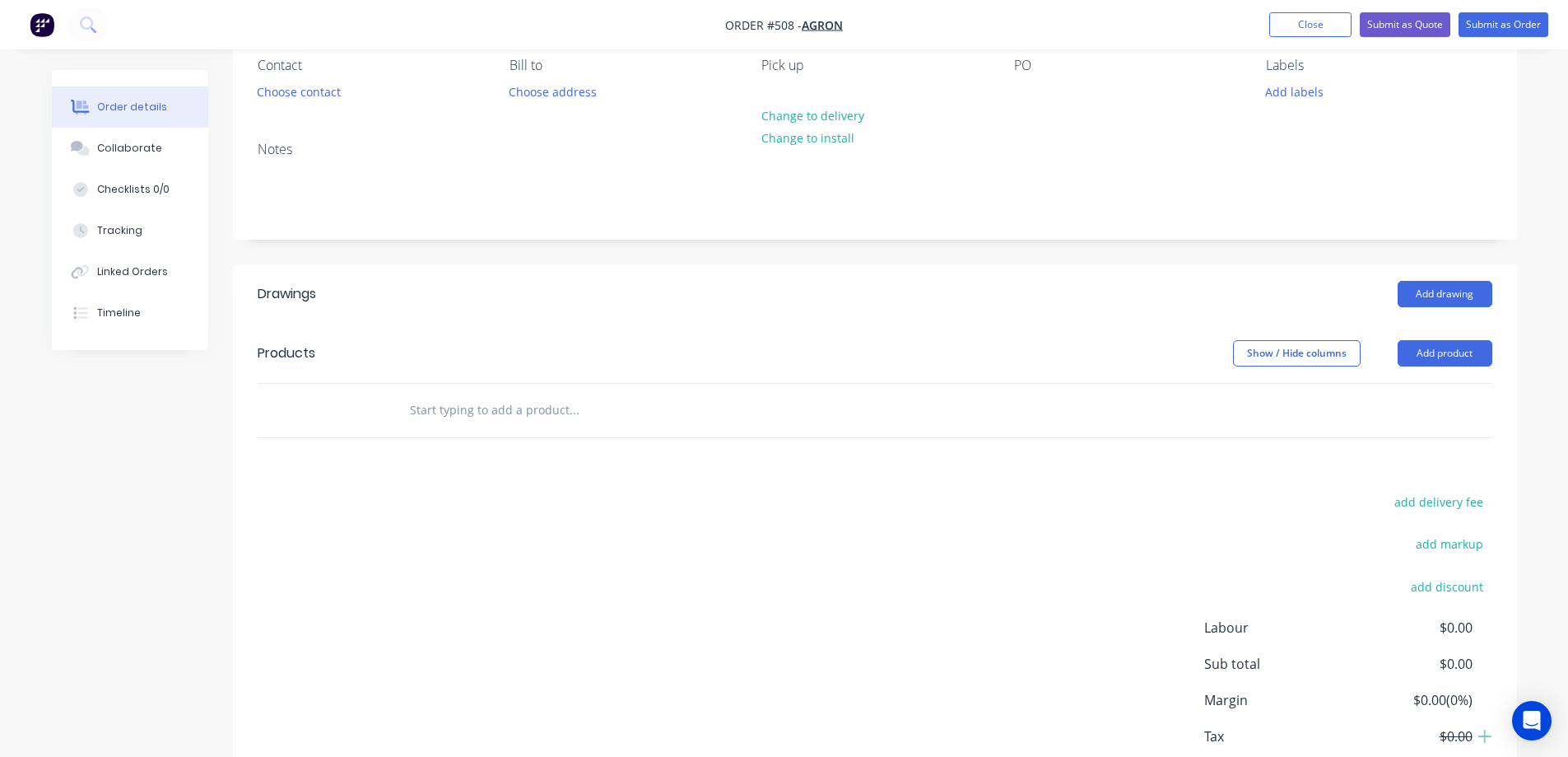
scroll to position [165, 0]
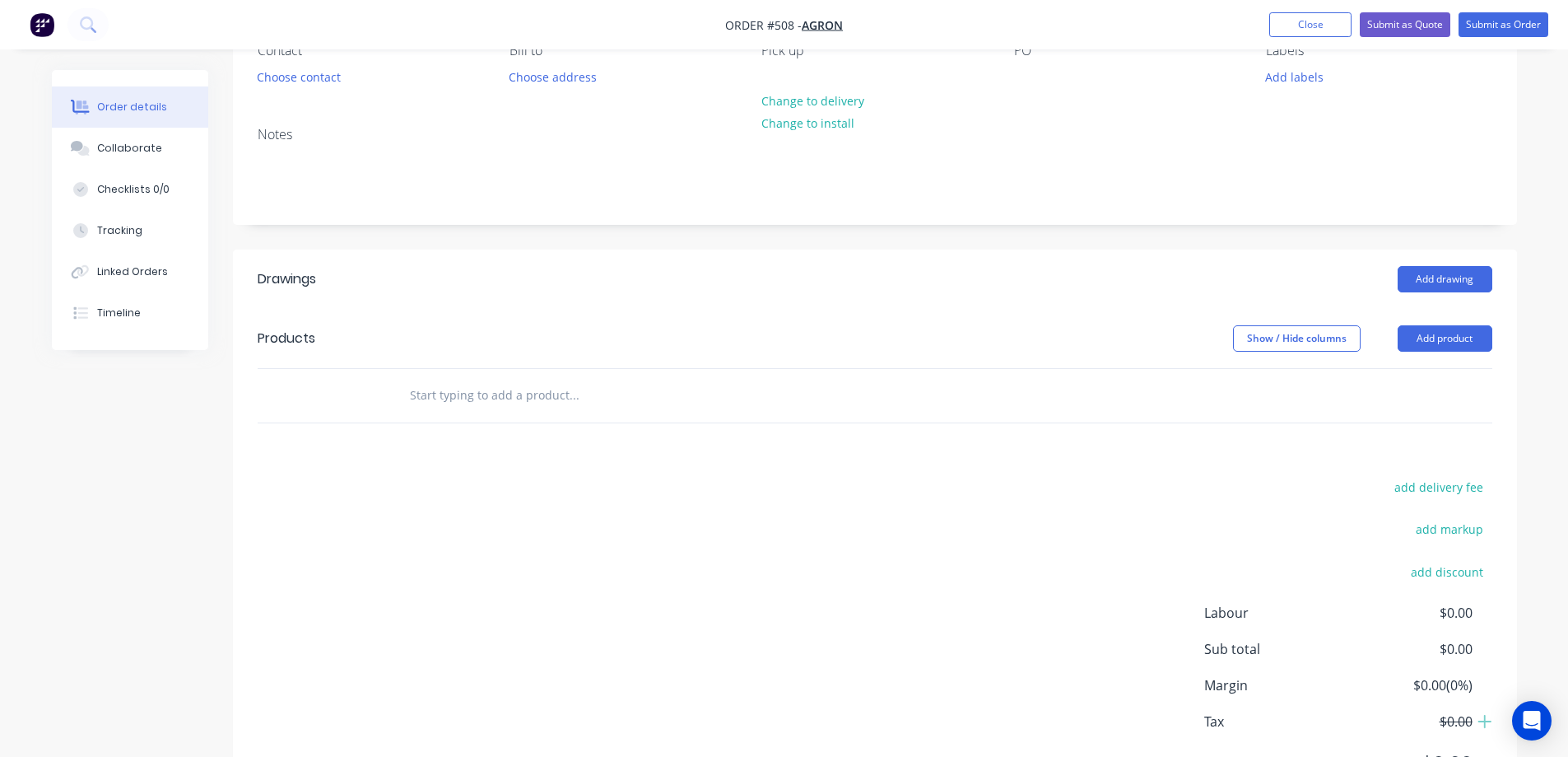
click at [457, 405] on input "text" at bounding box center [574, 395] width 329 height 33
type input "r"
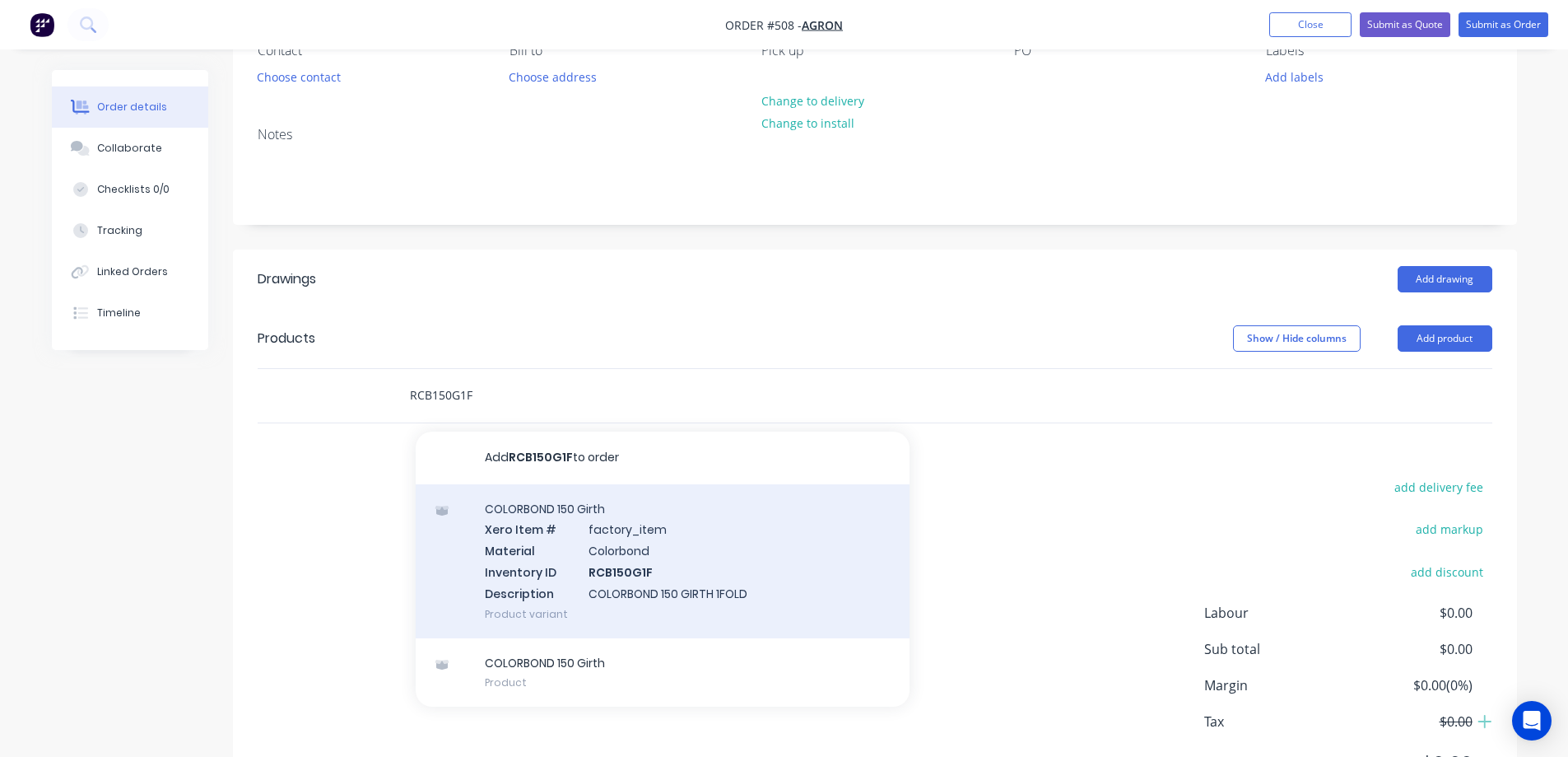
type input "RCB150G1F"
click at [545, 555] on div "COLORBOND 150 Girth Xero Item # factory_item Material Colorbond Inventory ID RC…" at bounding box center [663, 562] width 494 height 154
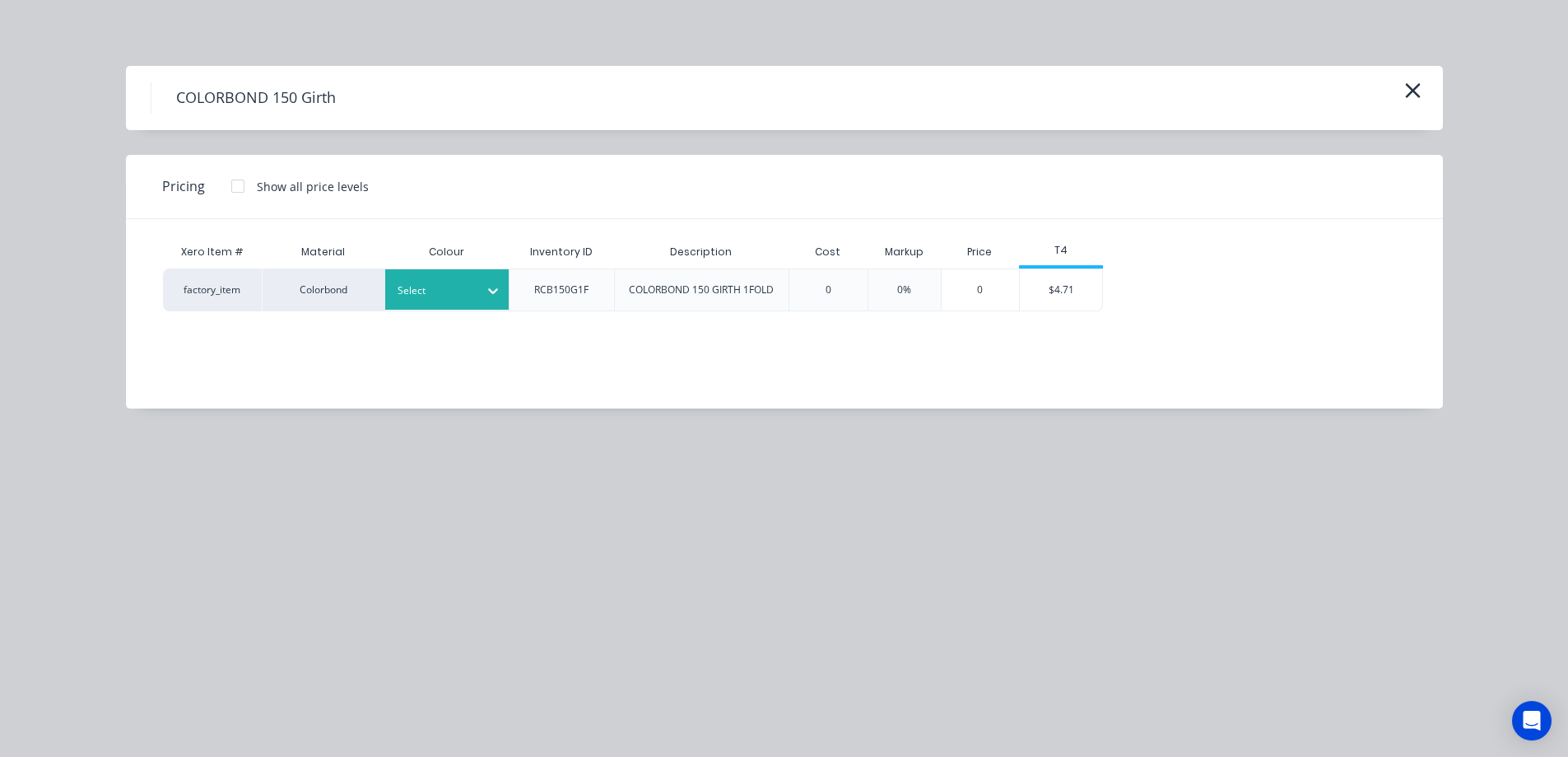
click at [429, 295] on div at bounding box center [435, 290] width 74 height 18
click at [454, 282] on div at bounding box center [435, 290] width 74 height 18
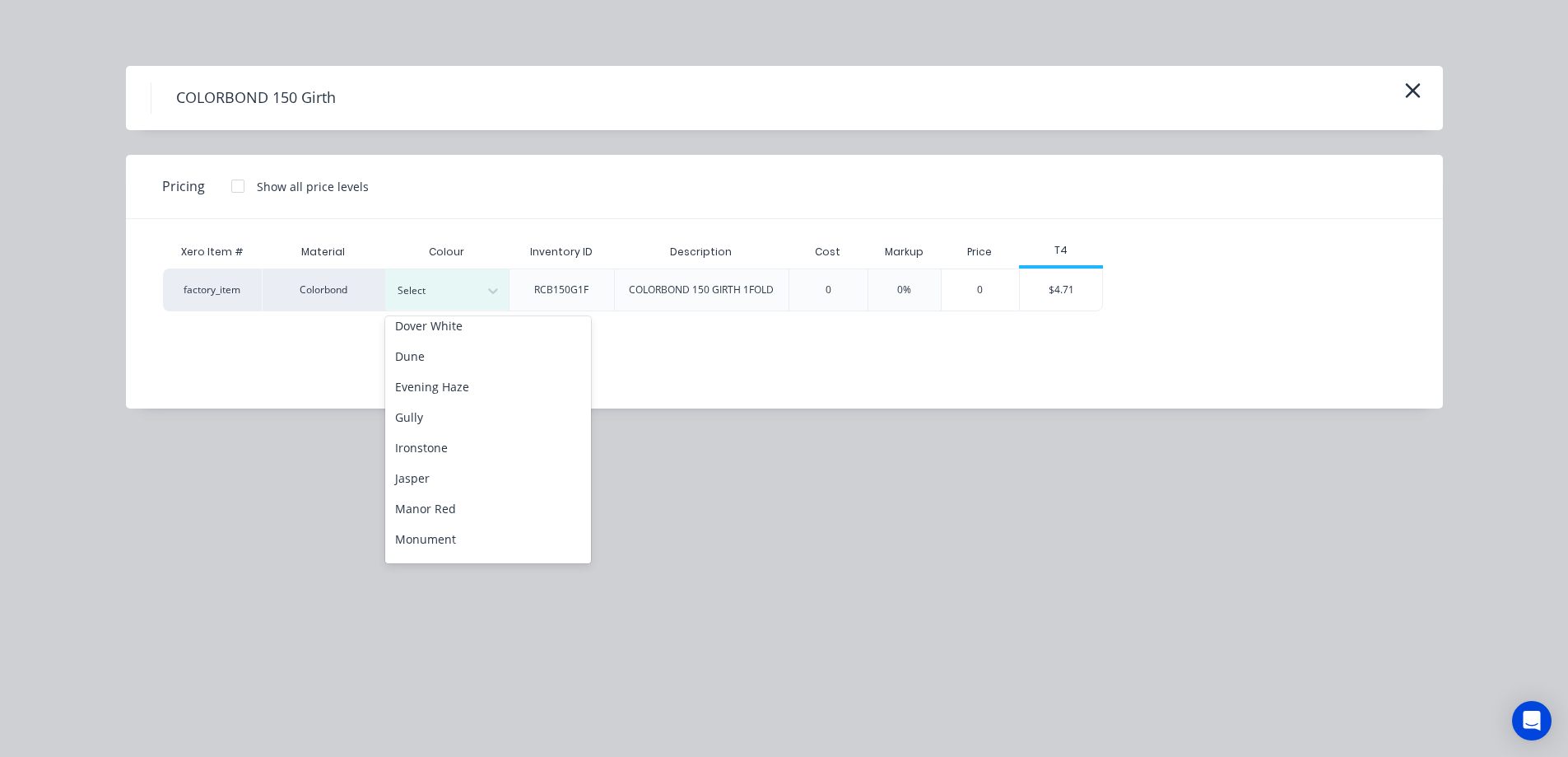
scroll to position [247, 0]
click at [449, 480] on div "Monument" at bounding box center [488, 484] width 206 height 30
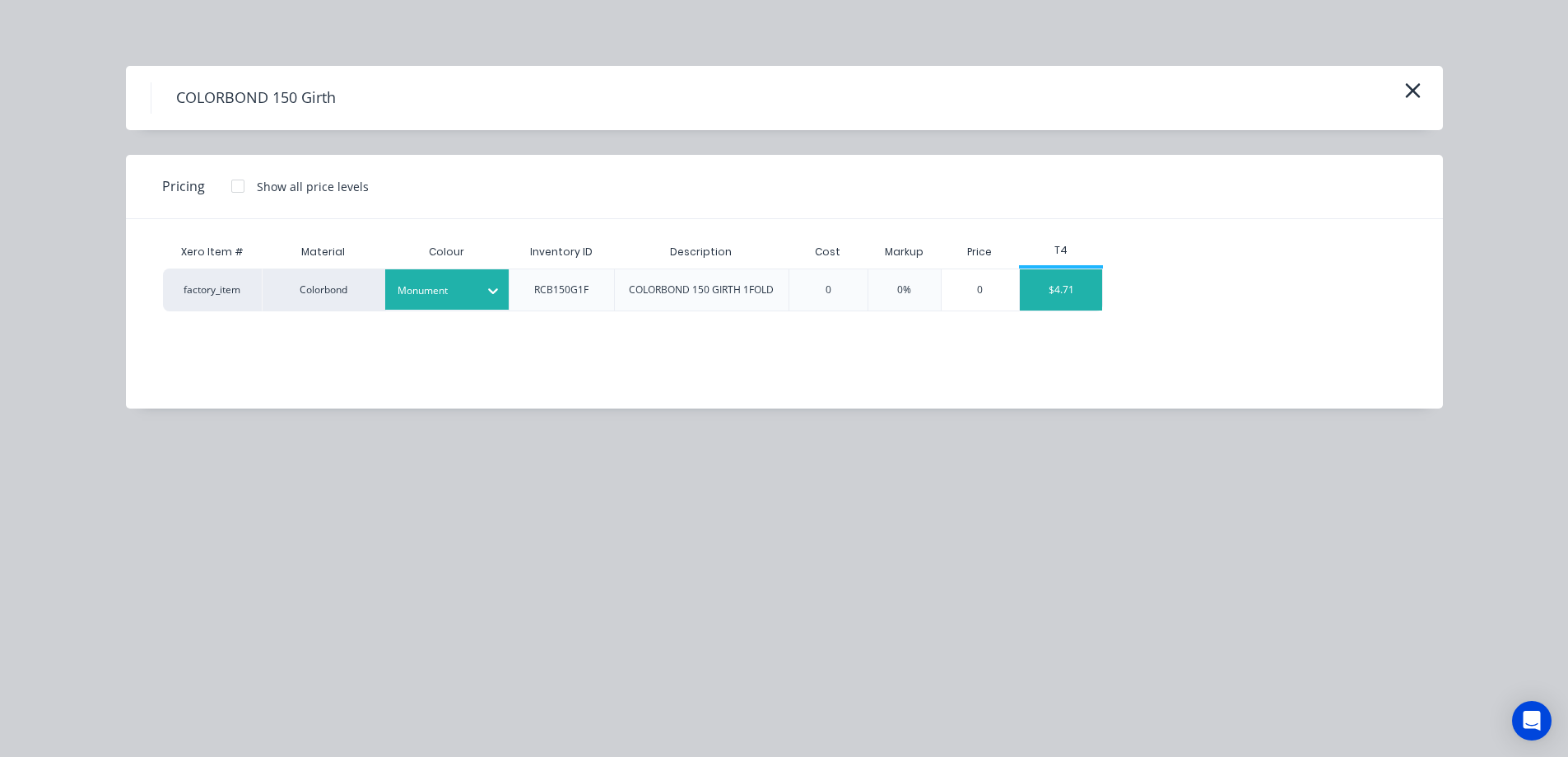
click at [1091, 289] on div "$4.71" at bounding box center [1061, 289] width 82 height 41
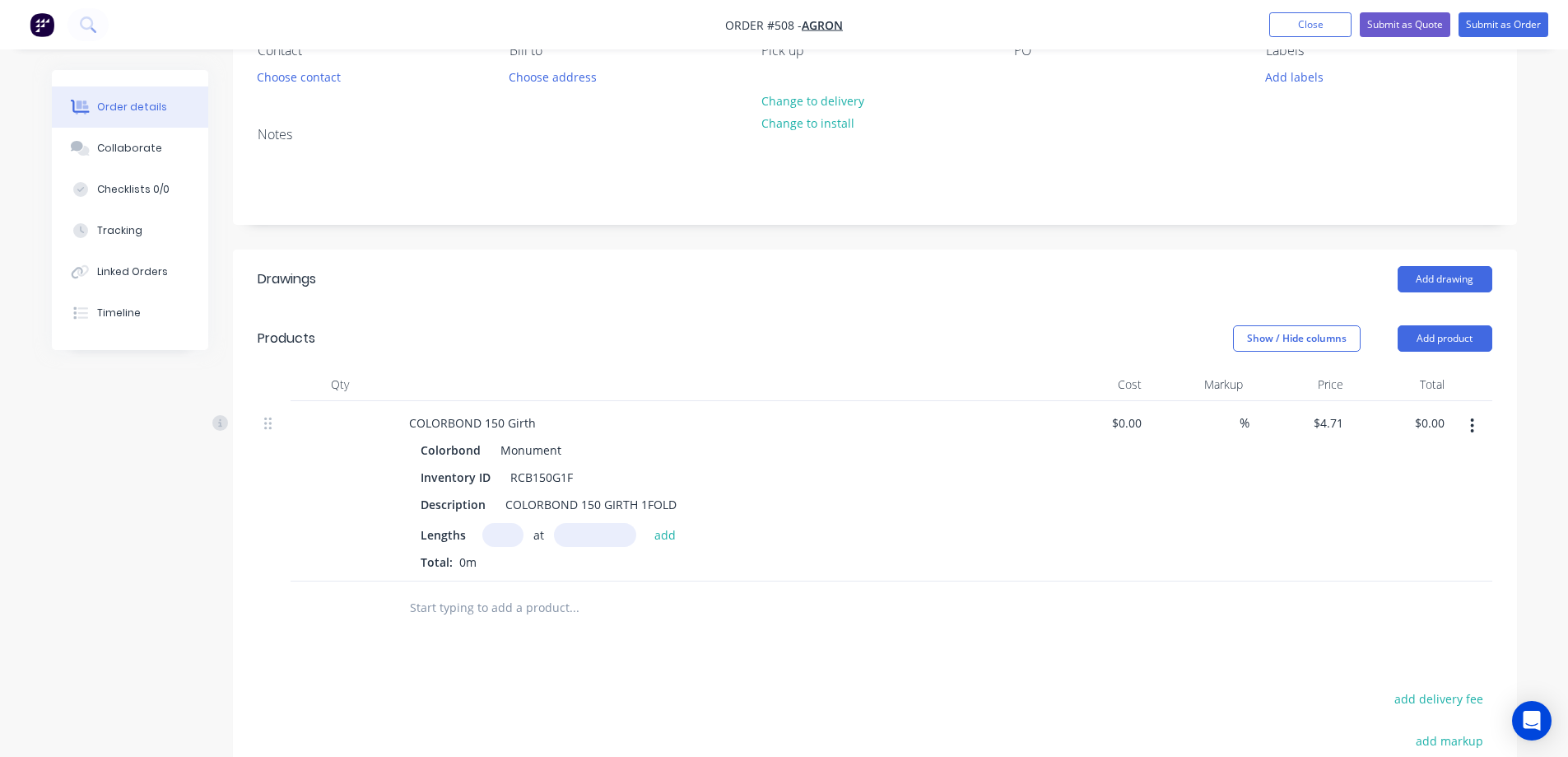
click at [490, 544] on input "text" at bounding box center [503, 534] width 41 height 24
type input "1"
type input "3605mm"
click at [657, 529] on button "add" at bounding box center [665, 533] width 39 height 22
type input "$16.98"
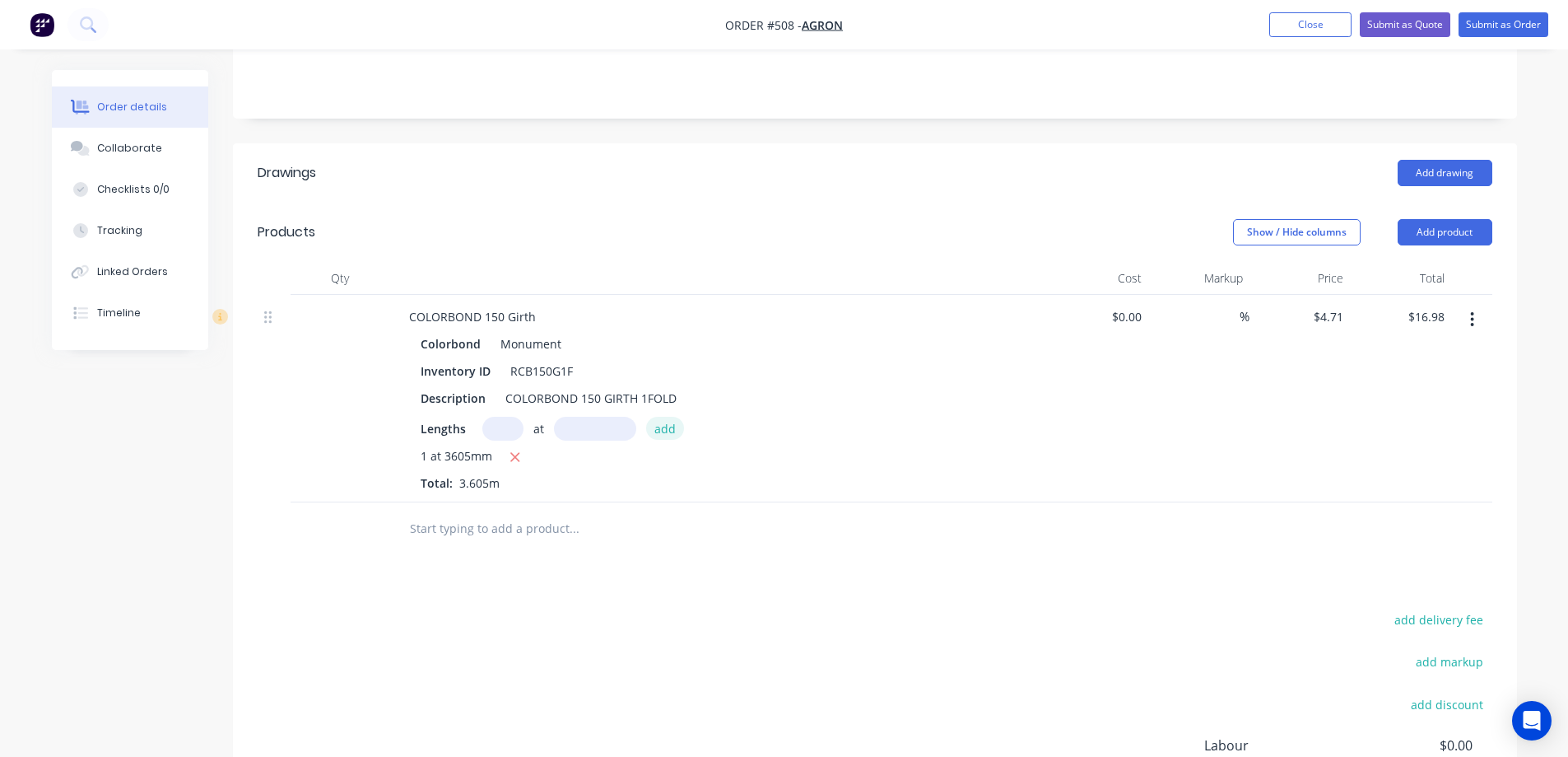
scroll to position [329, 0]
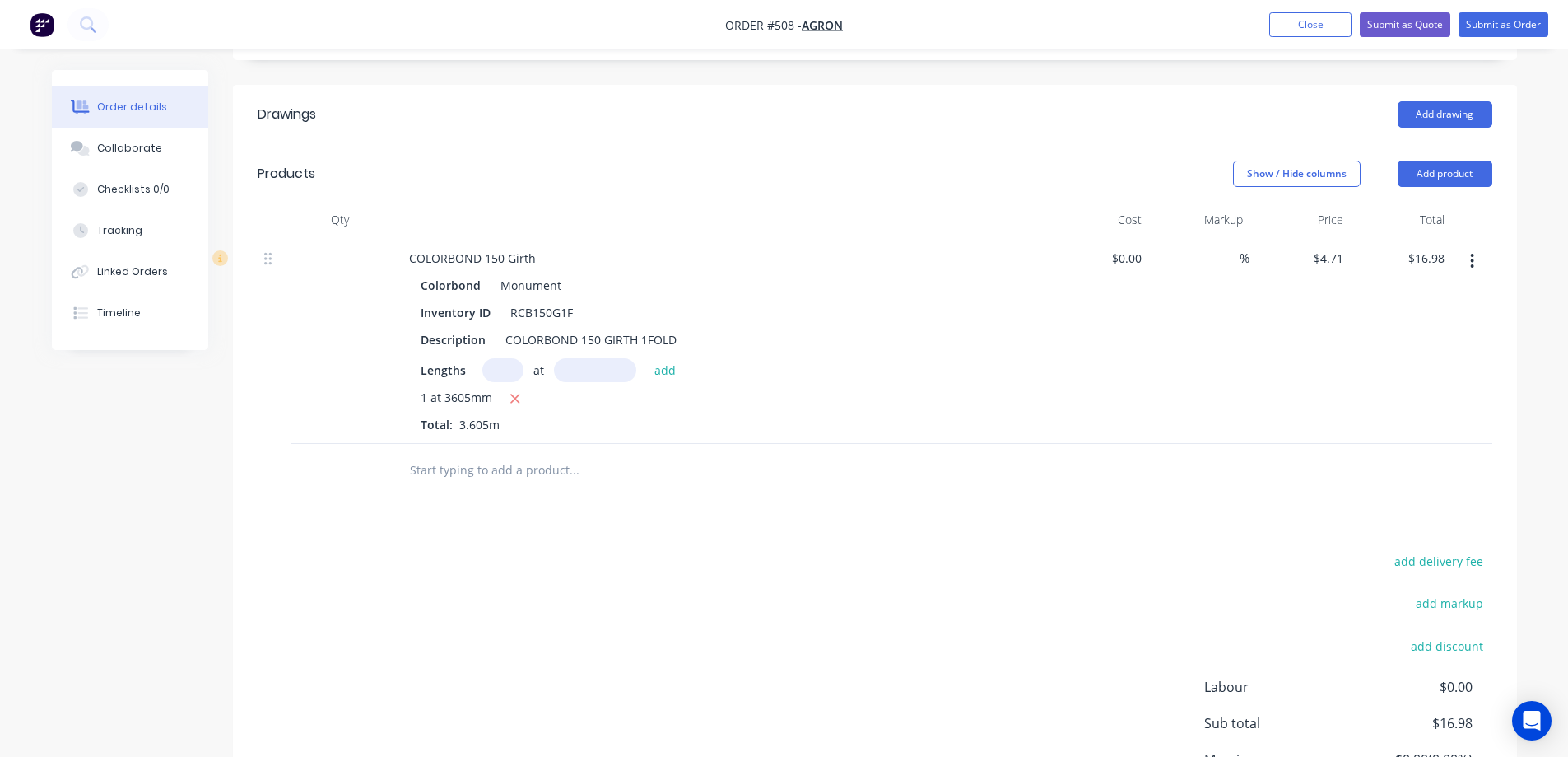
click at [458, 459] on input "text" at bounding box center [574, 470] width 329 height 33
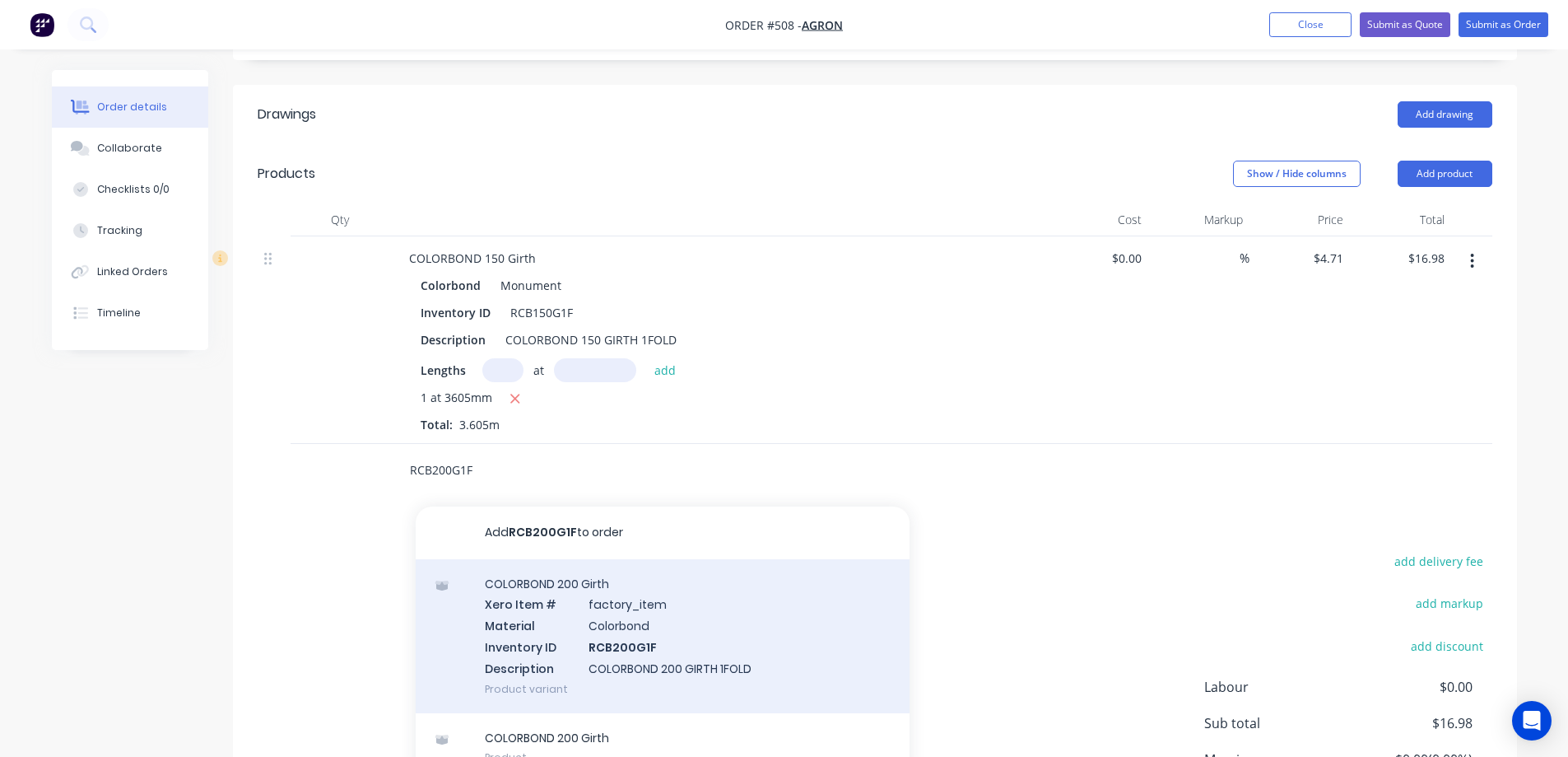
type input "RCB200G1F"
click at [593, 656] on div "COLORBOND 200 Girth Xero Item # factory_item Material Colorbond Inventory ID RC…" at bounding box center [663, 636] width 494 height 154
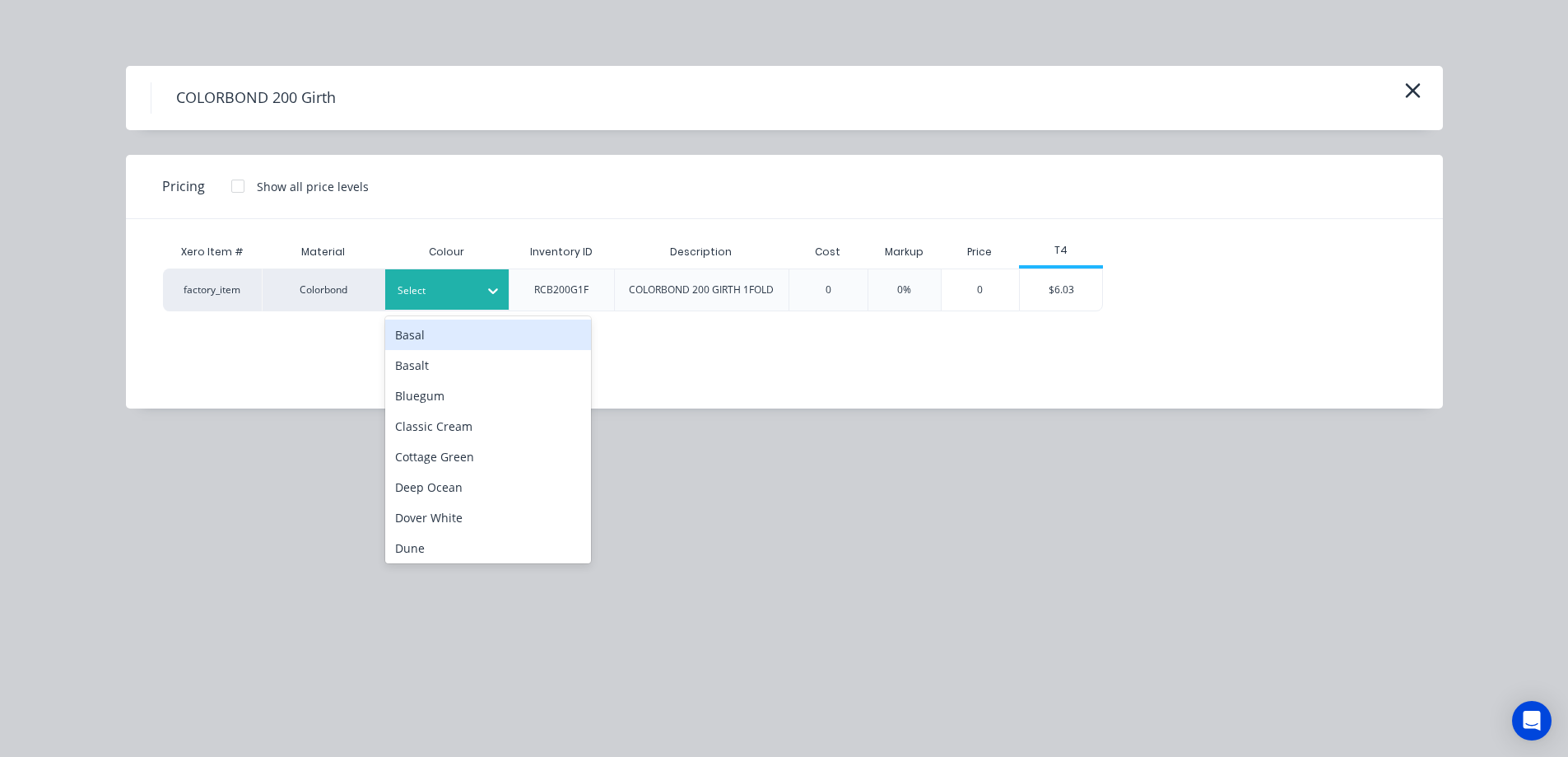
click at [426, 289] on div at bounding box center [435, 290] width 74 height 18
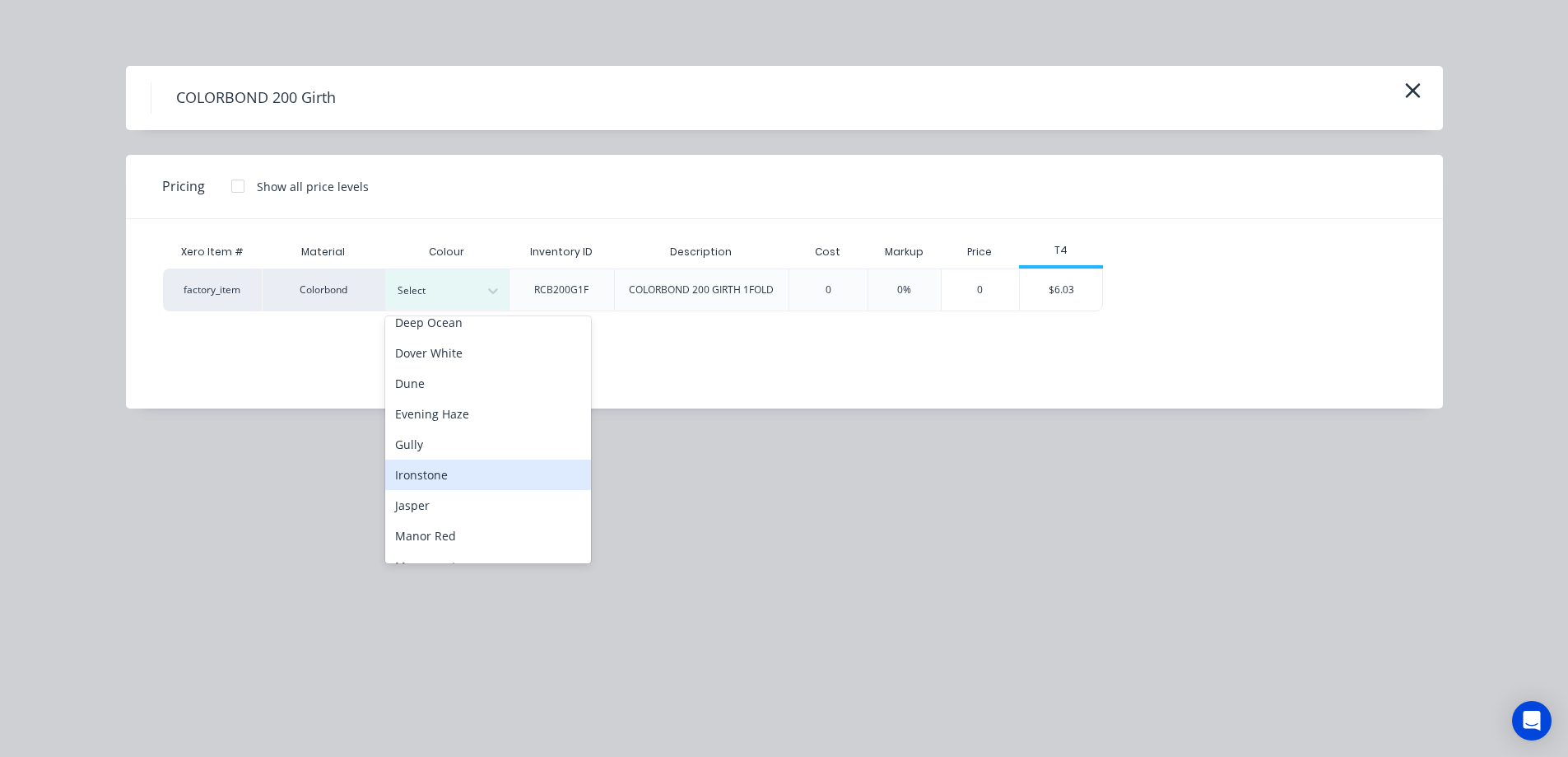
scroll to position [247, 0]
click at [456, 483] on div "Monument" at bounding box center [488, 484] width 206 height 30
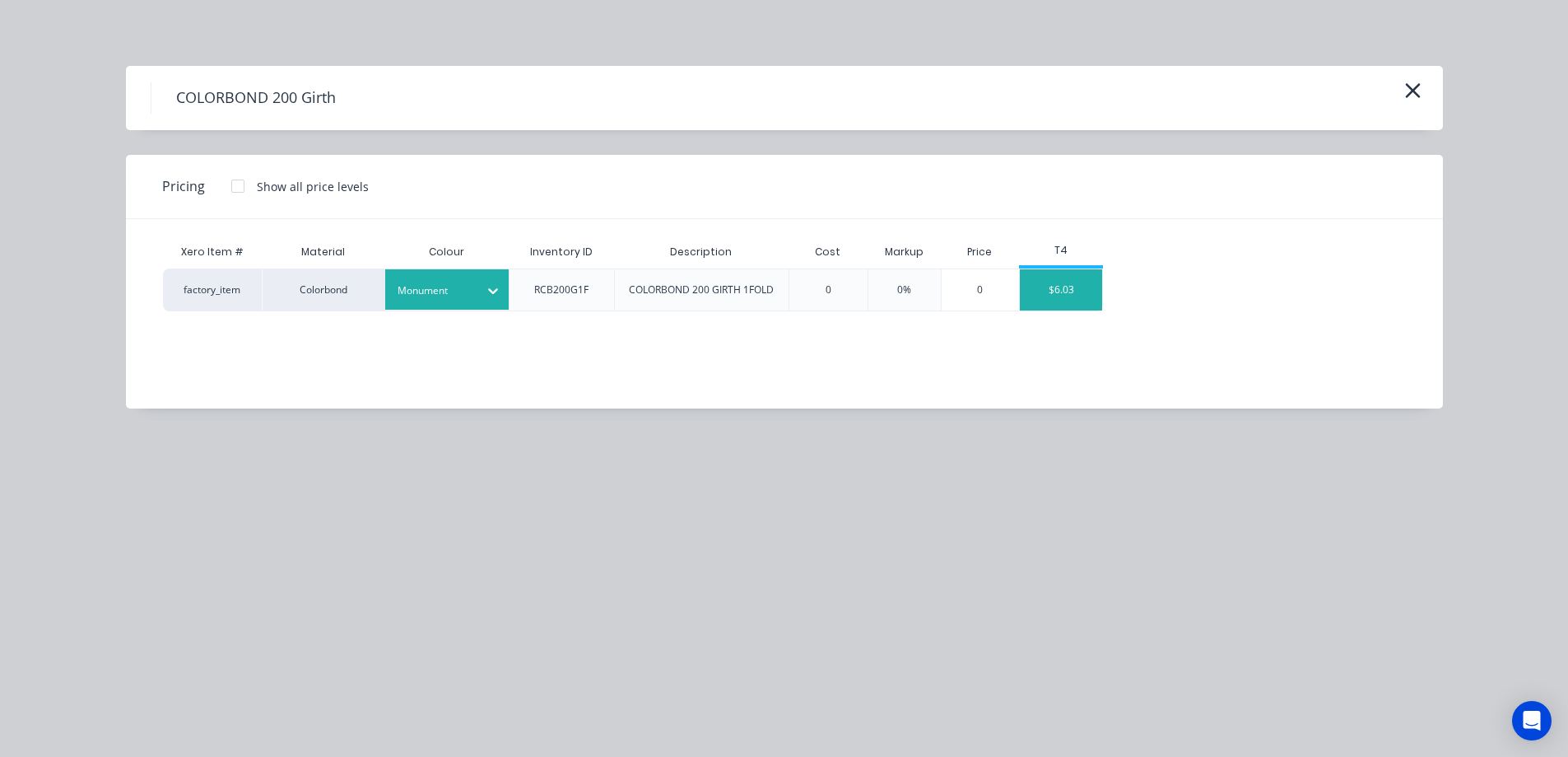
click at [1082, 283] on div "$6.03" at bounding box center [1061, 289] width 82 height 41
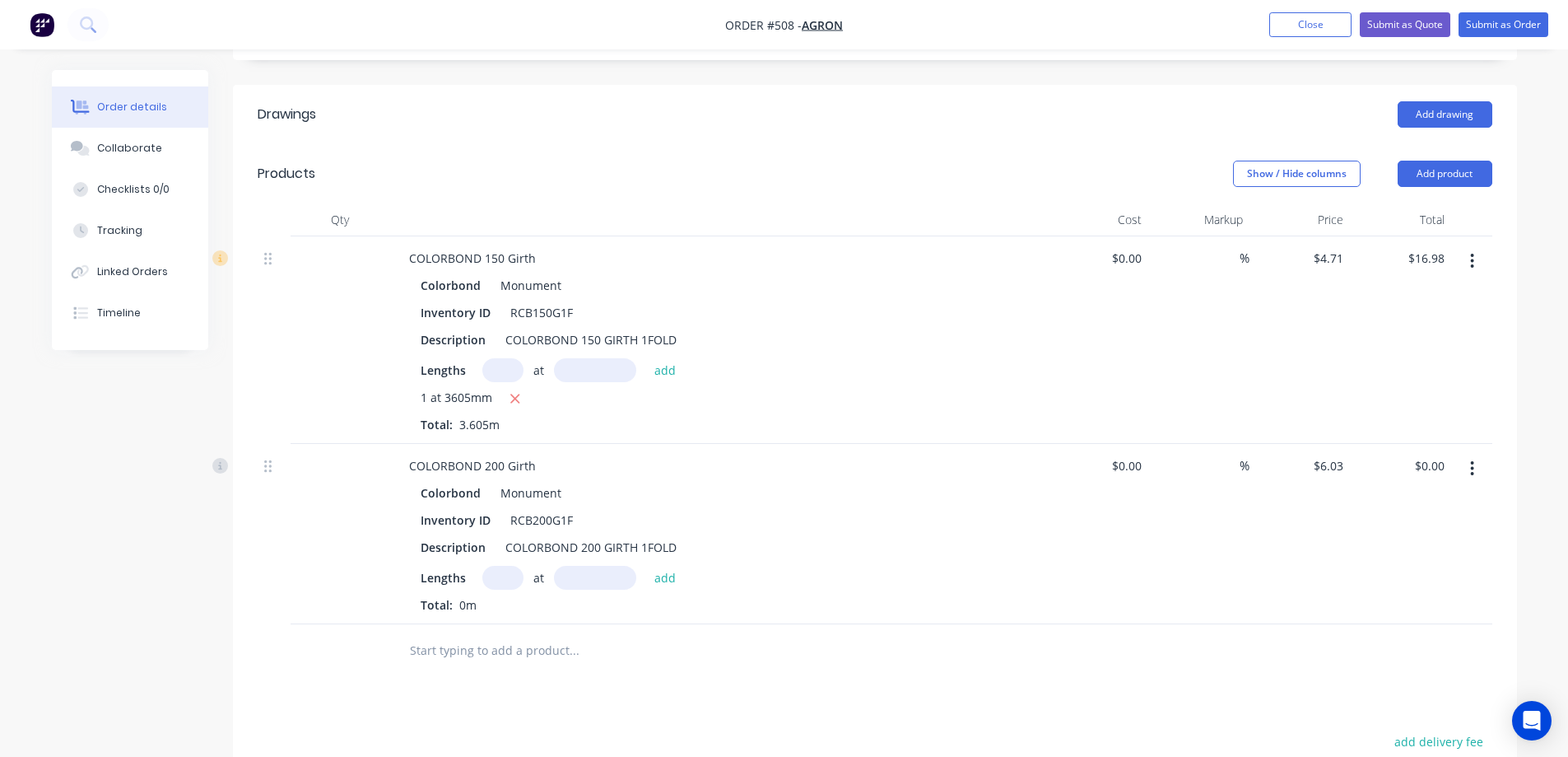
click at [492, 580] on input "text" at bounding box center [503, 577] width 41 height 24
type input "1"
type input "3605mm"
click at [660, 583] on button "add" at bounding box center [665, 576] width 39 height 22
type input "$21.74"
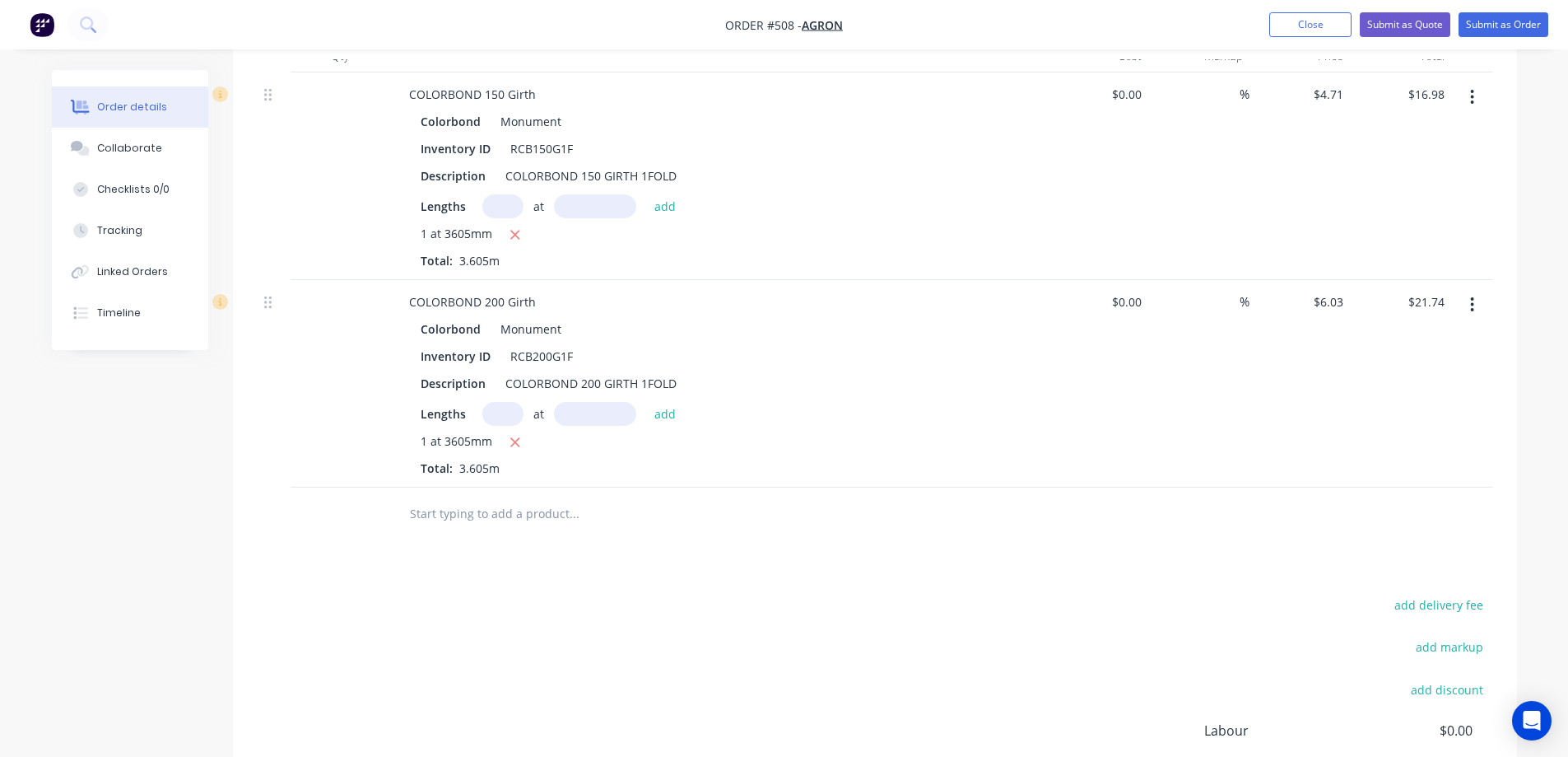
scroll to position [494, 0]
click at [500, 515] on input "text" at bounding box center [574, 512] width 329 height 33
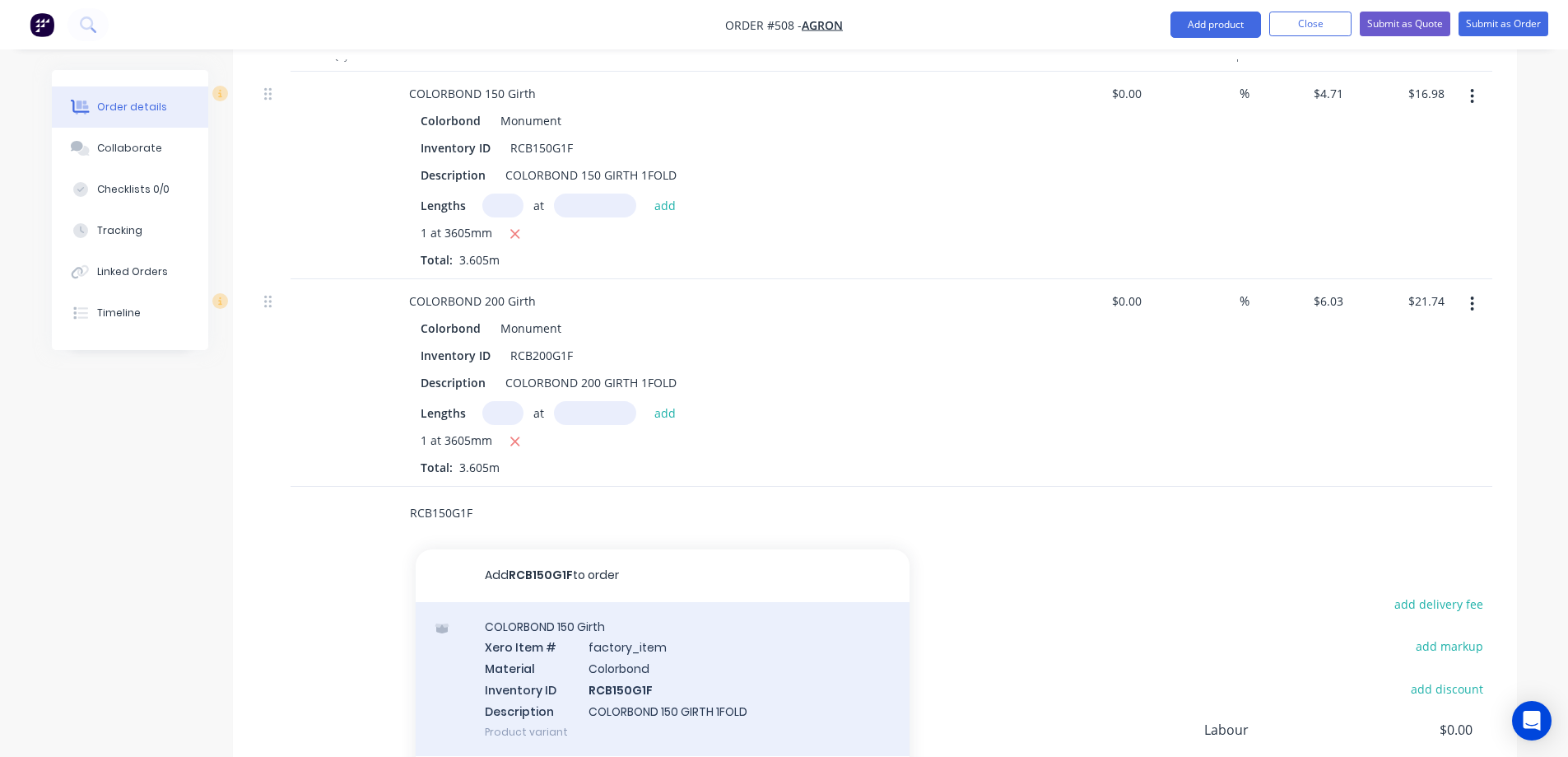
type input "RCB150G1F"
click at [561, 681] on div "COLORBOND 150 Girth Xero Item # factory_item Material Colorbond Inventory ID RC…" at bounding box center [663, 679] width 494 height 154
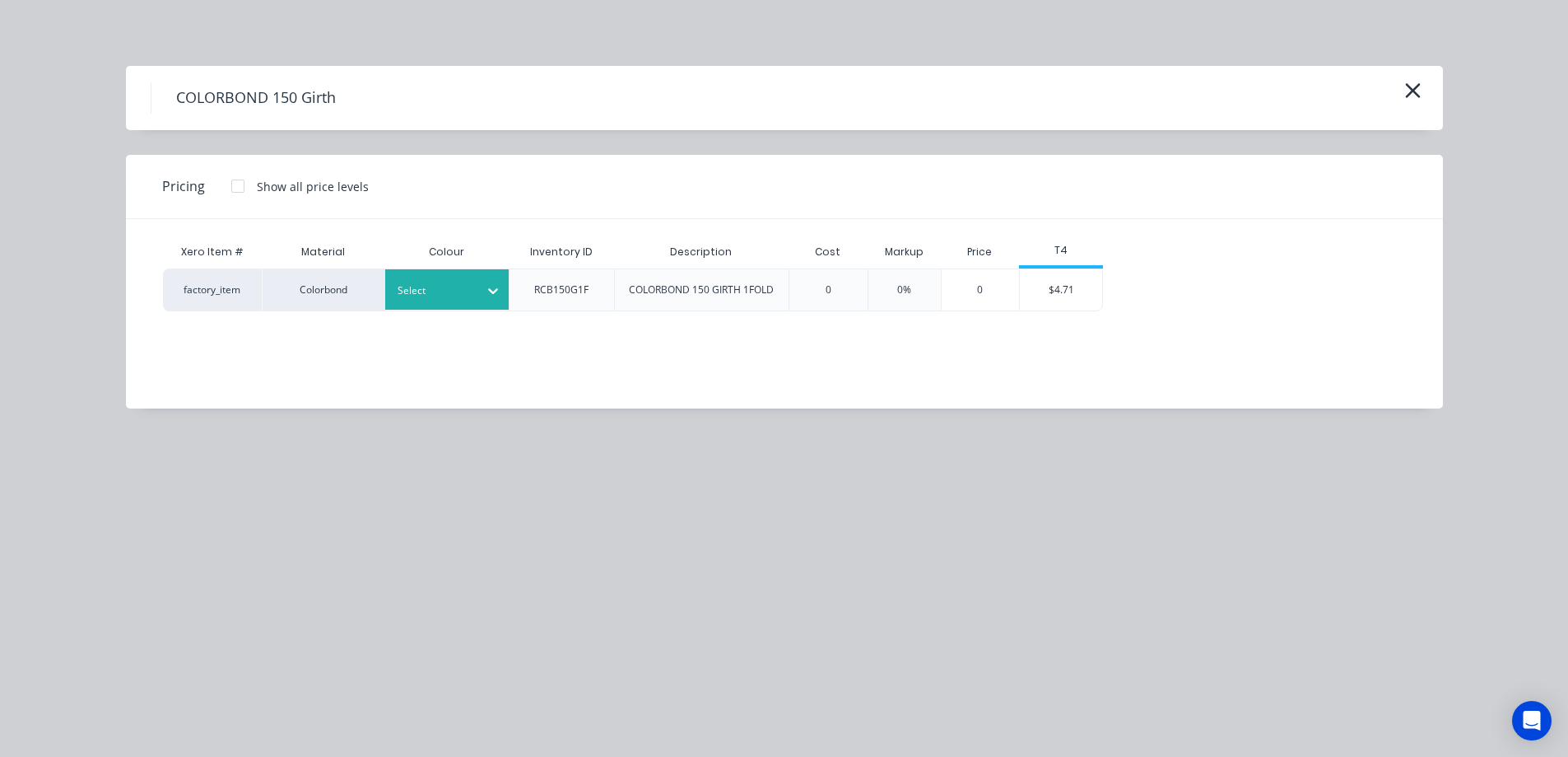
click at [446, 277] on div "Select" at bounding box center [447, 289] width 124 height 40
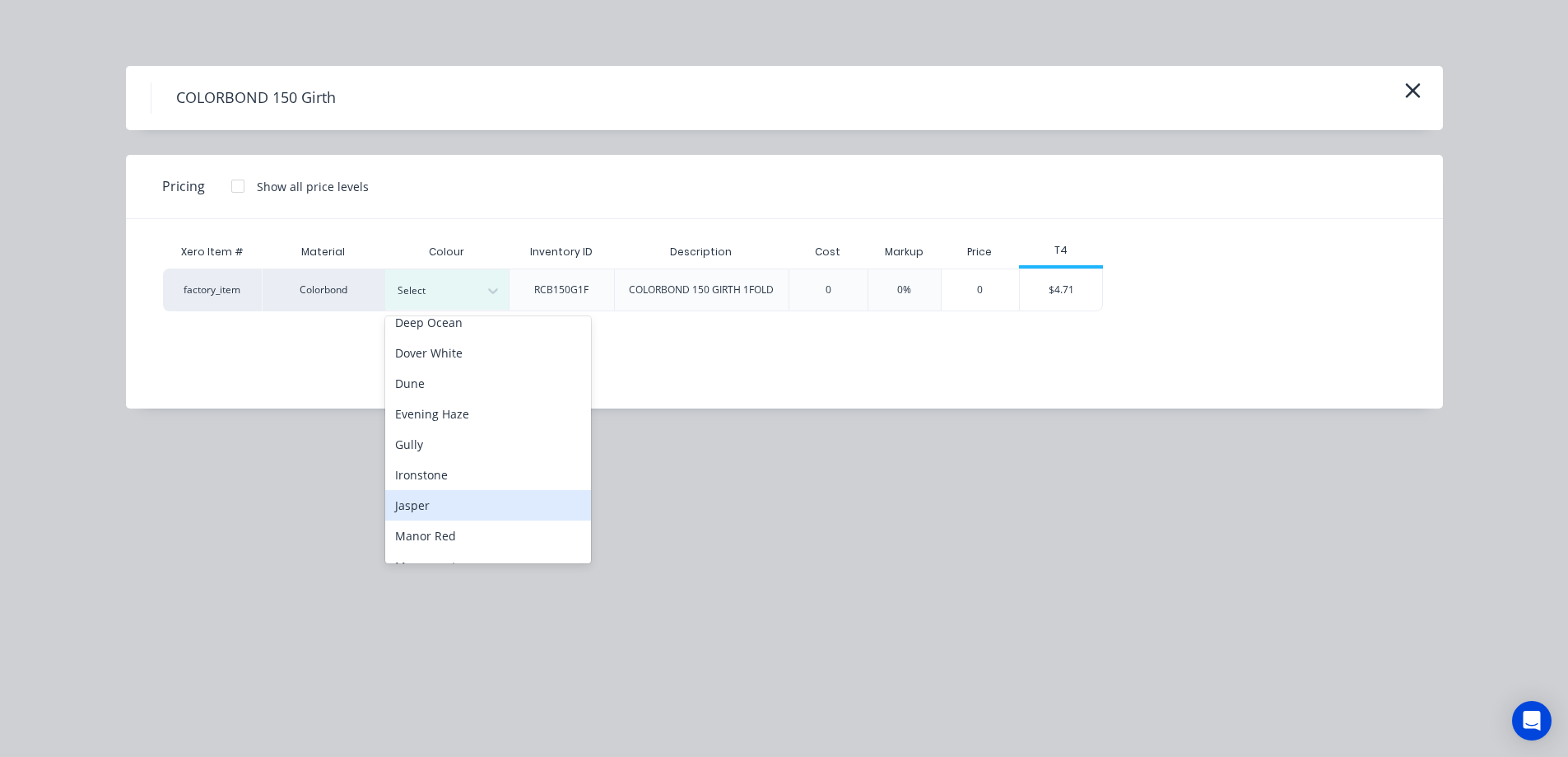
scroll to position [247, 0]
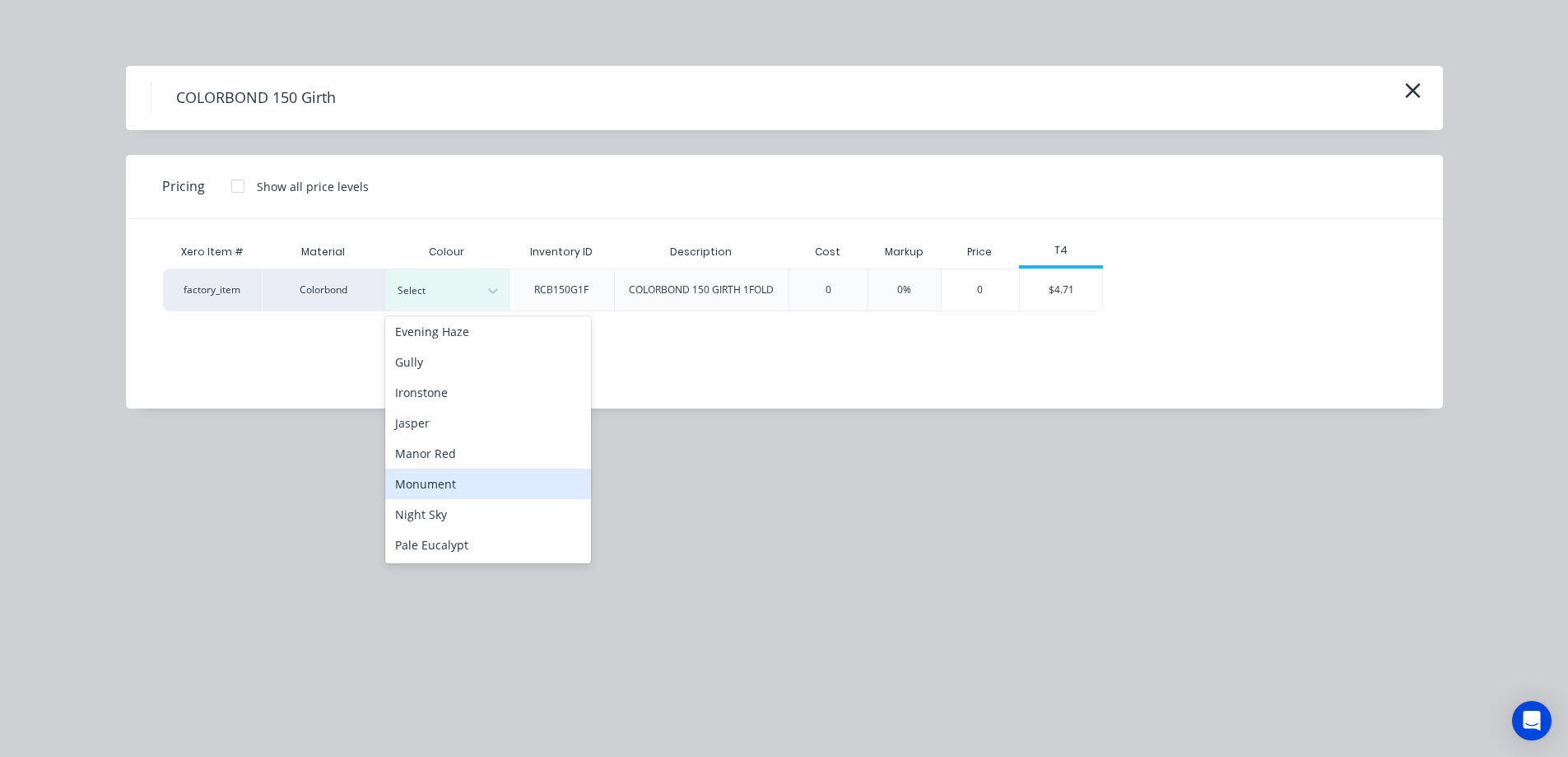
click at [447, 489] on div "Monument" at bounding box center [488, 484] width 206 height 30
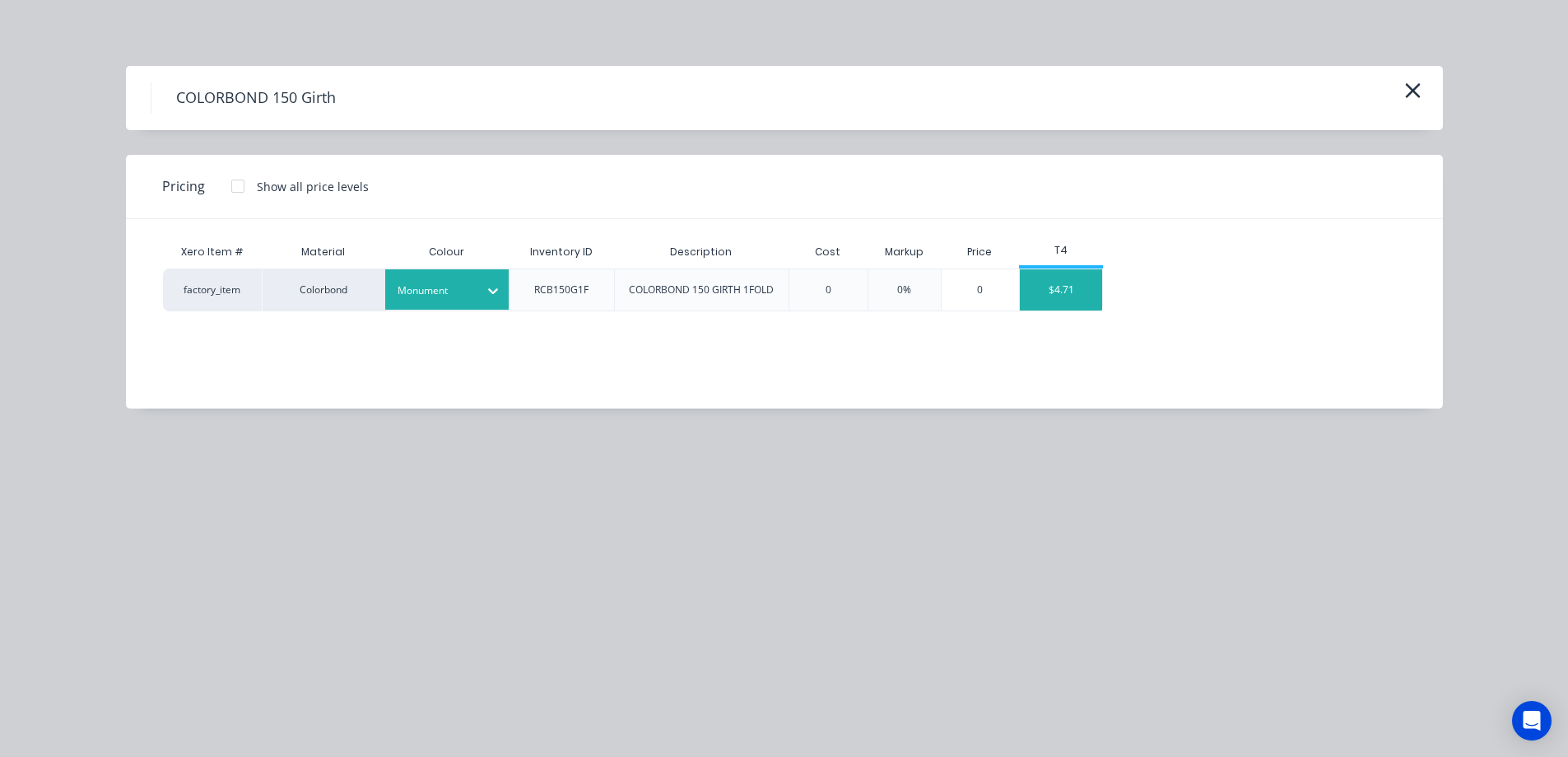
click at [1046, 295] on div "$4.71" at bounding box center [1061, 289] width 82 height 41
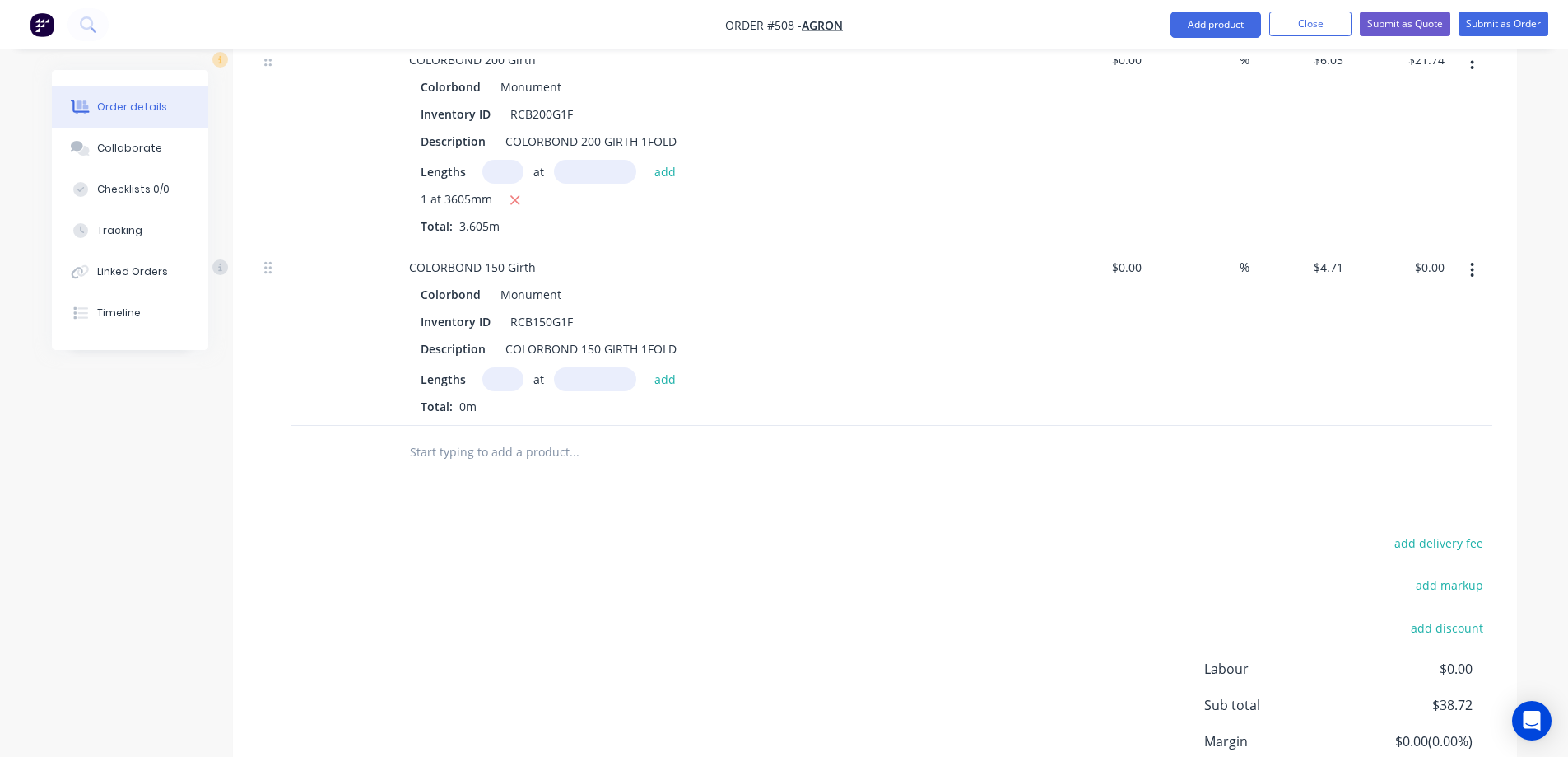
scroll to position [741, 0]
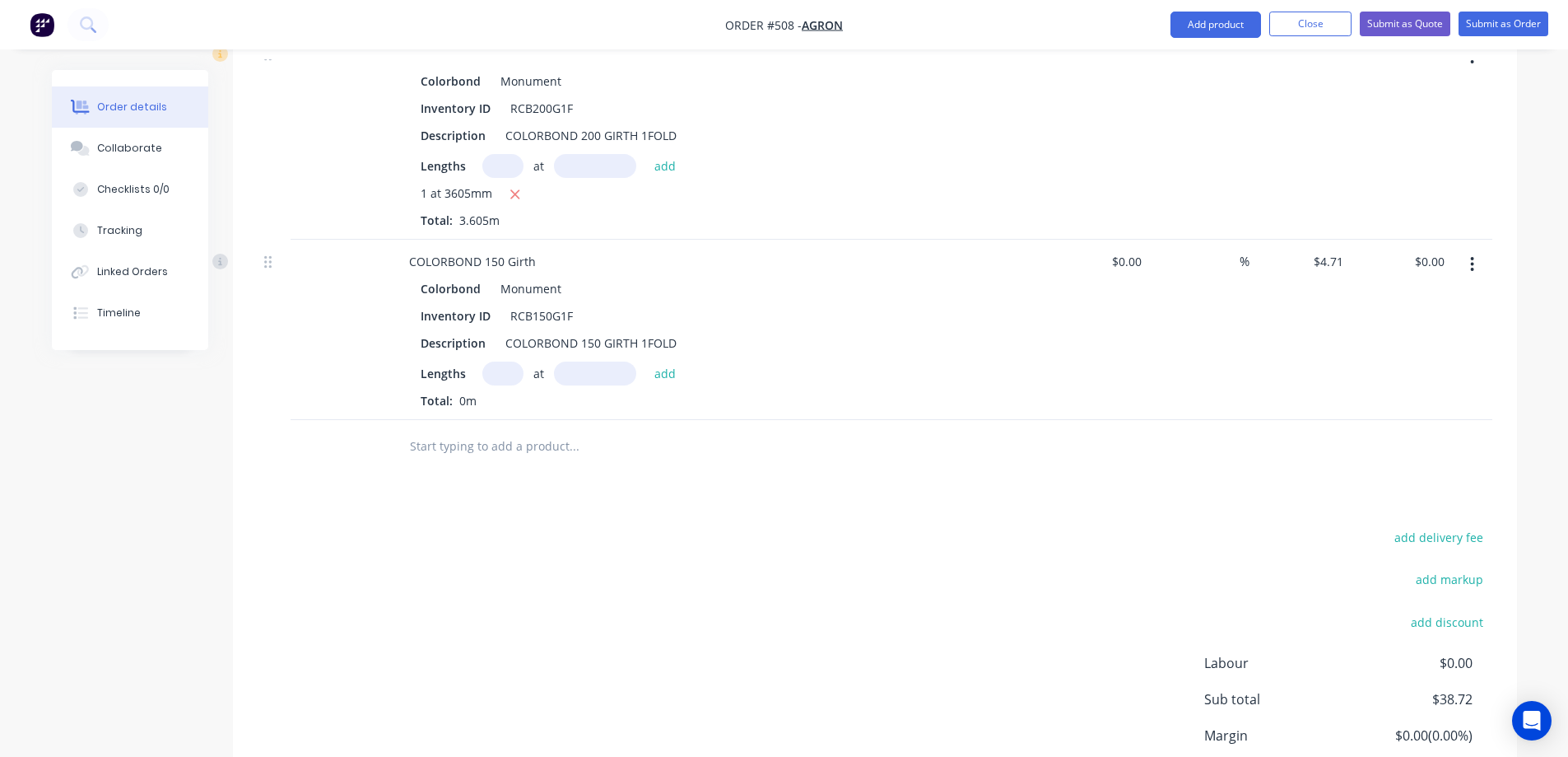
click at [508, 374] on input "text" at bounding box center [503, 373] width 41 height 24
type input "1"
type input "3005mm"
click at [650, 370] on button "add" at bounding box center [665, 372] width 39 height 22
type input "$14.15"
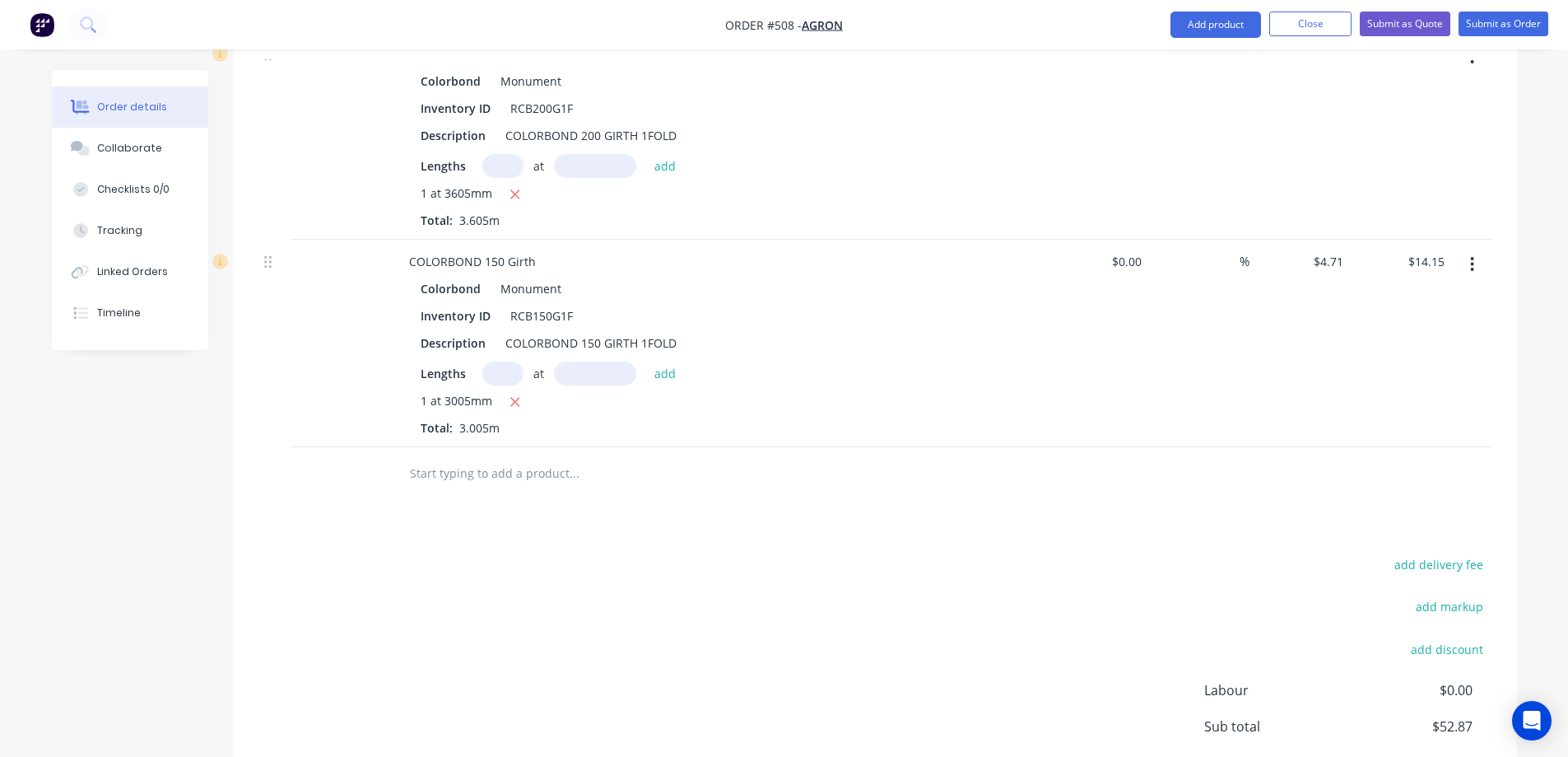
click at [535, 486] on input "text" at bounding box center [574, 473] width 329 height 33
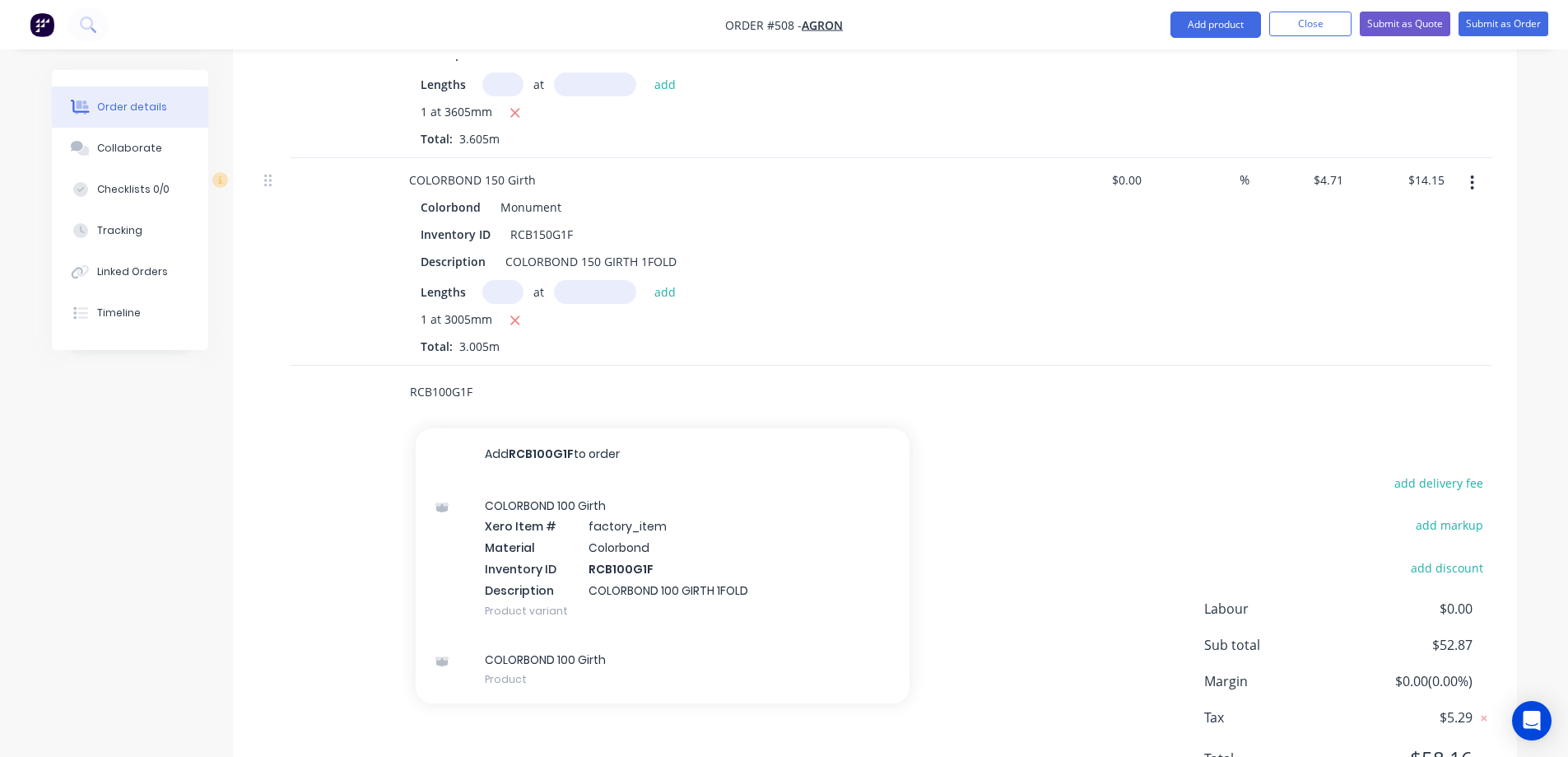
scroll to position [824, 0]
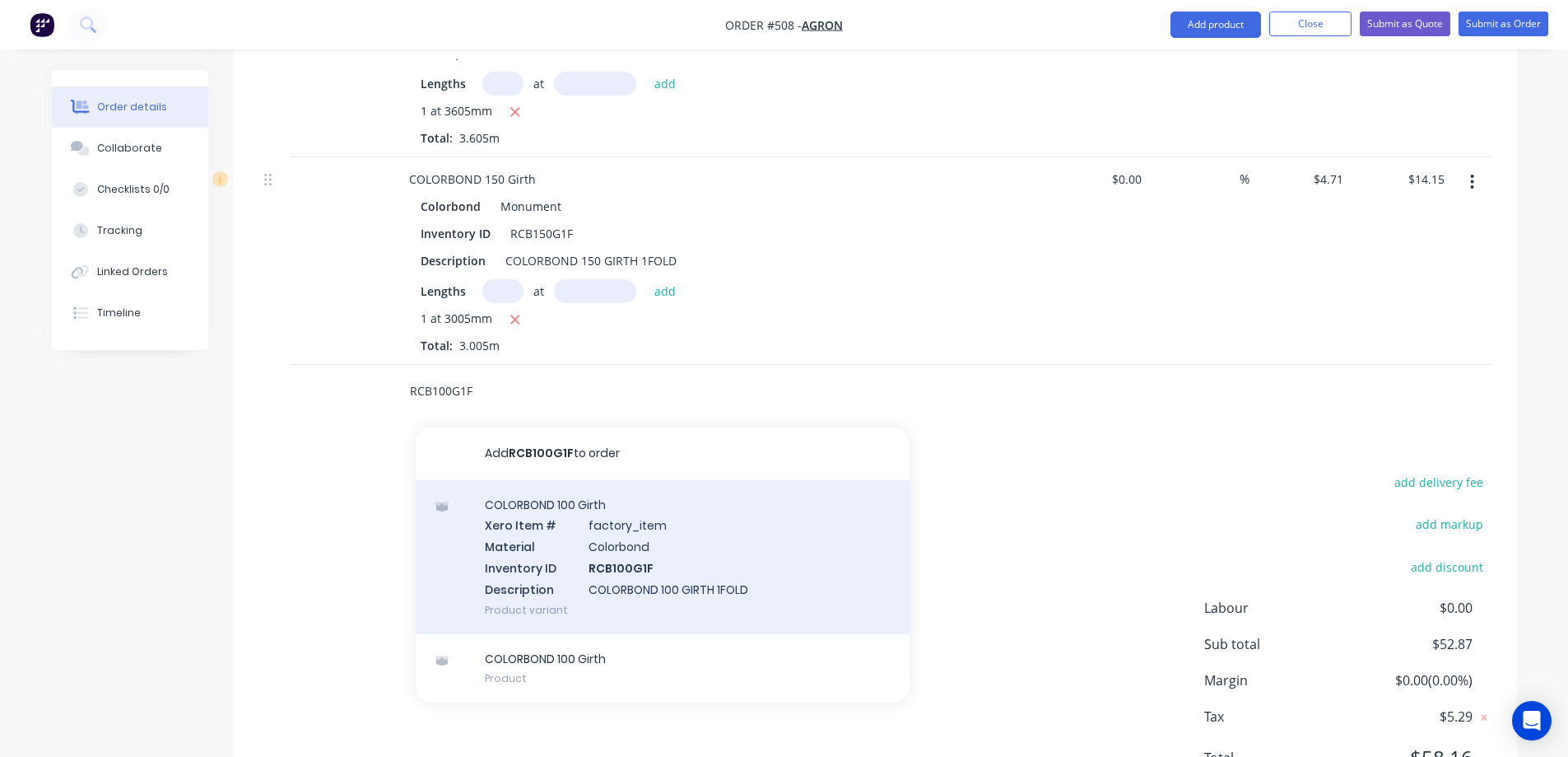
type input "RCB100G1F"
click at [560, 546] on div "COLORBOND 100 Girth Xero Item # factory_item Material Colorbond Inventory ID RC…" at bounding box center [663, 557] width 494 height 154
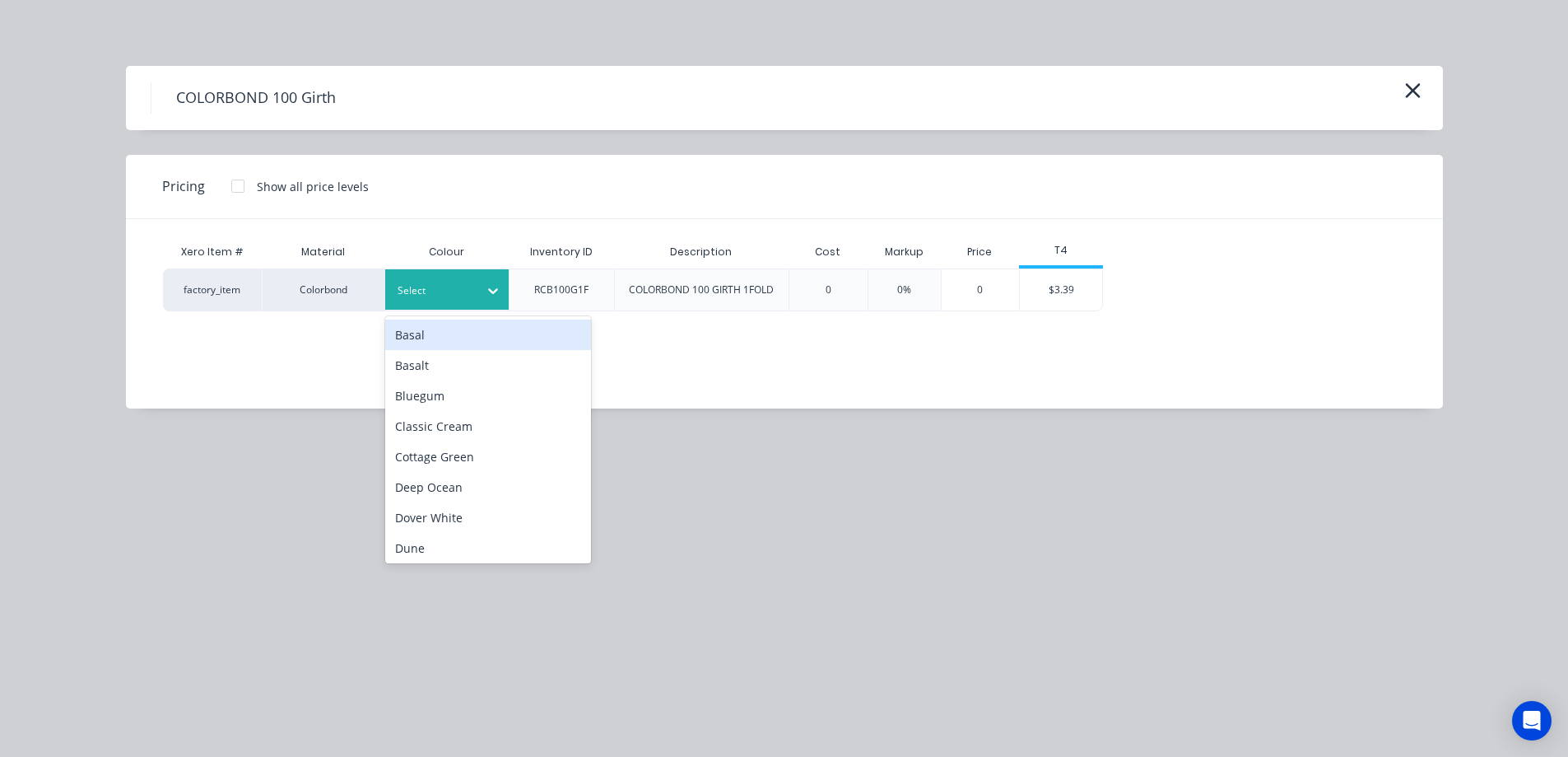
click at [478, 294] on div "Select" at bounding box center [432, 290] width 92 height 21
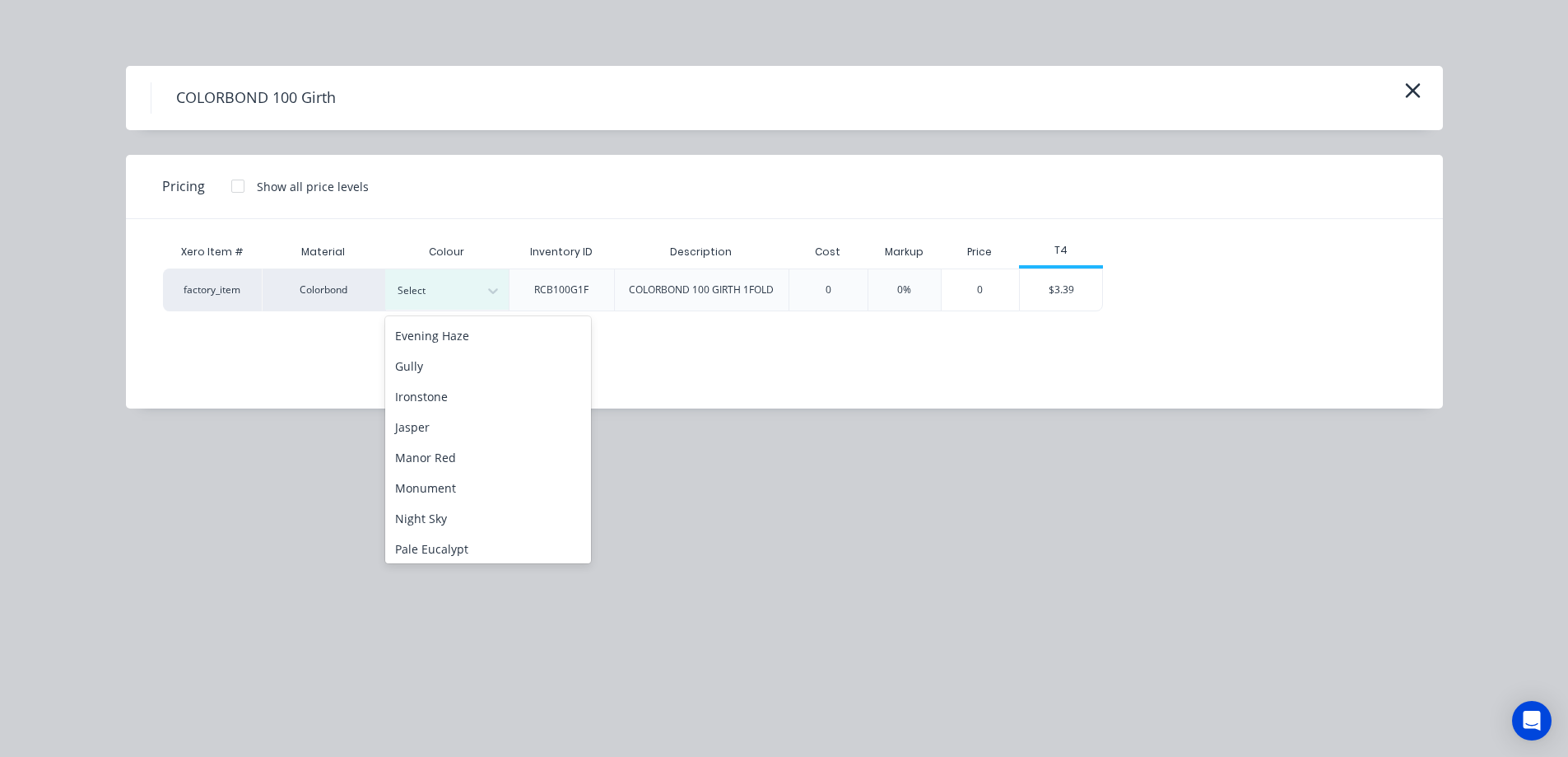
scroll to position [329, 0]
click at [472, 405] on div "Monument" at bounding box center [488, 402] width 206 height 30
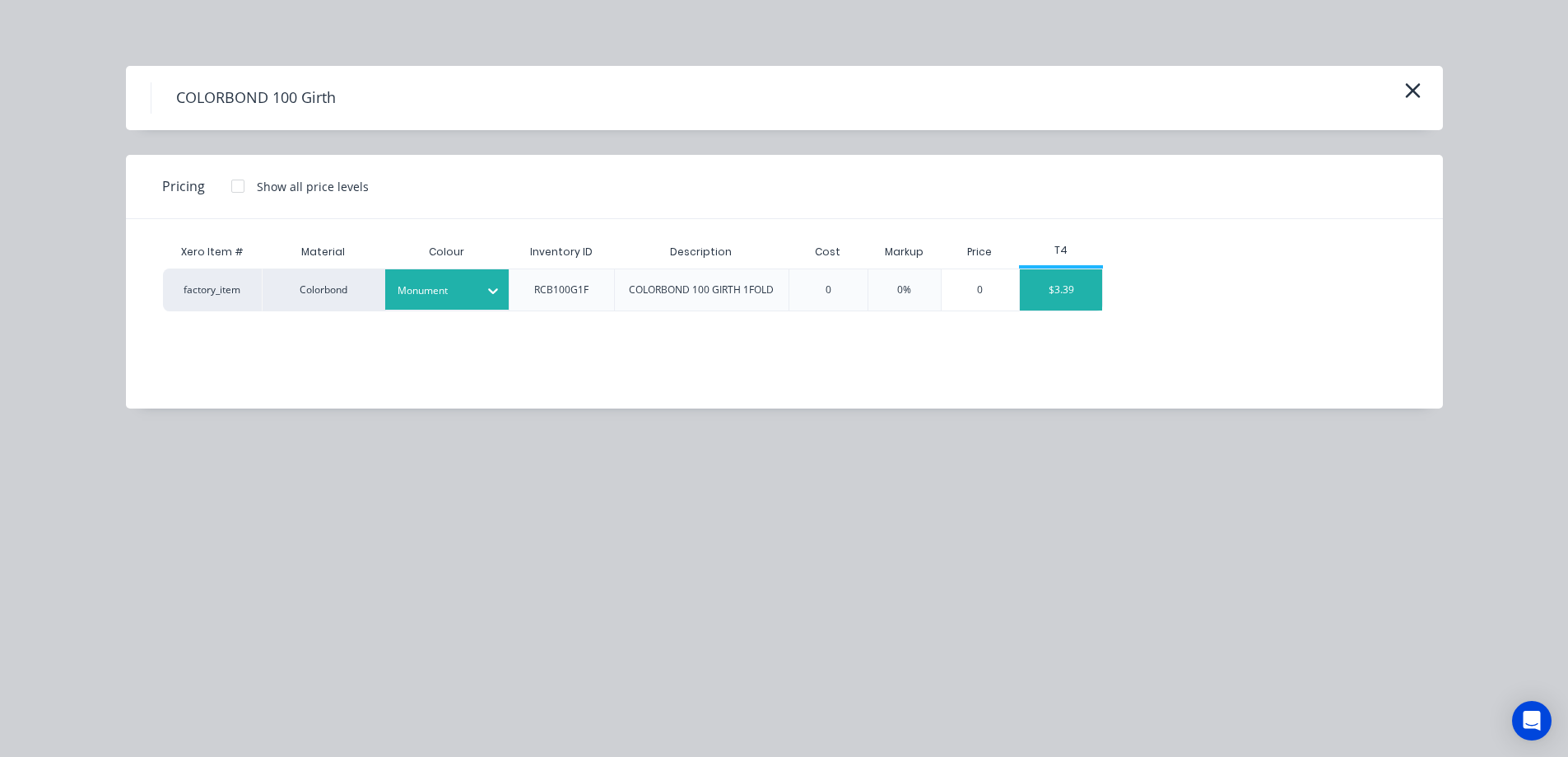
click at [1037, 303] on div "$3.39" at bounding box center [1061, 289] width 82 height 41
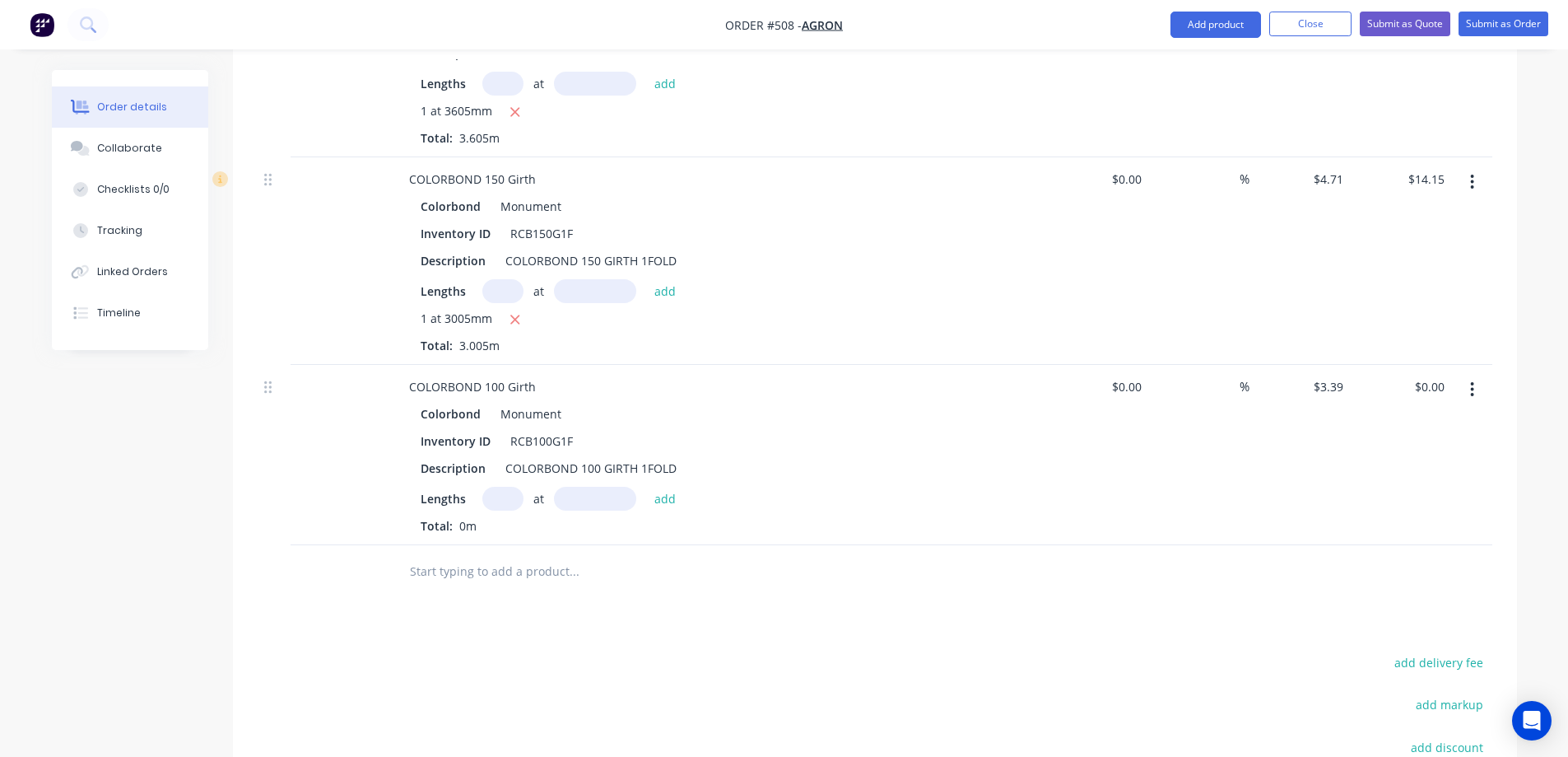
click at [493, 498] on input "text" at bounding box center [503, 498] width 41 height 24
type input "1"
type input "1020mm"
click at [667, 496] on button "add" at bounding box center [665, 497] width 39 height 22
type input "$3.46"
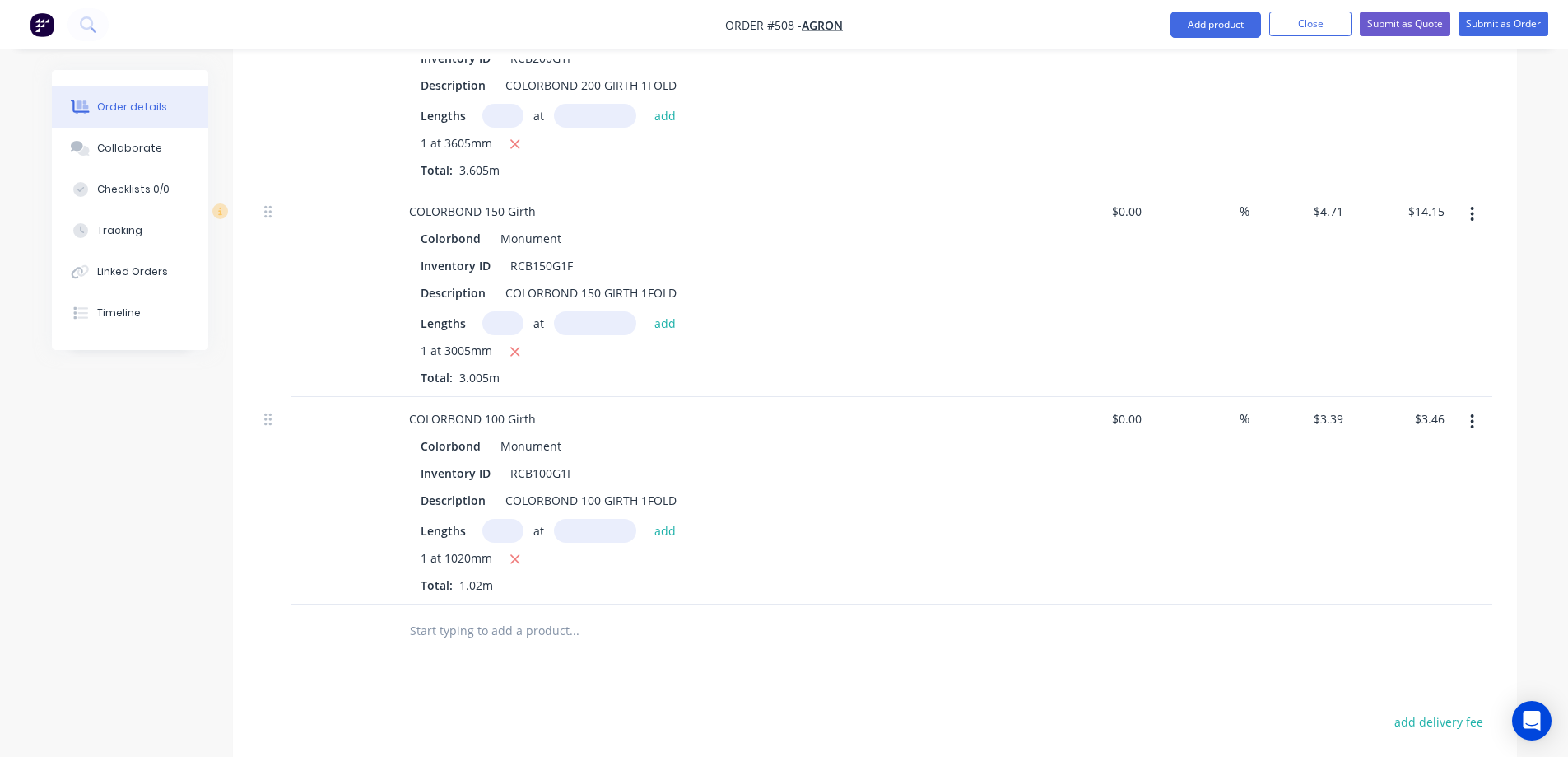
scroll to position [947, 0]
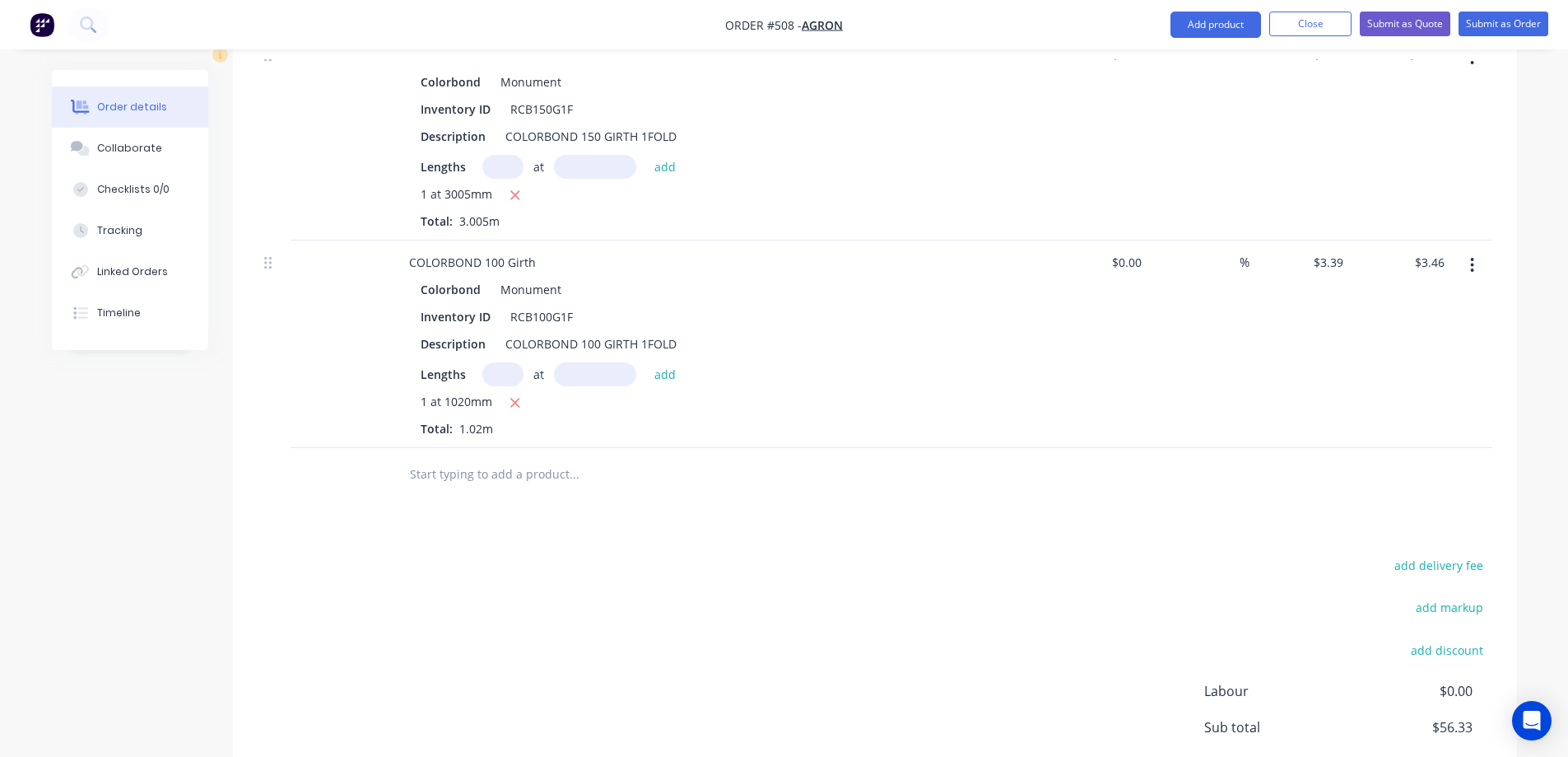
click at [1469, 270] on button "button" at bounding box center [1472, 265] width 39 height 30
click at [1410, 303] on div "Edit" at bounding box center [1414, 308] width 127 height 24
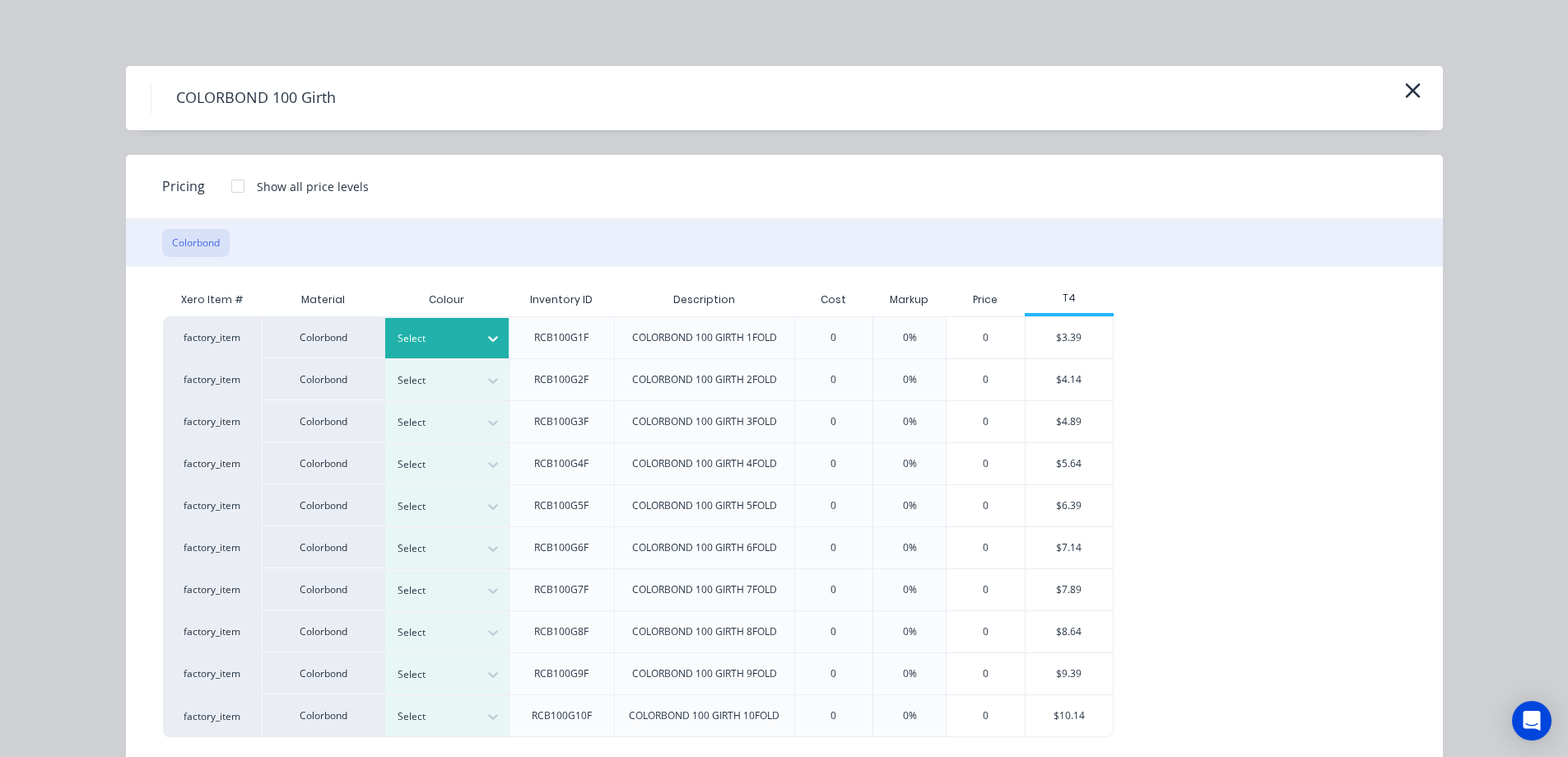
click at [446, 337] on div at bounding box center [435, 338] width 74 height 18
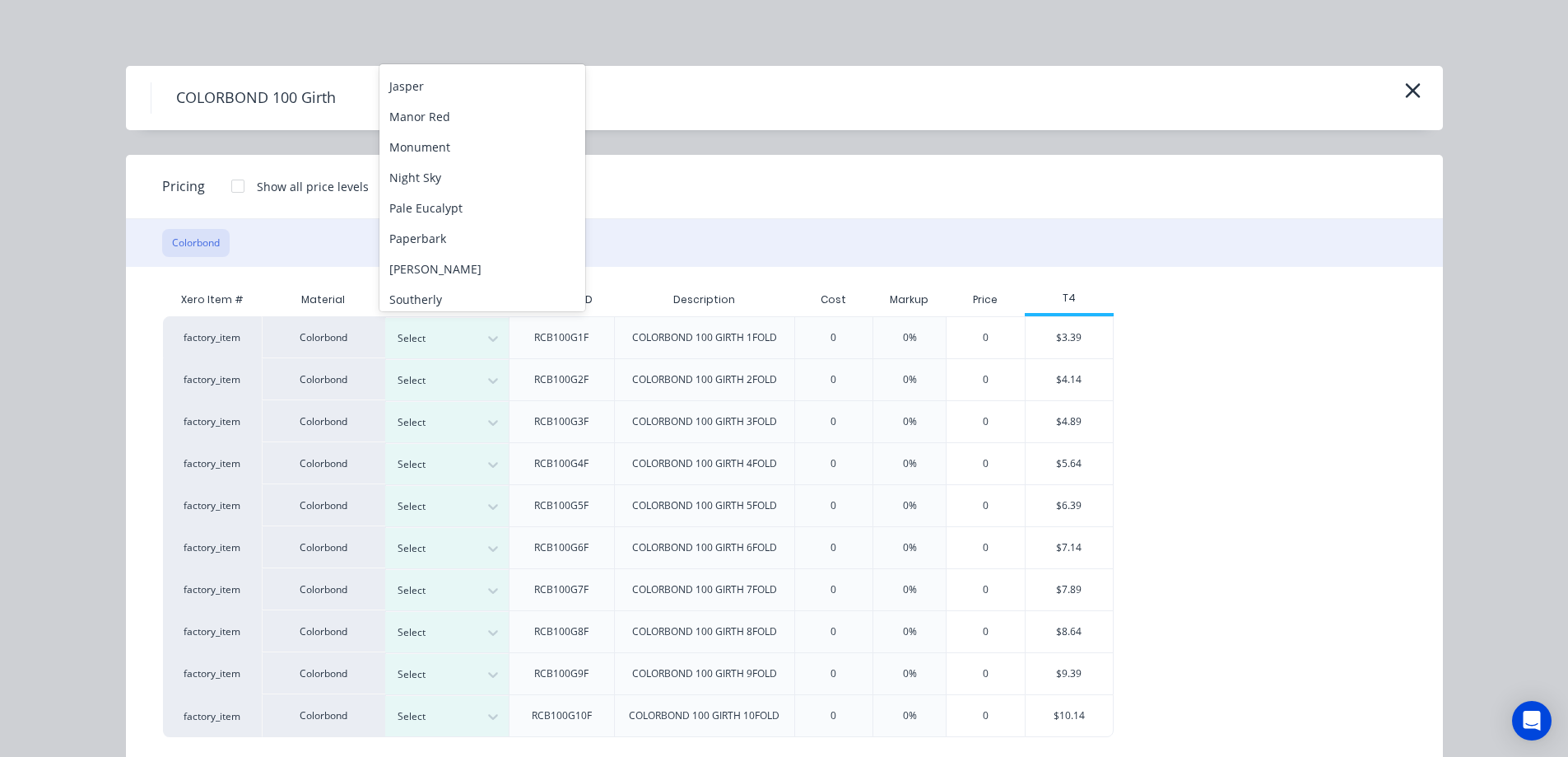
scroll to position [339, 0]
click at [460, 152] on div "Monument" at bounding box center [483, 140] width 206 height 30
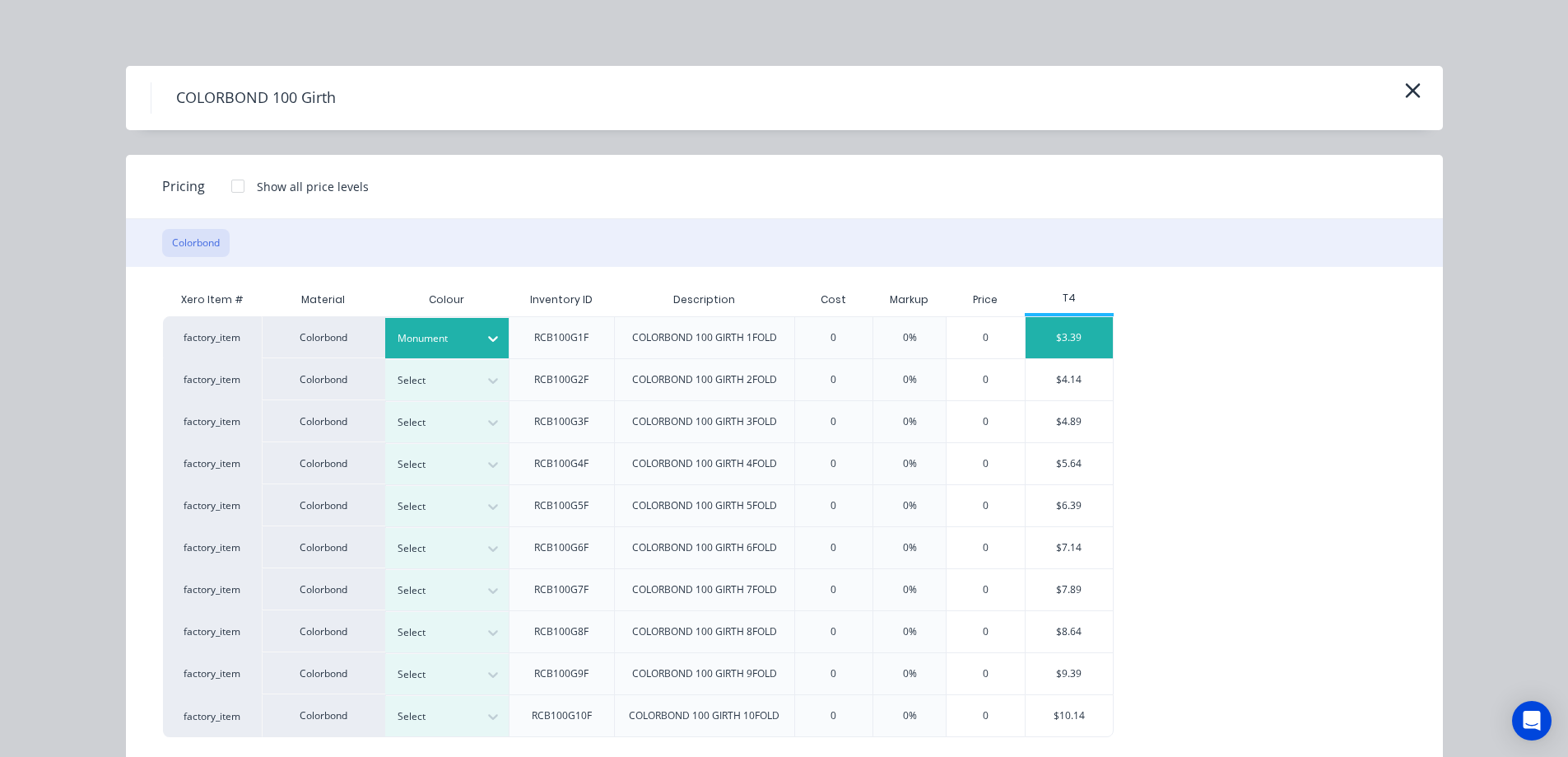
click at [1075, 336] on div "$3.39" at bounding box center [1070, 337] width 89 height 41
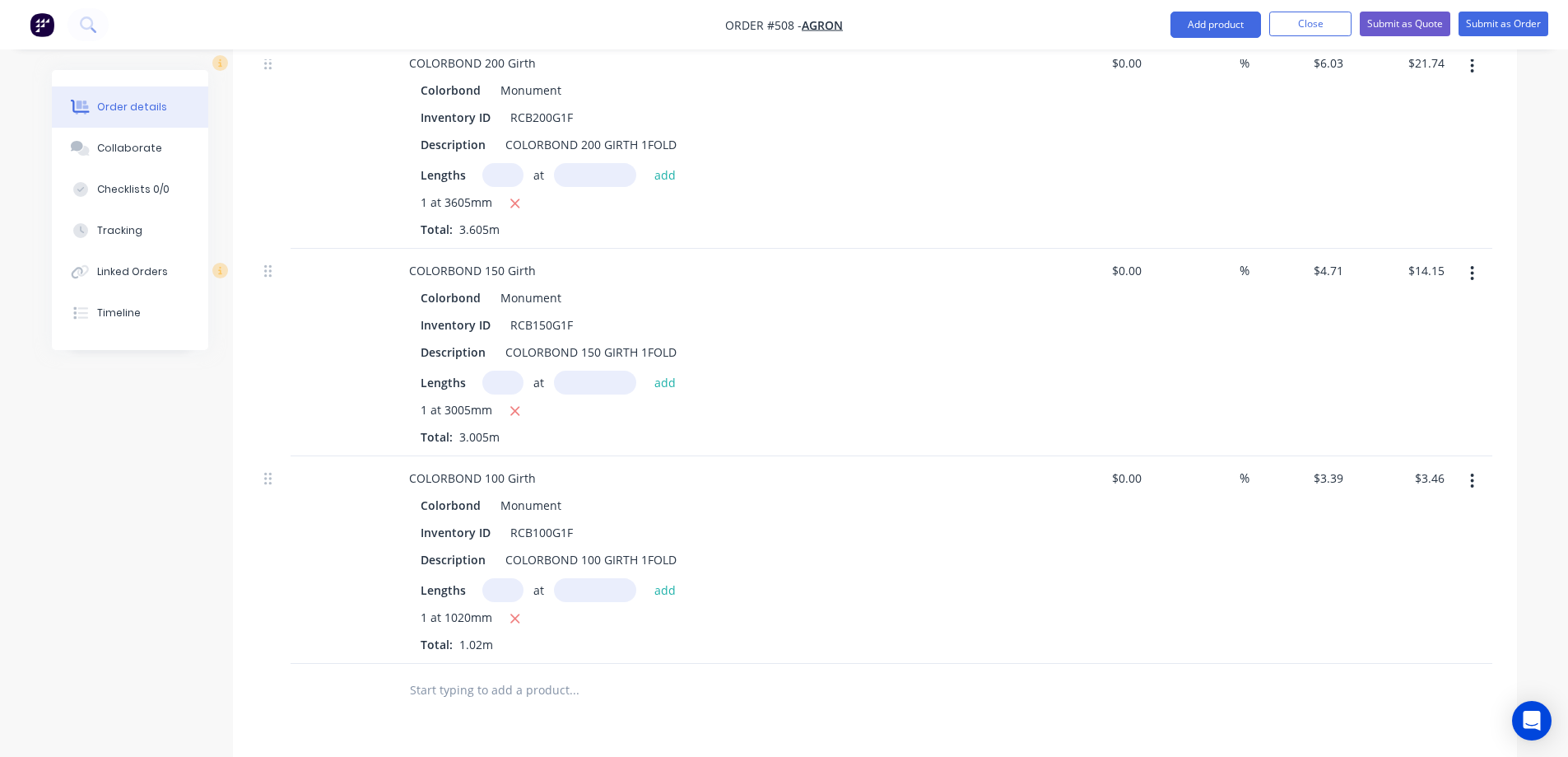
scroll to position [947, 0]
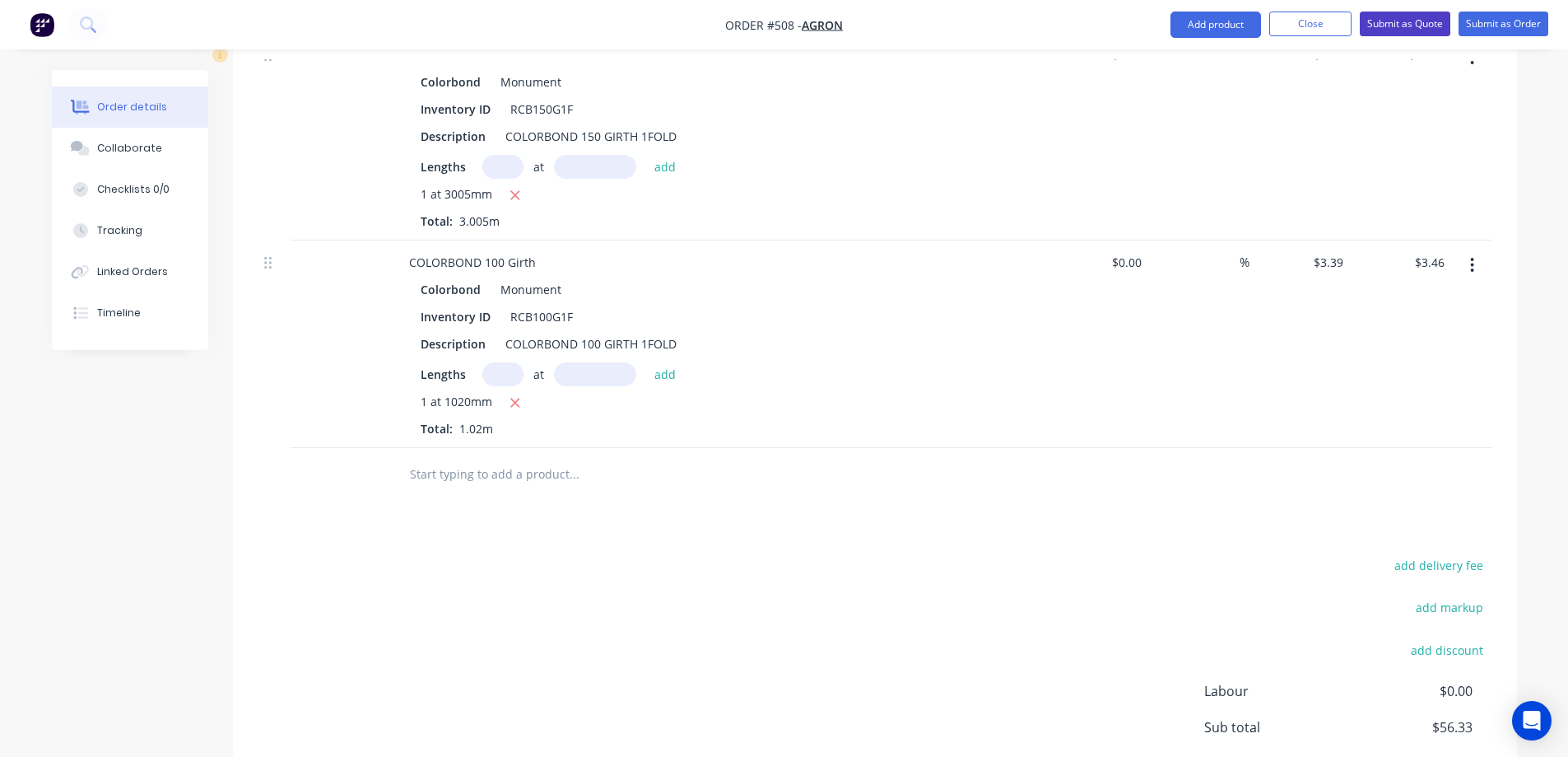
click at [1383, 31] on button "Submit as Quote" at bounding box center [1405, 24] width 90 height 25
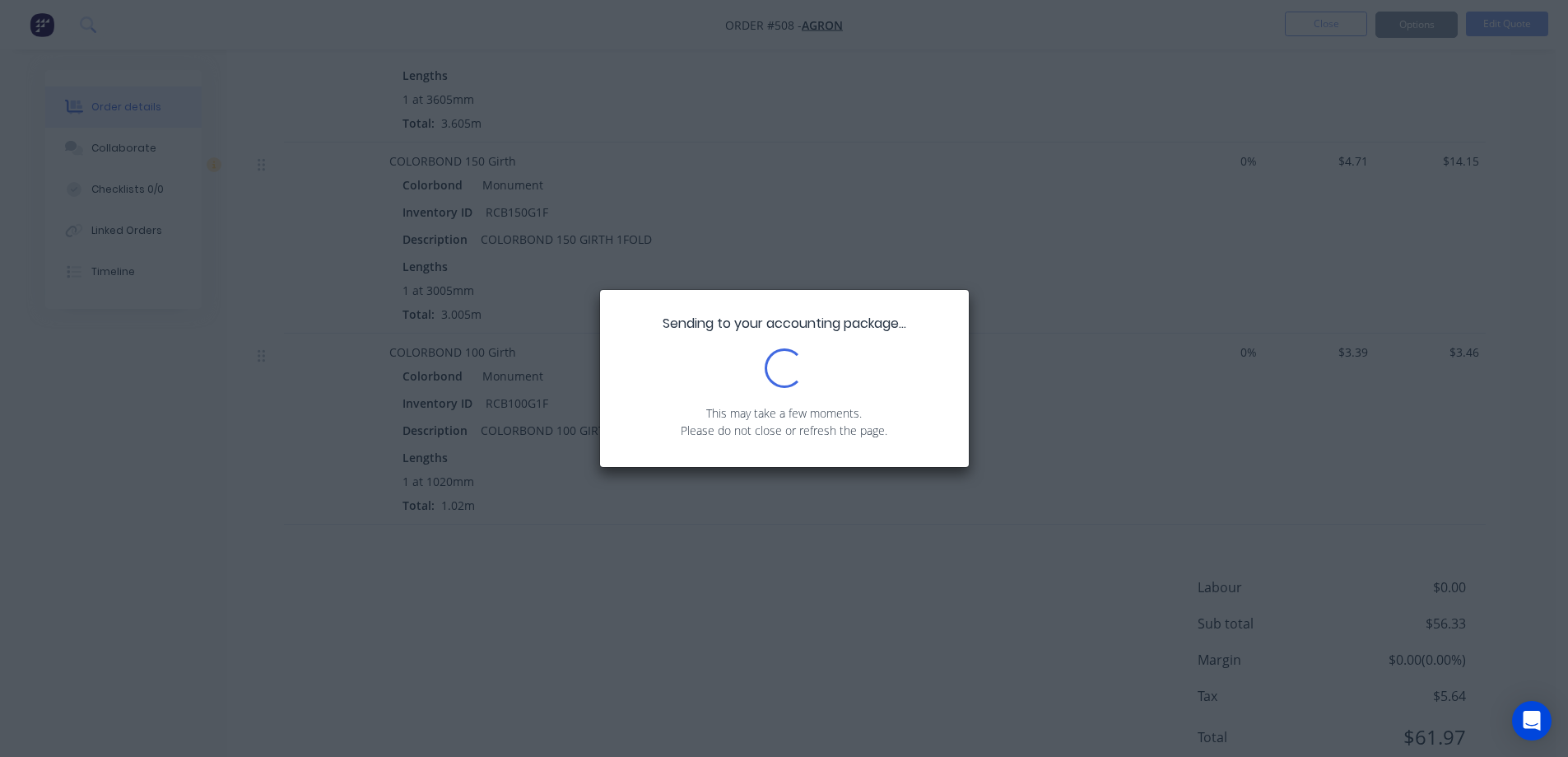
scroll to position [805, 0]
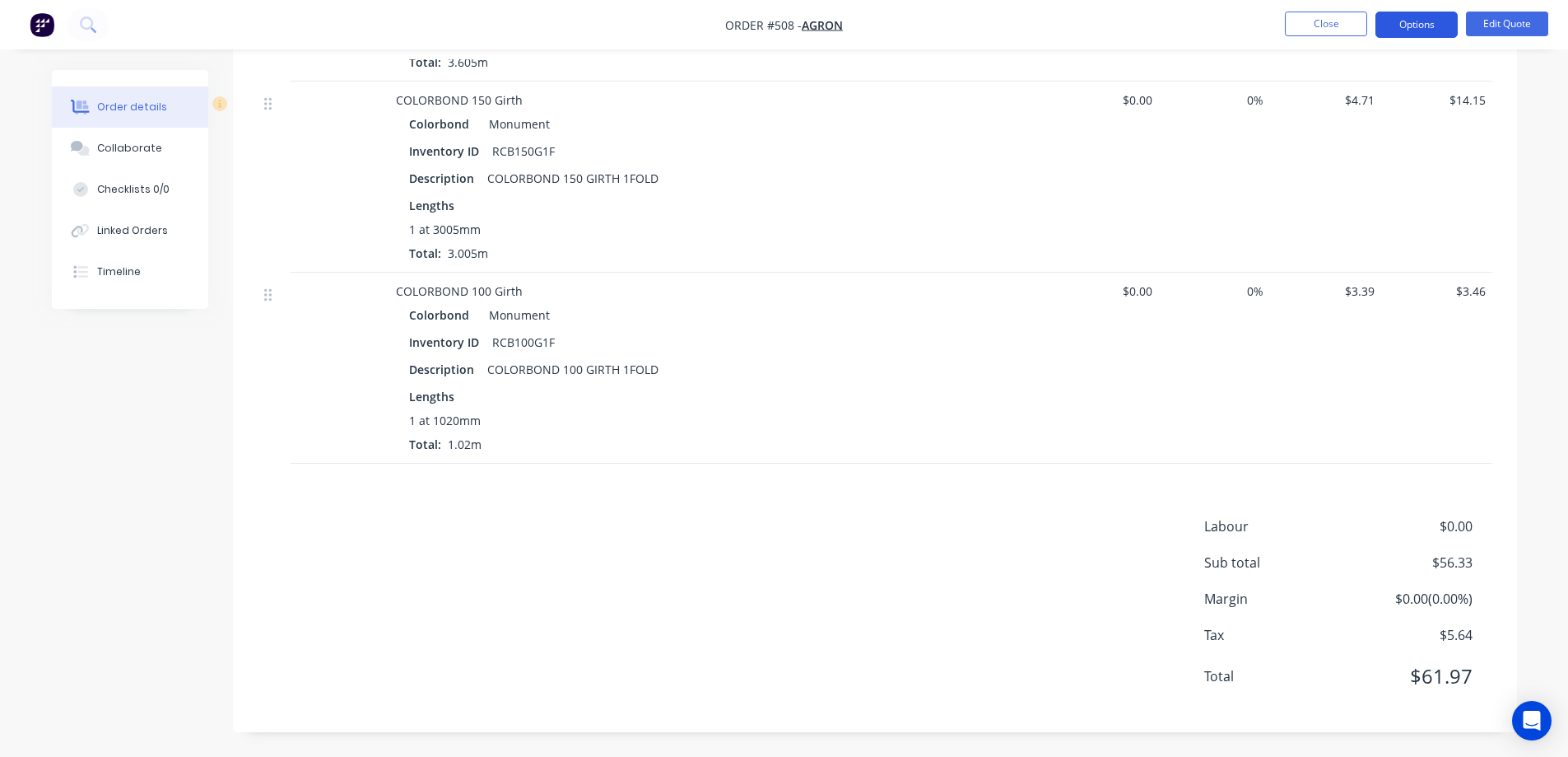
click at [1394, 35] on button "Options" at bounding box center [1417, 25] width 82 height 27
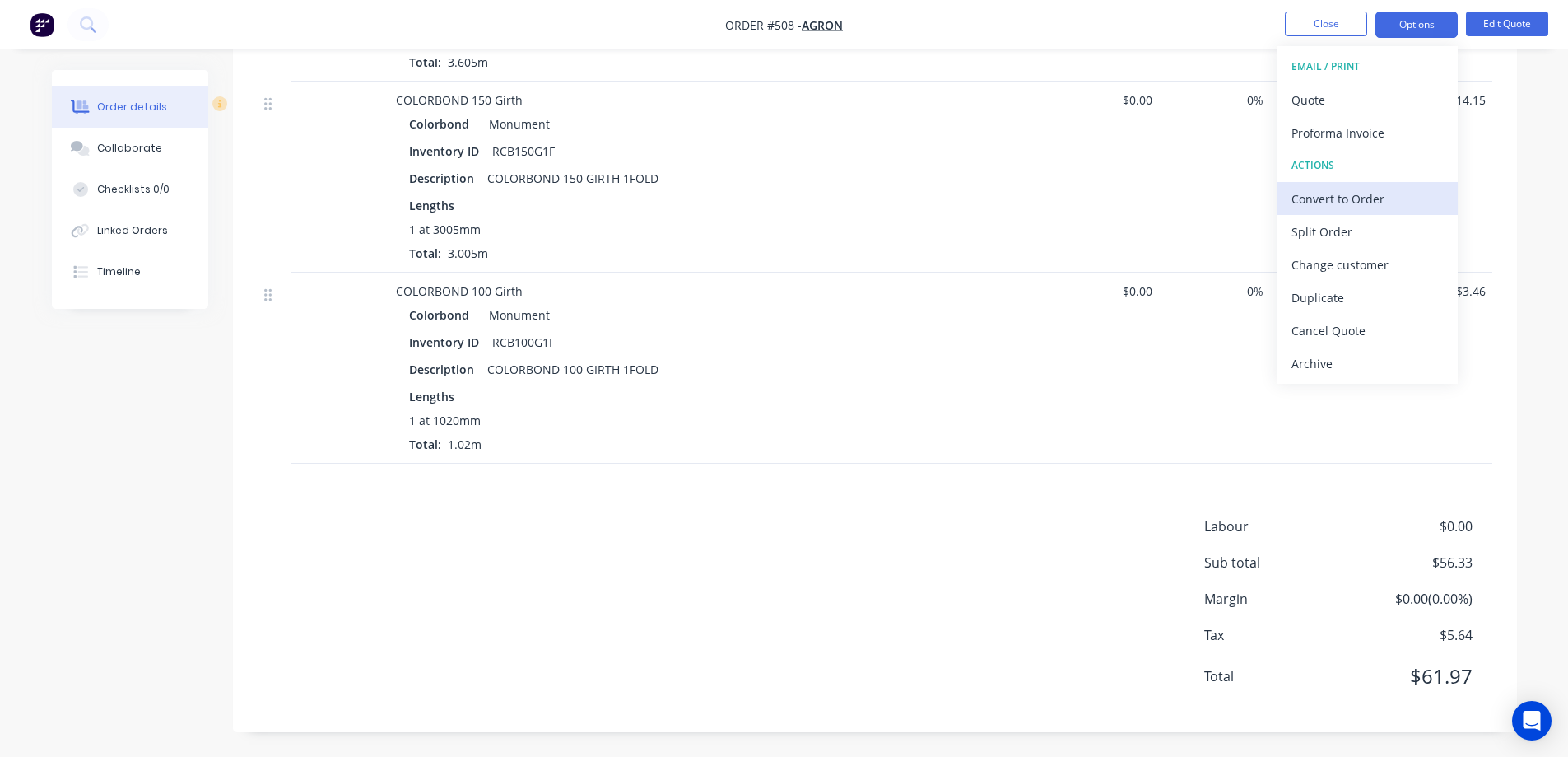
click at [1335, 190] on div "Convert to Order" at bounding box center [1367, 198] width 151 height 24
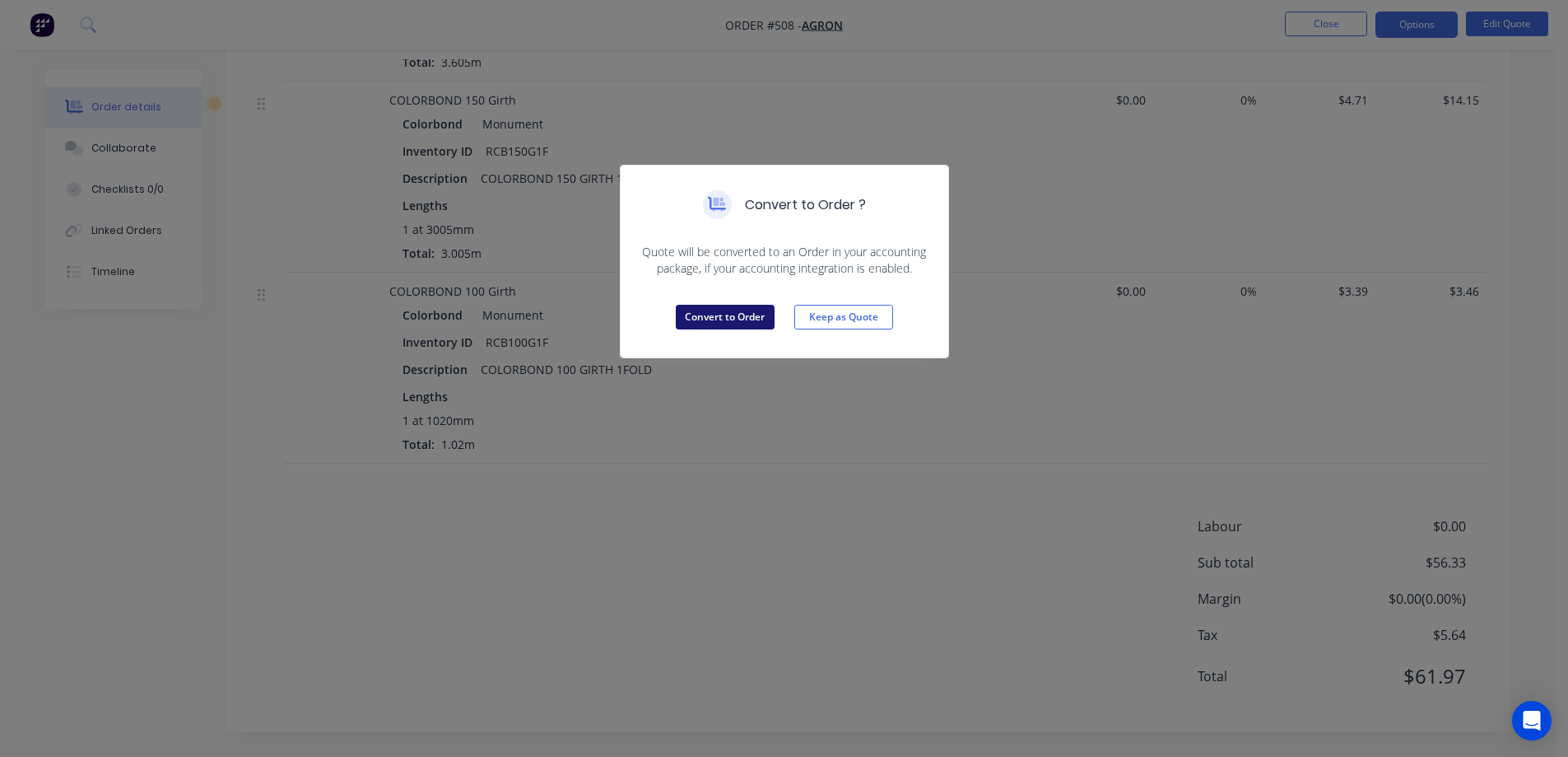
click at [740, 325] on button "Convert to Order" at bounding box center [725, 317] width 99 height 25
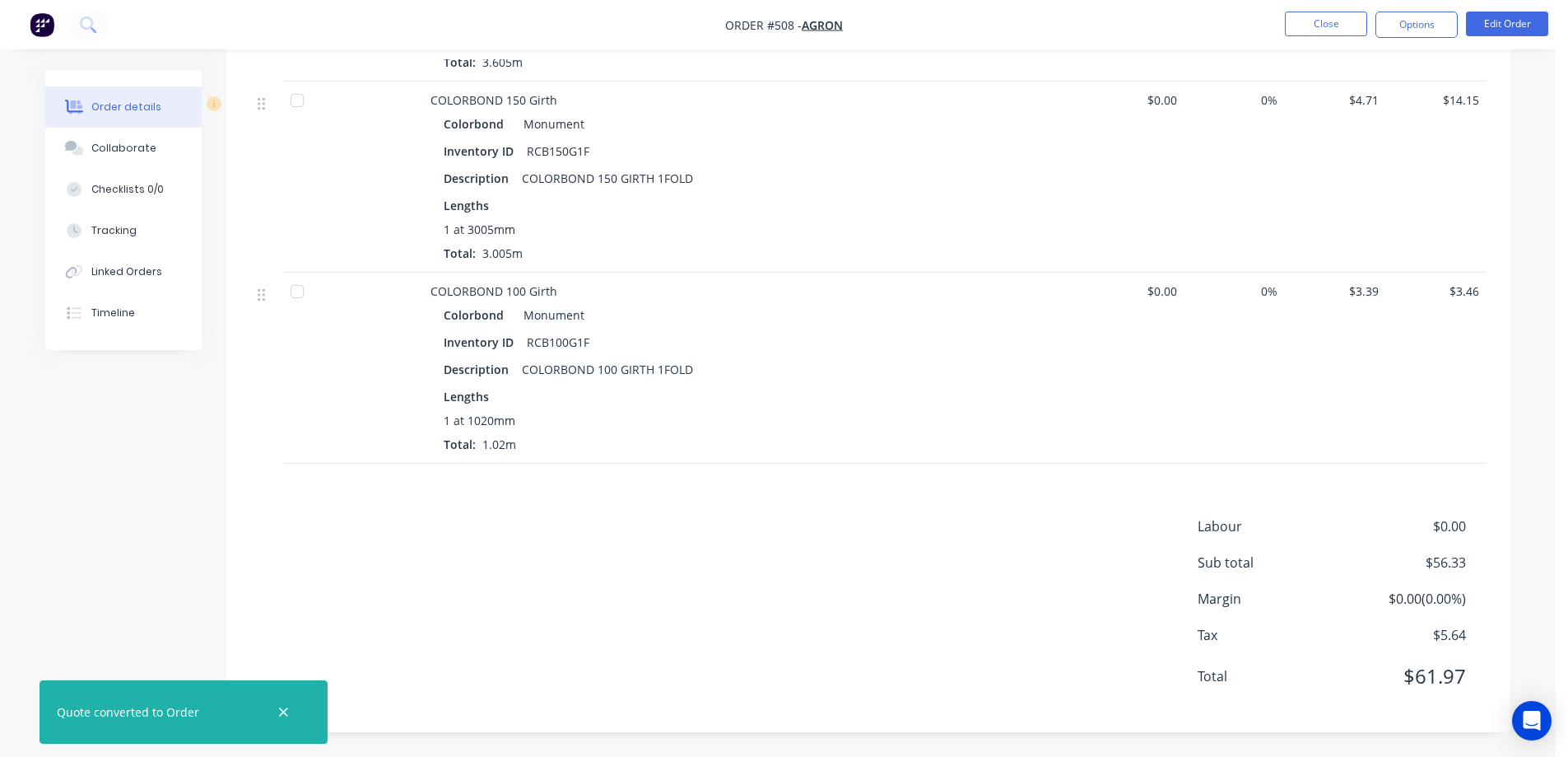
click at [1403, 30] on button "Options" at bounding box center [1417, 25] width 82 height 27
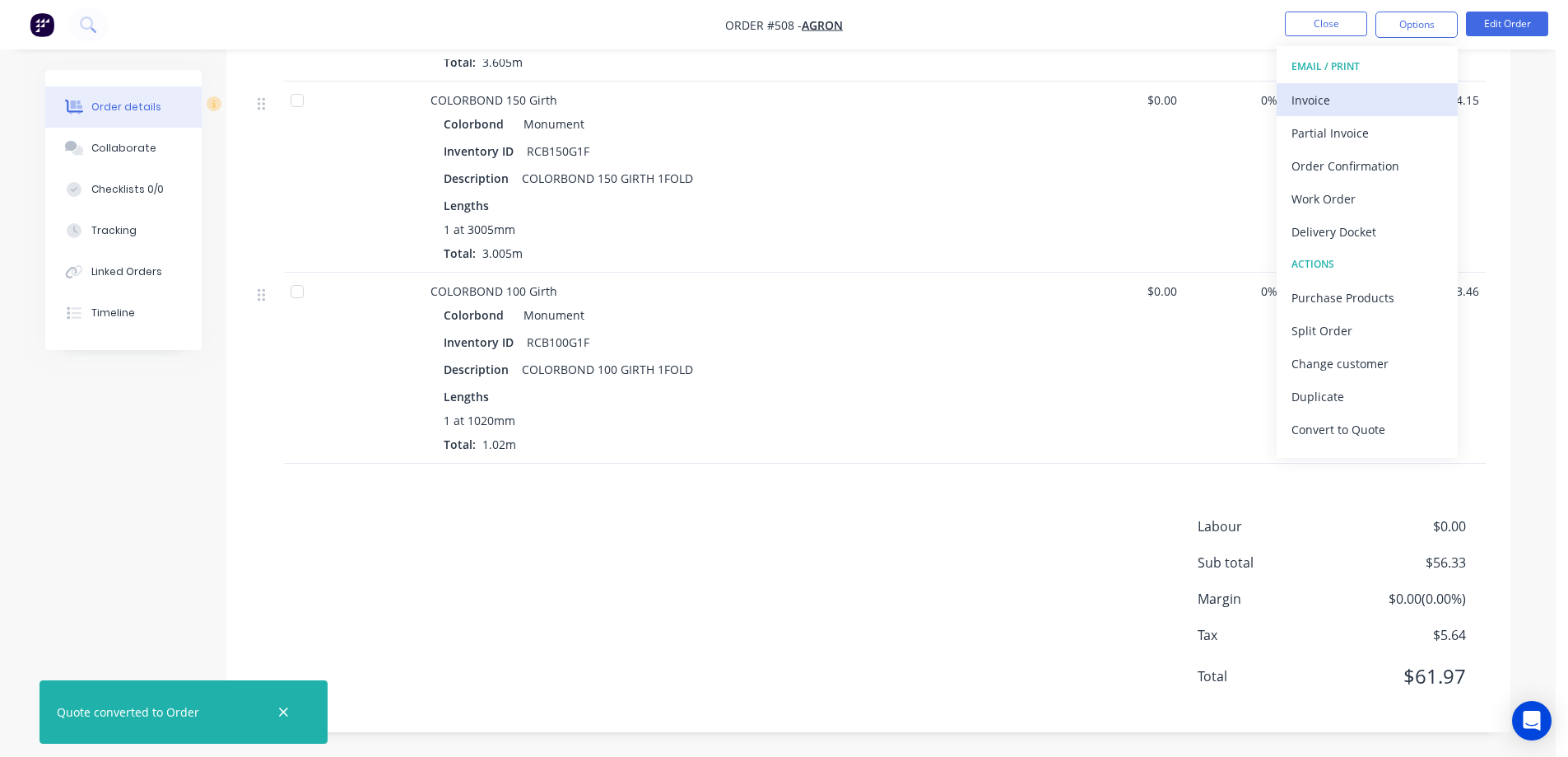
click at [1358, 104] on div "Invoice" at bounding box center [1367, 100] width 151 height 24
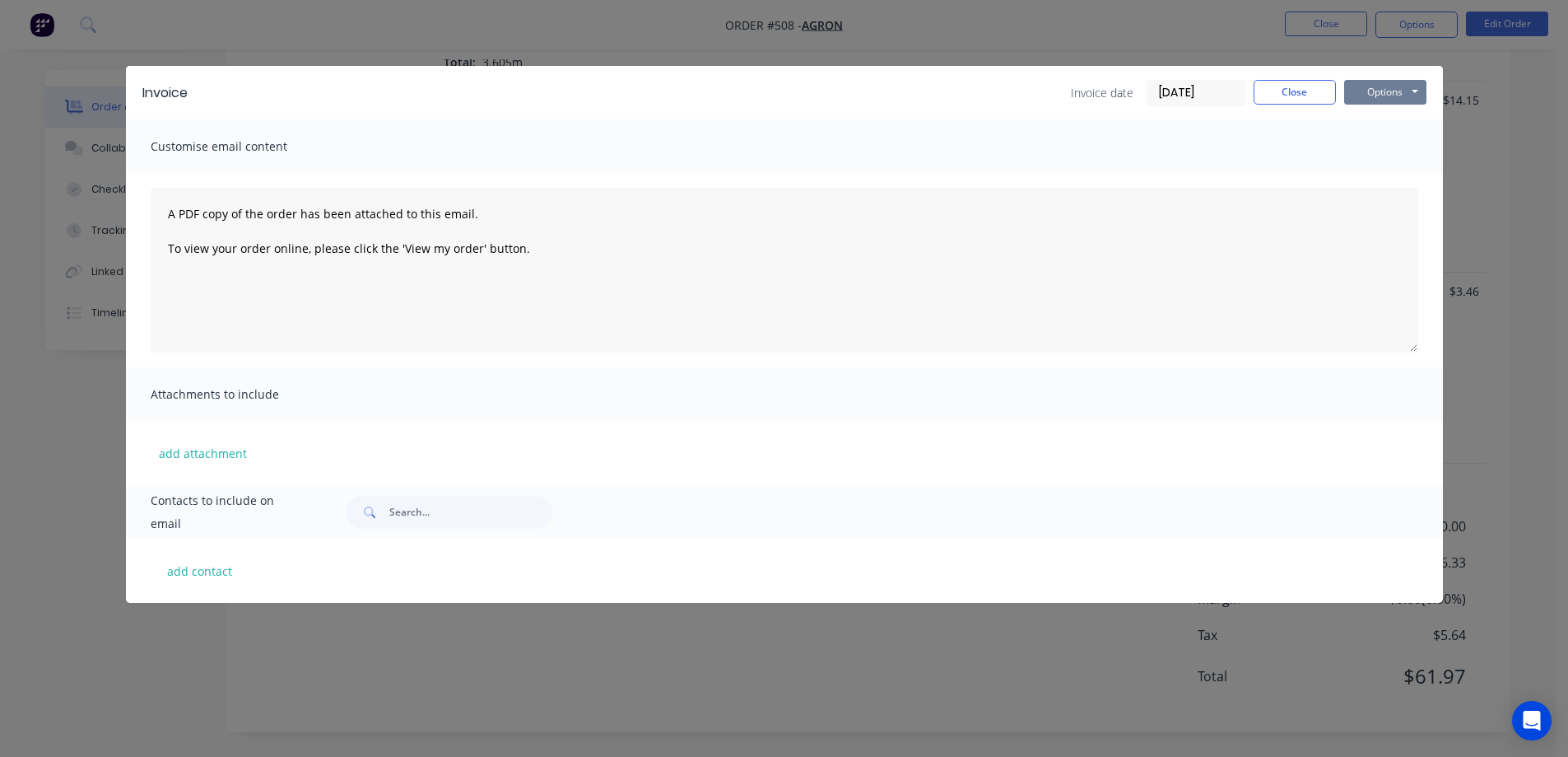
click at [1394, 90] on button "Options" at bounding box center [1385, 92] width 82 height 25
click at [1385, 125] on button "Preview" at bounding box center [1397, 121] width 106 height 28
click at [1271, 95] on button "Close" at bounding box center [1295, 92] width 82 height 25
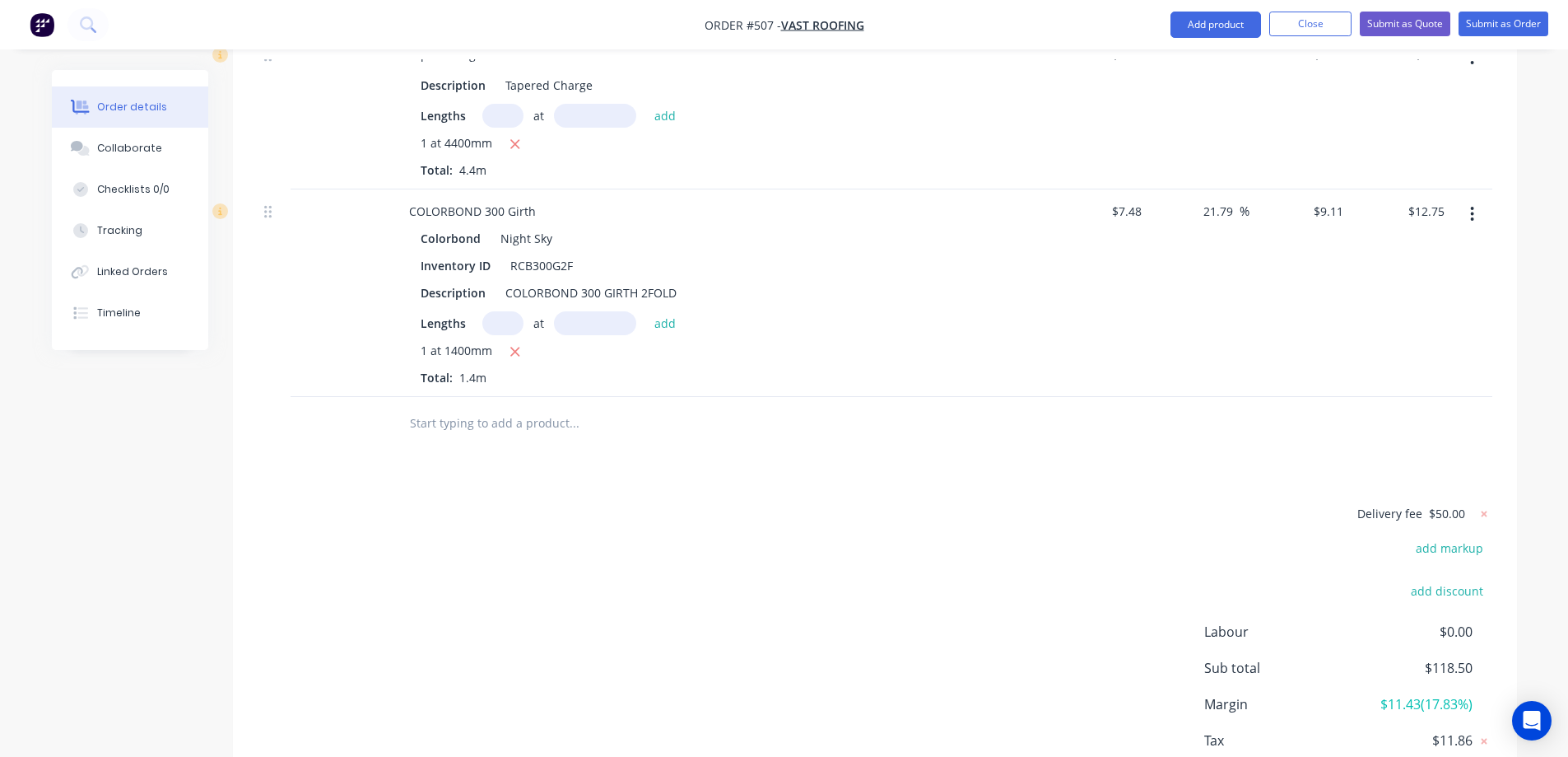
scroll to position [824, 0]
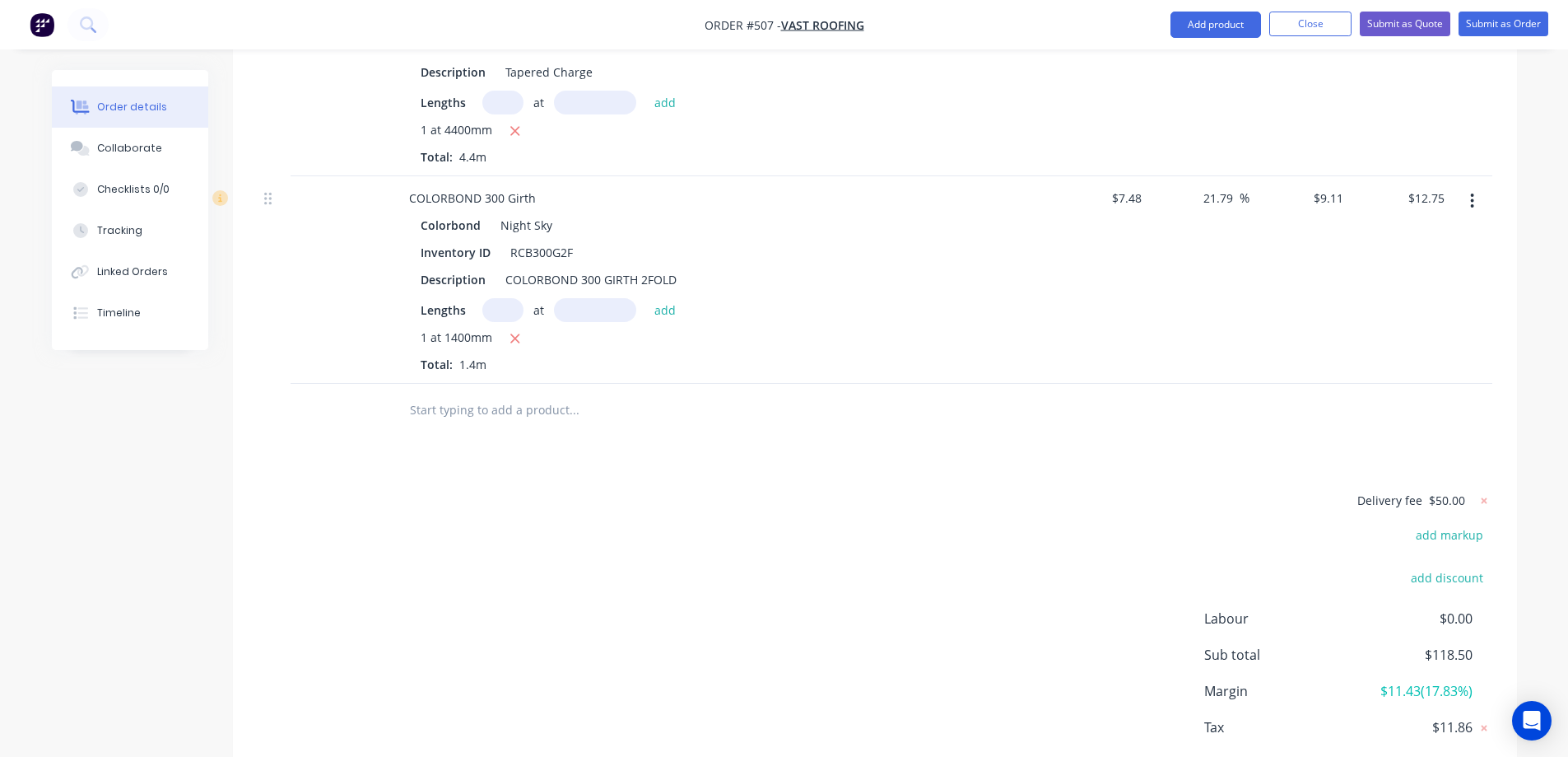
click at [432, 393] on input "text" at bounding box center [574, 409] width 329 height 33
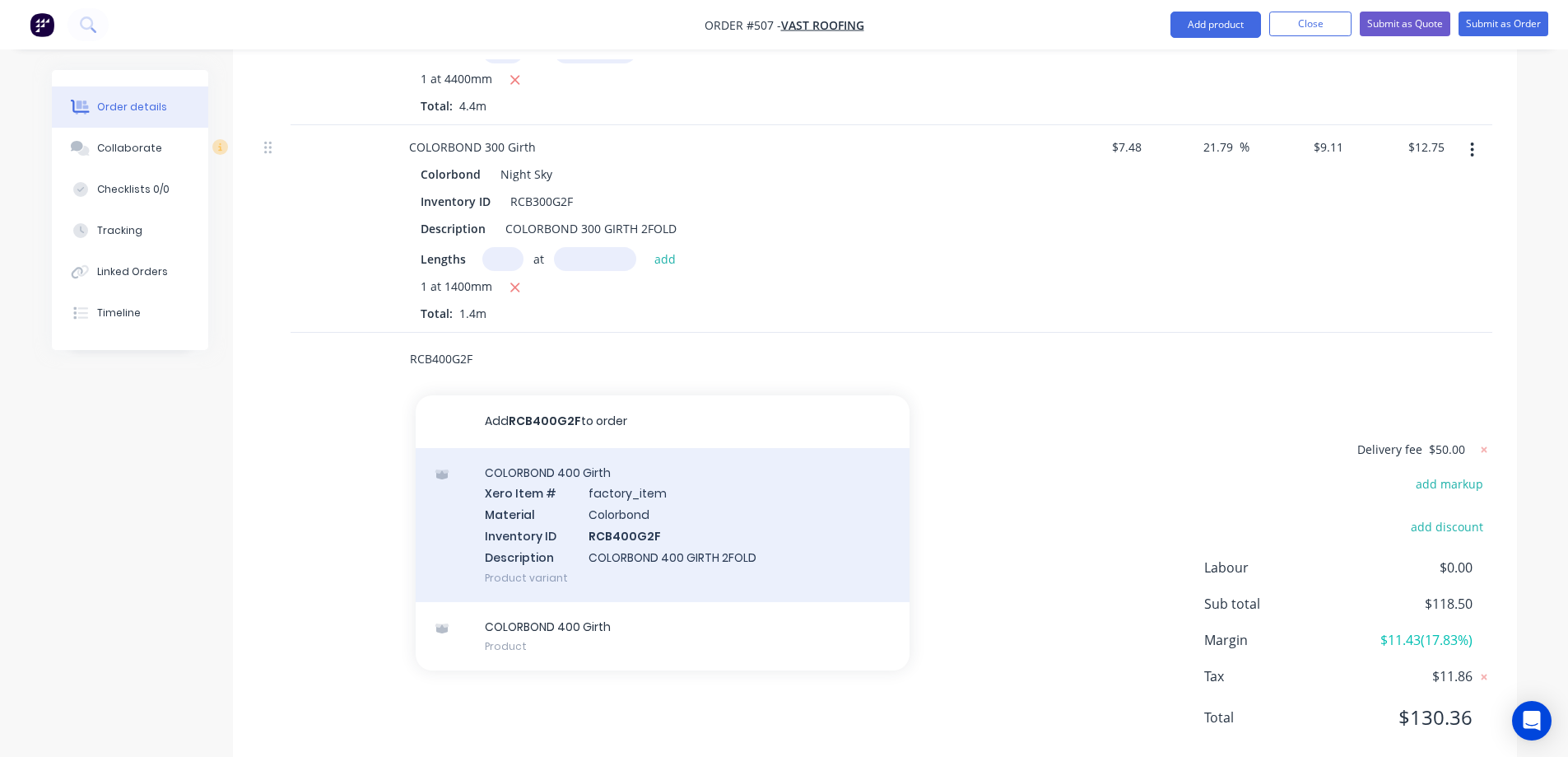
type input "RCB400G2F"
click at [557, 468] on div "COLORBOND 400 Girth Xero Item # factory_item Material Colorbond Inventory ID RC…" at bounding box center [663, 525] width 494 height 154
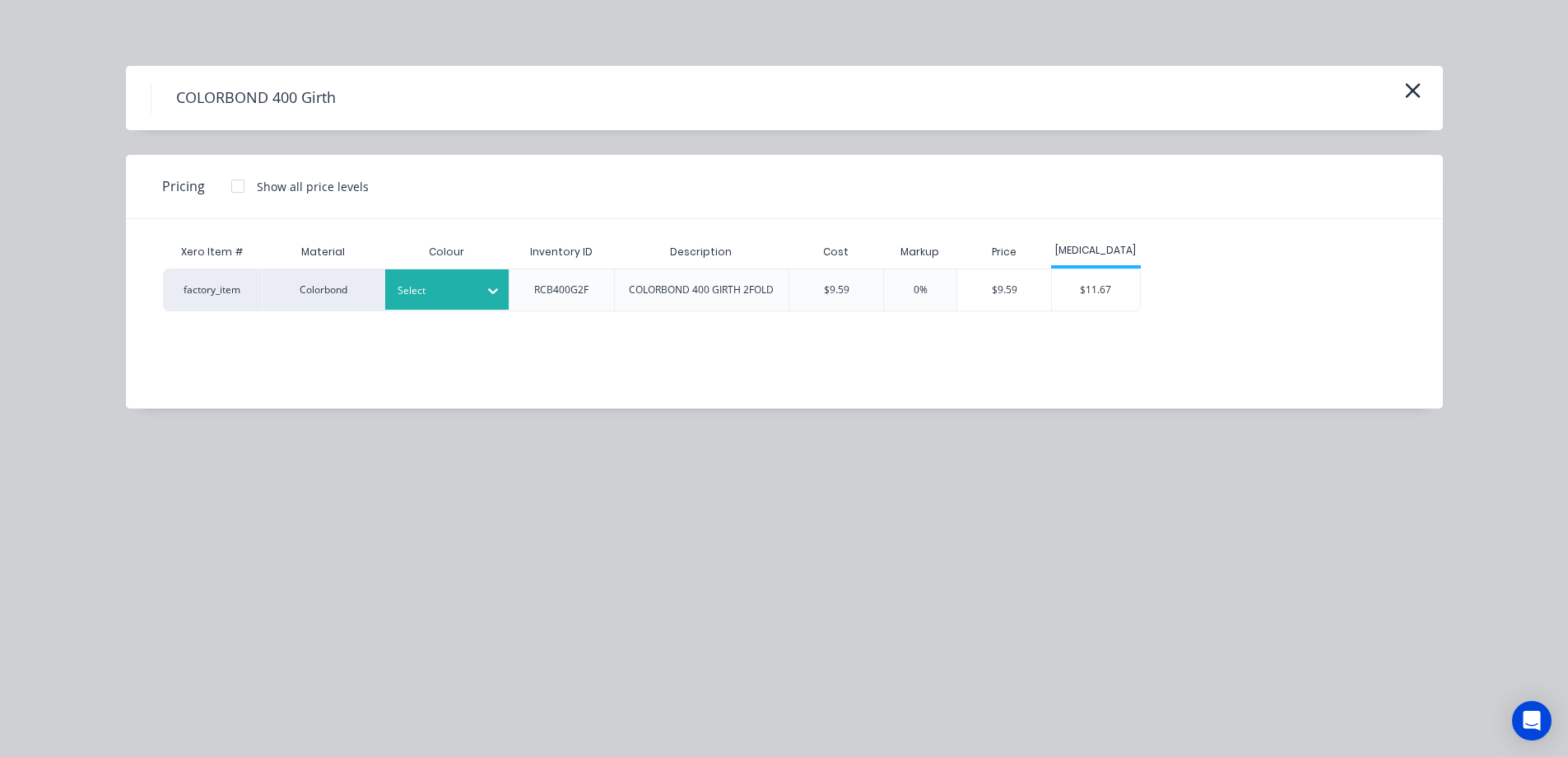
click at [494, 304] on div at bounding box center [492, 290] width 30 height 40
click at [499, 296] on icon at bounding box center [492, 290] width 16 height 16
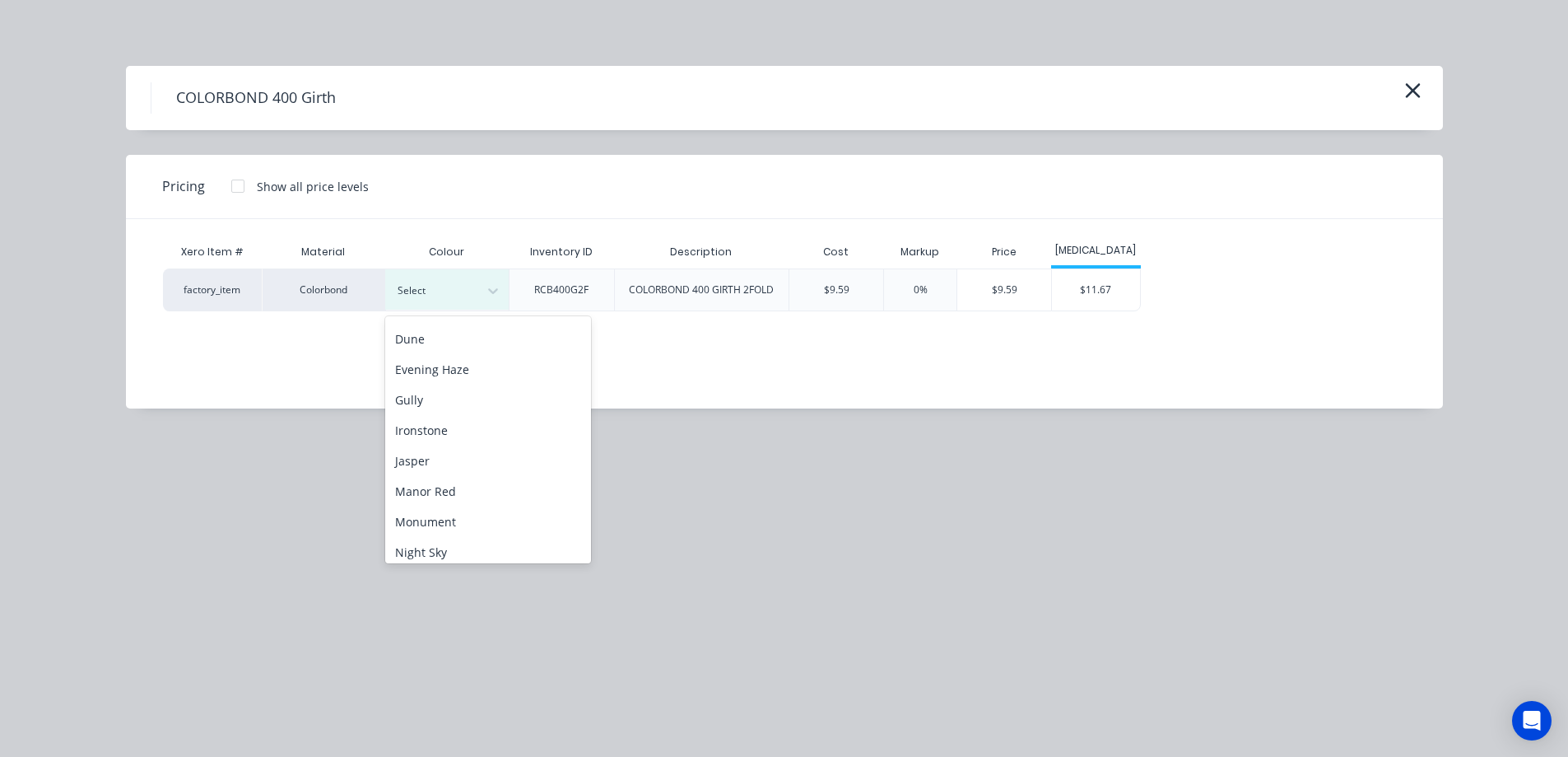
scroll to position [247, 0]
click at [472, 485] on div "Monument" at bounding box center [488, 484] width 206 height 30
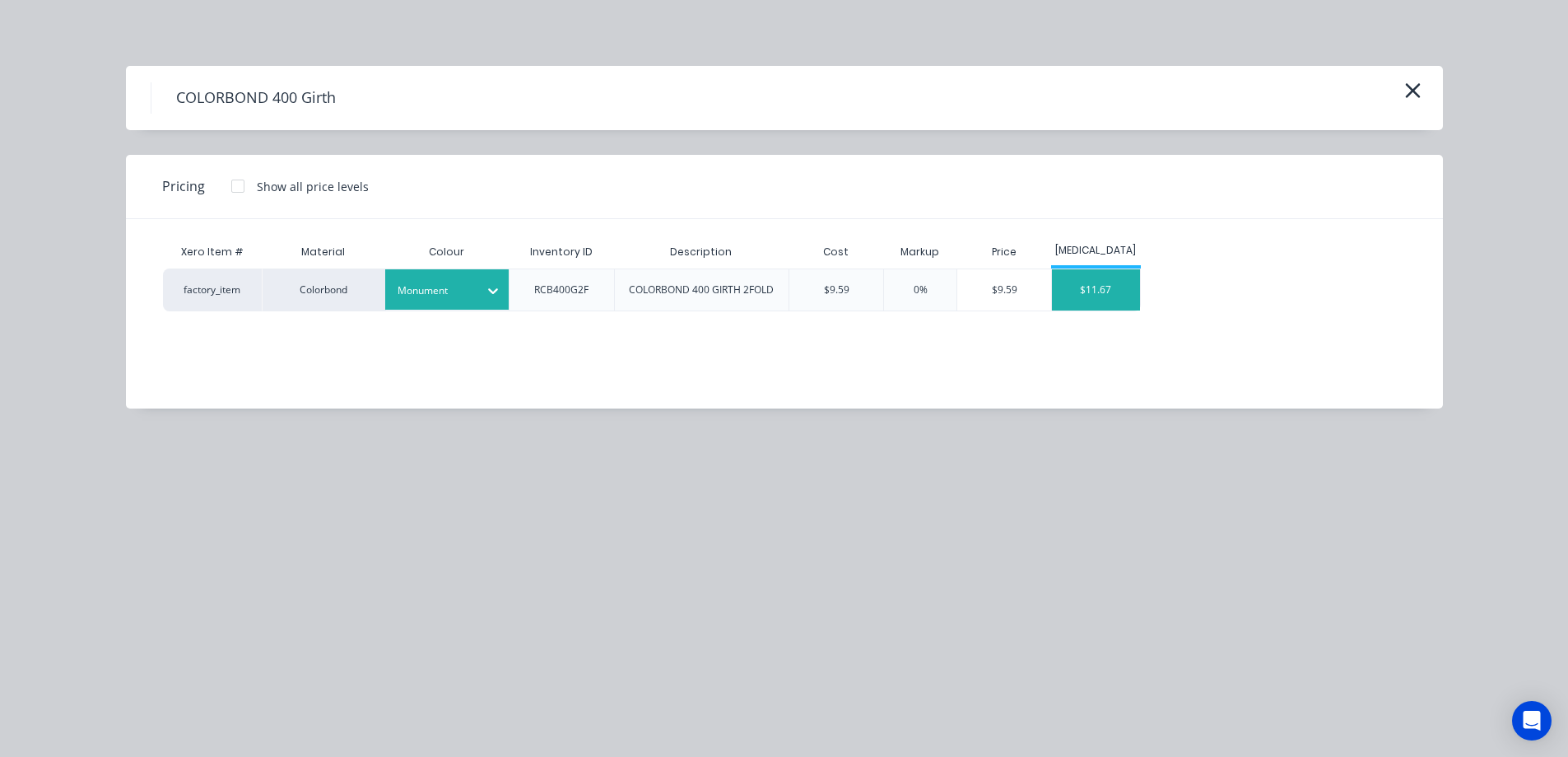
click at [1094, 304] on div "$11.67" at bounding box center [1096, 289] width 89 height 41
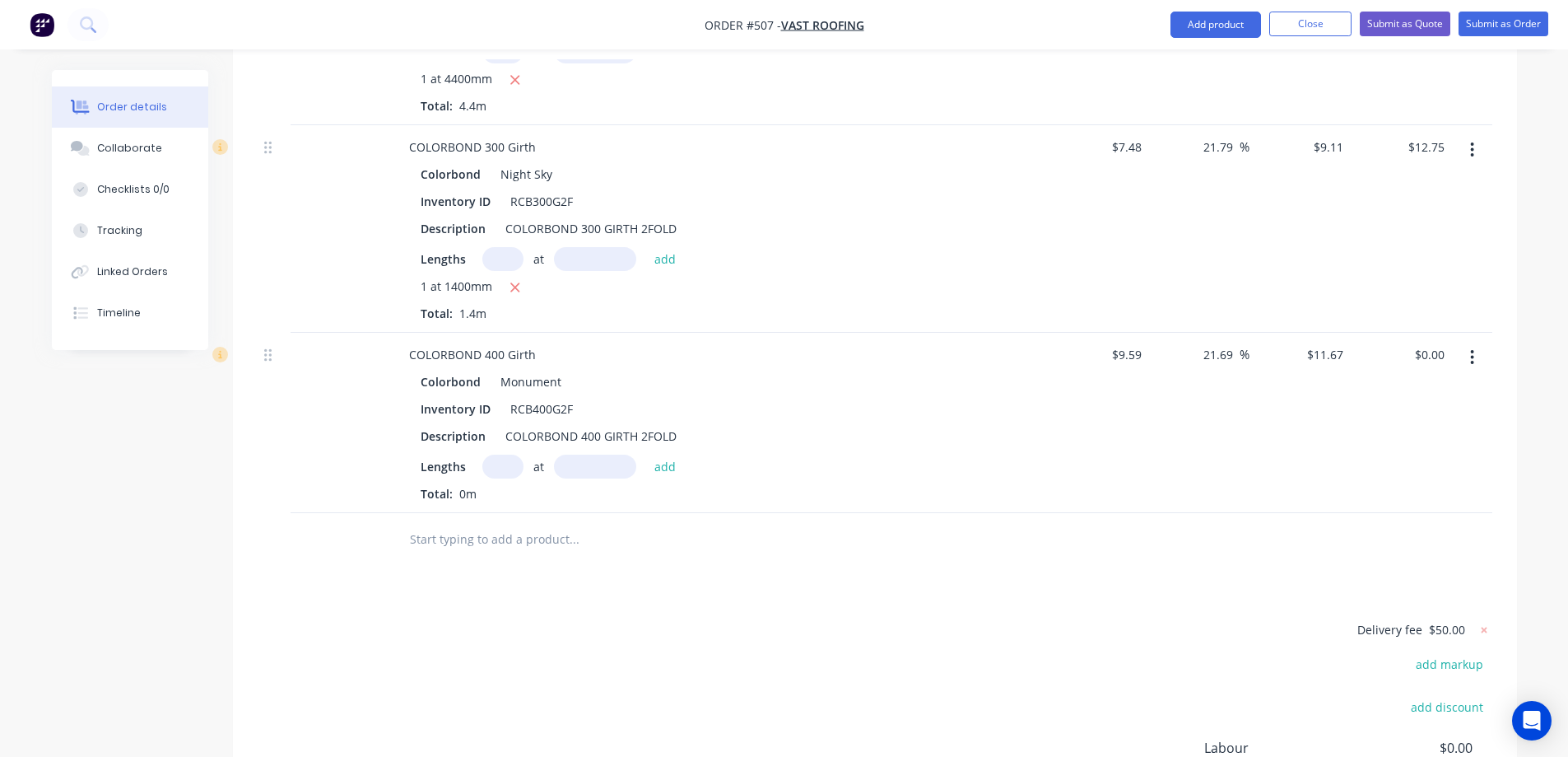
click at [1467, 343] on button "button" at bounding box center [1472, 357] width 39 height 30
click at [1422, 388] on div "Edit" at bounding box center [1414, 400] width 127 height 24
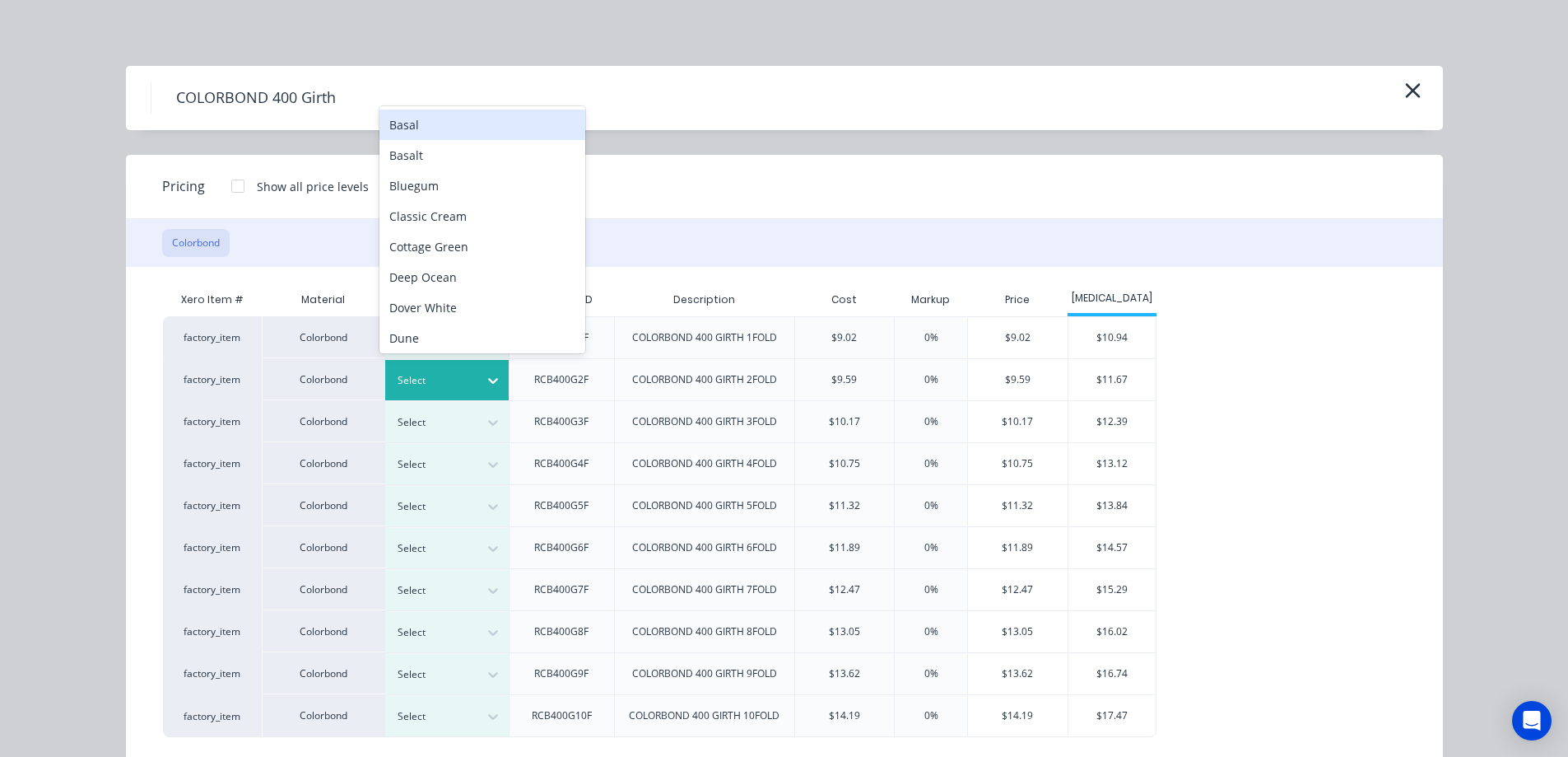
click at [454, 377] on div at bounding box center [435, 380] width 74 height 18
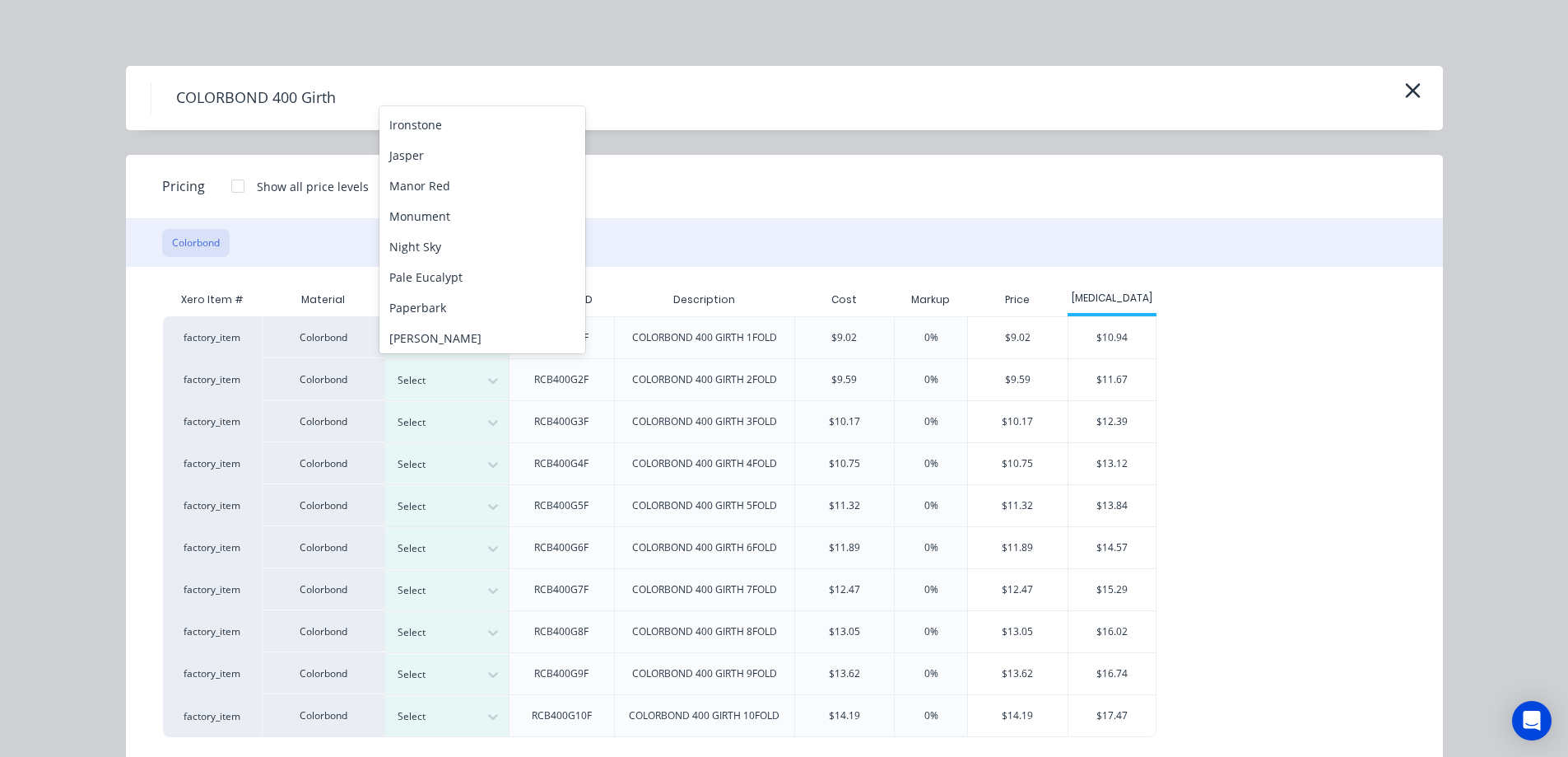
scroll to position [339, 0]
click at [434, 210] on div "Night Sky" at bounding box center [483, 212] width 206 height 30
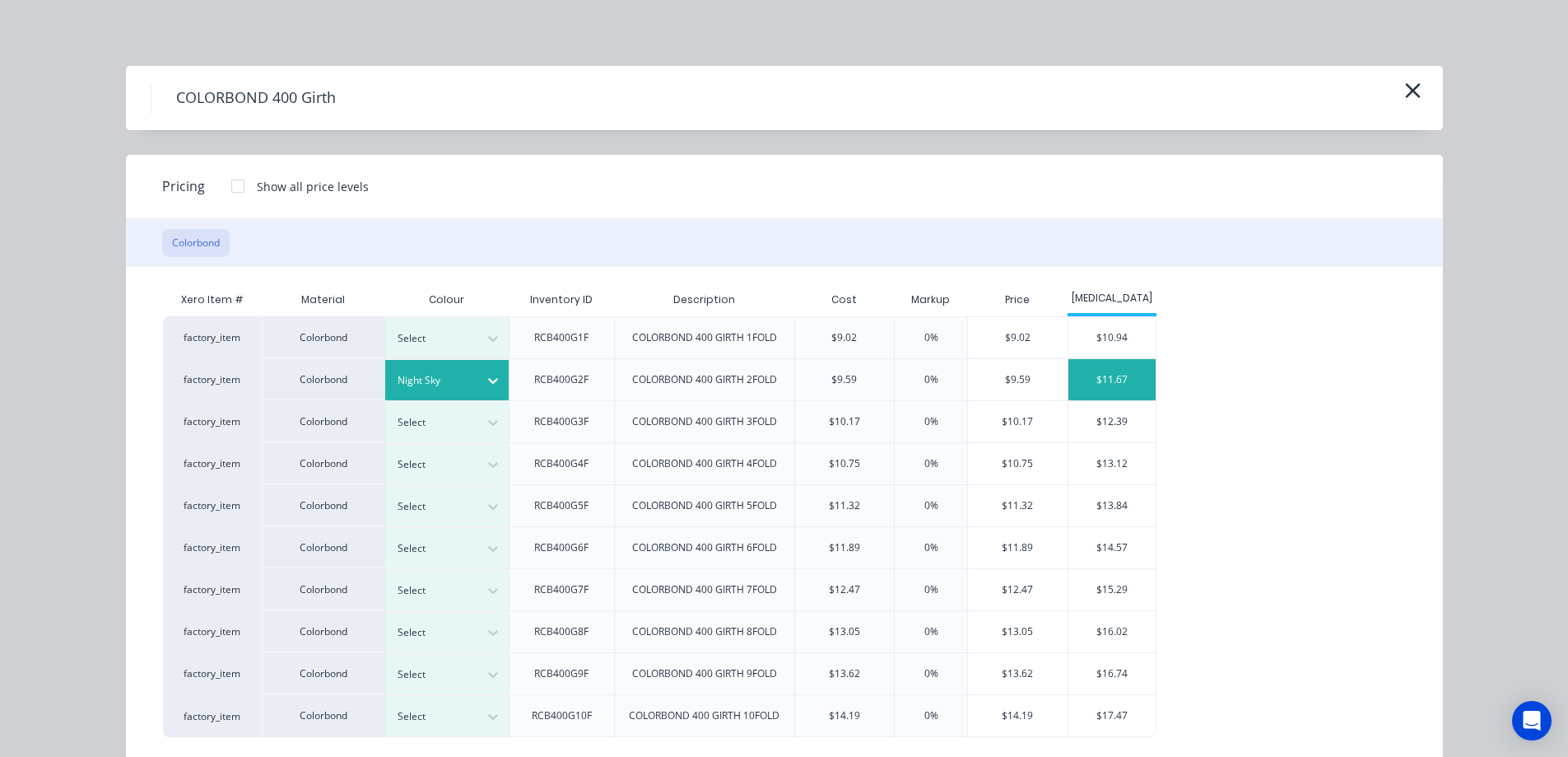
click at [1100, 383] on div "$11.67" at bounding box center [1113, 379] width 89 height 41
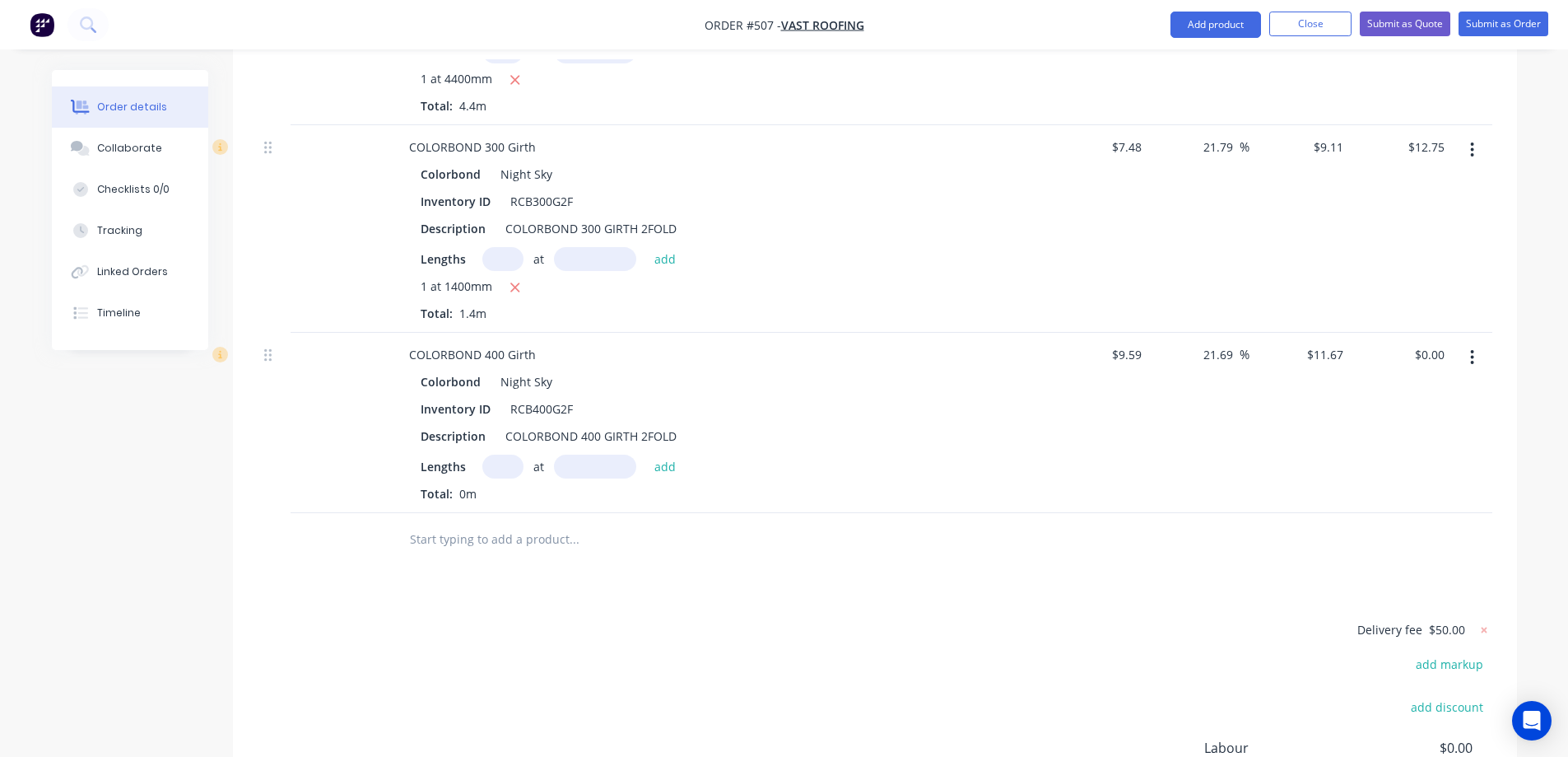
click at [497, 454] on input "text" at bounding box center [503, 466] width 41 height 24
type input "1"
type input "900mm"
click at [680, 454] on button "add" at bounding box center [665, 465] width 39 height 22
type input "$10.50"
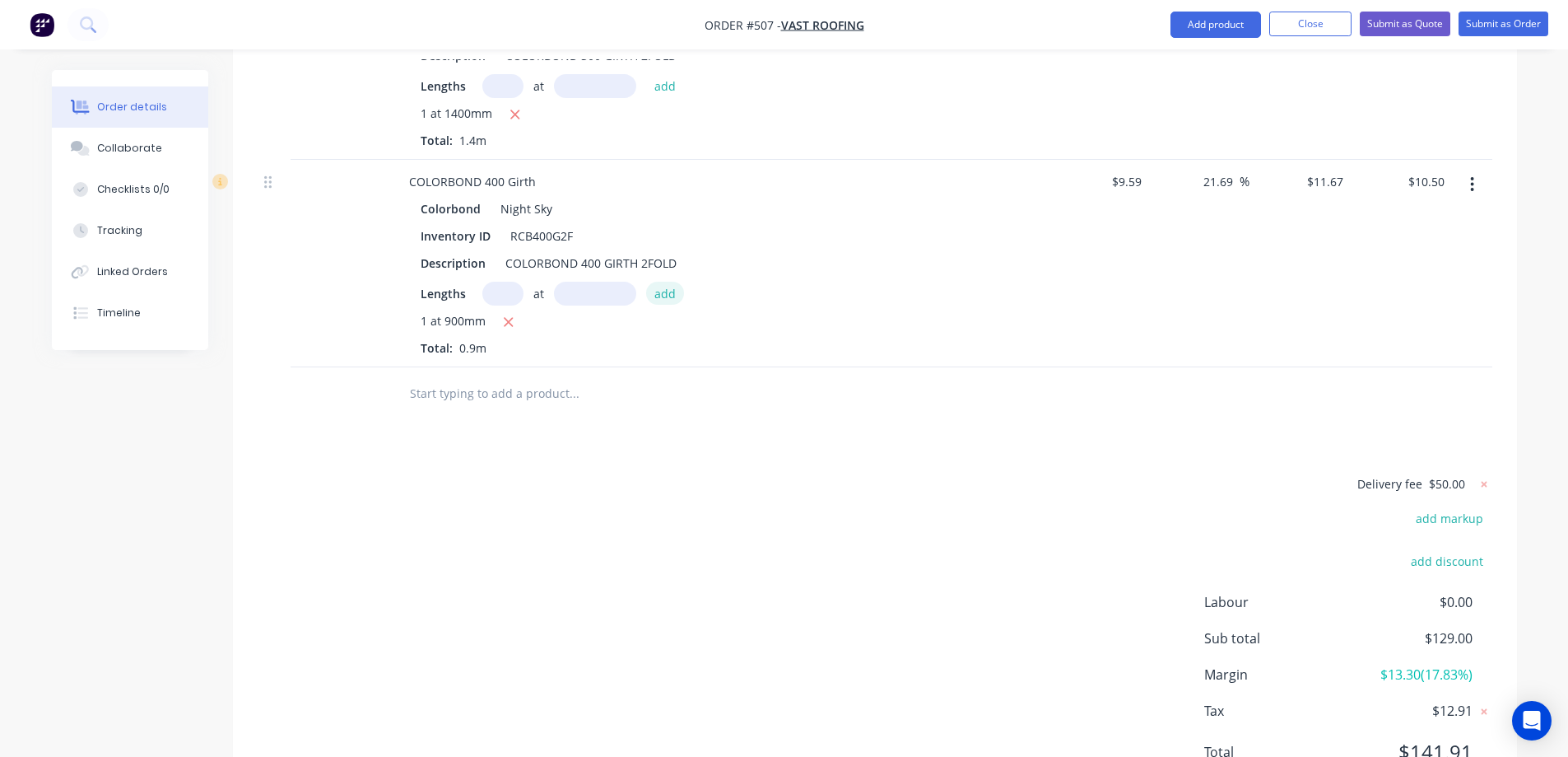
scroll to position [1082, 0]
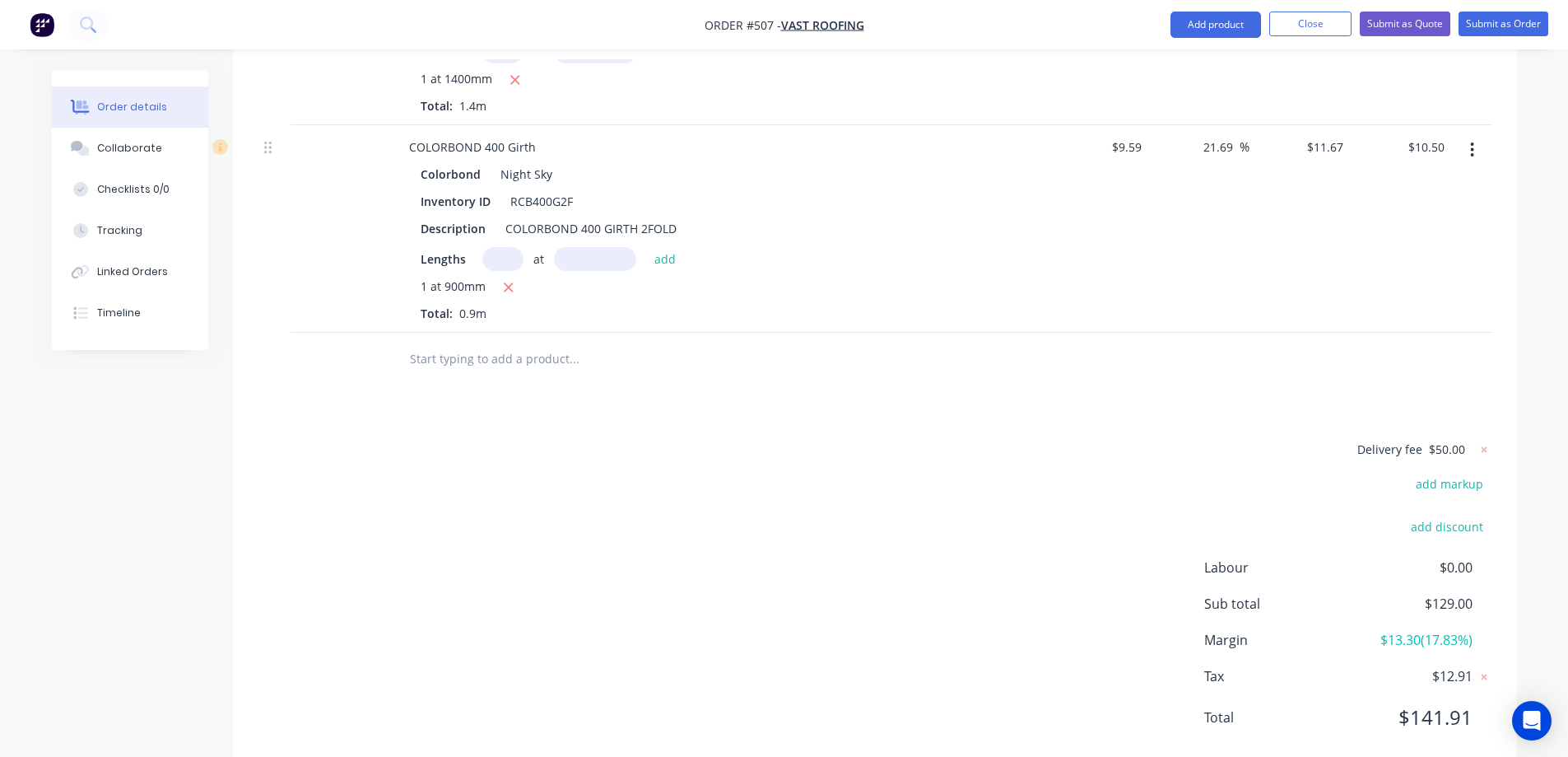
click at [530, 343] on input "text" at bounding box center [574, 359] width 329 height 33
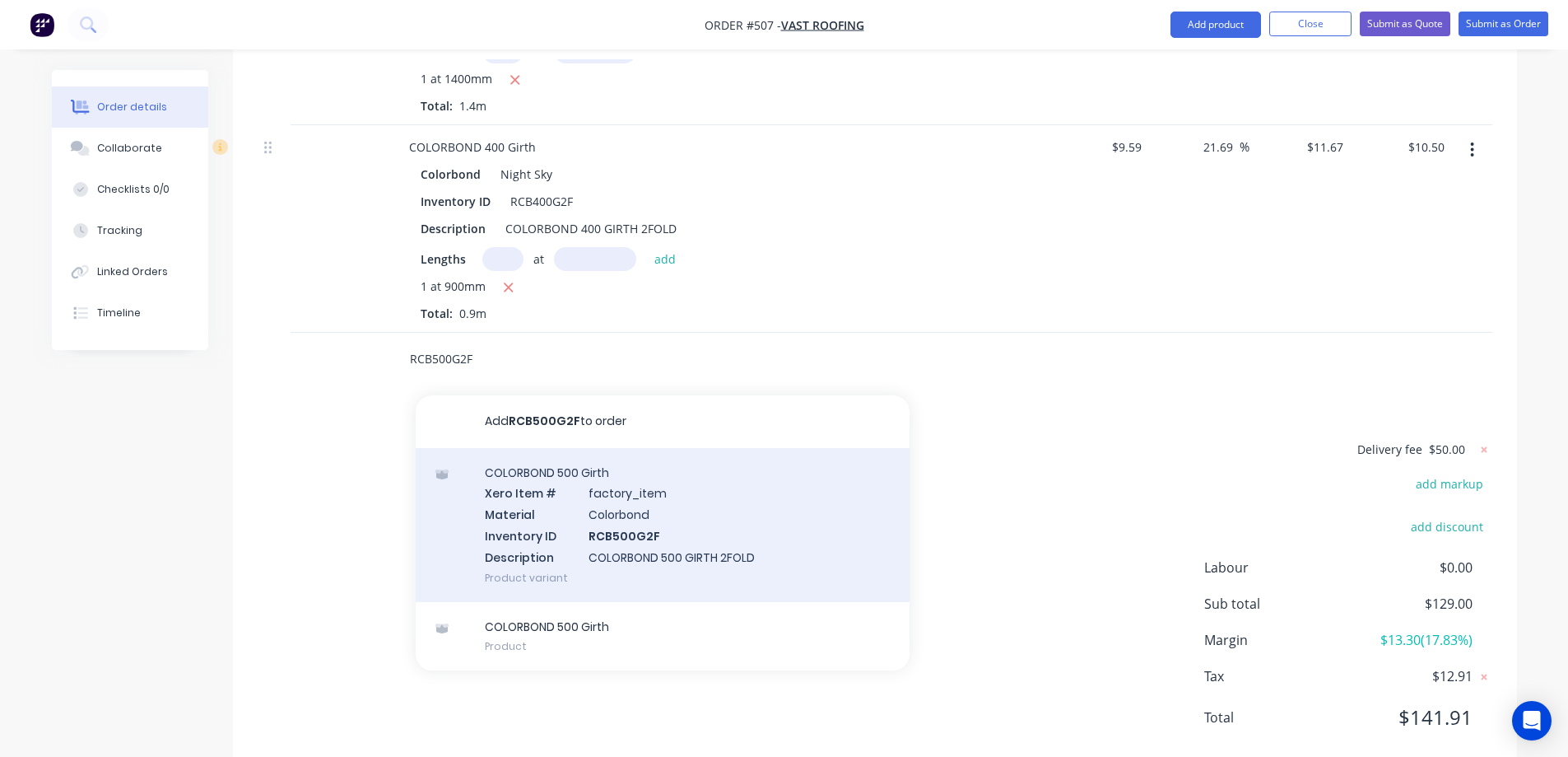
type input "RCB500G2F"
click at [576, 480] on div "COLORBOND 500 Girth Xero Item # factory_item Material Colorbond Inventory ID RC…" at bounding box center [663, 525] width 494 height 154
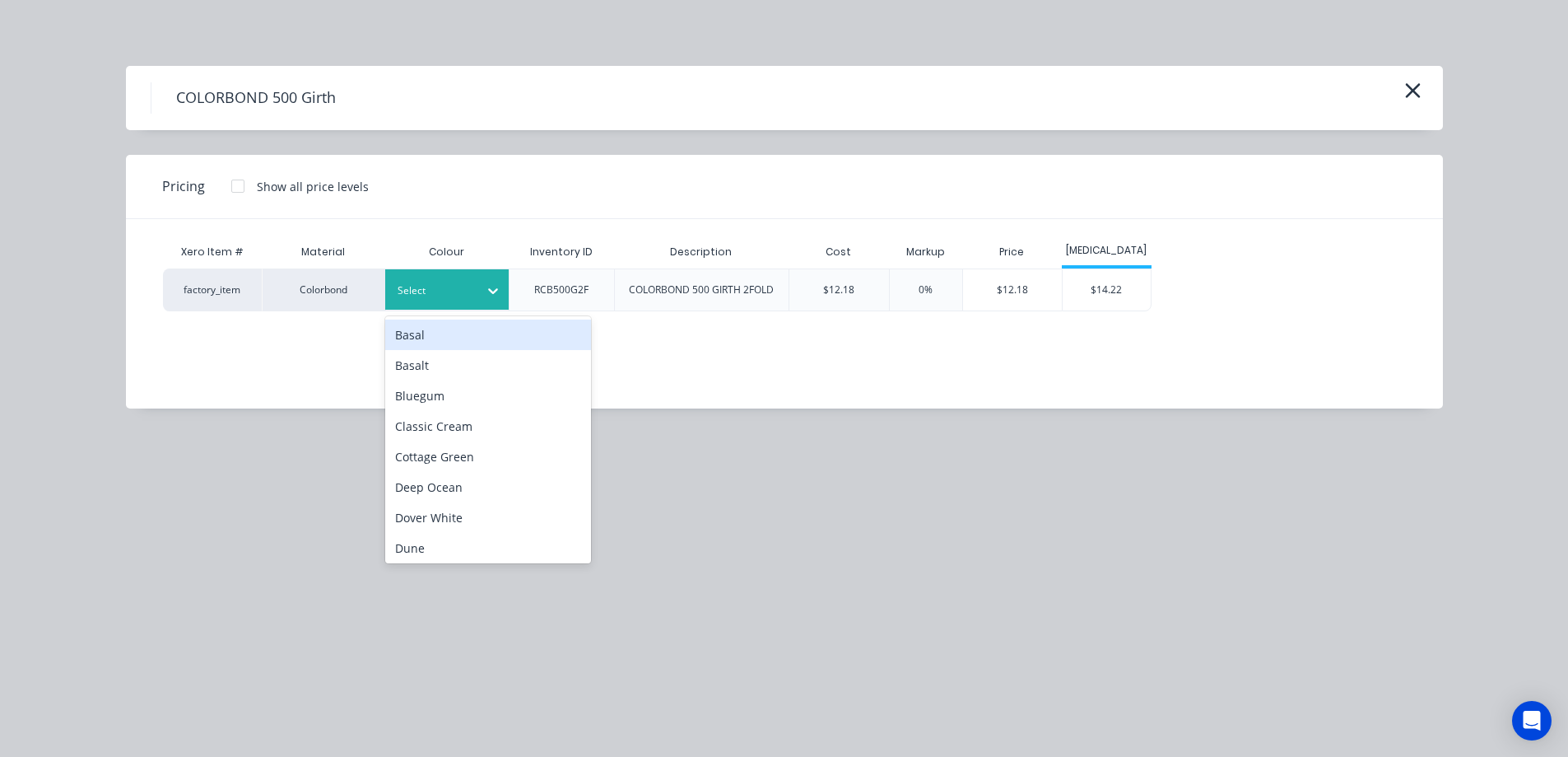
click at [492, 301] on div at bounding box center [492, 290] width 30 height 27
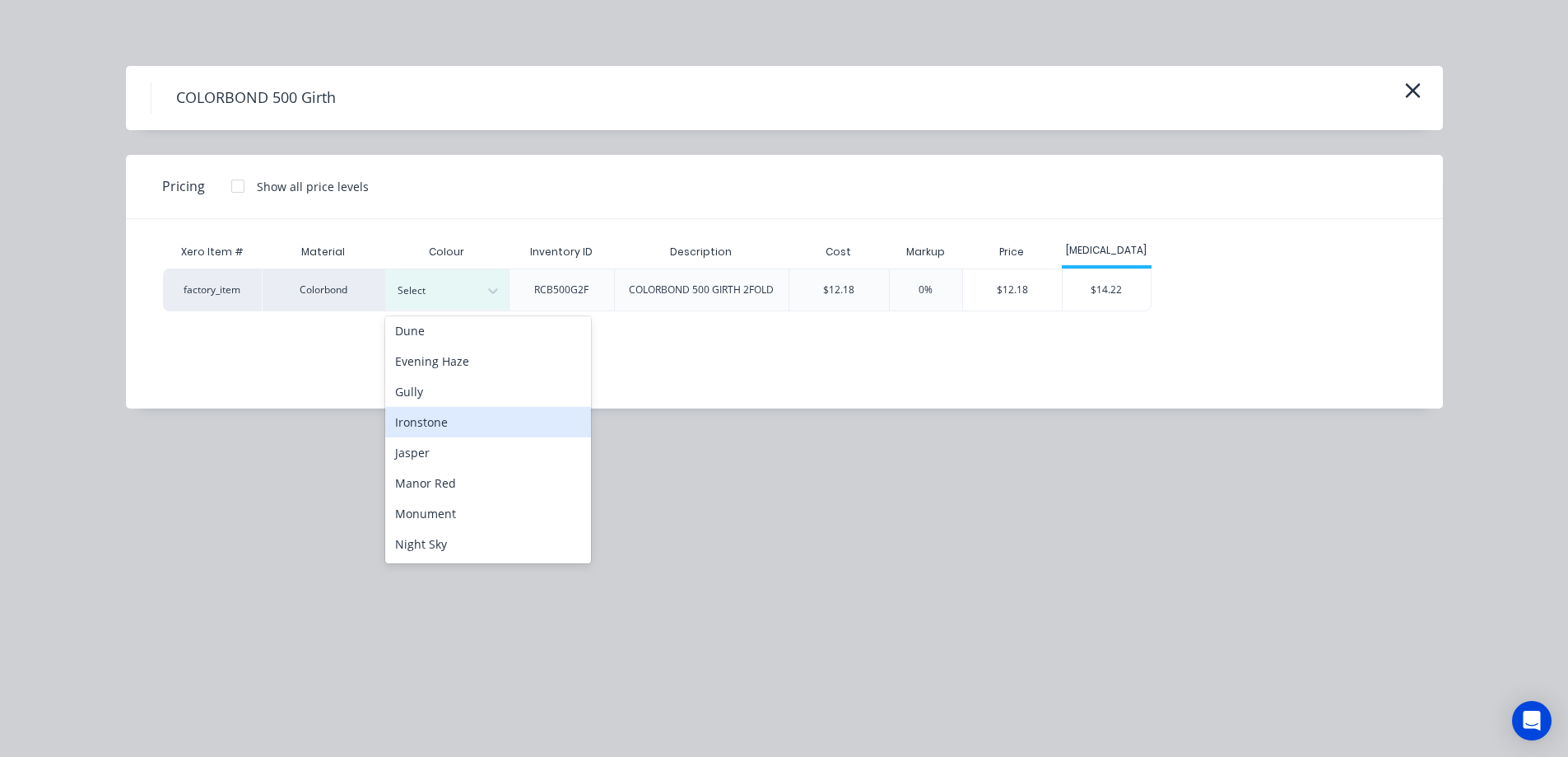
scroll to position [247, 0]
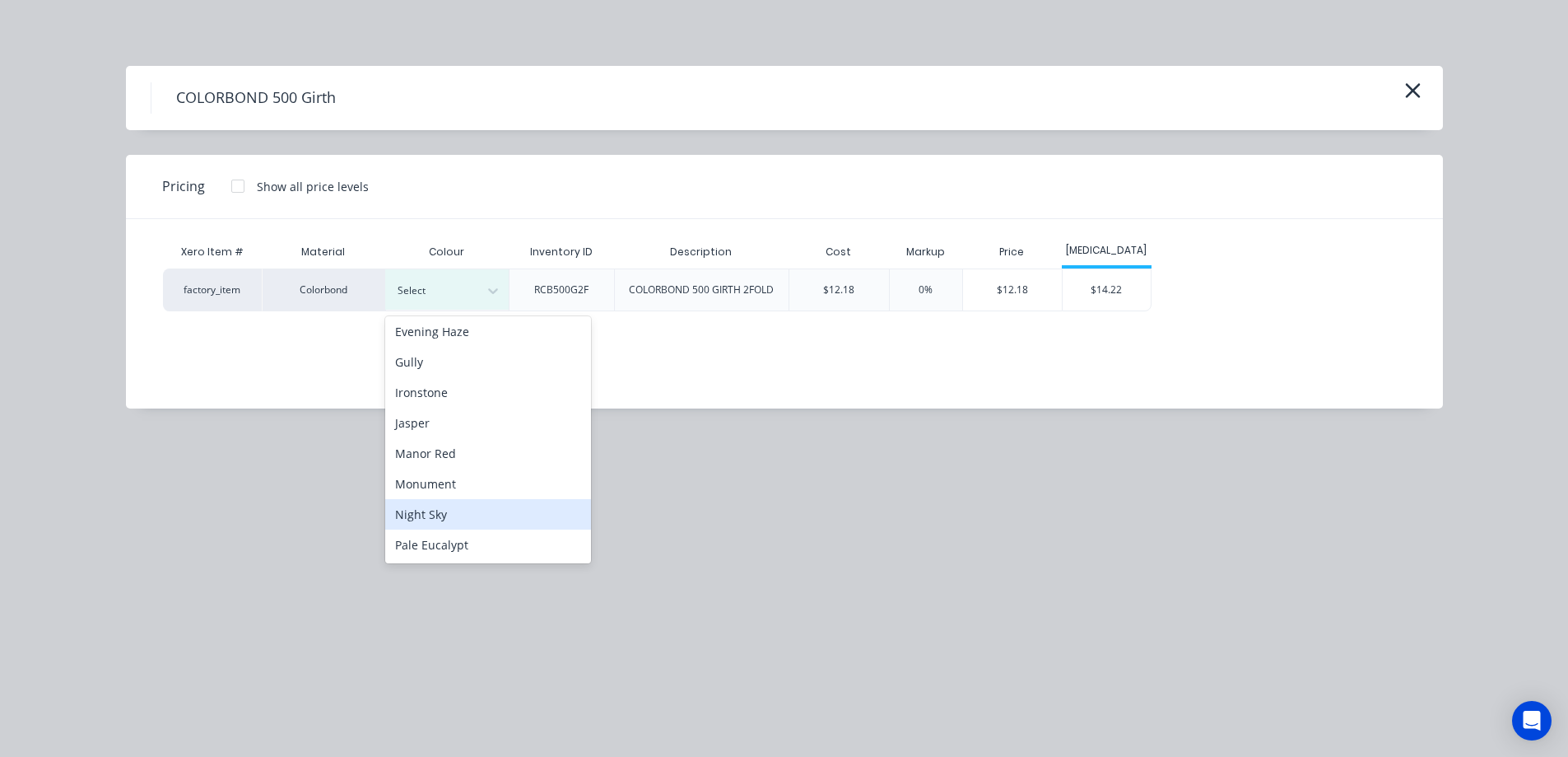
click at [461, 500] on div "Night Sky" at bounding box center [488, 514] width 206 height 30
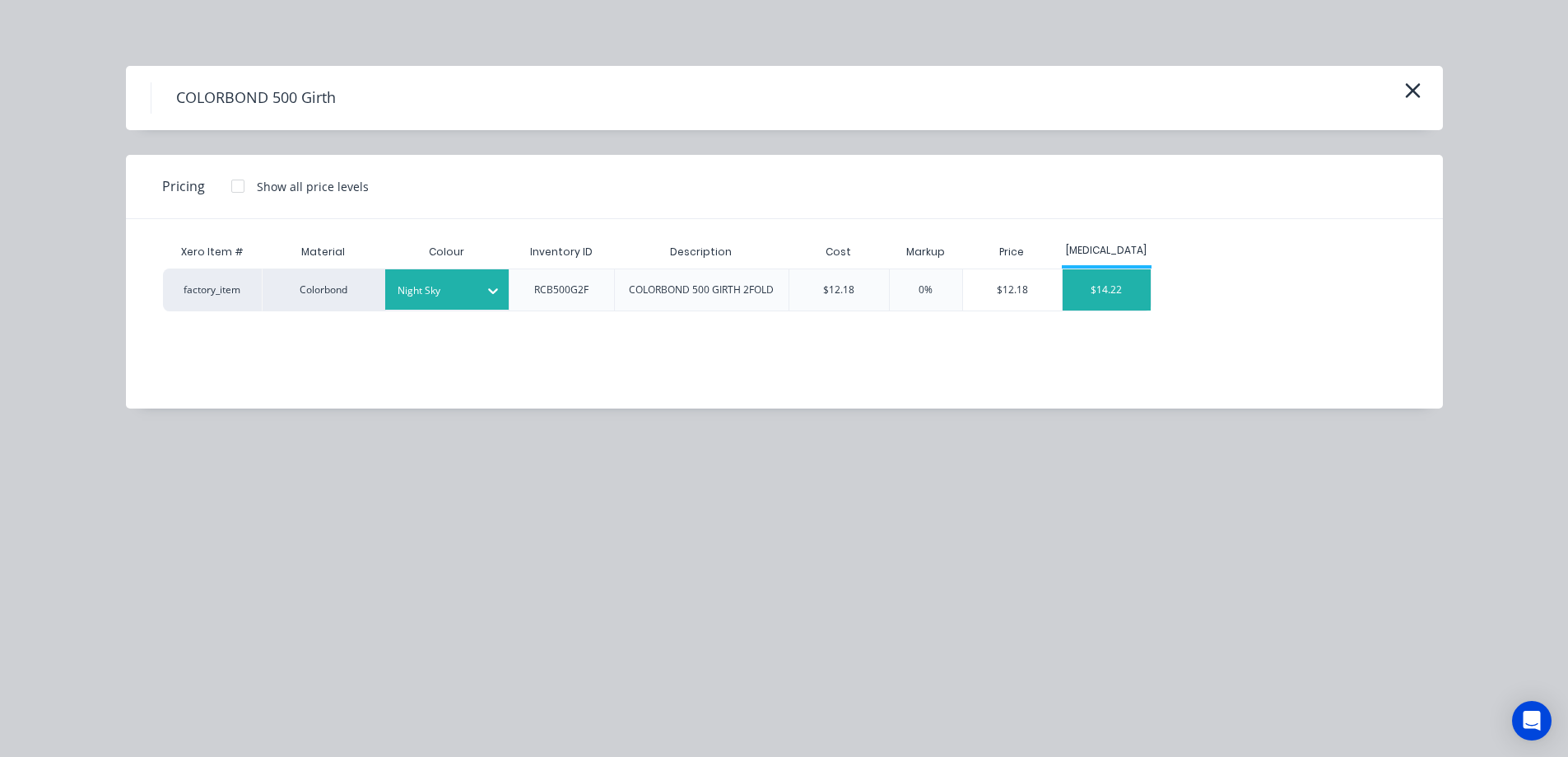
click at [1109, 286] on div "$14.22" at bounding box center [1106, 289] width 89 height 41
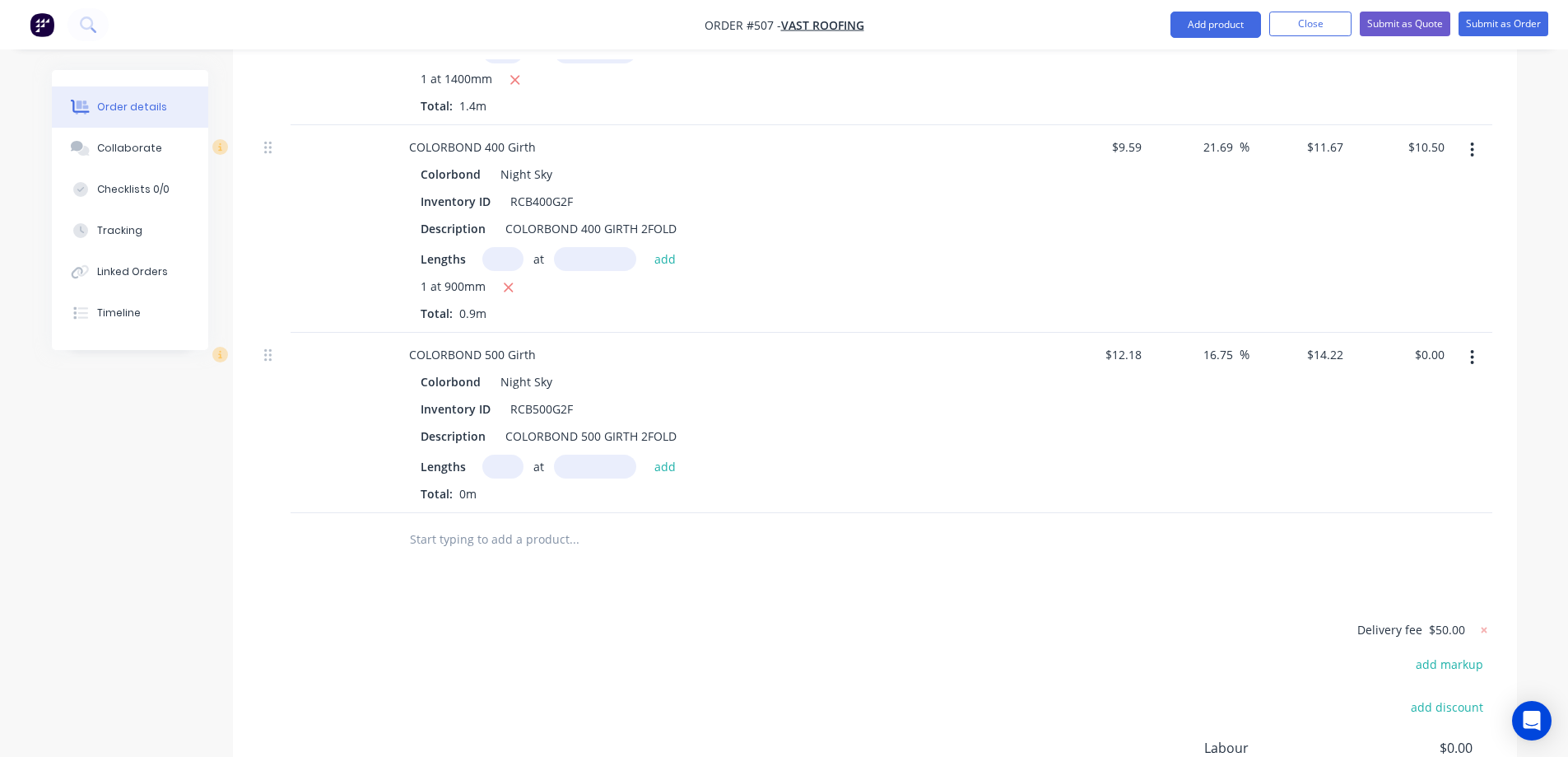
click at [493, 454] on input "text" at bounding box center [503, 466] width 41 height 24
type input "2"
type input "3800mm"
click at [672, 454] on button "add" at bounding box center [665, 465] width 39 height 22
type input "$108.07"
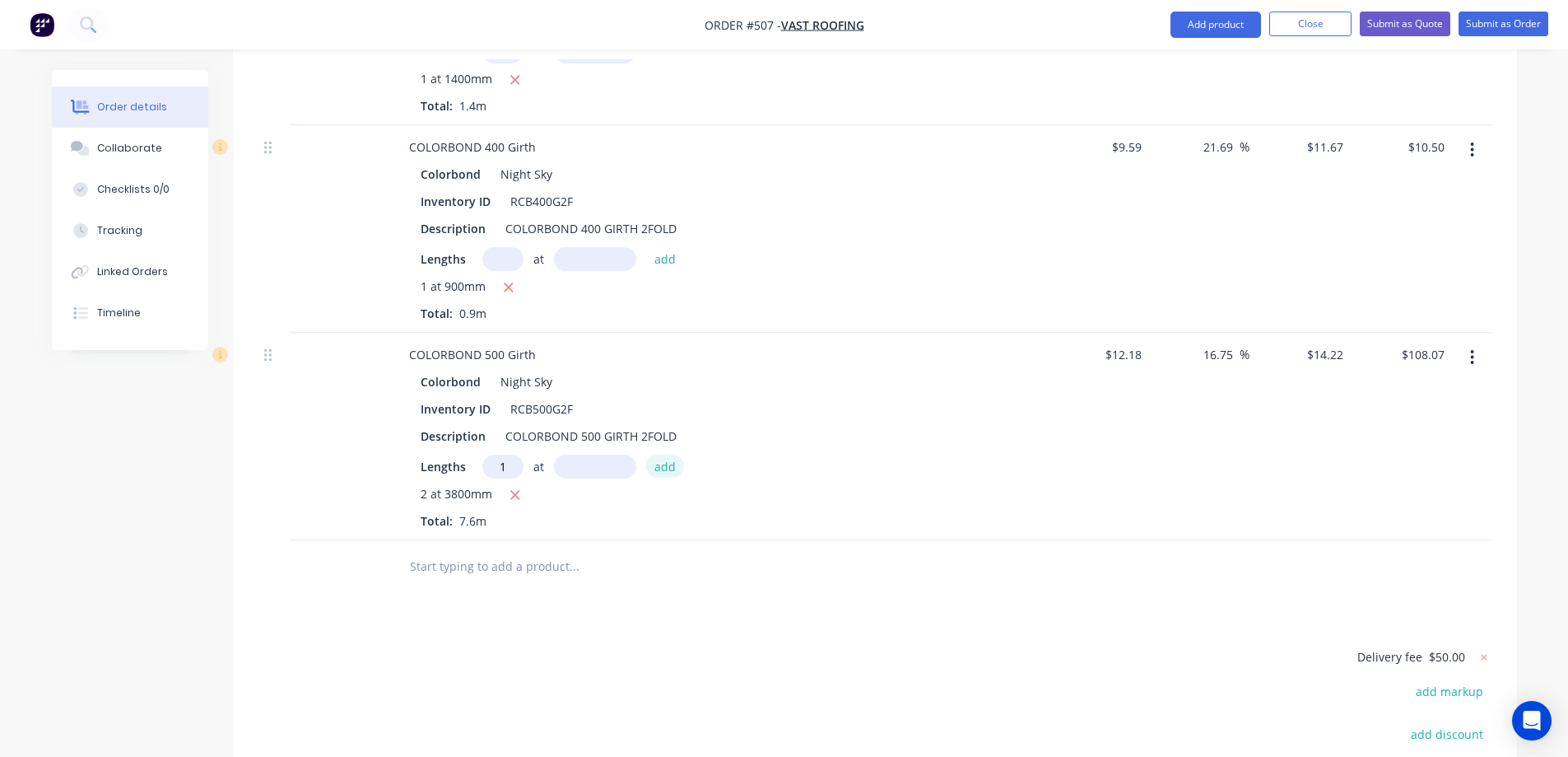
type input "1"
type input "900mm"
click at [672, 454] on button "add" at bounding box center [665, 465] width 39 height 22
type input "$120.87"
type input "6"
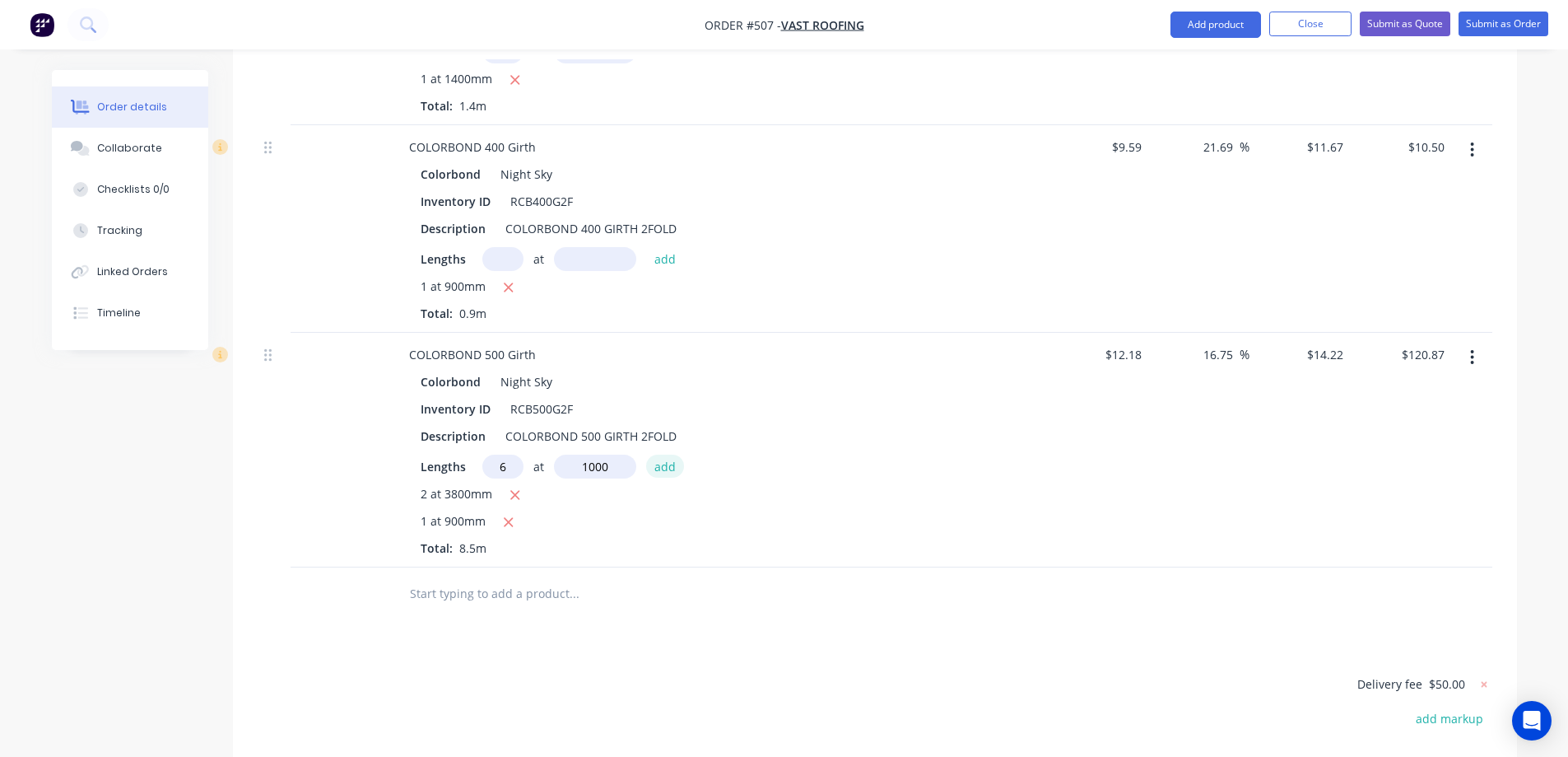
type input "1000mm"
click at [672, 454] on button "add" at bounding box center [665, 465] width 39 height 22
type input "$206.19"
click at [541, 605] on input "text" at bounding box center [574, 621] width 329 height 33
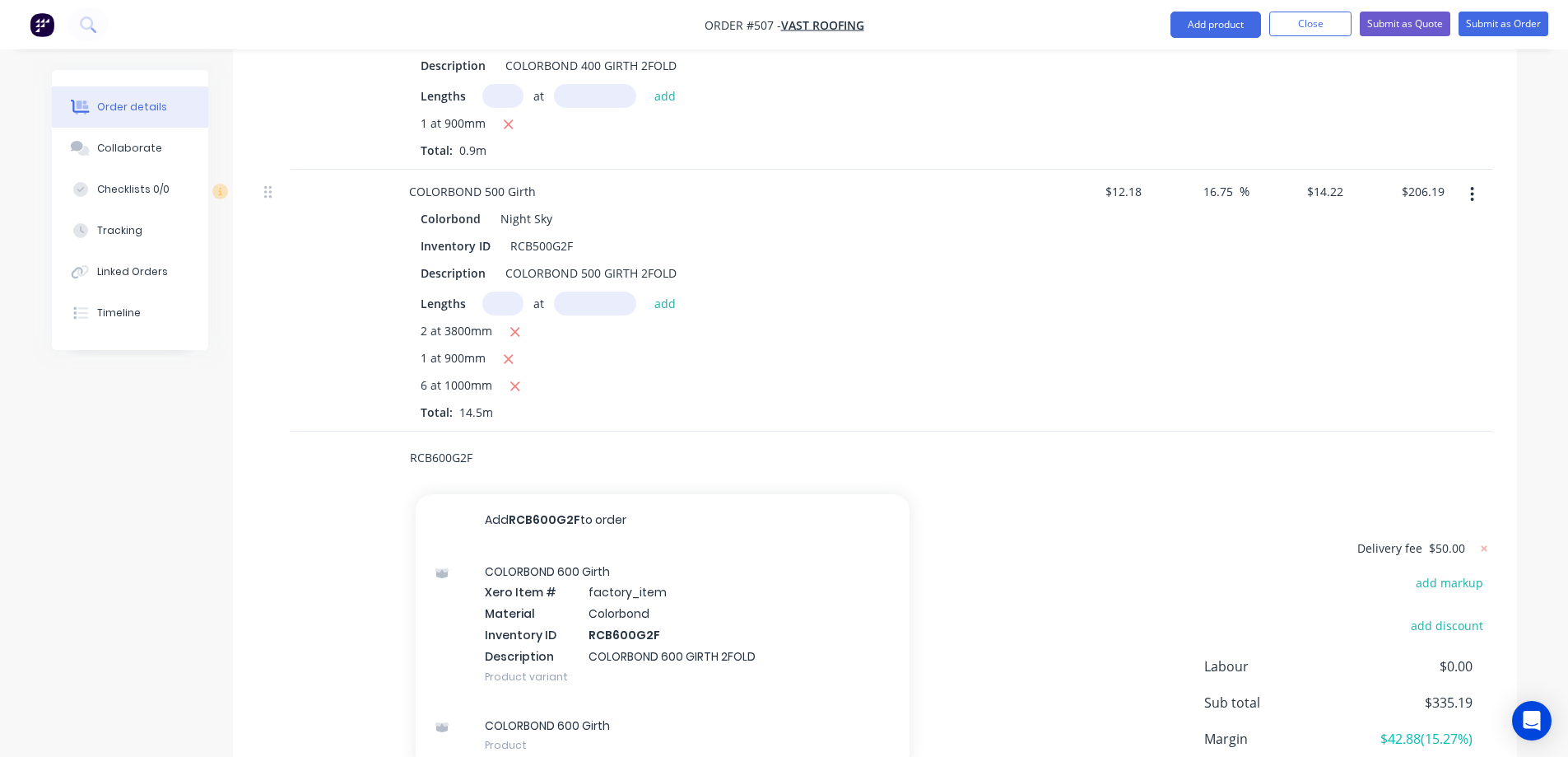
scroll to position [1246, 0]
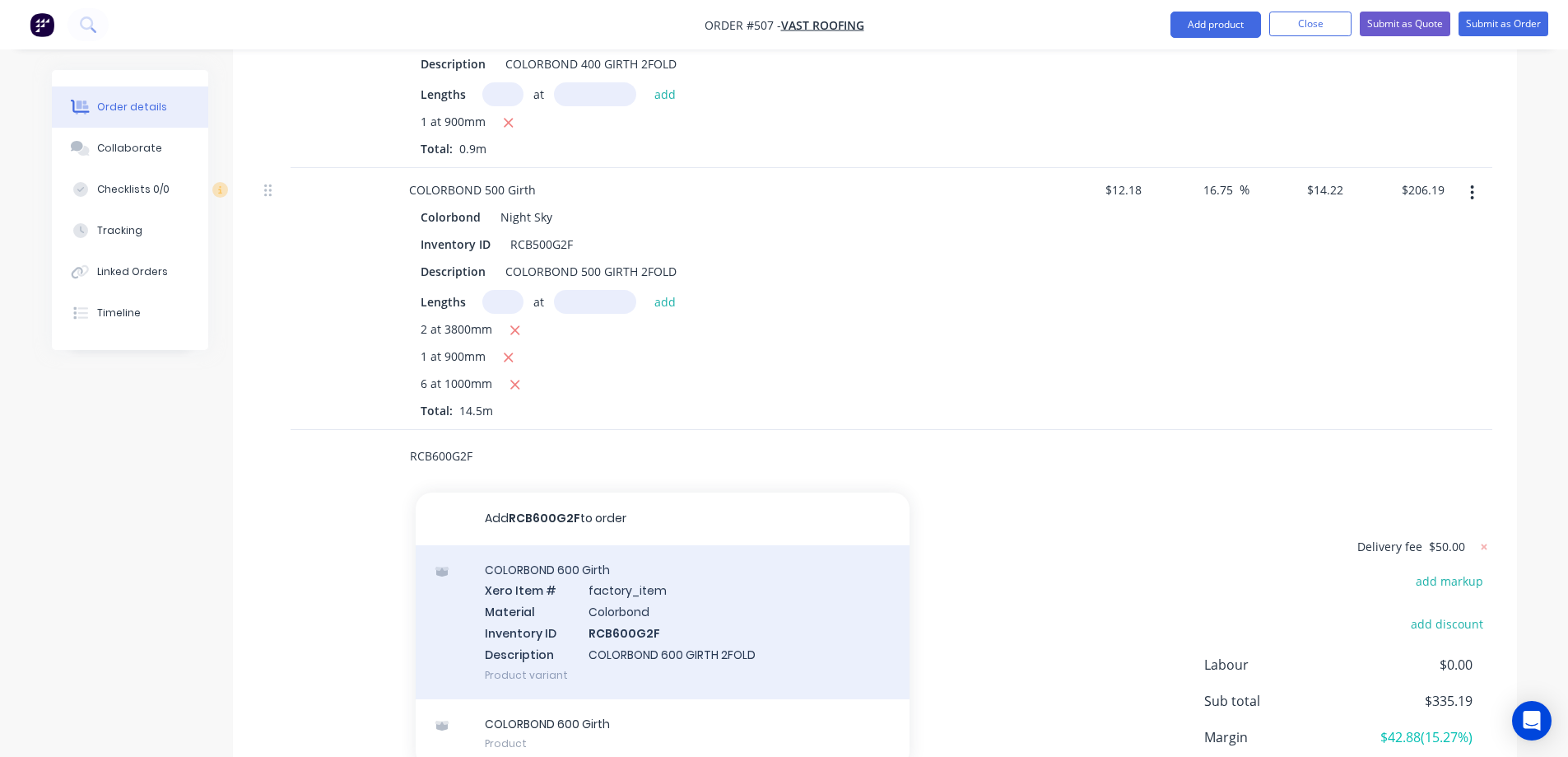
type input "RCB600G2F"
click at [627, 581] on div "COLORBOND 600 Girth Xero Item # factory_item Material Colorbond Inventory ID RC…" at bounding box center [663, 623] width 494 height 154
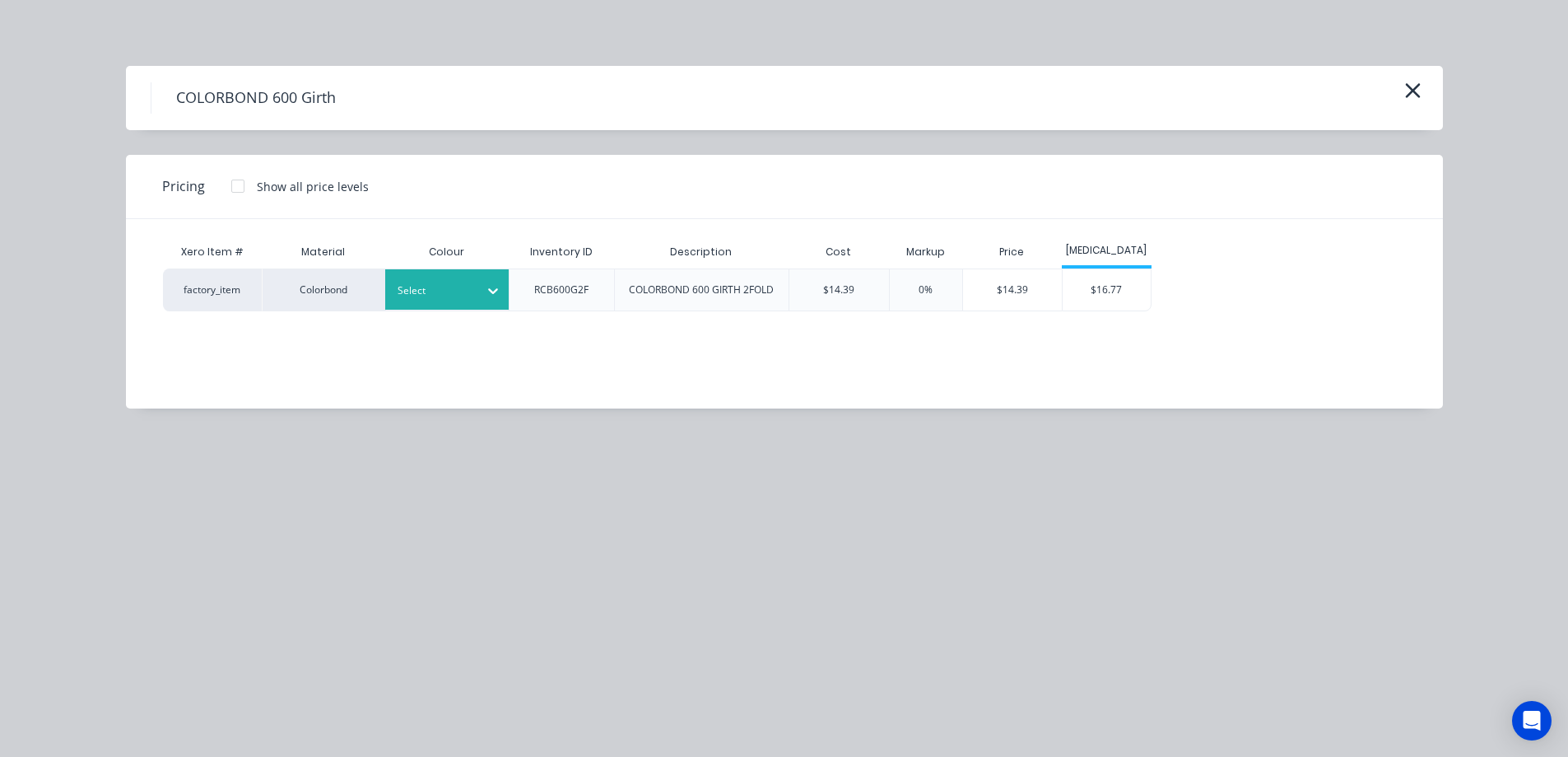
click at [460, 293] on div at bounding box center [435, 290] width 74 height 18
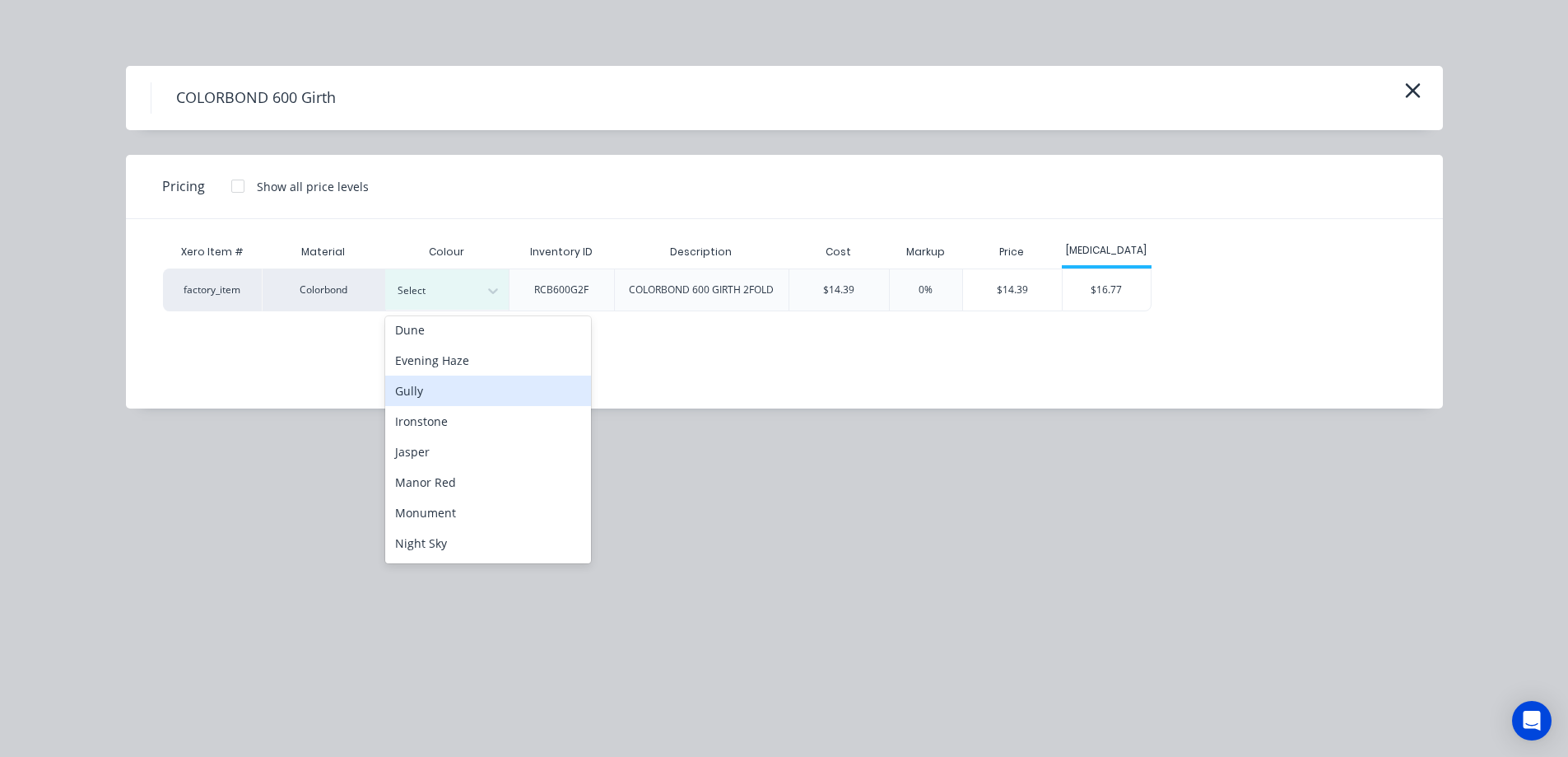
scroll to position [247, 0]
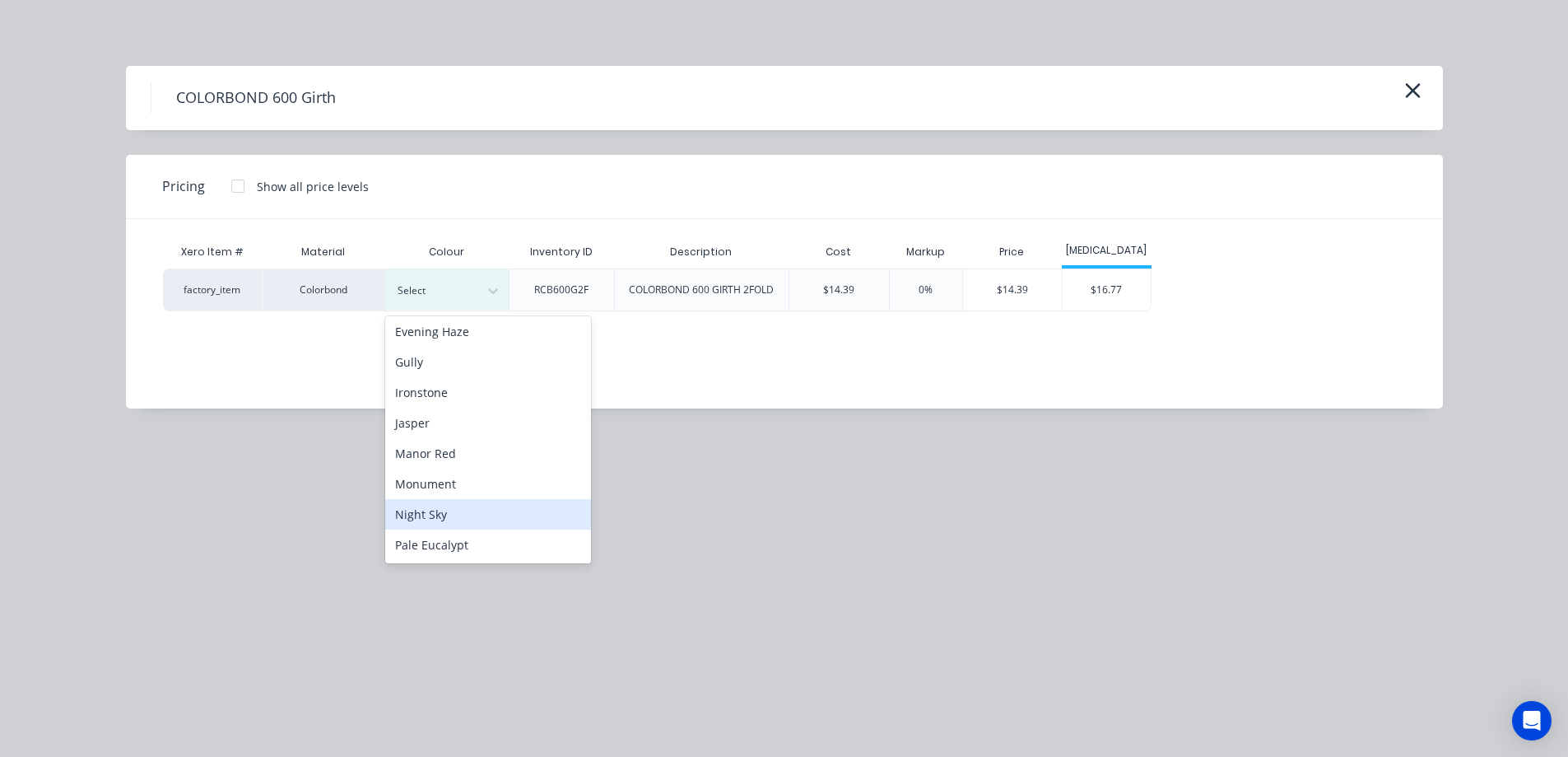
click at [445, 515] on div "Night Sky" at bounding box center [488, 514] width 206 height 30
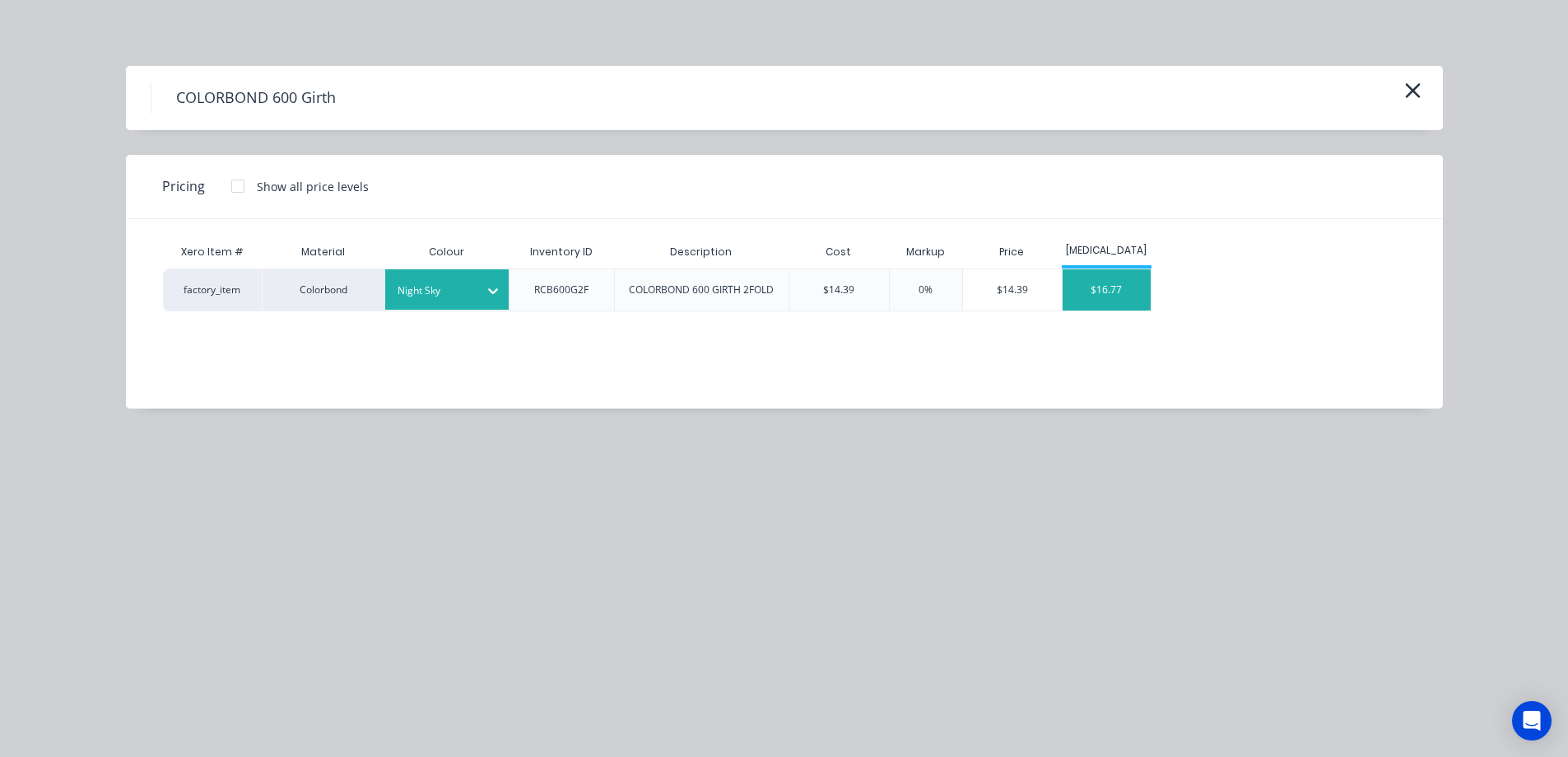
click at [1108, 304] on div "$16.77" at bounding box center [1106, 289] width 89 height 41
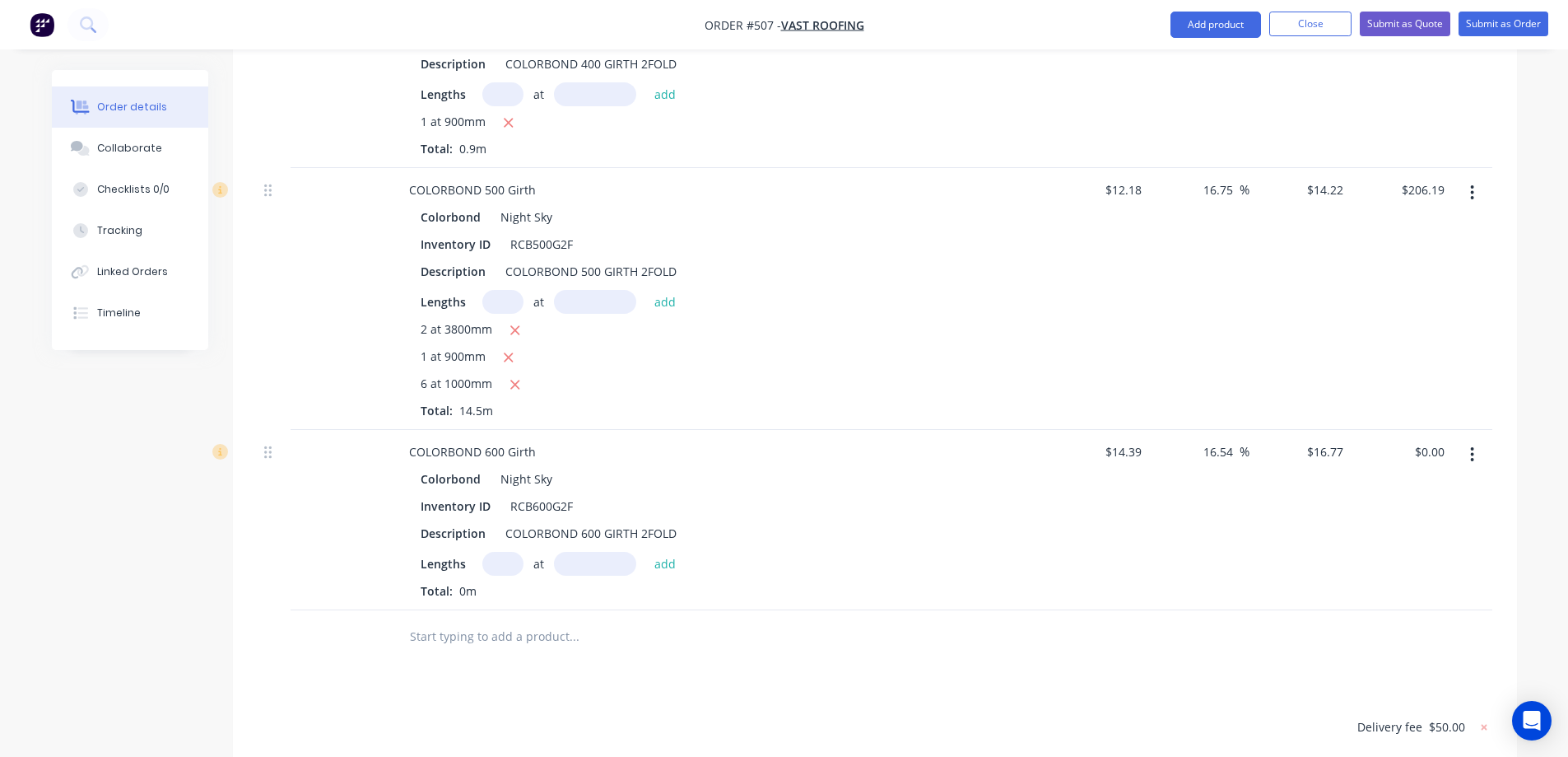
click at [501, 551] on input "text" at bounding box center [503, 563] width 41 height 24
type input "1"
type input "2800mm"
click at [675, 551] on button "add" at bounding box center [665, 562] width 39 height 22
type input "$46.96"
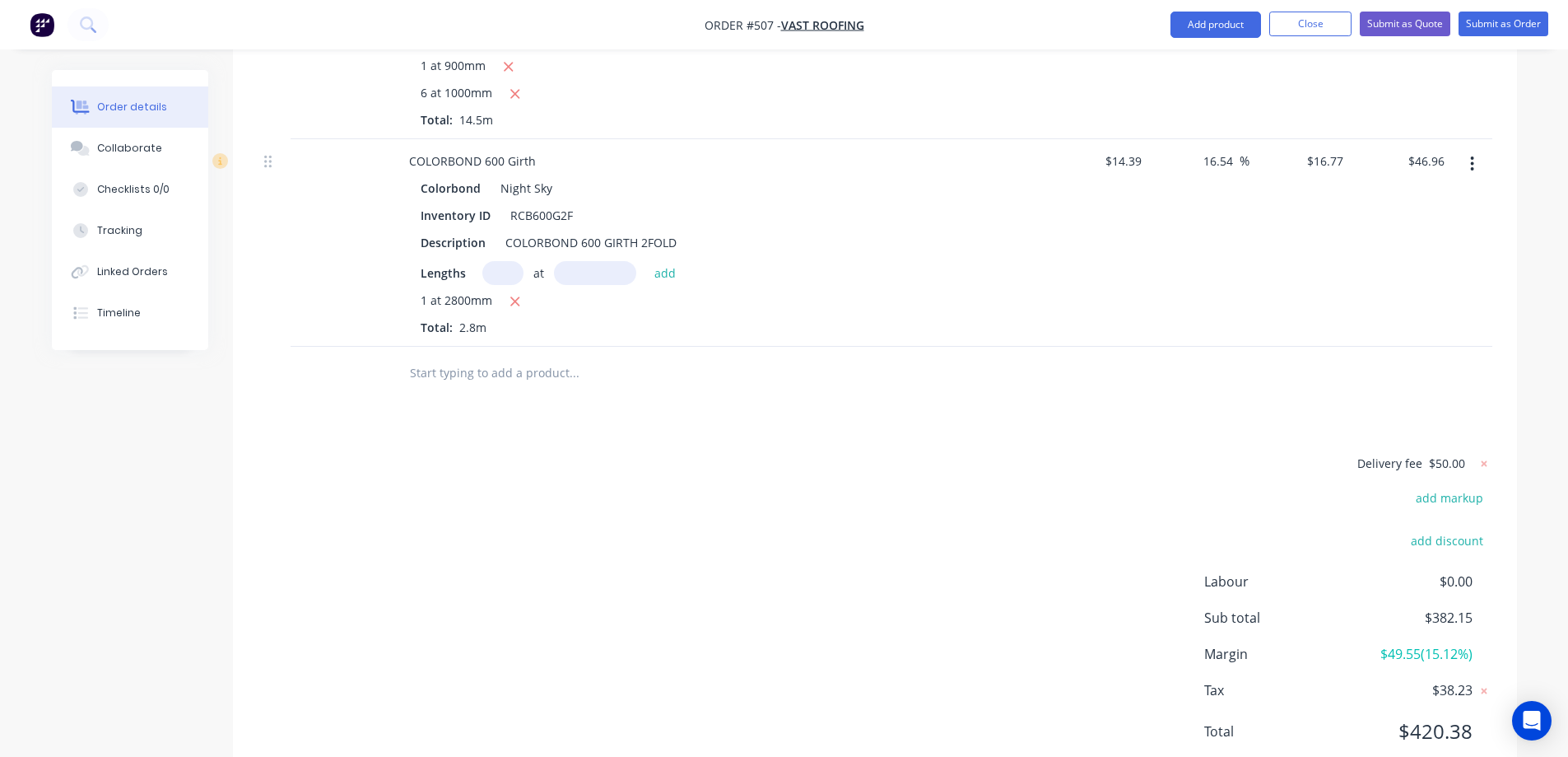
scroll to position [1551, 0]
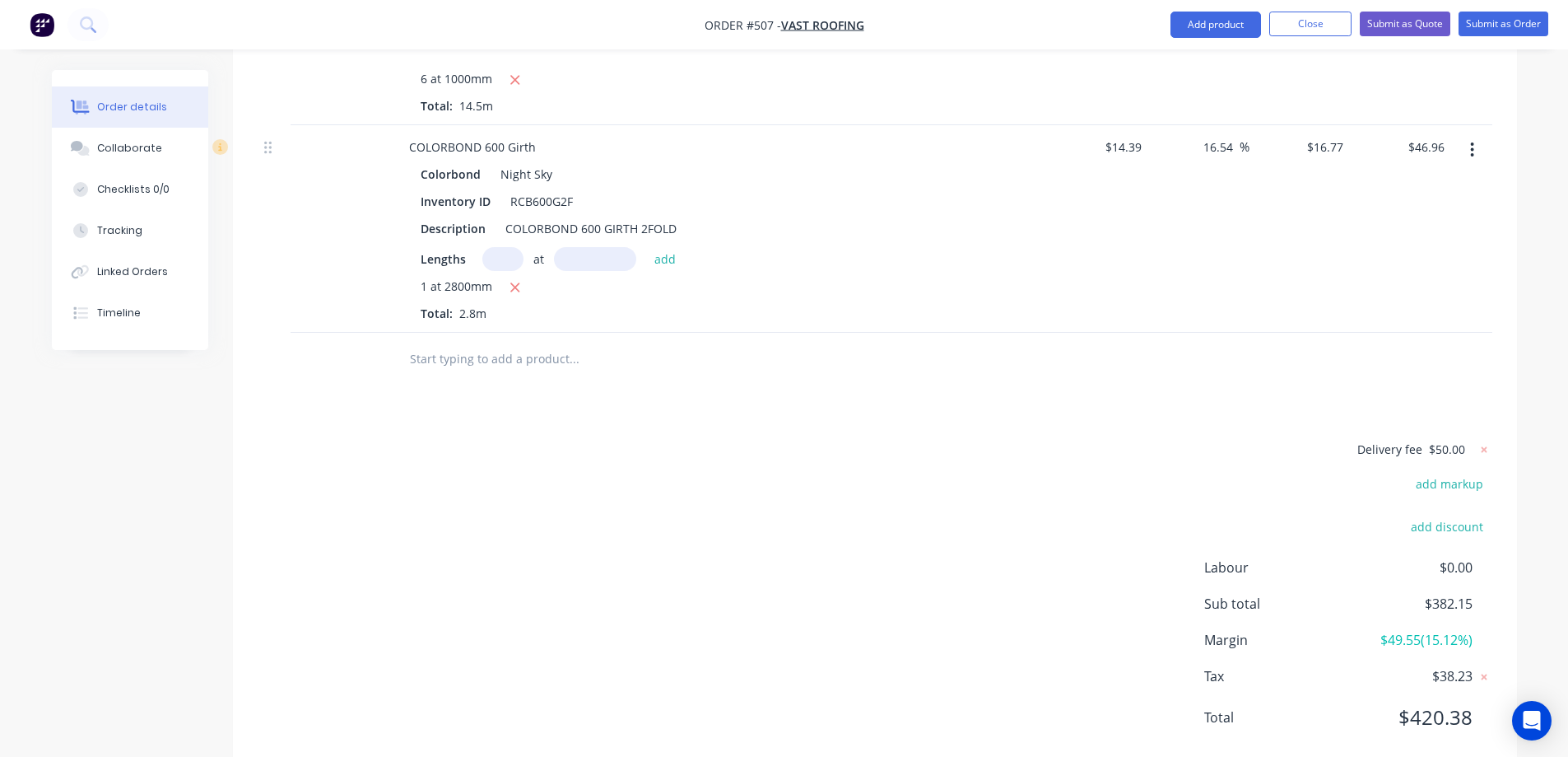
click at [471, 343] on input "text" at bounding box center [574, 359] width 329 height 33
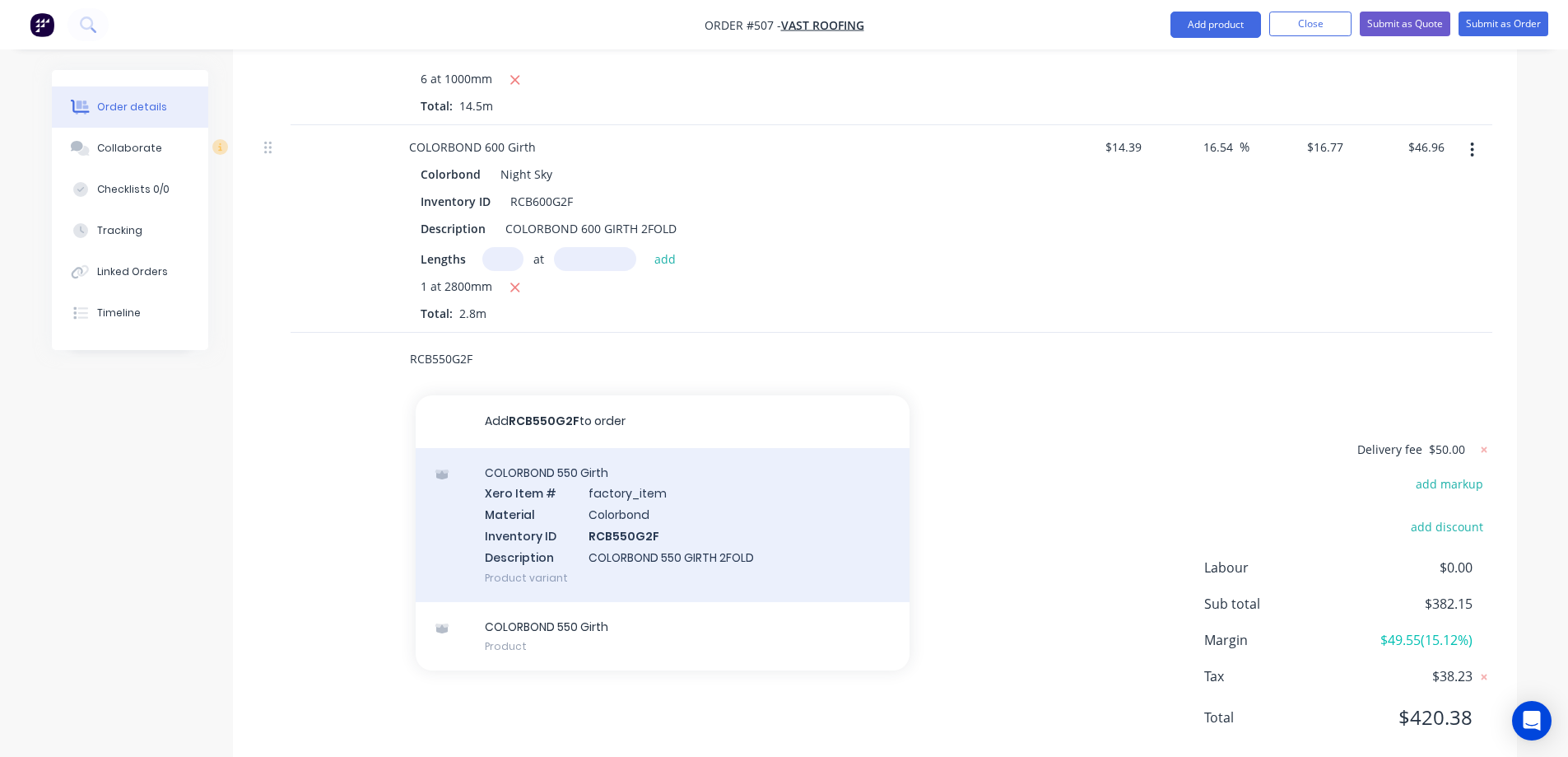
type input "RCB550G2F"
click at [551, 448] on div "COLORBOND 550 Girth Xero Item # factory_item Material Colorbond Inventory ID RC…" at bounding box center [663, 525] width 494 height 154
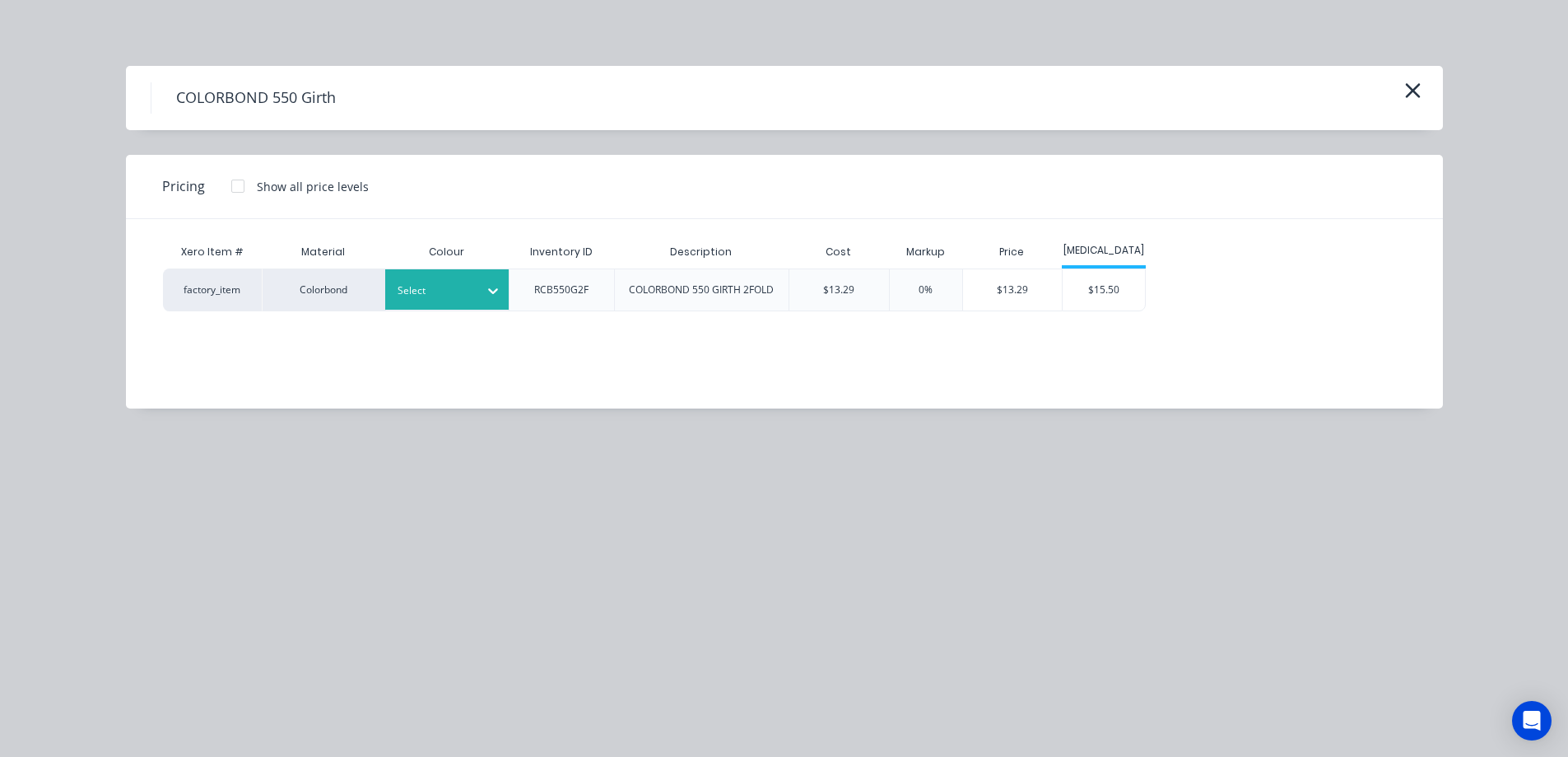
click at [470, 295] on div at bounding box center [435, 290] width 74 height 18
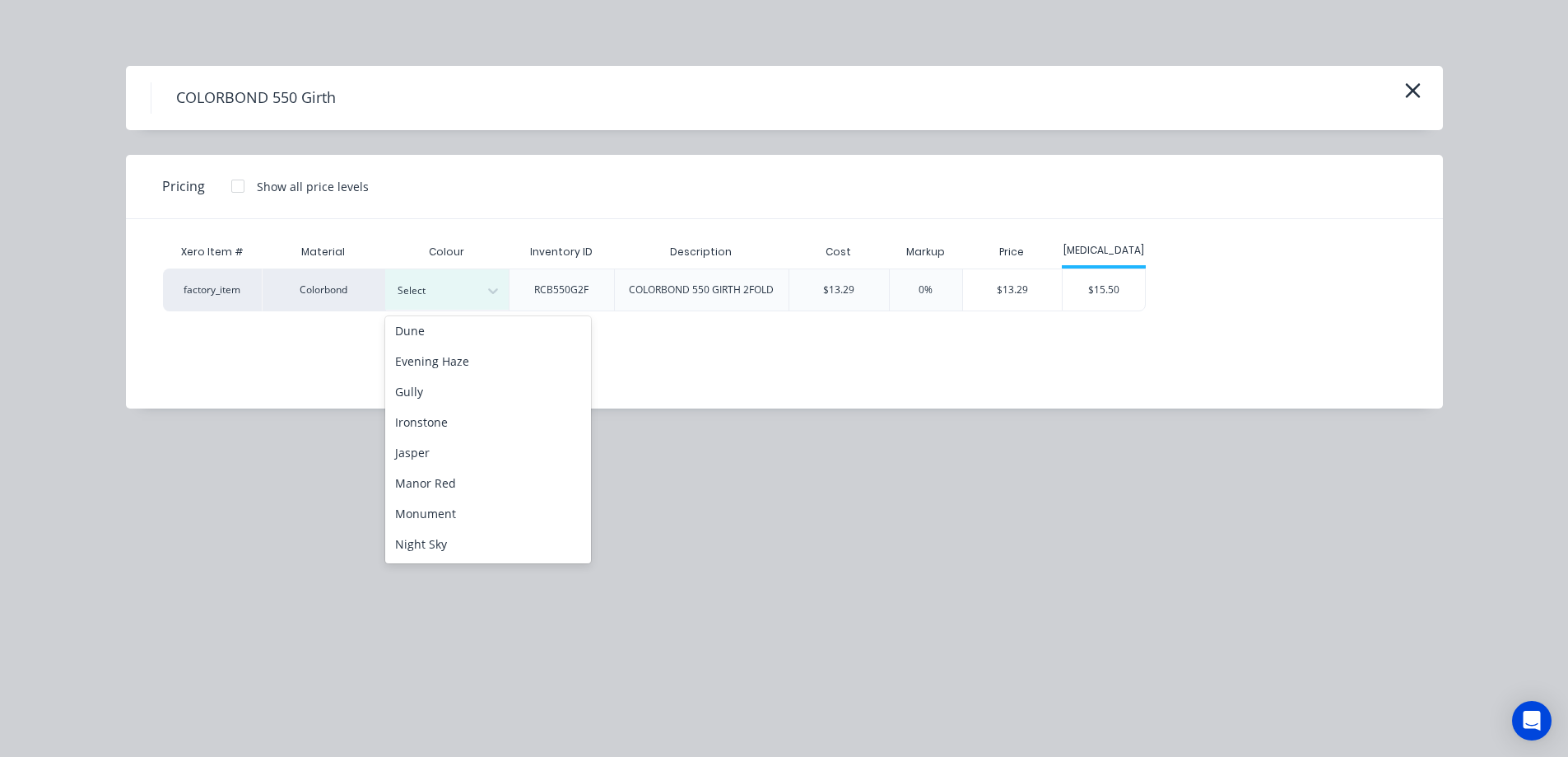
scroll to position [247, 0]
click at [460, 506] on div "Night Sky" at bounding box center [488, 514] width 206 height 30
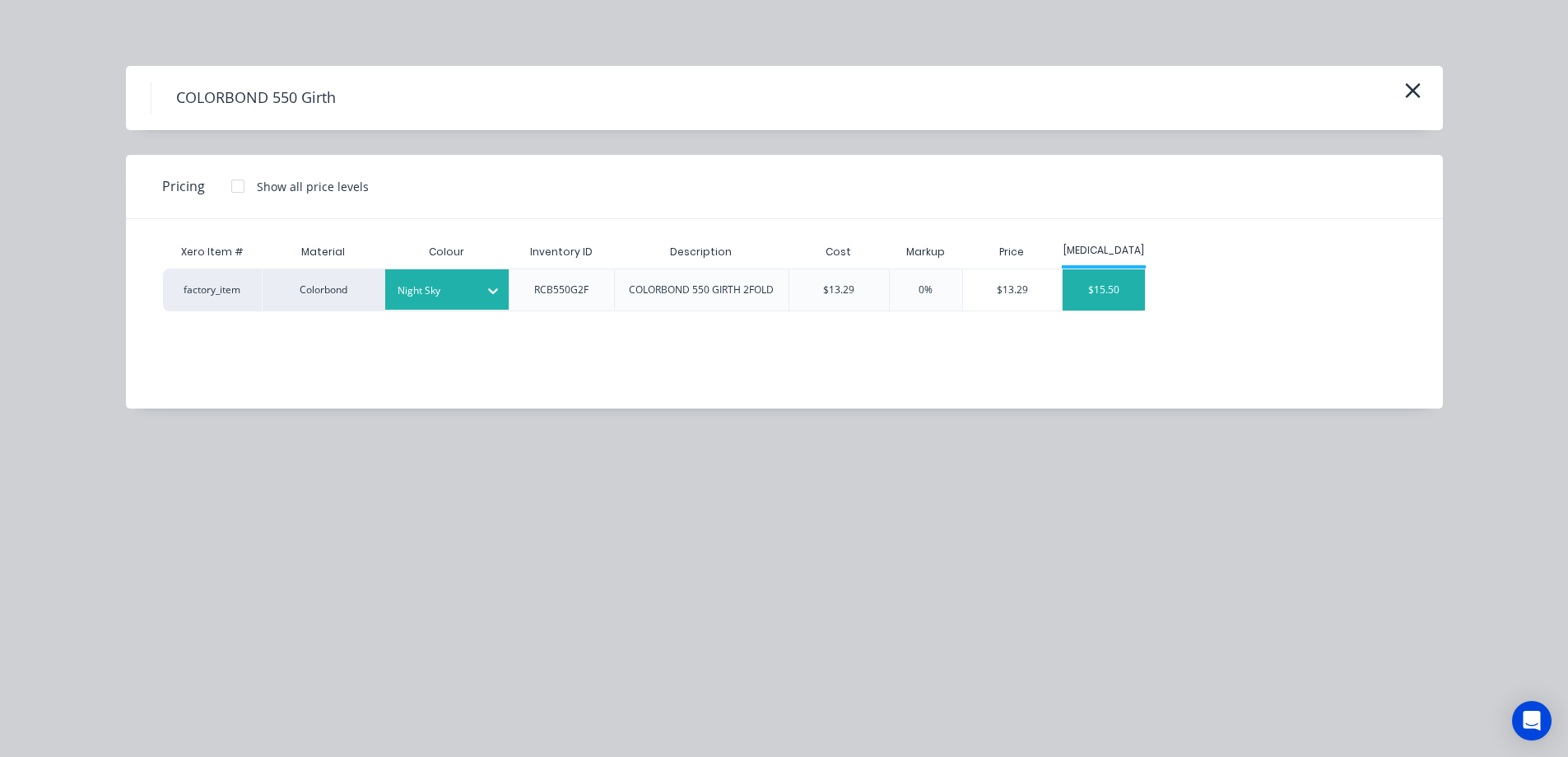
click at [1111, 282] on div "$15.50" at bounding box center [1103, 289] width 82 height 41
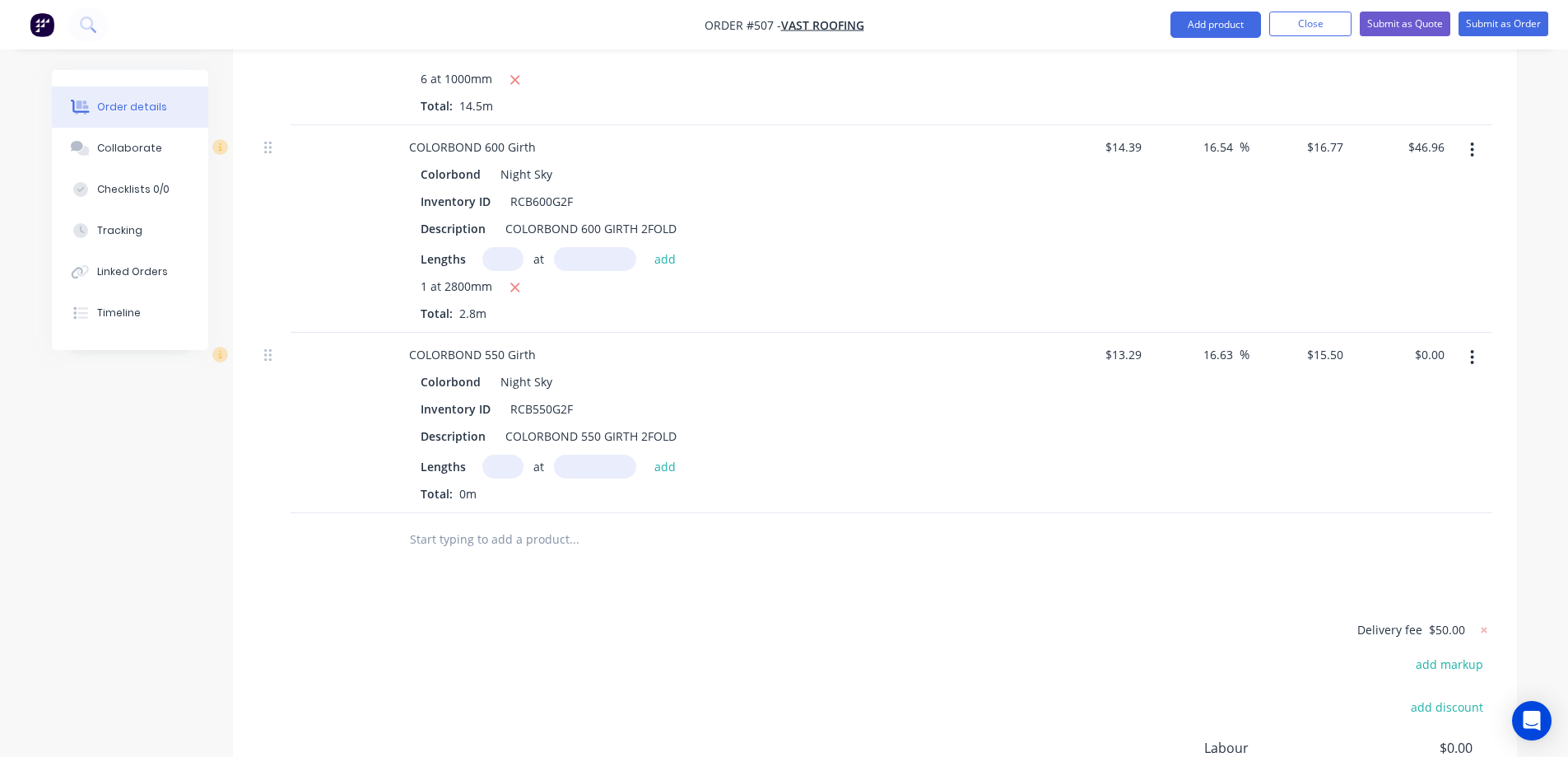
click at [496, 454] on input "text" at bounding box center [503, 466] width 41 height 24
type input "1"
type input "3000mm"
click at [650, 454] on button "add" at bounding box center [665, 465] width 39 height 22
type input "$46.50"
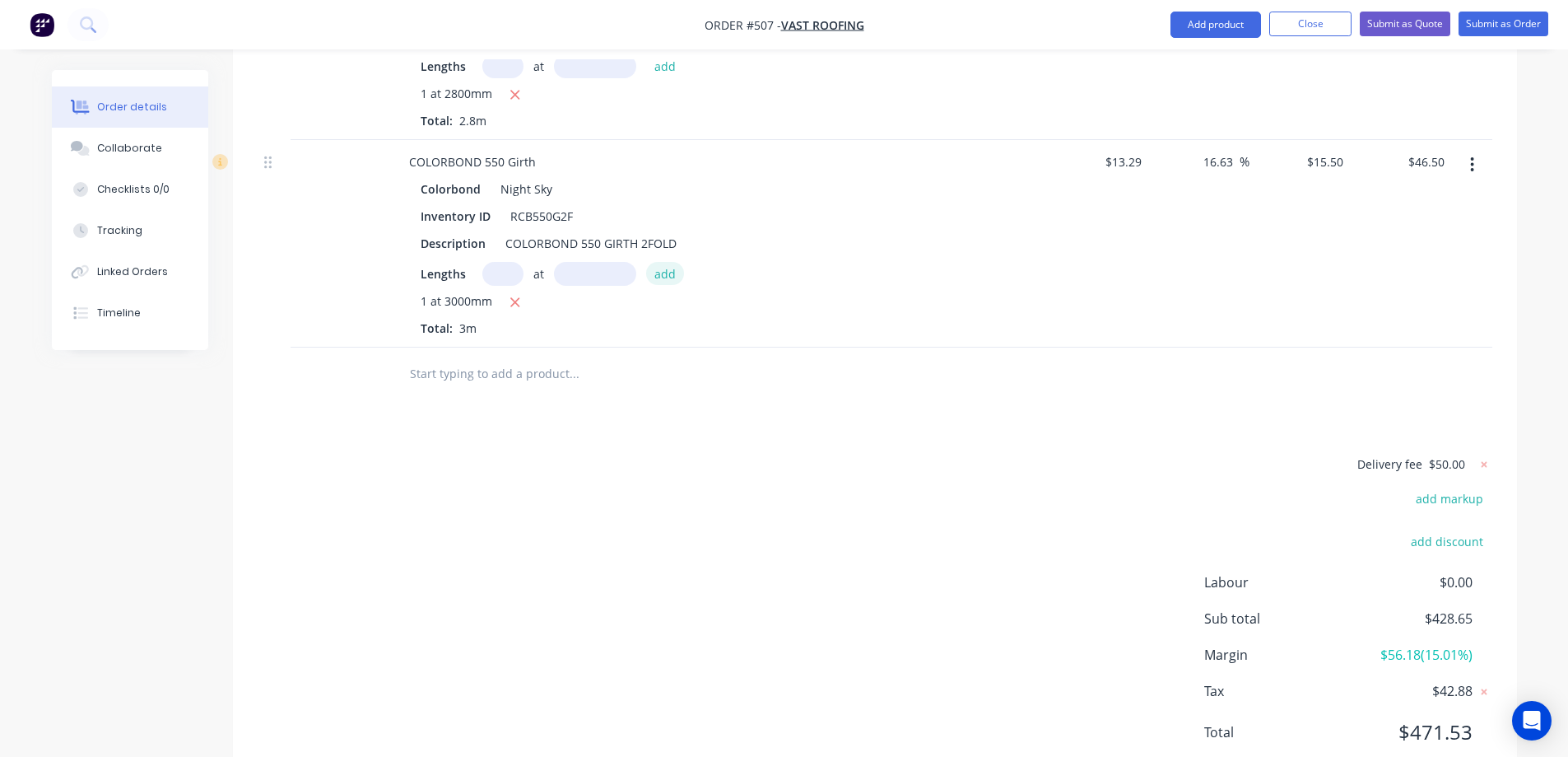
scroll to position [1759, 0]
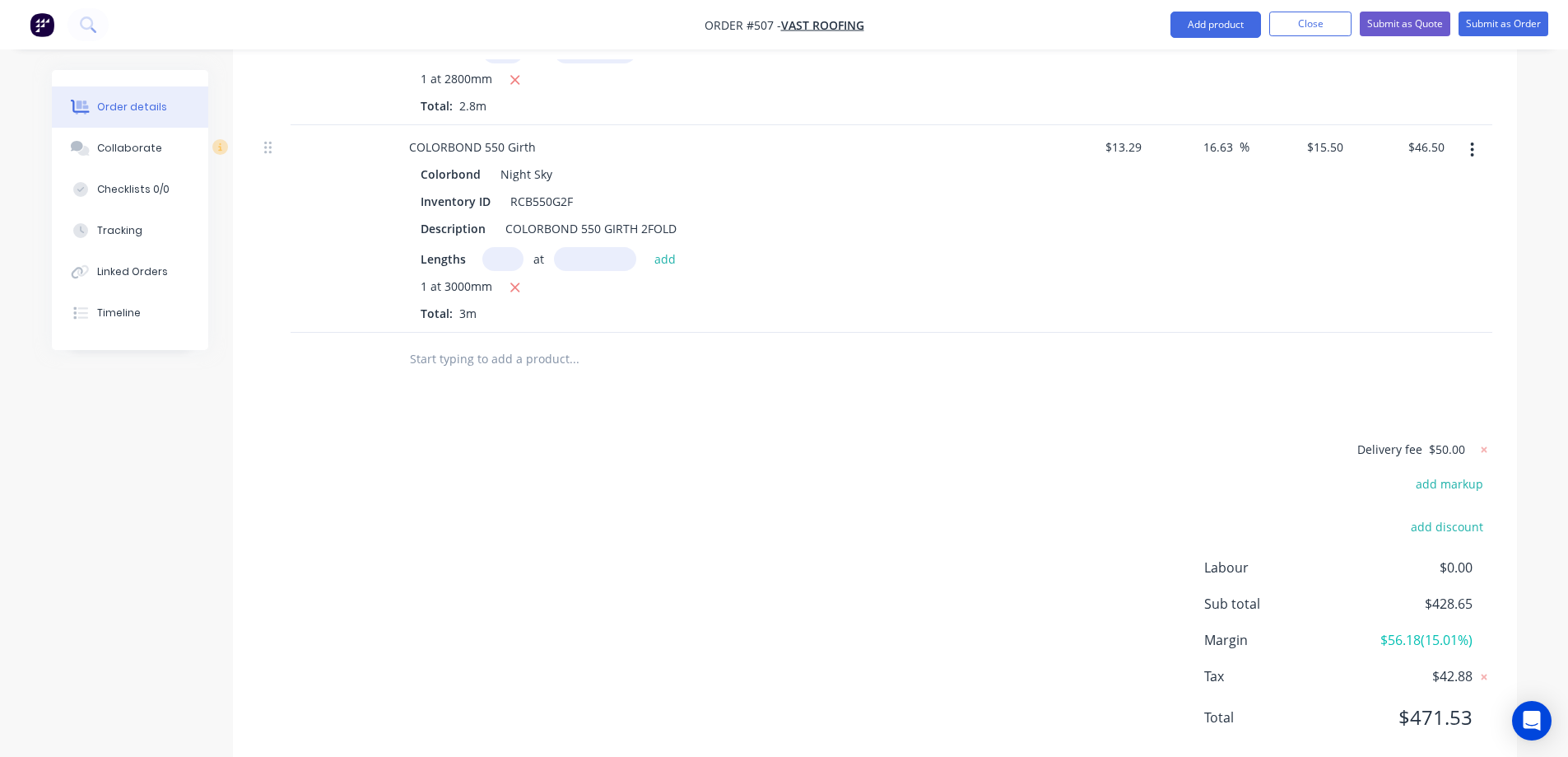
click at [553, 343] on input "text" at bounding box center [574, 359] width 329 height 33
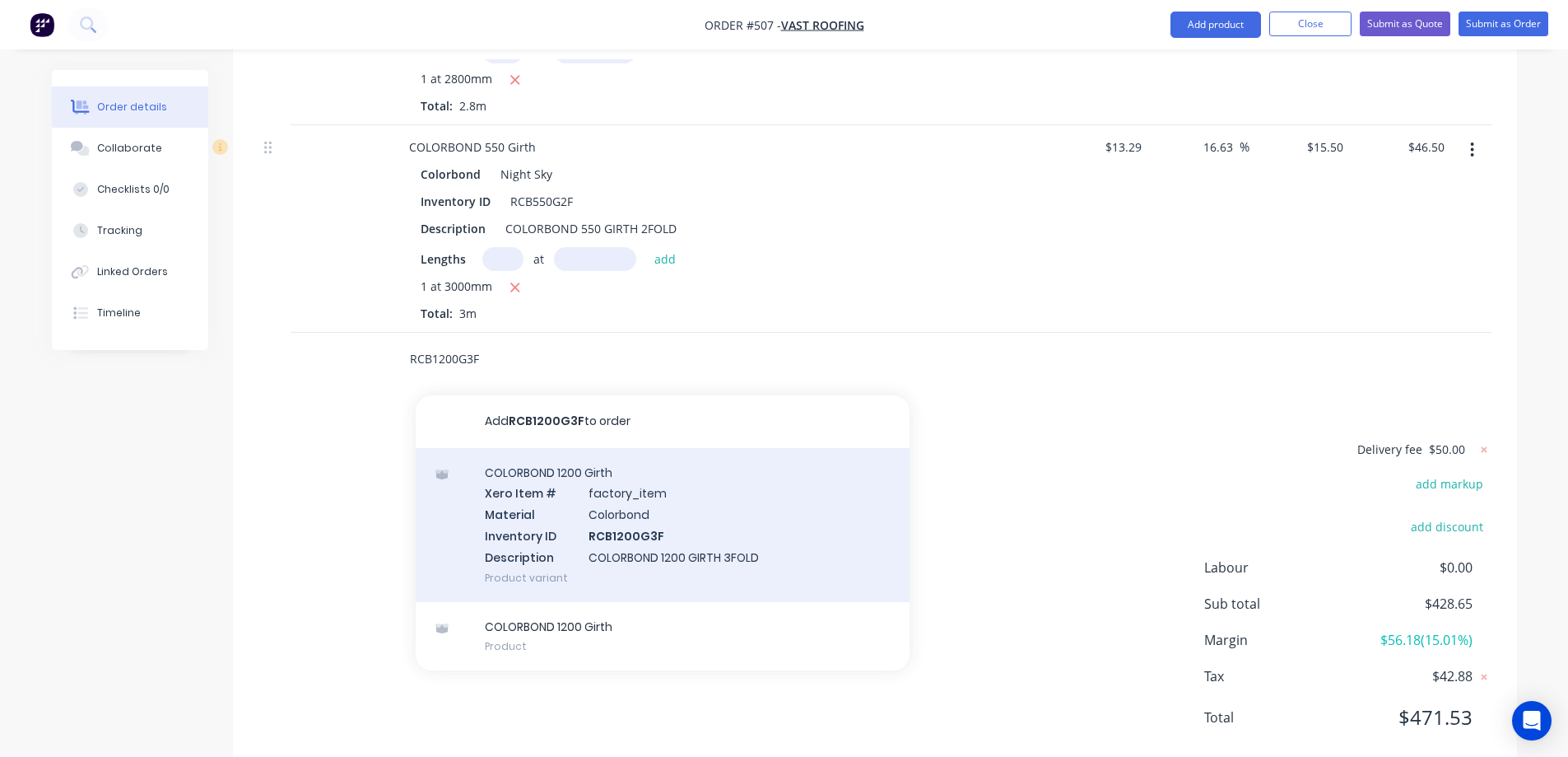
type input "RCB1200G3F"
click at [572, 478] on div "COLORBOND 1200 Girth Xero Item # factory_item Material Colorbond Inventory ID R…" at bounding box center [663, 525] width 494 height 154
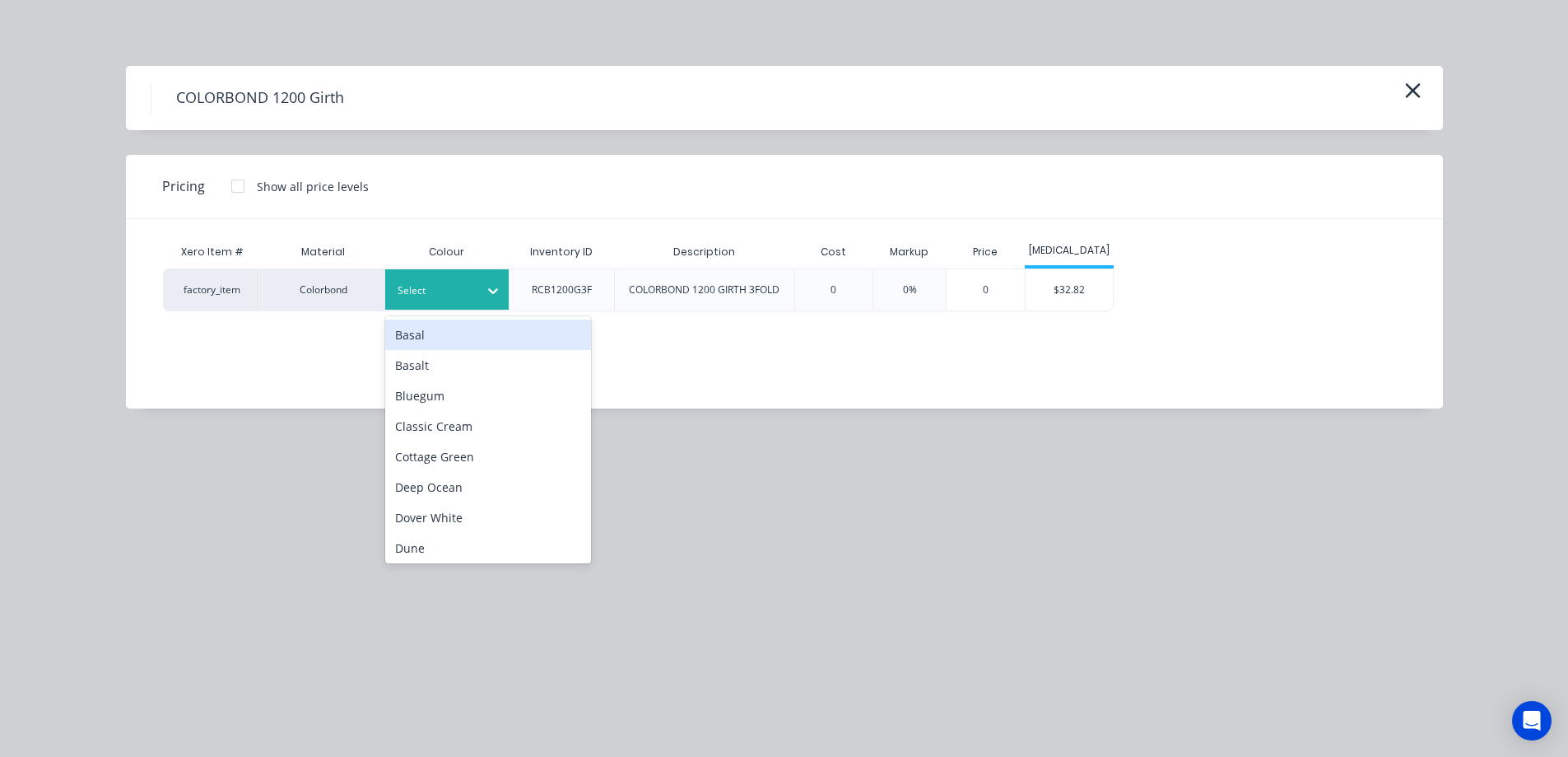
click at [475, 302] on div "Select" at bounding box center [447, 289] width 124 height 40
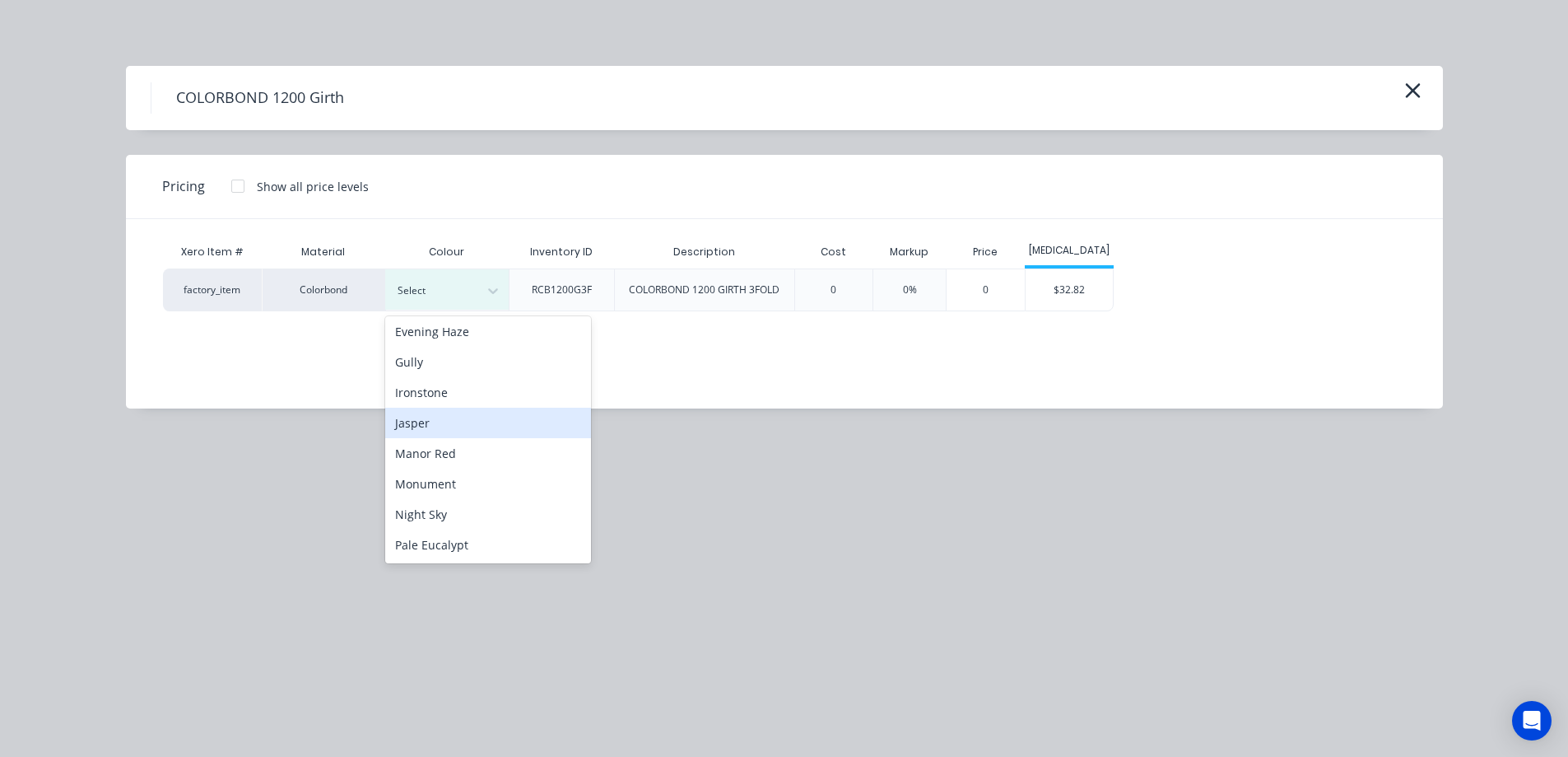
scroll to position [329, 0]
click at [460, 436] on div "Night Sky" at bounding box center [488, 432] width 206 height 30
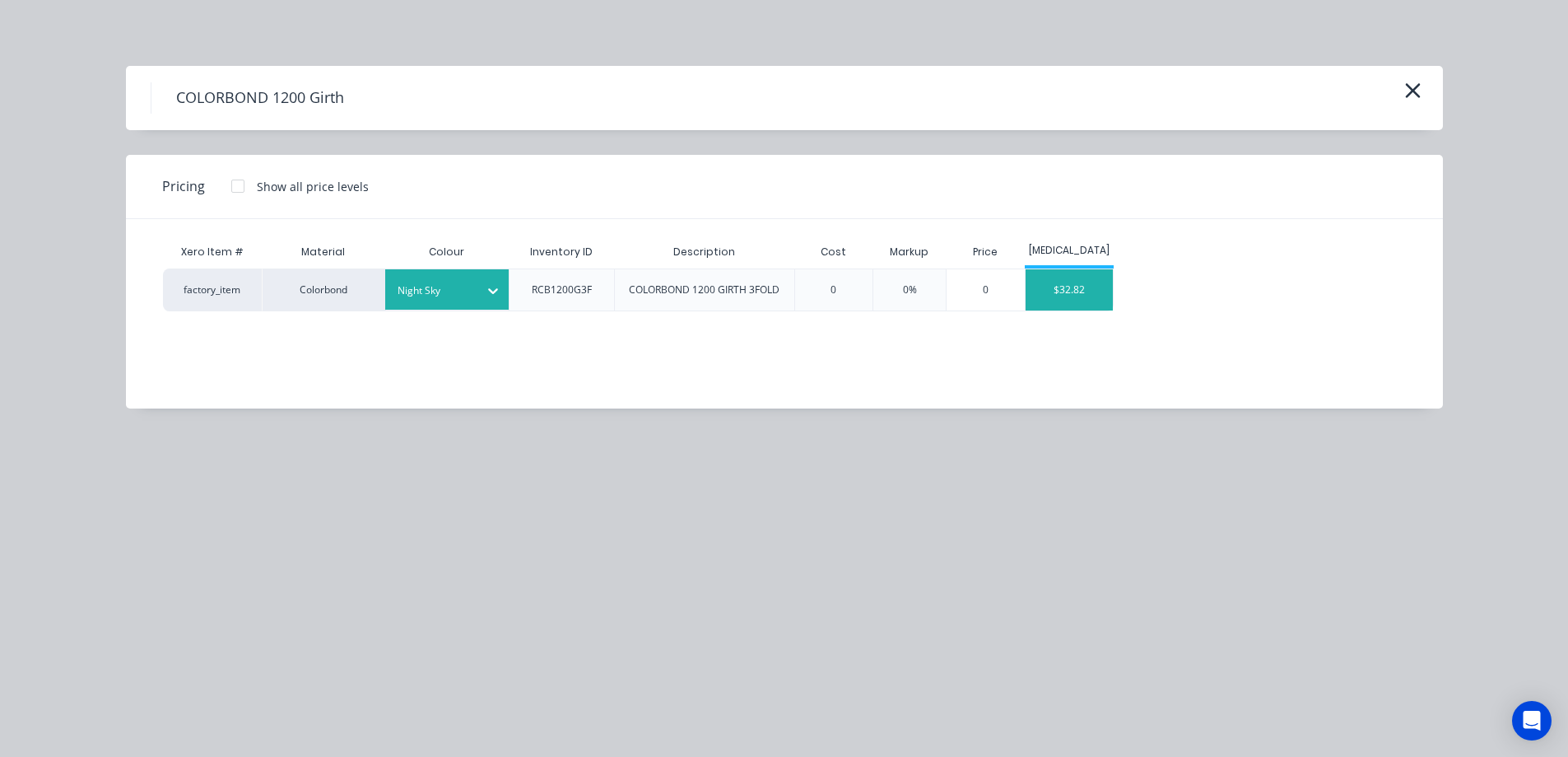
click at [1068, 292] on div "$32.82" at bounding box center [1070, 289] width 89 height 41
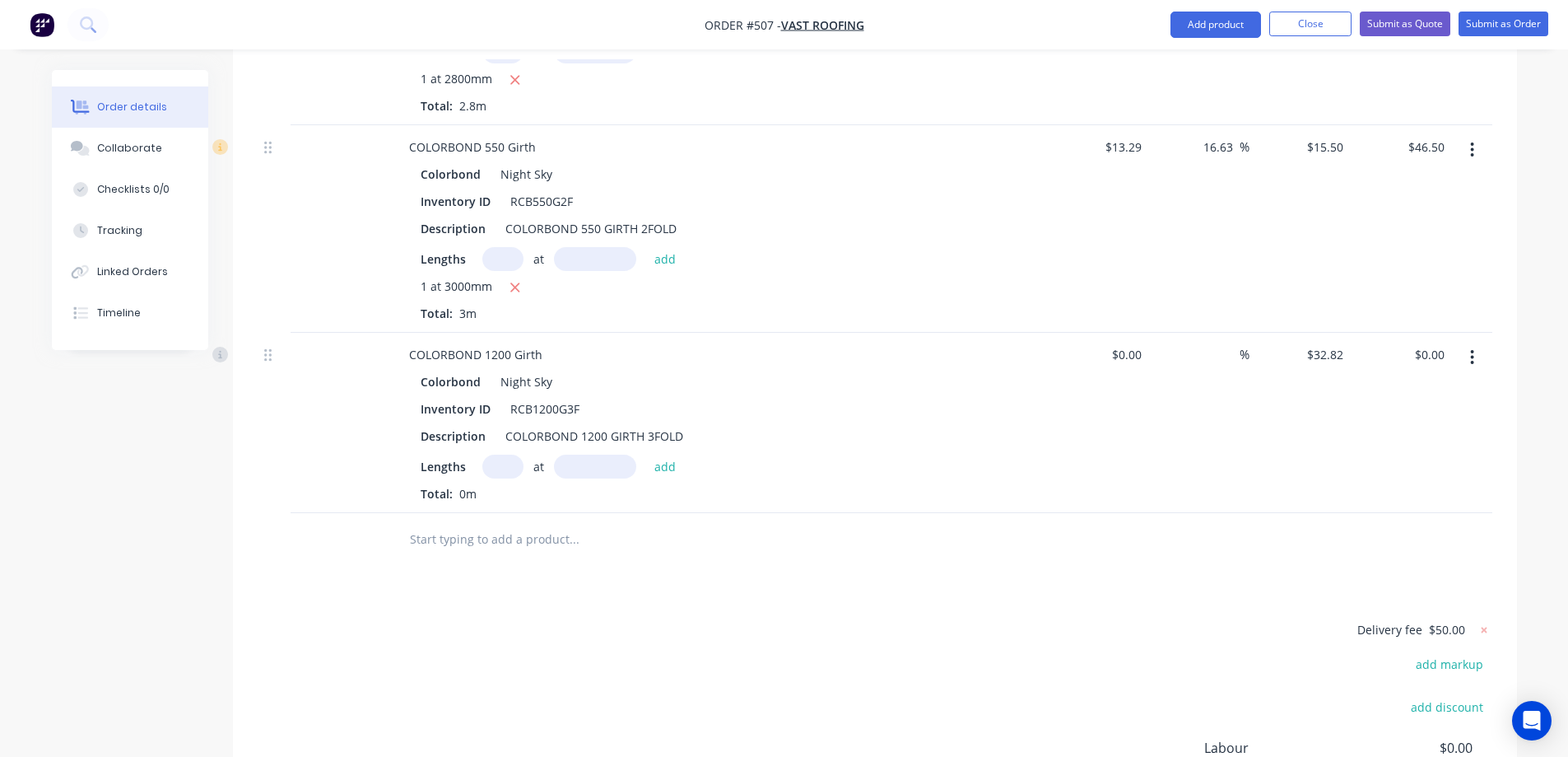
click at [506, 454] on input "text" at bounding box center [503, 466] width 41 height 24
type input "1"
click at [616, 454] on input "text" at bounding box center [595, 466] width 82 height 24
type input "1464mm"
click at [664, 454] on button "add" at bounding box center [665, 465] width 39 height 22
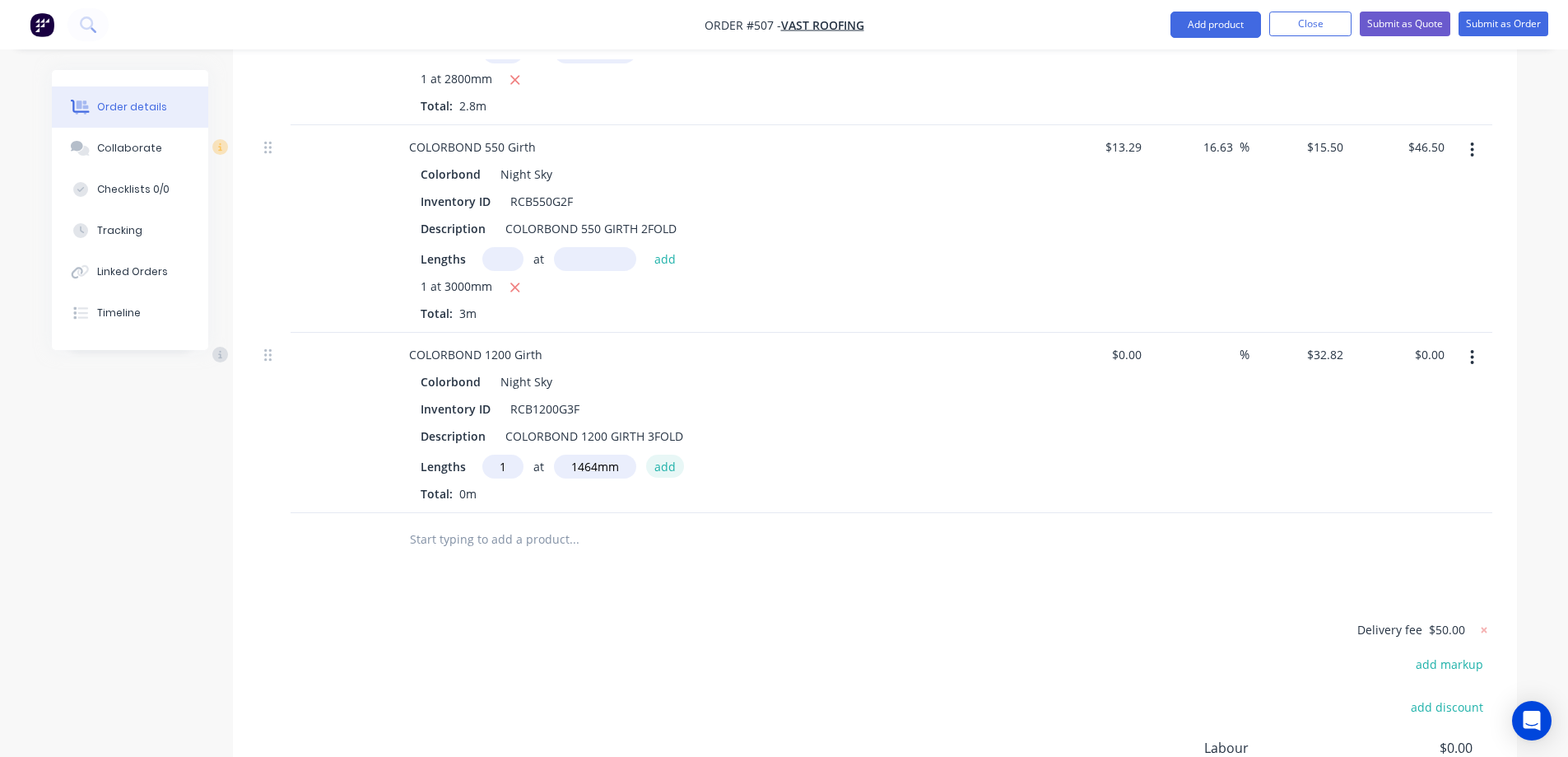
type input "$48.05"
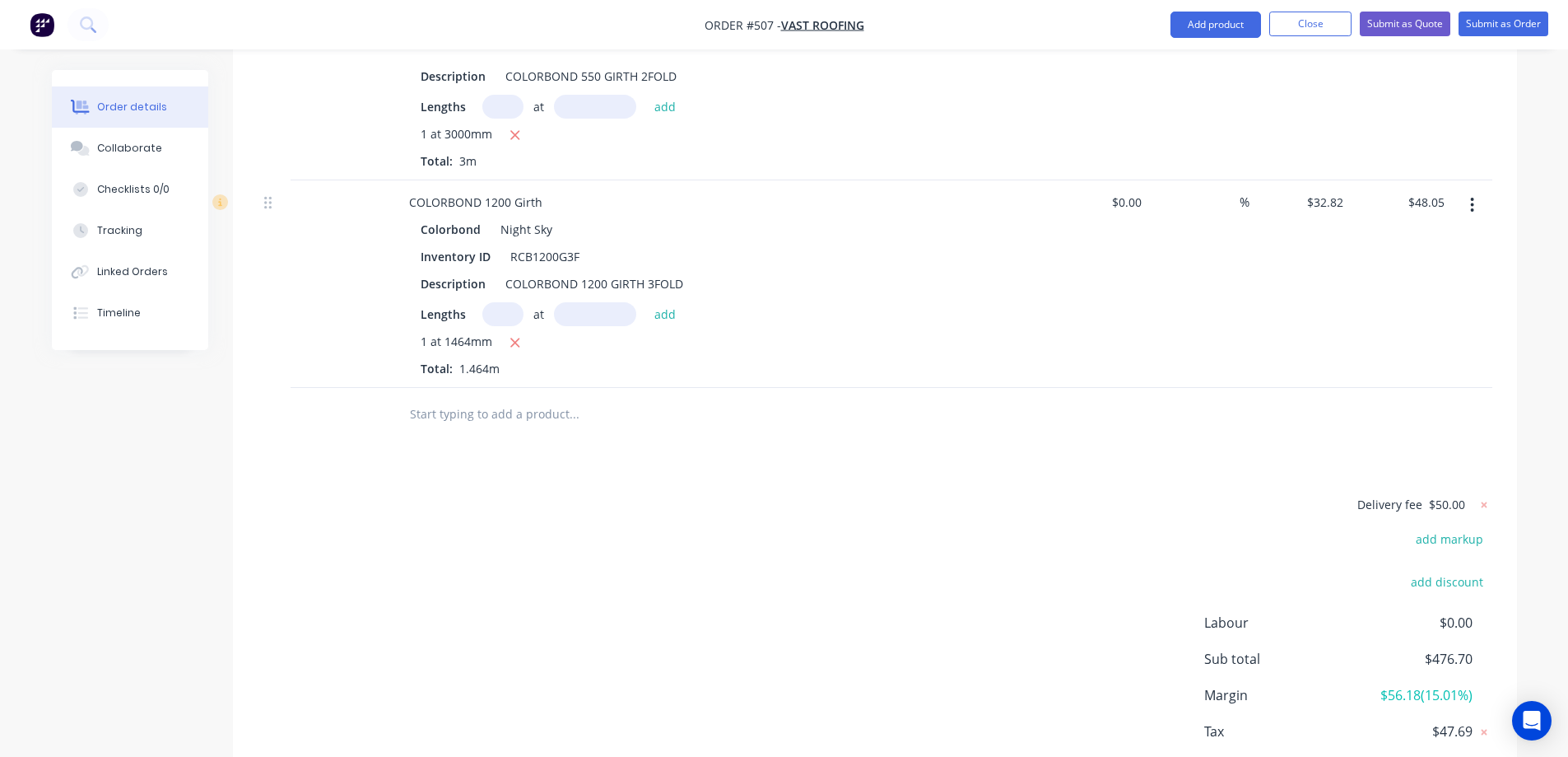
scroll to position [1923, 0]
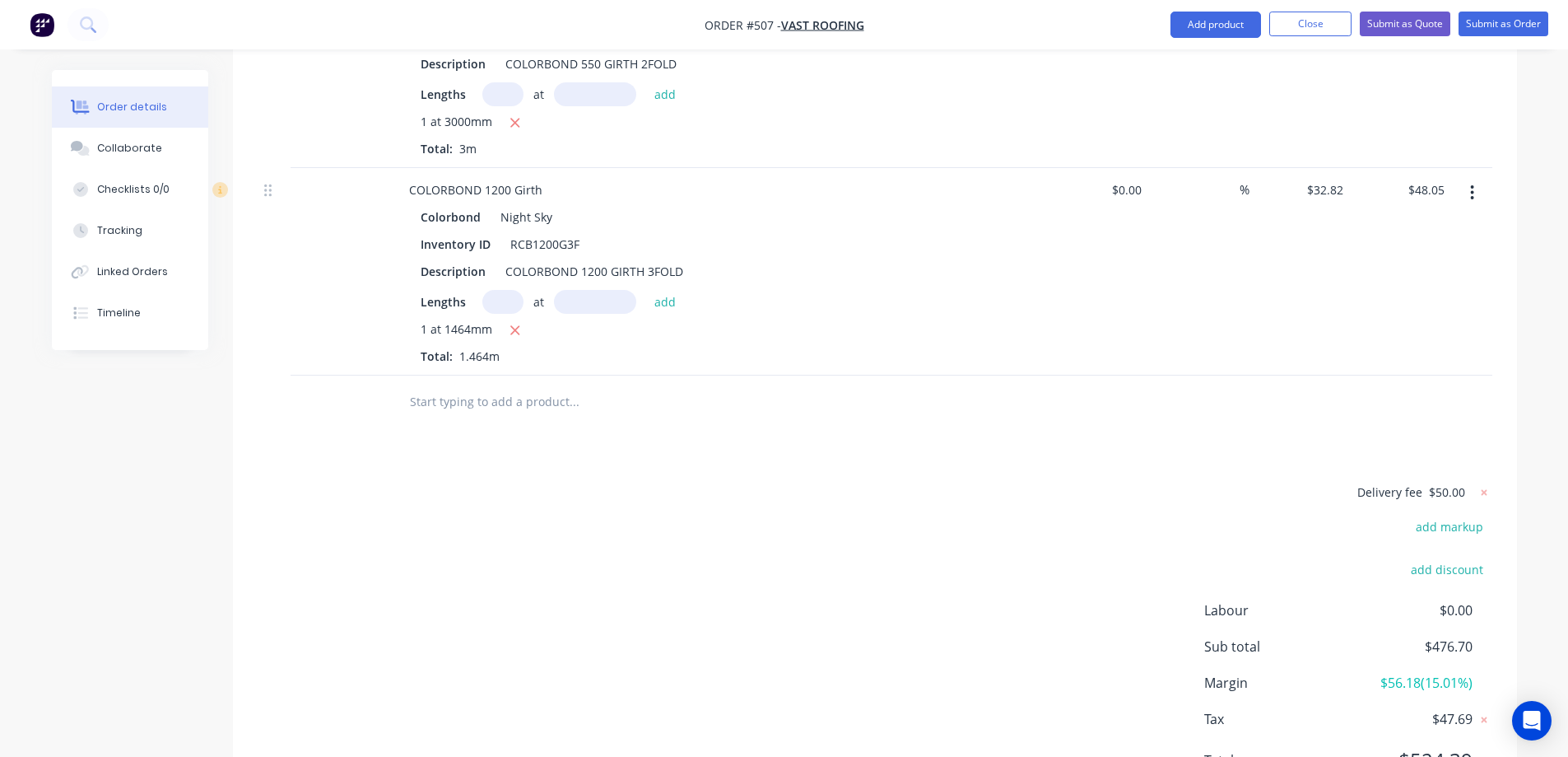
click at [469, 386] on input "text" at bounding box center [574, 402] width 329 height 33
click at [443, 386] on input "text" at bounding box center [574, 402] width 329 height 33
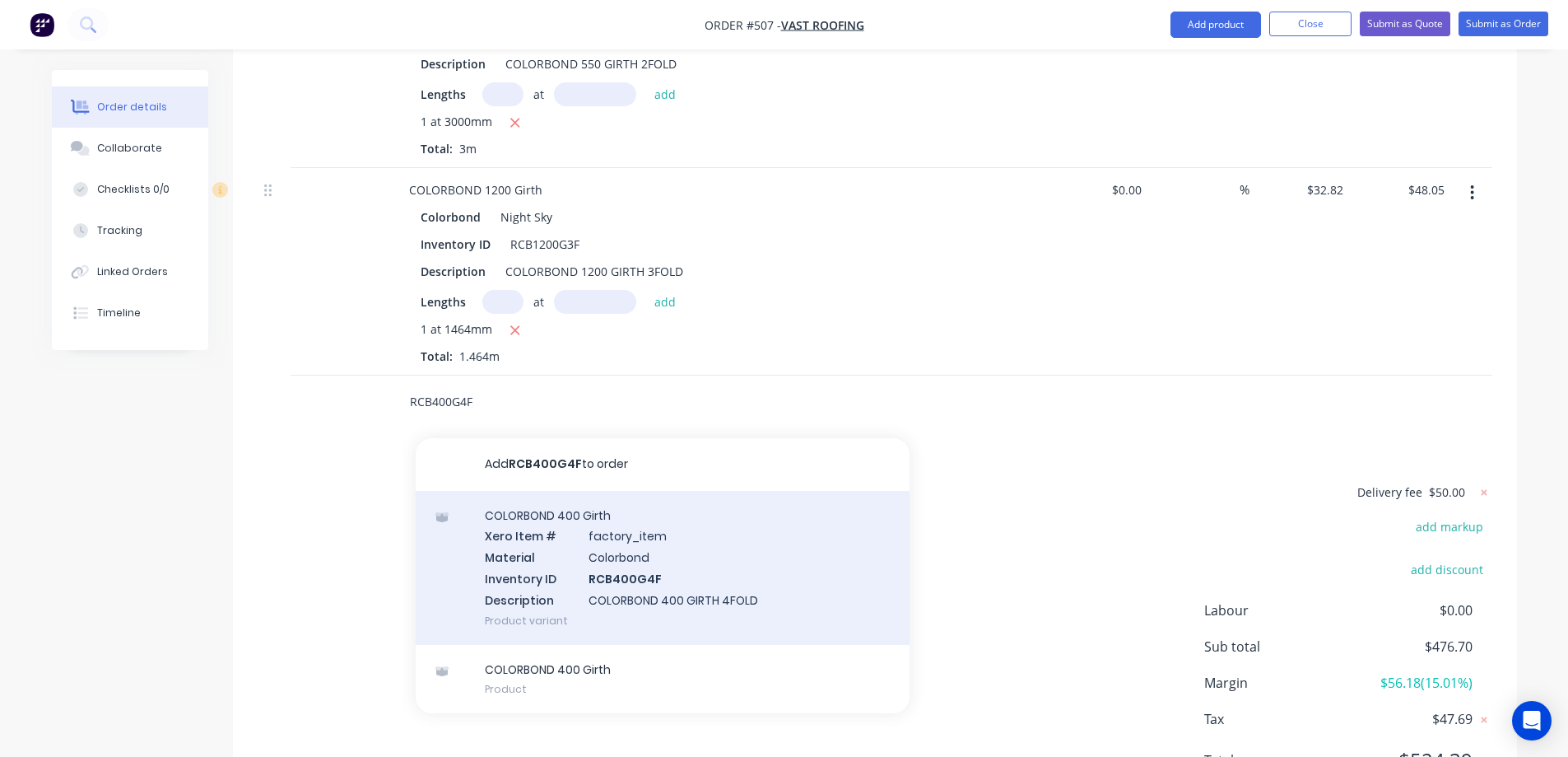
type input "RCB400G4F"
click at [569, 519] on div "COLORBOND 400 Girth Xero Item # factory_item Material Colorbond Inventory ID RC…" at bounding box center [663, 568] width 494 height 154
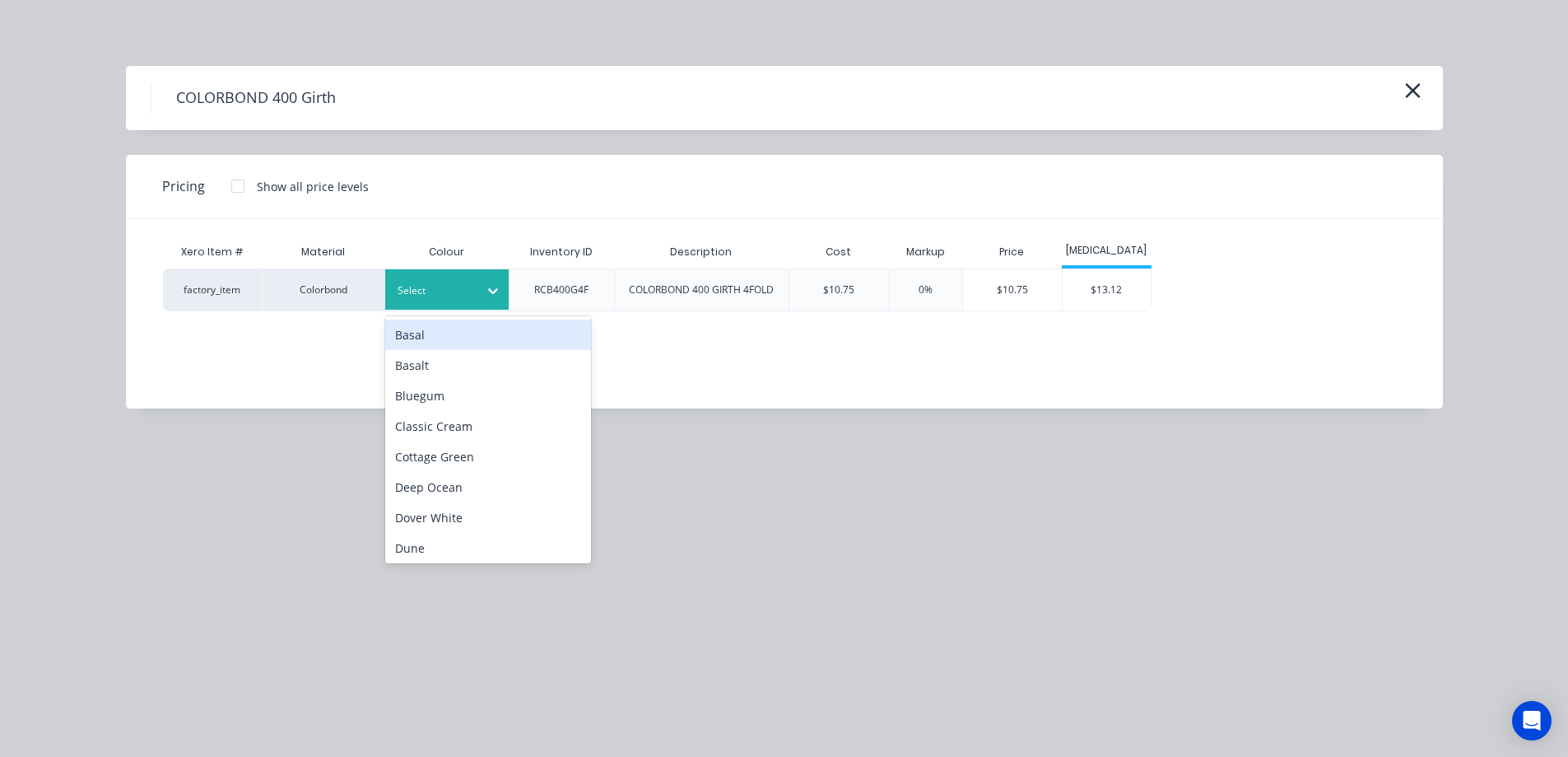
click at [478, 296] on div "Select" at bounding box center [432, 290] width 92 height 21
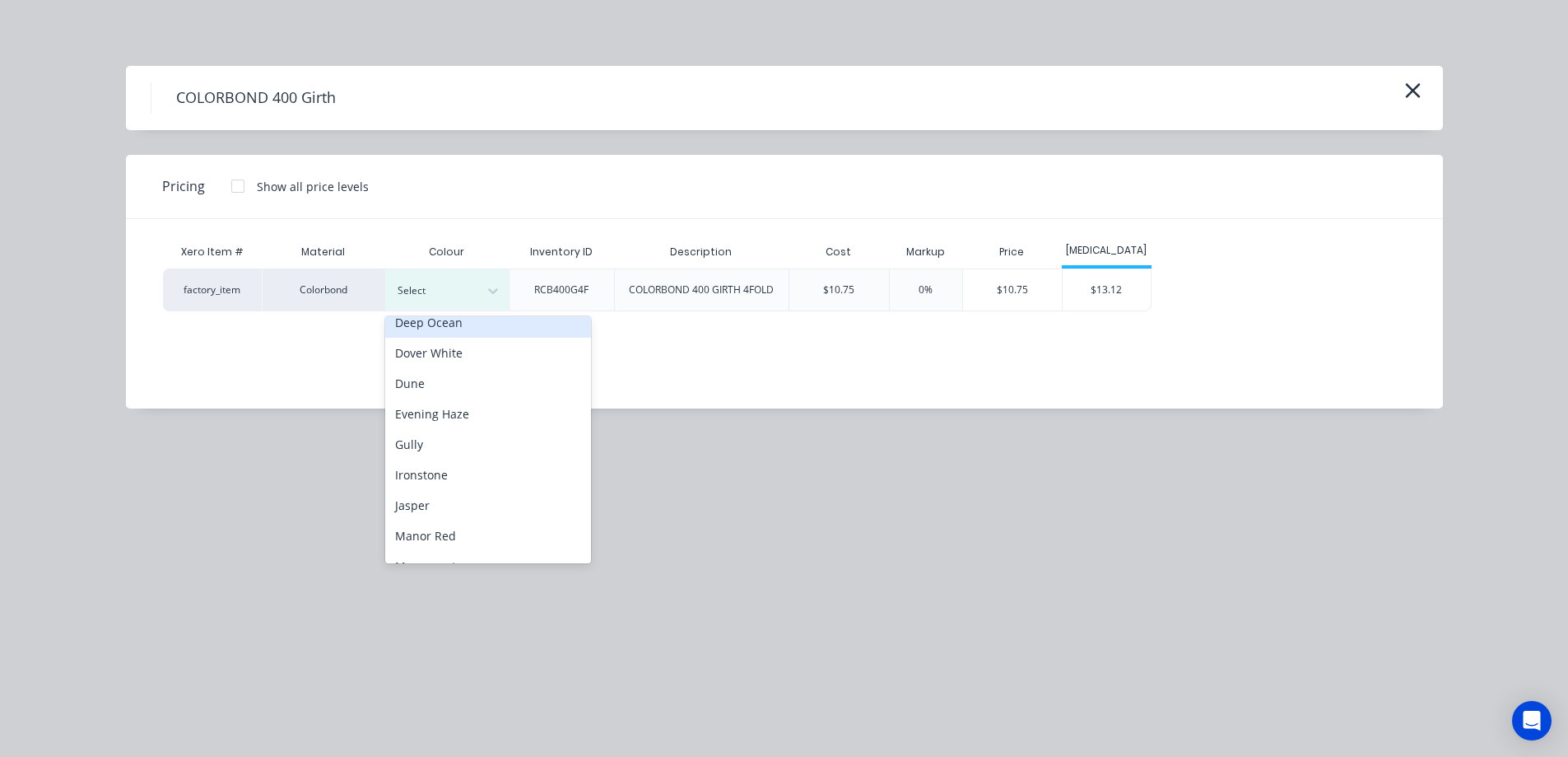
scroll to position [247, 0]
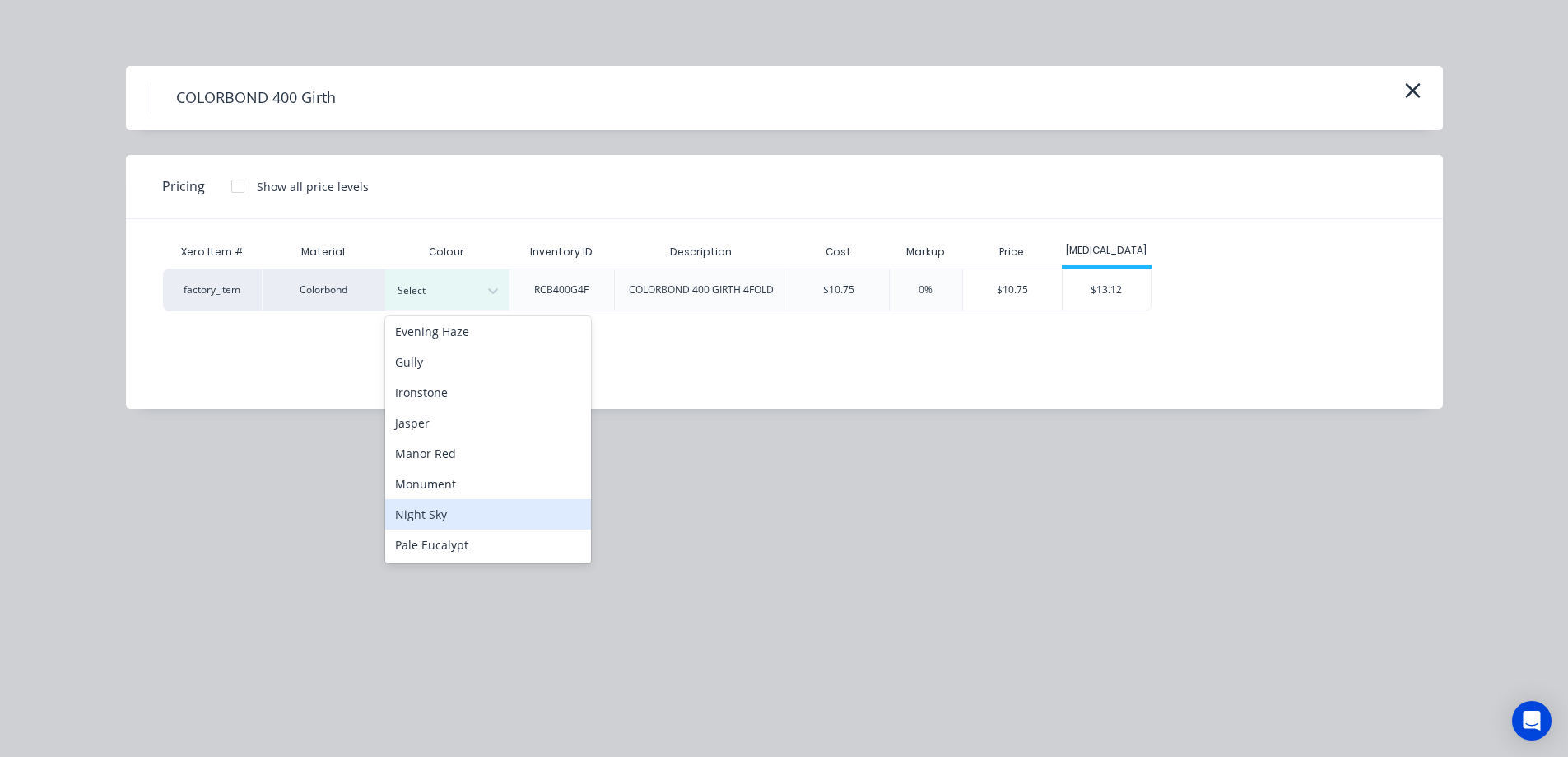
click at [474, 504] on div "Night Sky" at bounding box center [488, 514] width 206 height 30
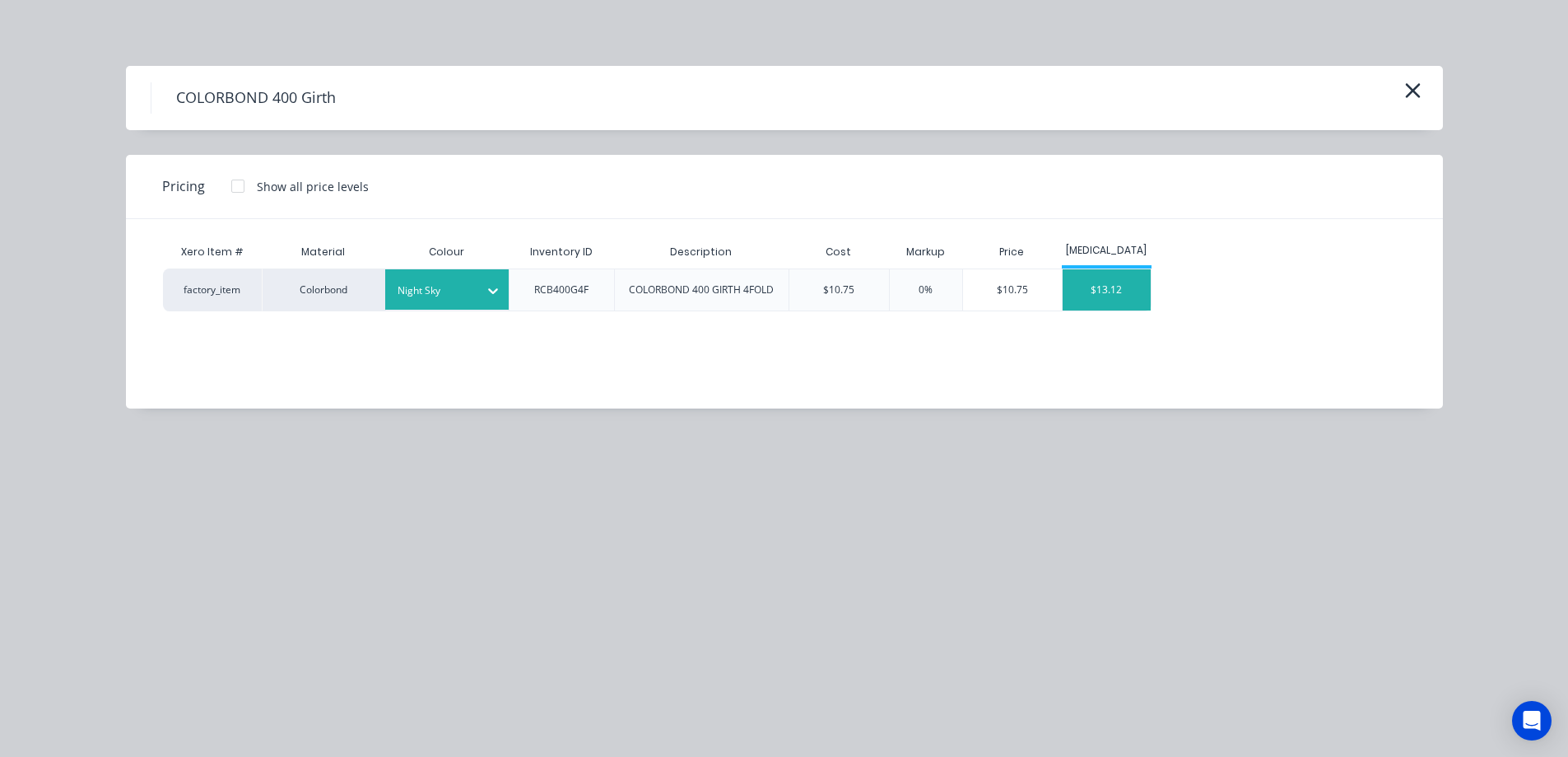
click at [1132, 298] on div "$13.12" at bounding box center [1106, 289] width 89 height 41
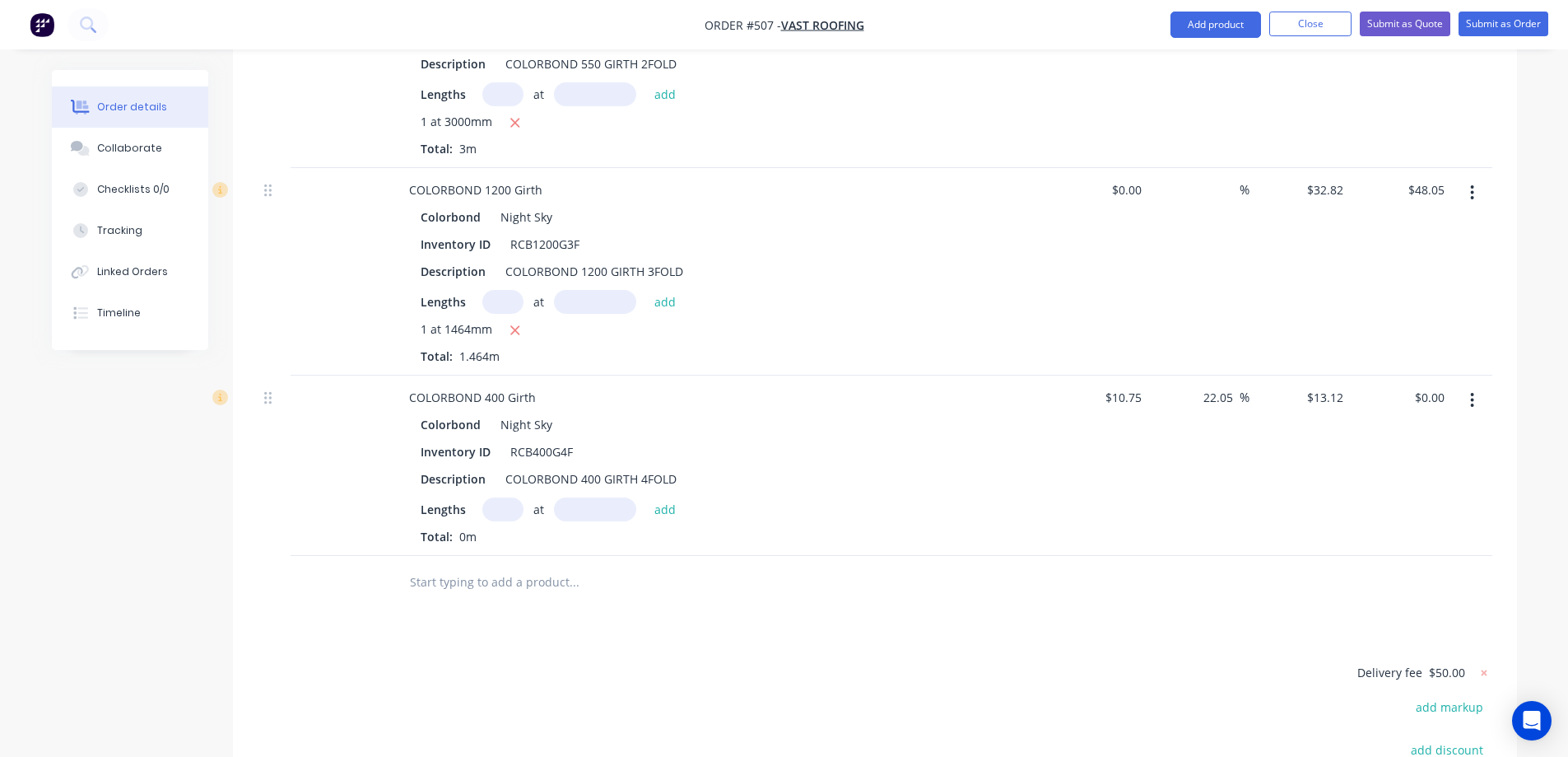
click at [499, 497] on input "text" at bounding box center [503, 508] width 41 height 24
type input "1"
type input "3200mm"
click at [673, 497] on button "add" at bounding box center [665, 508] width 39 height 22
type input "$41.98"
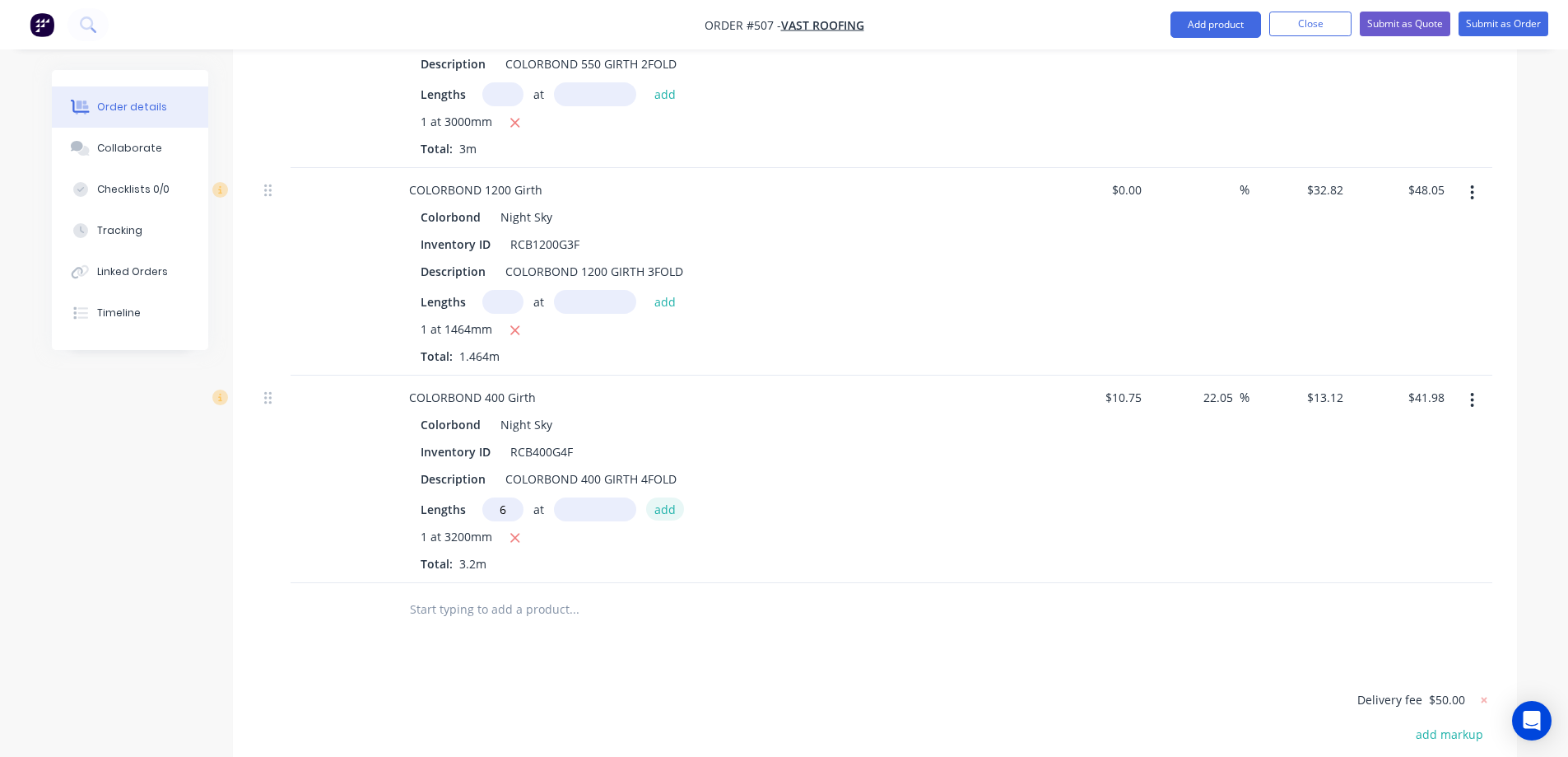
type input "6"
type input "1000mm"
click at [673, 497] on button "add" at bounding box center [665, 508] width 39 height 22
type input "$120.70"
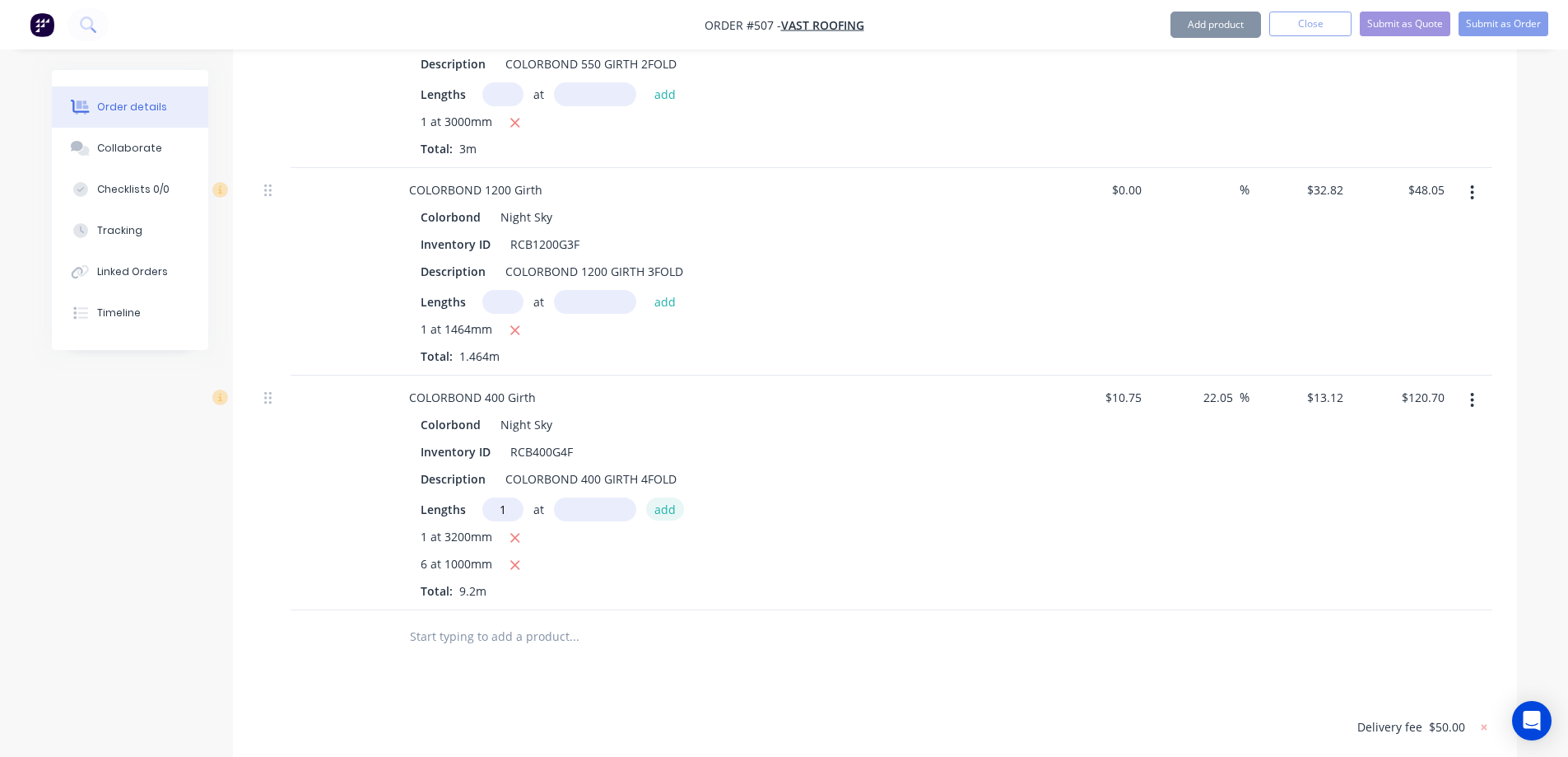
type input "1"
type input "1300mm"
click at [673, 497] on button "add" at bounding box center [665, 508] width 39 height 22
type input "$137.76"
type input "1"
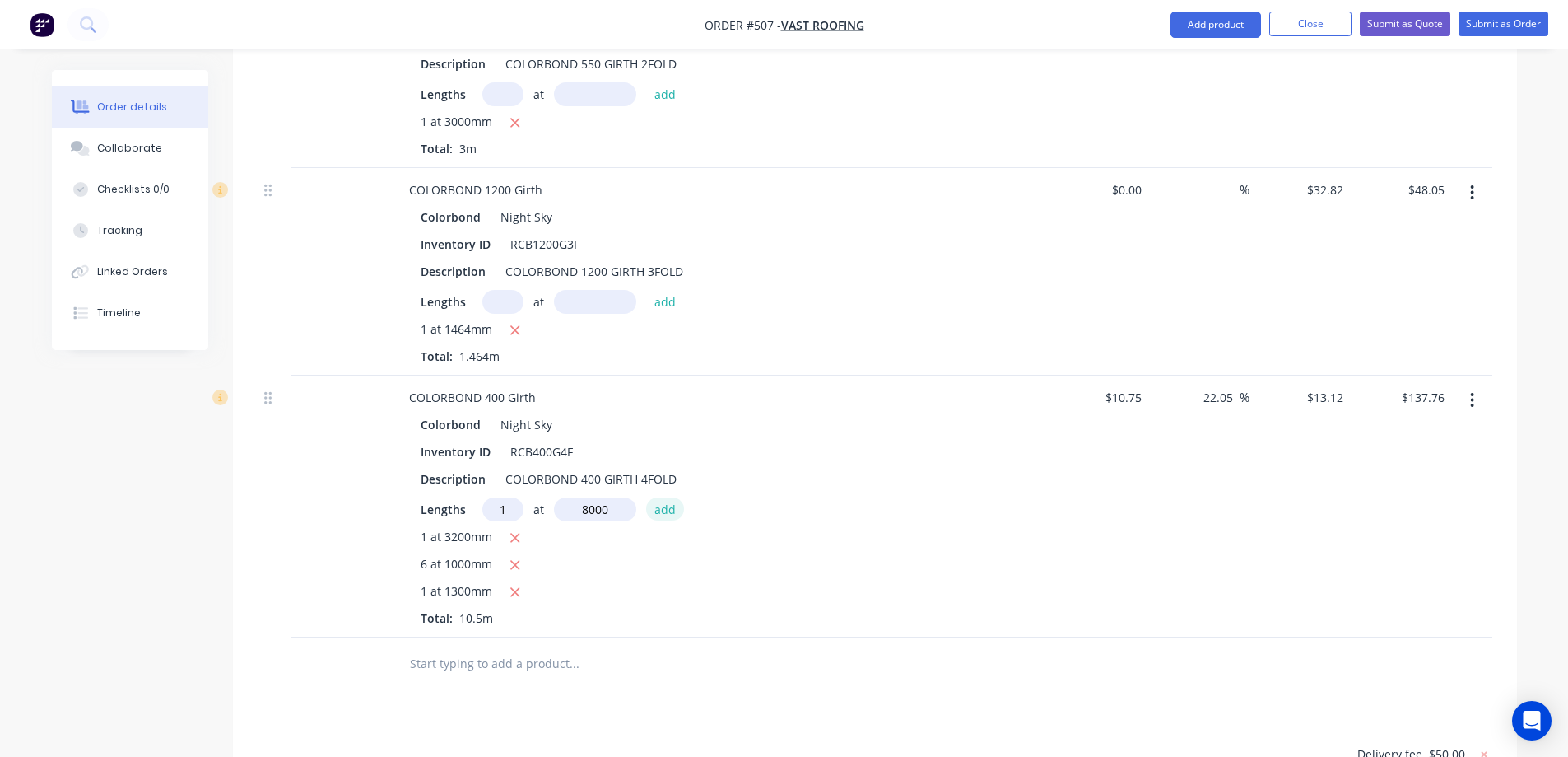
type input "8000mm"
click at [673, 497] on button "add" at bounding box center [665, 508] width 39 height 22
type input "$242.72"
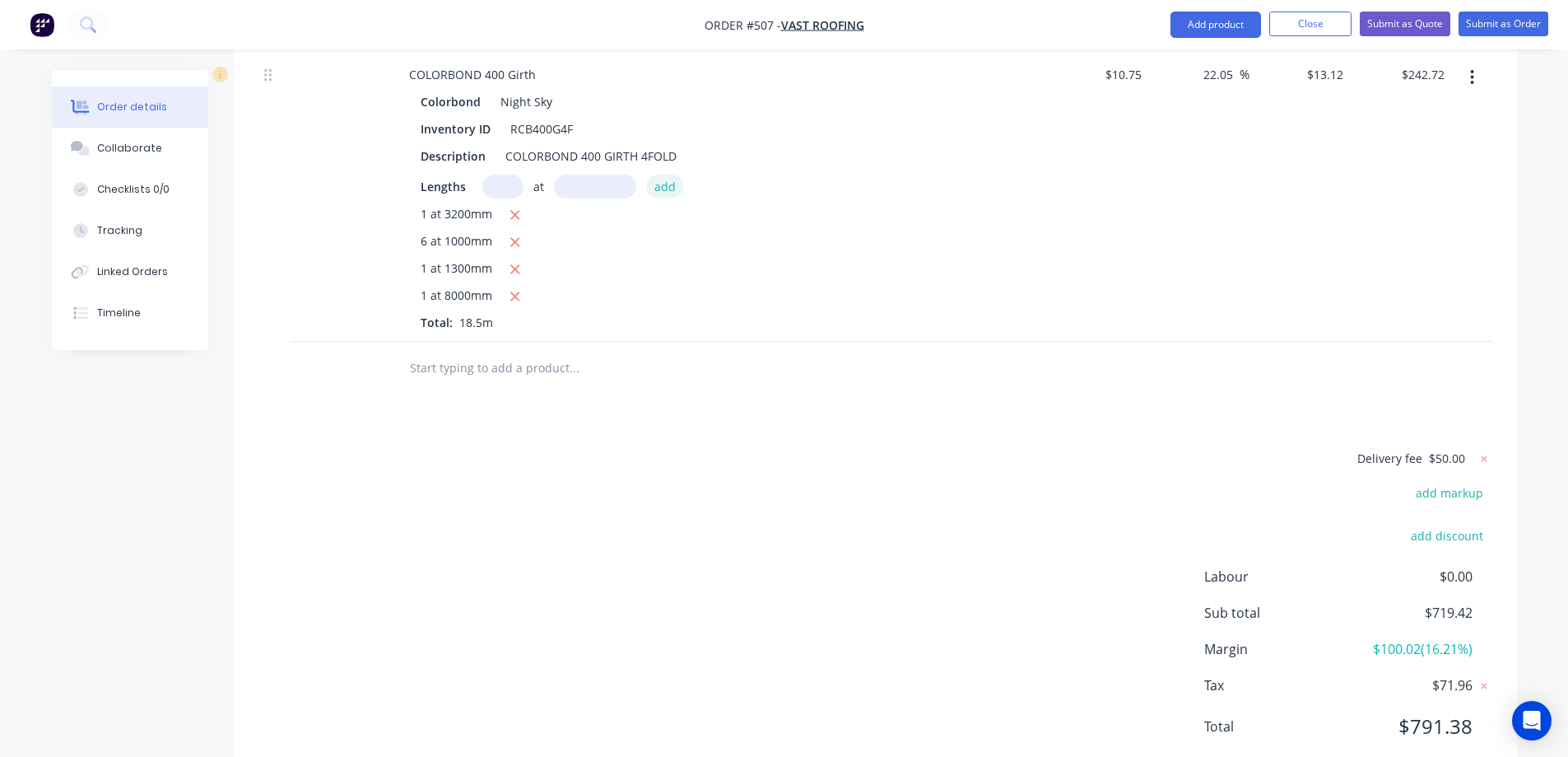
scroll to position [2256, 0]
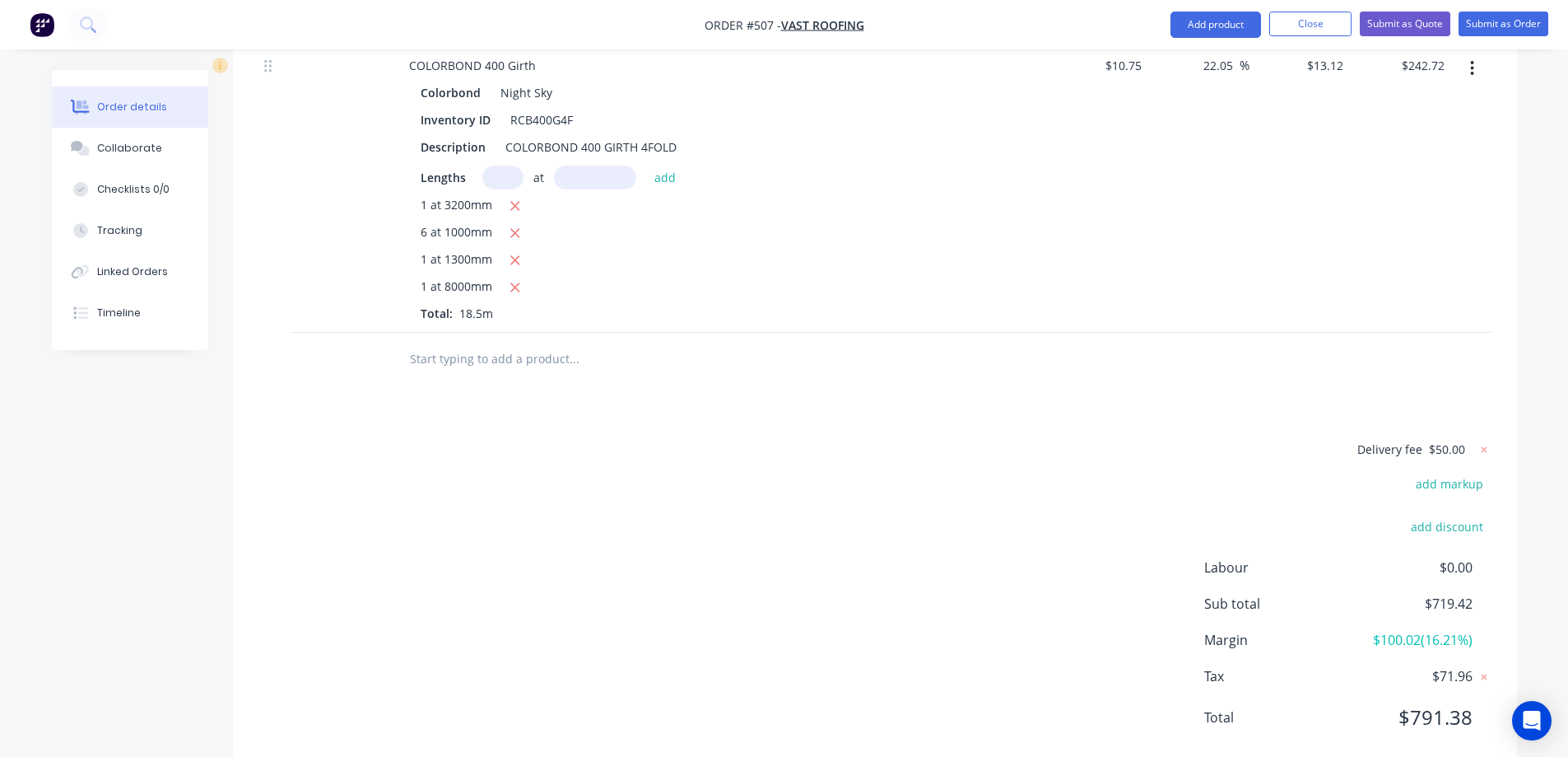
click at [495, 343] on input "text" at bounding box center [574, 359] width 329 height 33
click at [543, 343] on input "text" at bounding box center [574, 359] width 329 height 33
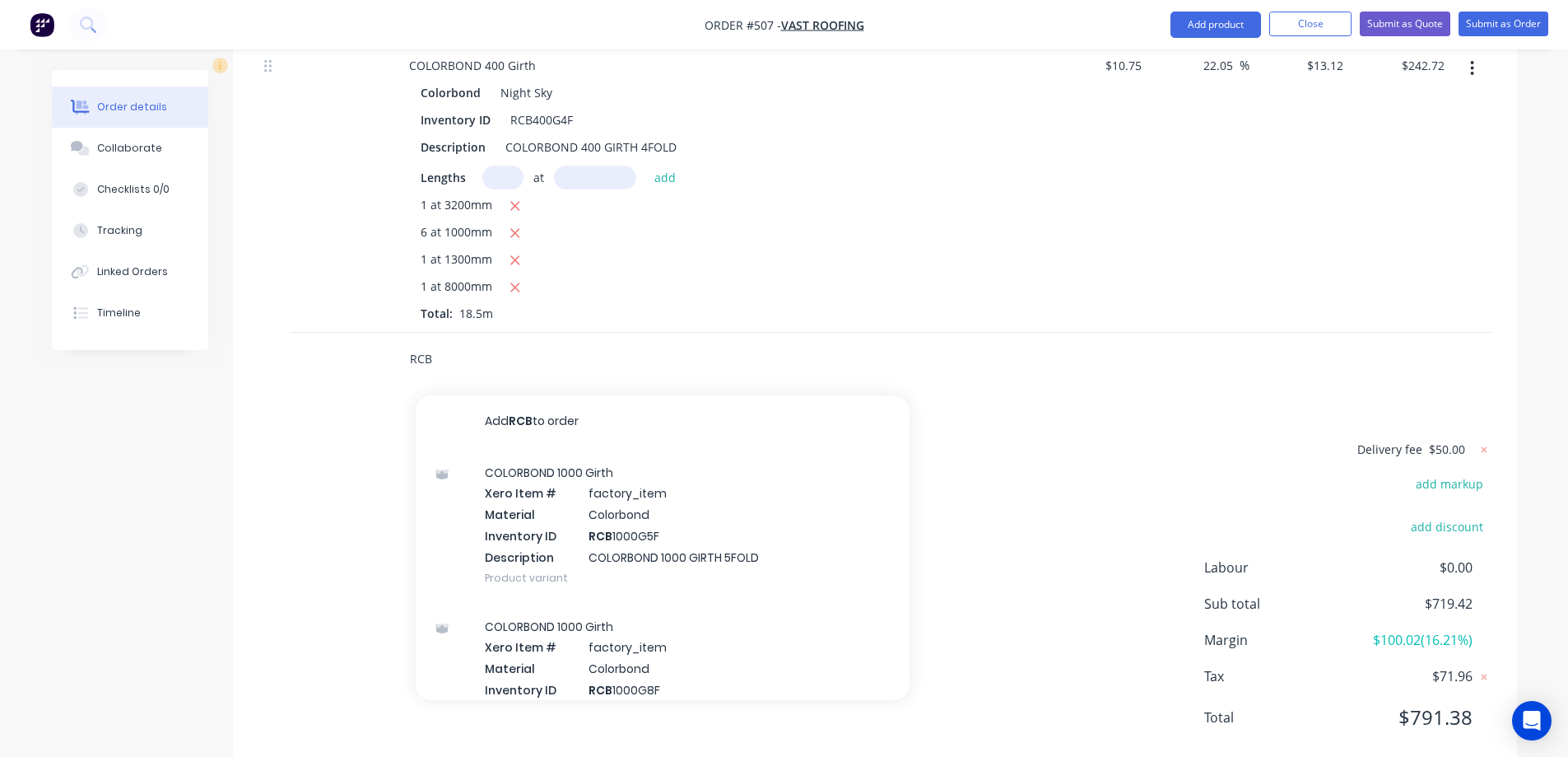
click at [459, 343] on input "RCB" at bounding box center [574, 359] width 329 height 33
click at [460, 343] on input "RCB" at bounding box center [574, 359] width 329 height 33
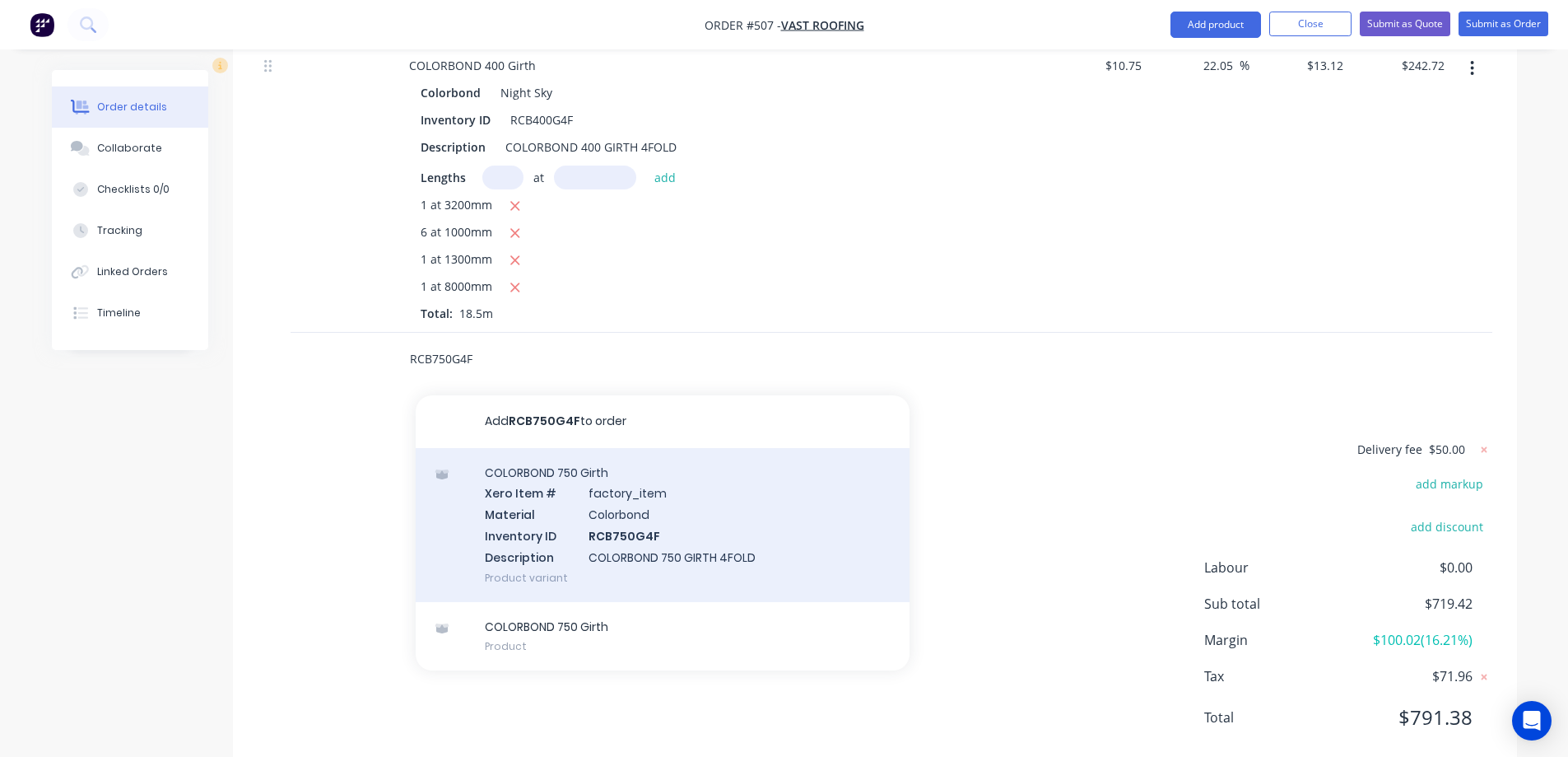
type input "RCB750G4F"
click at [568, 492] on div "COLORBOND 750 Girth Xero Item # factory_item Material Colorbond Inventory ID RC…" at bounding box center [663, 525] width 494 height 154
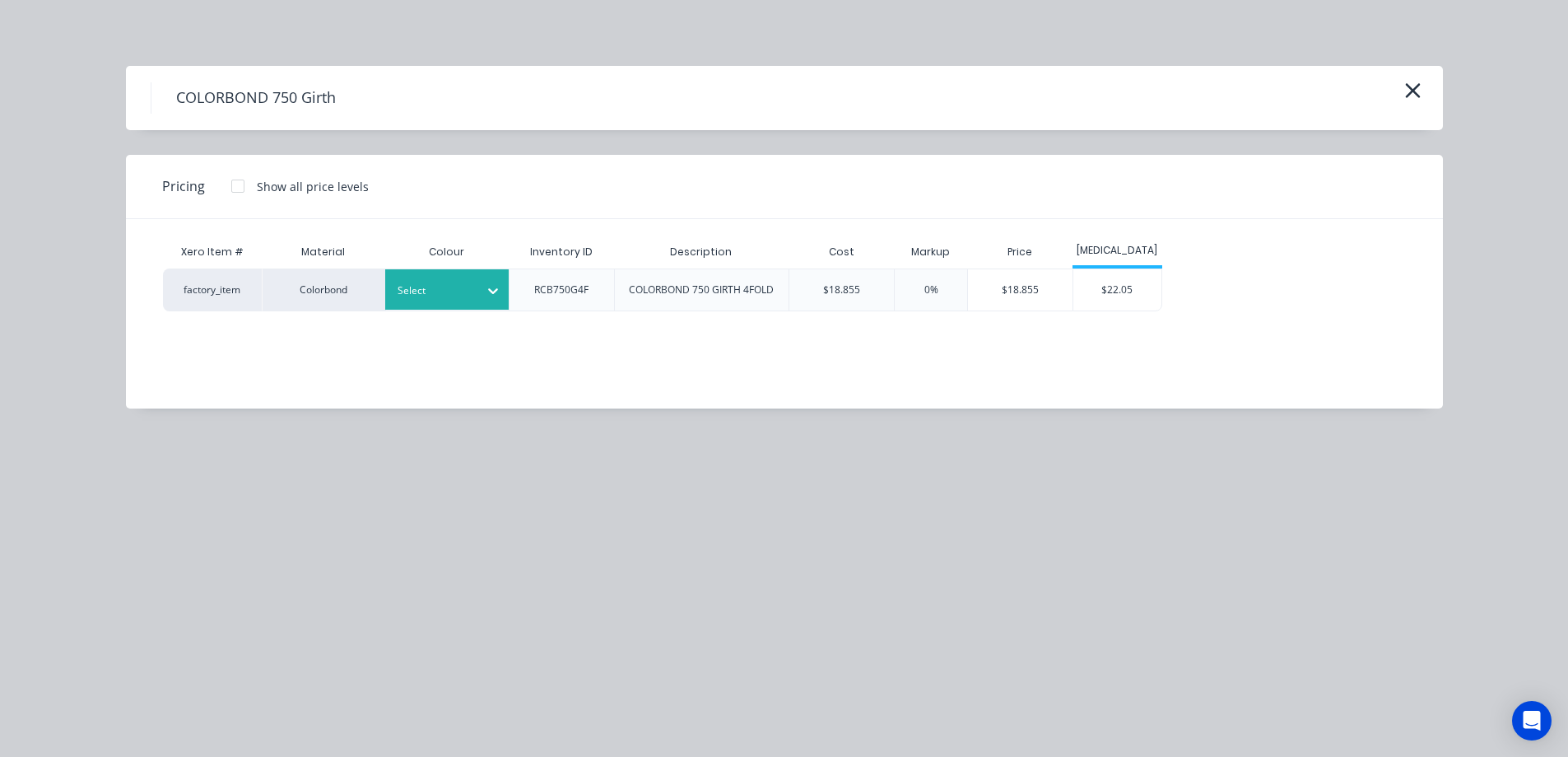
click at [449, 291] on div at bounding box center [435, 290] width 74 height 18
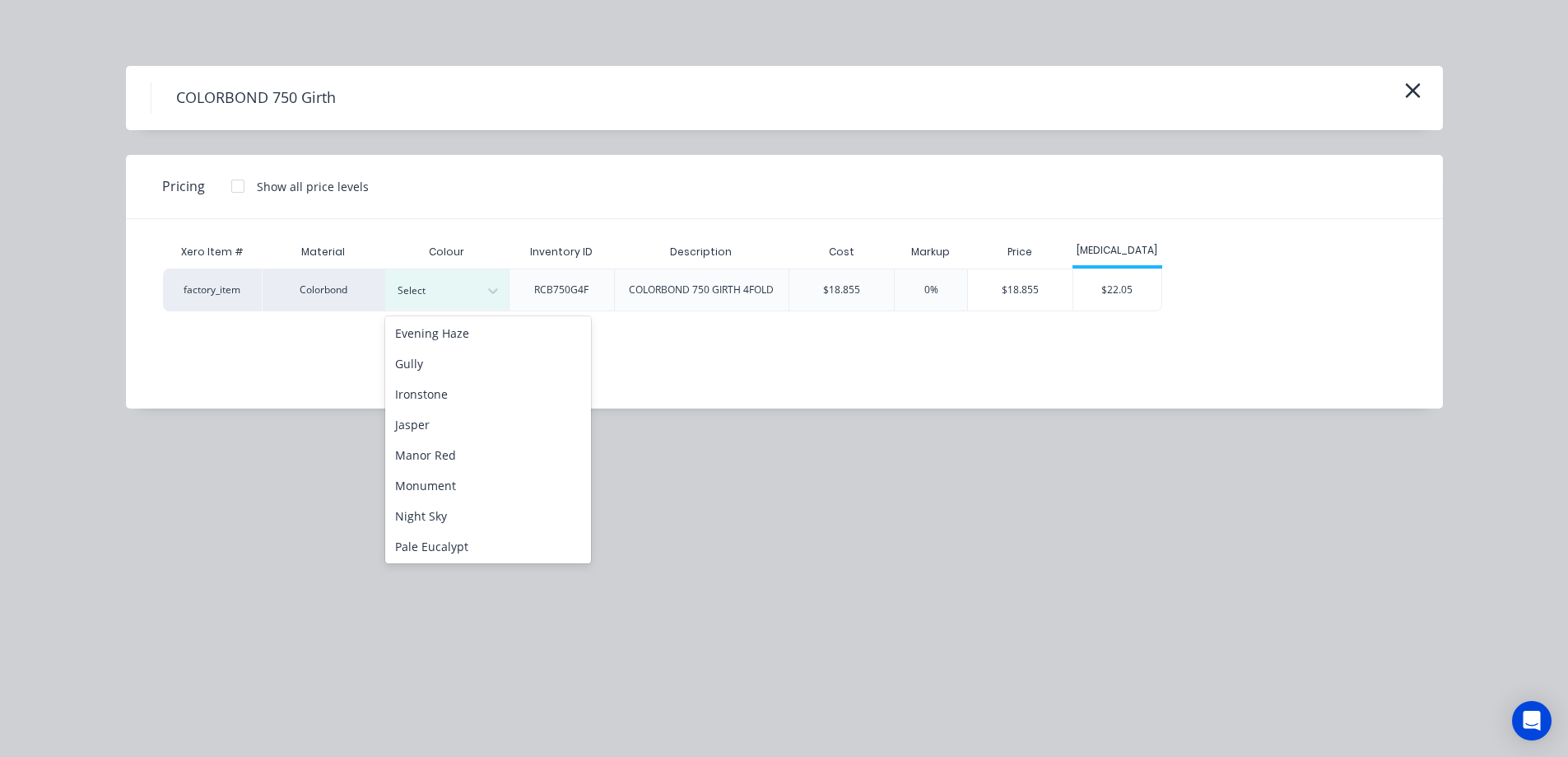
scroll to position [247, 0]
click at [451, 509] on div "Night Sky" at bounding box center [488, 514] width 206 height 30
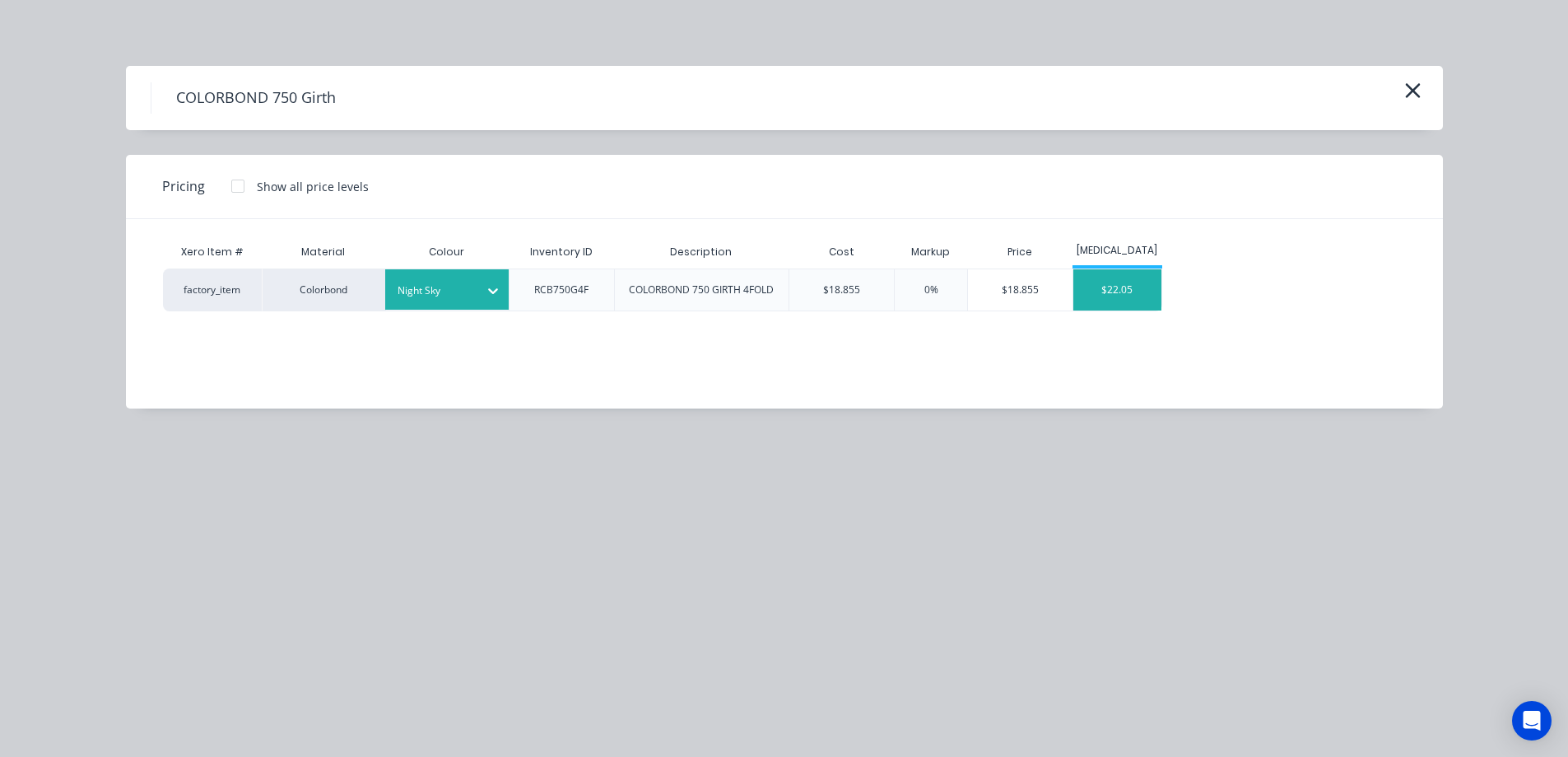
click at [1111, 288] on div "$22.05" at bounding box center [1118, 289] width 89 height 41
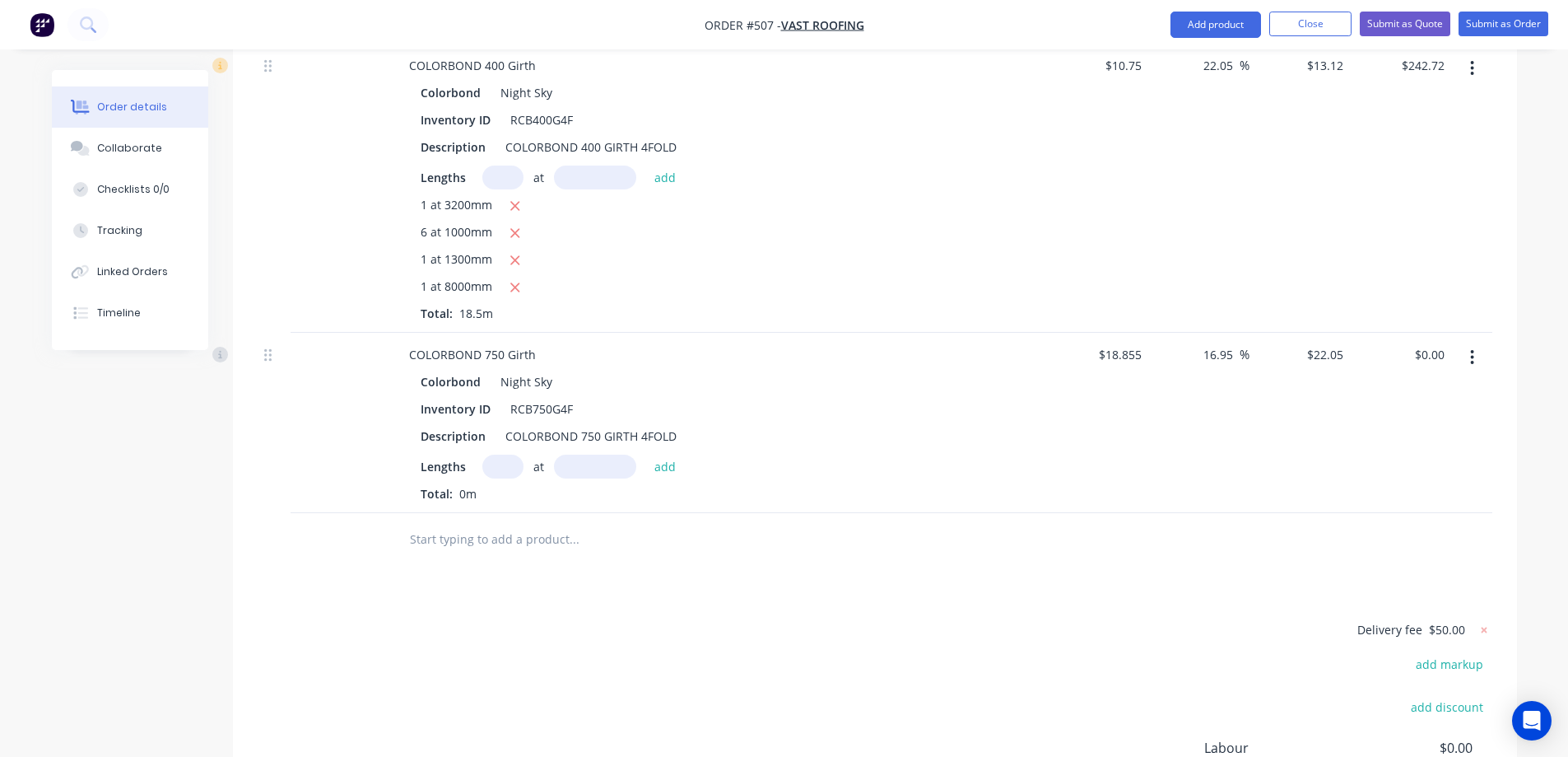
click at [512, 454] on input "text" at bounding box center [503, 466] width 41 height 24
type input "2"
click at [577, 454] on input "text" at bounding box center [595, 466] width 82 height 24
type input "1477mm"
click at [678, 454] on button "add" at bounding box center [665, 465] width 39 height 22
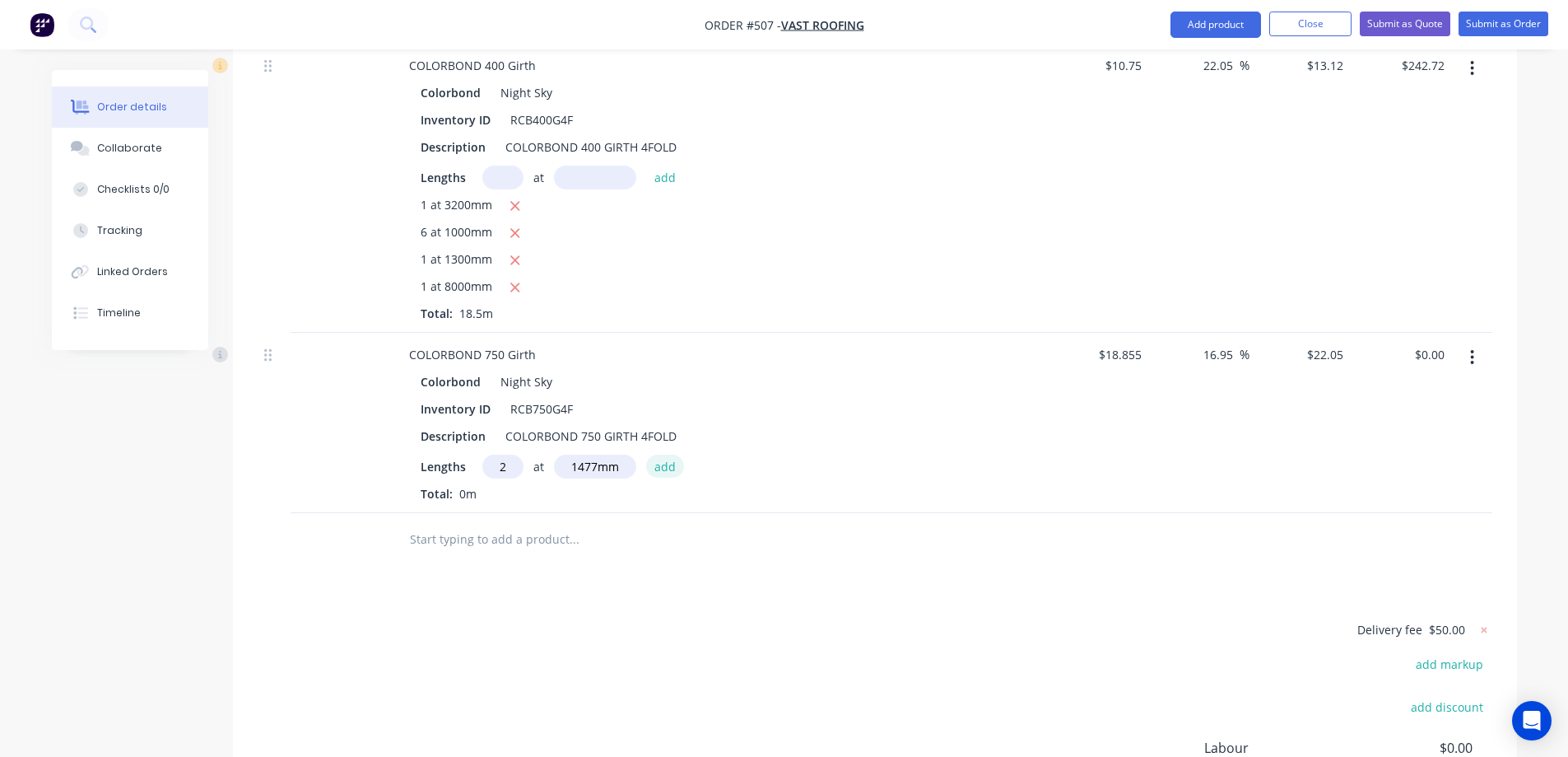
type input "$65.14"
click at [460, 550] on input "text" at bounding box center [574, 567] width 329 height 33
type input "r"
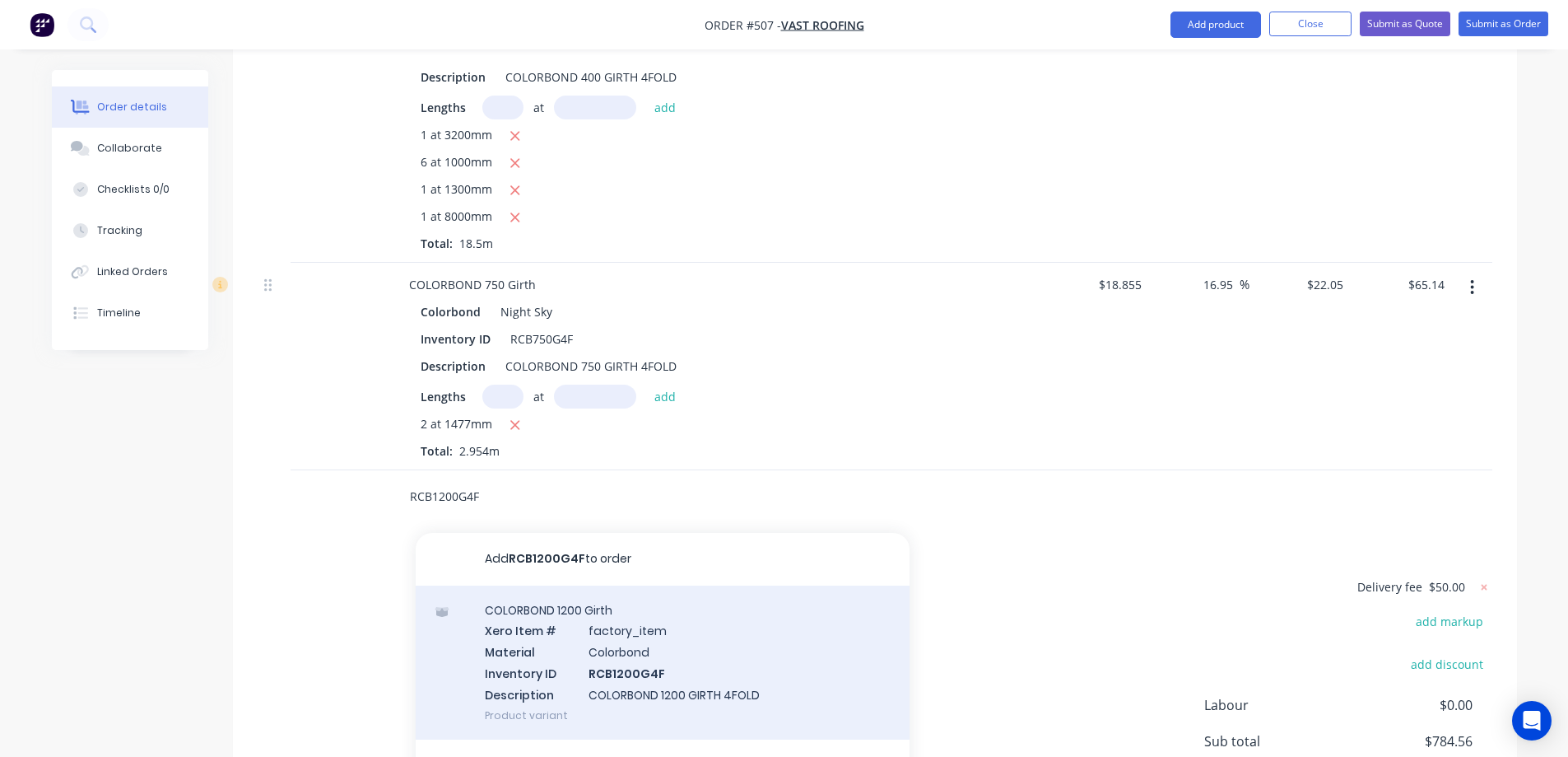
scroll to position [2420, 0]
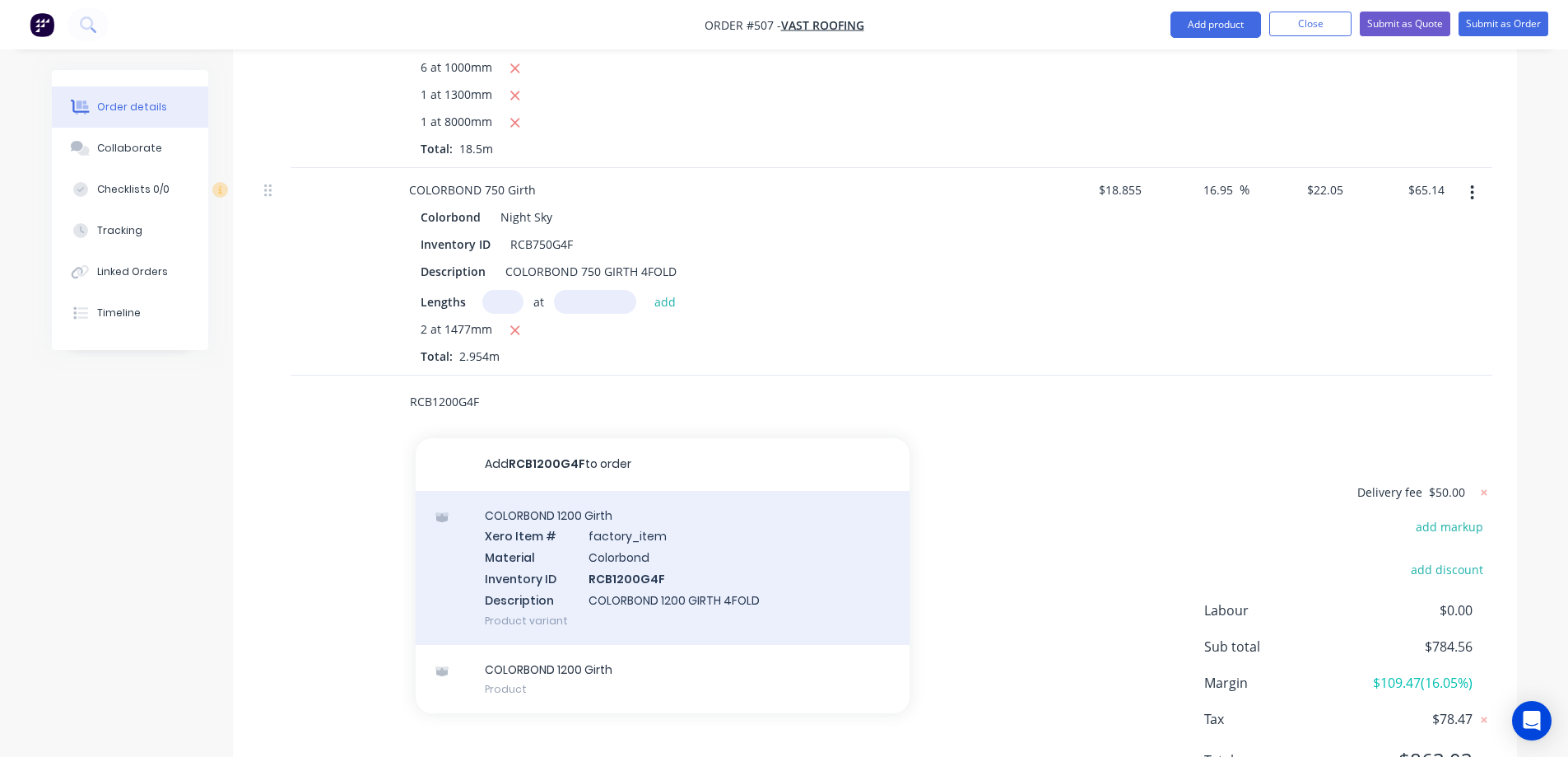
type input "RCB1200G4F"
click at [578, 556] on div "COLORBOND 1200 Girth Xero Item # factory_item Material Colorbond Inventory ID R…" at bounding box center [663, 568] width 494 height 154
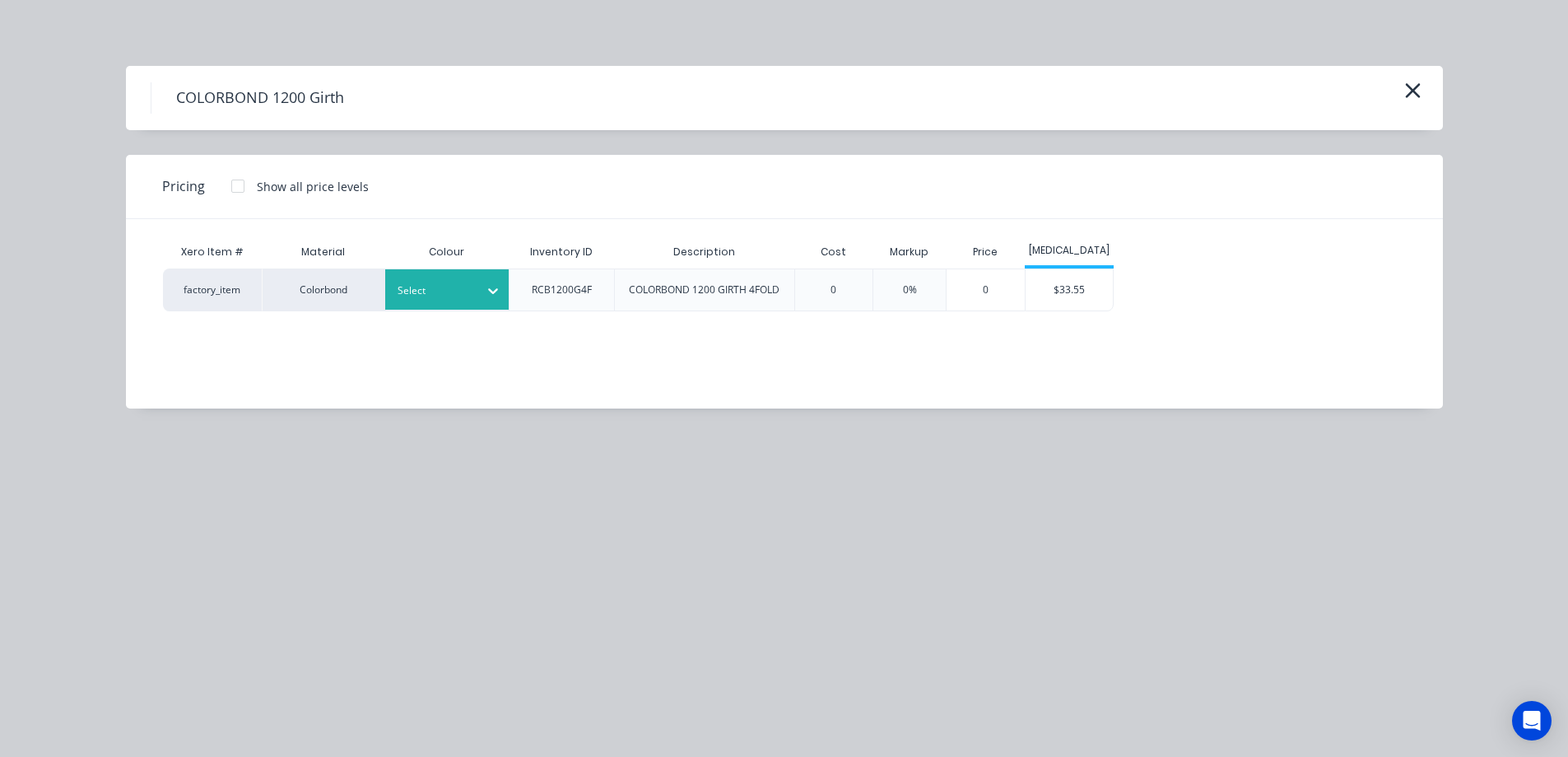
click at [447, 290] on div at bounding box center [435, 290] width 74 height 18
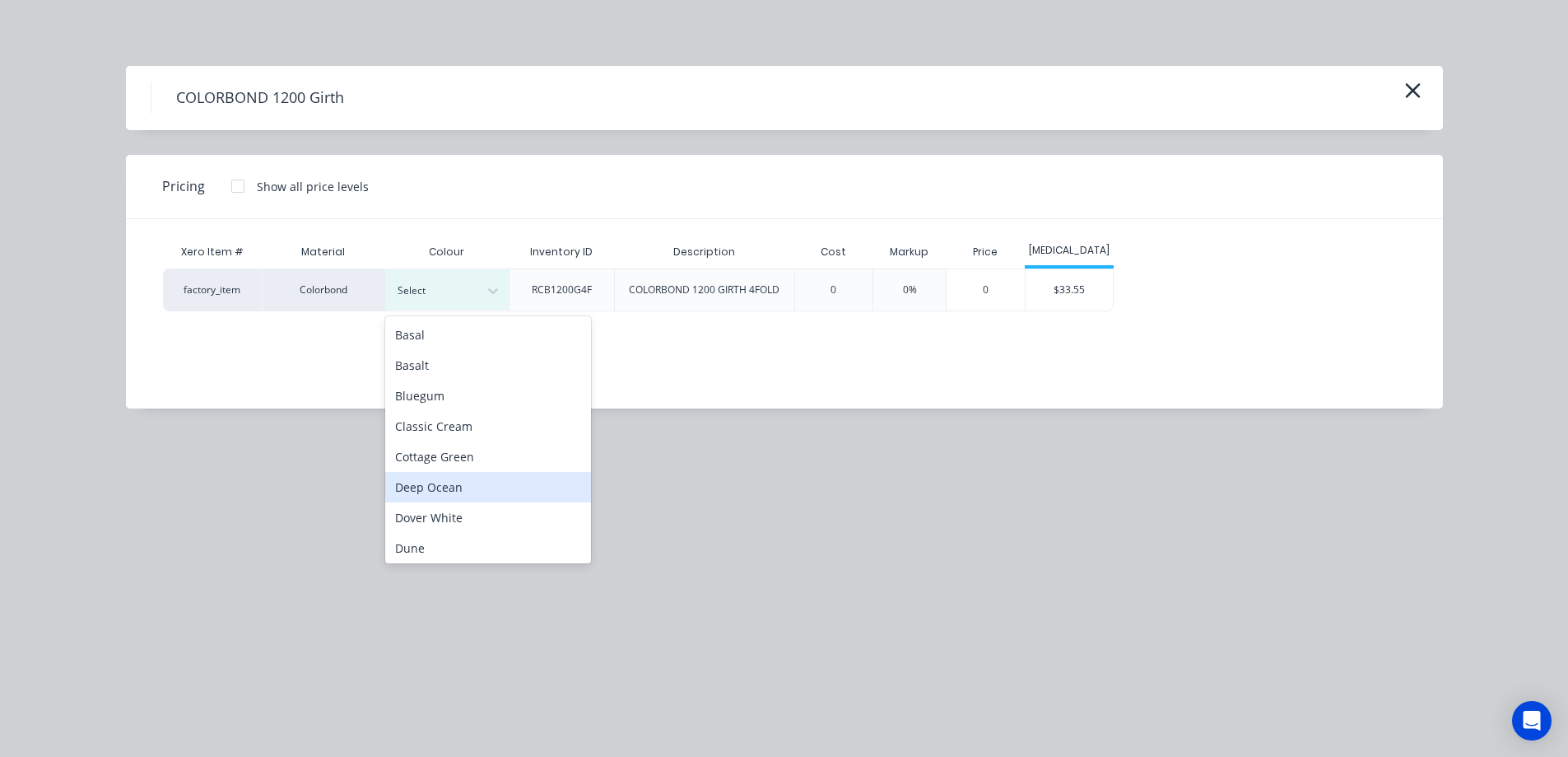
scroll to position [247, 0]
click at [435, 522] on div "Night Sky" at bounding box center [488, 514] width 206 height 30
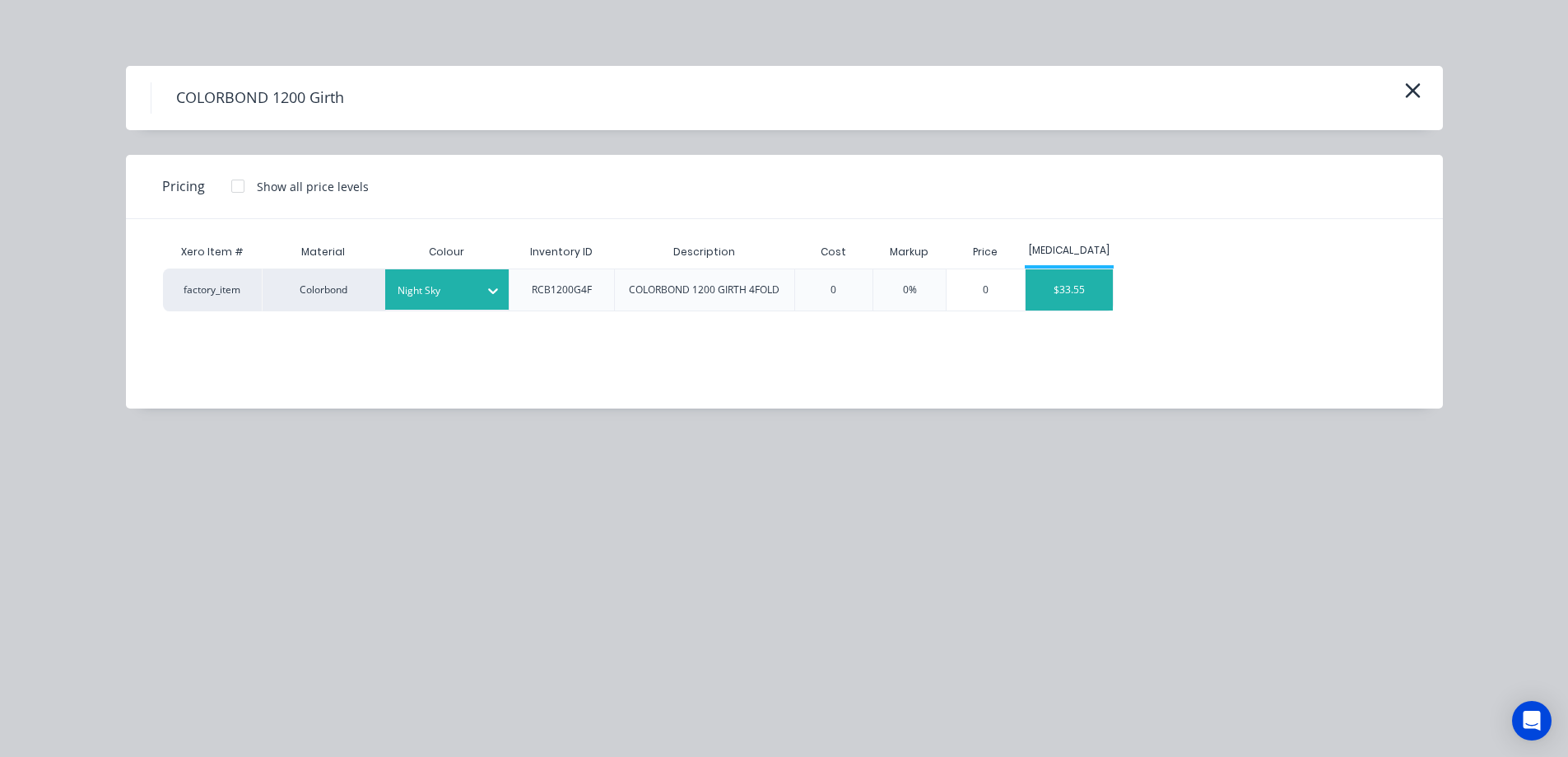
click at [1057, 291] on div "$33.55" at bounding box center [1070, 289] width 89 height 41
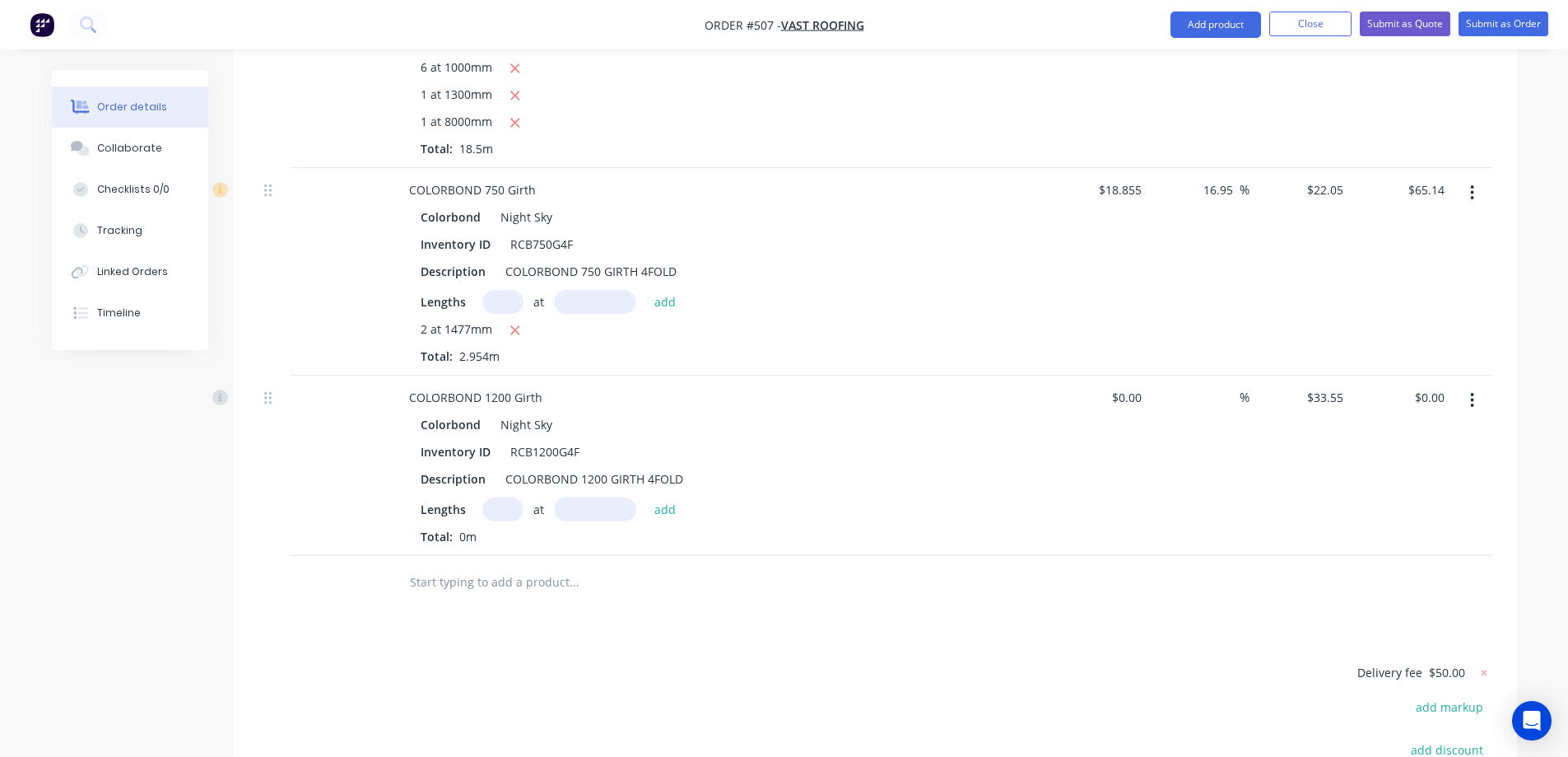
click at [497, 497] on input "text" at bounding box center [503, 508] width 41 height 24
type input "1"
type input "1500mm"
click at [667, 497] on button "add" at bounding box center [665, 508] width 39 height 22
type input "$50.33"
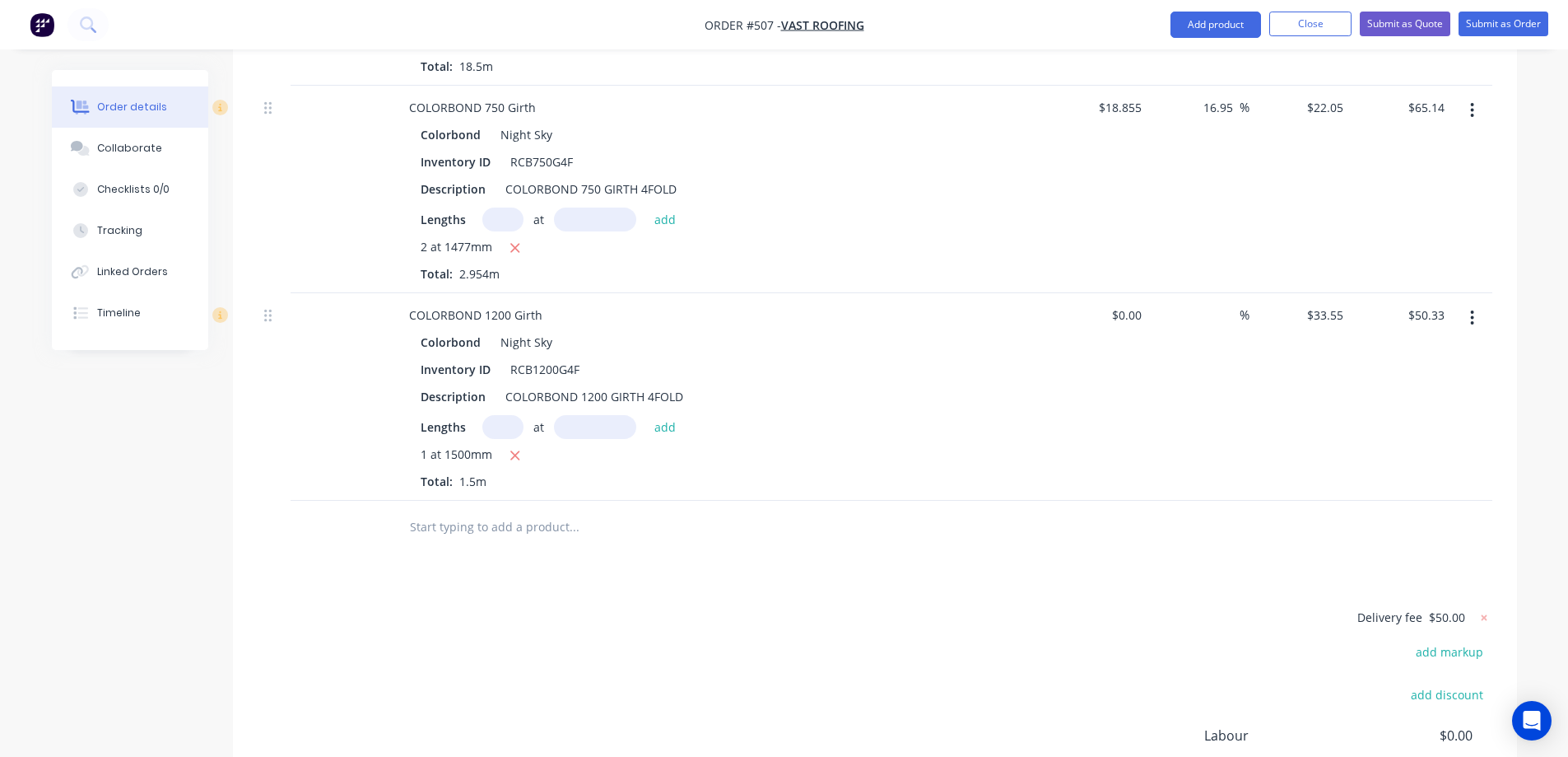
scroll to position [2420, 0]
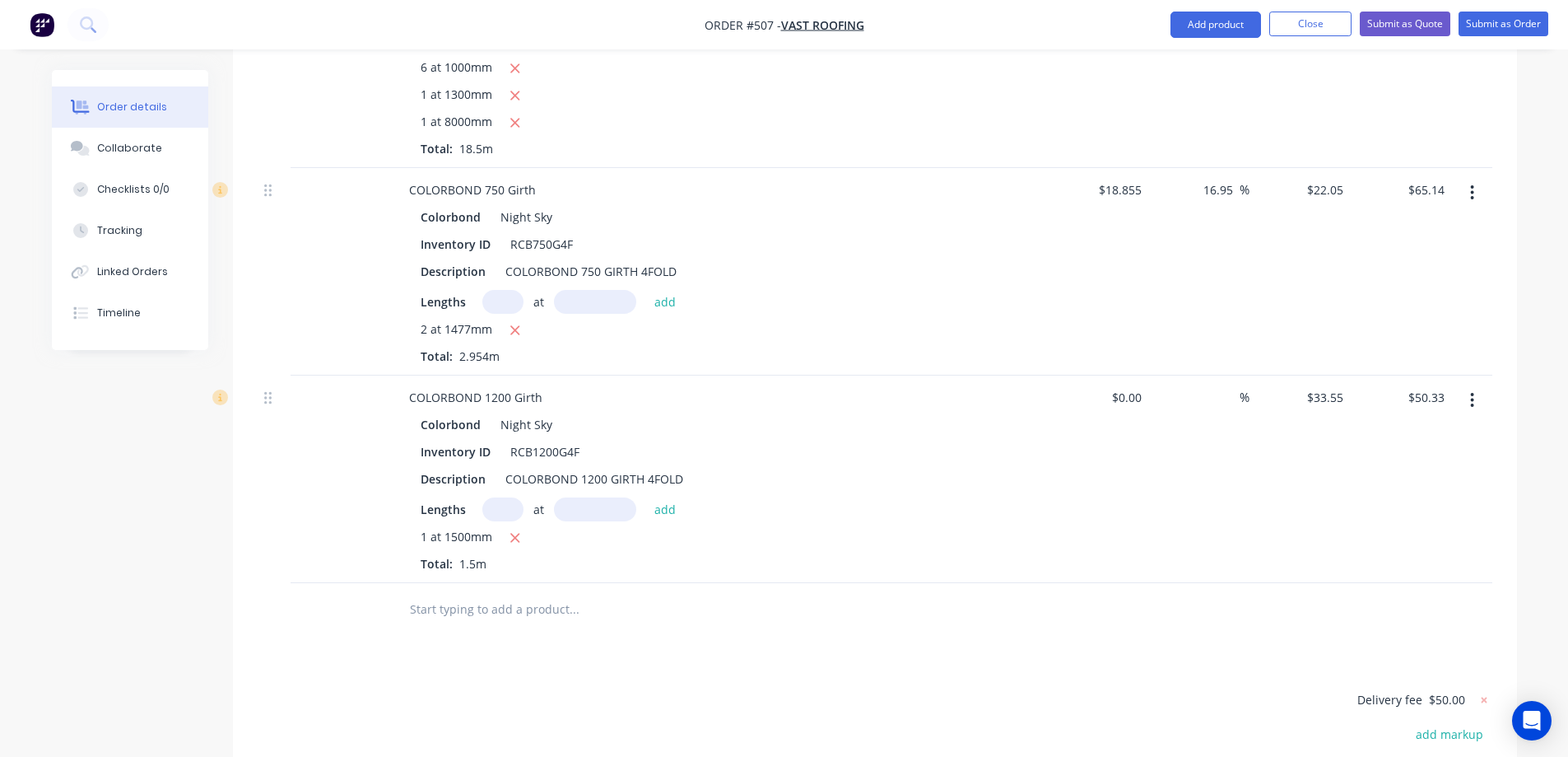
click at [1472, 184] on icon "button" at bounding box center [1473, 192] width 4 height 18
click at [1367, 323] on div "Delete" at bounding box center [1414, 334] width 127 height 24
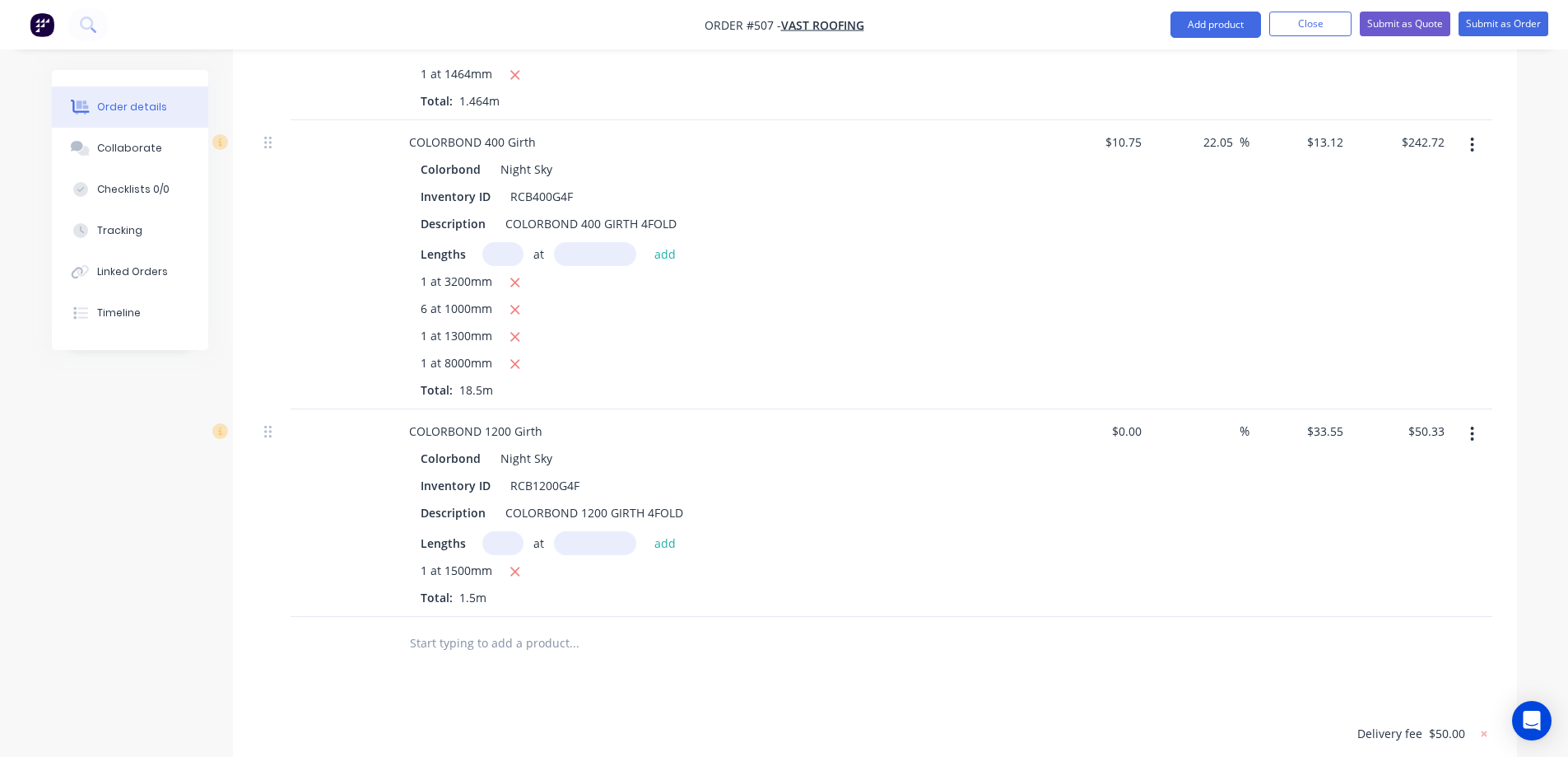
scroll to position [2173, 0]
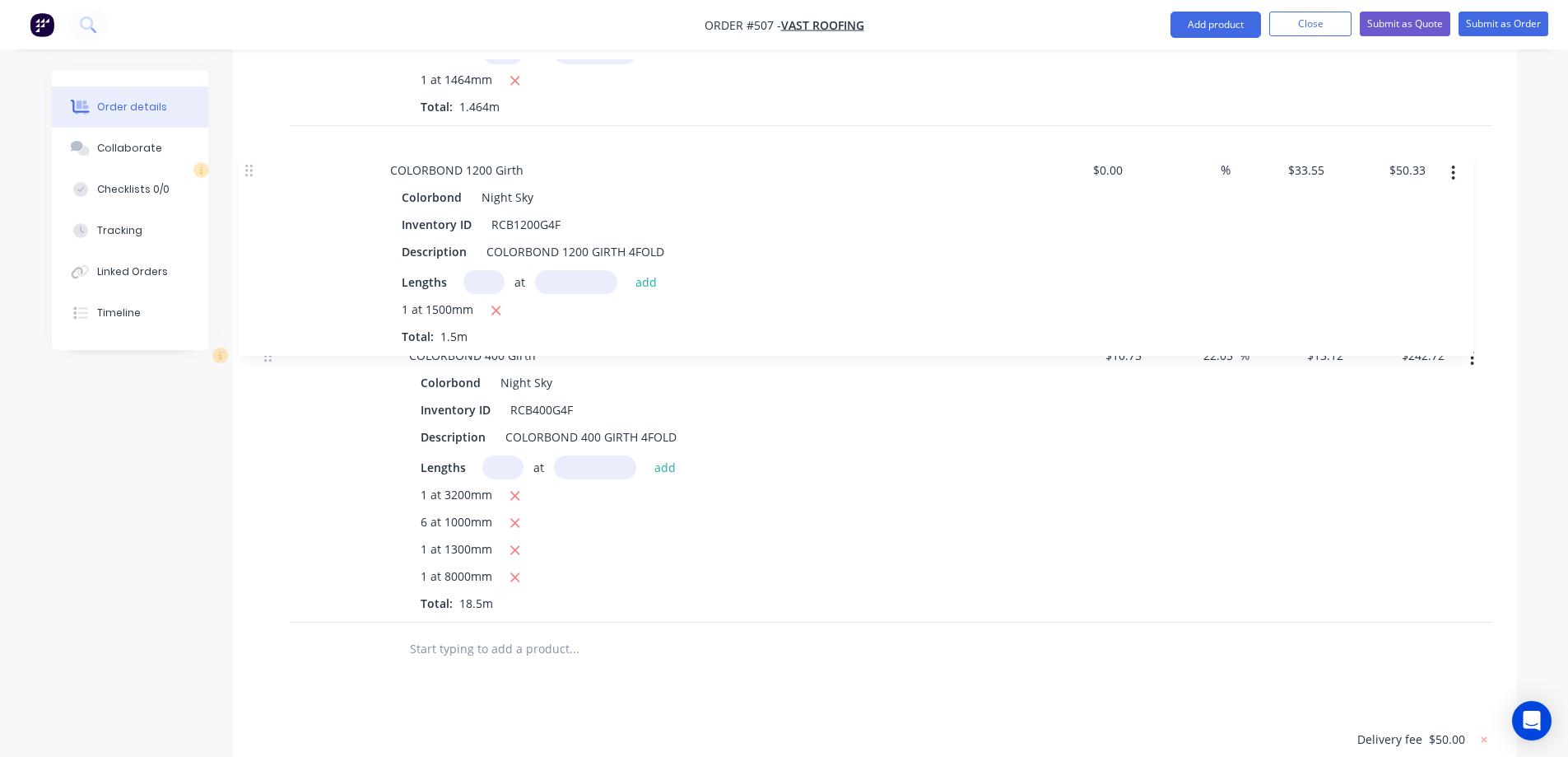
drag, startPoint x: 269, startPoint y: 397, endPoint x: 249, endPoint y: 157, distance: 240.8
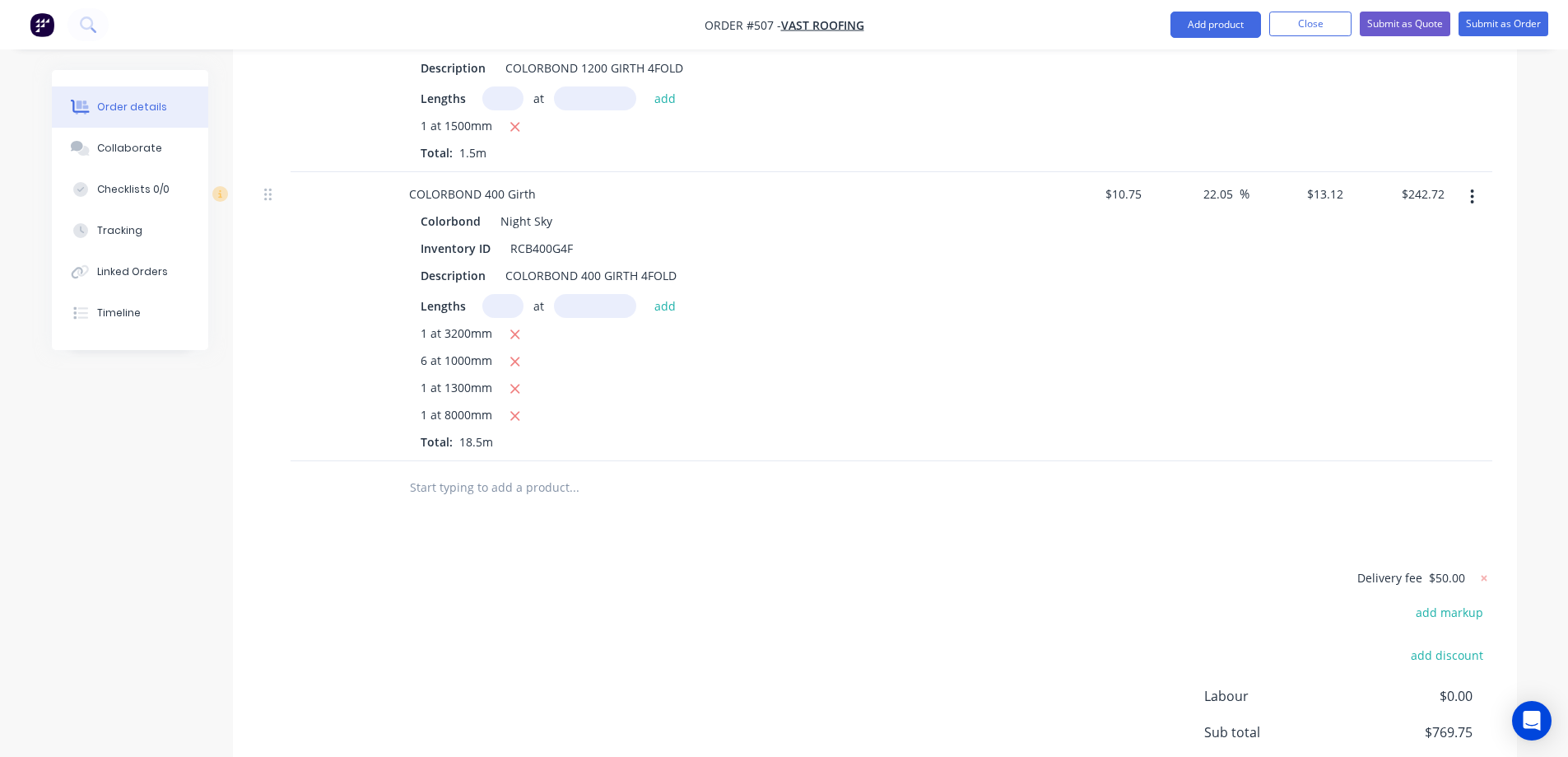
scroll to position [2338, 0]
click at [473, 468] on input "text" at bounding box center [574, 484] width 329 height 33
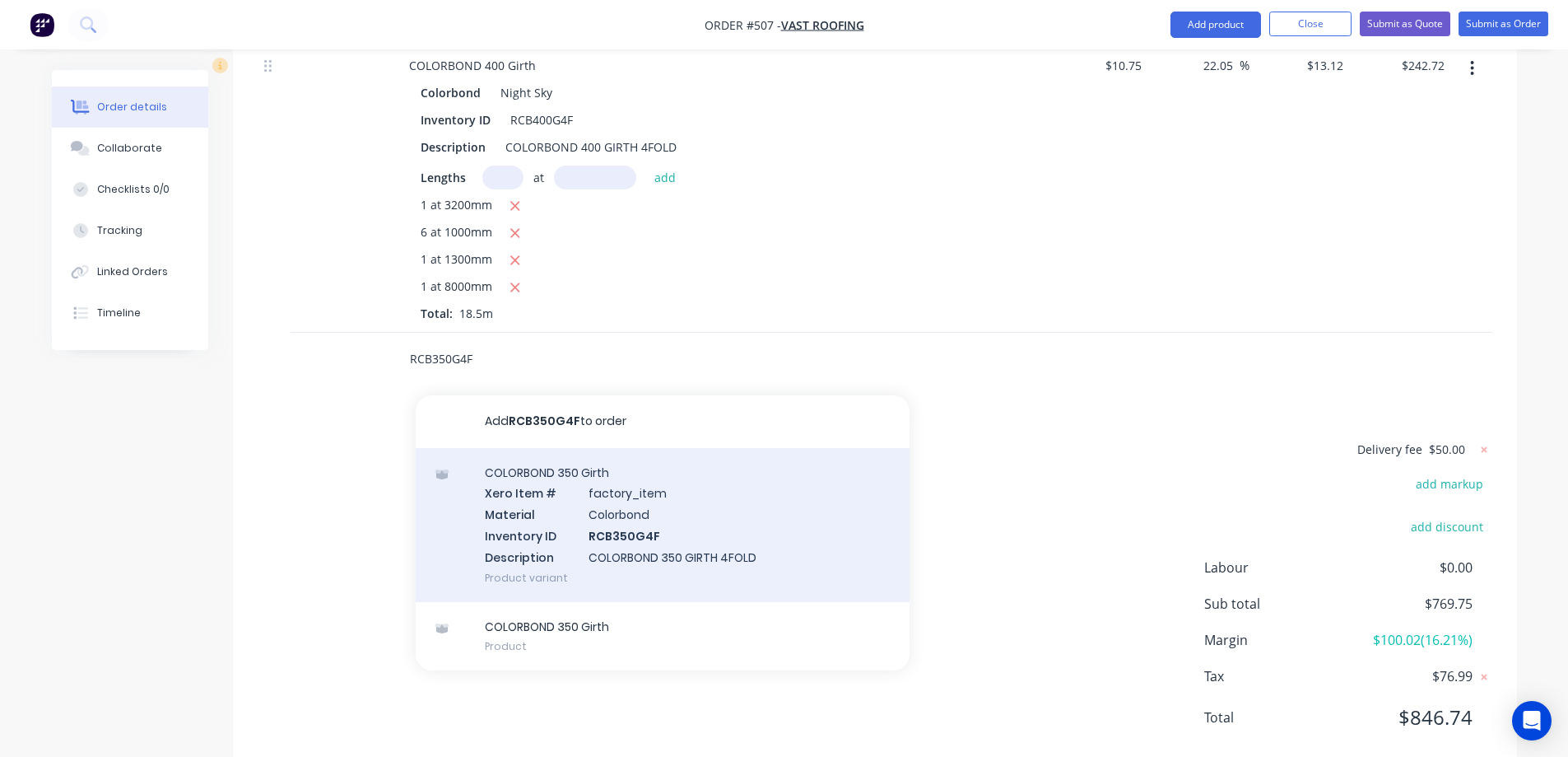
type input "RCB350G4F"
click at [539, 472] on div "COLORBOND 350 Girth Xero Item # factory_item Material Colorbond Inventory ID RC…" at bounding box center [663, 525] width 494 height 154
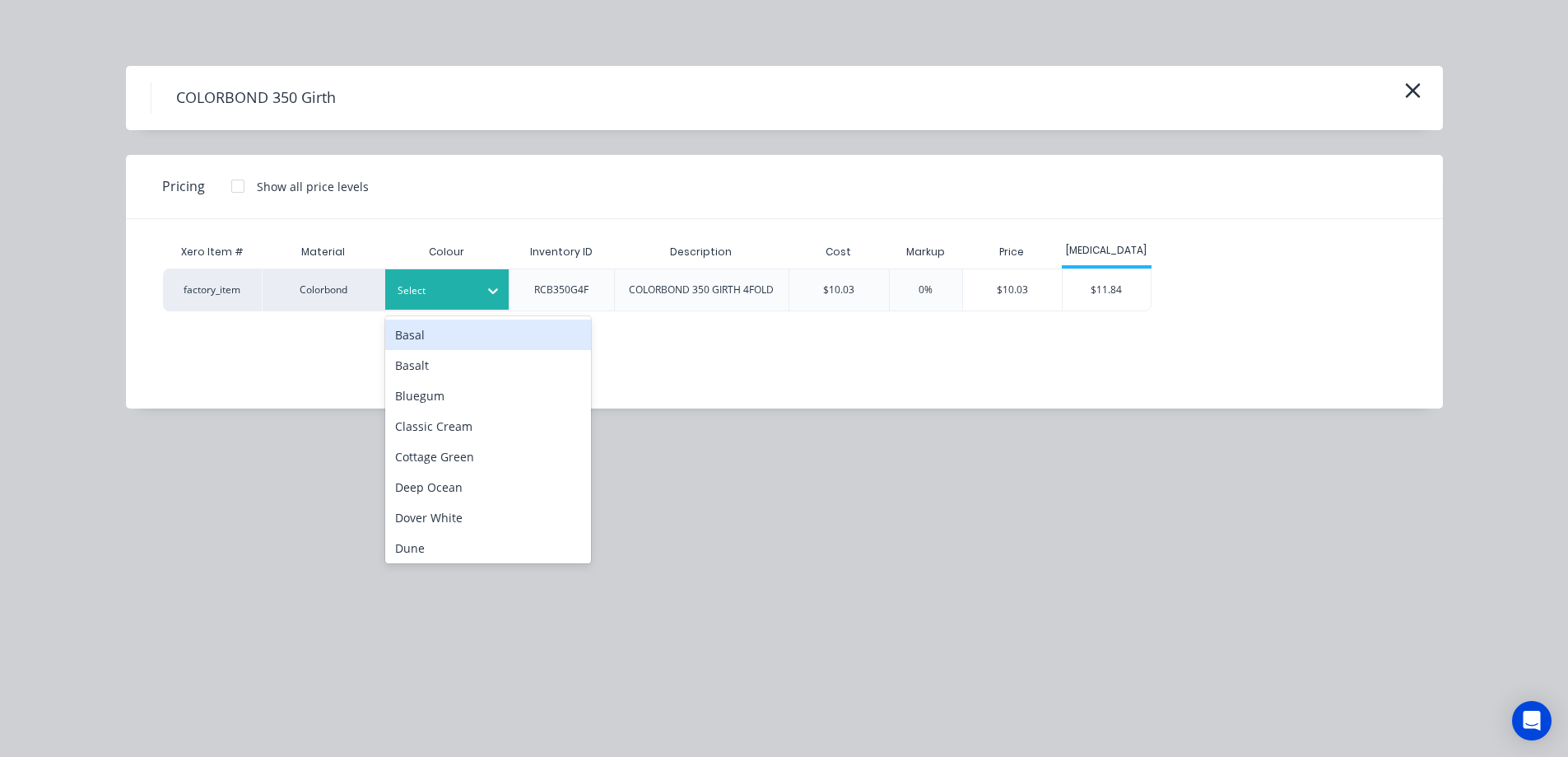
click at [461, 295] on div at bounding box center [435, 290] width 74 height 18
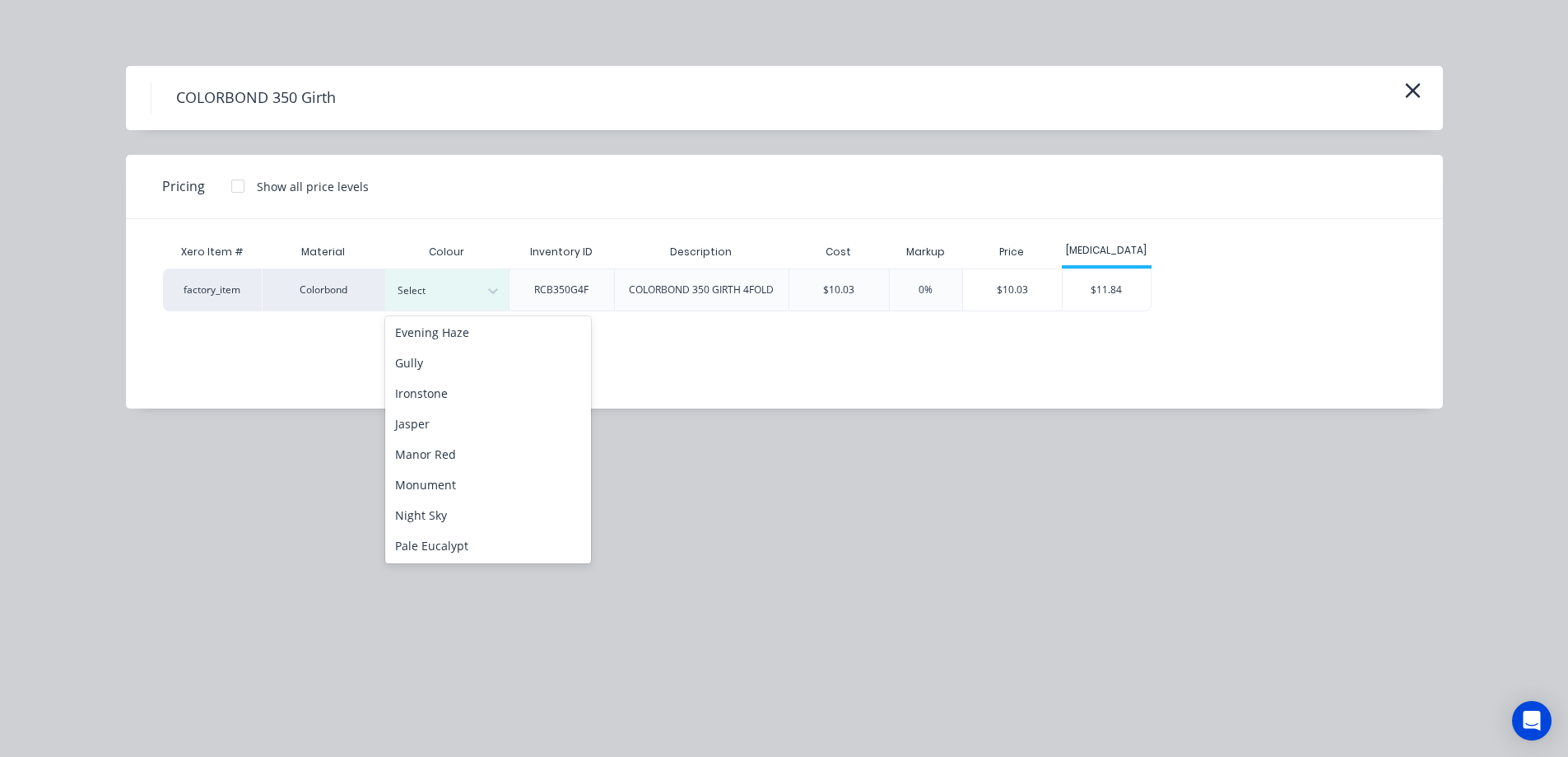
scroll to position [247, 0]
click at [458, 501] on div "Night Sky" at bounding box center [488, 514] width 206 height 30
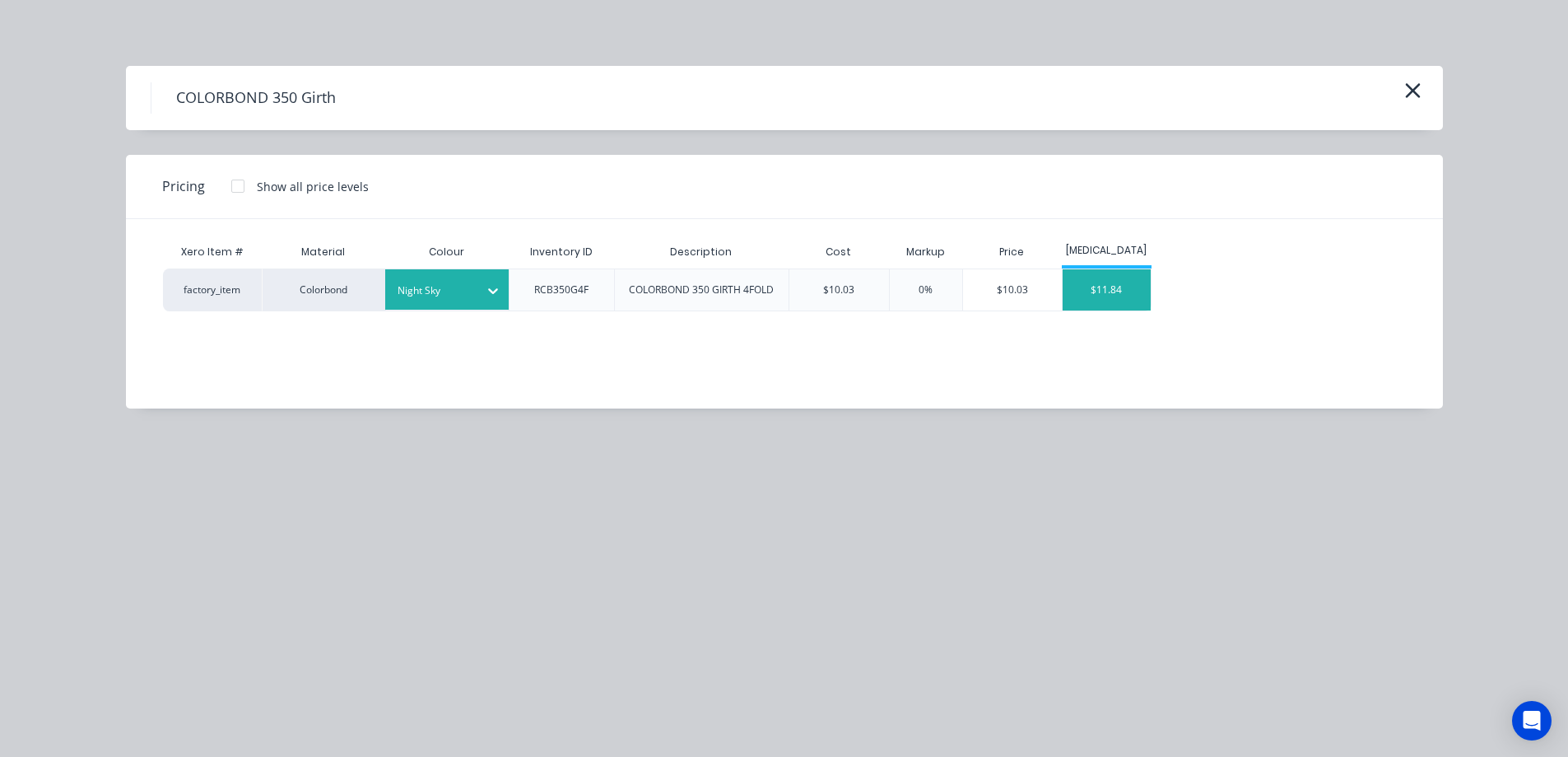
click at [1117, 292] on div "$11.84" at bounding box center [1106, 289] width 89 height 41
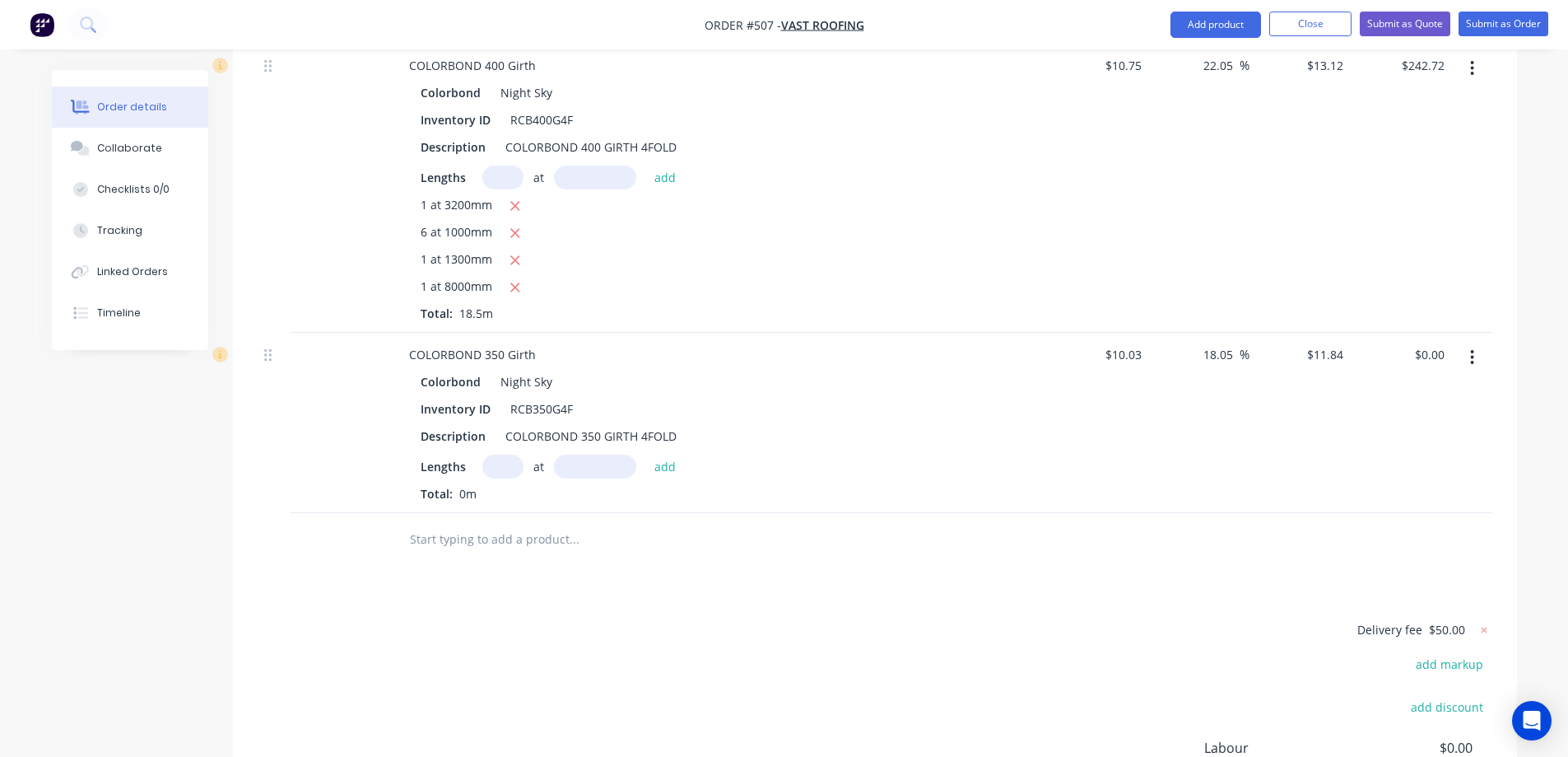
click at [499, 454] on input "text" at bounding box center [503, 466] width 41 height 24
type input "1"
type input "1400mm"
click at [651, 454] on button "add" at bounding box center [665, 465] width 39 height 22
type input "$16.58"
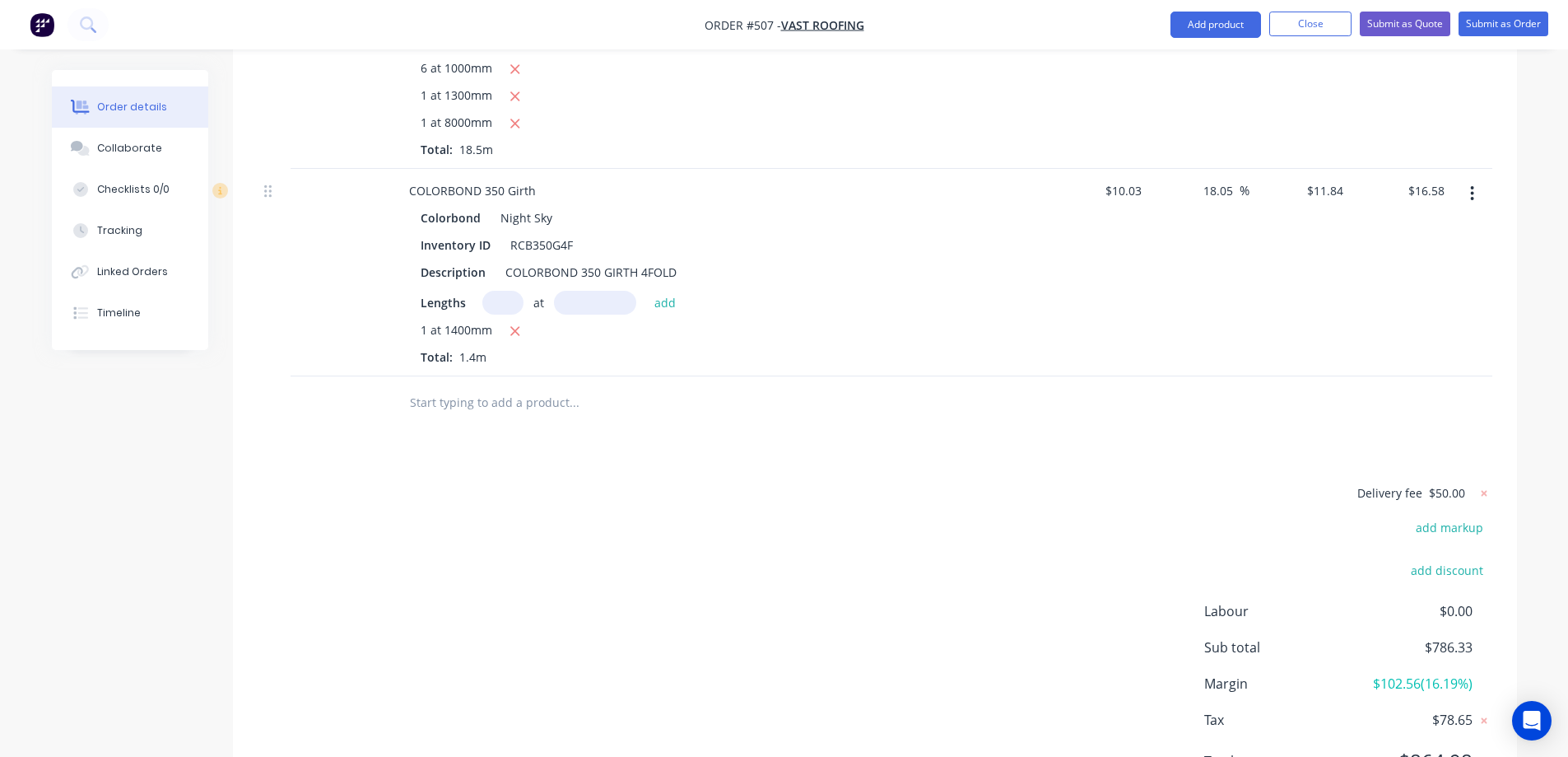
scroll to position [2628, 0]
click at [490, 386] on input "text" at bounding box center [574, 402] width 329 height 33
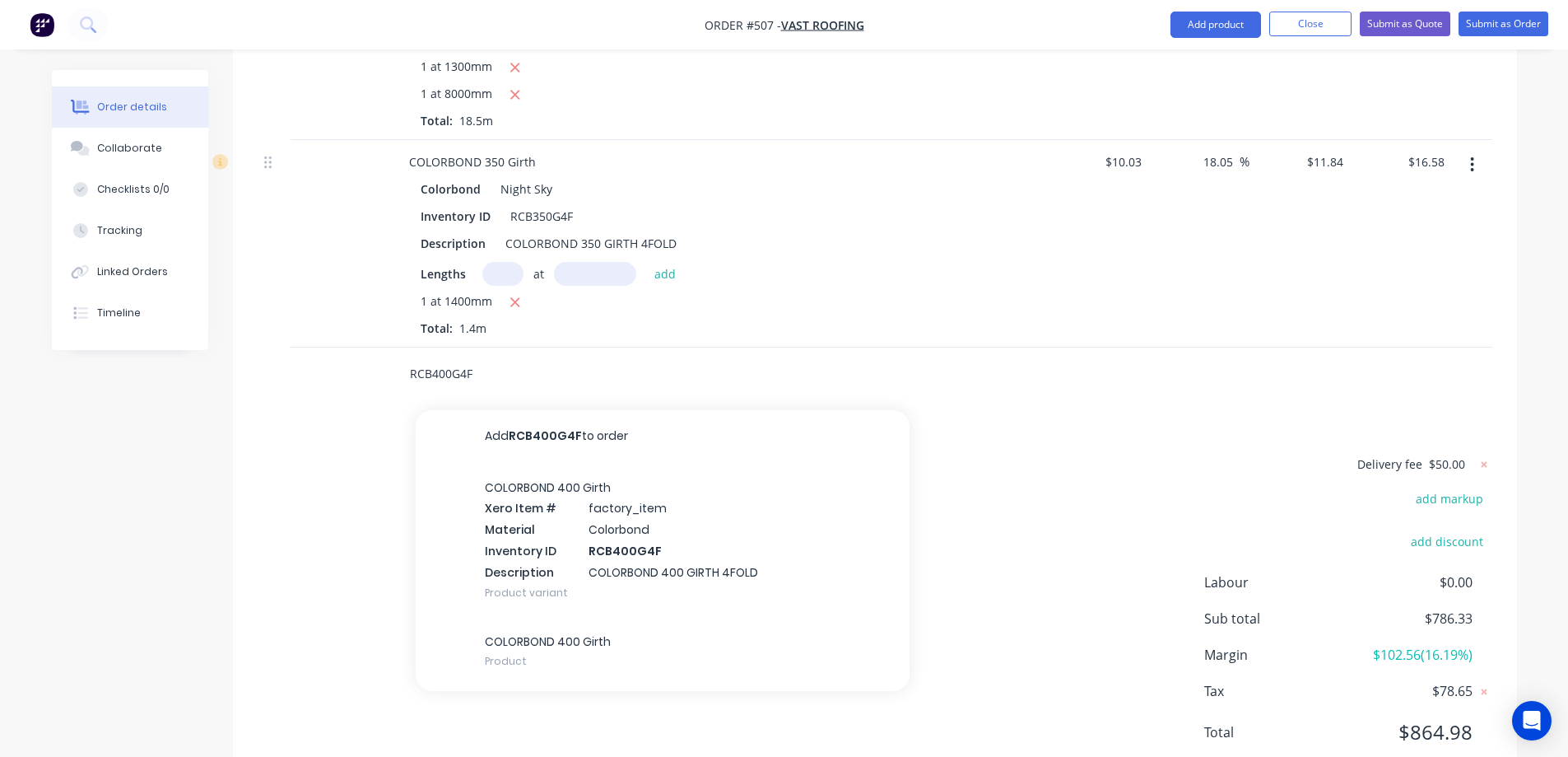
scroll to position [2671, 0]
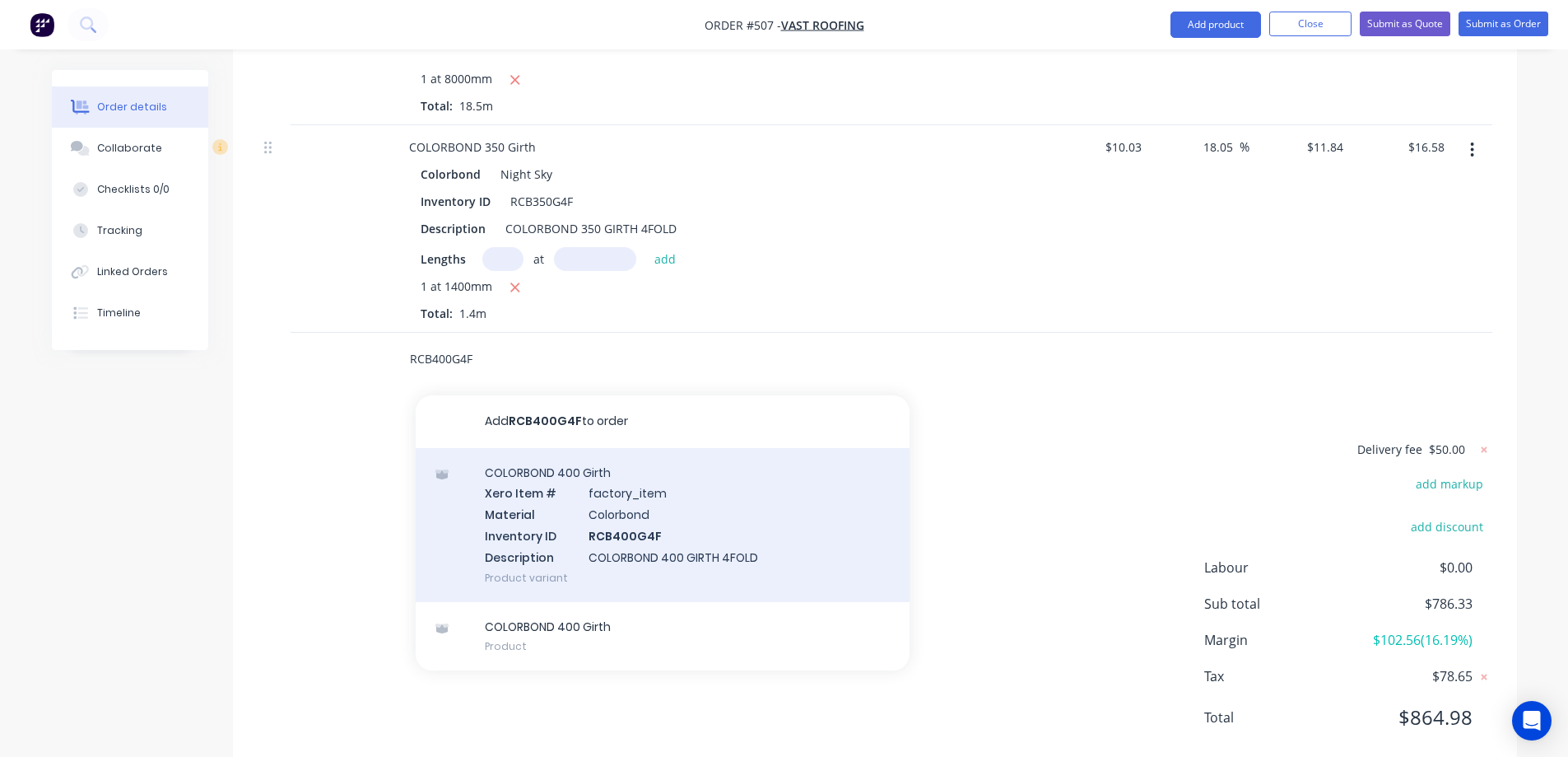
type input "RCB400G4F"
click at [545, 457] on div "COLORBOND 400 Girth Xero Item # factory_item Material Colorbond Inventory ID RC…" at bounding box center [663, 525] width 494 height 154
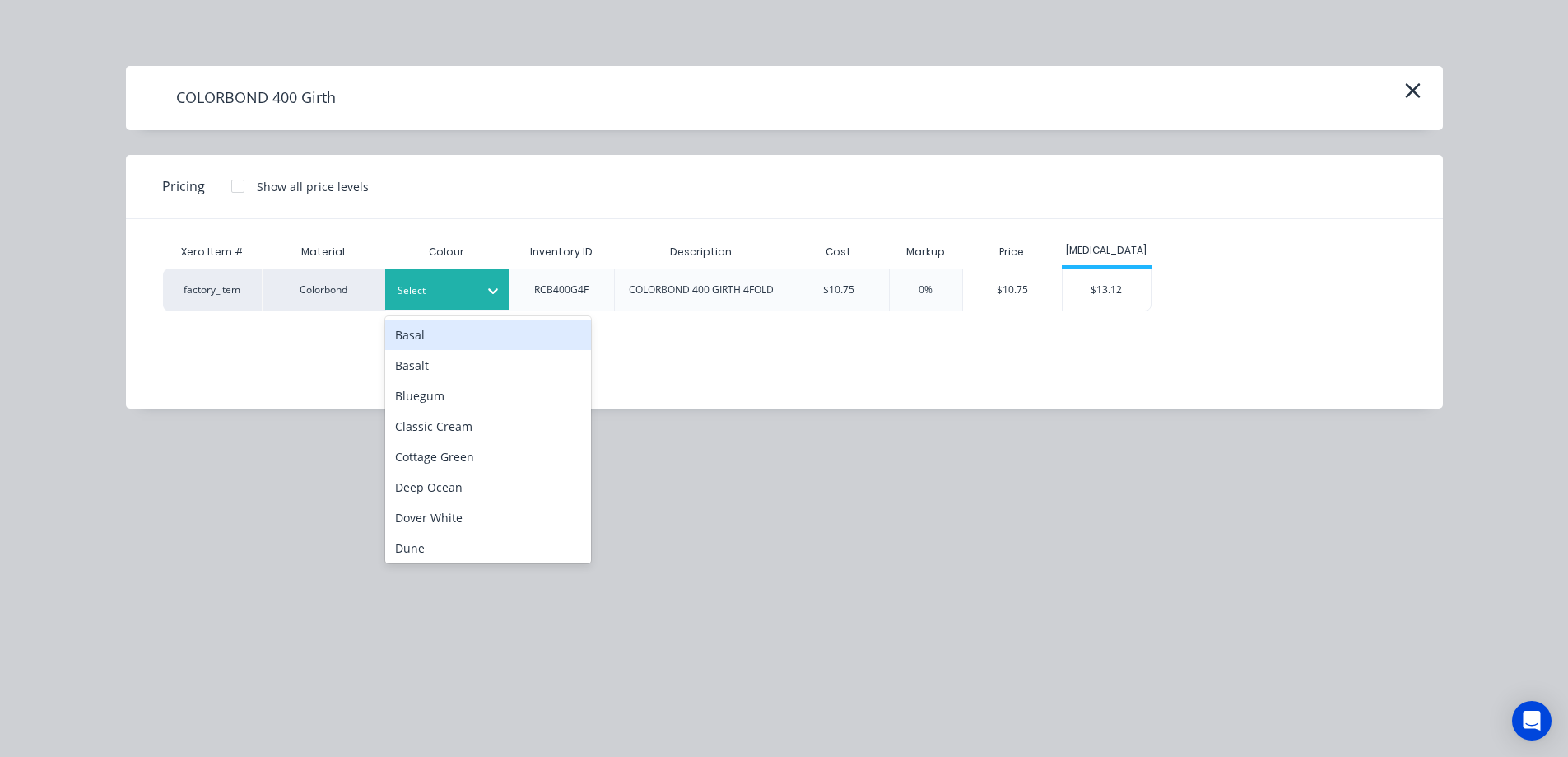
click at [488, 290] on icon at bounding box center [492, 290] width 16 height 16
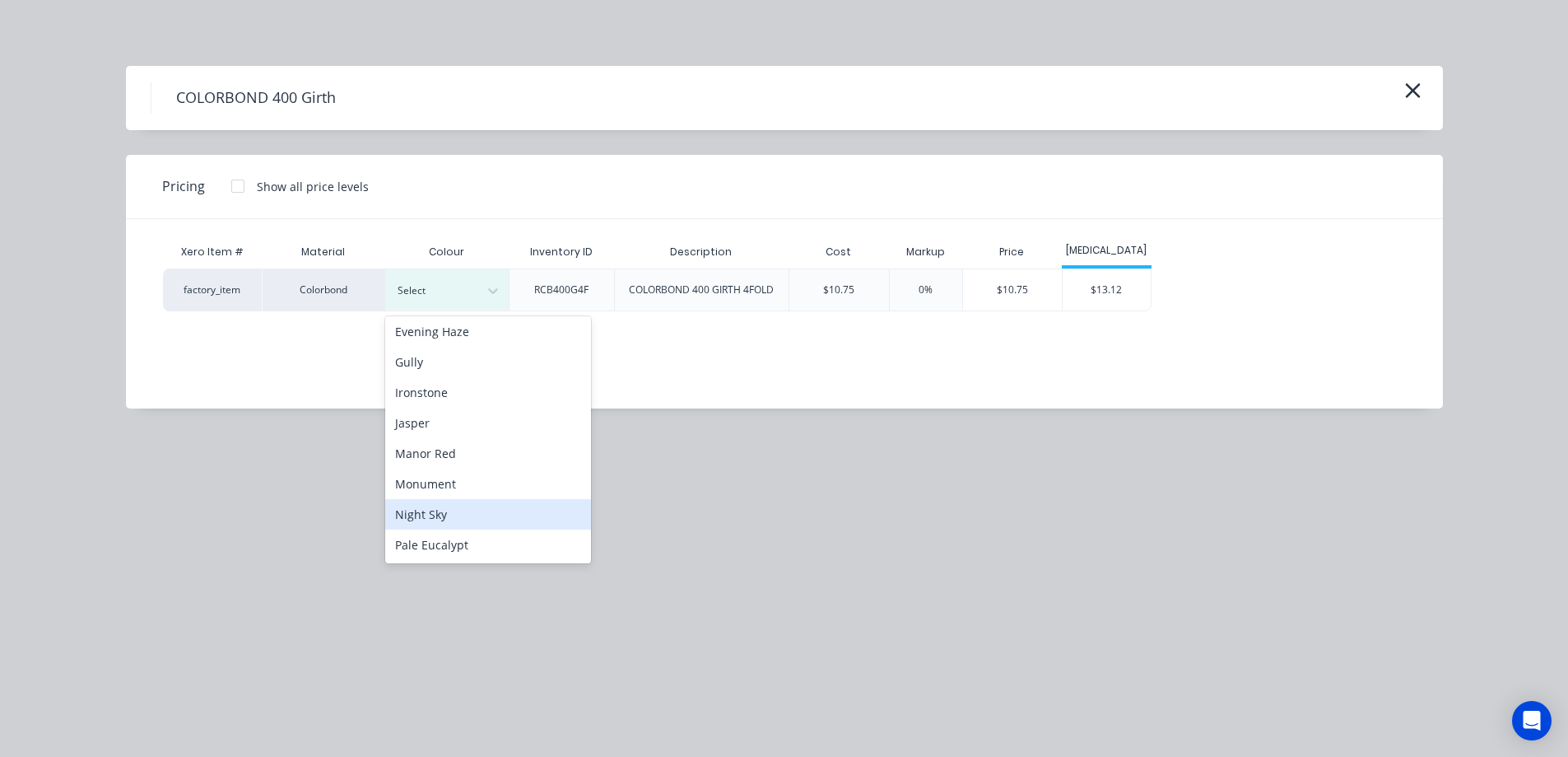
scroll to position [329, 0]
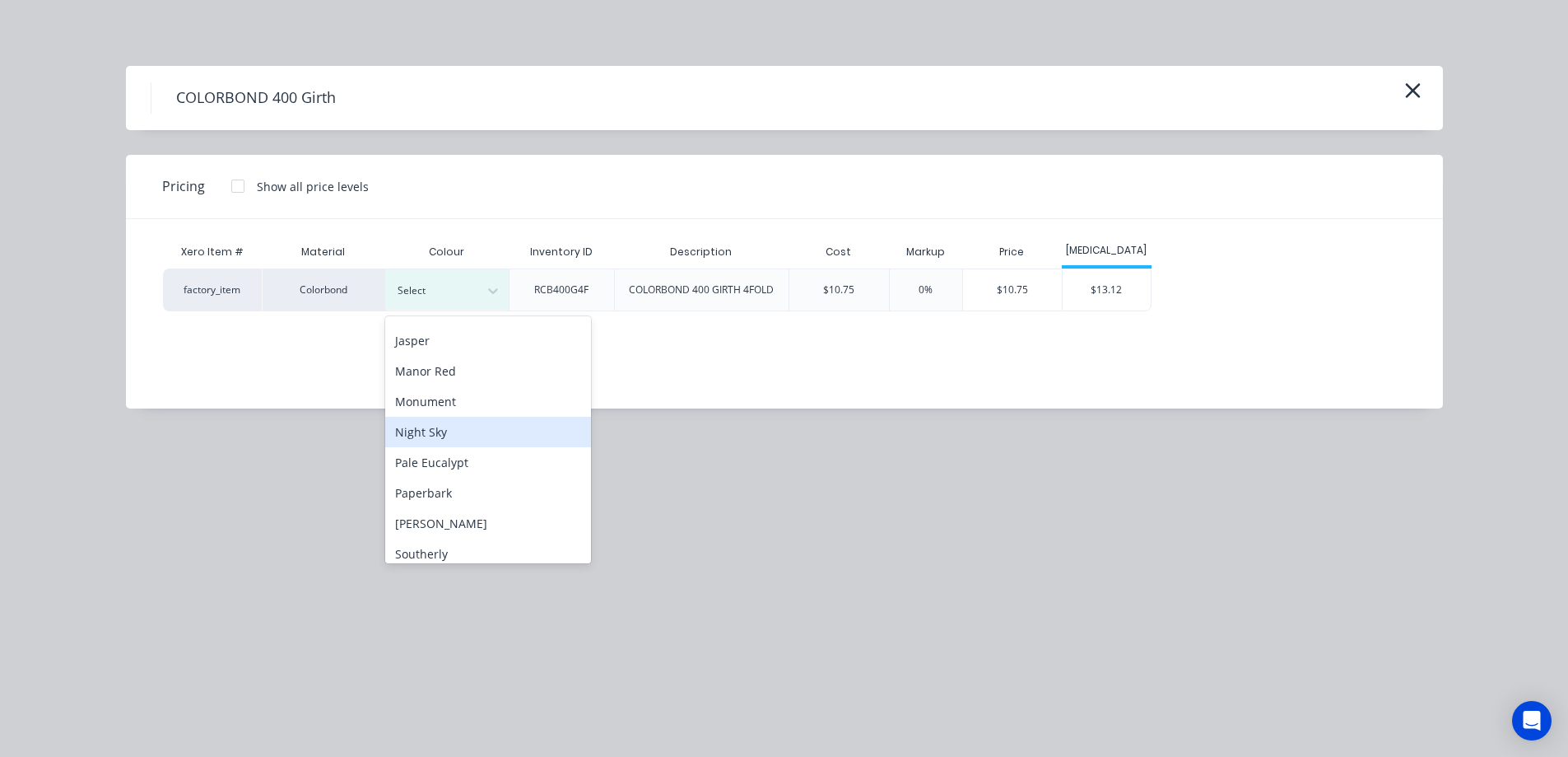
click at [444, 425] on div "Night Sky" at bounding box center [488, 432] width 206 height 30
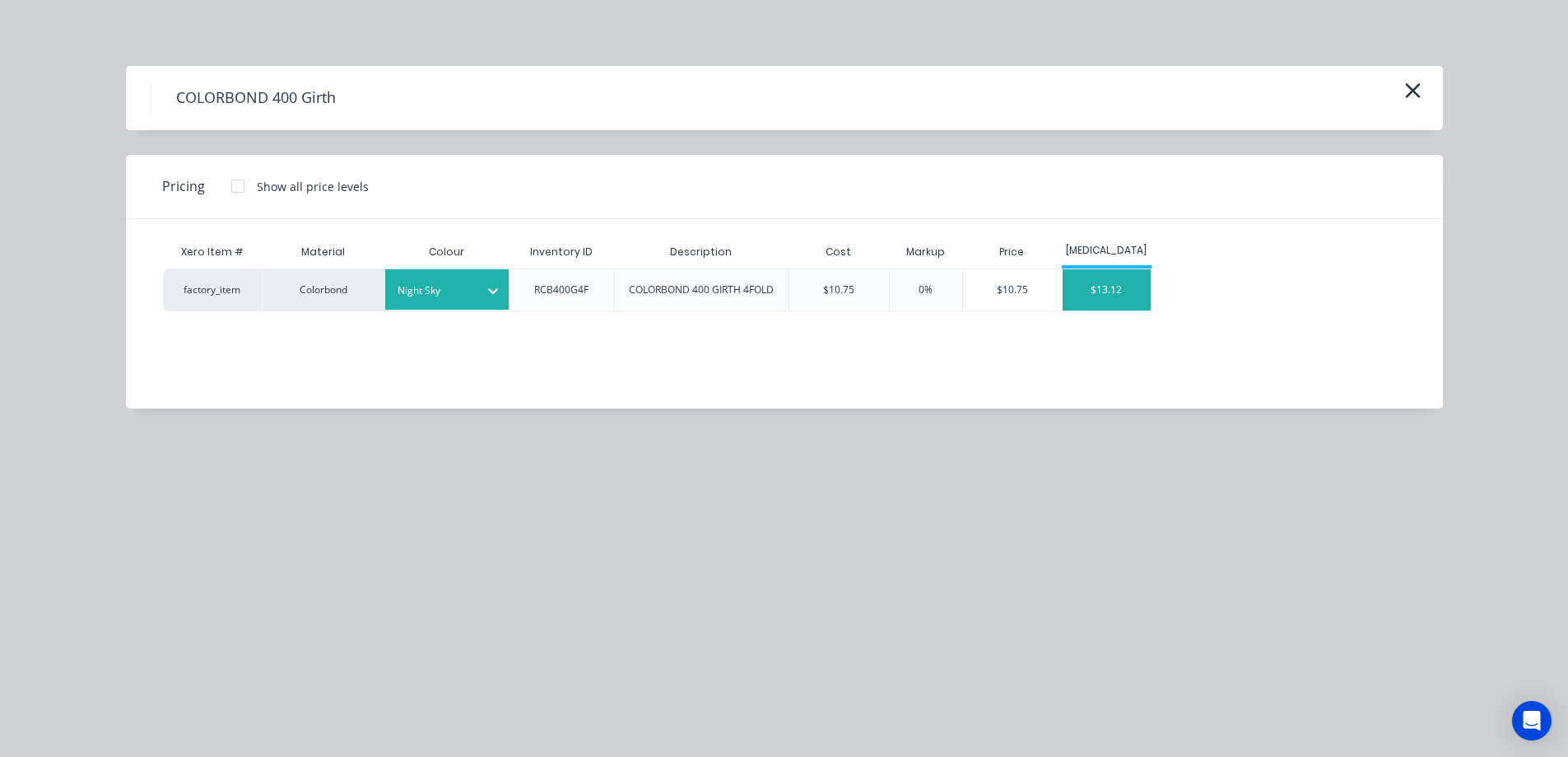
click at [1108, 279] on div "$13.12" at bounding box center [1106, 289] width 89 height 41
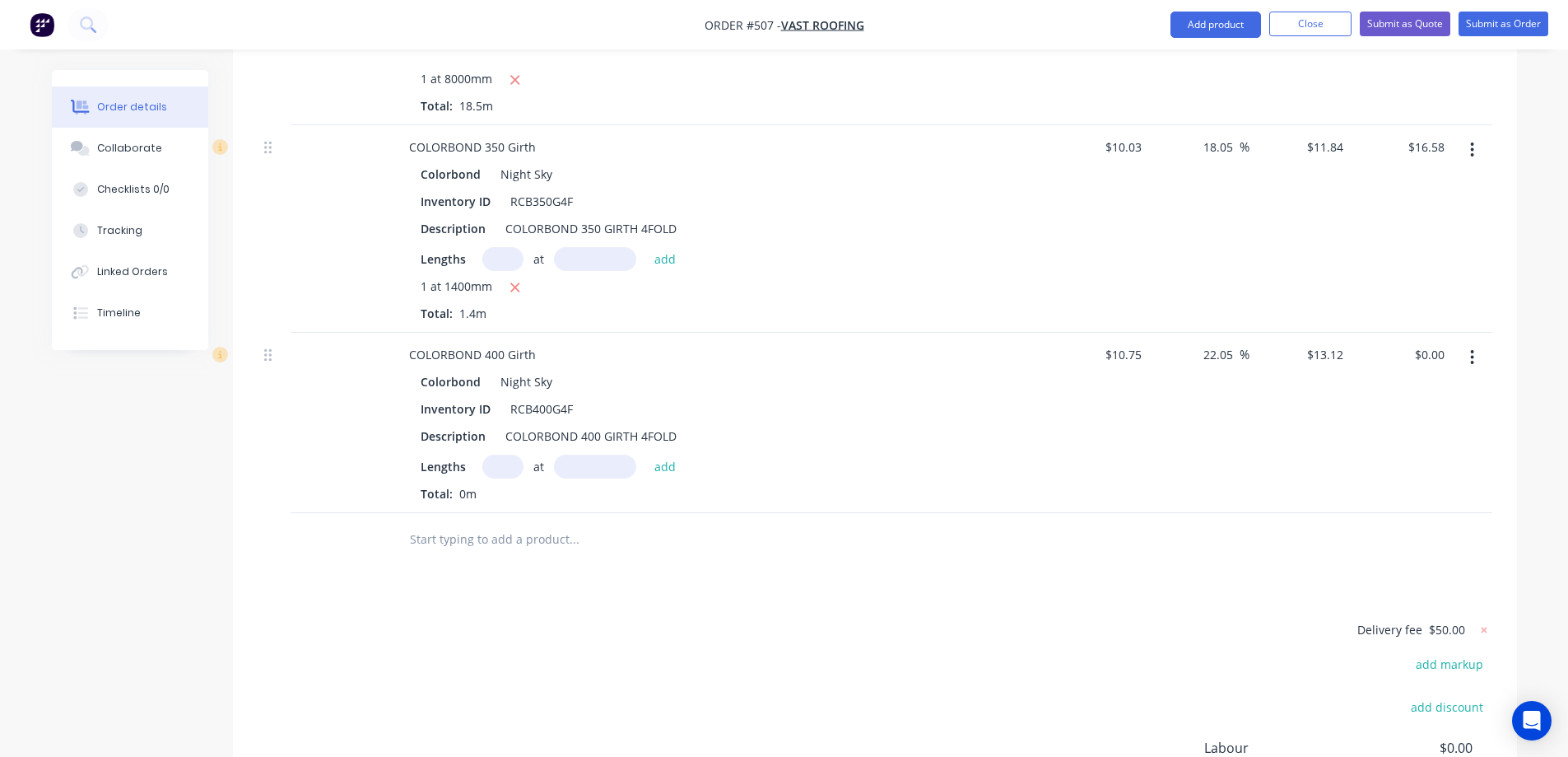
click at [501, 454] on input "text" at bounding box center [503, 466] width 41 height 24
type input "1"
type input "5300mm"
click at [650, 454] on button "add" at bounding box center [665, 465] width 39 height 22
type input "$69.54"
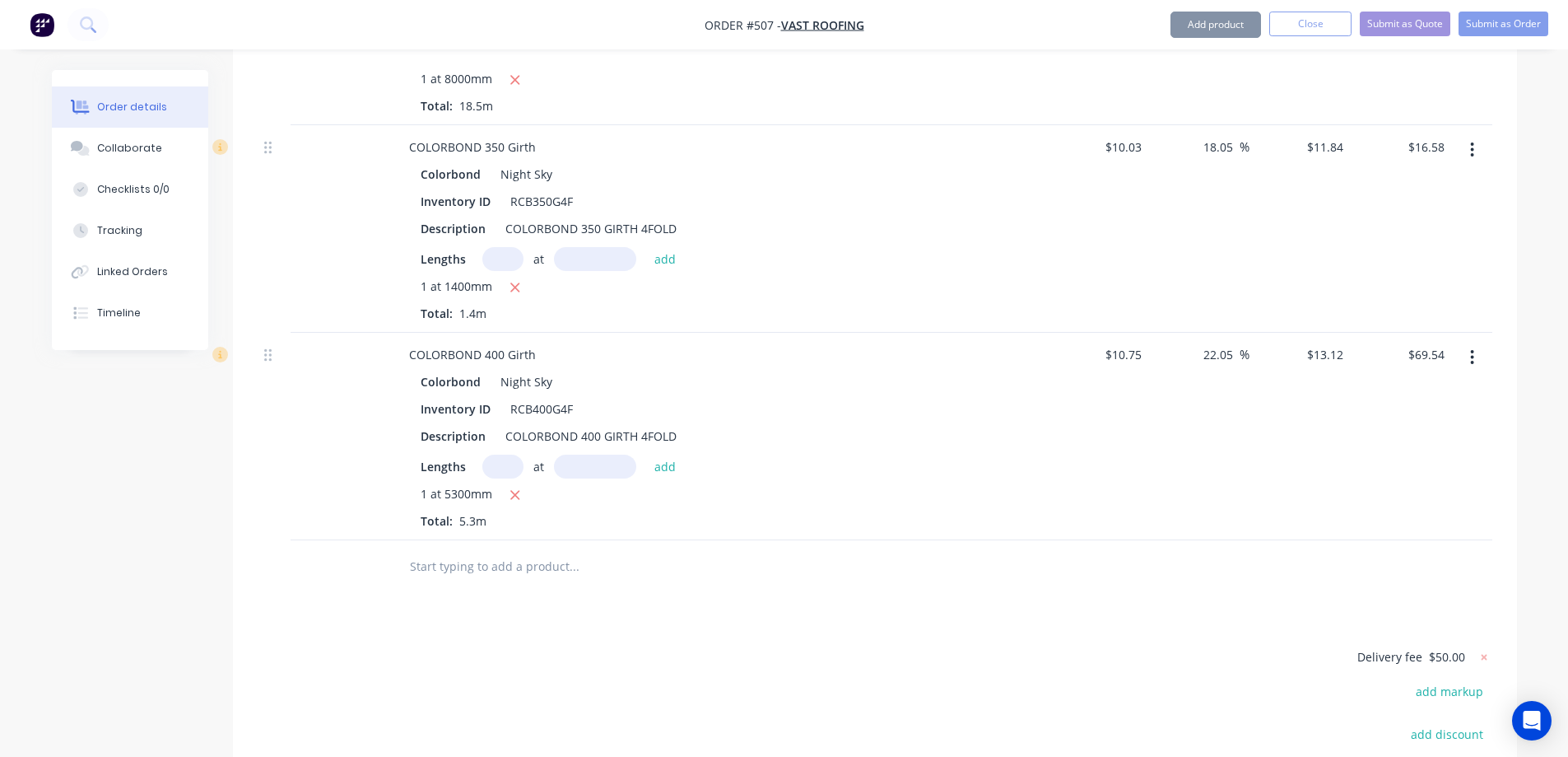
click at [474, 550] on input "text" at bounding box center [574, 567] width 329 height 33
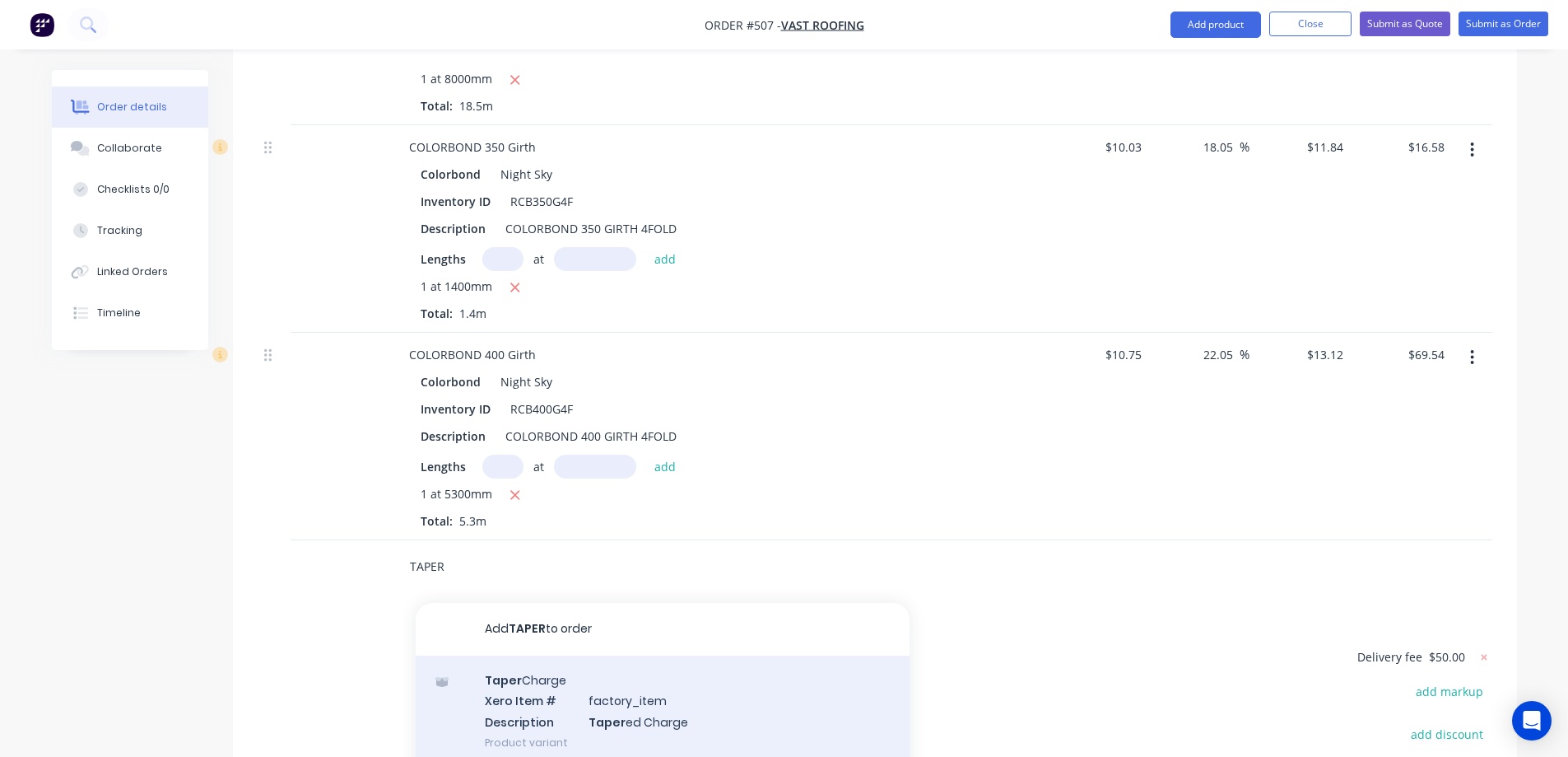
type input "TAPER"
click at [524, 655] on div "Taper Charge Xero Item # factory_item Description Taper ed Charge Product varia…" at bounding box center [663, 710] width 494 height 111
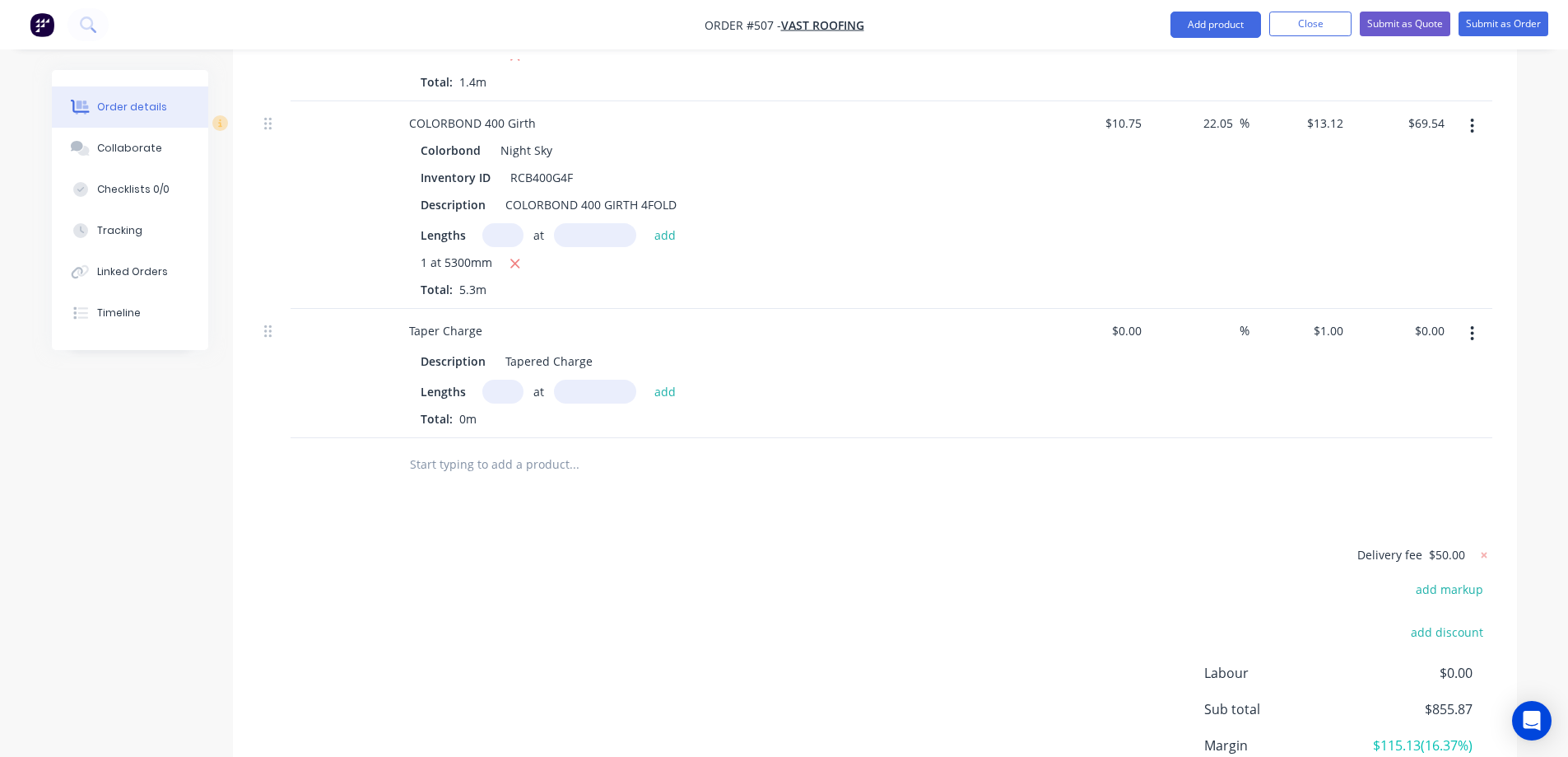
scroll to position [2918, 0]
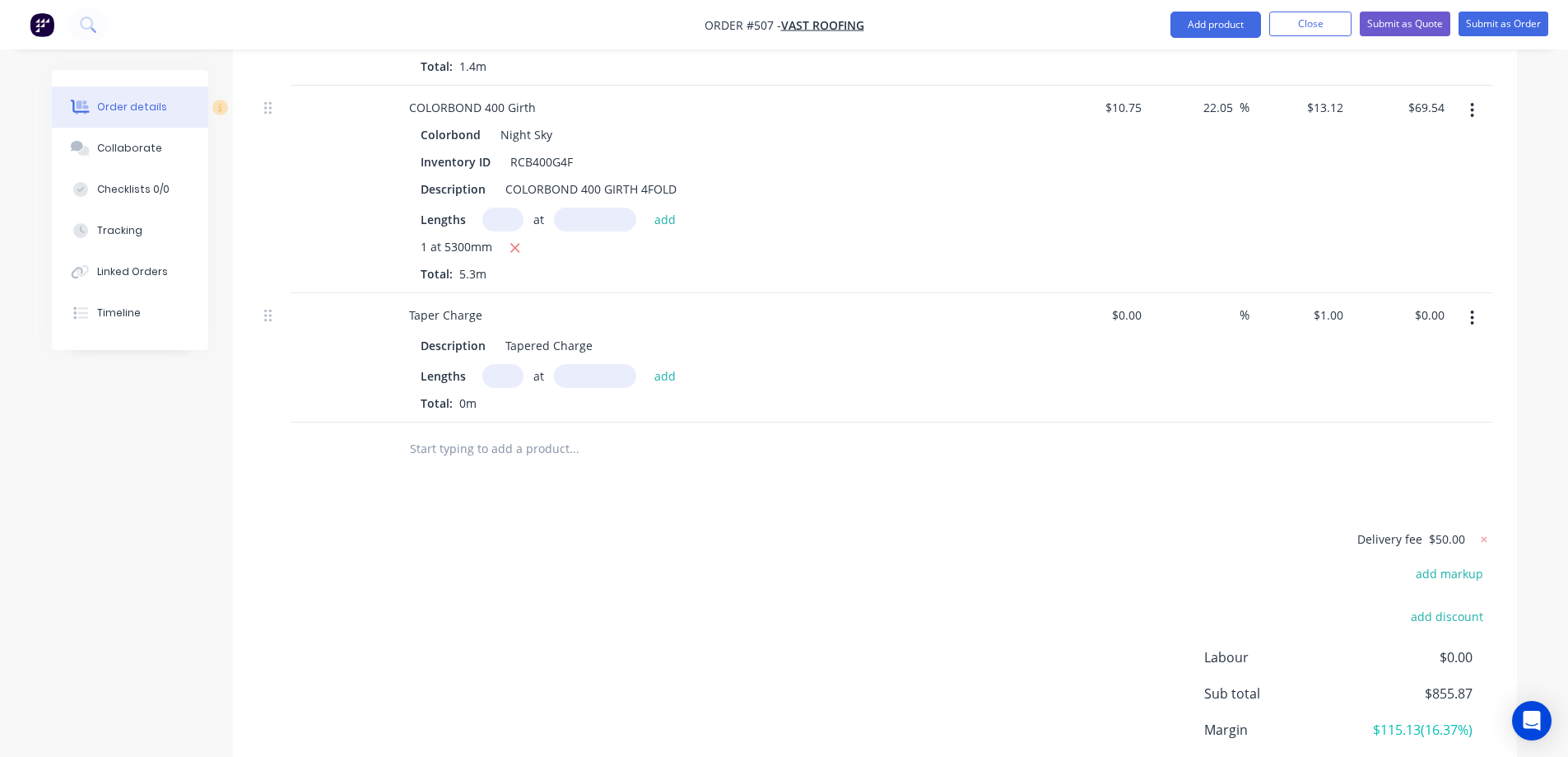
click at [495, 364] on input "text" at bounding box center [503, 375] width 41 height 24
type input "1"
type input "5300mm"
click at [671, 364] on button "add" at bounding box center [665, 374] width 39 height 22
type input "$5.30"
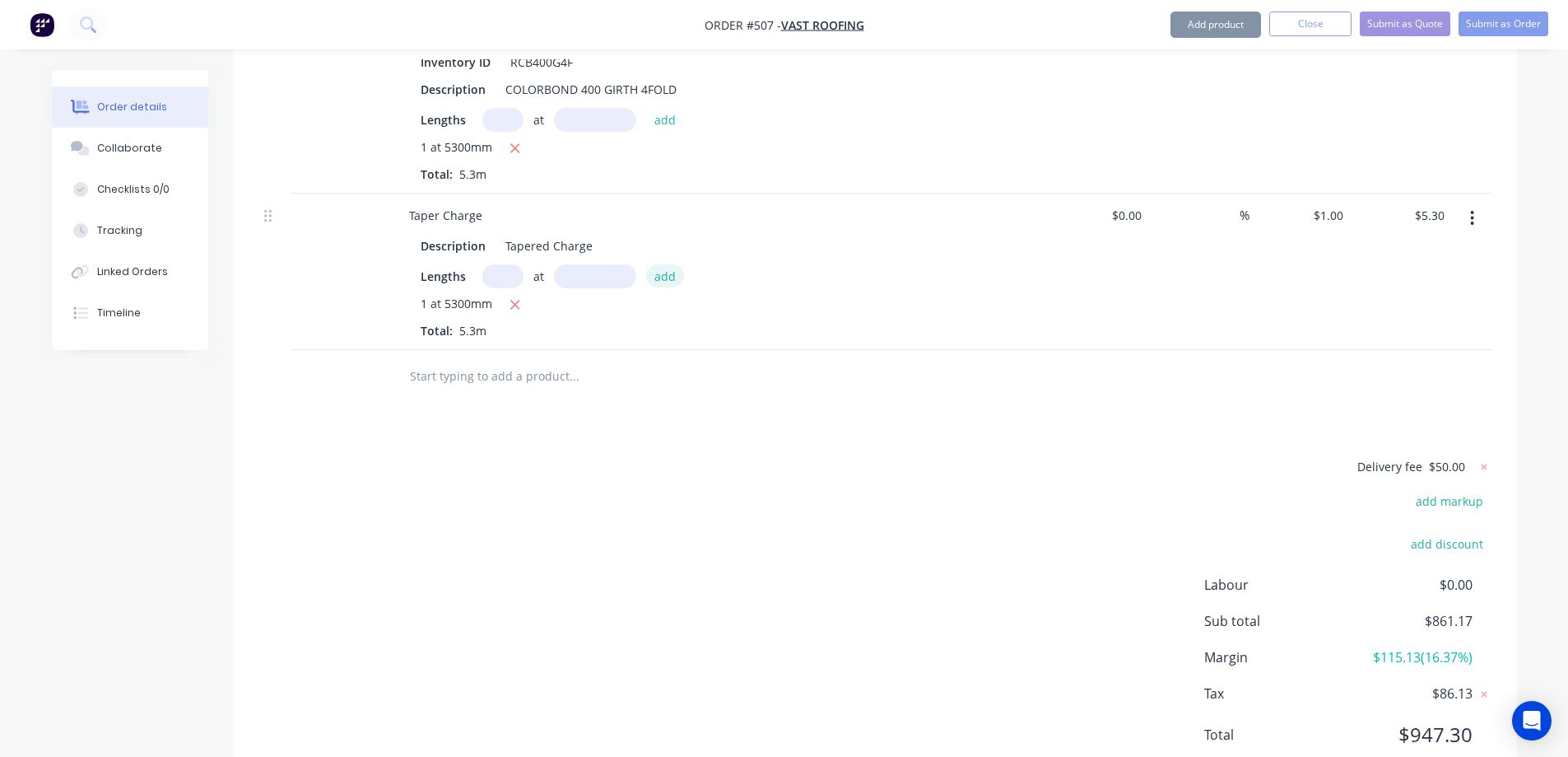
scroll to position [3035, 0]
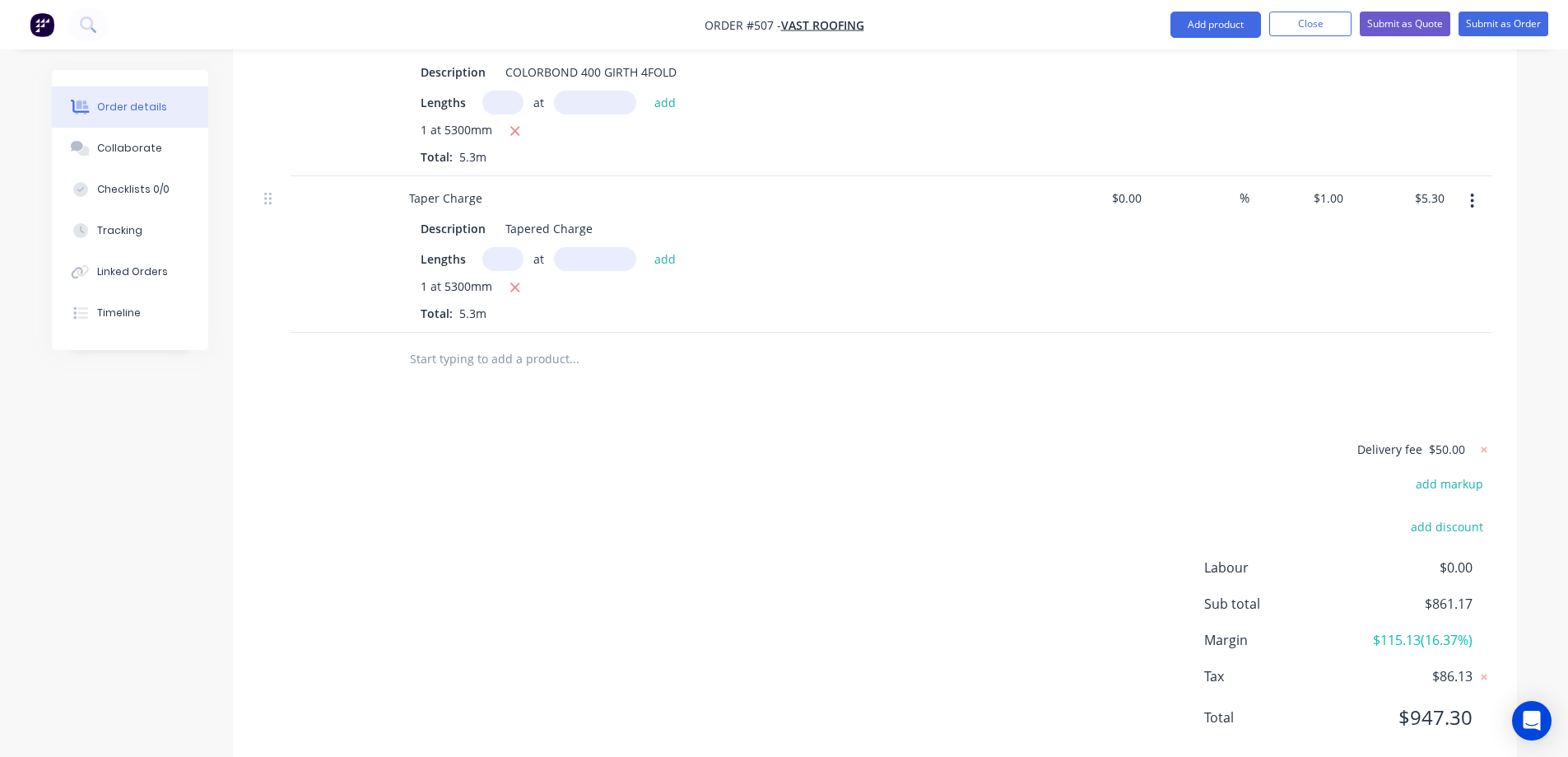
click at [508, 343] on input "text" at bounding box center [574, 359] width 329 height 33
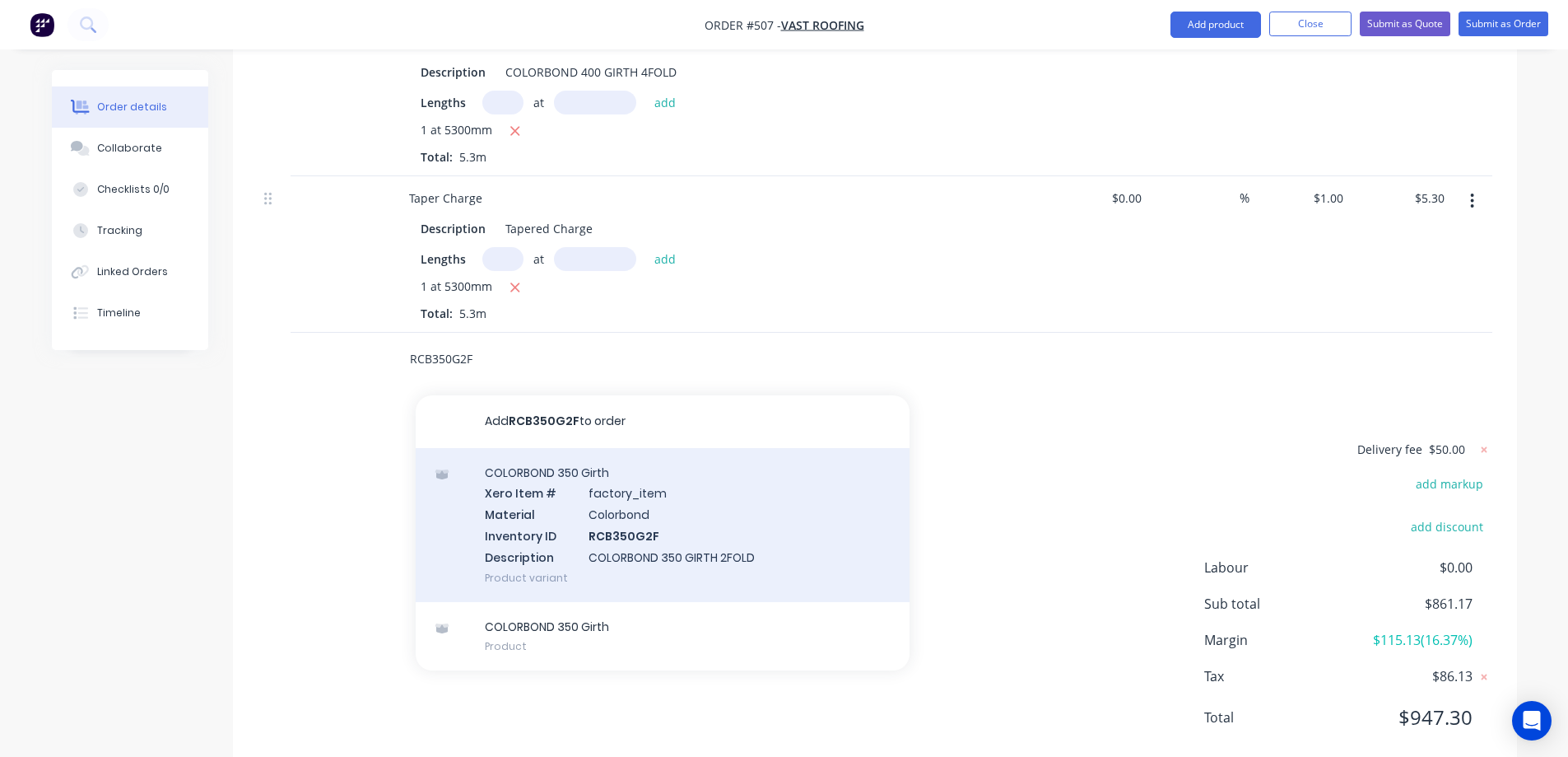
type input "RCB350G2F"
click at [537, 450] on div "COLORBOND 350 Girth Xero Item # factory_item Material Colorbond Inventory ID RC…" at bounding box center [663, 525] width 494 height 154
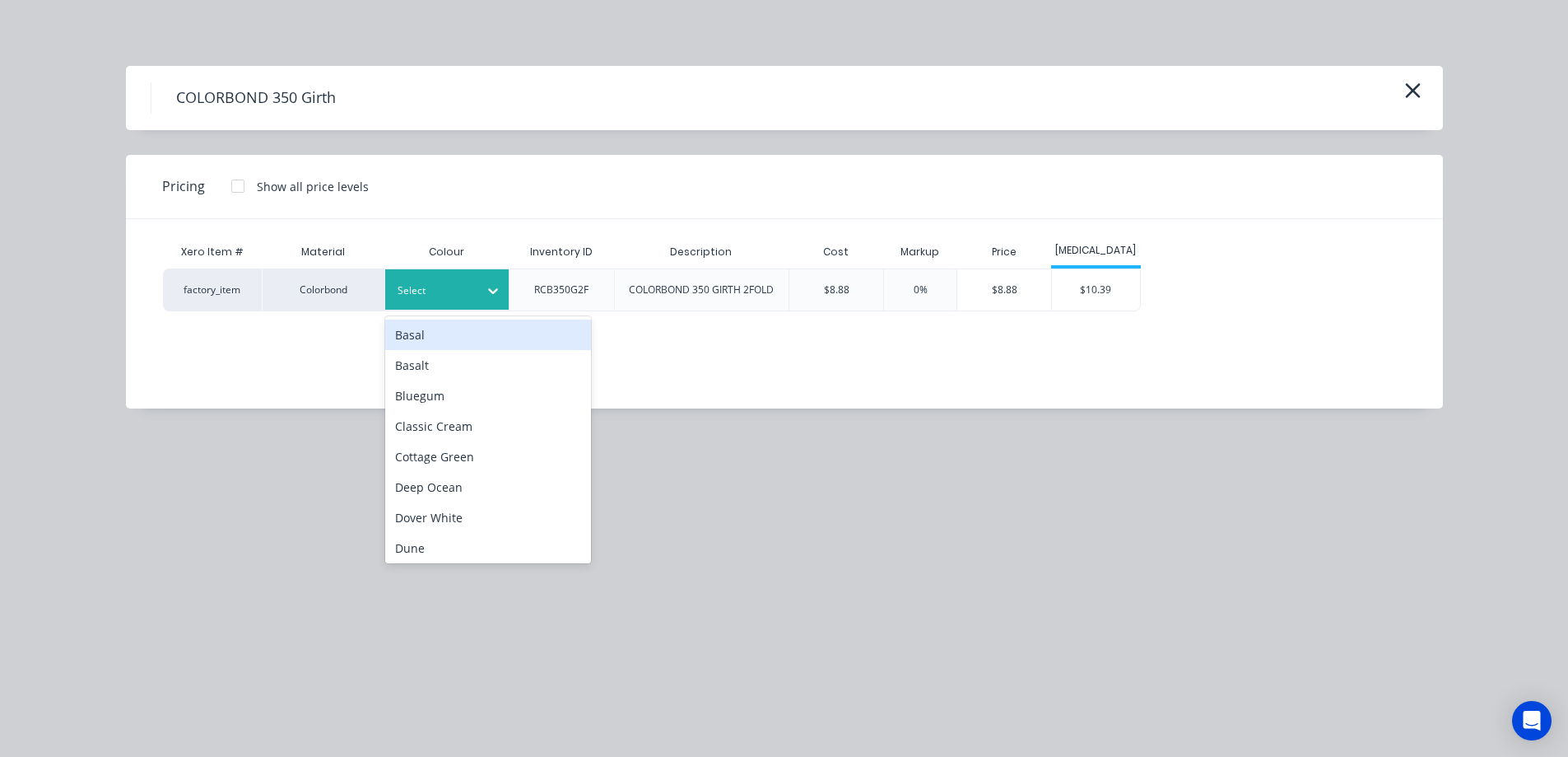
click at [440, 282] on div at bounding box center [435, 290] width 74 height 18
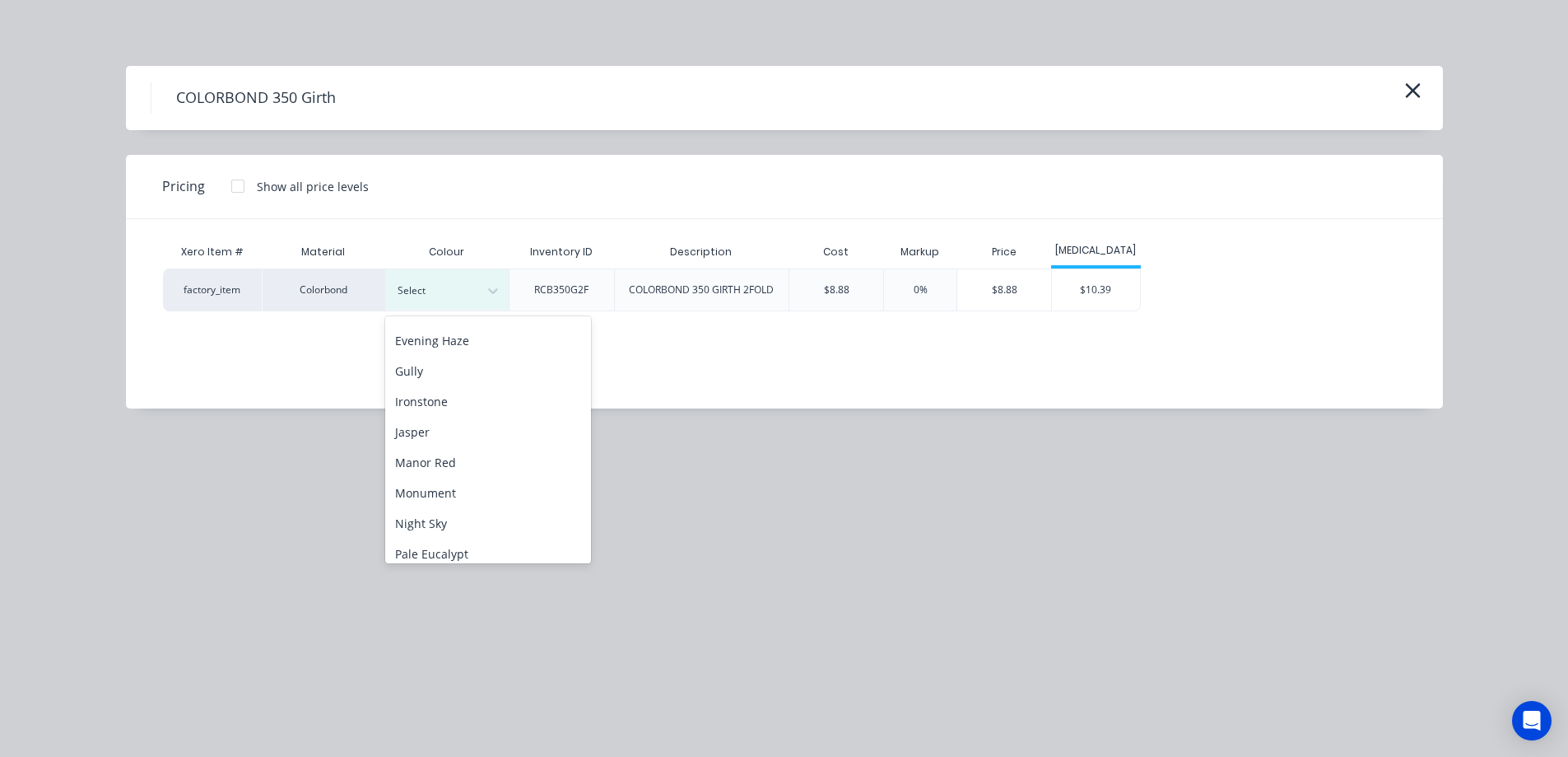
scroll to position [247, 0]
click at [446, 503] on div "Night Sky" at bounding box center [488, 514] width 206 height 30
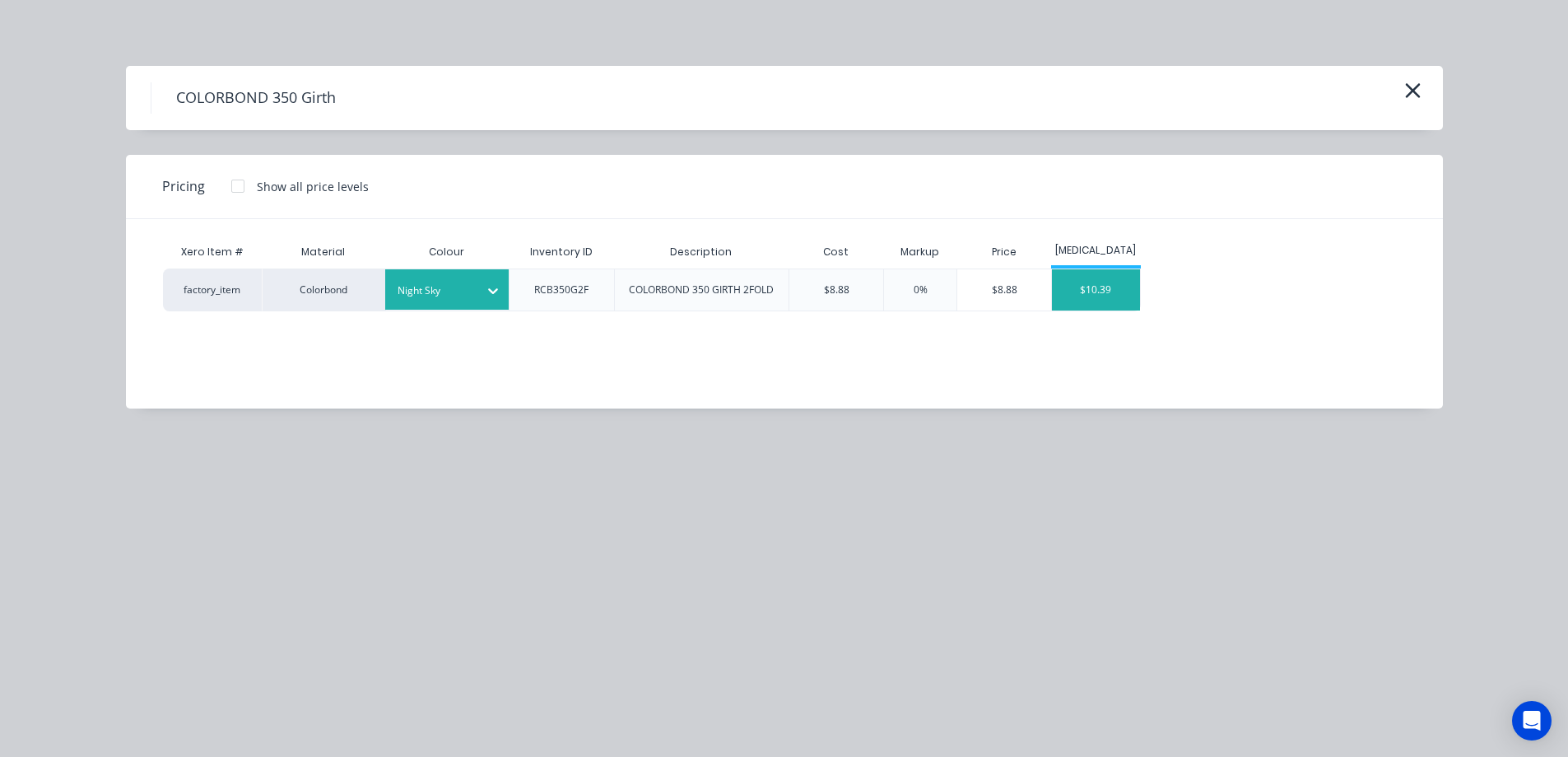
click at [1135, 284] on div "$10.39" at bounding box center [1096, 289] width 89 height 41
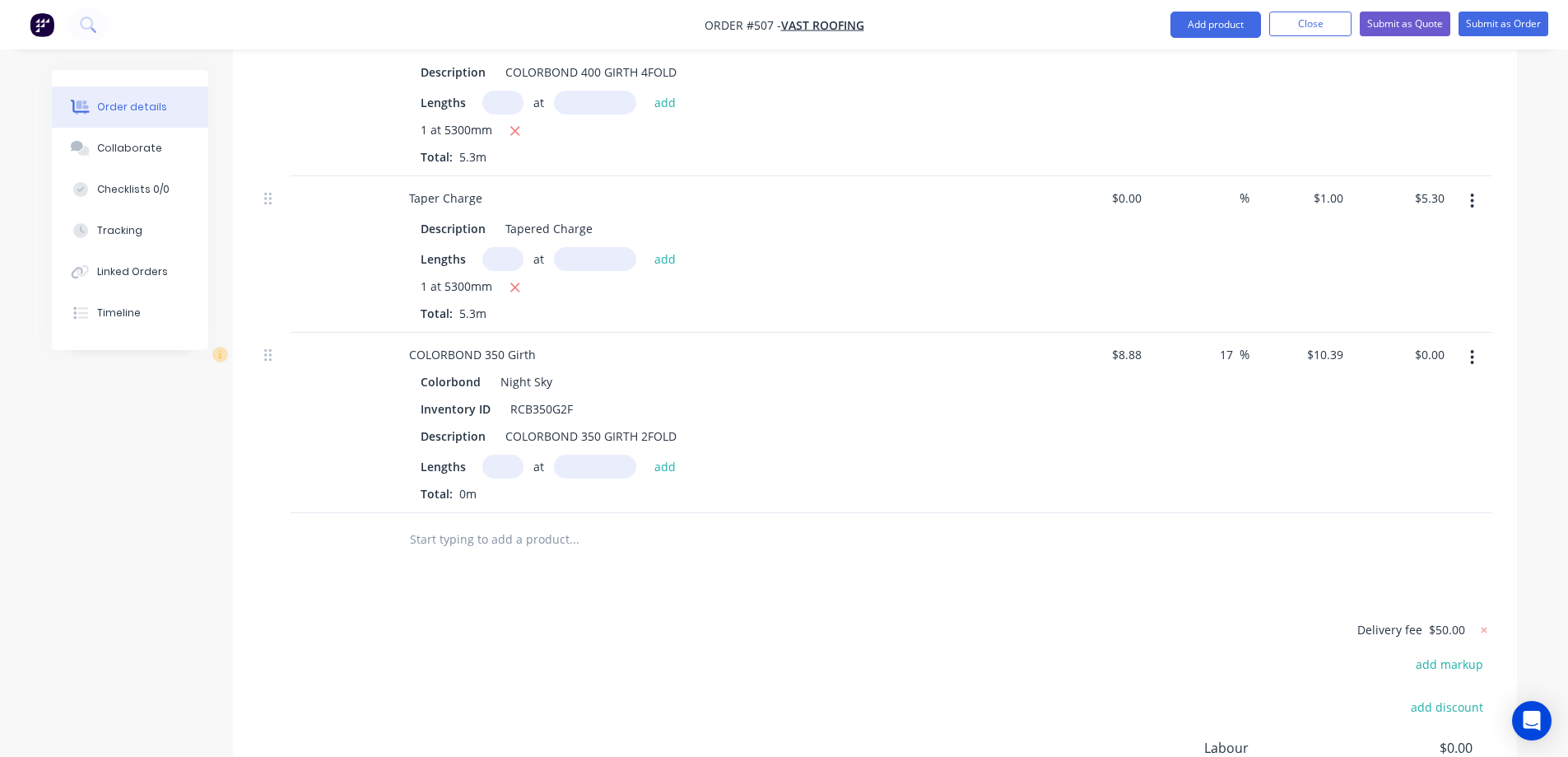
click at [506, 454] on input "text" at bounding box center [503, 466] width 41 height 24
type input "1"
type input "3000mm"
click at [673, 454] on button "add" at bounding box center [665, 465] width 39 height 22
type input "$31.17"
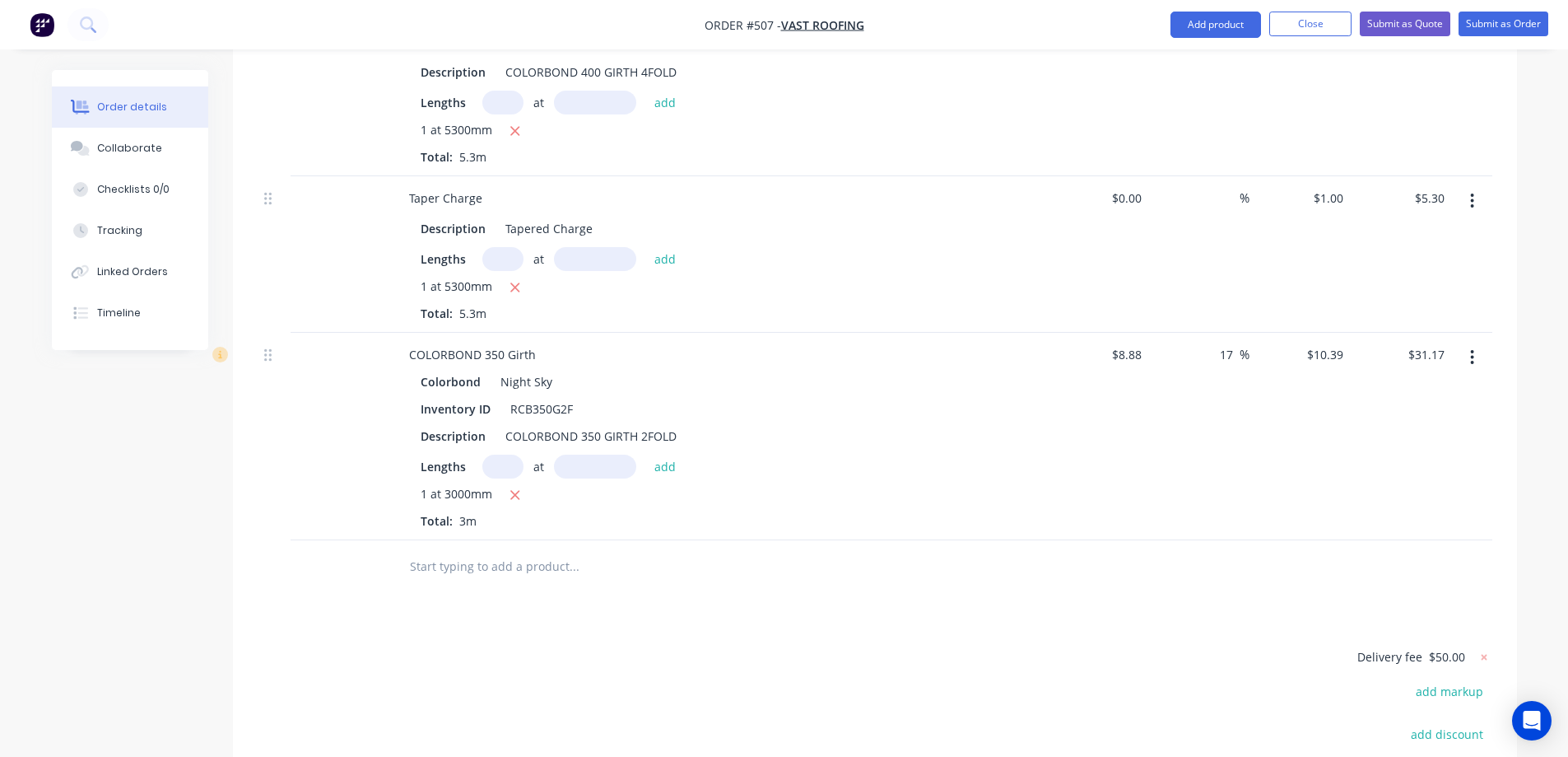
click at [504, 550] on input "text" at bounding box center [574, 567] width 329 height 33
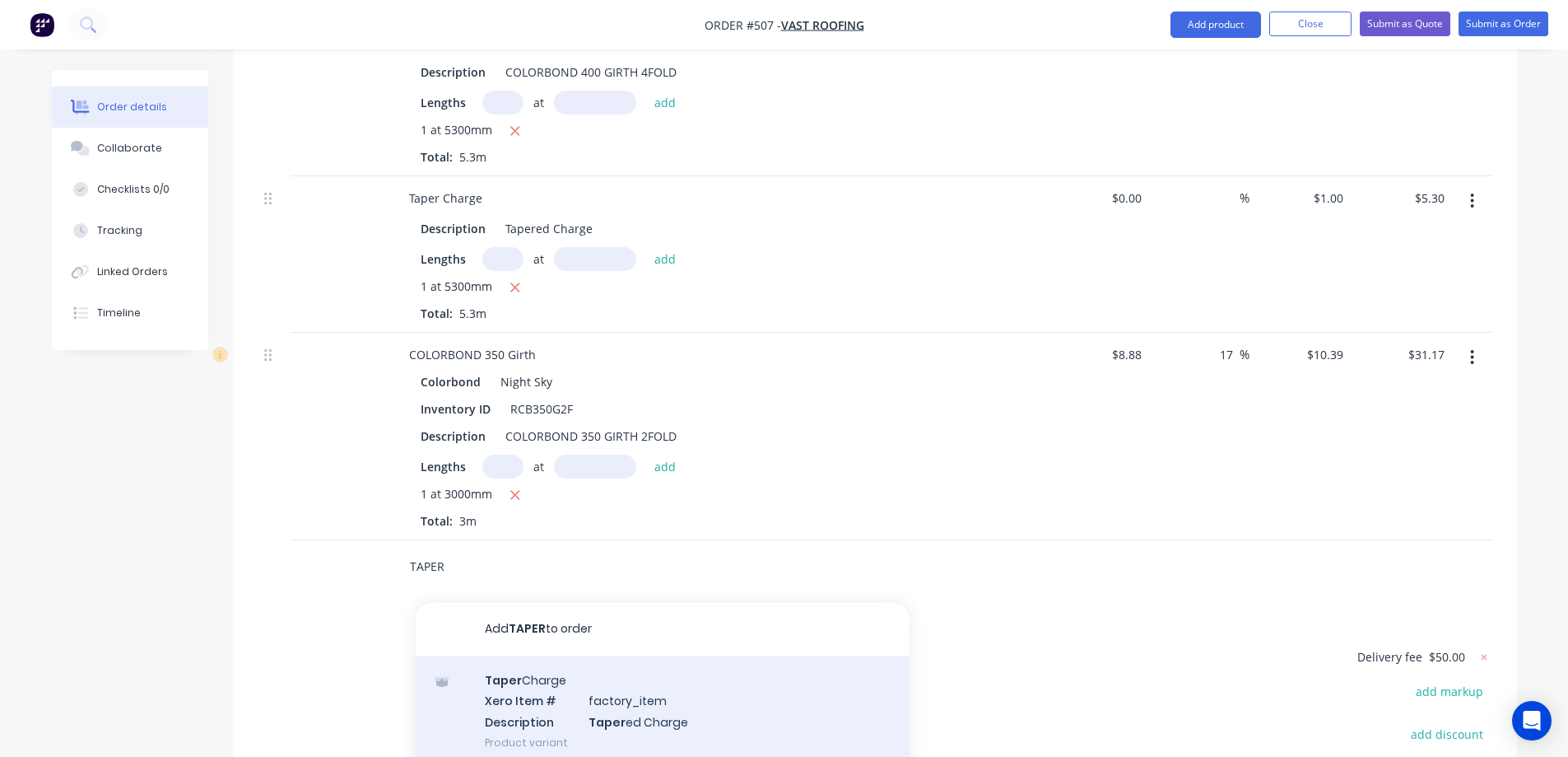
type input "TAPER"
click at [521, 655] on div "Taper Charge Xero Item # factory_item Description Taper ed Charge Product varia…" at bounding box center [663, 710] width 494 height 111
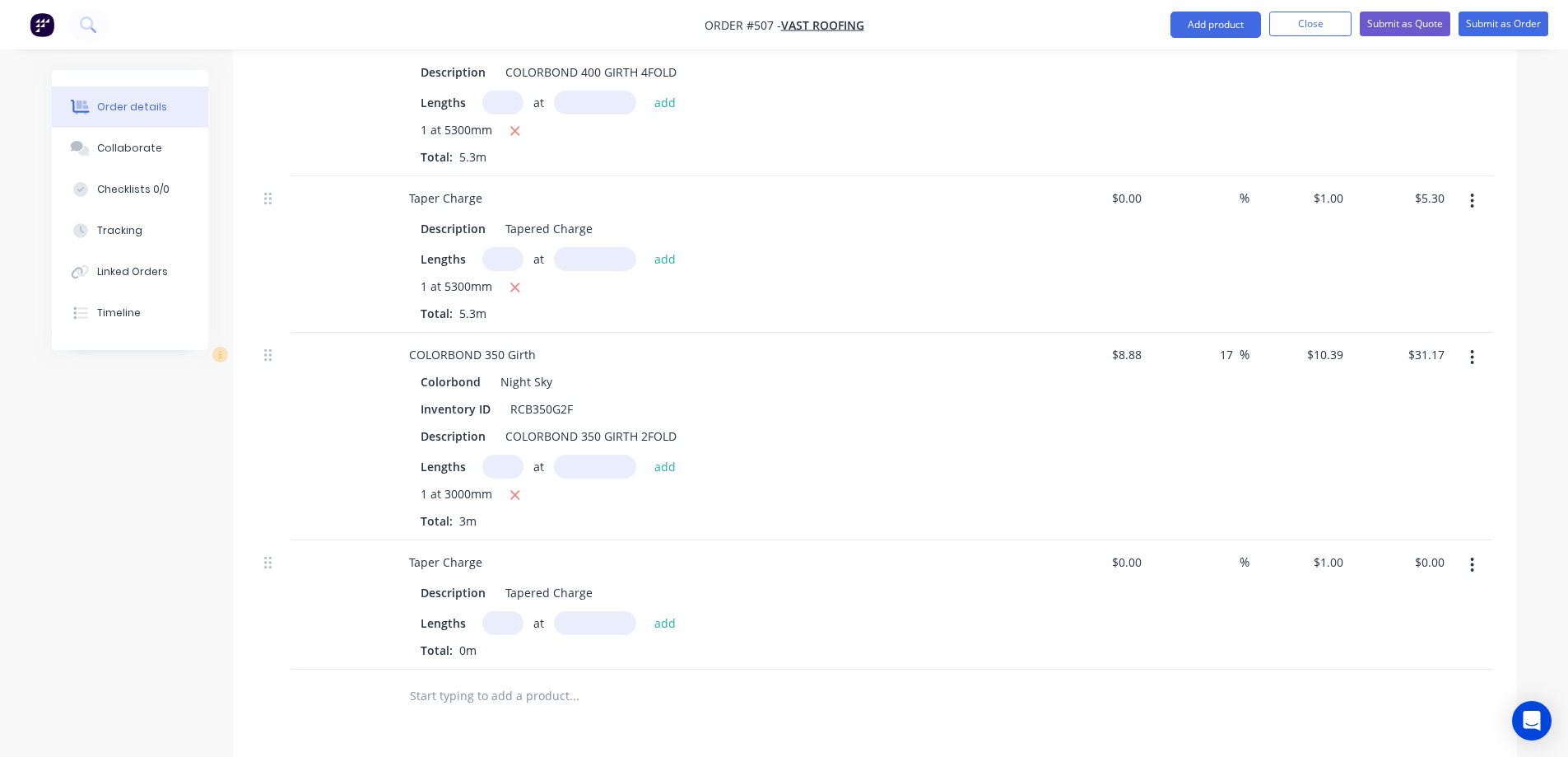
click at [505, 611] on input "text" at bounding box center [503, 623] width 41 height 24
type input "1"
type input "3000mm"
click at [662, 611] on button "add" at bounding box center [665, 622] width 39 height 22
type input "$3.00"
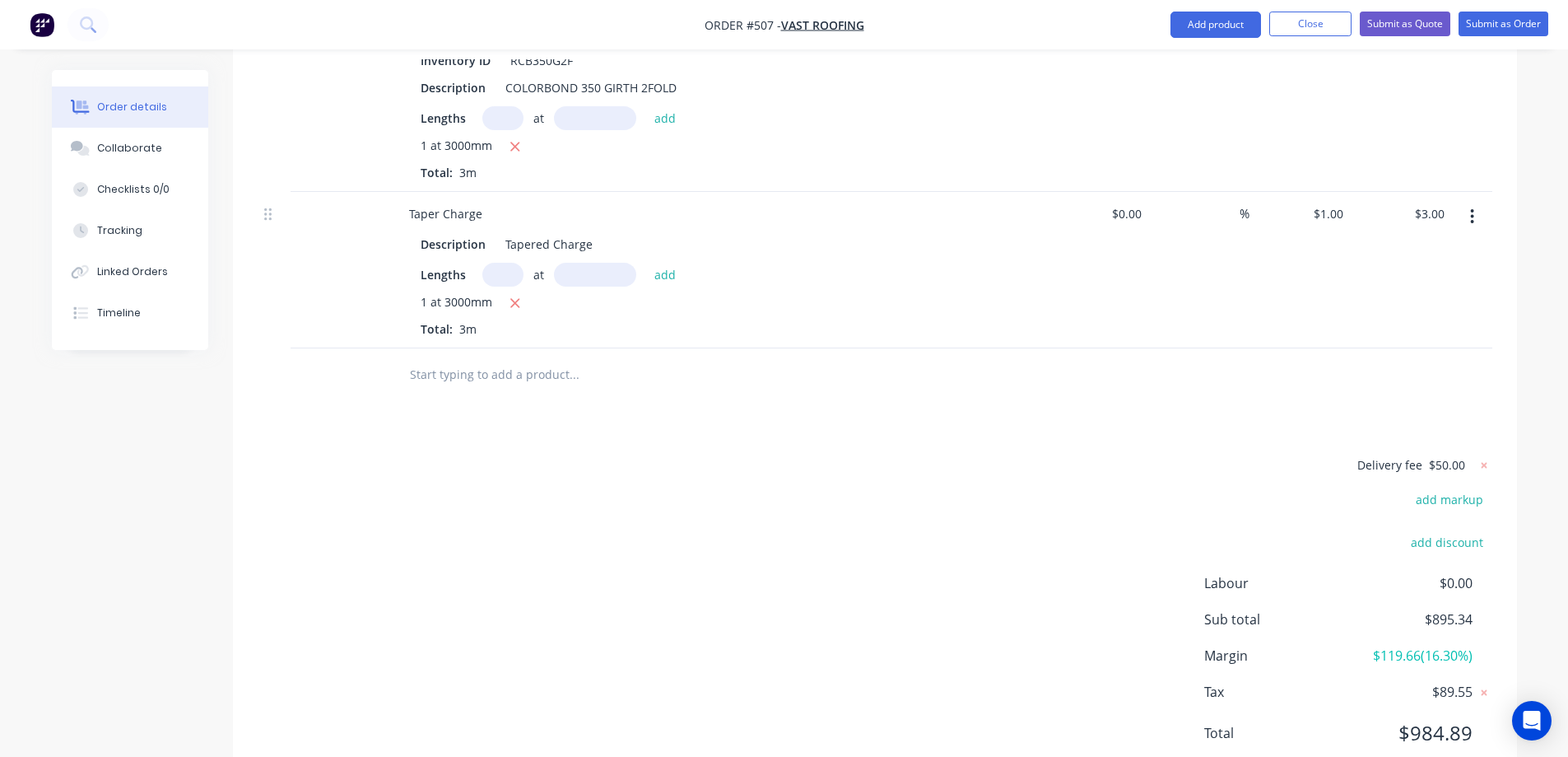
scroll to position [3398, 0]
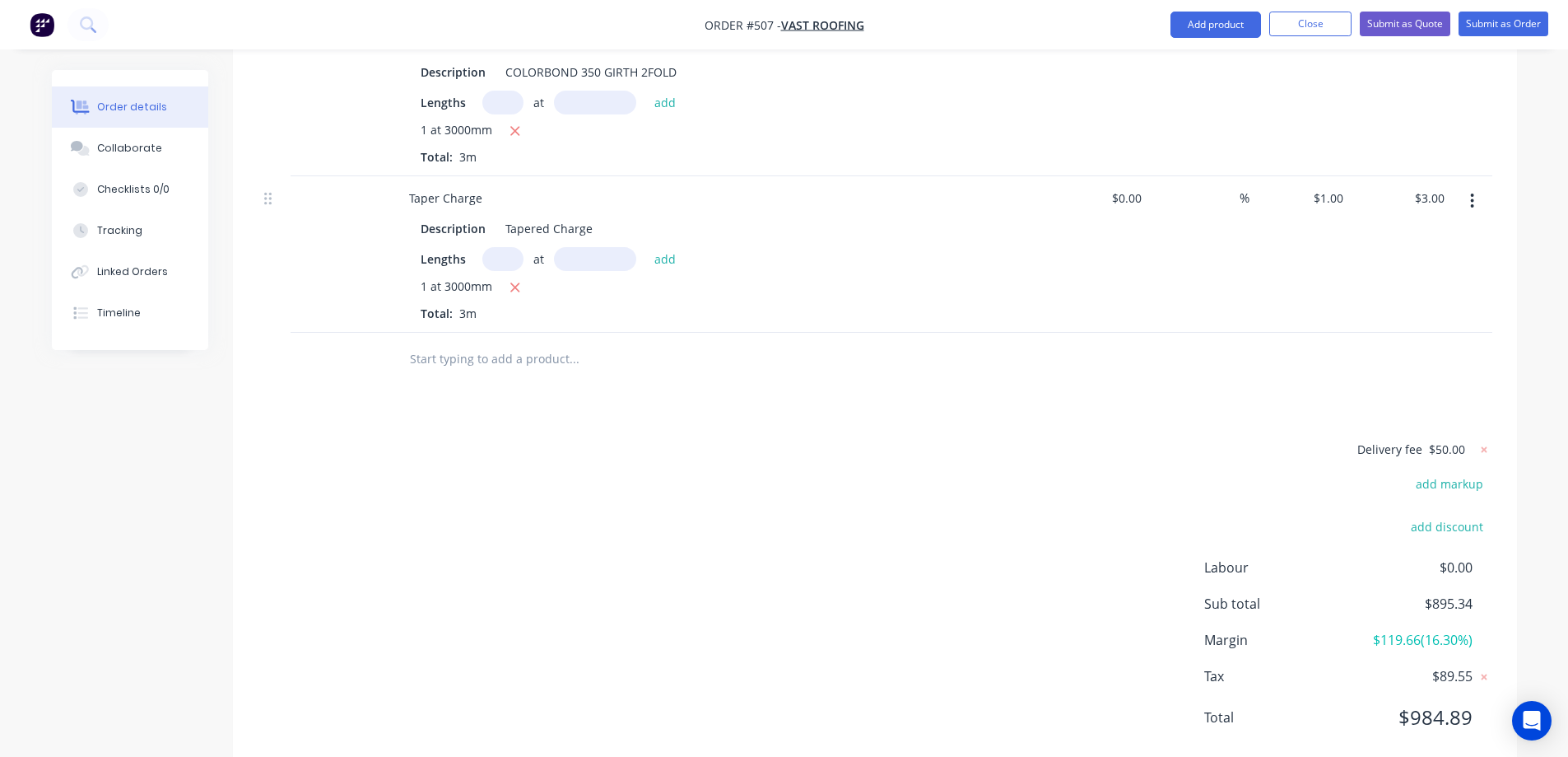
click at [456, 343] on input "text" at bounding box center [574, 359] width 329 height 33
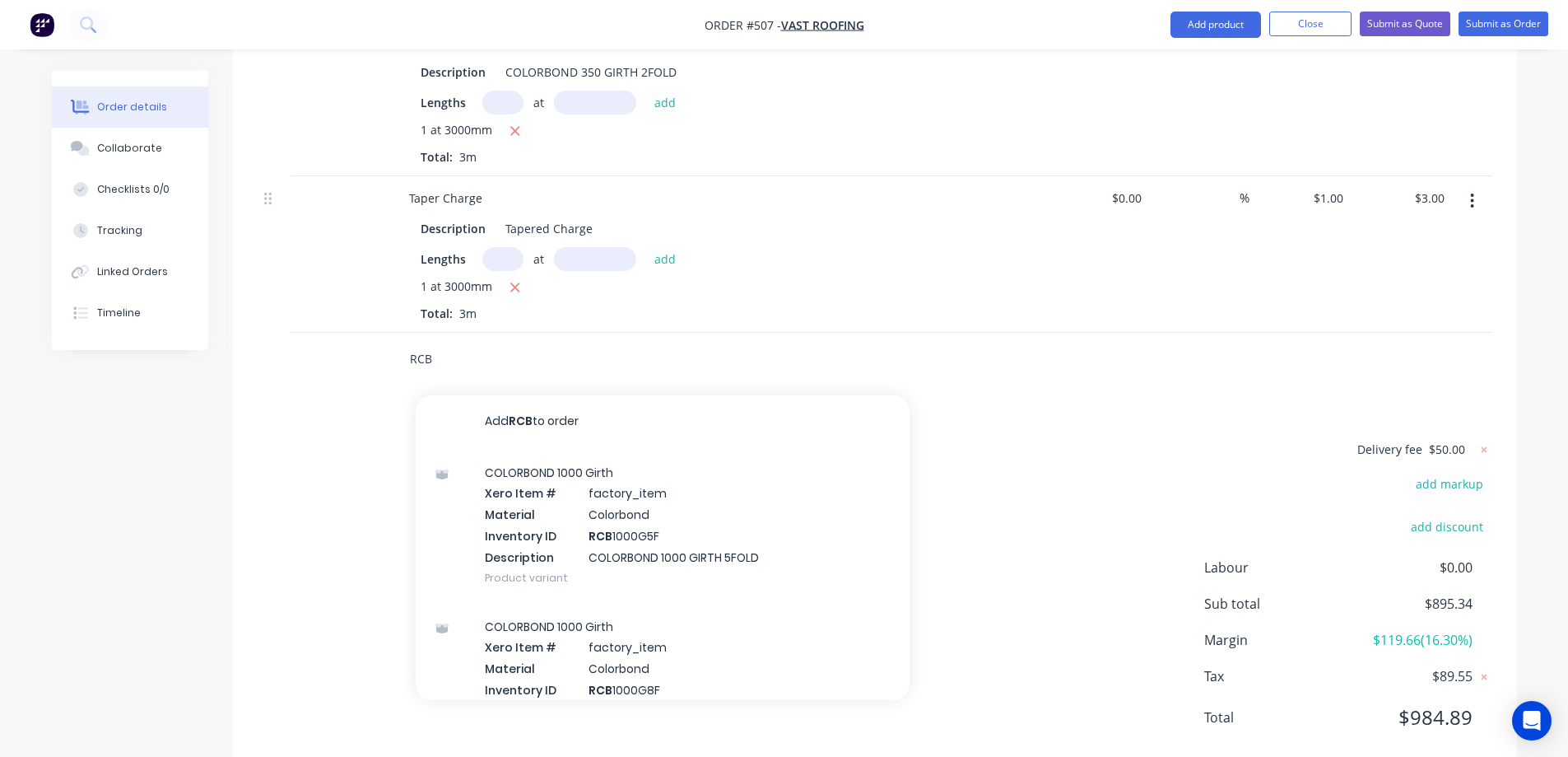
click at [447, 343] on input "RCB" at bounding box center [574, 359] width 329 height 33
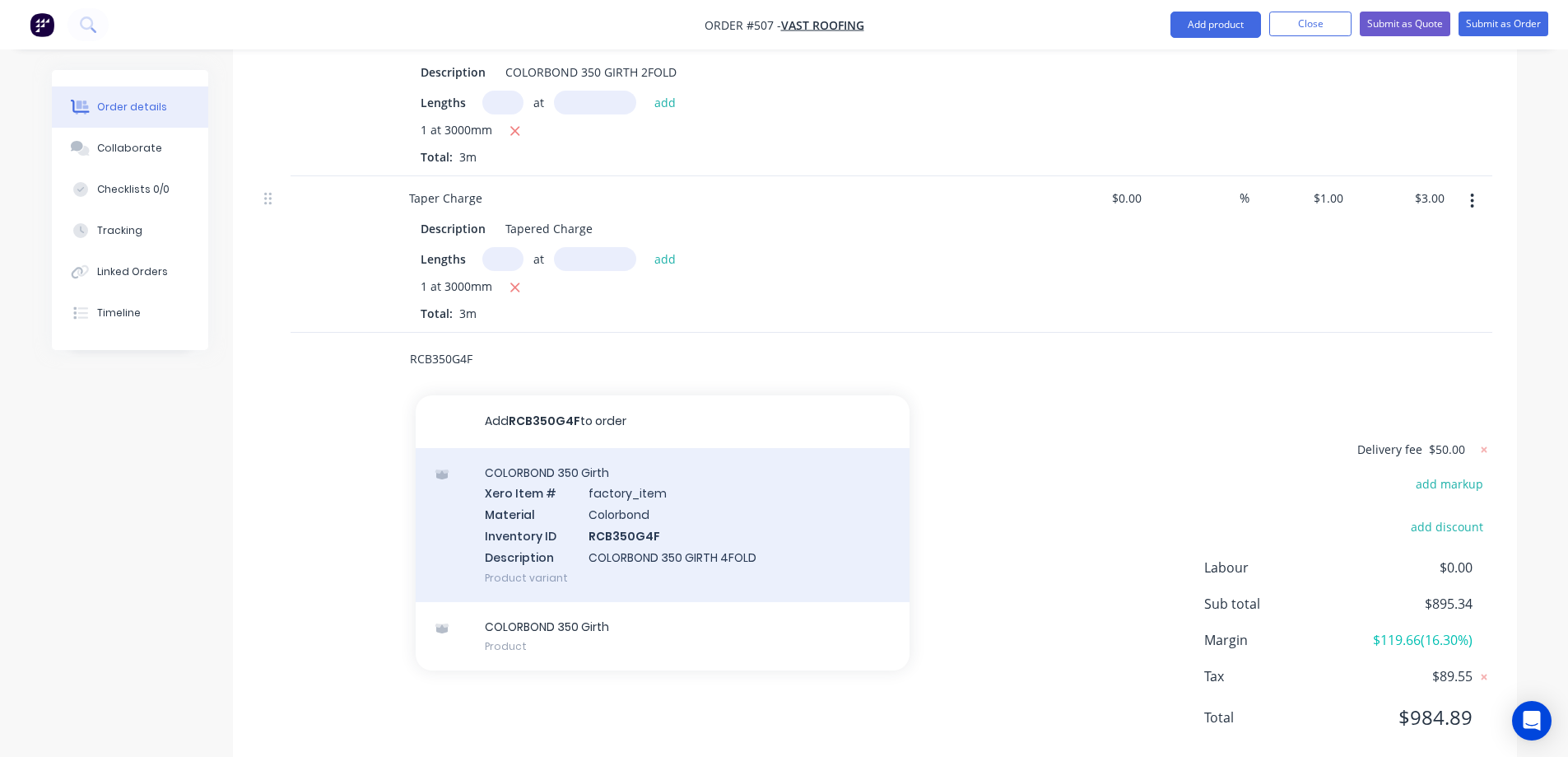
type input "RCB350G4F"
click at [564, 488] on div "COLORBOND 350 Girth Xero Item # factory_item Material Colorbond Inventory ID RC…" at bounding box center [663, 525] width 494 height 154
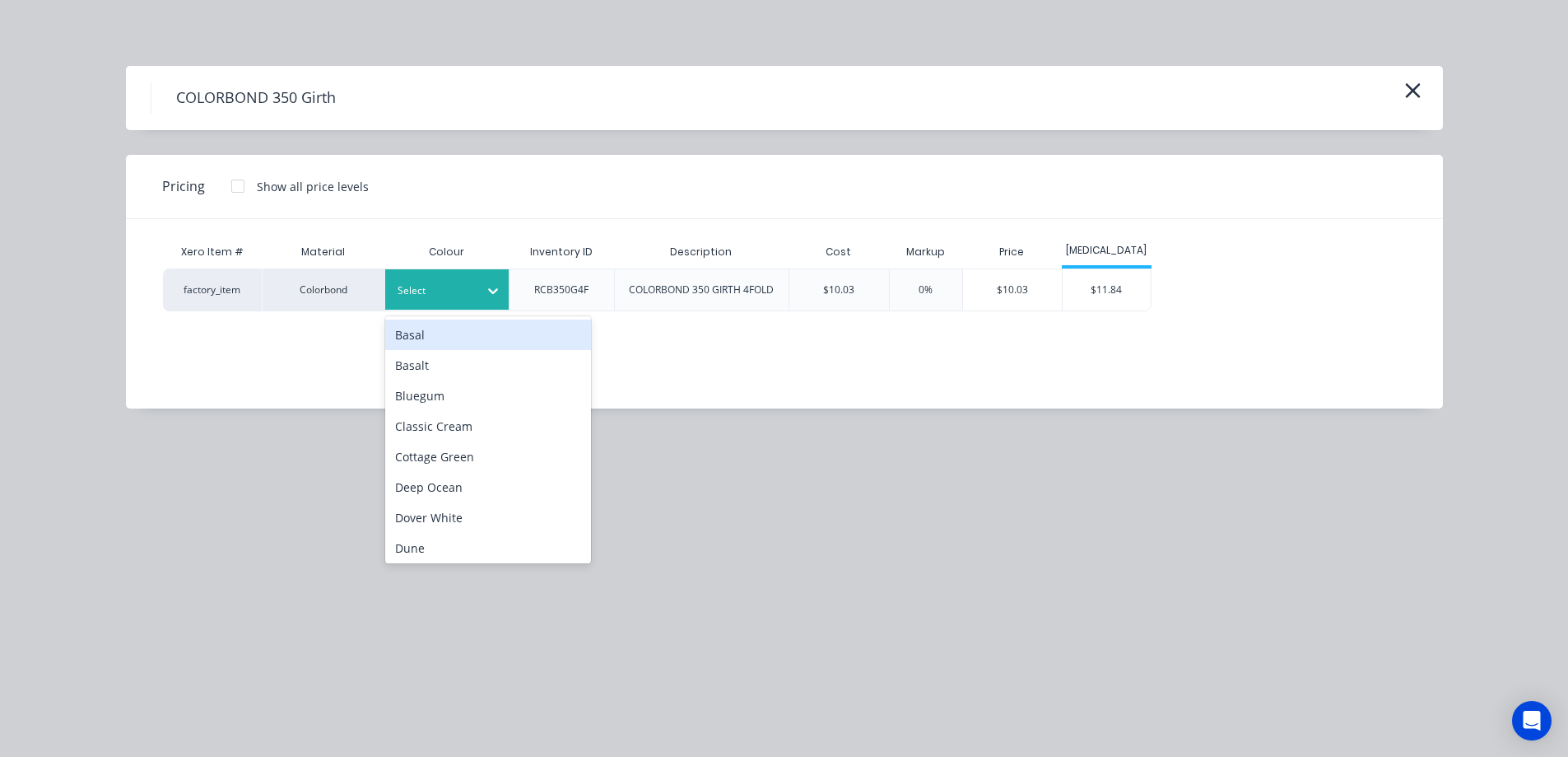
click at [478, 285] on div at bounding box center [492, 290] width 30 height 27
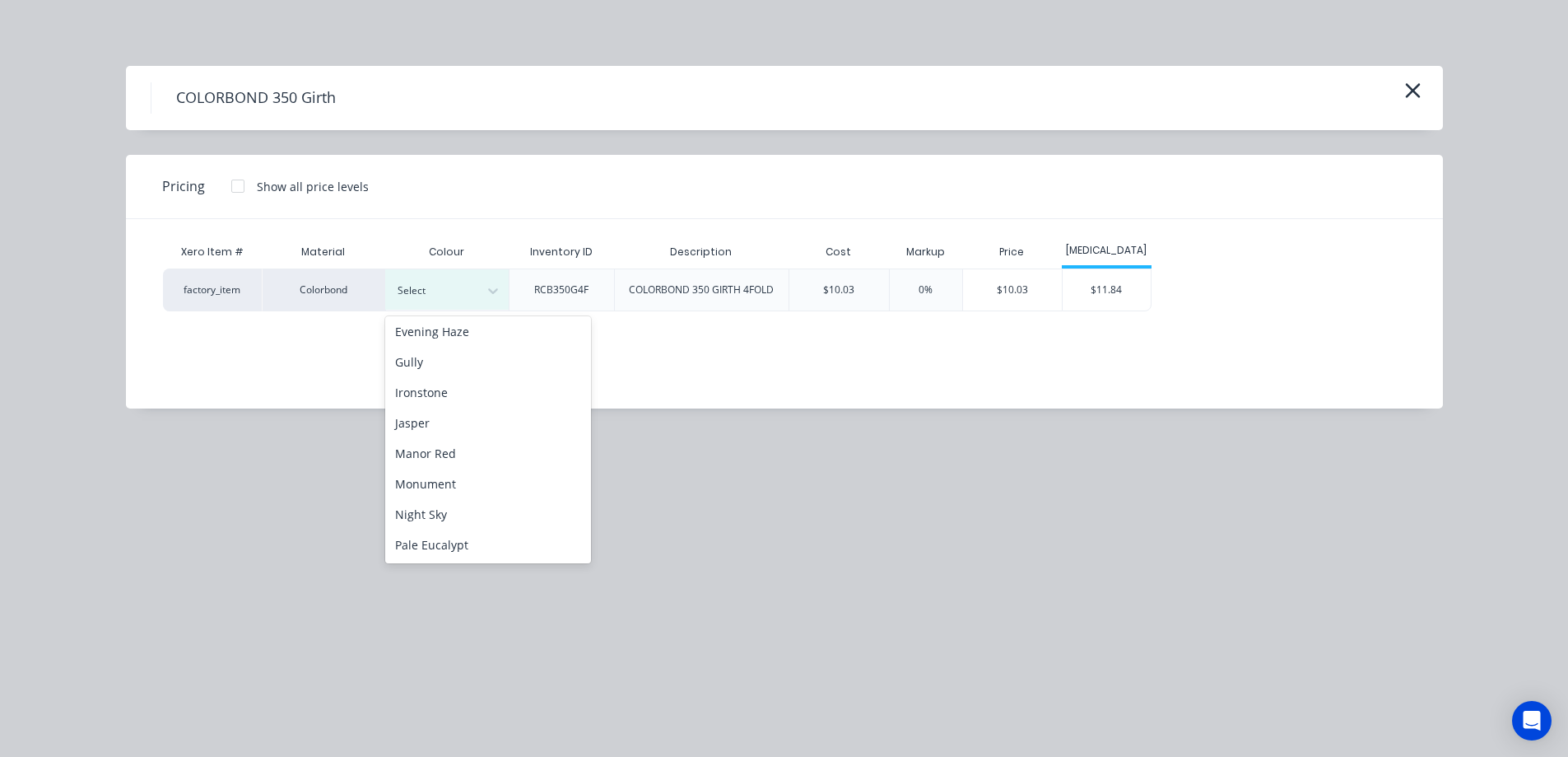
scroll to position [329, 0]
click at [476, 430] on div "Night Sky" at bounding box center [488, 432] width 206 height 30
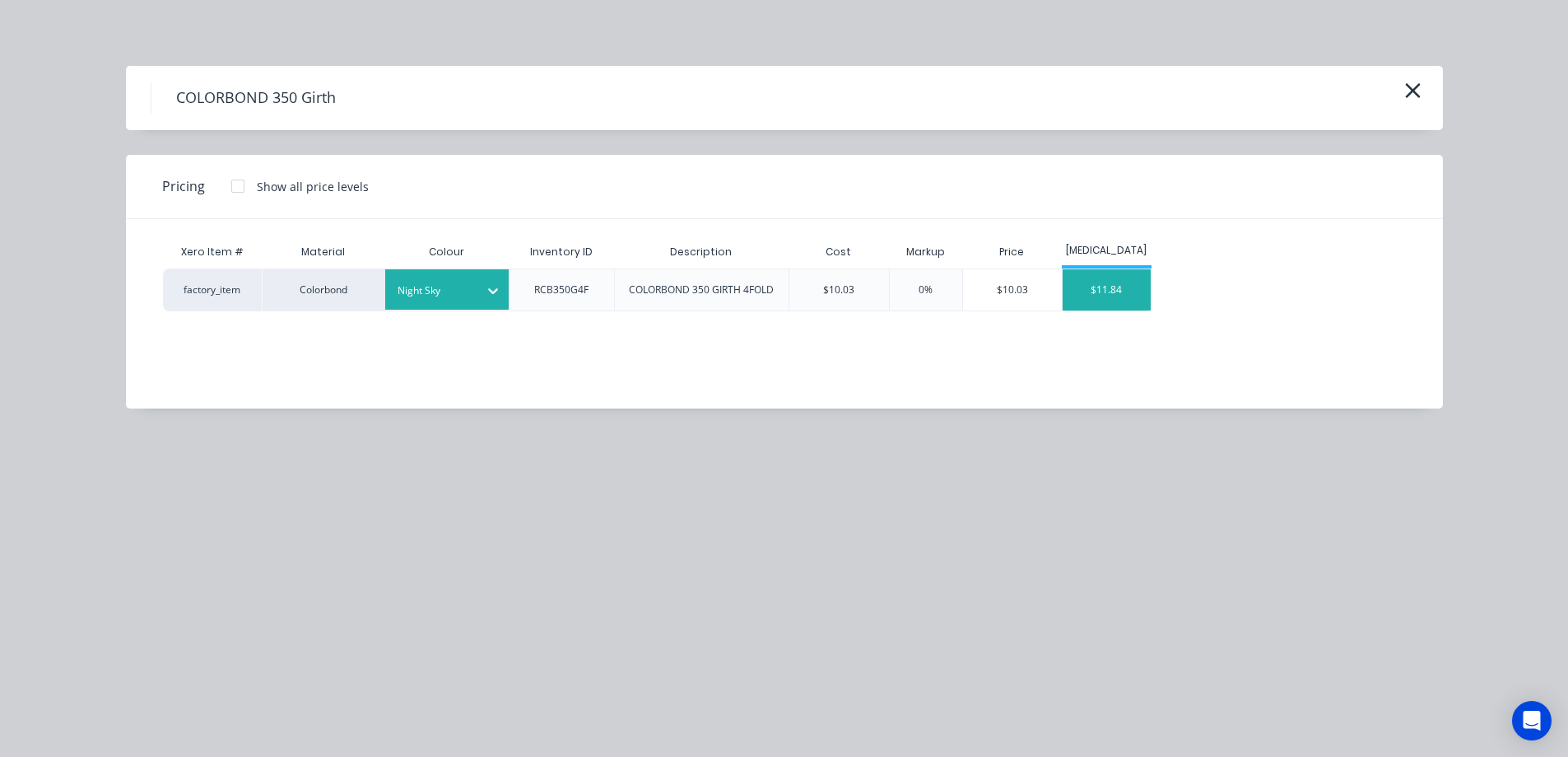
click at [1125, 295] on div "$11.84" at bounding box center [1106, 289] width 89 height 41
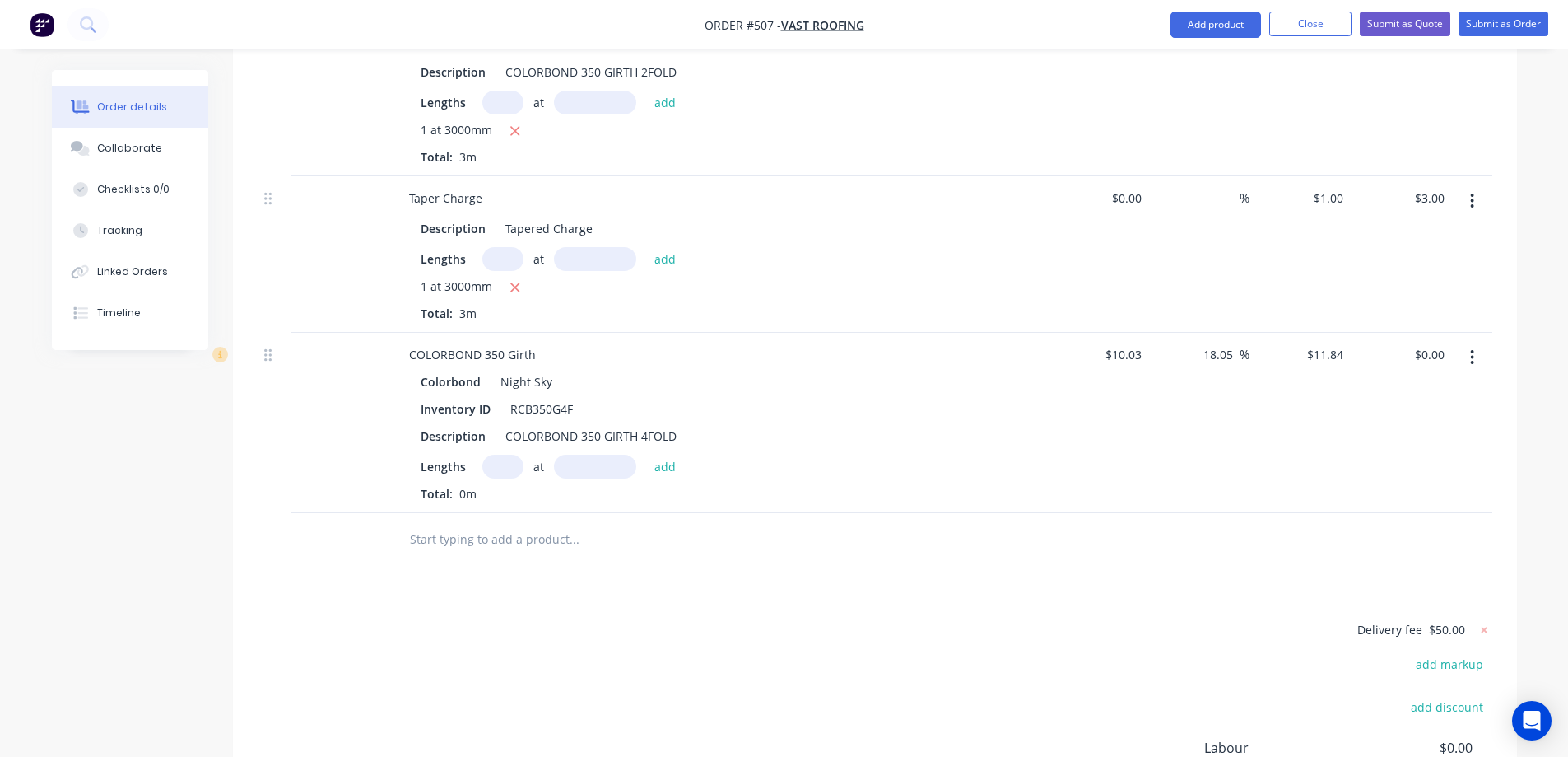
click at [498, 454] on input "text" at bounding box center [503, 466] width 41 height 24
type input "1"
type input "1800mm"
click at [670, 454] on button "add" at bounding box center [665, 465] width 39 height 22
type input "$21.31"
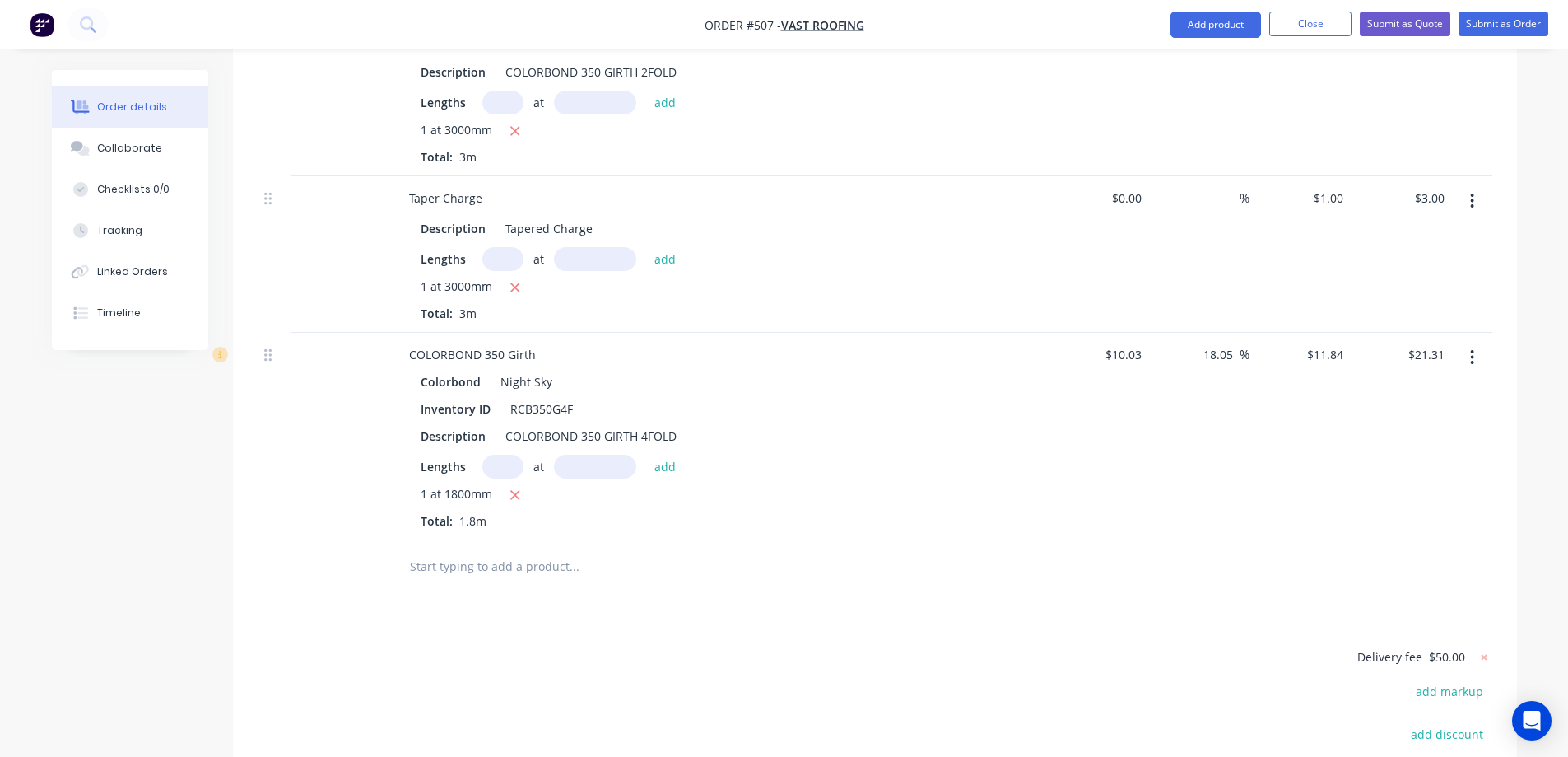
click at [486, 550] on input "text" at bounding box center [574, 567] width 329 height 33
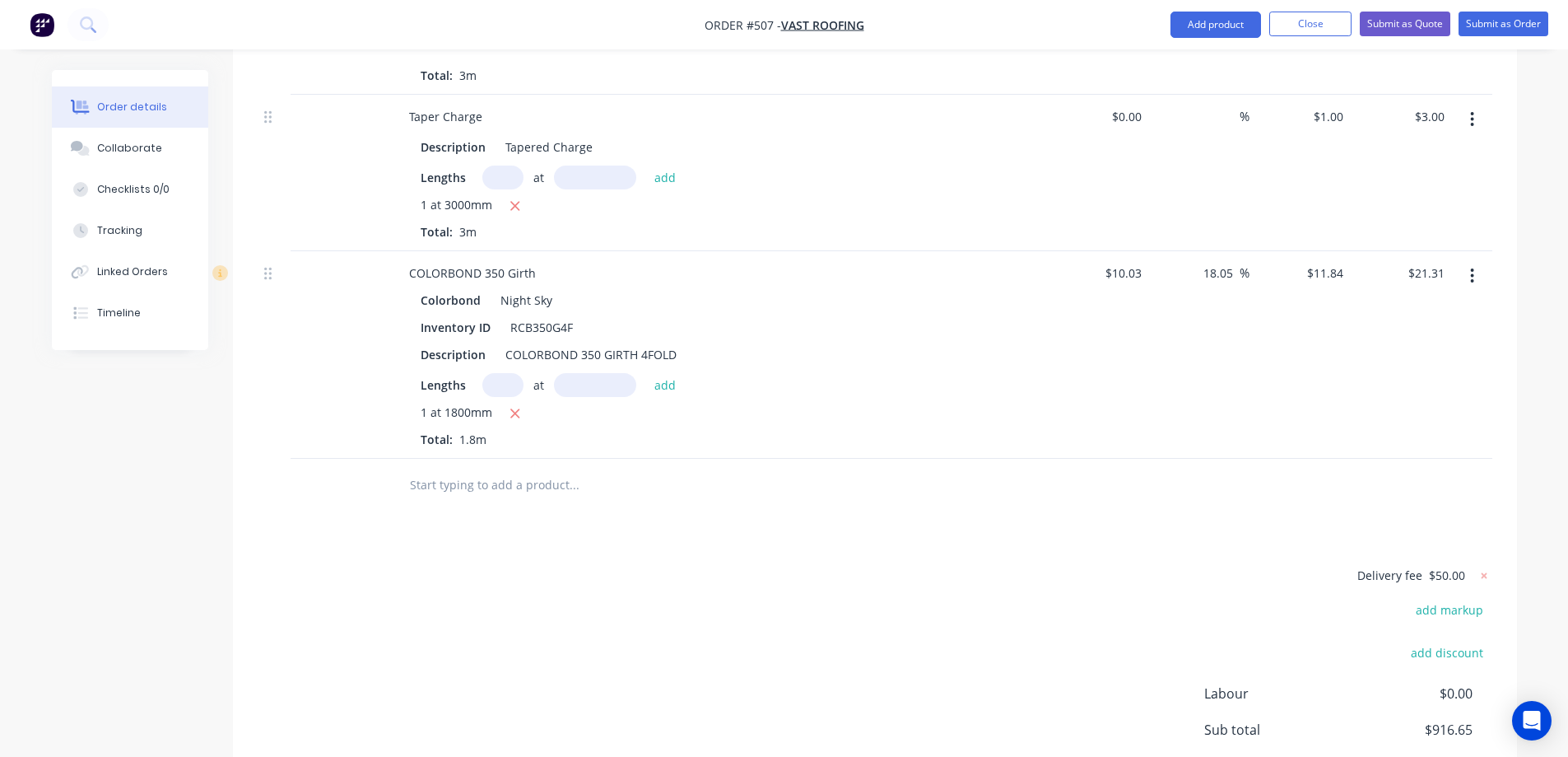
scroll to position [3481, 0]
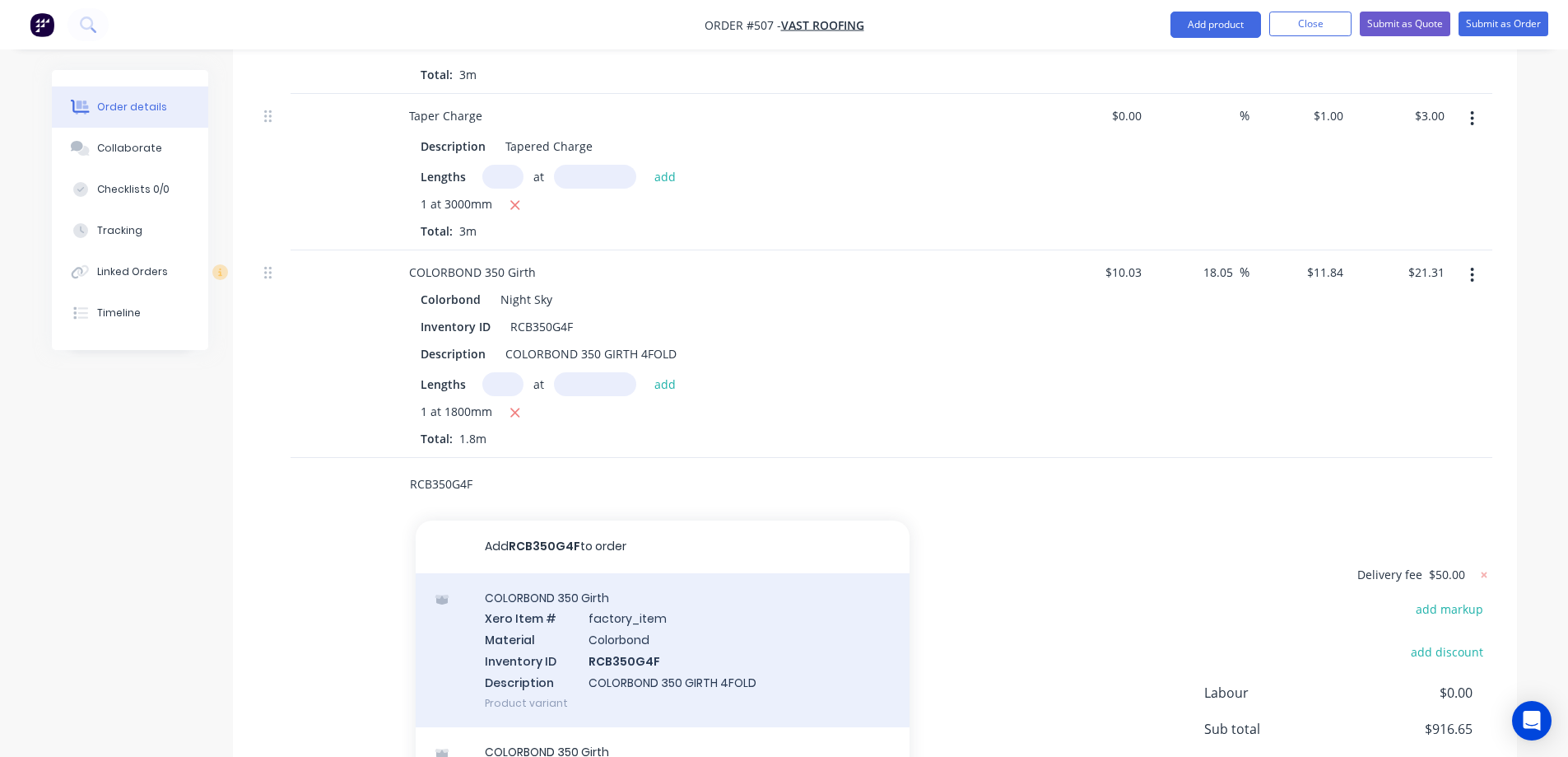
type input "RCB350G4F"
click at [576, 609] on div "COLORBOND 350 Girth Xero Item # factory_item Material Colorbond Inventory ID RC…" at bounding box center [663, 650] width 494 height 154
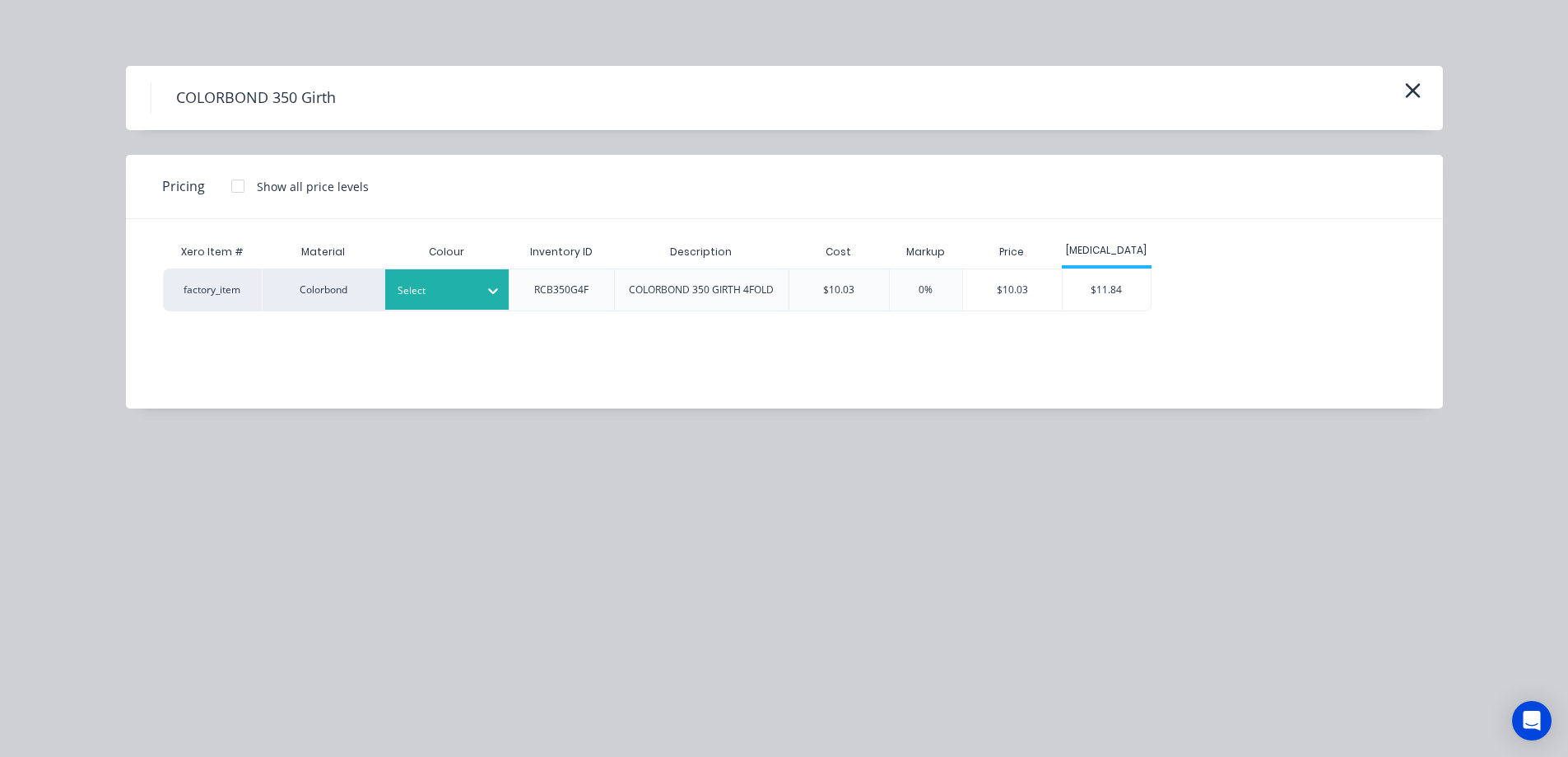
click at [462, 294] on div at bounding box center [435, 290] width 74 height 18
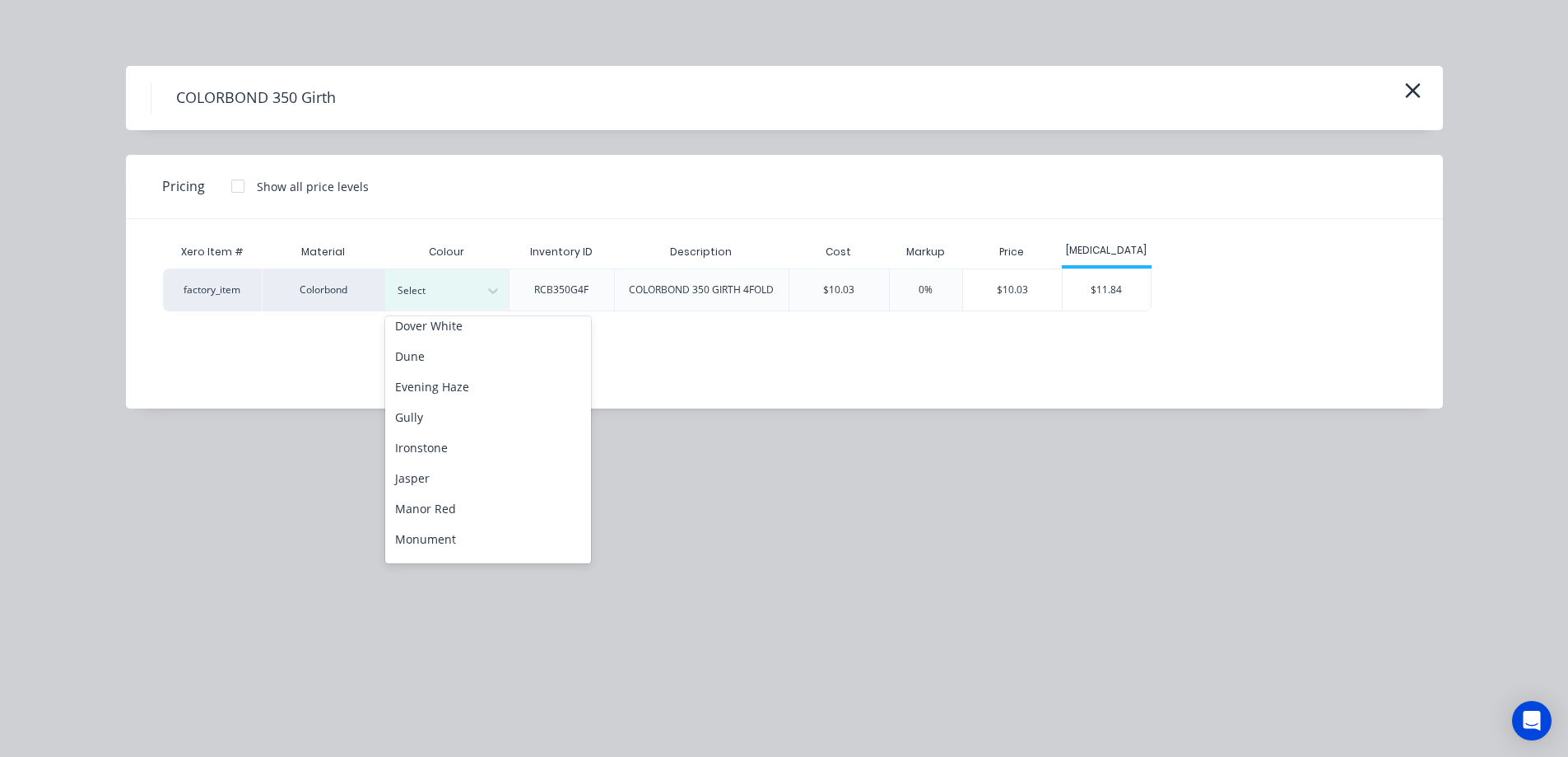
scroll to position [247, 0]
click at [442, 513] on div "Night Sky" at bounding box center [488, 514] width 206 height 30
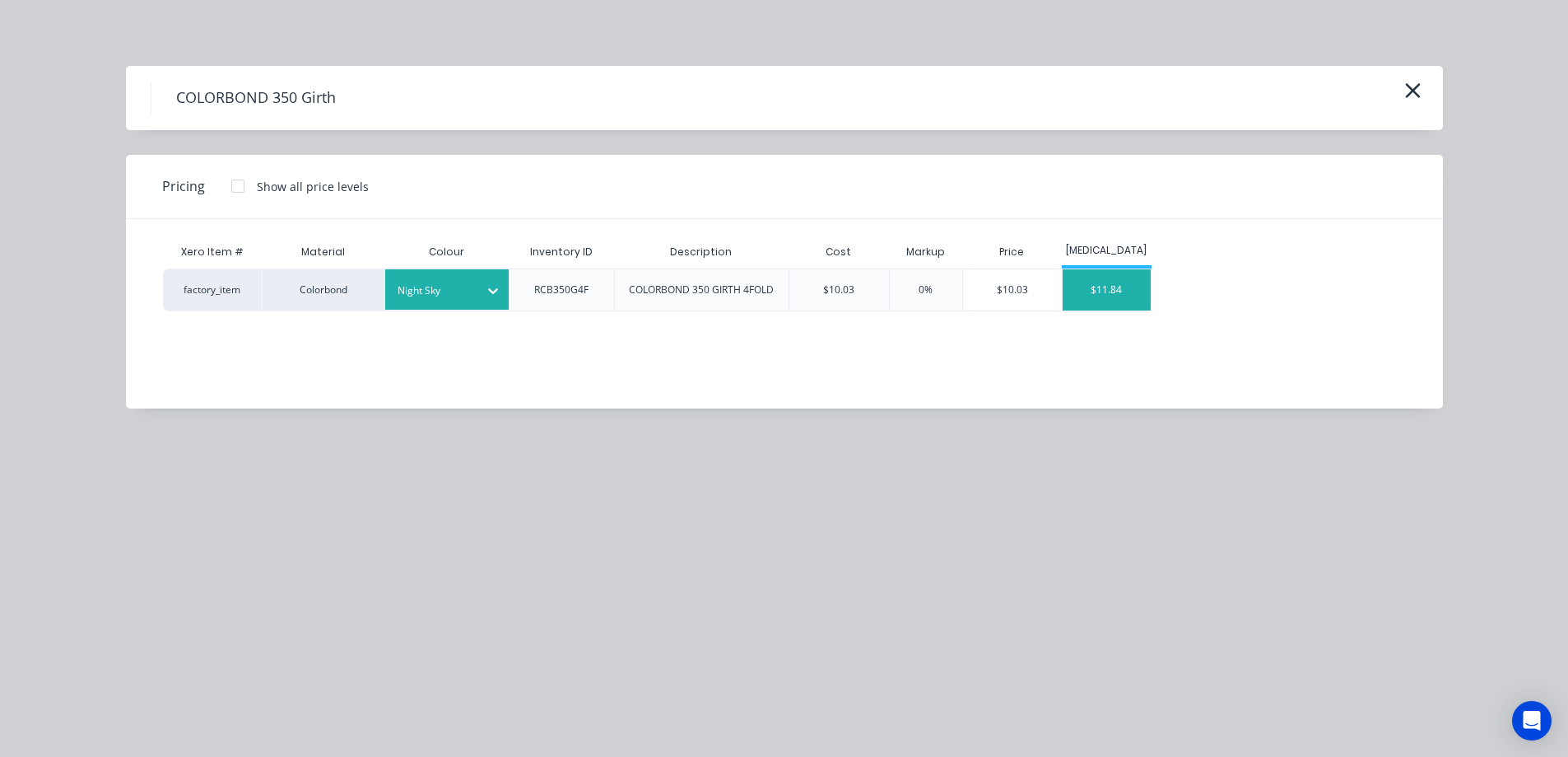
click at [1111, 289] on div "$11.84" at bounding box center [1106, 289] width 89 height 41
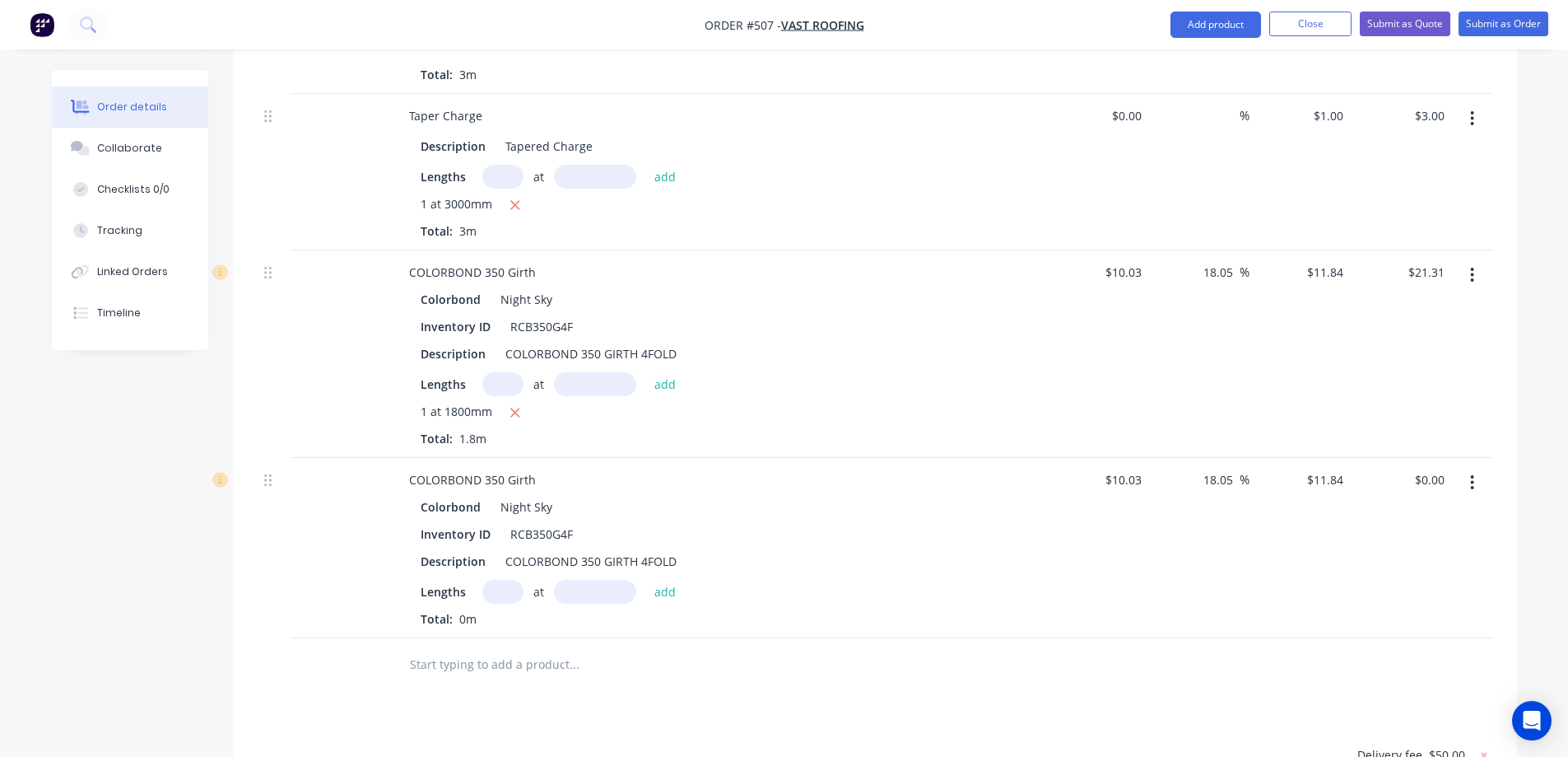
click at [503, 580] on input "text" at bounding box center [503, 591] width 41 height 24
type input "1"
type input "4000mm"
click at [648, 580] on button "add" at bounding box center [665, 590] width 39 height 22
type input "$47.36"
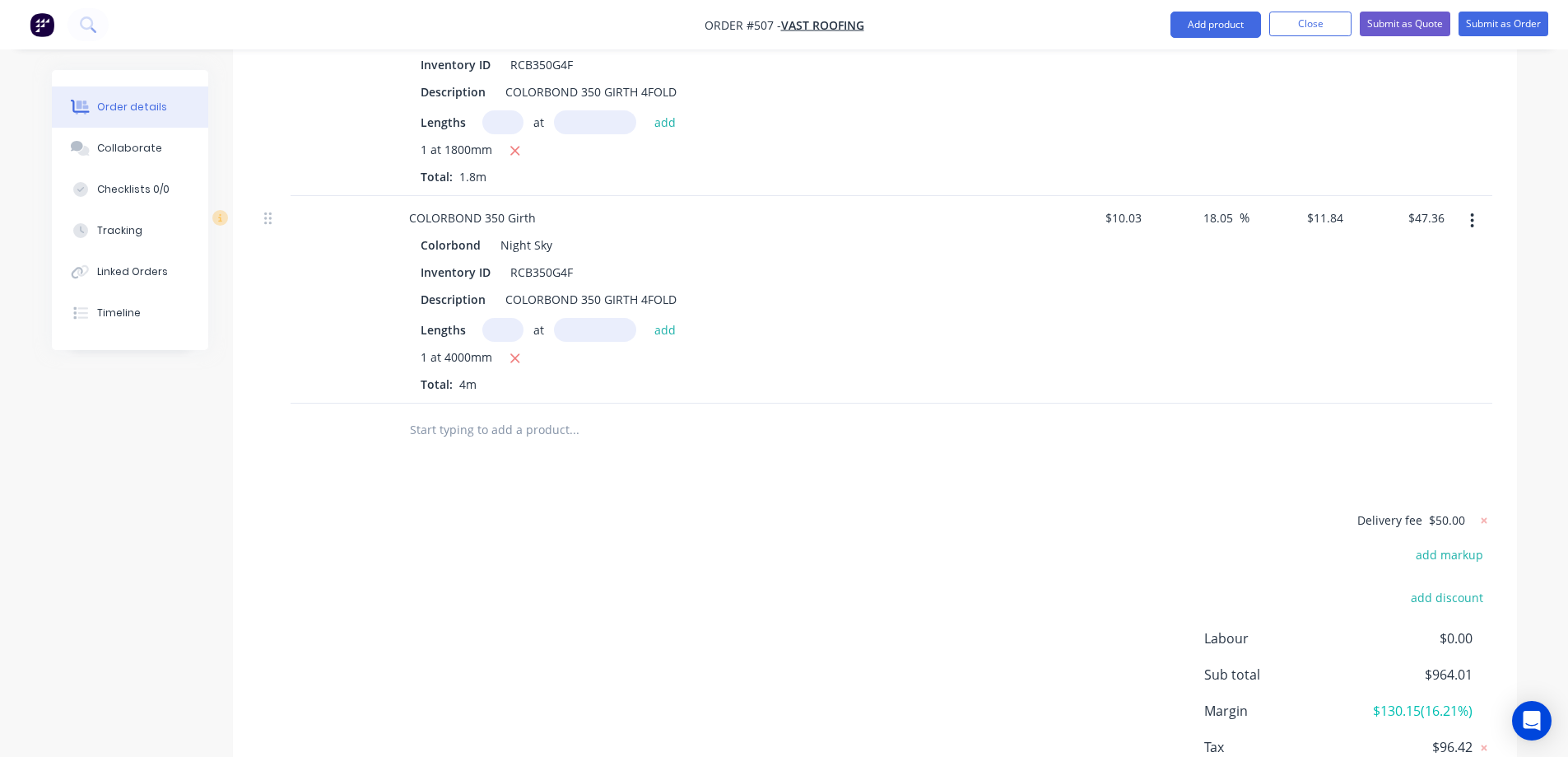
scroll to position [3649, 0]
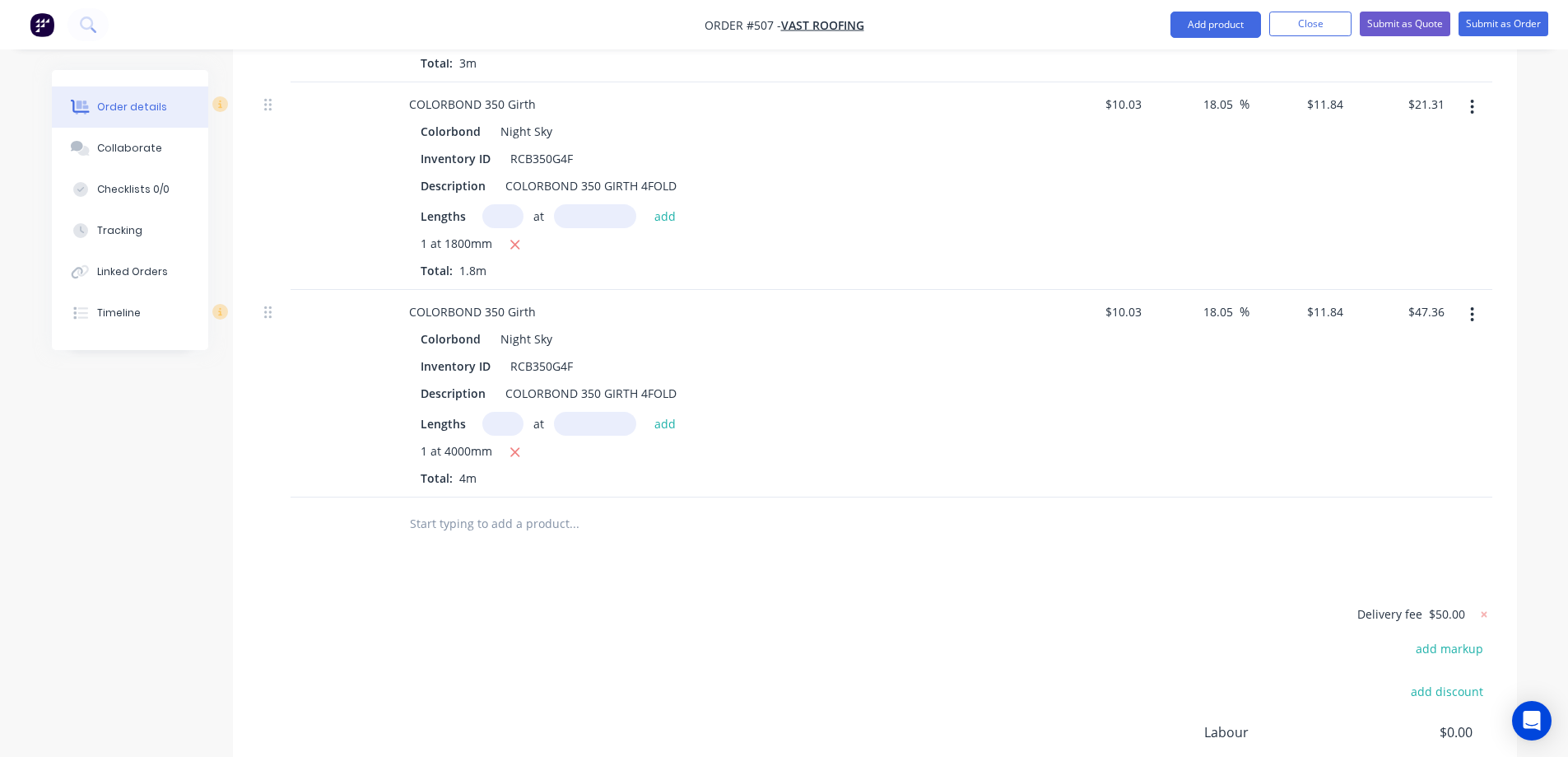
click at [550, 508] on input "text" at bounding box center [574, 524] width 329 height 33
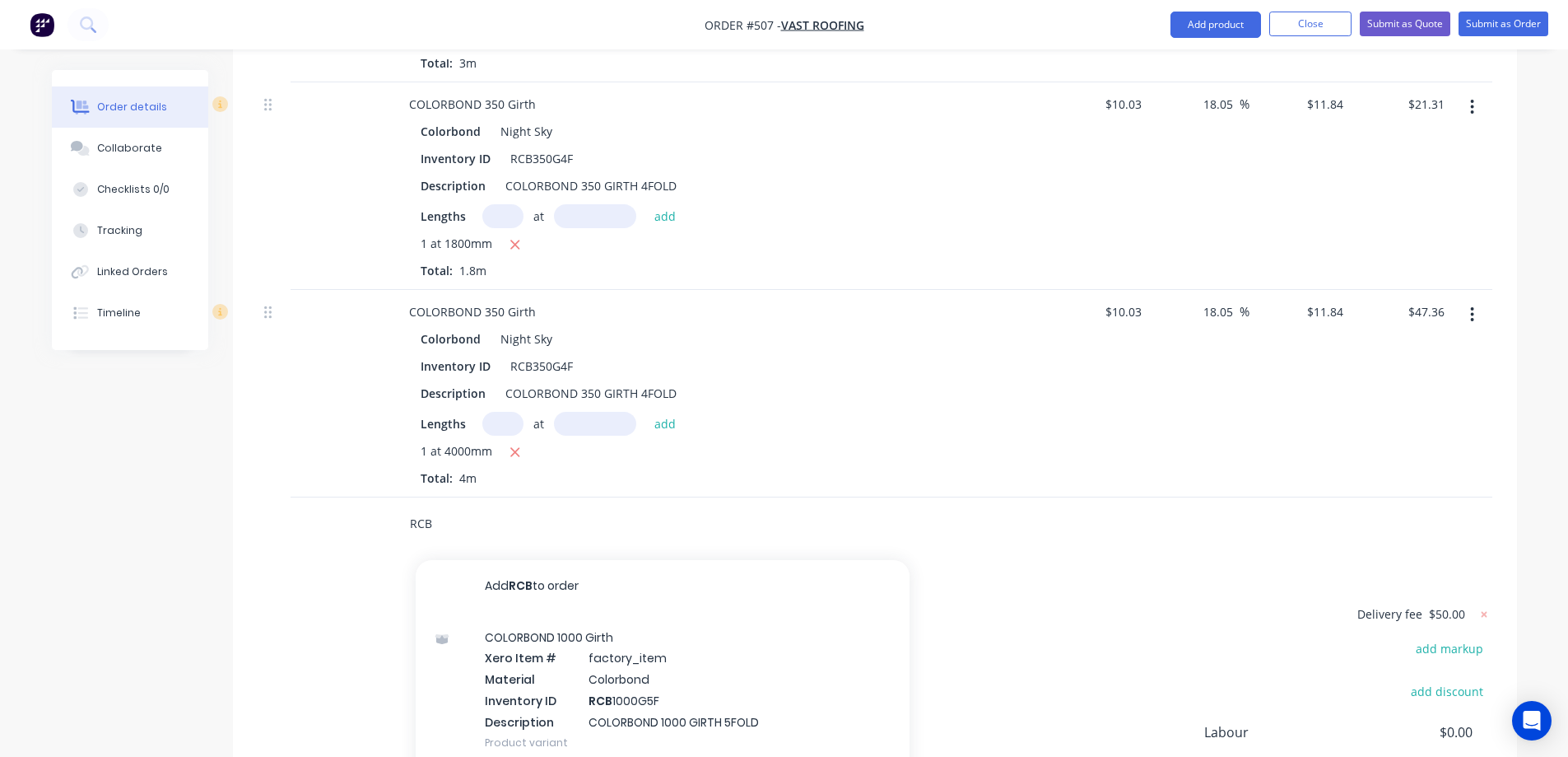
click at [445, 508] on input "RCB" at bounding box center [574, 524] width 329 height 33
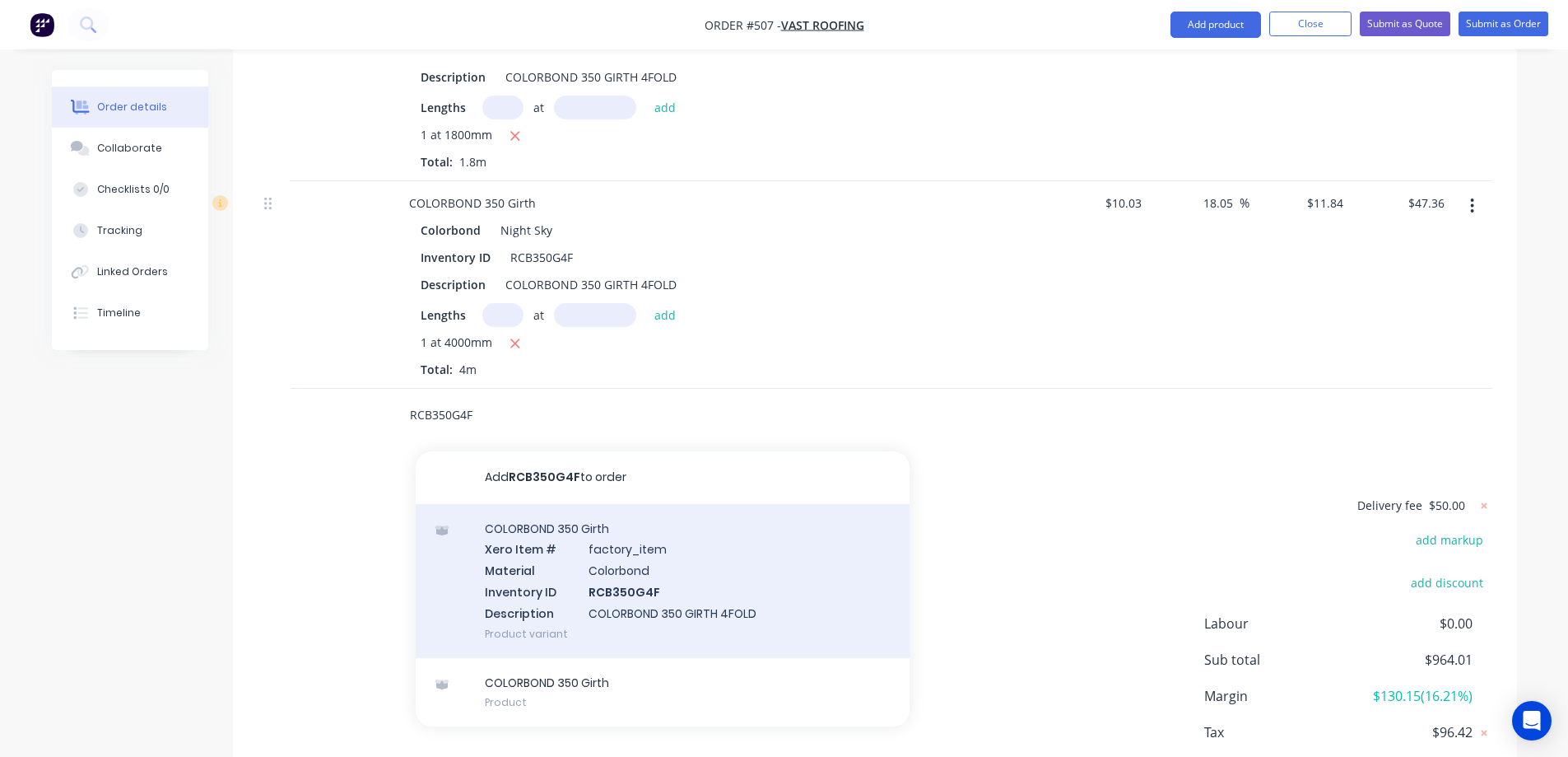
scroll to position [3814, 0]
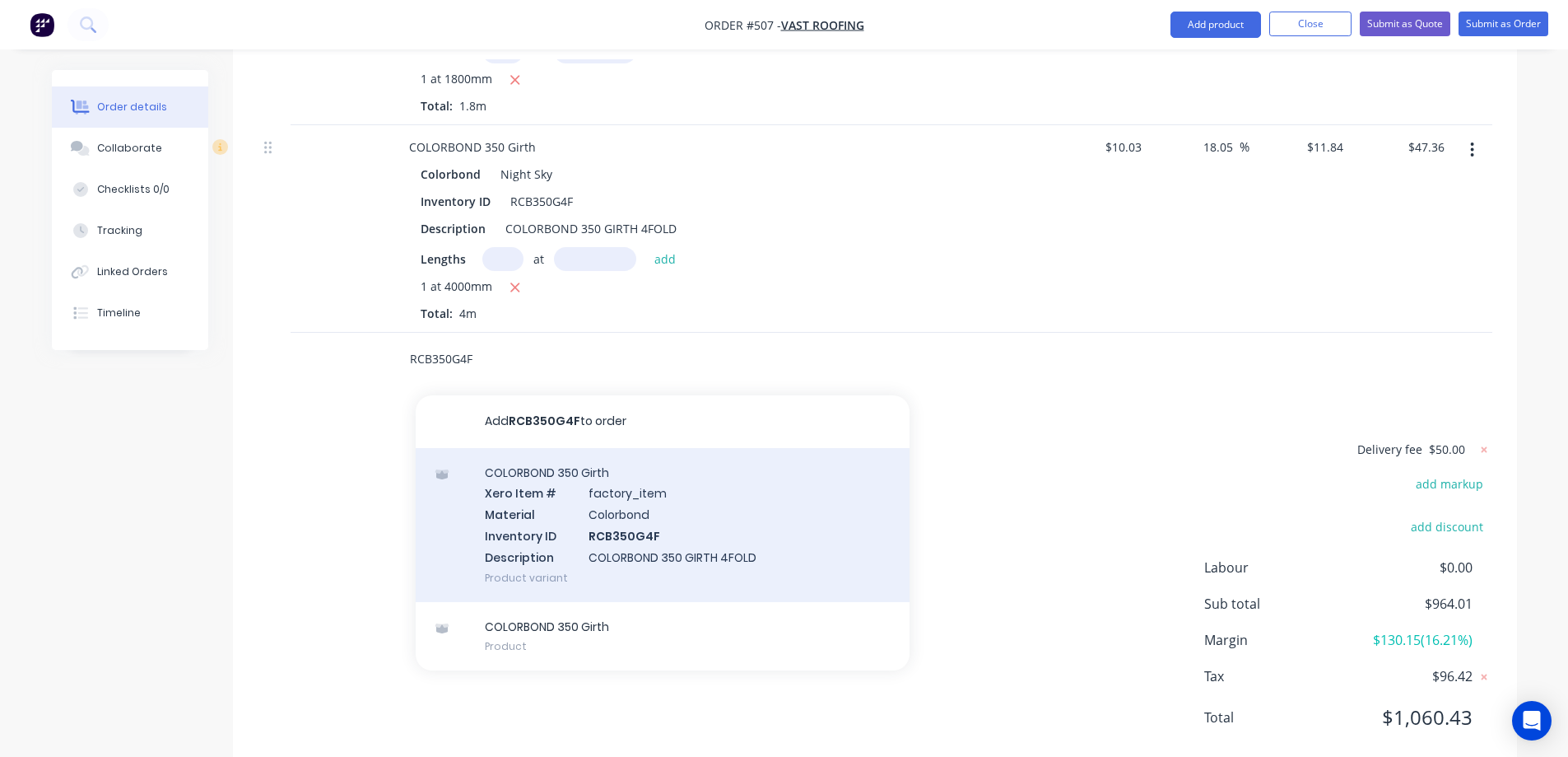
type input "RCB350G4F"
click at [569, 503] on div "COLORBOND 350 Girth Xero Item # factory_item Material Colorbond Inventory ID RC…" at bounding box center [663, 525] width 494 height 154
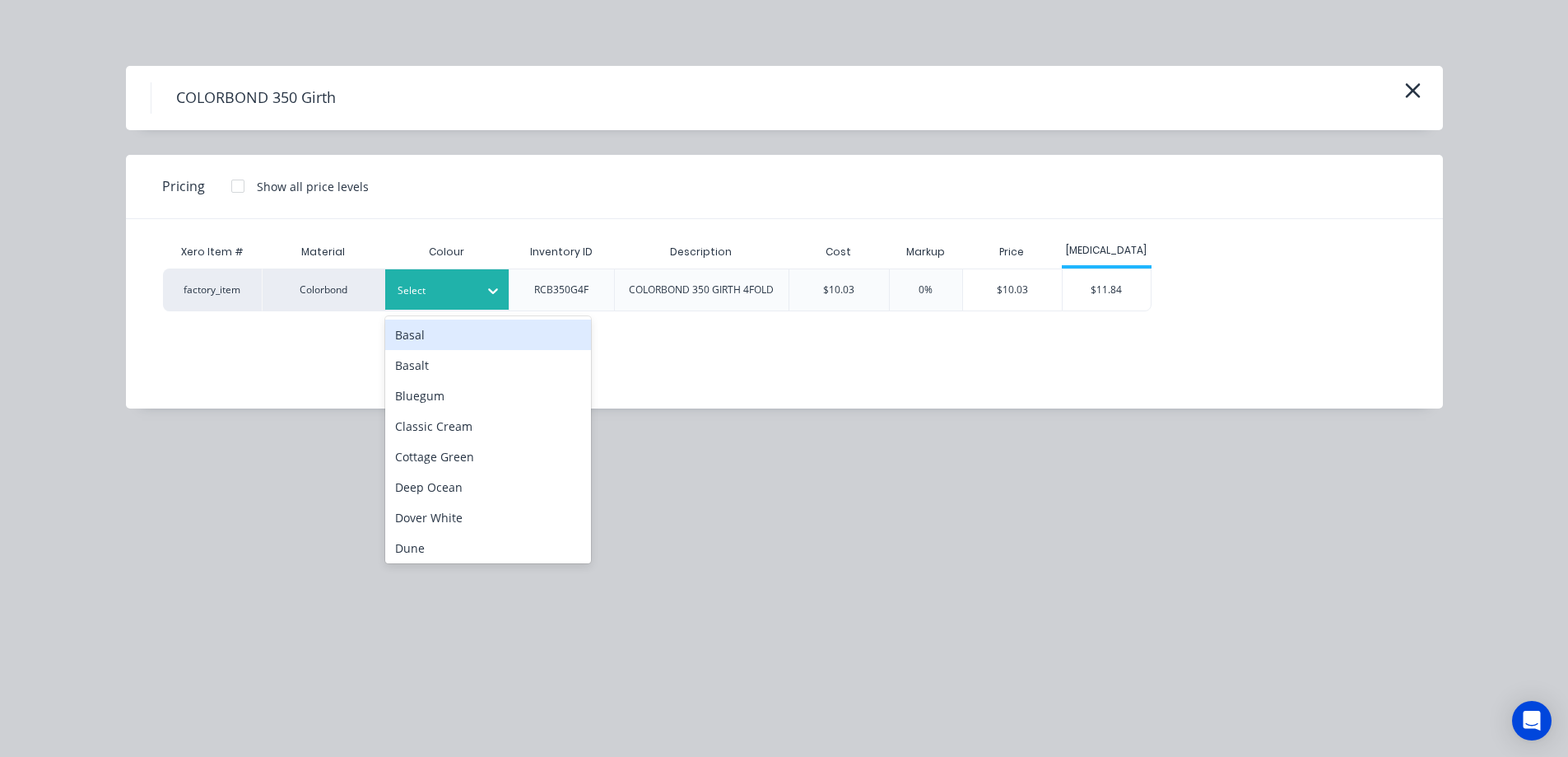
click at [460, 286] on div at bounding box center [435, 290] width 74 height 18
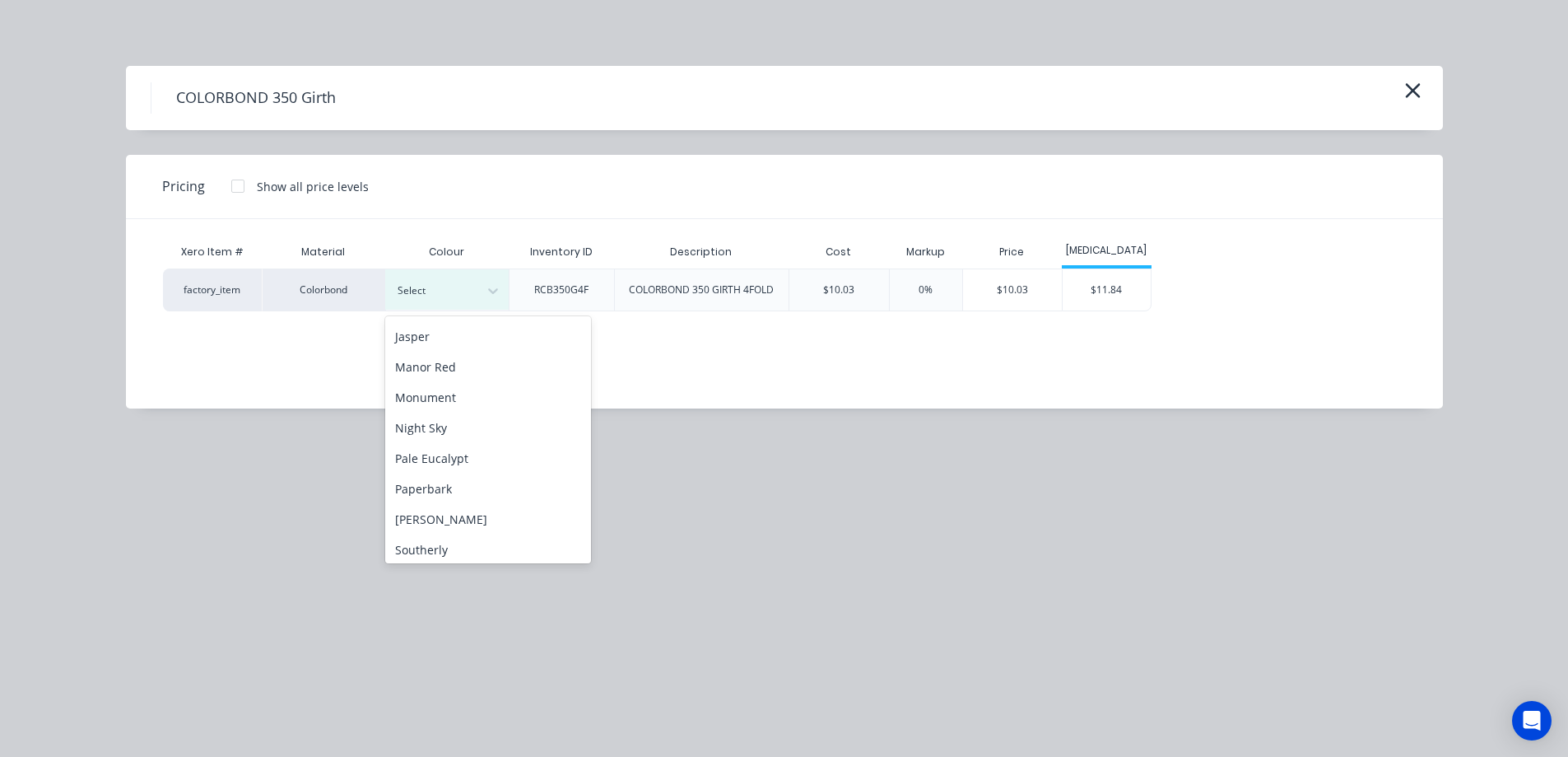
scroll to position [295, 0]
click at [445, 461] on div "Night Sky" at bounding box center [488, 466] width 206 height 30
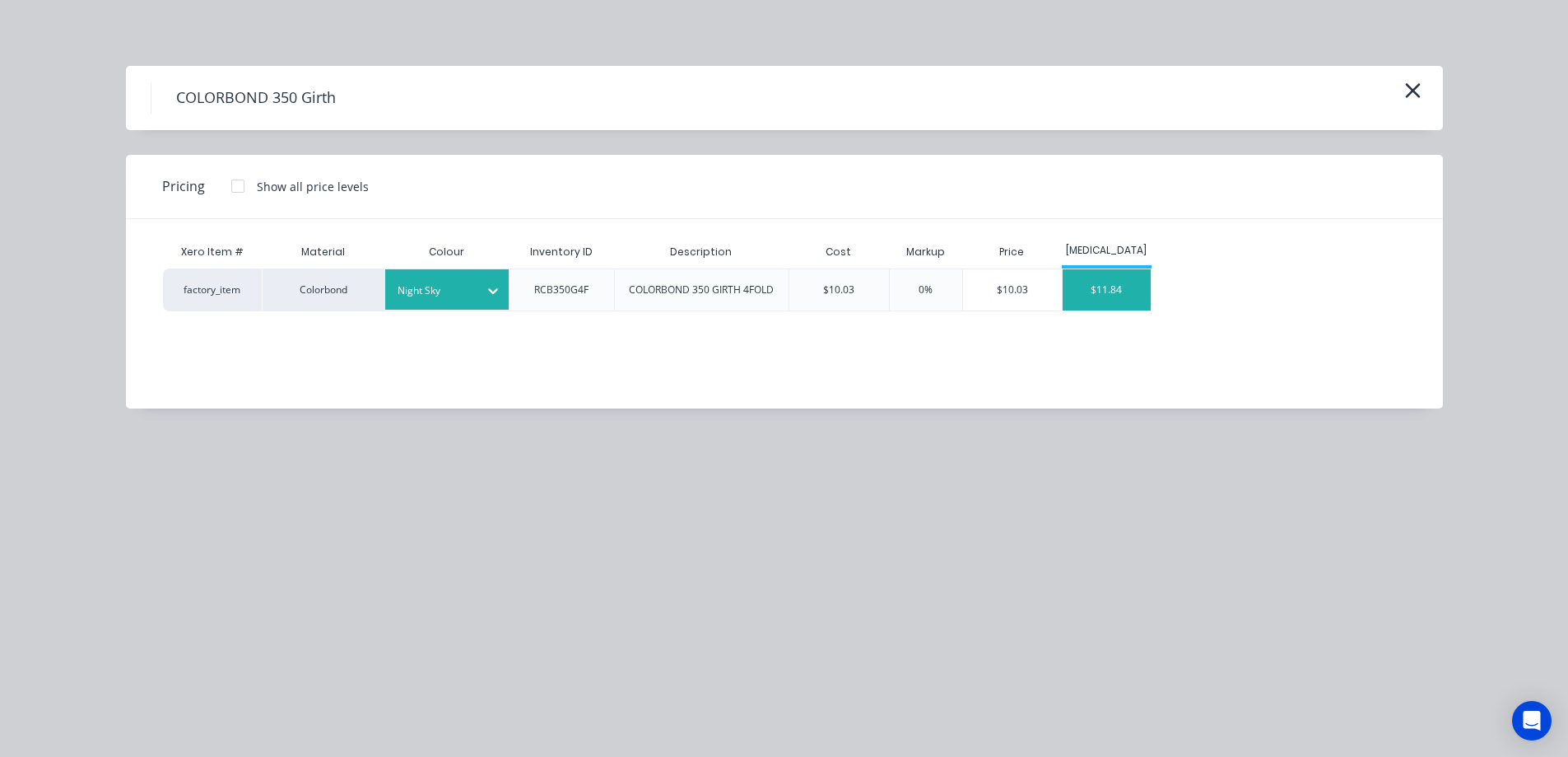
click at [1108, 299] on div "$11.84" at bounding box center [1106, 289] width 89 height 41
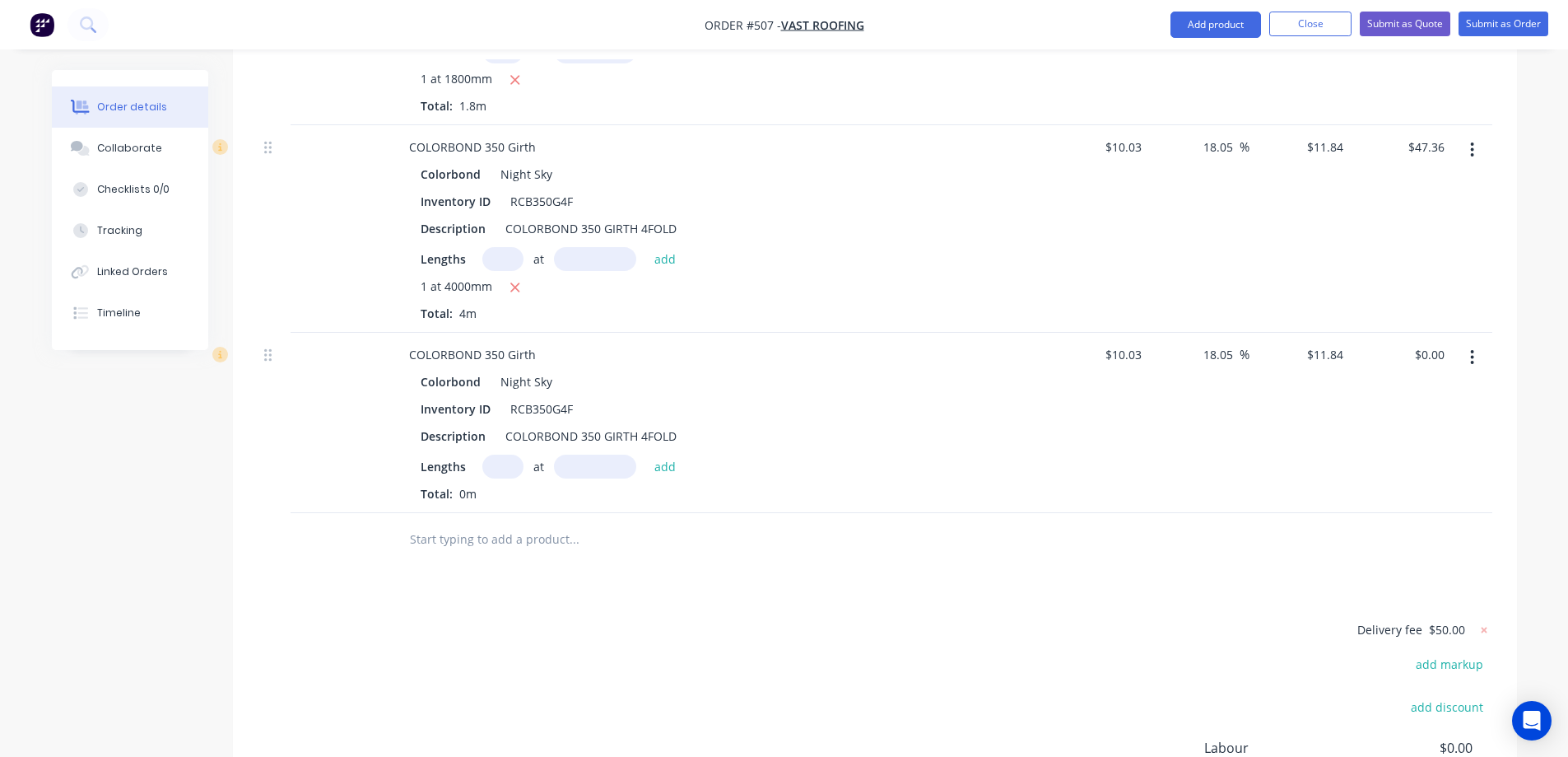
click at [503, 454] on input "text" at bounding box center [503, 466] width 41 height 24
type input "1"
type input "2500mm"
click at [655, 454] on button "add" at bounding box center [665, 465] width 39 height 22
type input "$29.60"
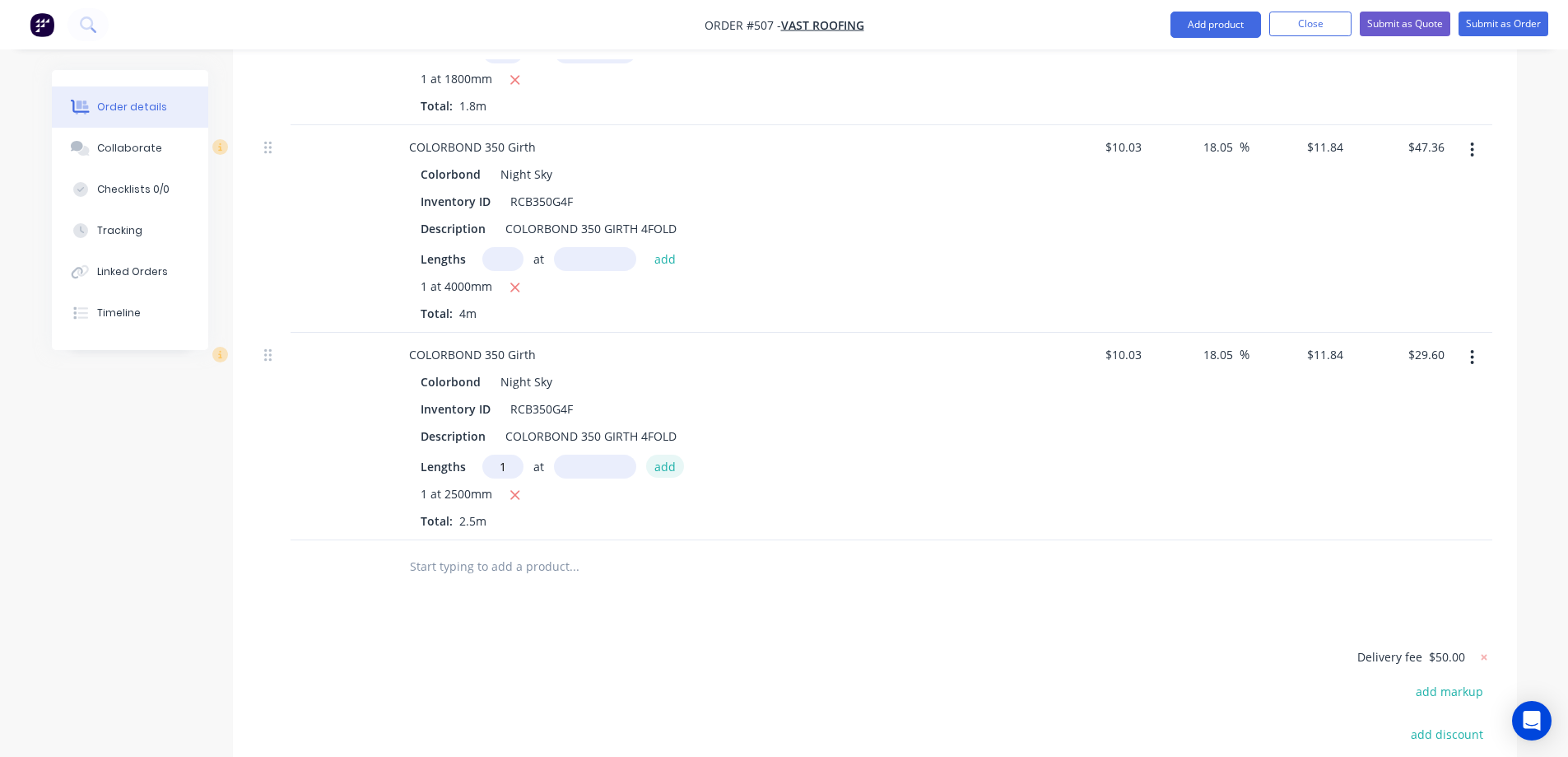
type input "1"
type input "5800mm"
click at [655, 454] on button "add" at bounding box center [665, 465] width 39 height 22
type input "$98.27"
click at [582, 577] on input "text" at bounding box center [574, 593] width 329 height 33
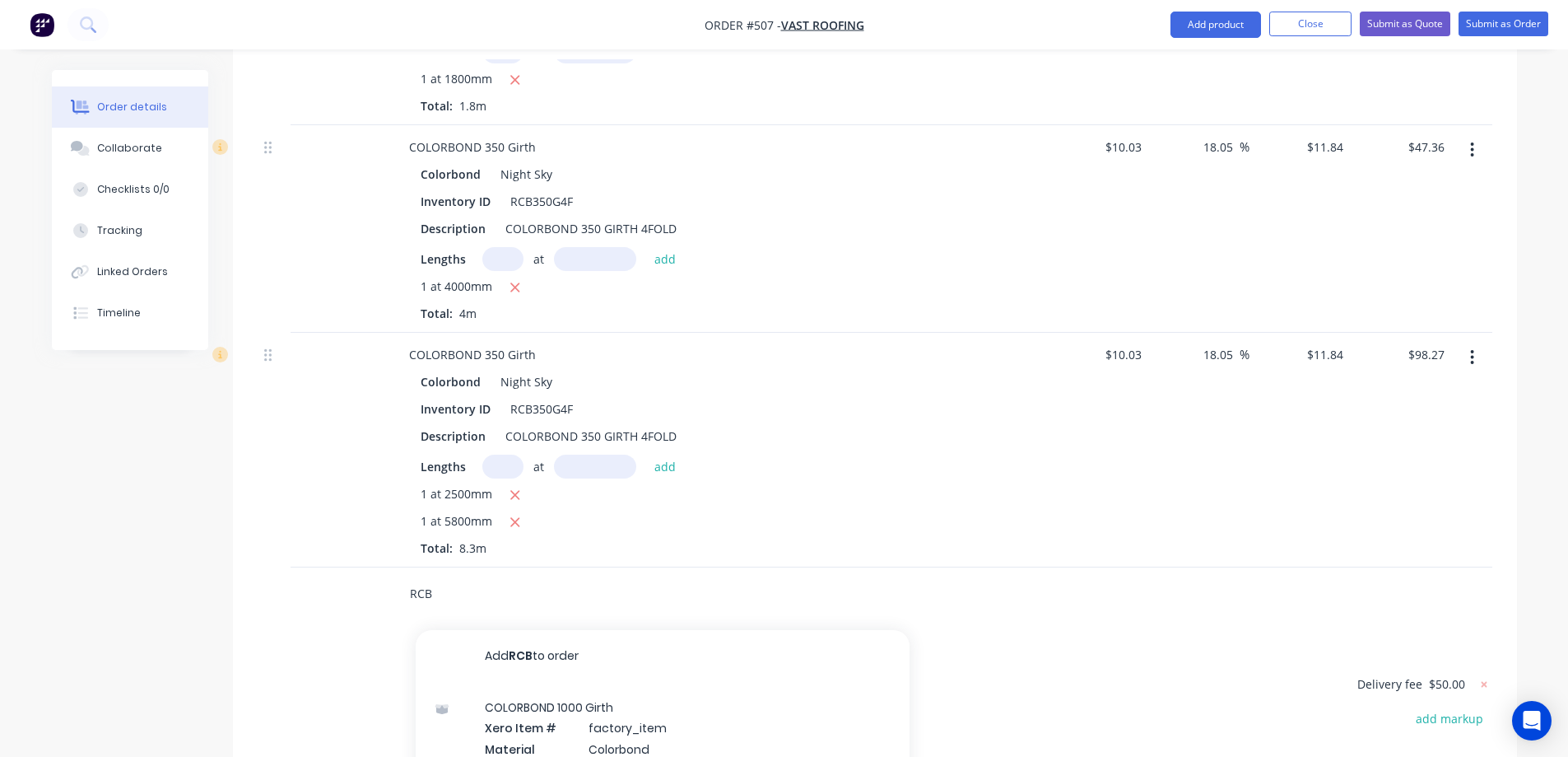
click at [467, 577] on input "RCB" at bounding box center [574, 593] width 329 height 33
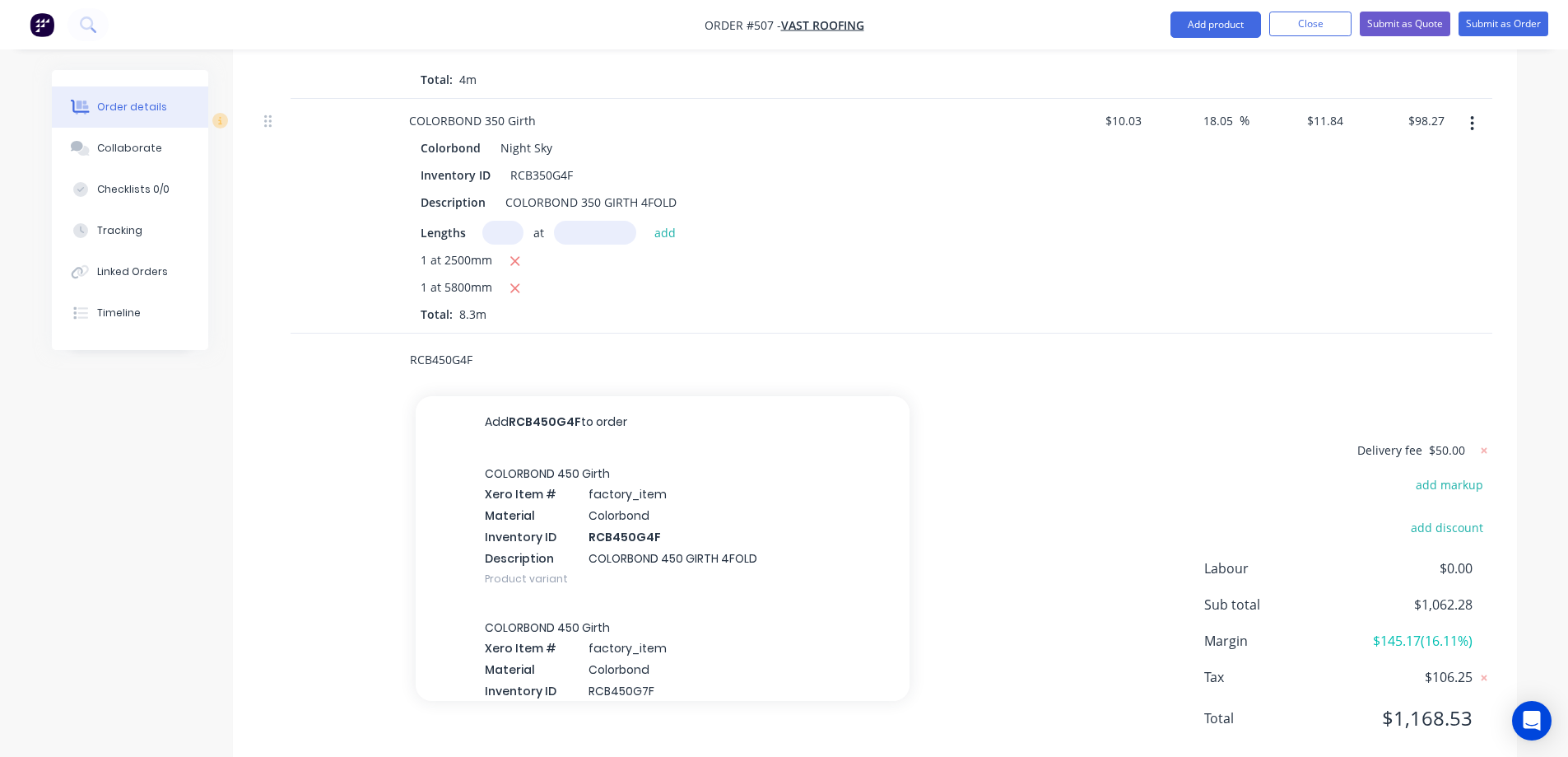
scroll to position [4048, 0]
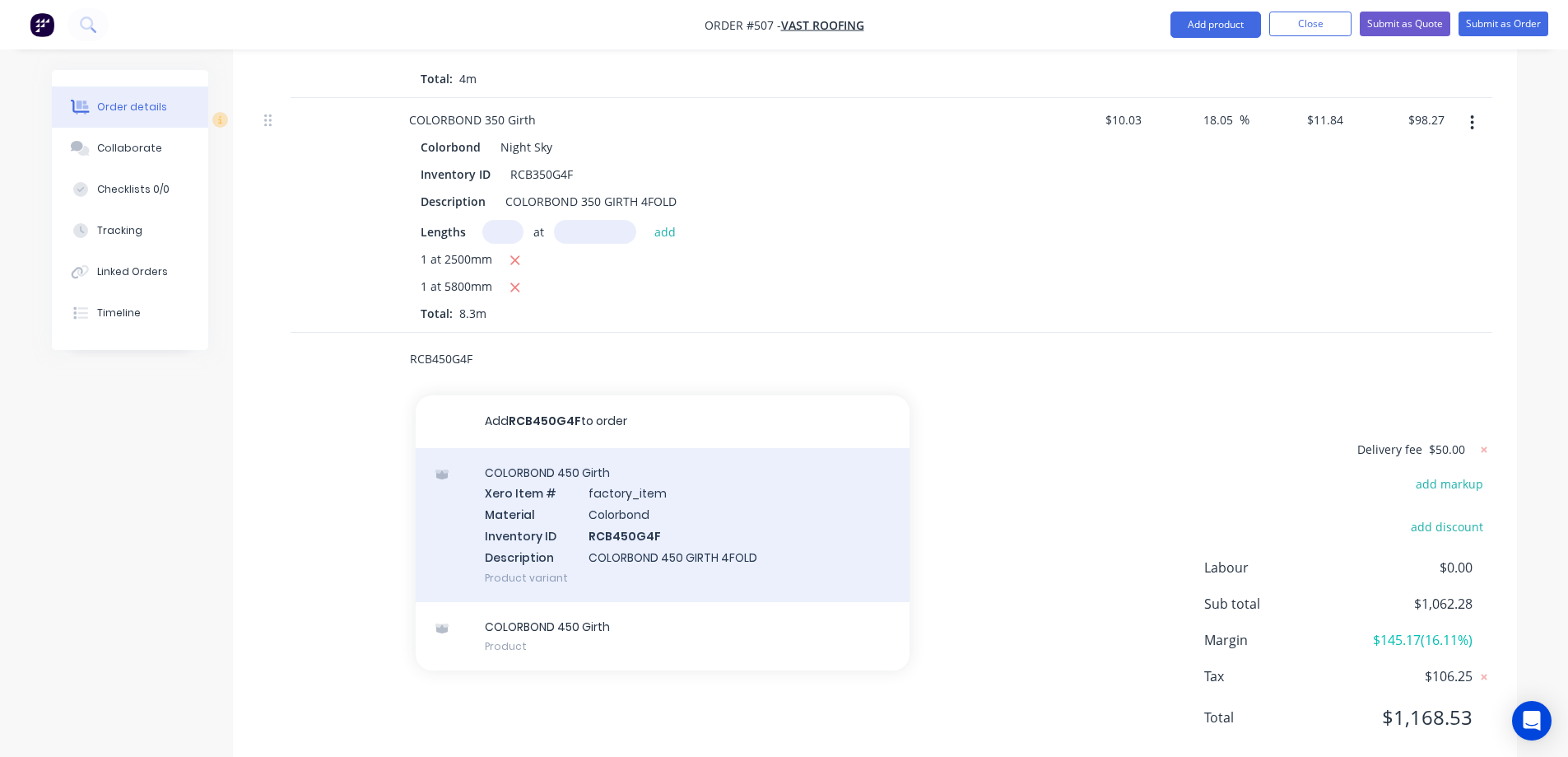
type input "RCB450G4F"
click at [572, 491] on div "COLORBOND 450 Girth Xero Item # factory_item Material Colorbond Inventory ID RC…" at bounding box center [663, 525] width 494 height 154
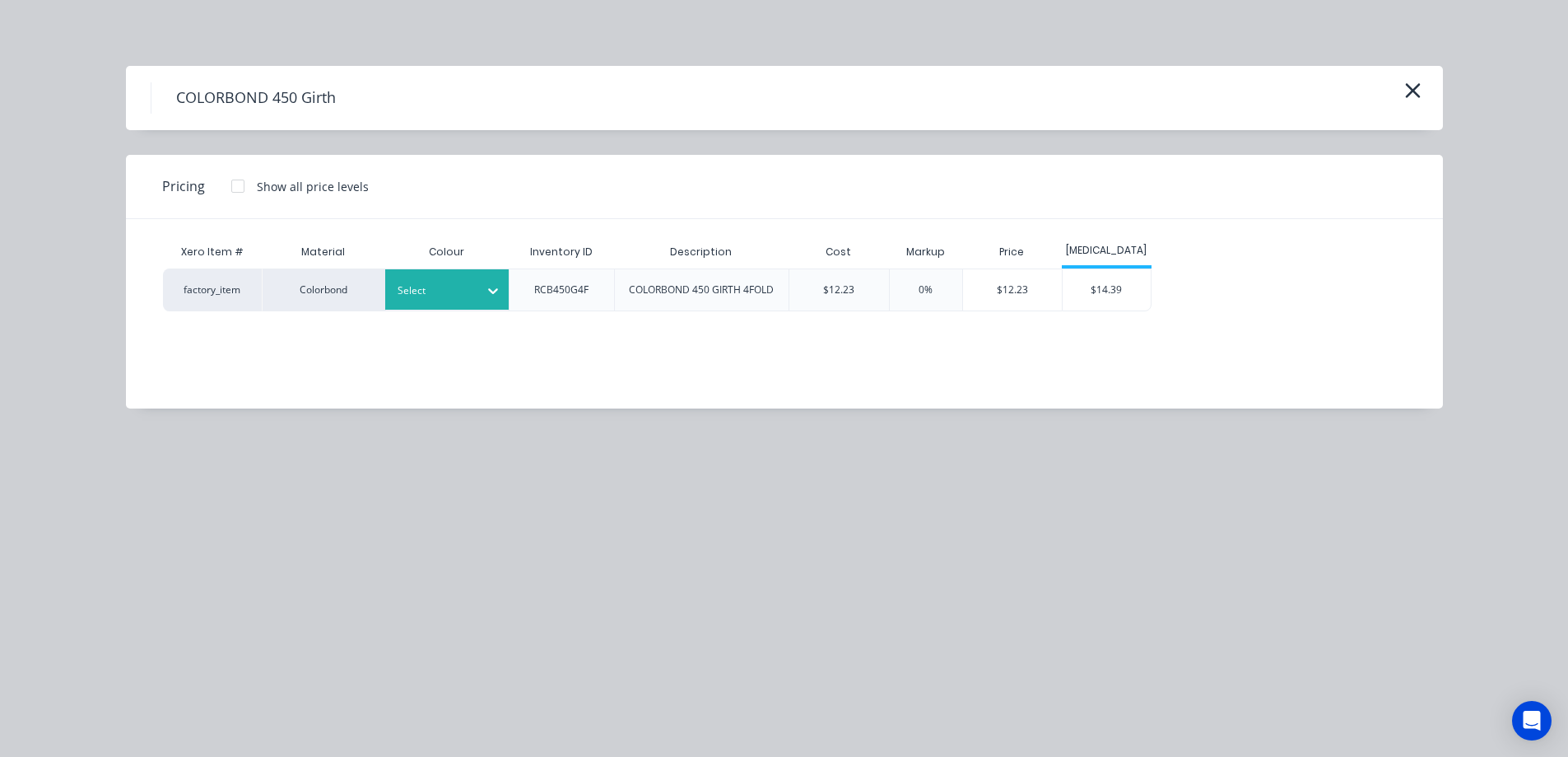
click at [444, 301] on div "Select" at bounding box center [432, 290] width 92 height 21
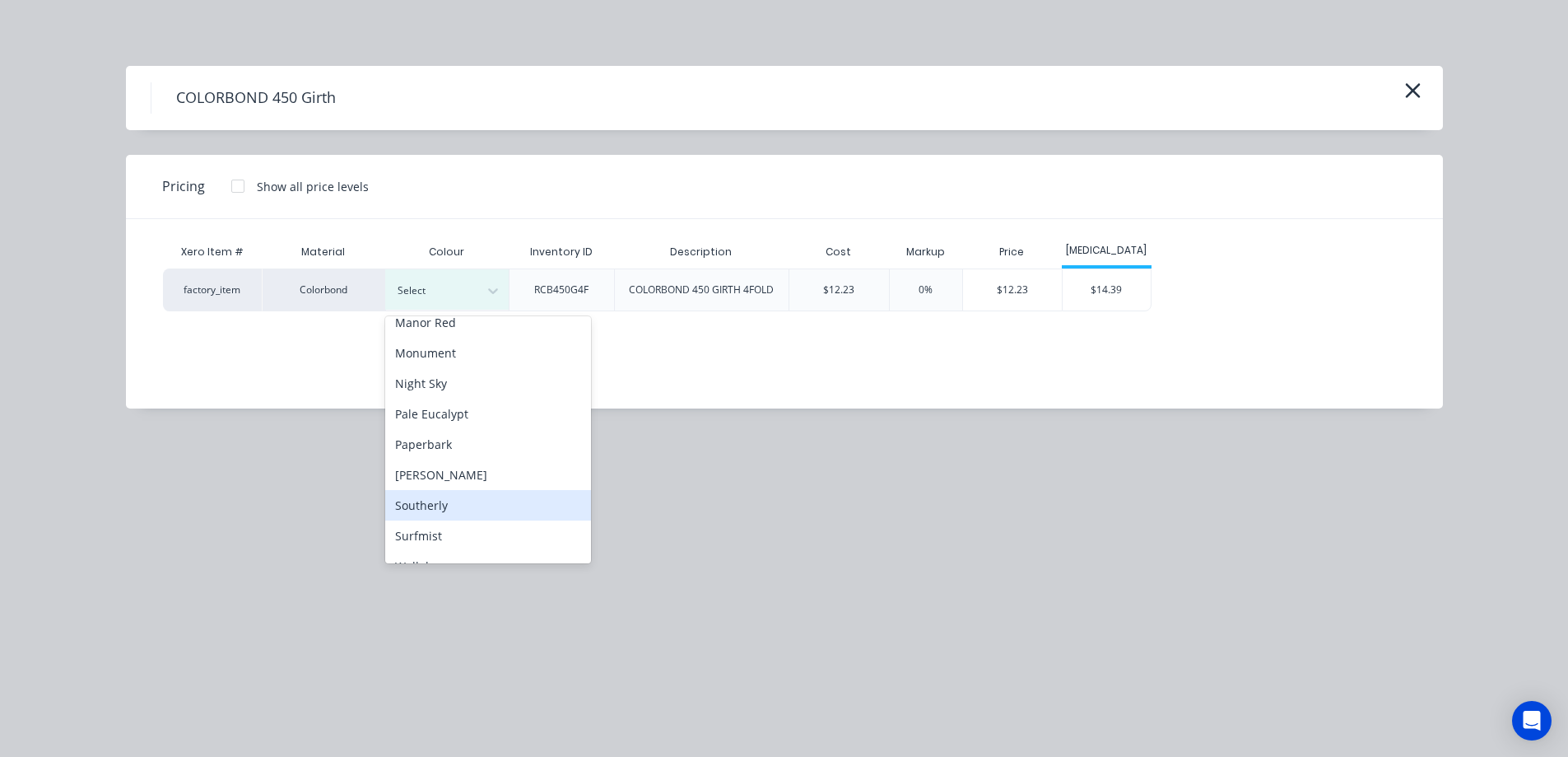
scroll to position [295, 0]
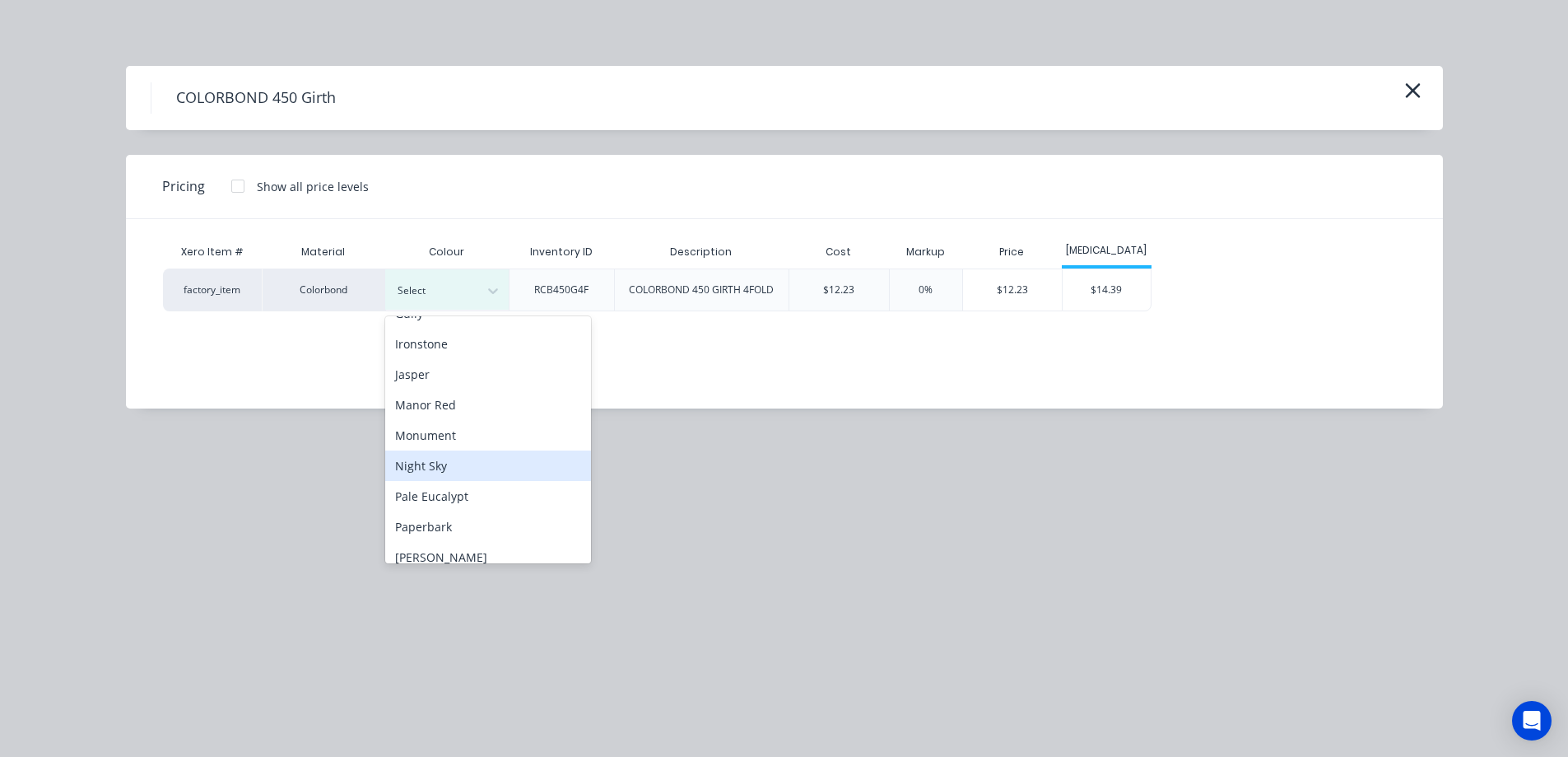
click at [447, 462] on div "Night Sky" at bounding box center [488, 466] width 206 height 30
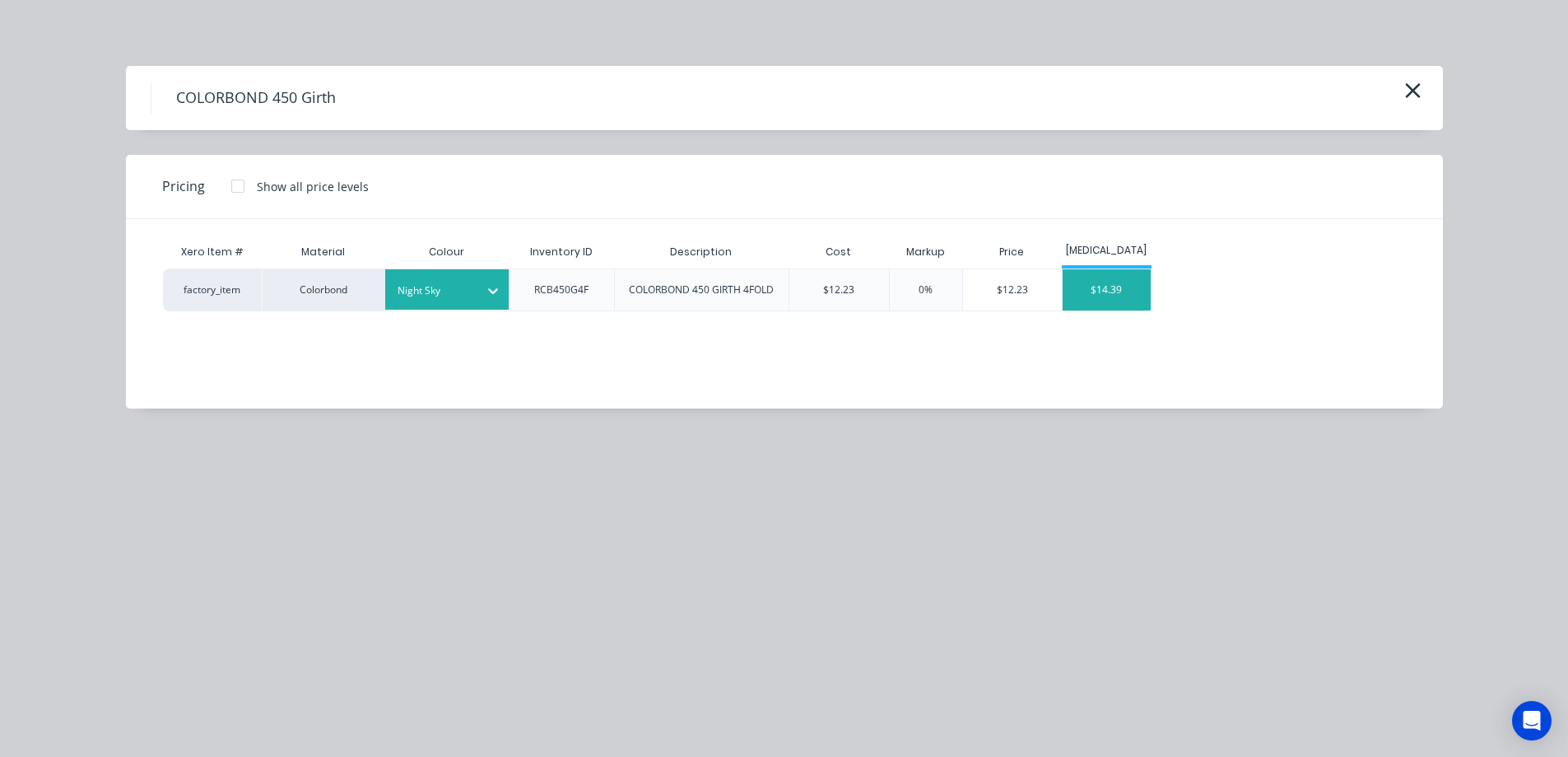
click at [1141, 295] on div "$14.39" at bounding box center [1106, 289] width 89 height 41
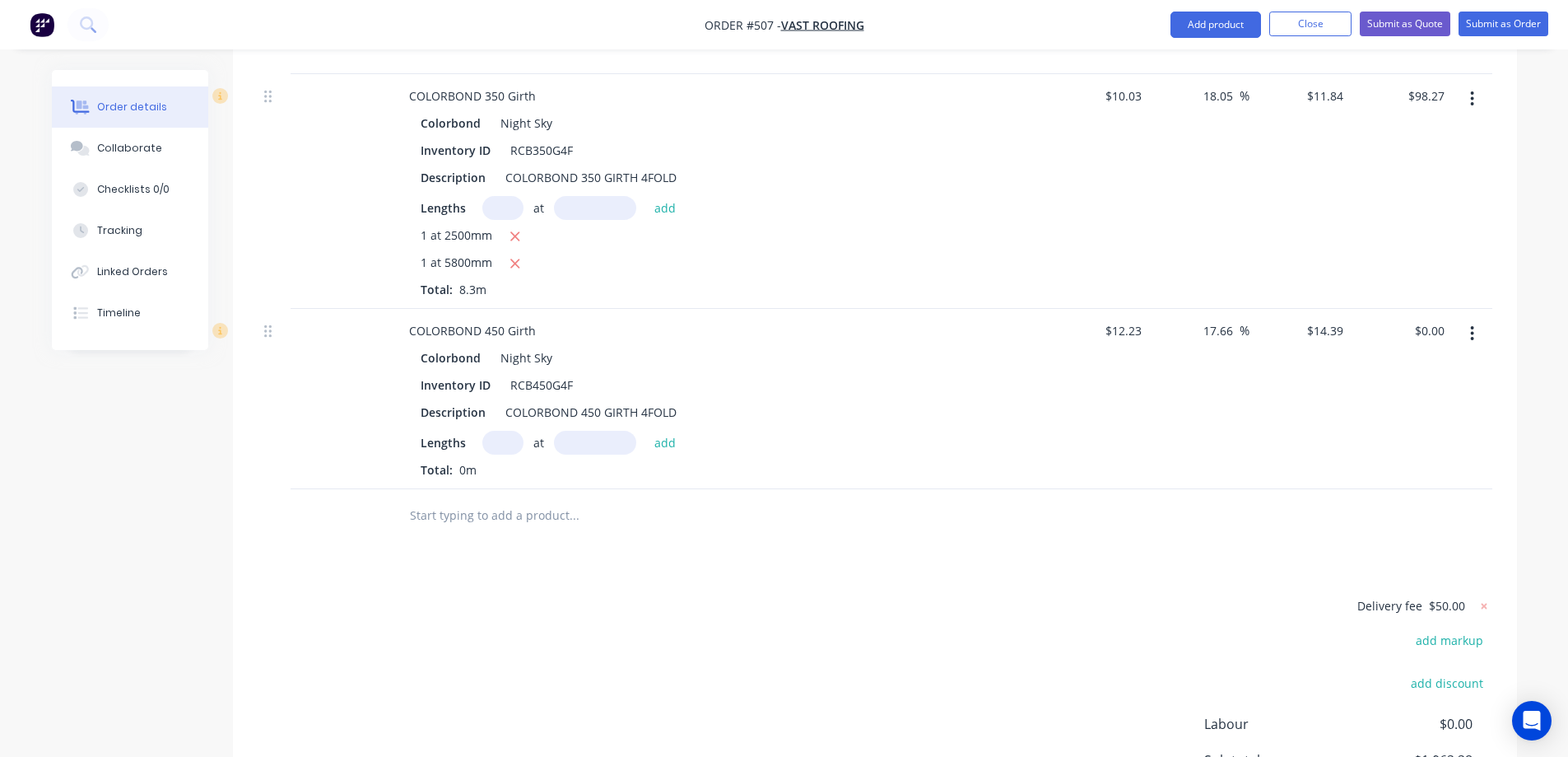
click at [498, 430] on input "text" at bounding box center [503, 442] width 41 height 24
type input "1"
type input "3800mm"
click at [657, 430] on button "add" at bounding box center [665, 441] width 39 height 22
type input "$54.68"
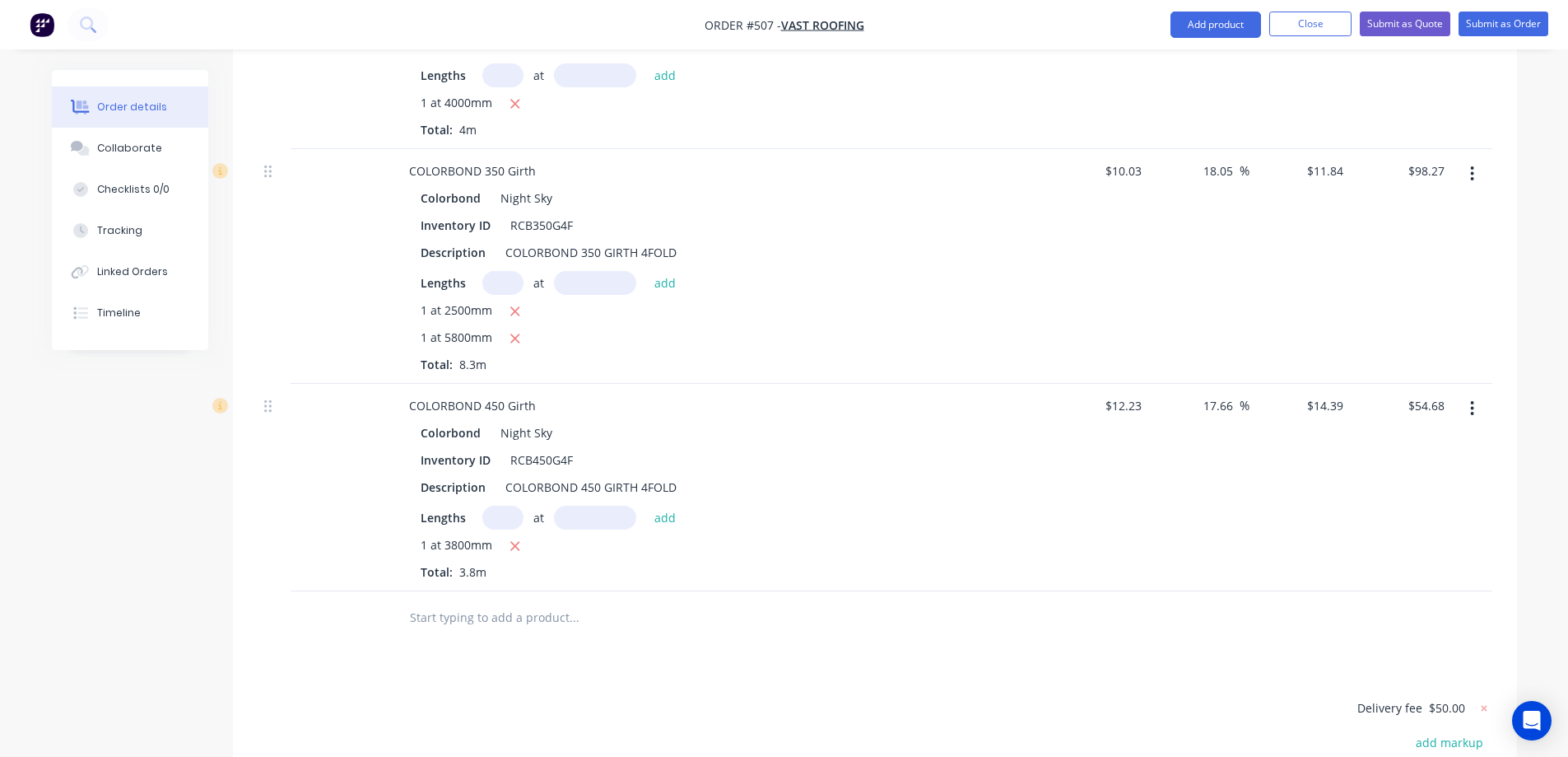
scroll to position [4035, 0]
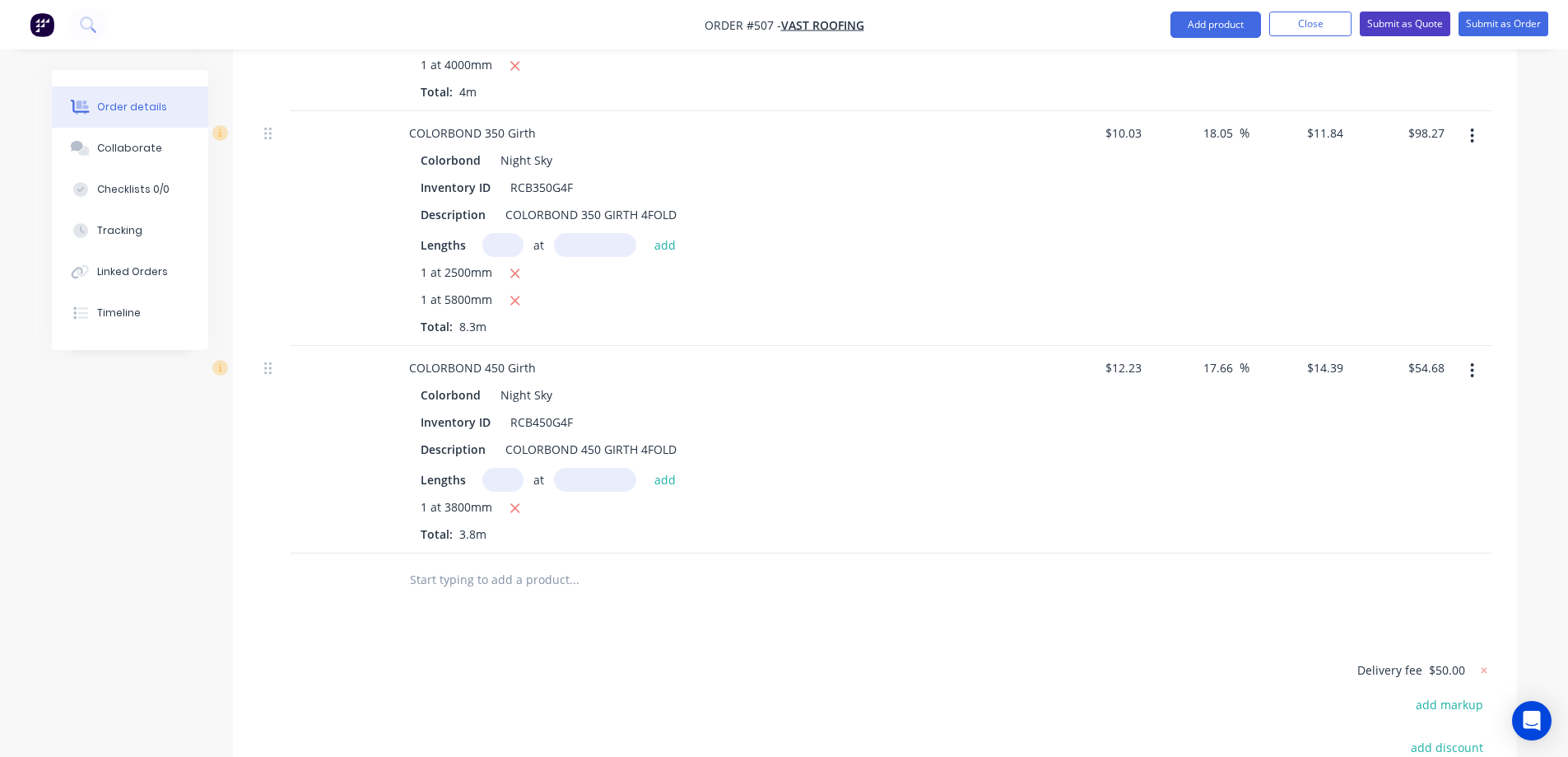
click at [1403, 18] on button "Submit as Quote" at bounding box center [1405, 24] width 90 height 25
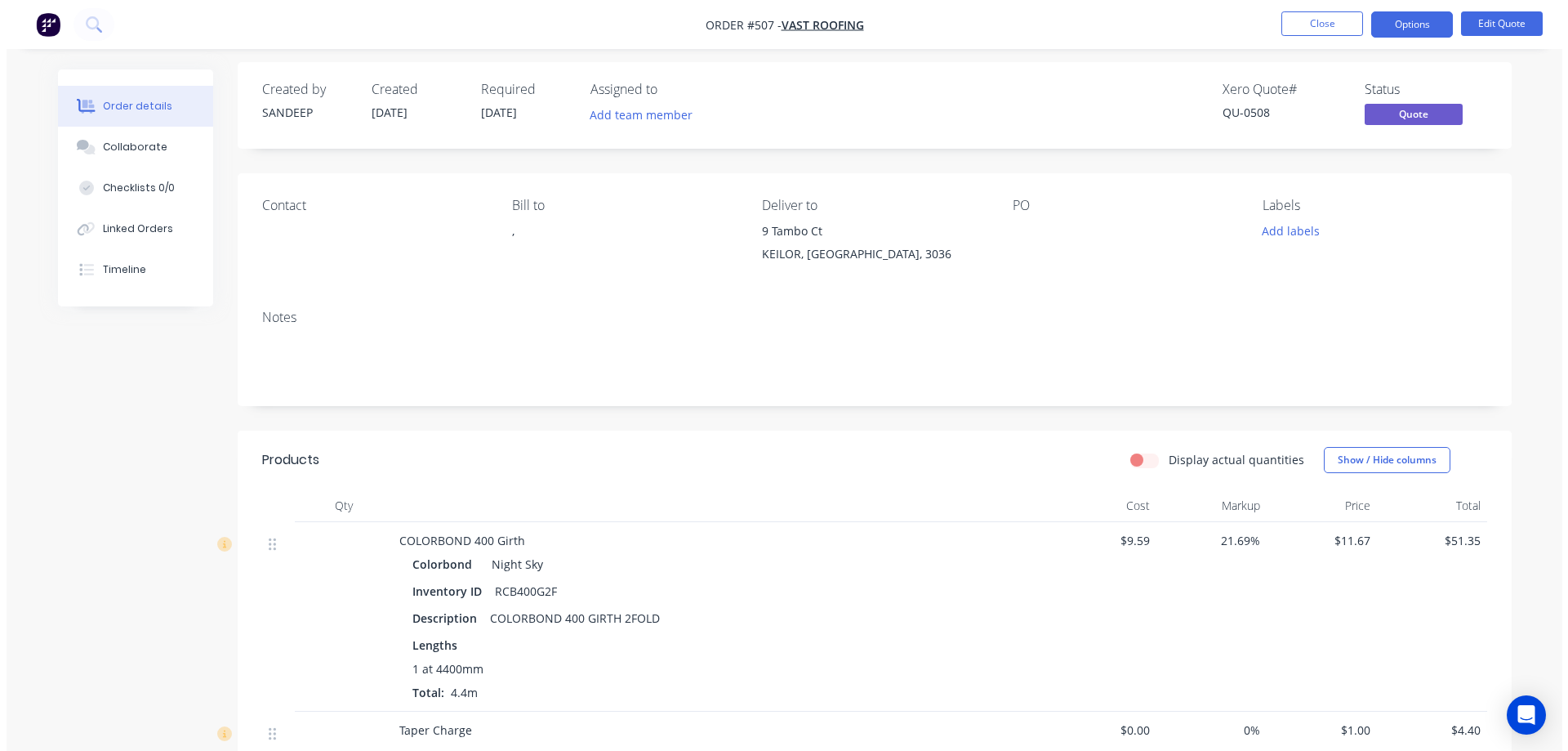
scroll to position [0, 0]
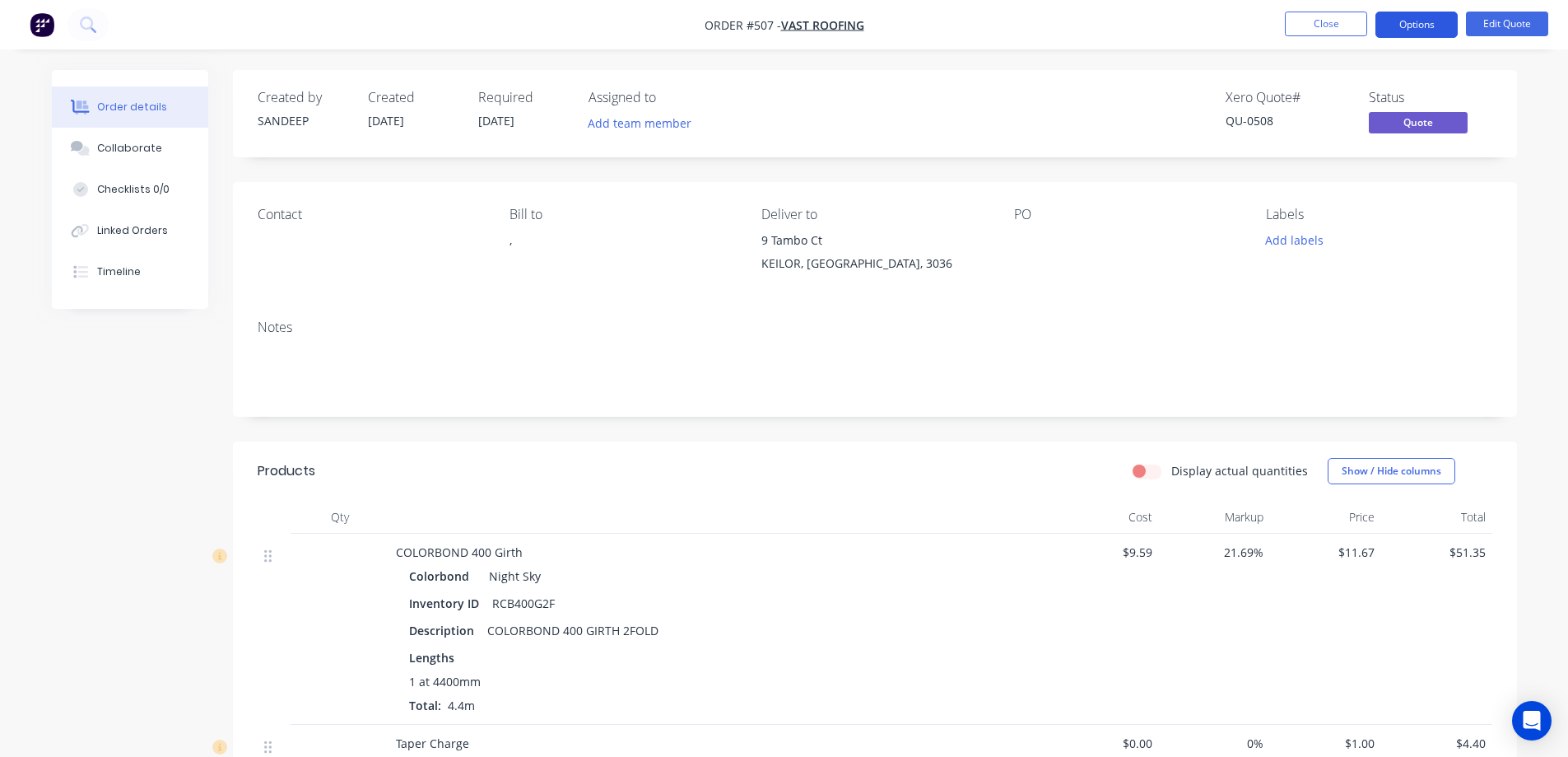
click at [1396, 28] on button "Options" at bounding box center [1417, 25] width 82 height 27
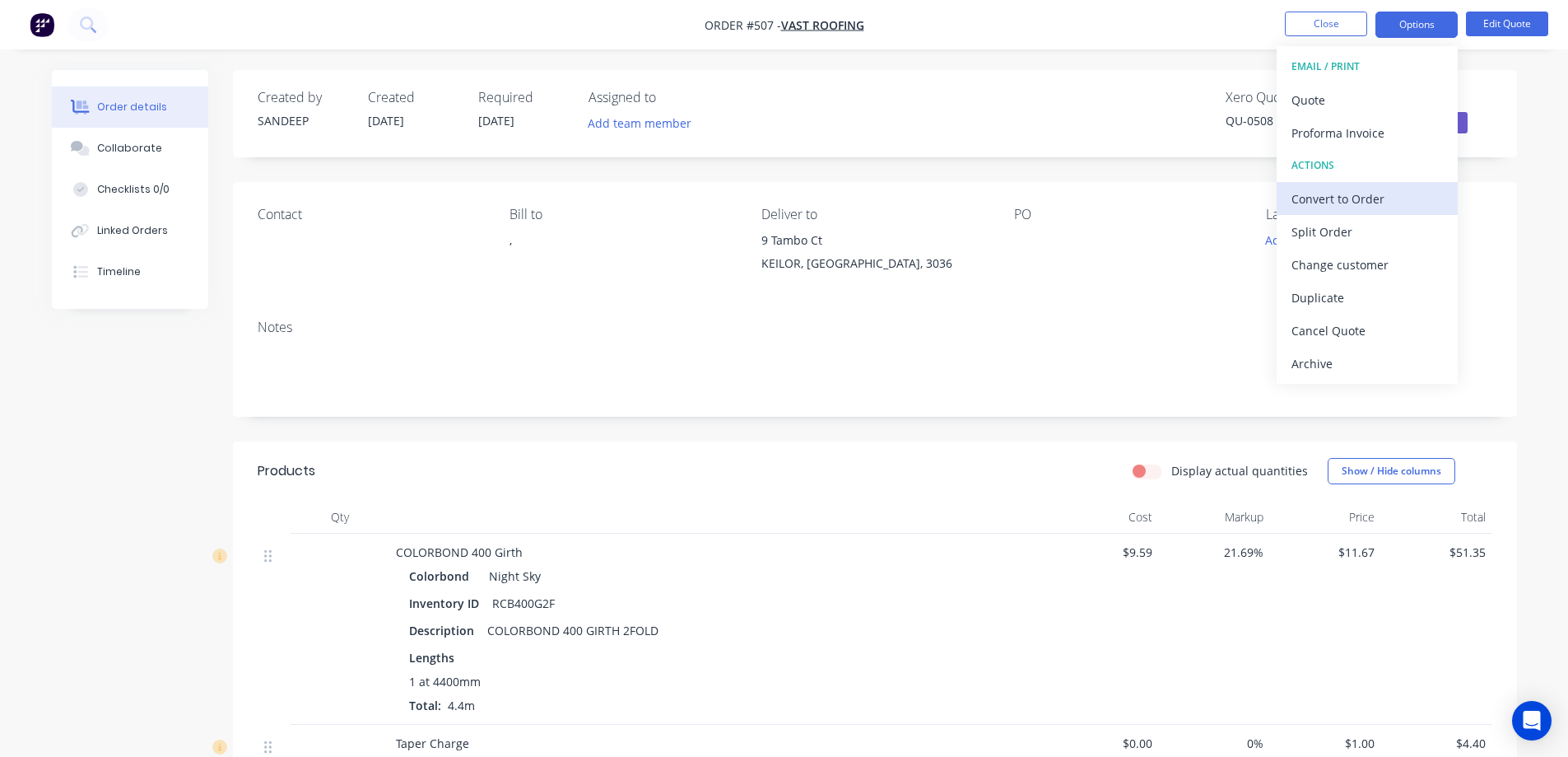
click at [1338, 192] on div "Convert to Order" at bounding box center [1367, 198] width 151 height 24
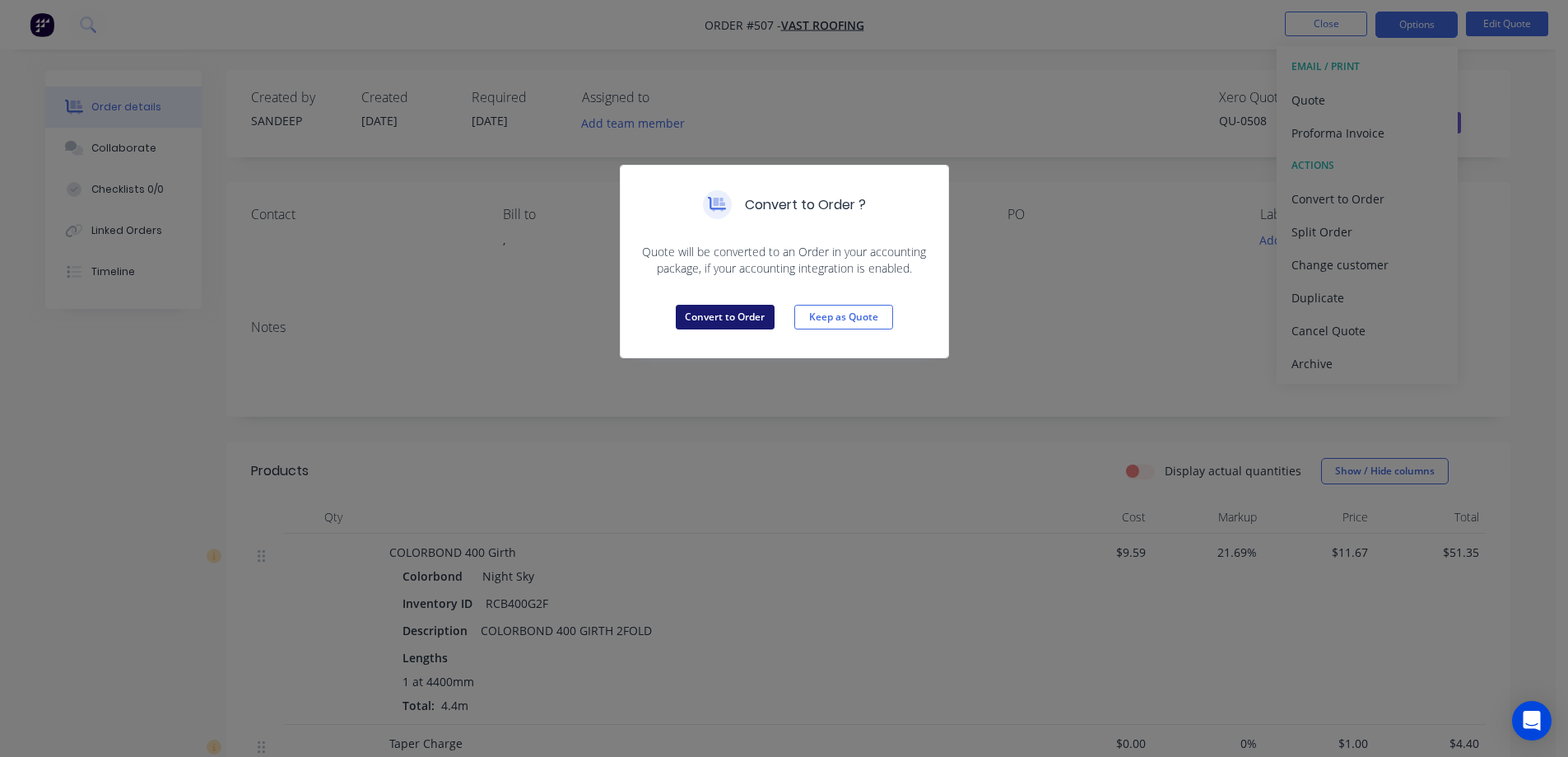
click at [720, 312] on button "Convert to Order" at bounding box center [725, 317] width 99 height 25
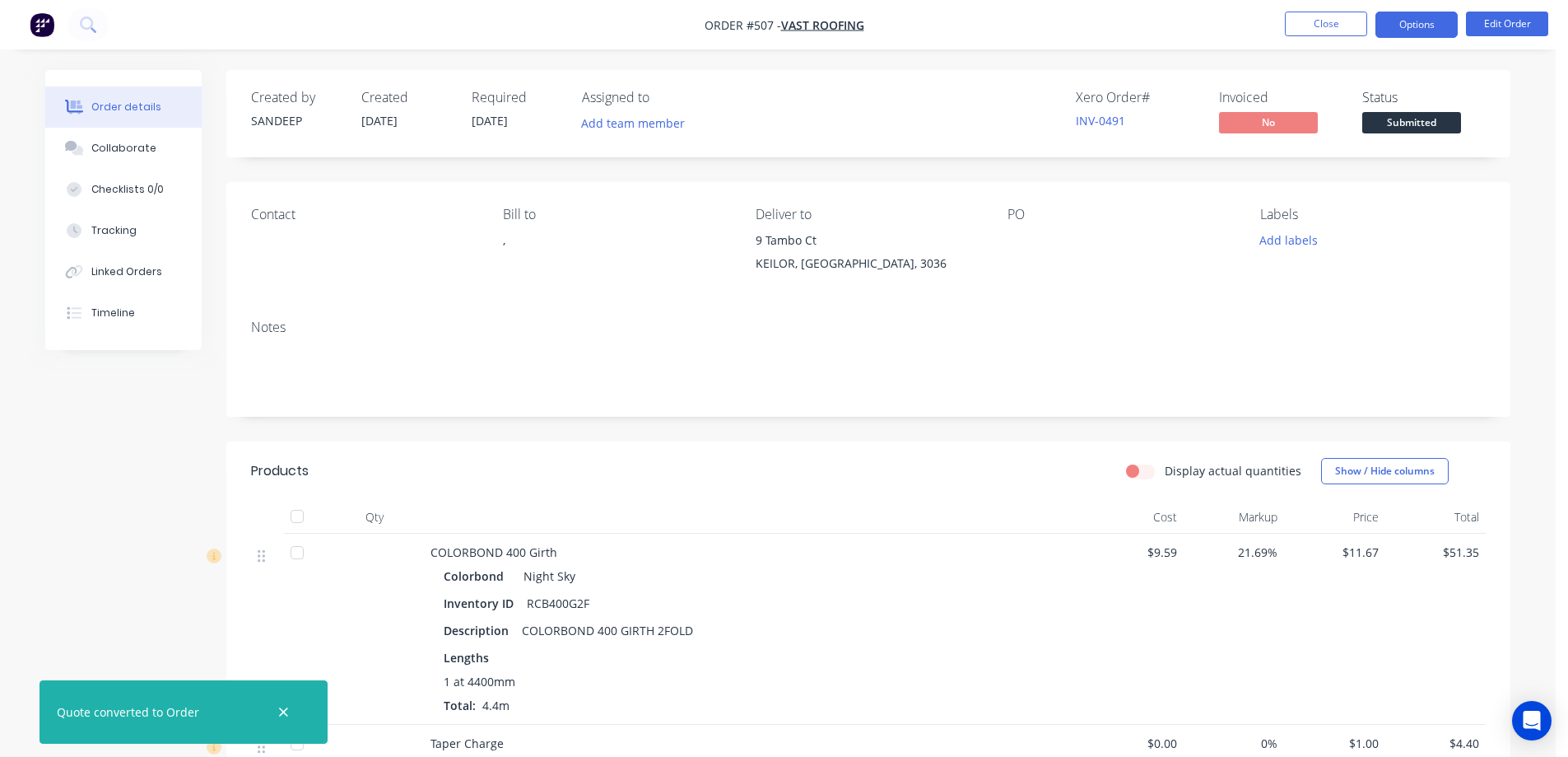
click at [1419, 33] on button "Options" at bounding box center [1417, 25] width 82 height 27
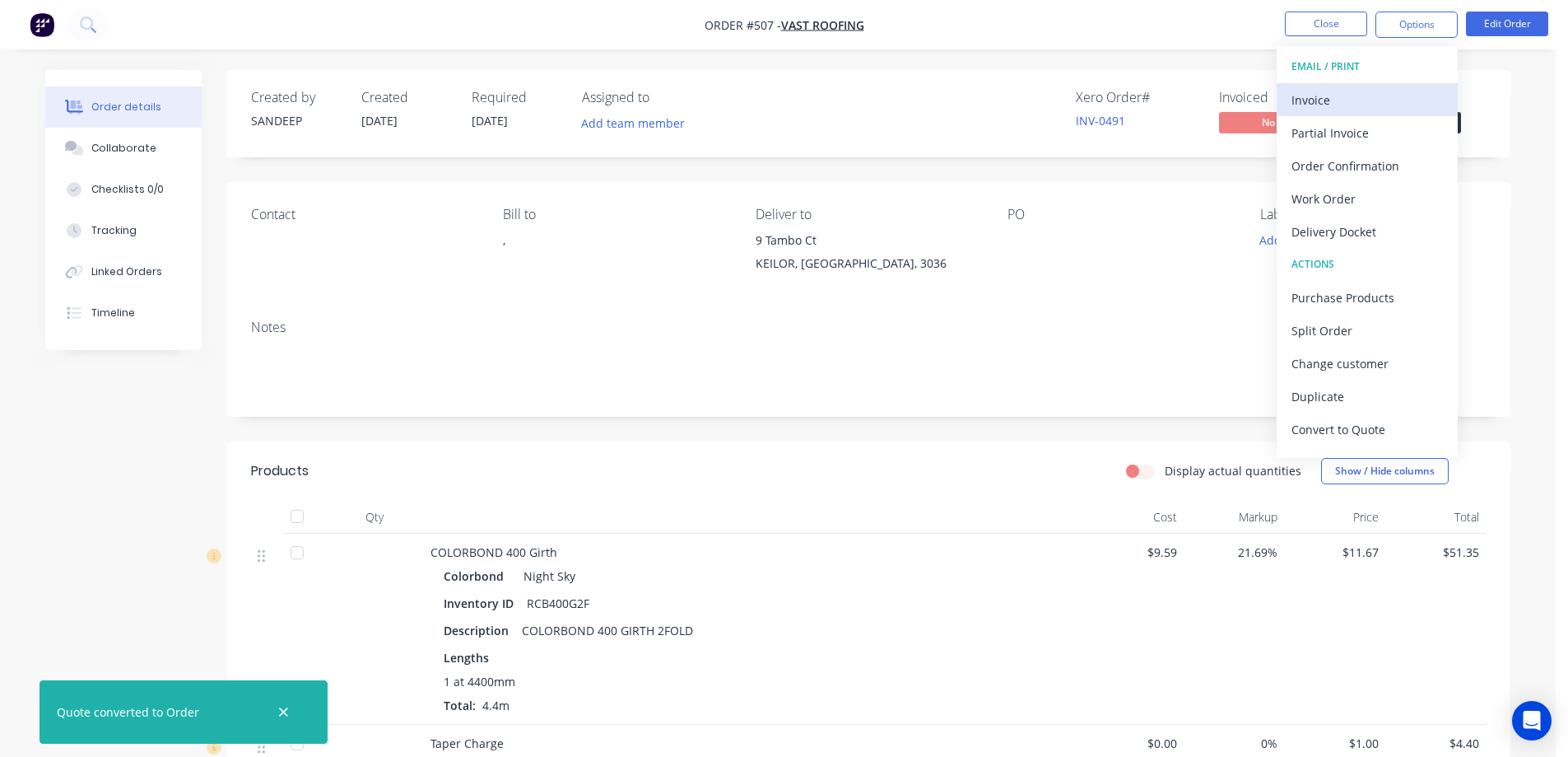
click at [1327, 108] on div "Invoice" at bounding box center [1367, 100] width 151 height 24
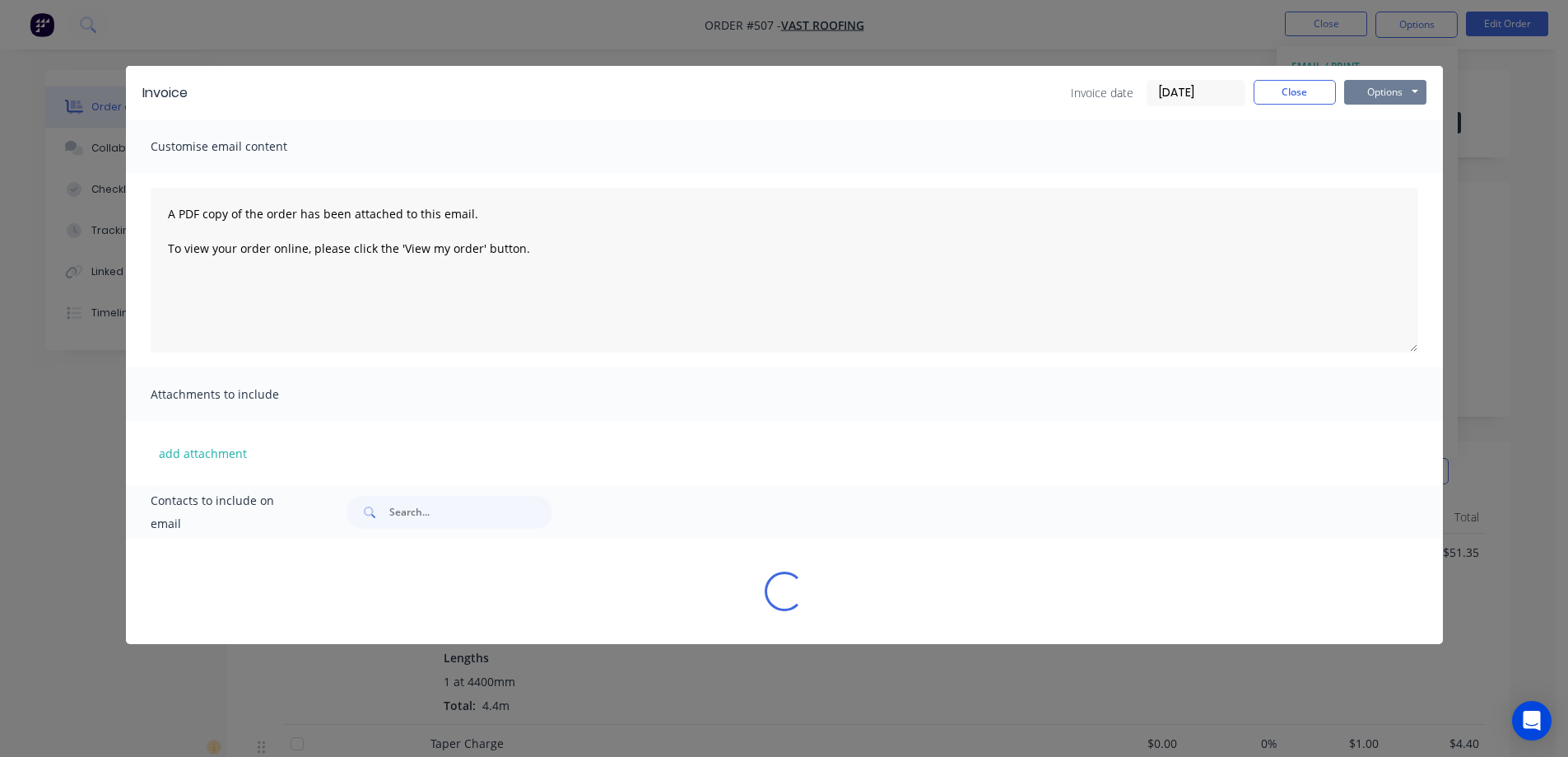
click at [1389, 99] on button "Options" at bounding box center [1385, 92] width 82 height 25
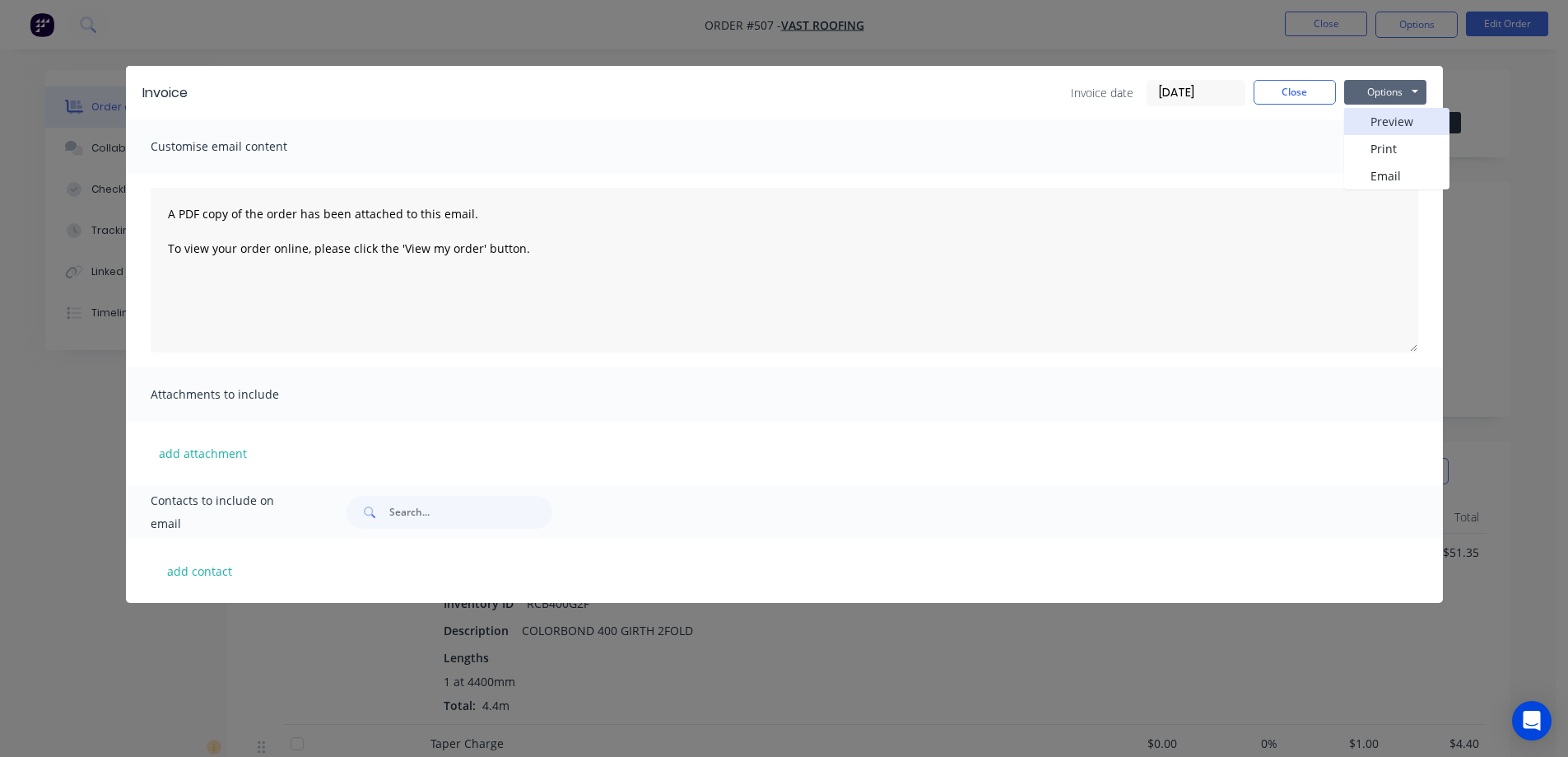
click at [1384, 127] on button "Preview" at bounding box center [1397, 121] width 106 height 28
click at [1269, 92] on button "Close" at bounding box center [1295, 92] width 82 height 25
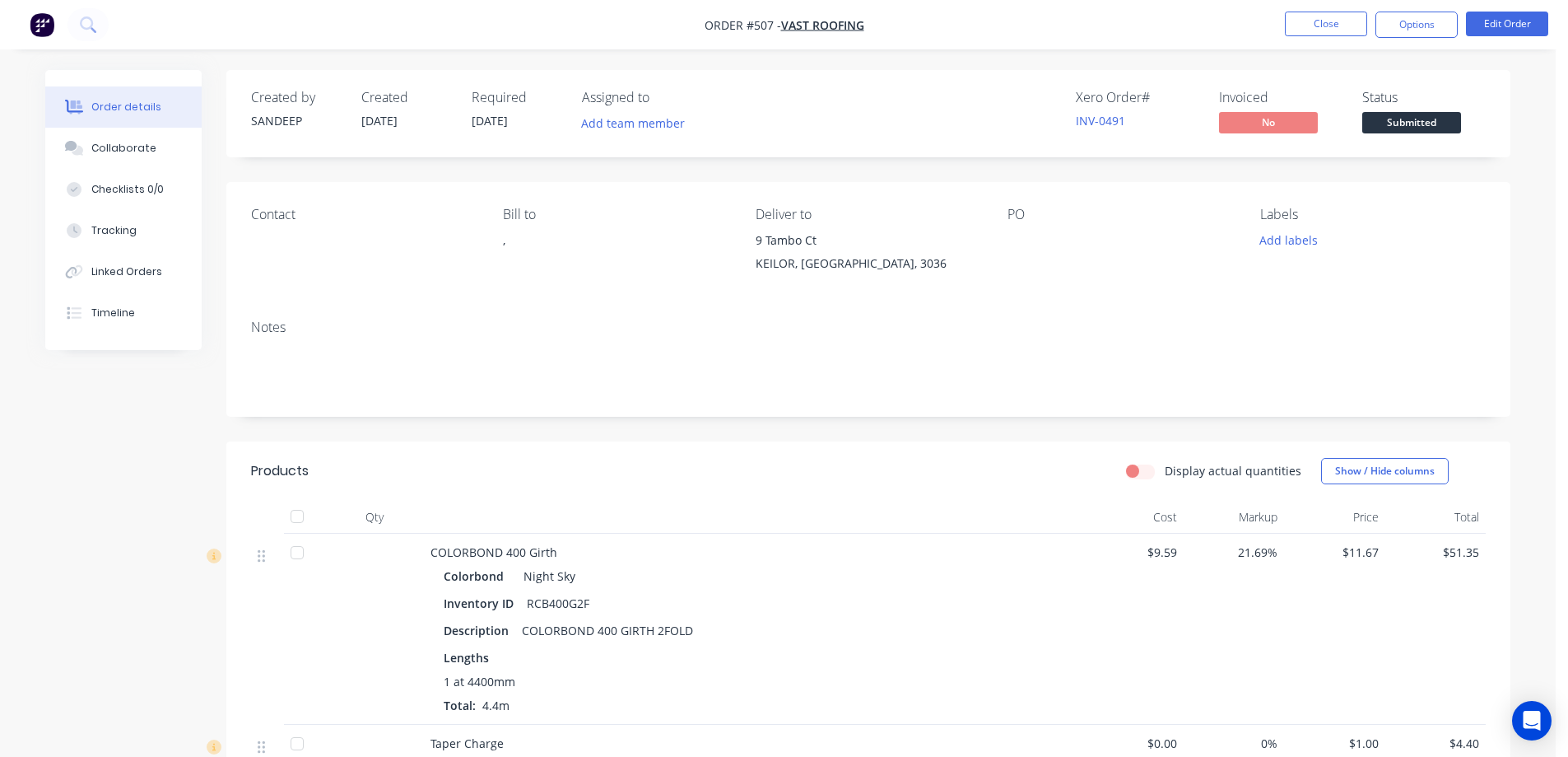
click at [30, 25] on img "button" at bounding box center [42, 25] width 25 height 25
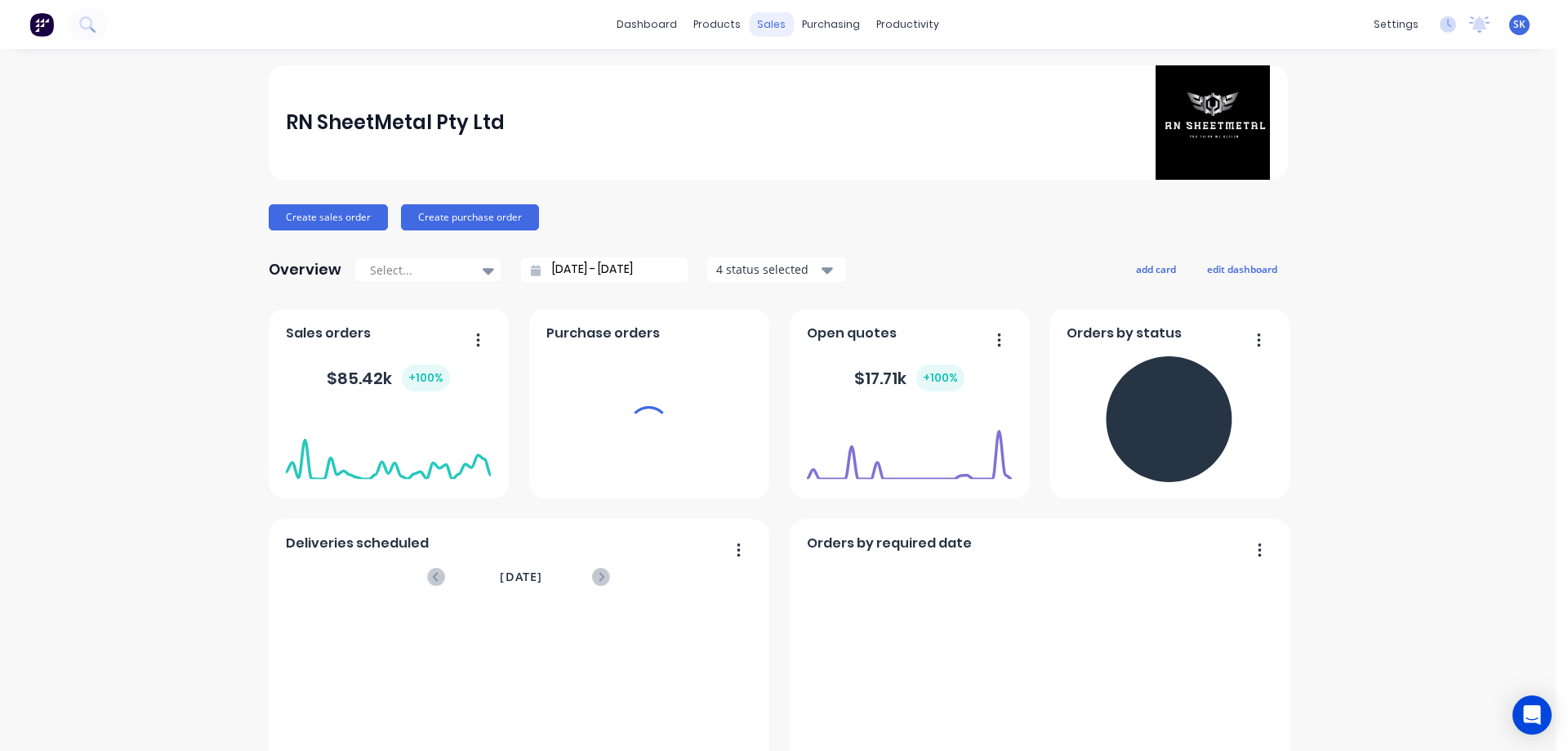
click at [774, 19] on div "sales" at bounding box center [772, 25] width 45 height 25
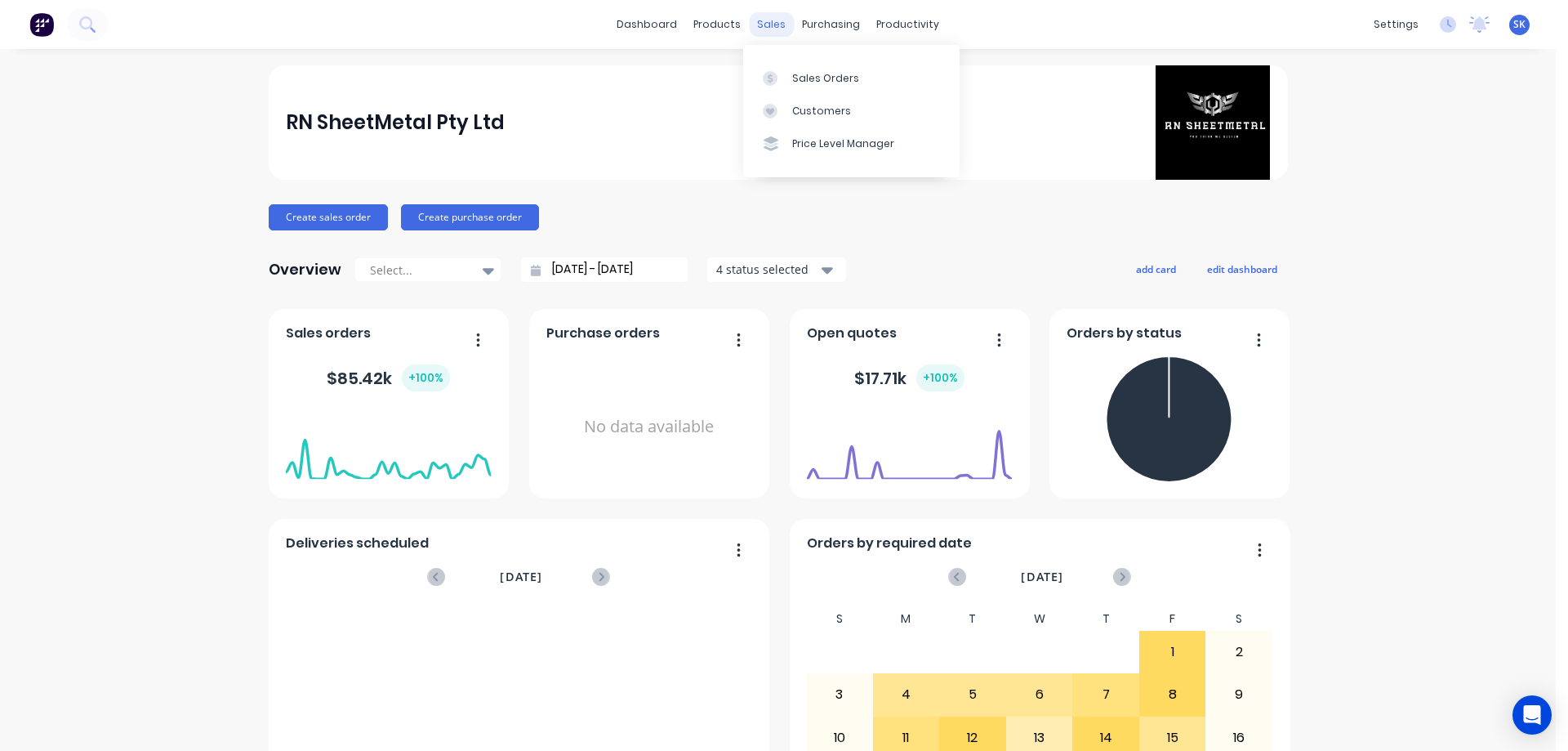
click at [764, 34] on div "sales" at bounding box center [772, 25] width 45 height 25
click at [805, 76] on div "Sales Orders" at bounding box center [826, 78] width 67 height 15
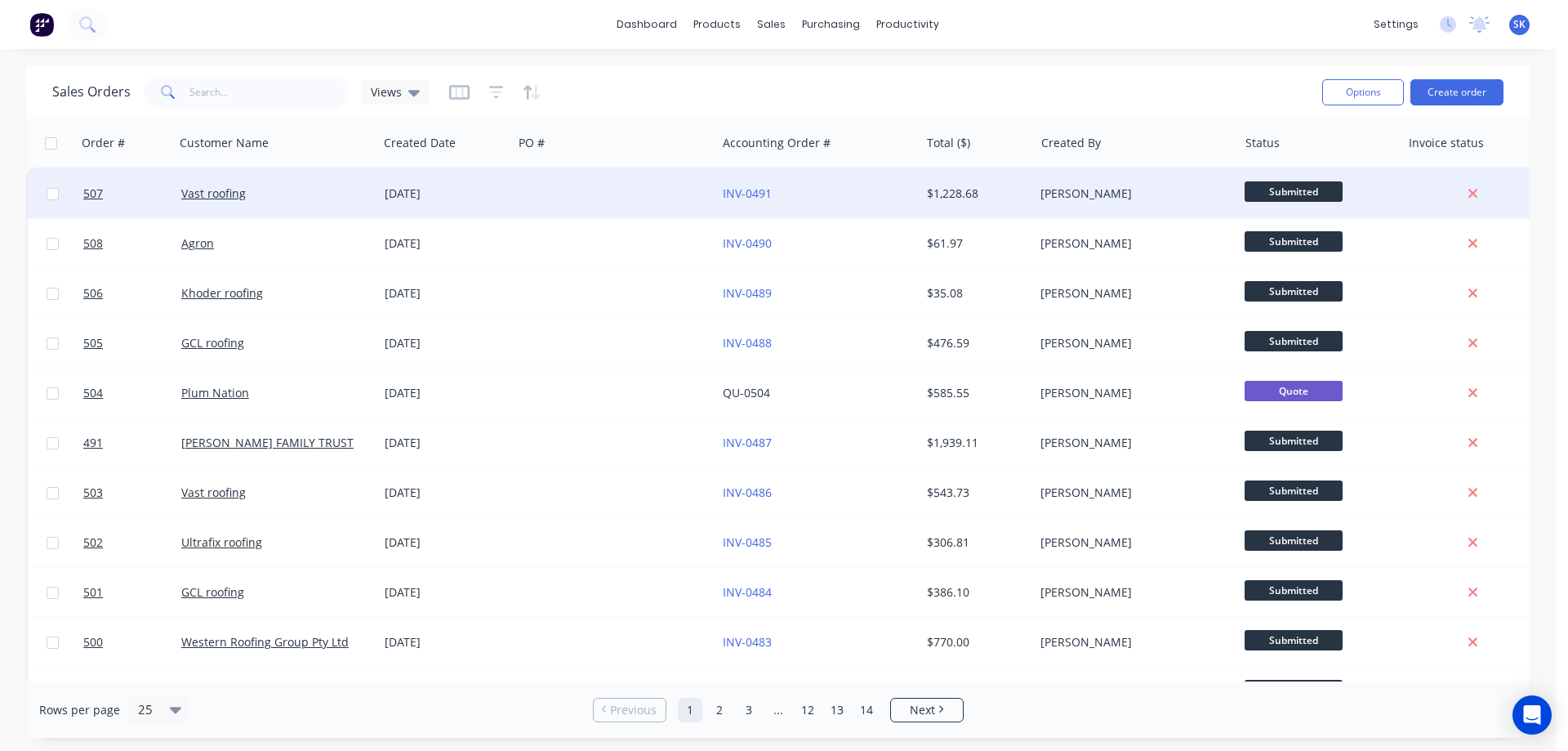
click at [468, 189] on div "15 Aug 2025" at bounding box center [445, 193] width 122 height 16
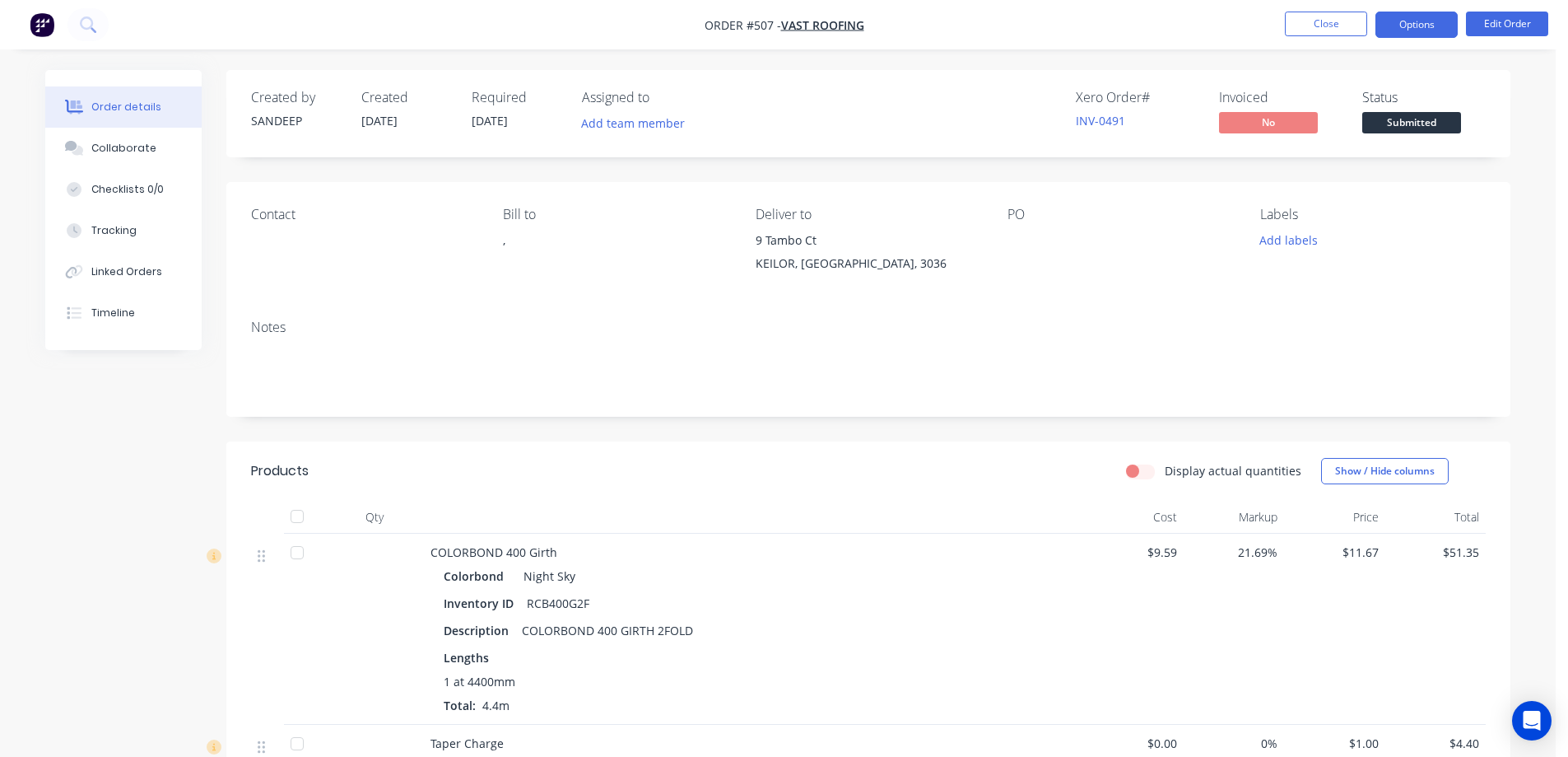
click at [1428, 33] on button "Options" at bounding box center [1417, 25] width 82 height 27
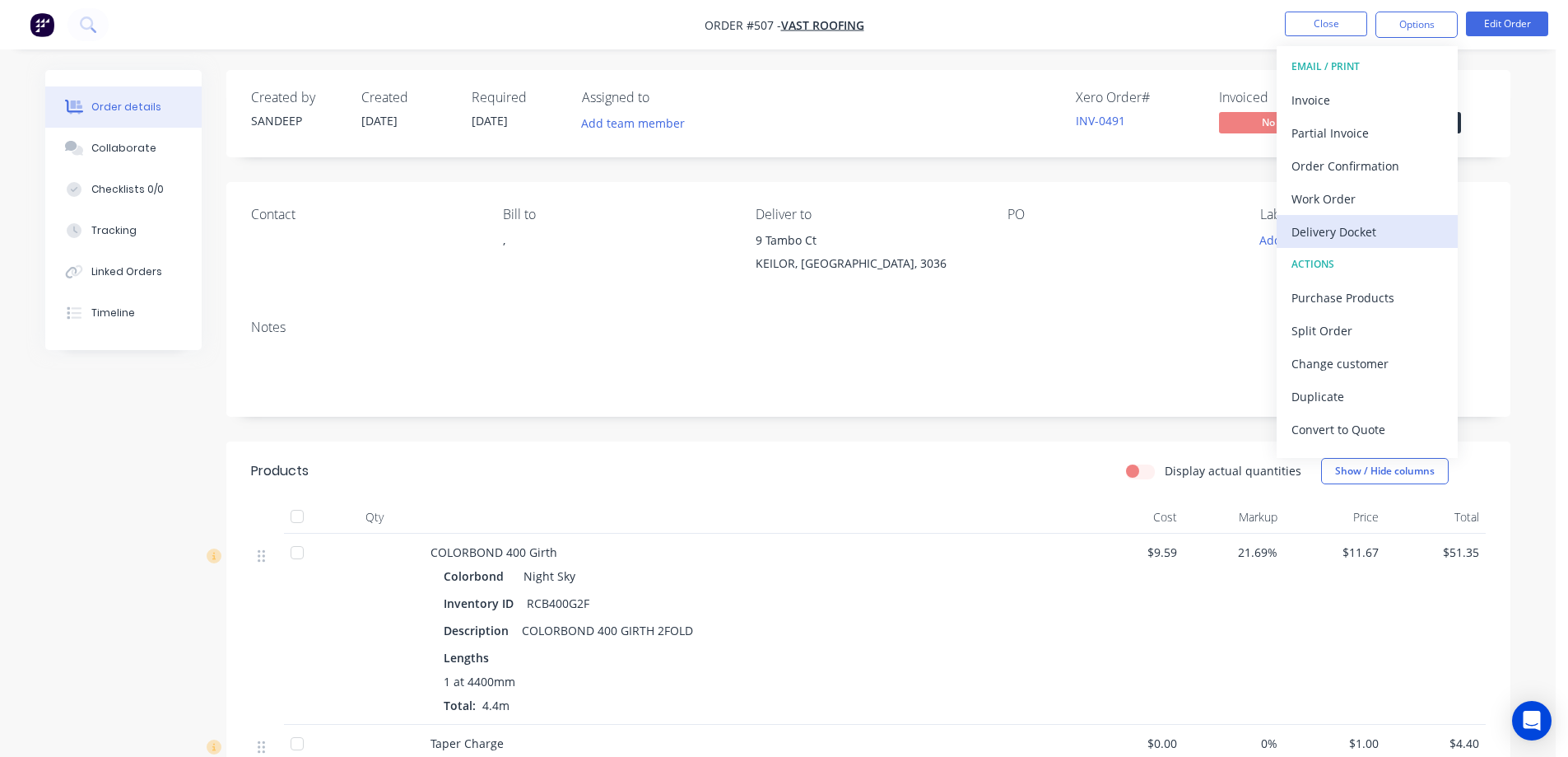
click at [1327, 238] on div "Delivery Docket" at bounding box center [1367, 231] width 151 height 24
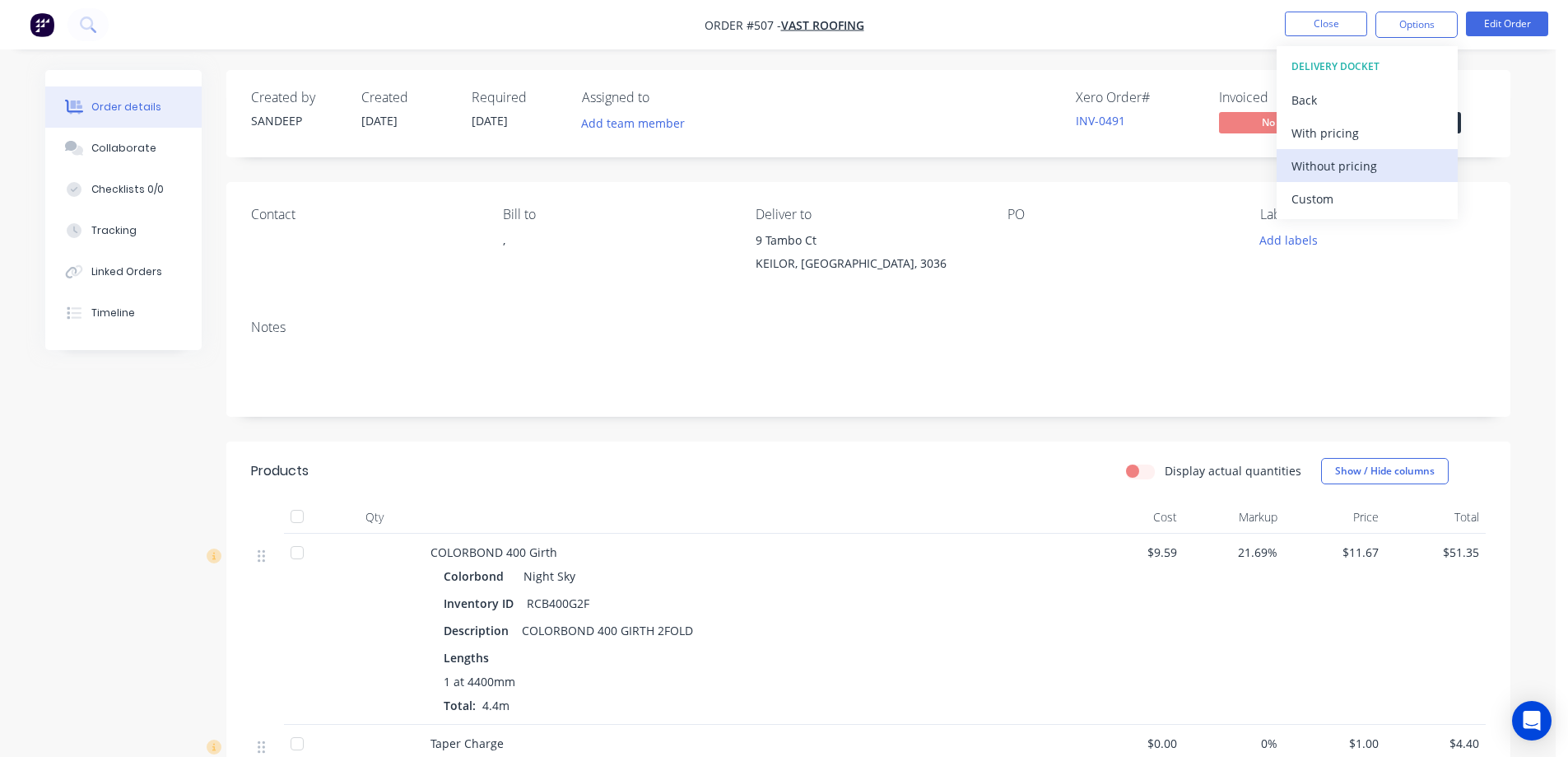
click at [1332, 177] on div "Without pricing" at bounding box center [1367, 166] width 151 height 24
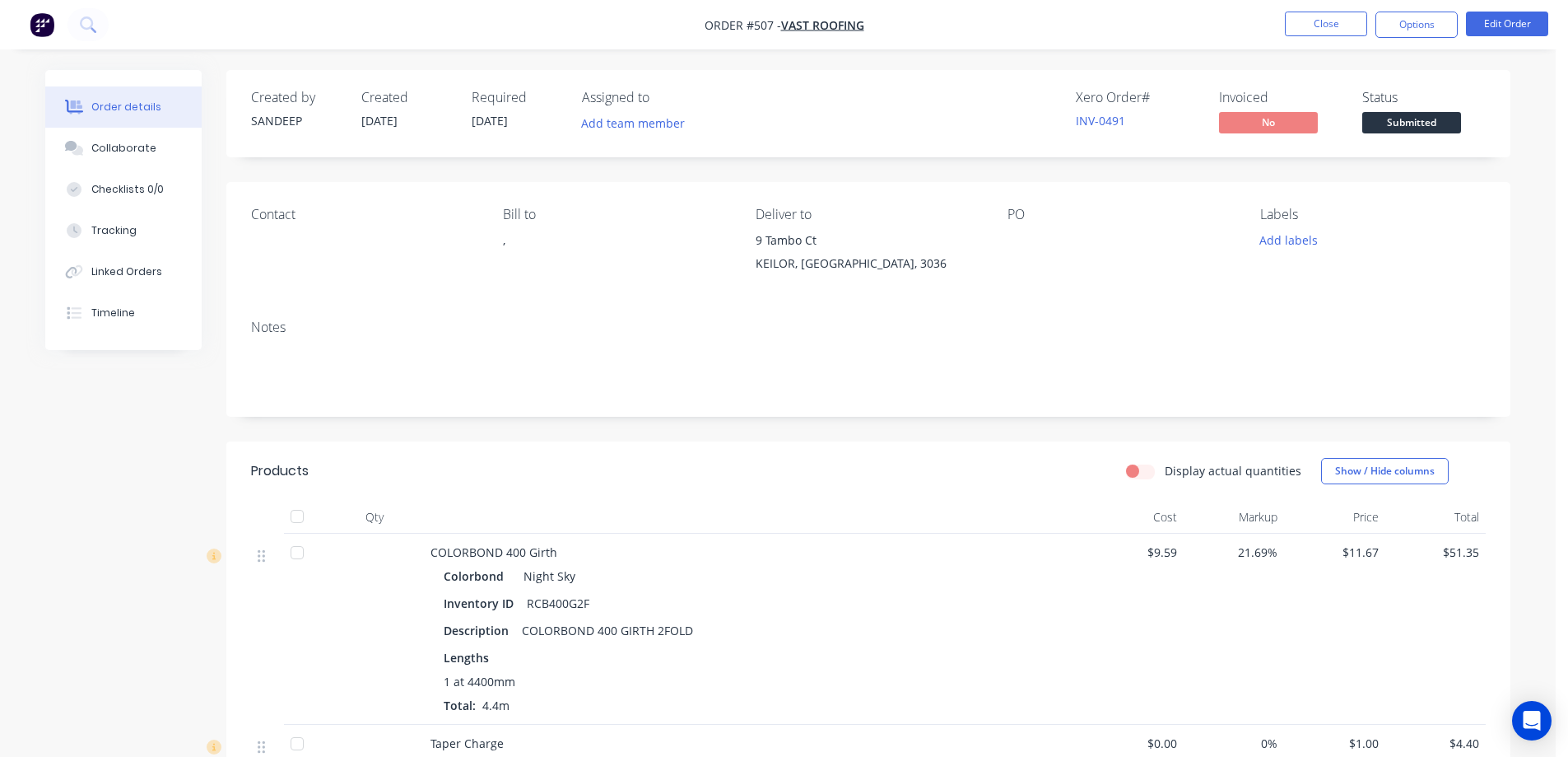
click at [45, 27] on img "button" at bounding box center [42, 25] width 25 height 25
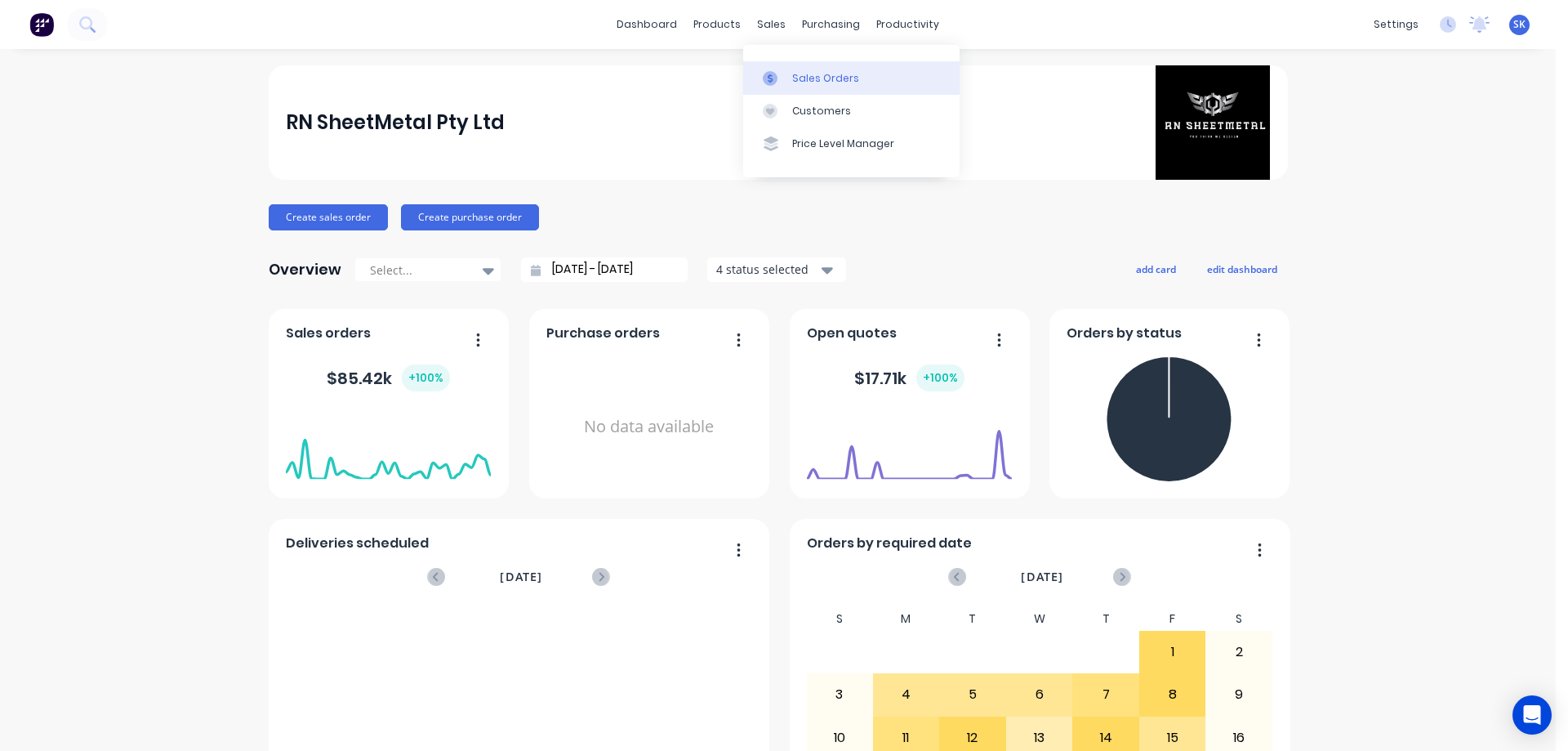
click at [806, 71] on div "Sales Orders" at bounding box center [826, 78] width 67 height 15
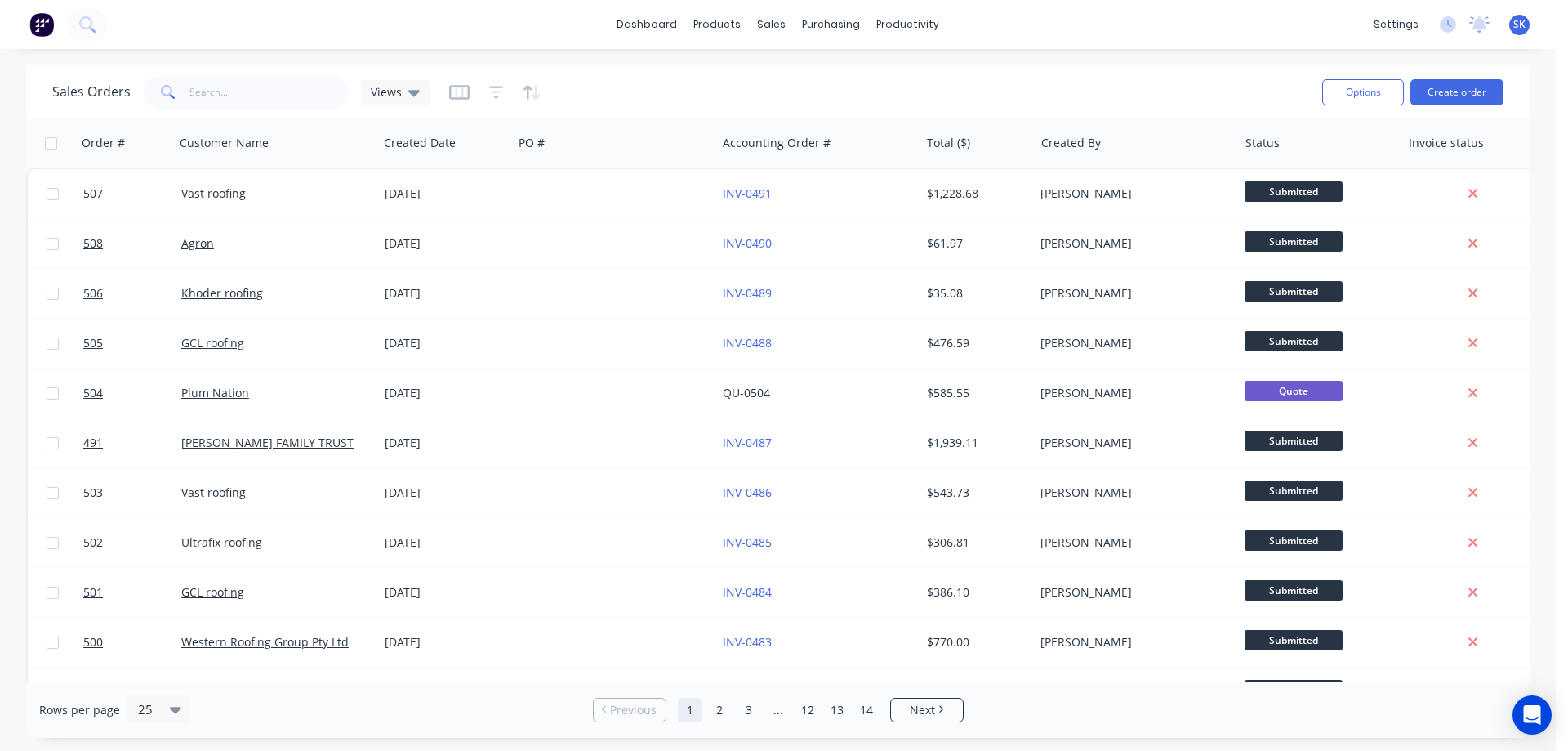
click at [41, 19] on img at bounding box center [42, 25] width 25 height 25
